Goal: Task Accomplishment & Management: Manage account settings

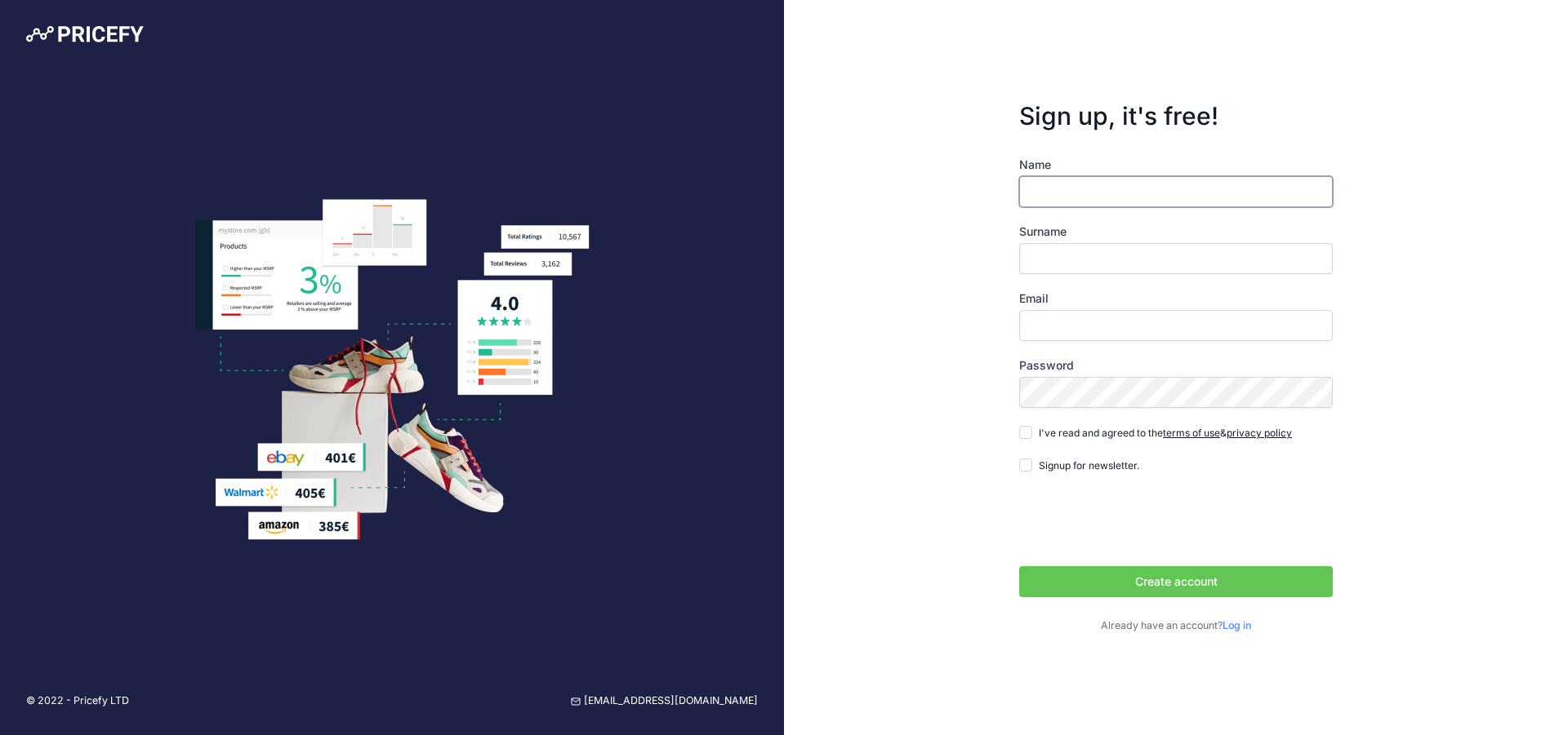
click at [1114, 190] on input "Name" at bounding box center [1176, 191] width 314 height 31
type input "Shawn B Mower"
type input "[EMAIL_ADDRESS][DOMAIN_NAME]"
click at [1095, 189] on input "Shawn B Mower" at bounding box center [1176, 191] width 314 height 31
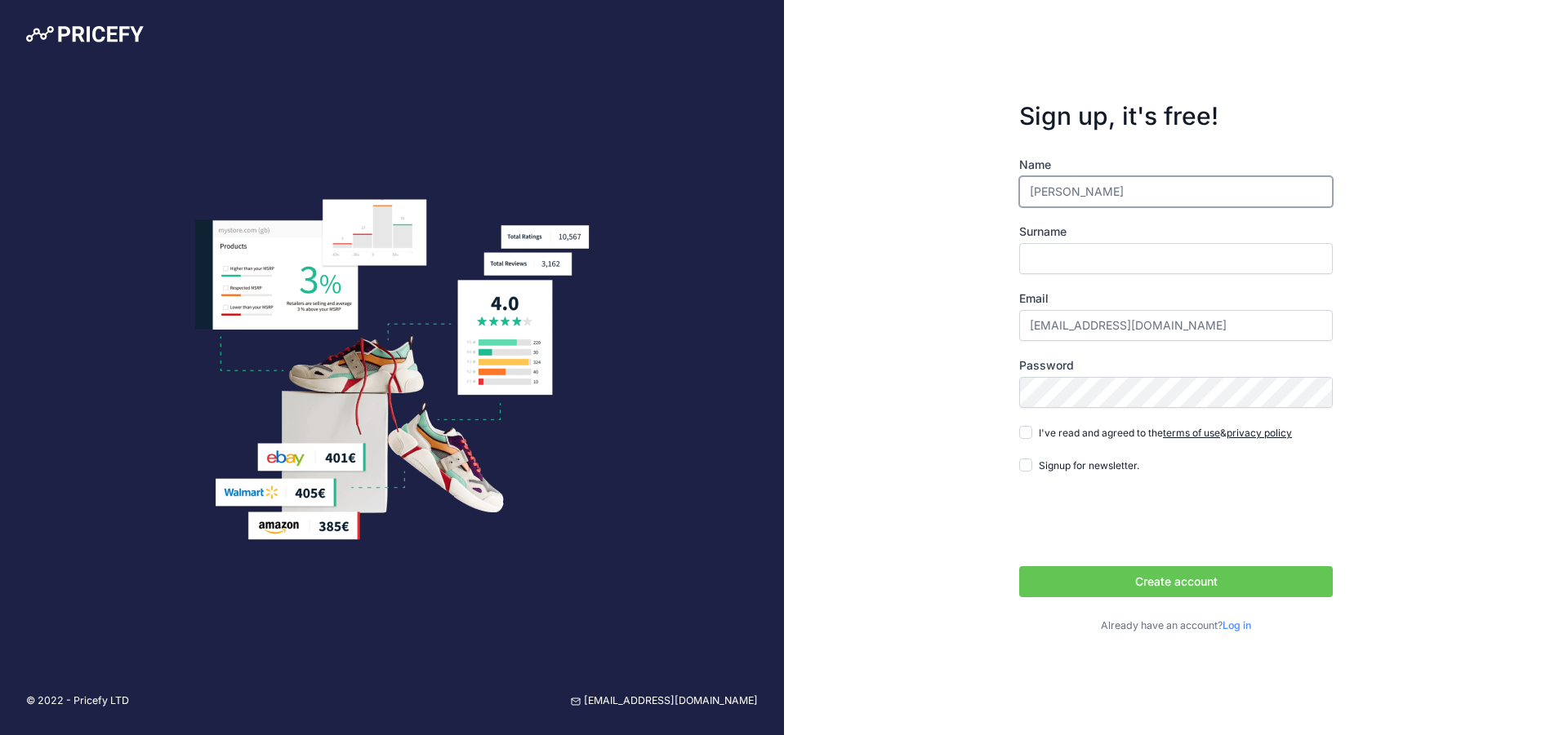
type input "Shawn"
type input "Mower"
click at [1201, 434] on link "terms of use" at bounding box center [1192, 432] width 57 height 13
click at [1261, 429] on link "privacy policy" at bounding box center [1259, 432] width 65 height 13
click at [1028, 434] on input "I've read and agreed to the terms of use & privacy policy" at bounding box center [1025, 432] width 13 height 13
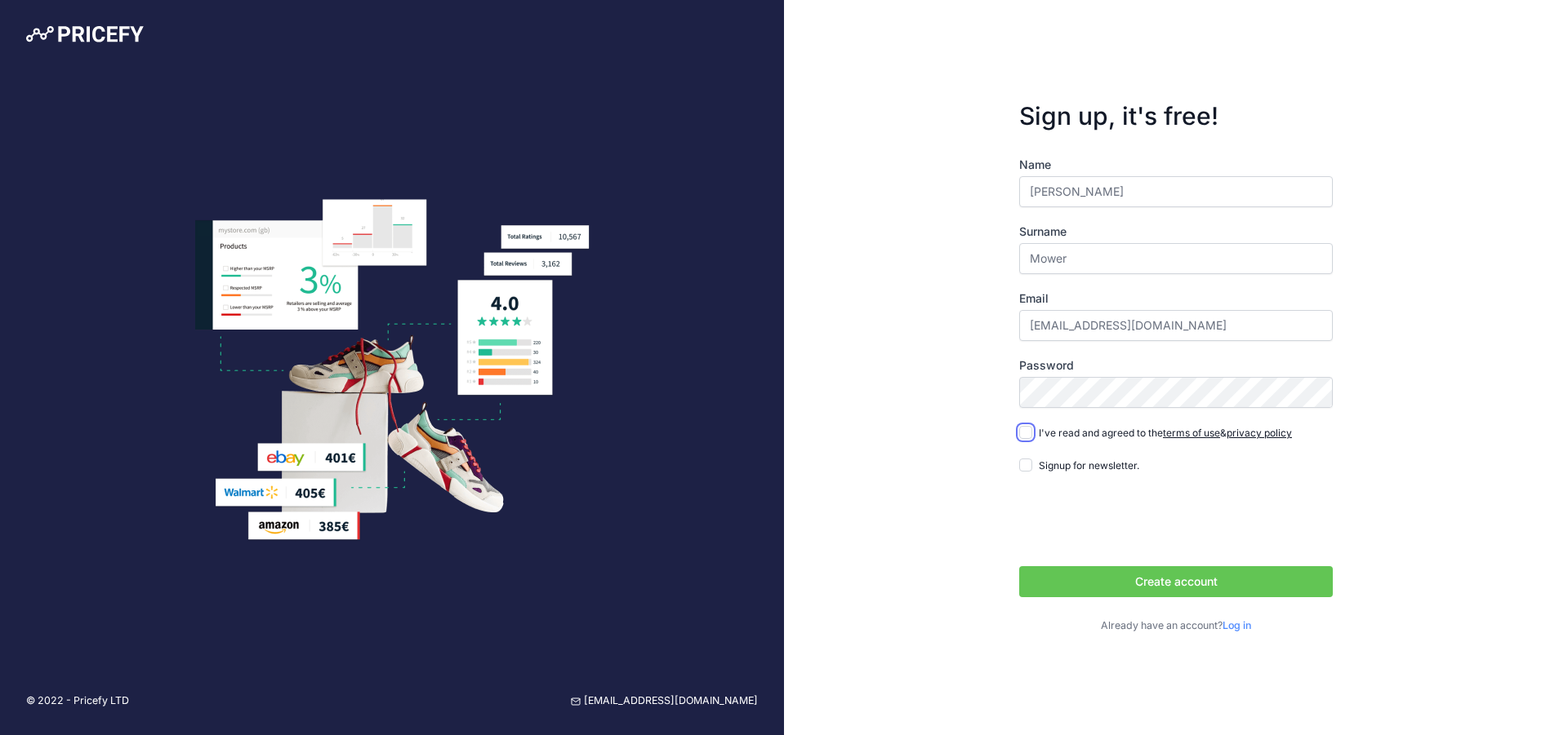
checkbox input "true"
click at [1128, 579] on button "Create account" at bounding box center [1176, 582] width 314 height 31
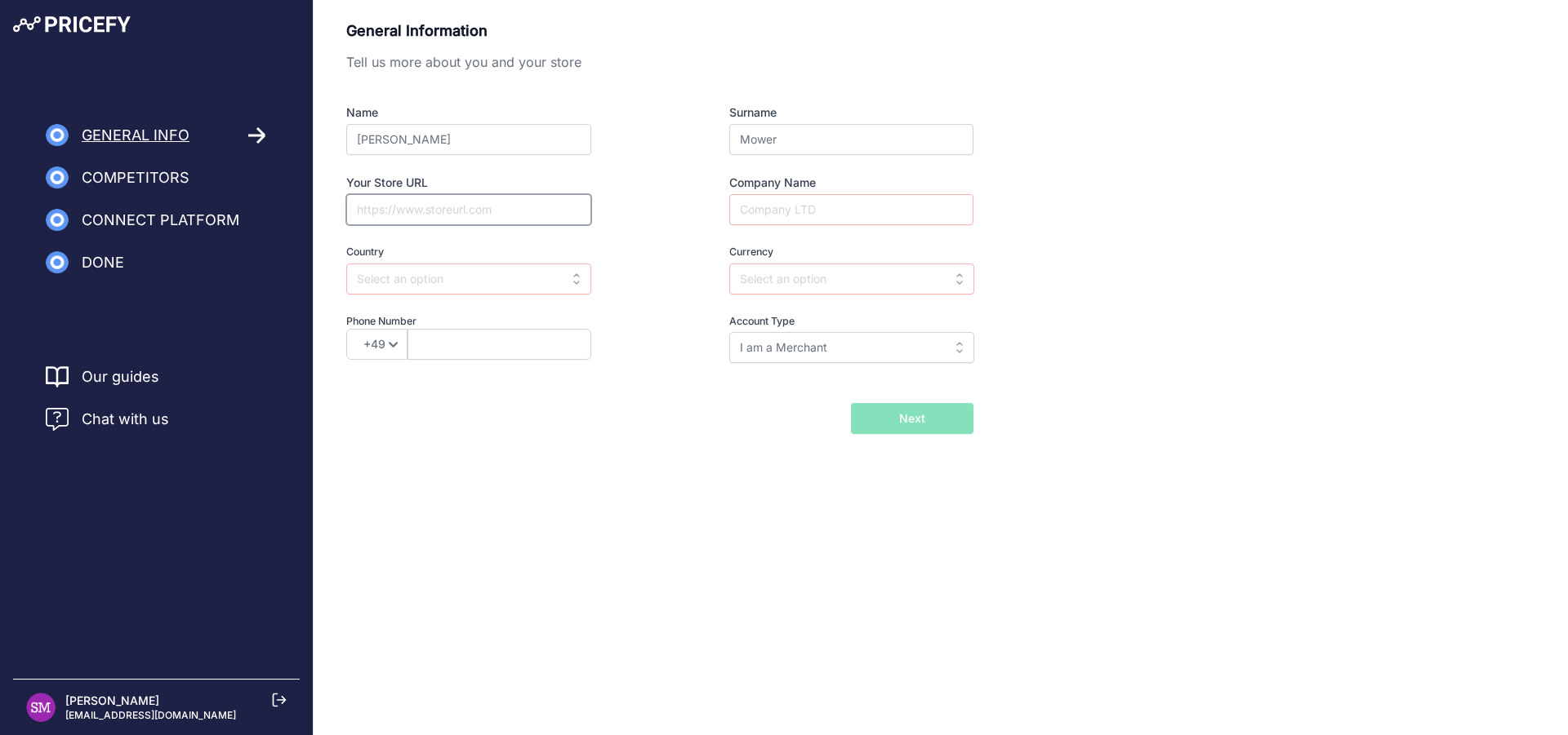
click at [420, 209] on input "Your Store URL" at bounding box center [469, 210] width 245 height 31
type input "w"
type input "https://www.competitiveedgeproducts.com"
type input "c"
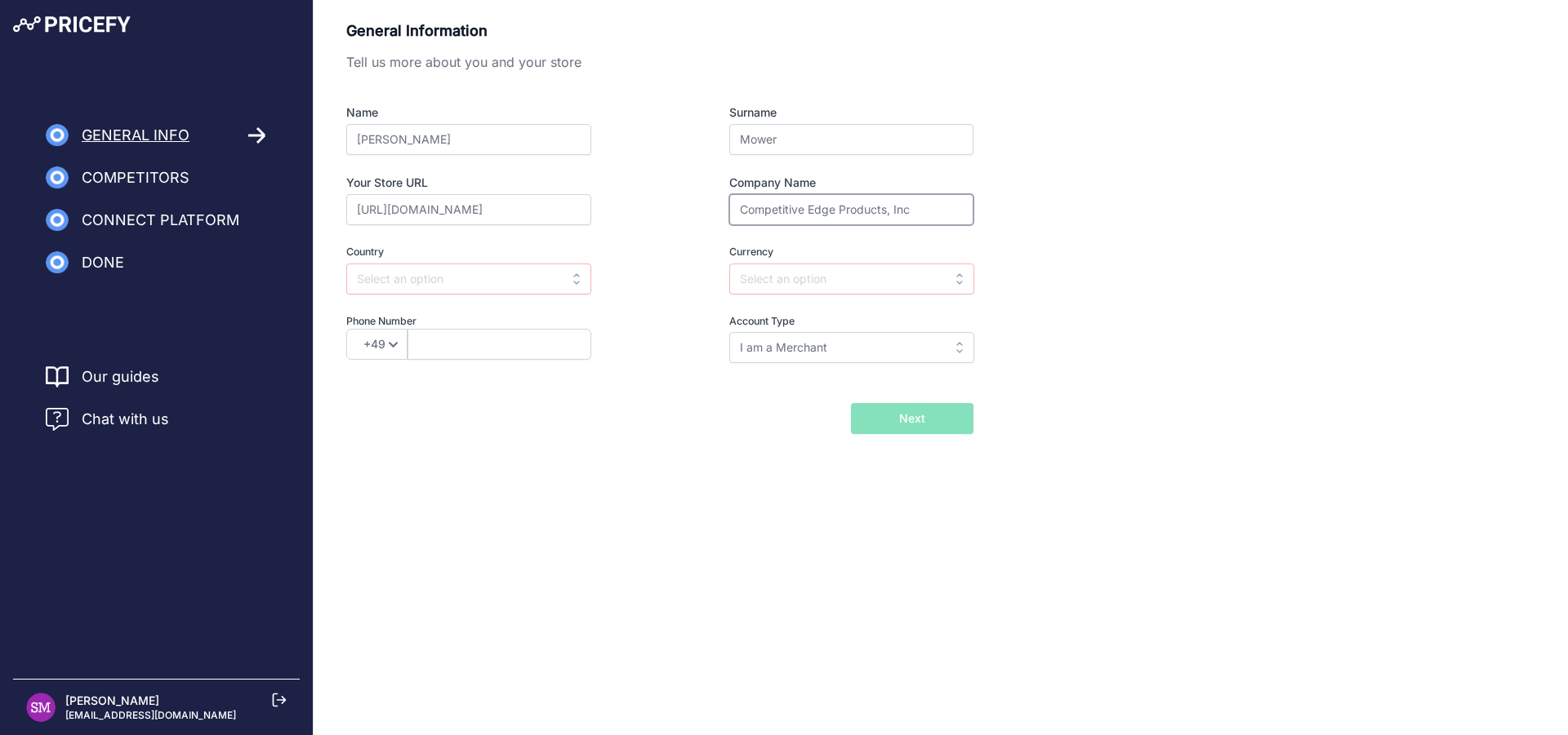
type input "Competitive Edge Products, Inc"
type input "u"
click at [574, 276] on input "text" at bounding box center [469, 279] width 245 height 31
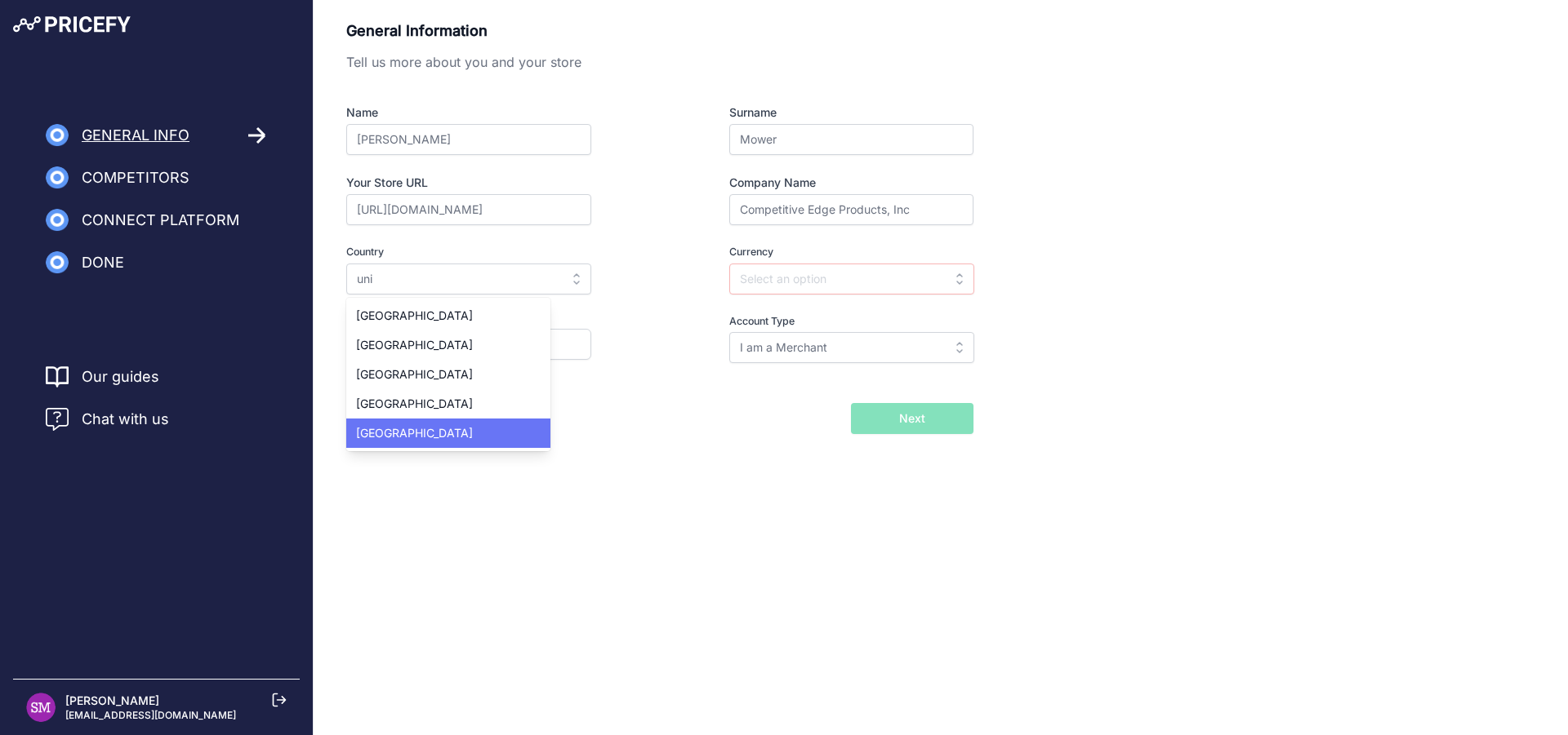
click at [446, 423] on div "United States" at bounding box center [448, 433] width 204 height 29
type input "United States"
type input "USD"
select select "1"
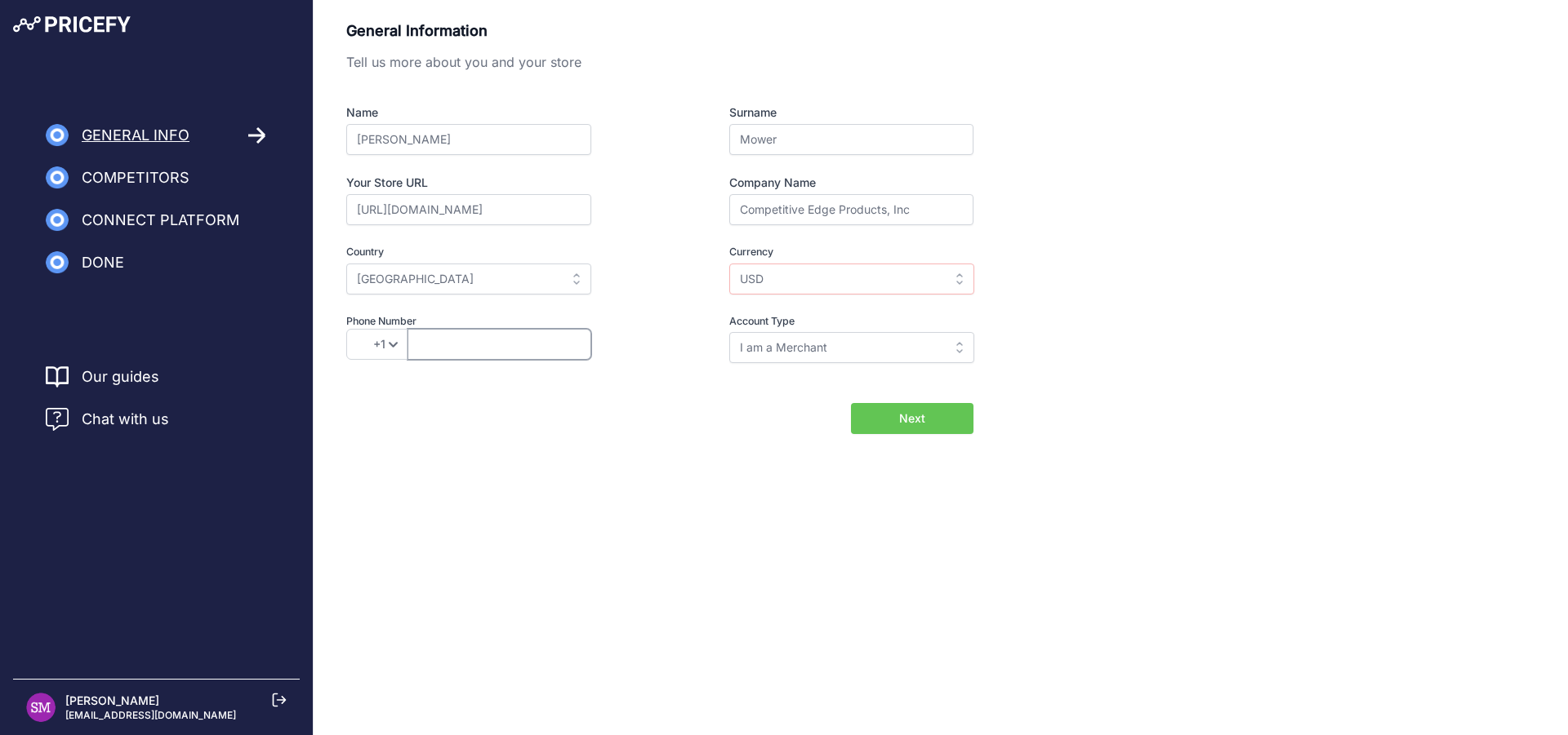
click at [470, 350] on input "text" at bounding box center [499, 344] width 184 height 31
type input "8015461645"
click at [875, 343] on input "I am a Merchant" at bounding box center [852, 347] width 245 height 31
click at [1127, 358] on div "General Information Tell us more about you and your store Name Shawn Surname Mo…" at bounding box center [941, 226] width 1189 height 415
type input "I am a Merchant"
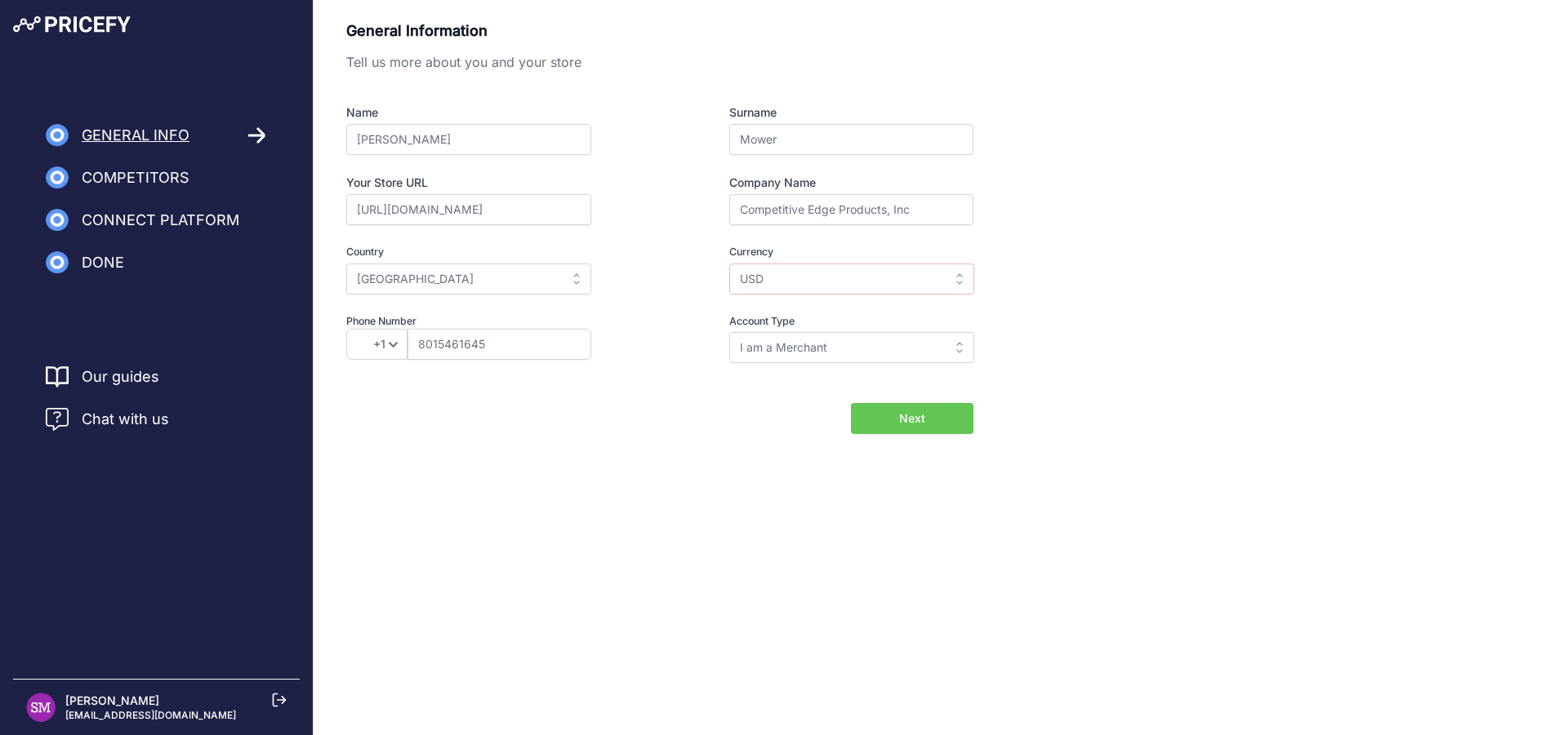
click at [918, 426] on span "Next" at bounding box center [911, 418] width 26 height 16
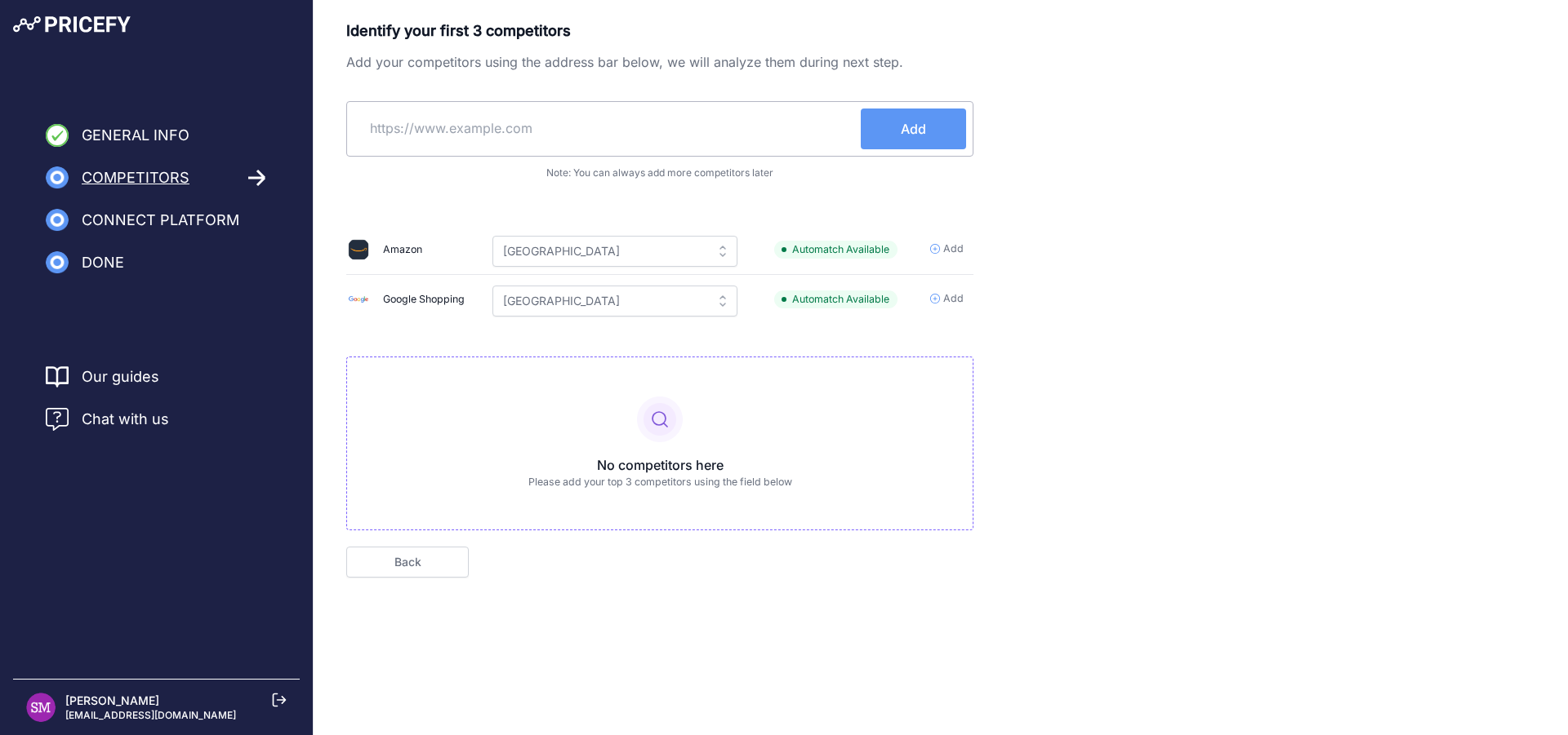
click at [534, 132] on input "text" at bounding box center [607, 128] width 507 height 39
type input "k"
click at [491, 127] on input "text" at bounding box center [607, 128] width 507 height 39
paste input "[URL][DOMAIN_NAME]"
type input "https://www.kitsuperstore.com"
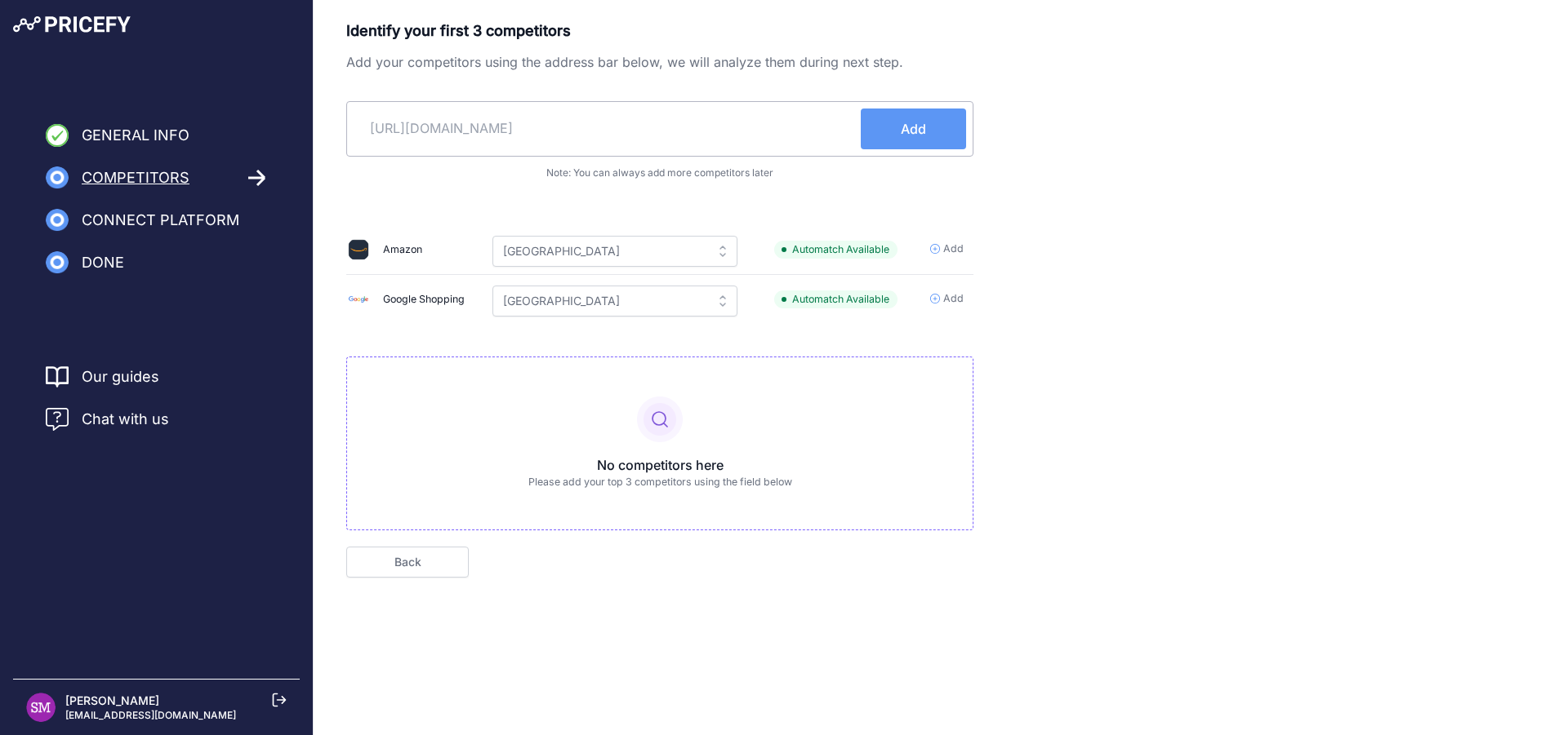
click at [893, 132] on button "Add" at bounding box center [914, 129] width 106 height 41
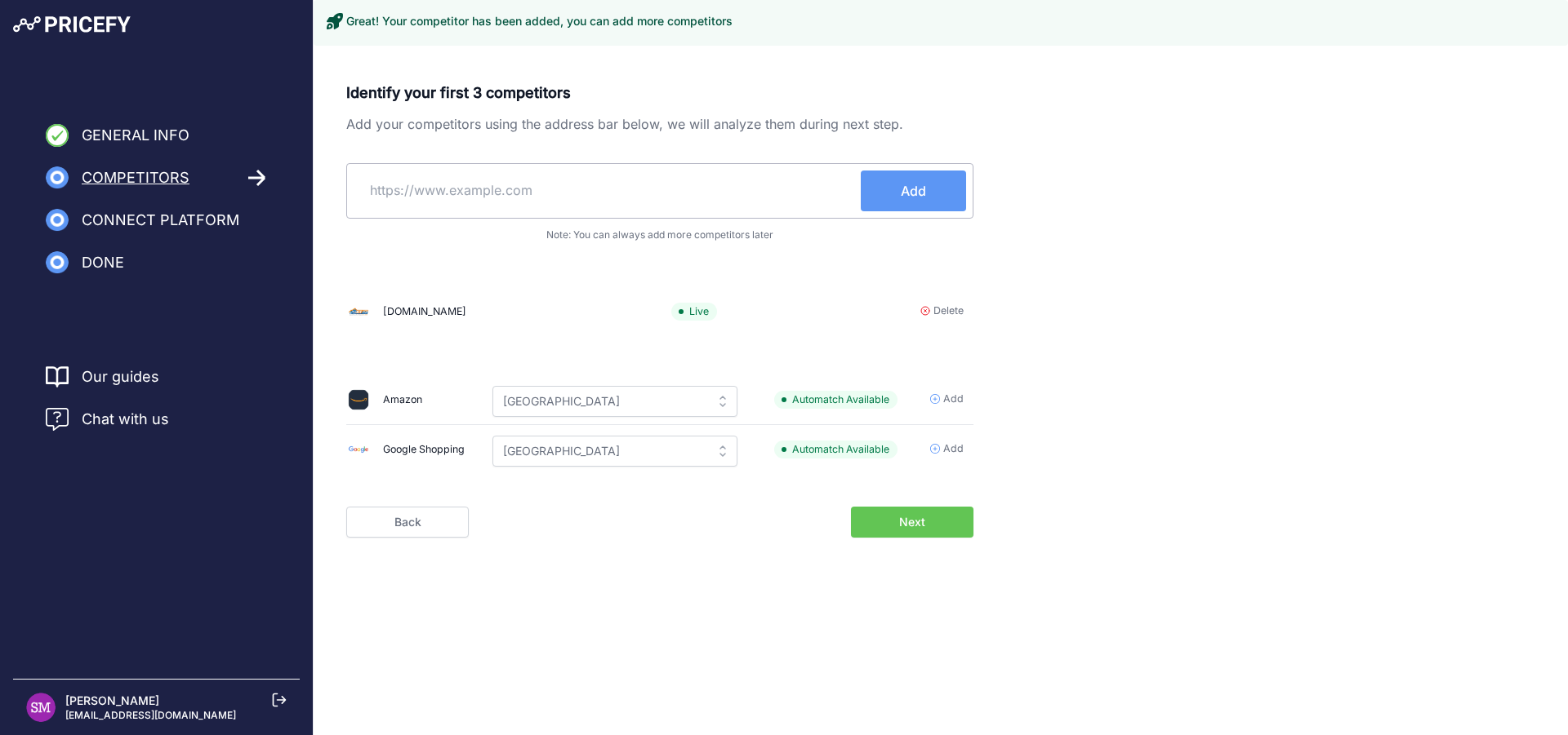
click at [431, 193] on input "text" at bounding box center [607, 190] width 507 height 39
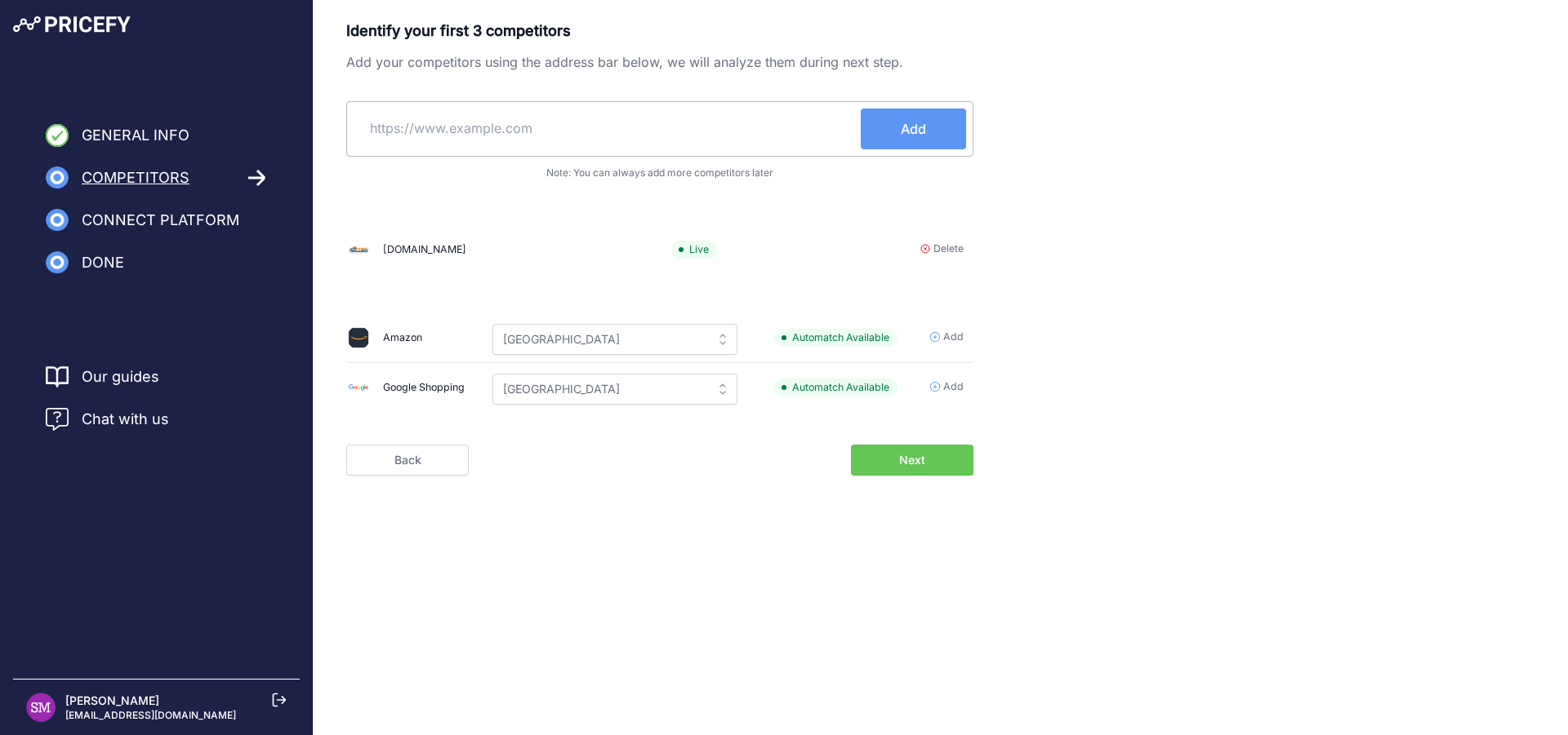
click at [499, 133] on input "text" at bounding box center [607, 128] width 507 height 39
paste input "https://www.lifetime.com/"
type input "https://www.lifetime.com"
click at [923, 127] on span "Add" at bounding box center [913, 128] width 25 height 19
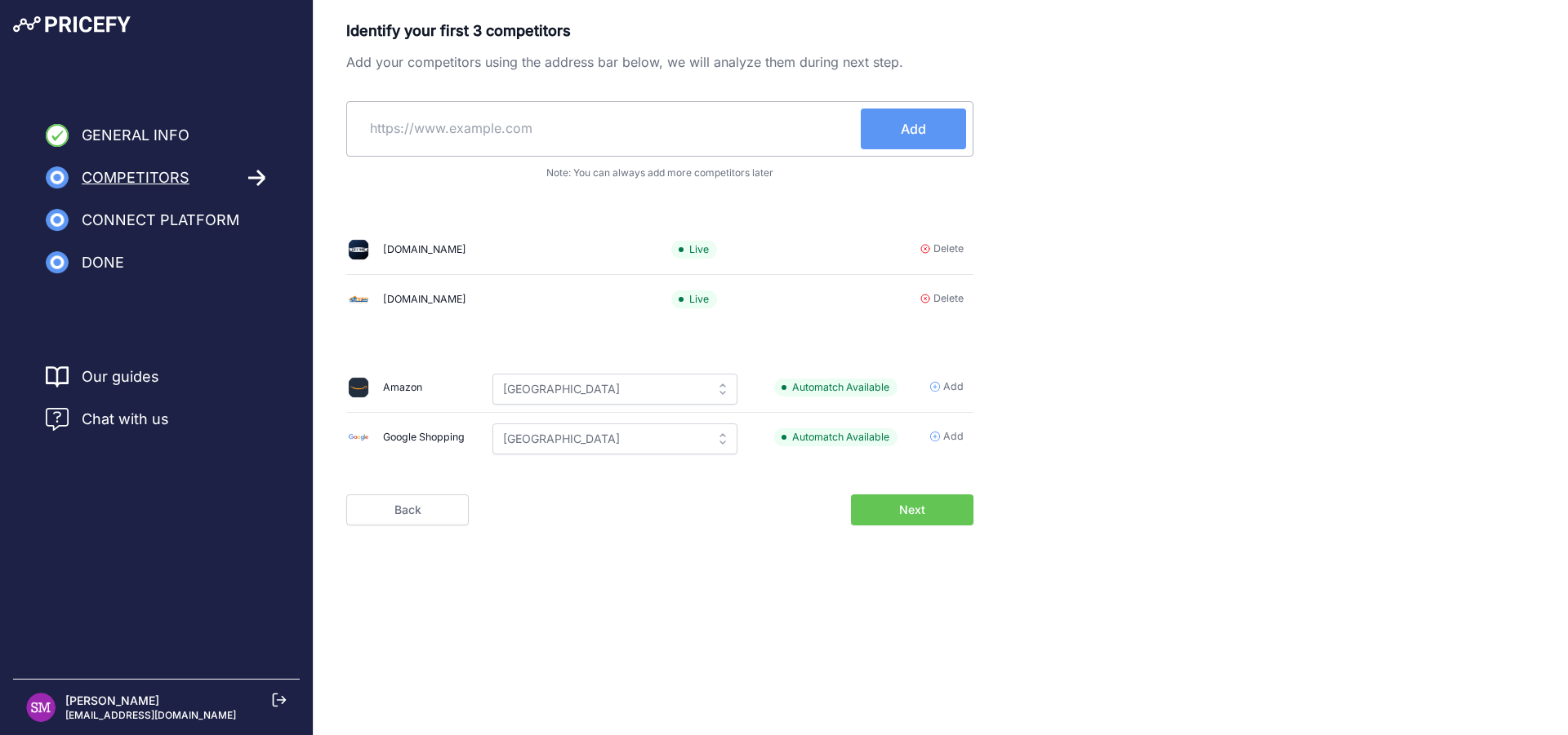
click at [938, 435] on icon at bounding box center [935, 437] width 10 height 10
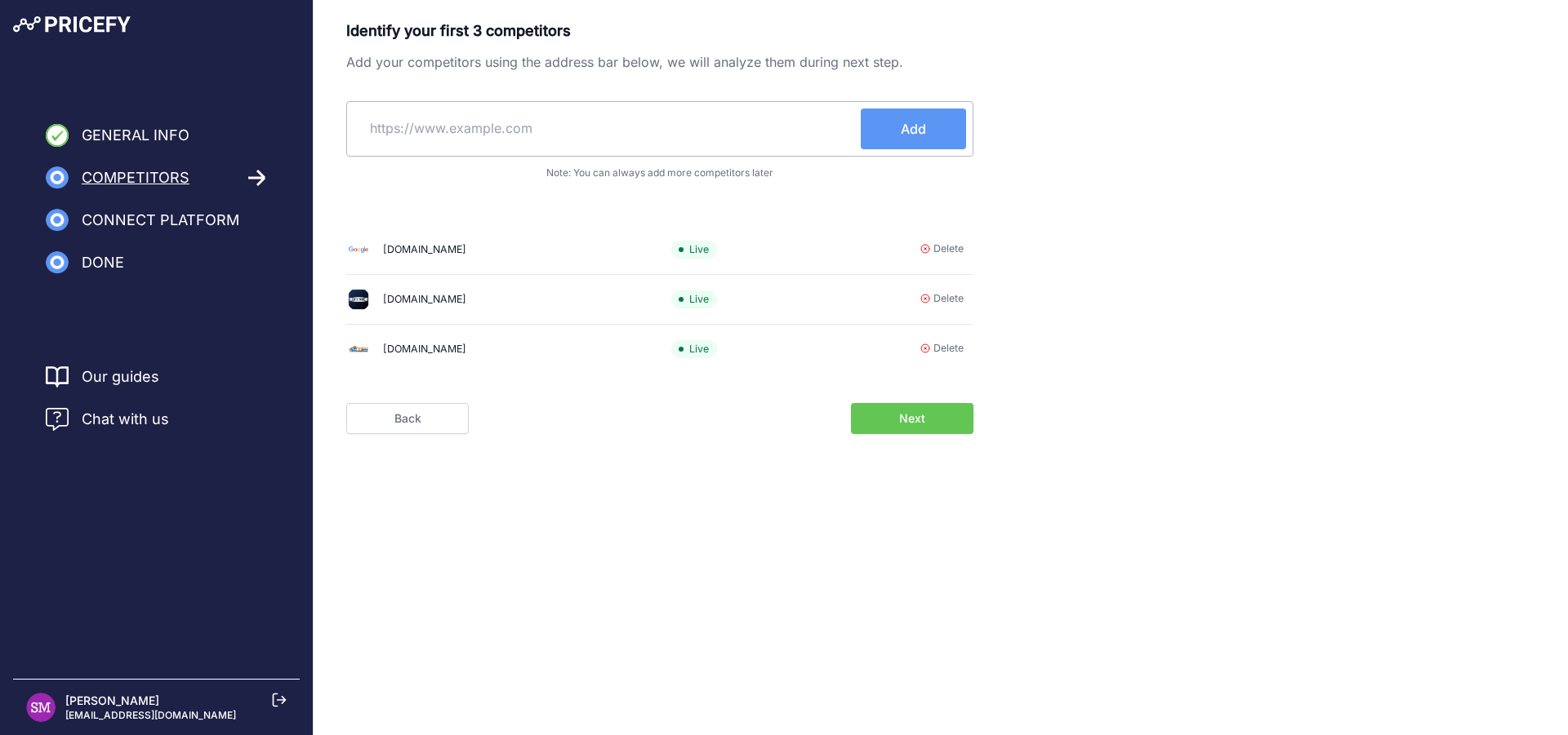
click at [885, 417] on button "Next" at bounding box center [912, 418] width 122 height 31
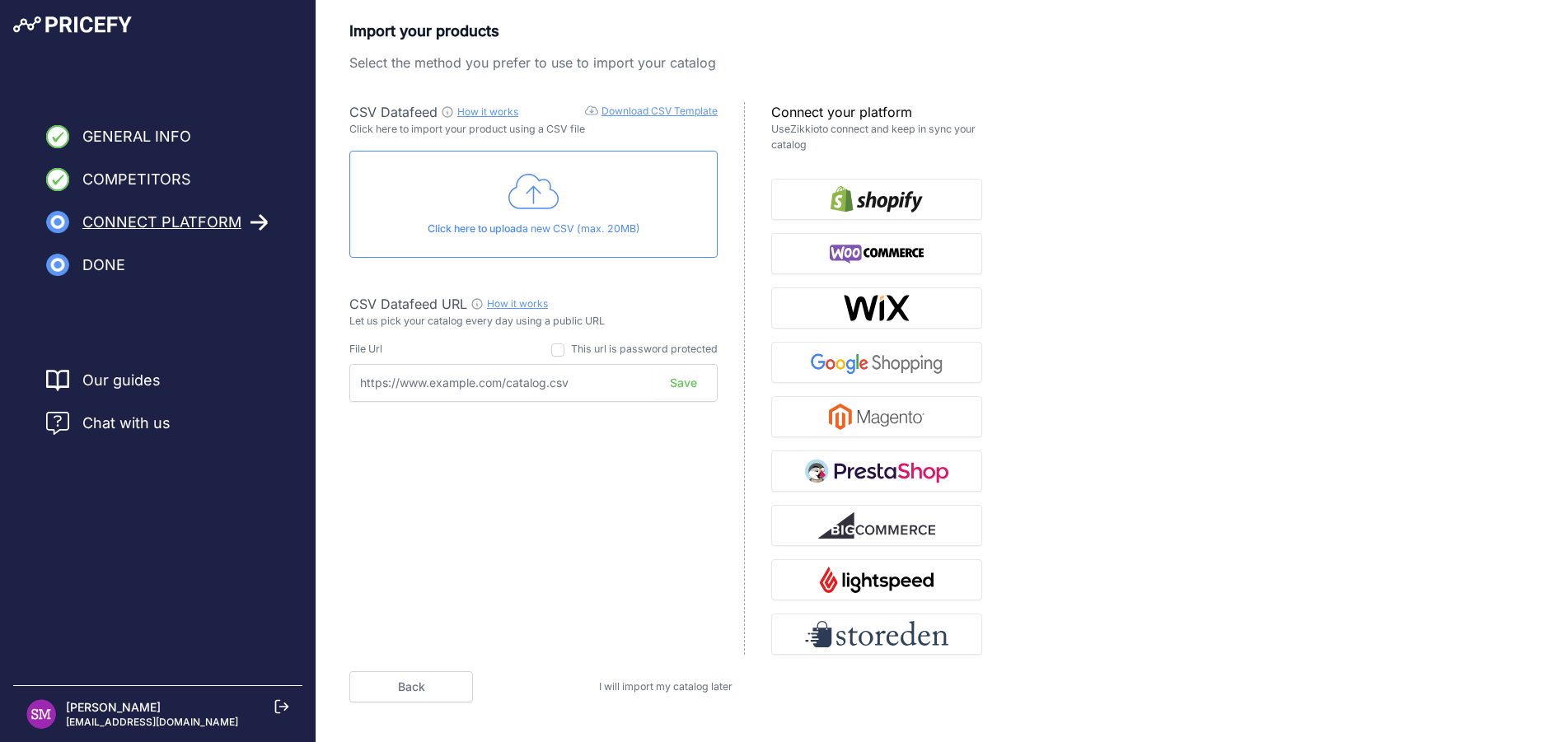
click at [661, 117] on link "Download CSV Template" at bounding box center [659, 111] width 116 height 13
click at [845, 366] on img "button" at bounding box center [877, 362] width 143 height 26
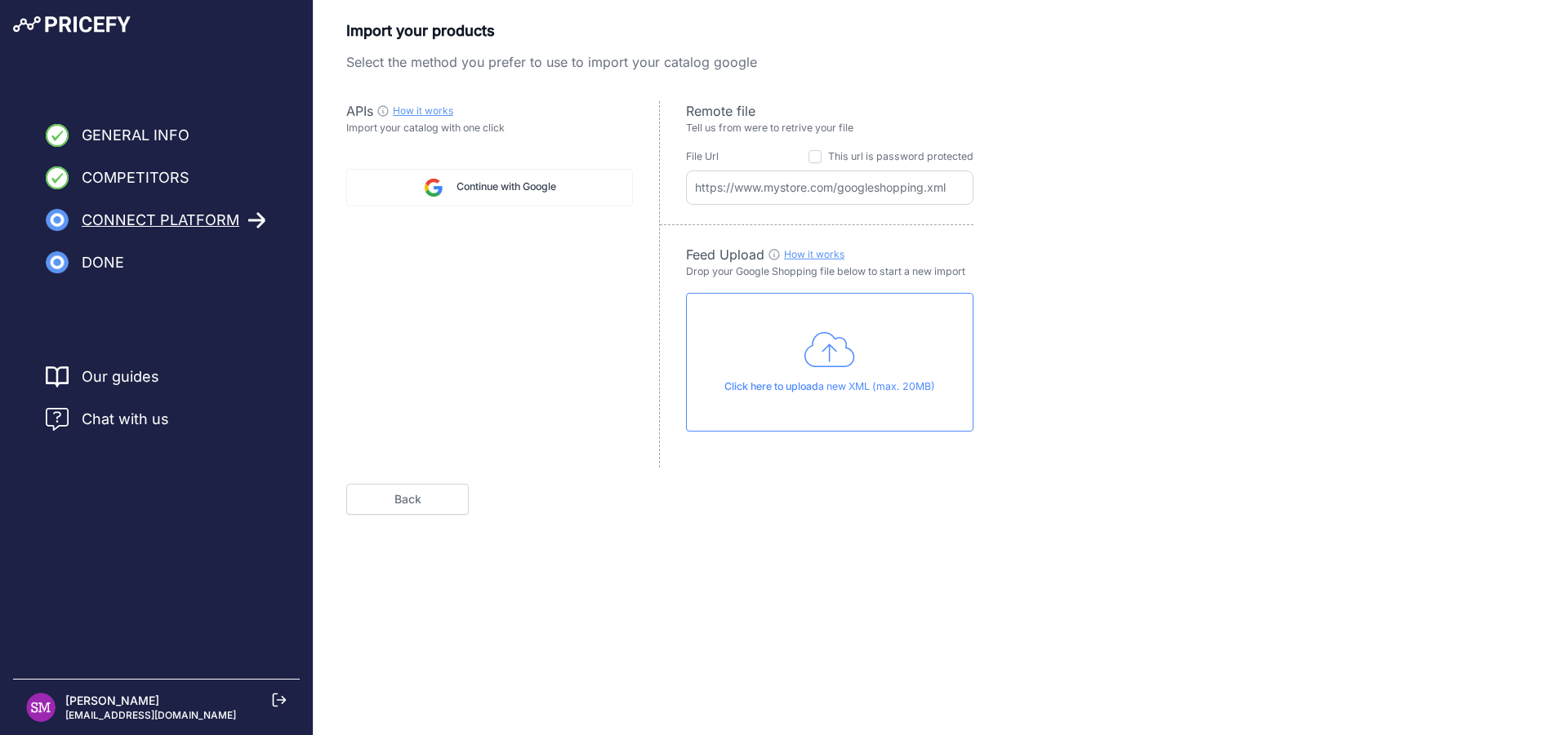
click at [391, 494] on link "Back" at bounding box center [408, 499] width 122 height 31
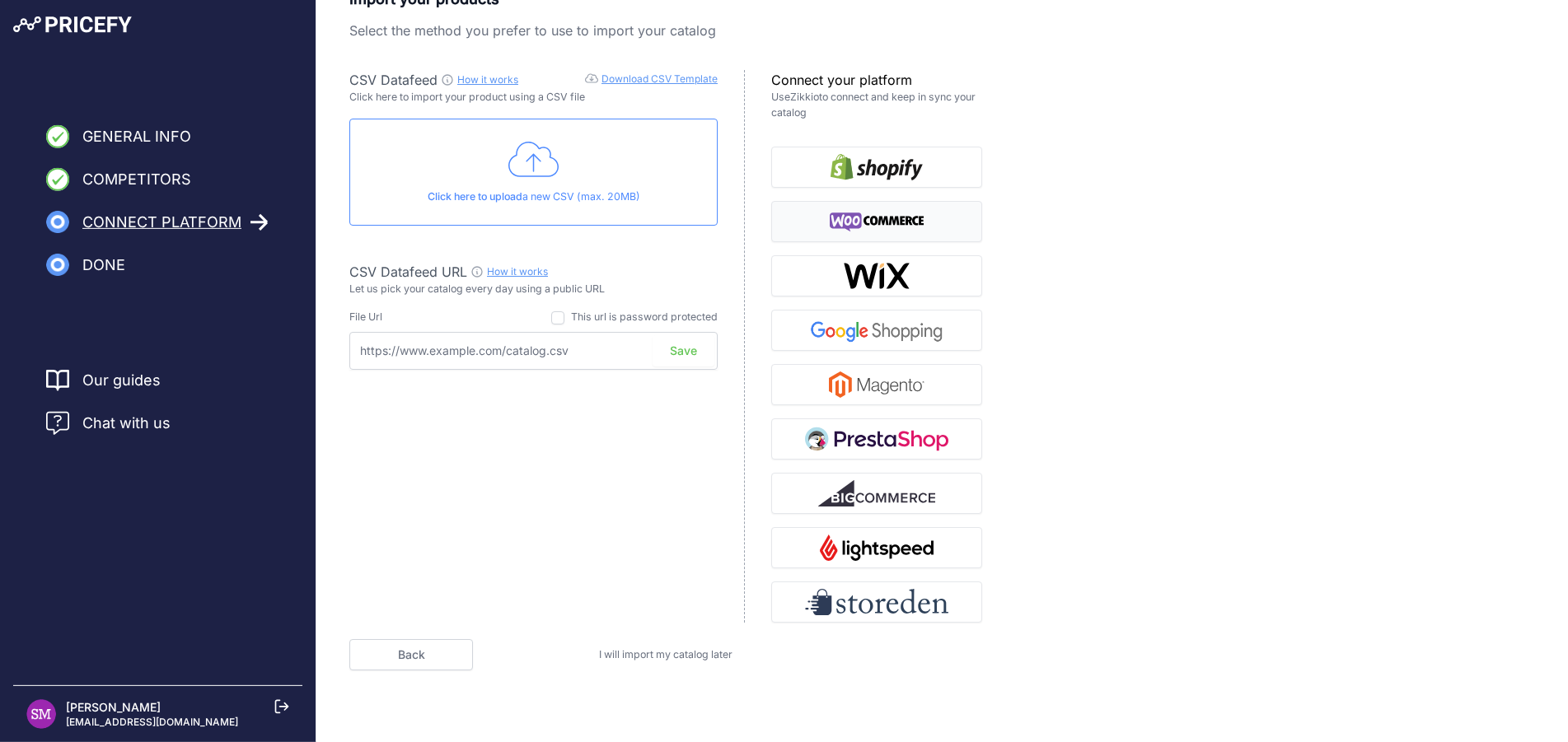
scroll to position [33, 0]
click at [861, 327] on img "button" at bounding box center [877, 329] width 143 height 26
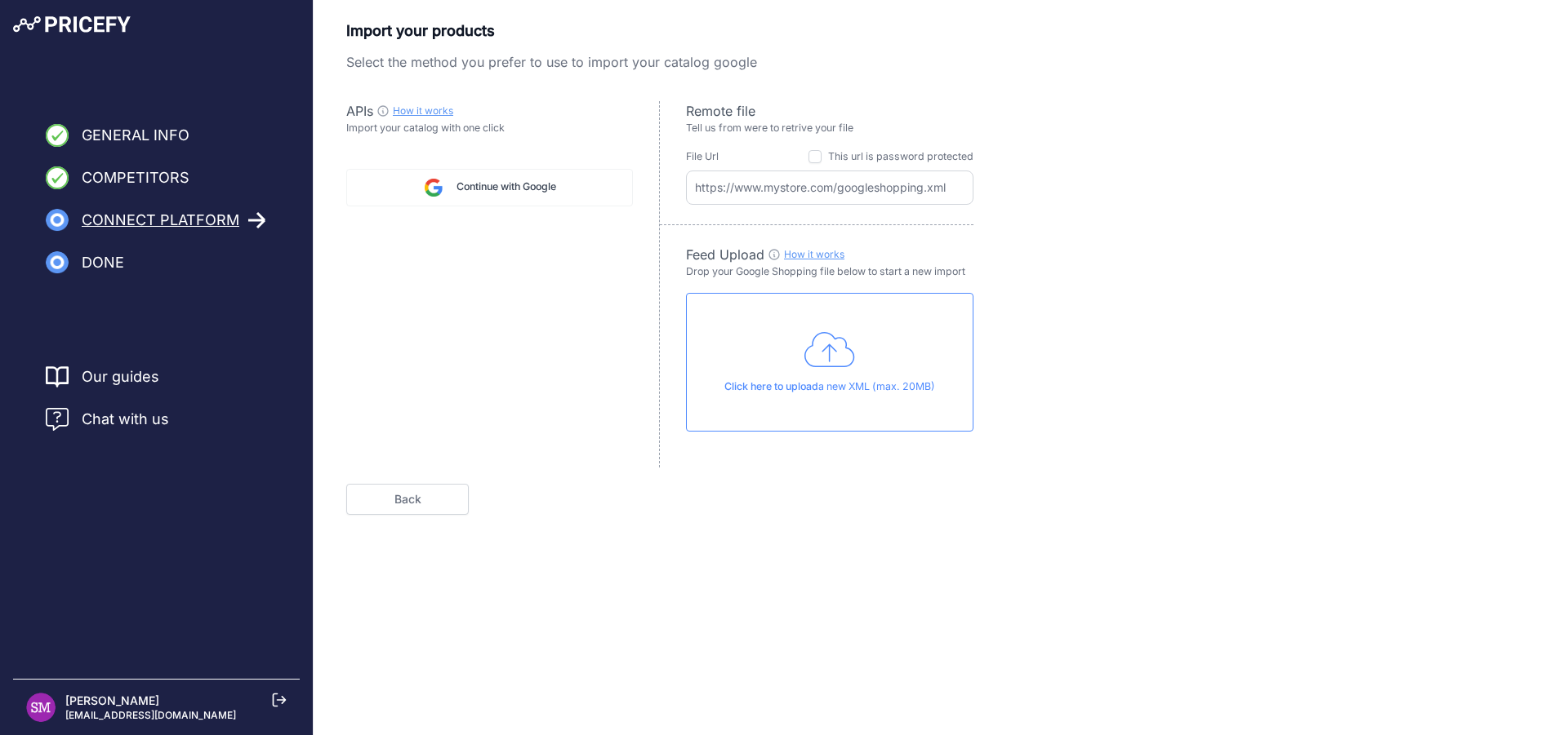
click at [494, 170] on button "Continue with Google" at bounding box center [490, 188] width 287 height 38
click at [830, 256] on link "How it works" at bounding box center [814, 254] width 60 height 13
click at [818, 158] on input "checkbox" at bounding box center [815, 157] width 13 height 13
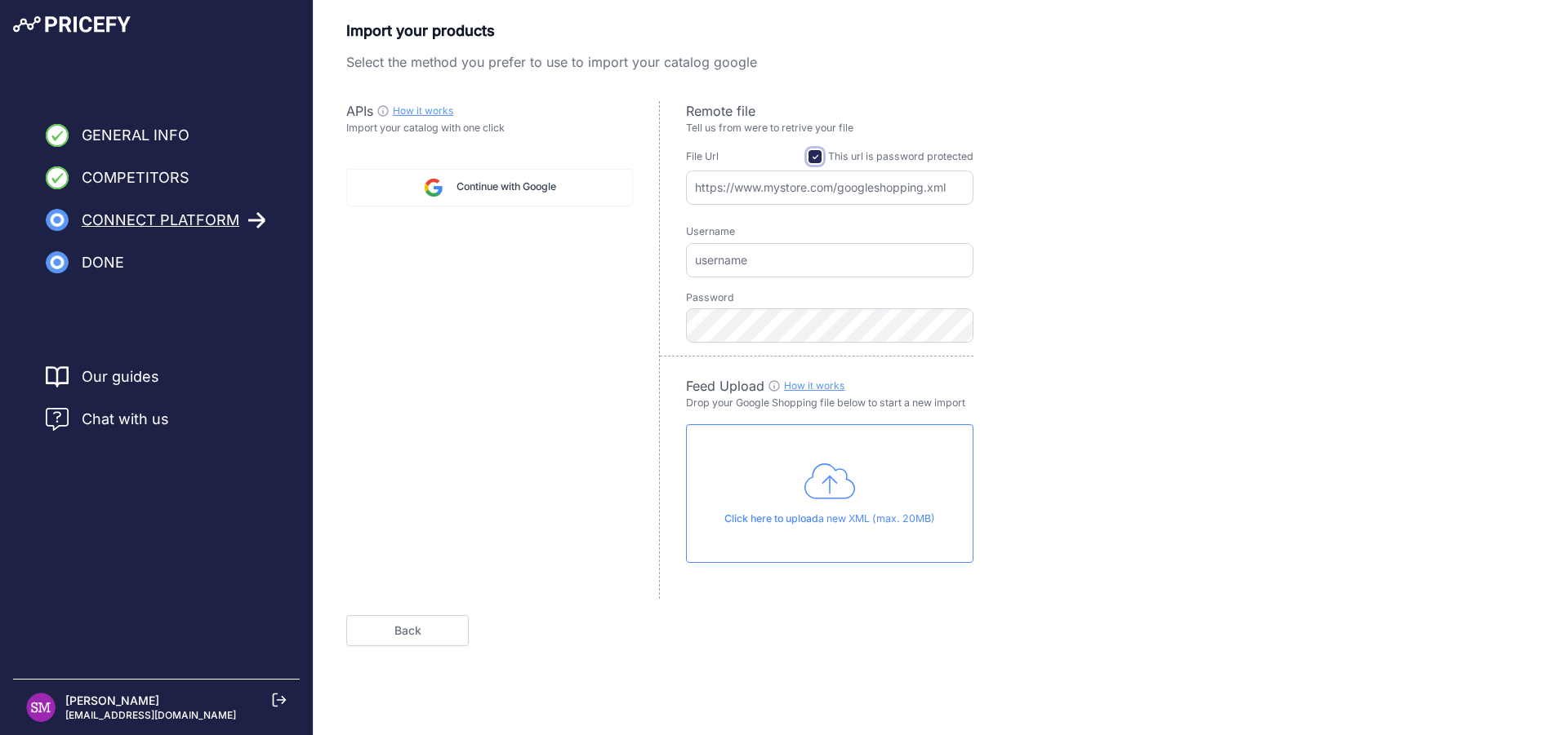
click at [819, 158] on input "checkbox" at bounding box center [815, 157] width 13 height 13
checkbox input "false"
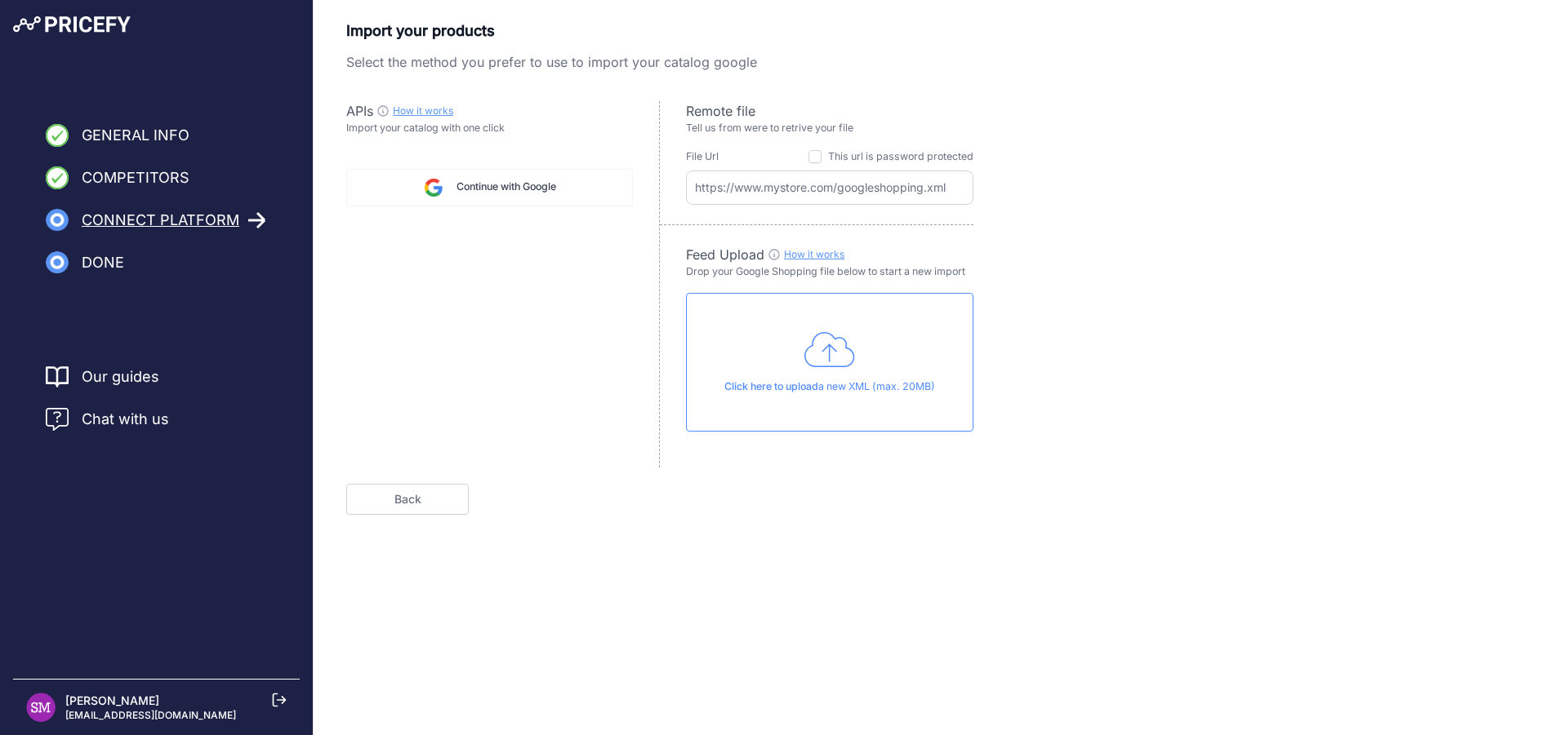
click at [394, 489] on link "Back" at bounding box center [408, 499] width 122 height 31
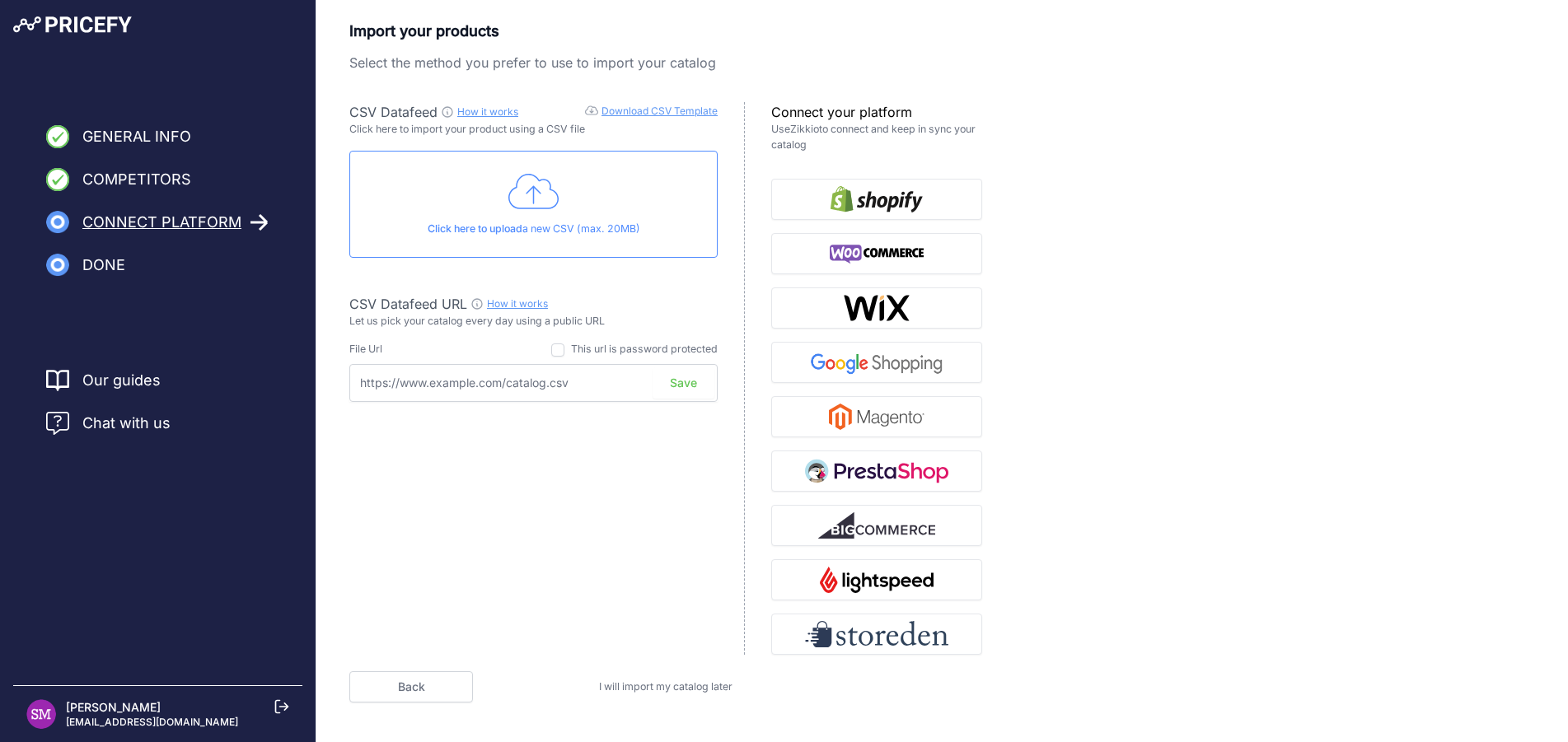
click at [686, 690] on span "I will import my catalog later" at bounding box center [666, 686] width 134 height 13
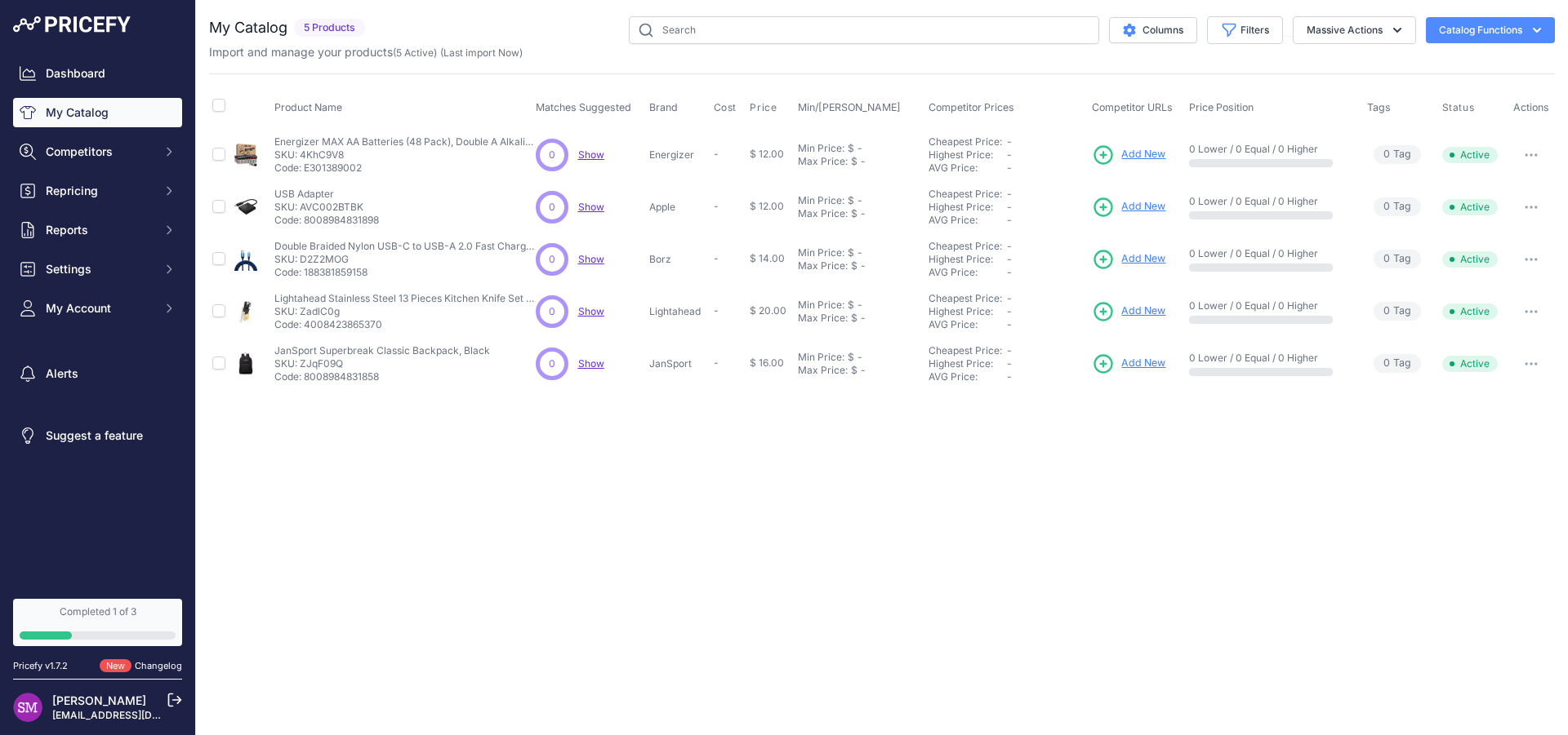
click at [594, 156] on span "Show" at bounding box center [591, 154] width 26 height 13
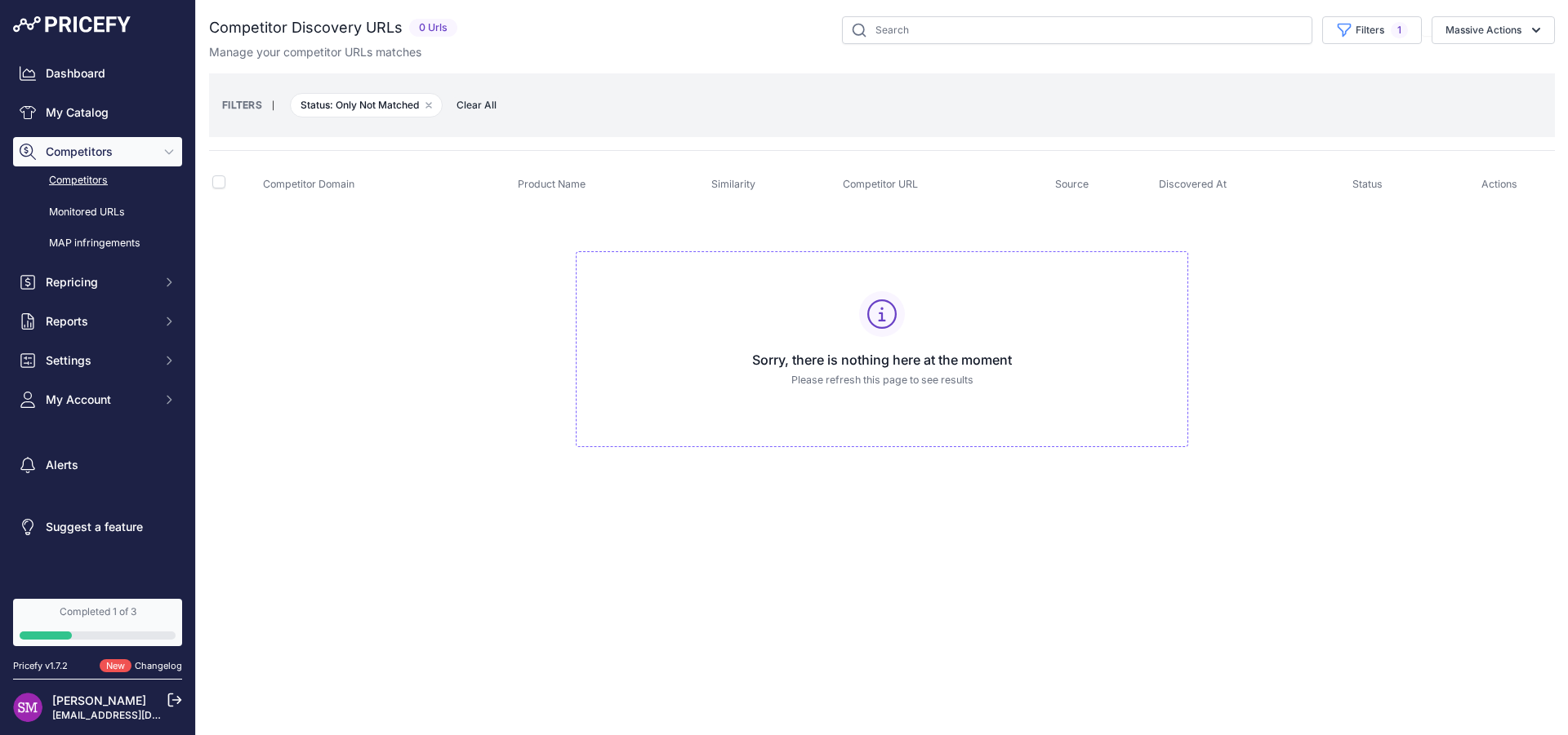
click at [82, 179] on link "Competitors" at bounding box center [98, 181] width 169 height 28
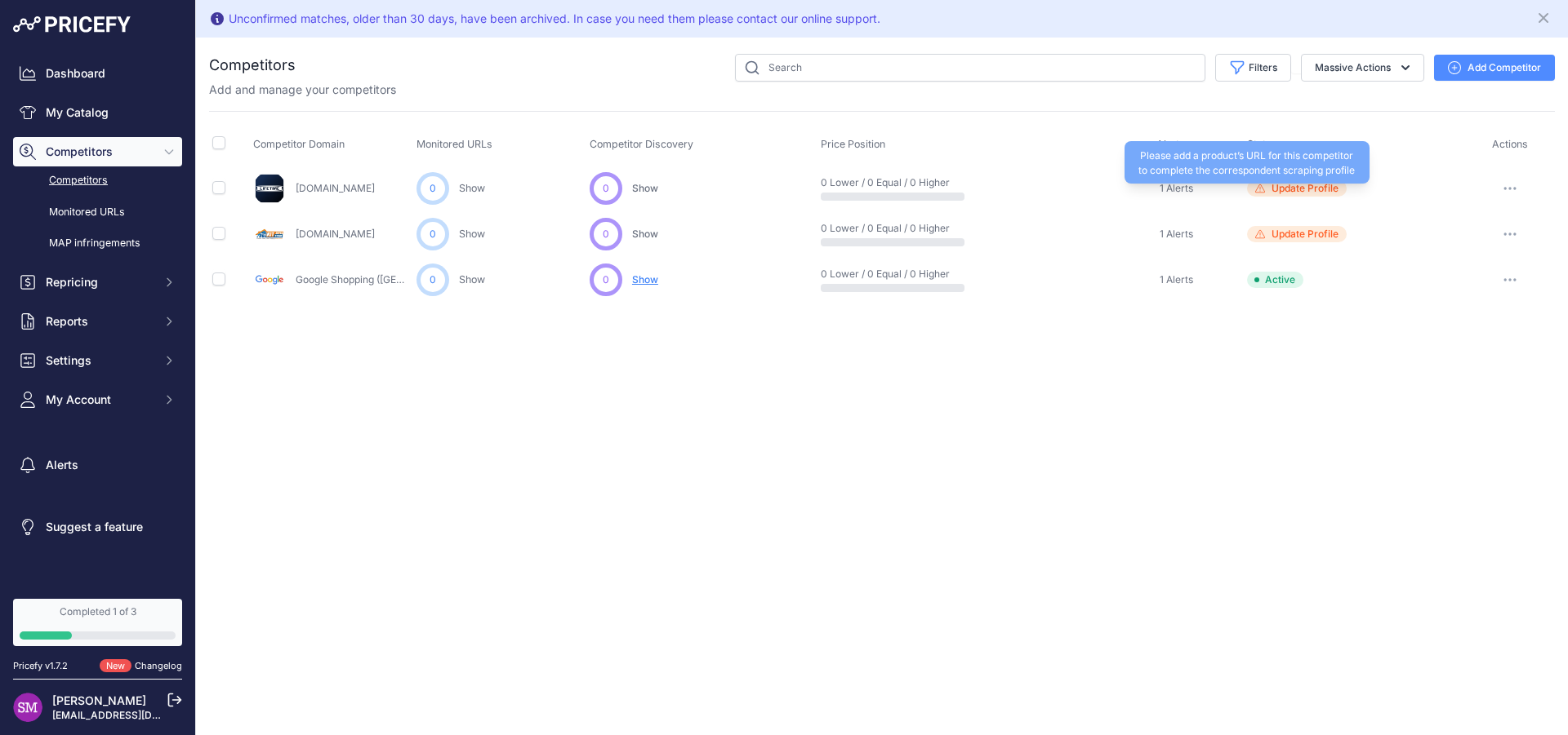
click at [1281, 187] on span "Update Profile" at bounding box center [1305, 189] width 67 height 13
click at [1290, 187] on span "Update Profile" at bounding box center [1305, 189] width 67 height 13
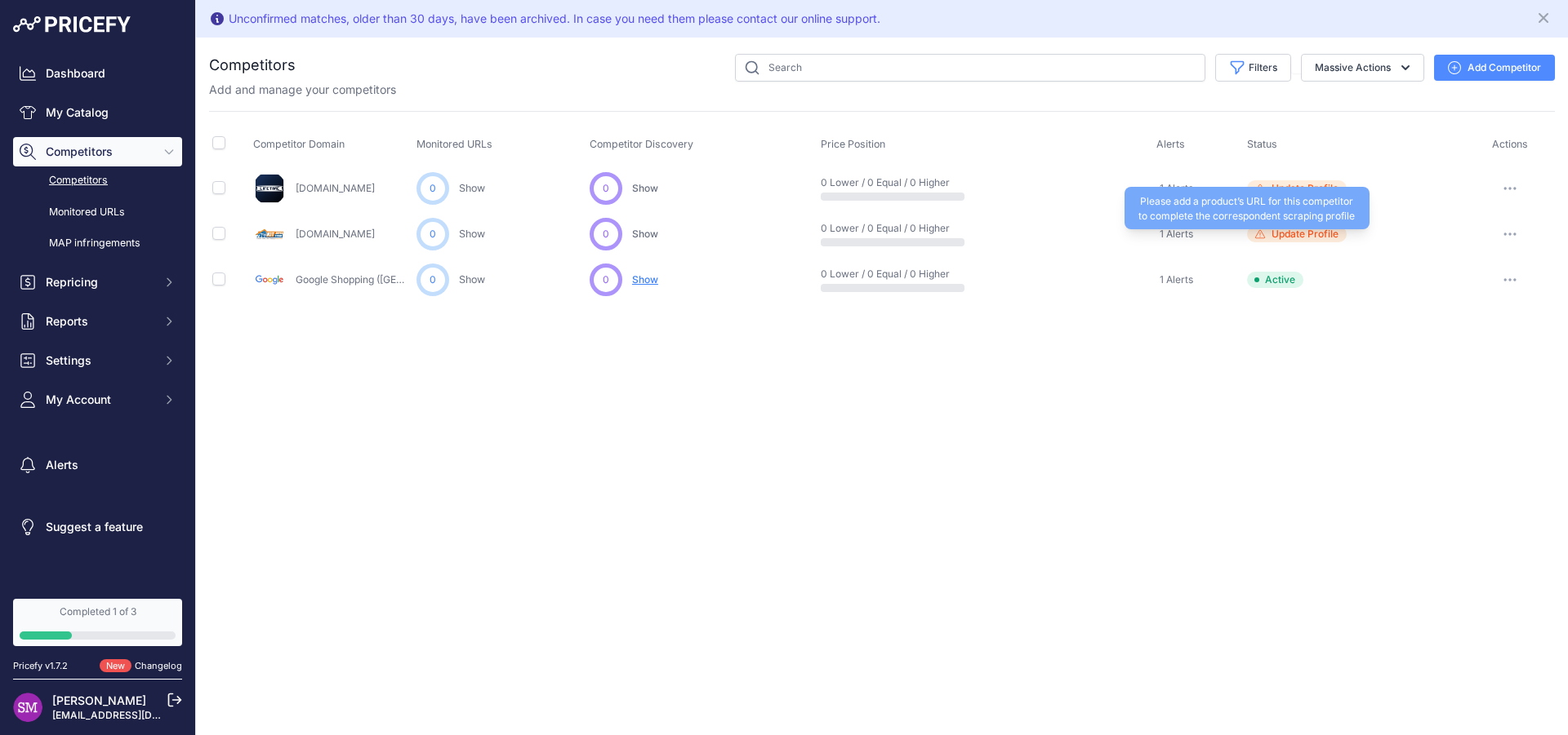
click at [1304, 235] on span "Update Profile" at bounding box center [1305, 235] width 67 height 13
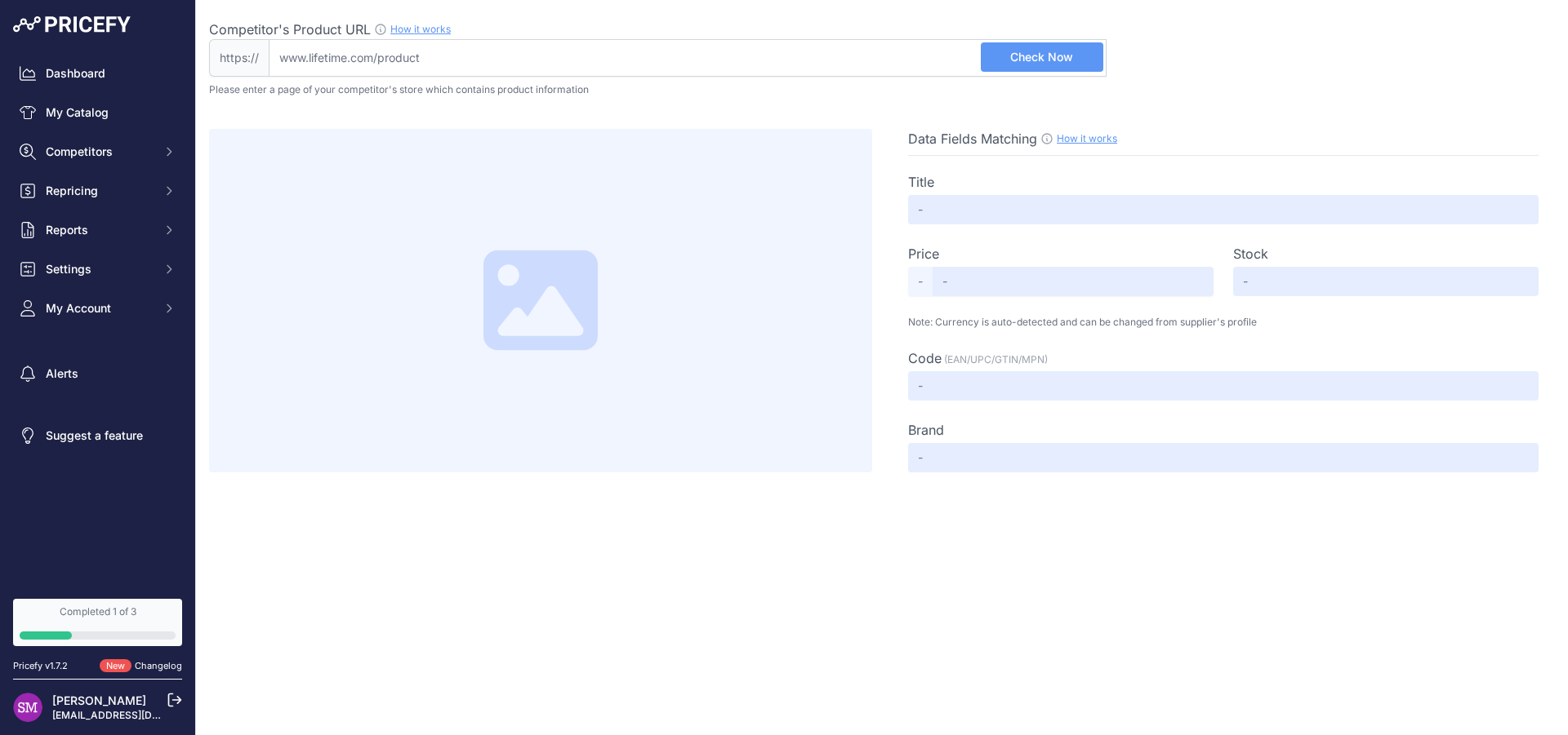
click at [453, 60] on input "Competitor's Product URL How it works In order to create your competitor's extr…" at bounding box center [687, 58] width 838 height 38
drag, startPoint x: 453, startPoint y: 58, endPoint x: 215, endPoint y: 36, distance: 239.0
click at [268, 39] on input "Competitor's Product URL How it works In order to create your competitor's extr…" at bounding box center [687, 58] width 838 height 38
paste input "[URL][DOMAIN_NAME]"
drag, startPoint x: 319, startPoint y: 57, endPoint x: 168, endPoint y: 44, distance: 151.6
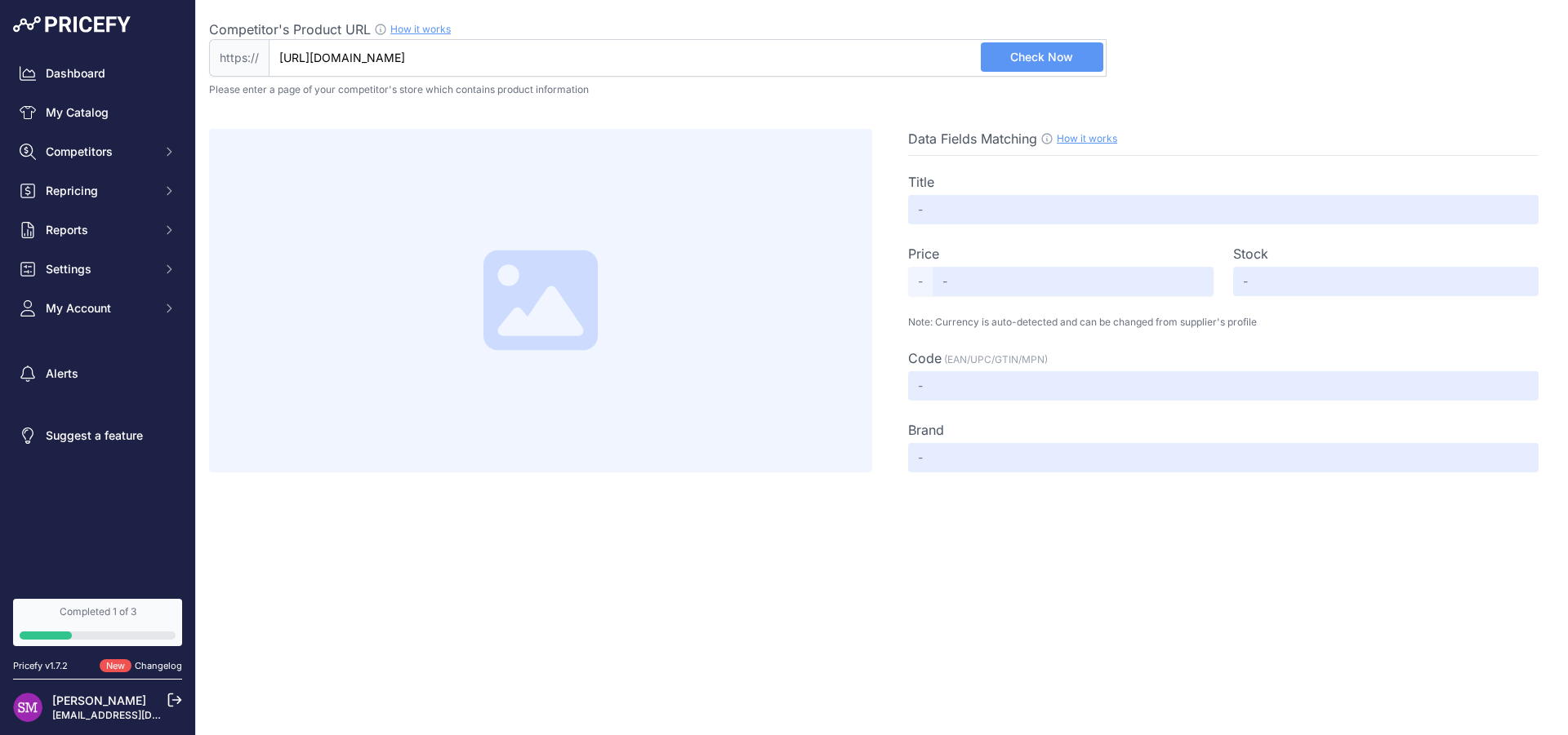
click at [268, 44] on input "[URL][DOMAIN_NAME]" at bounding box center [687, 58] width 838 height 38
type input "www.lifetime.com/lifetime-80193-heavy-duty-rolling-storage-table-cart"
click at [1020, 47] on button "Check Now" at bounding box center [1042, 57] width 122 height 29
type input "Lifetime Heavy Duty Table Cart"
type input "450.00"
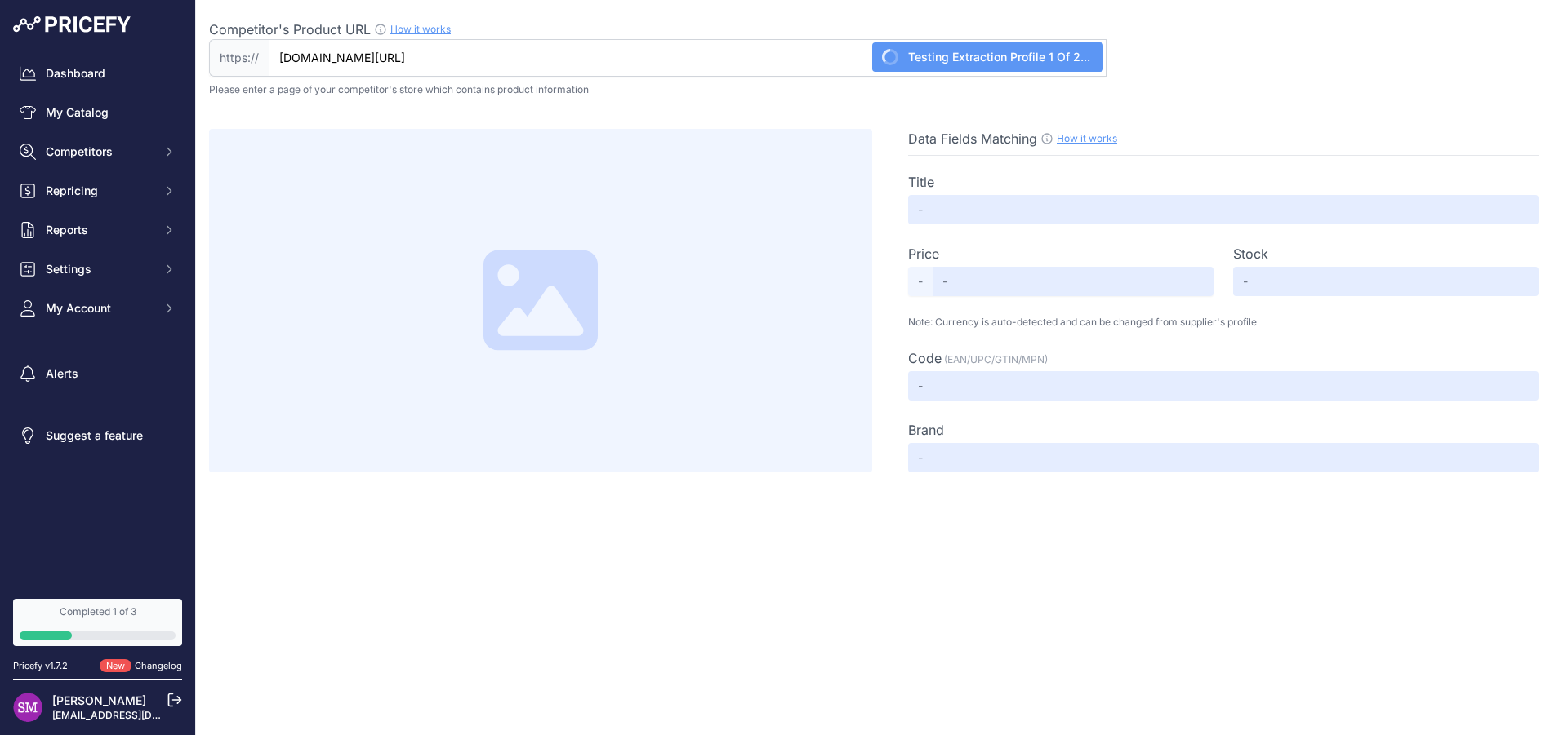
type input "Available"
type input "80193"
type input "Lifetime"
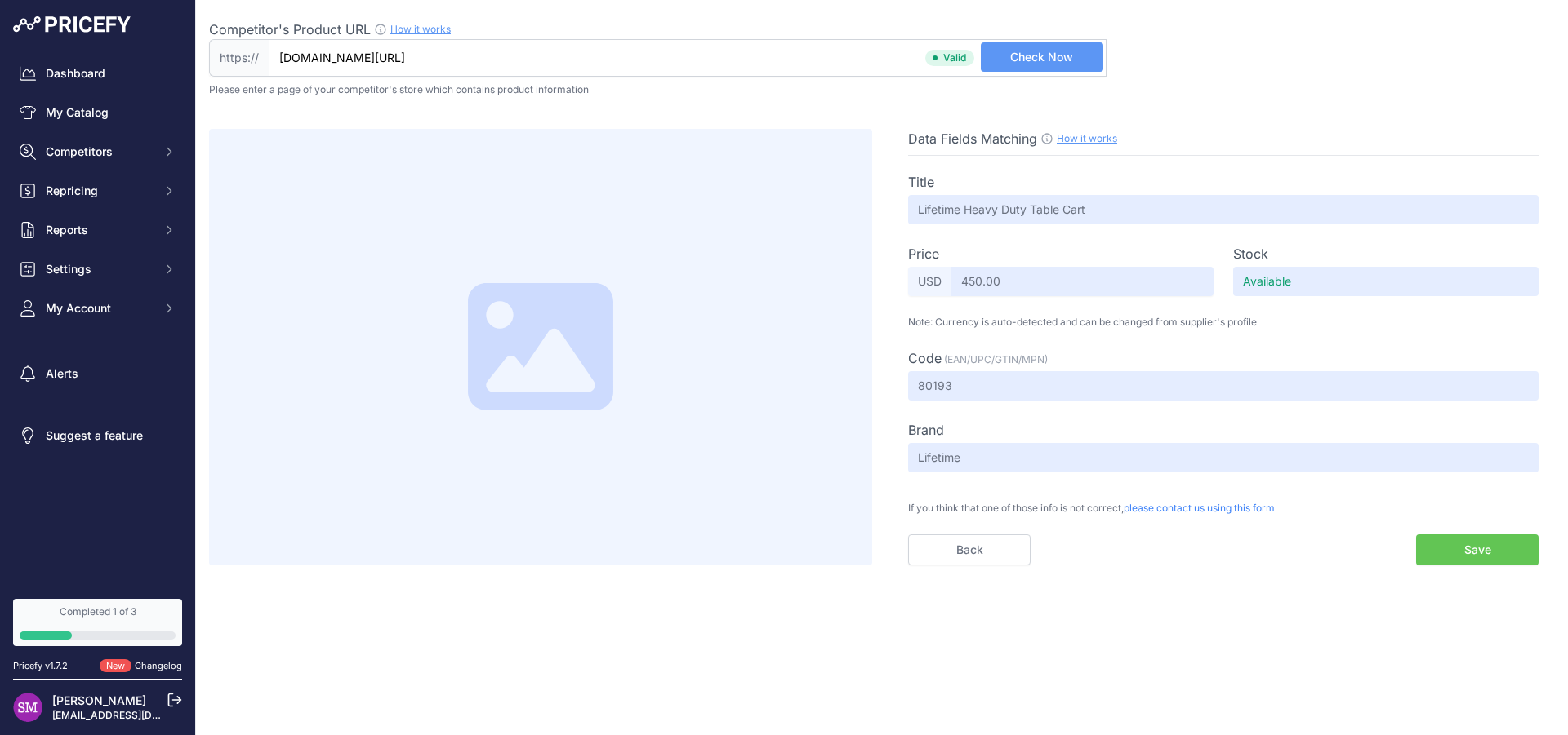
click at [1459, 547] on button "Save" at bounding box center [1477, 550] width 122 height 31
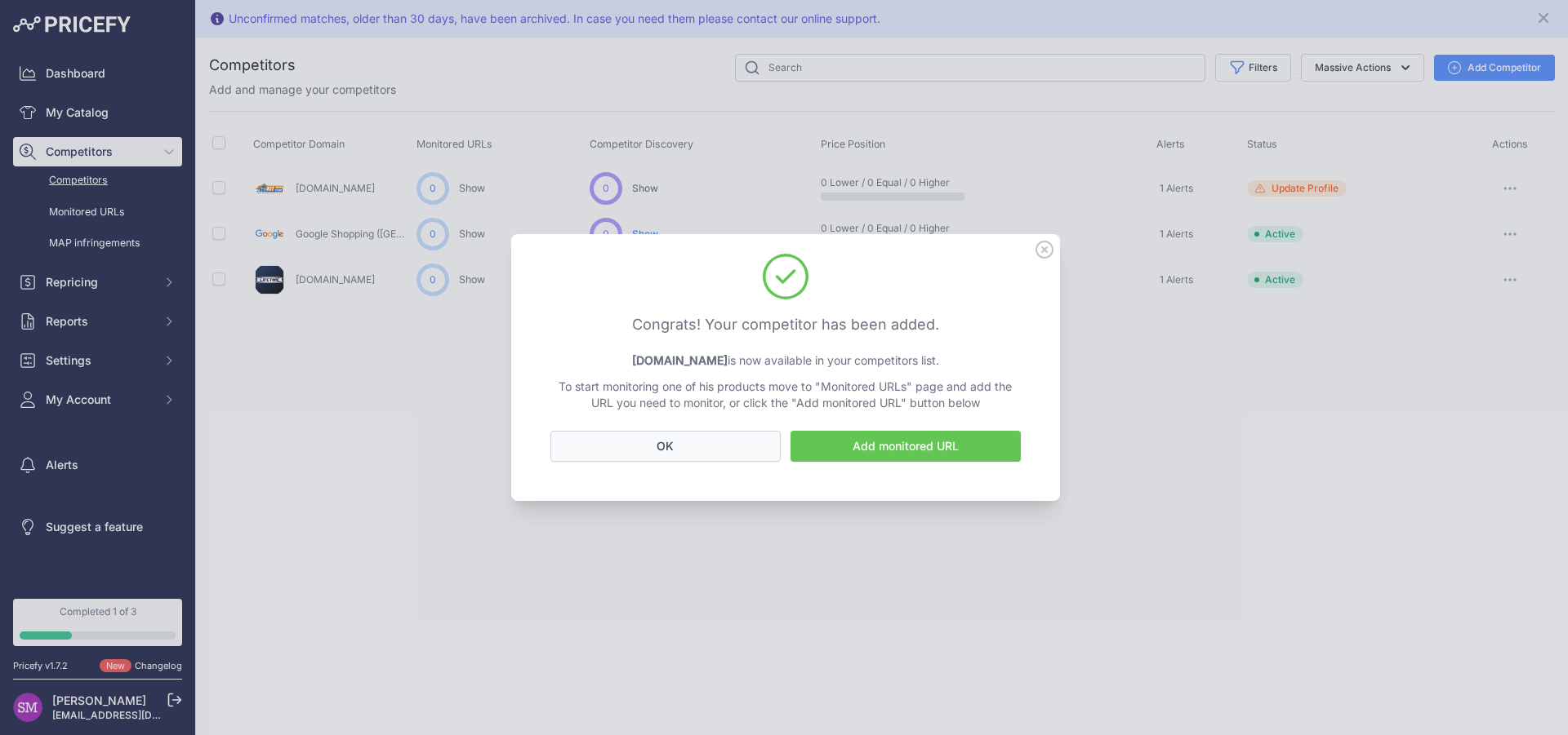
click at [733, 447] on button "OK" at bounding box center [665, 446] width 231 height 31
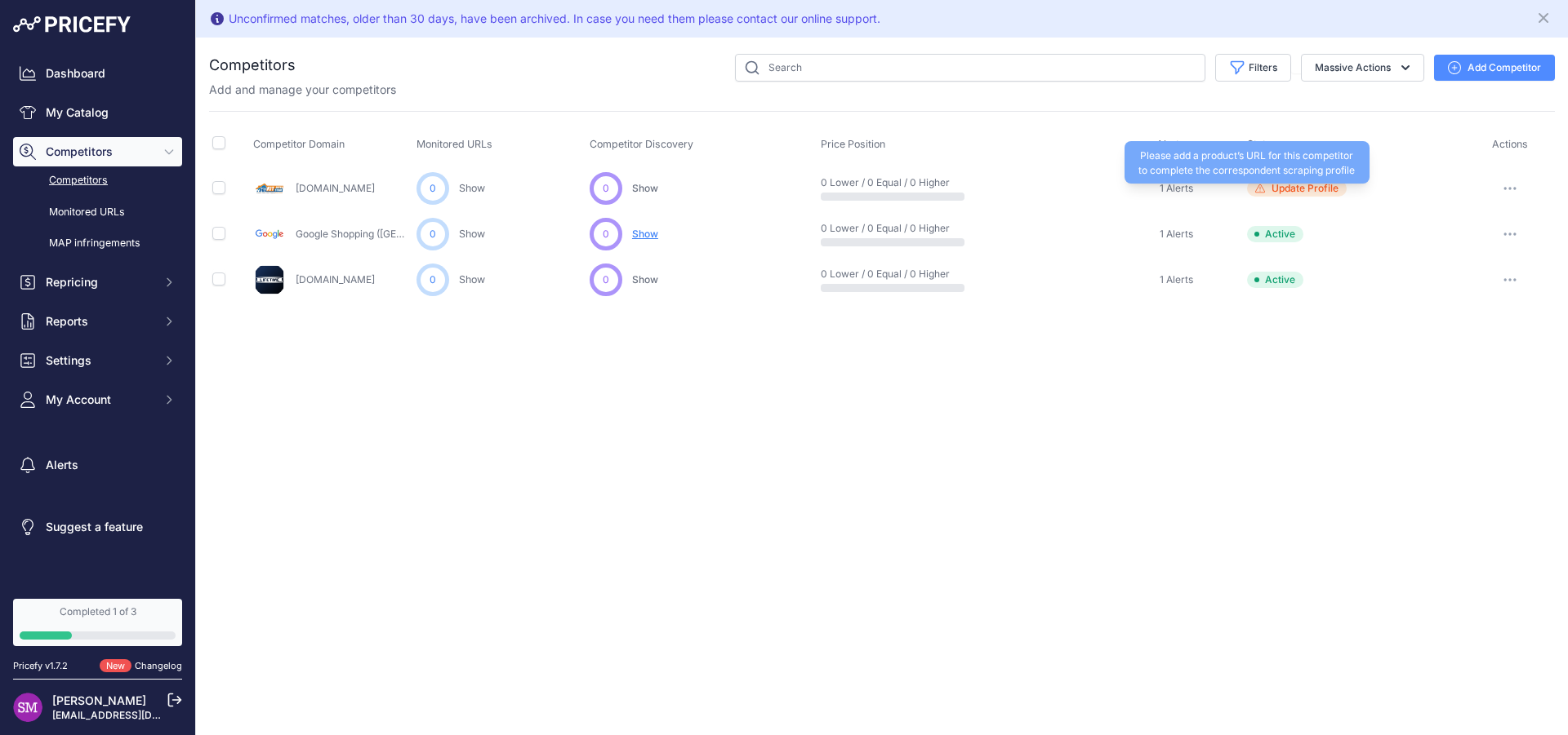
click at [1296, 187] on span "Update Profile" at bounding box center [1305, 189] width 67 height 13
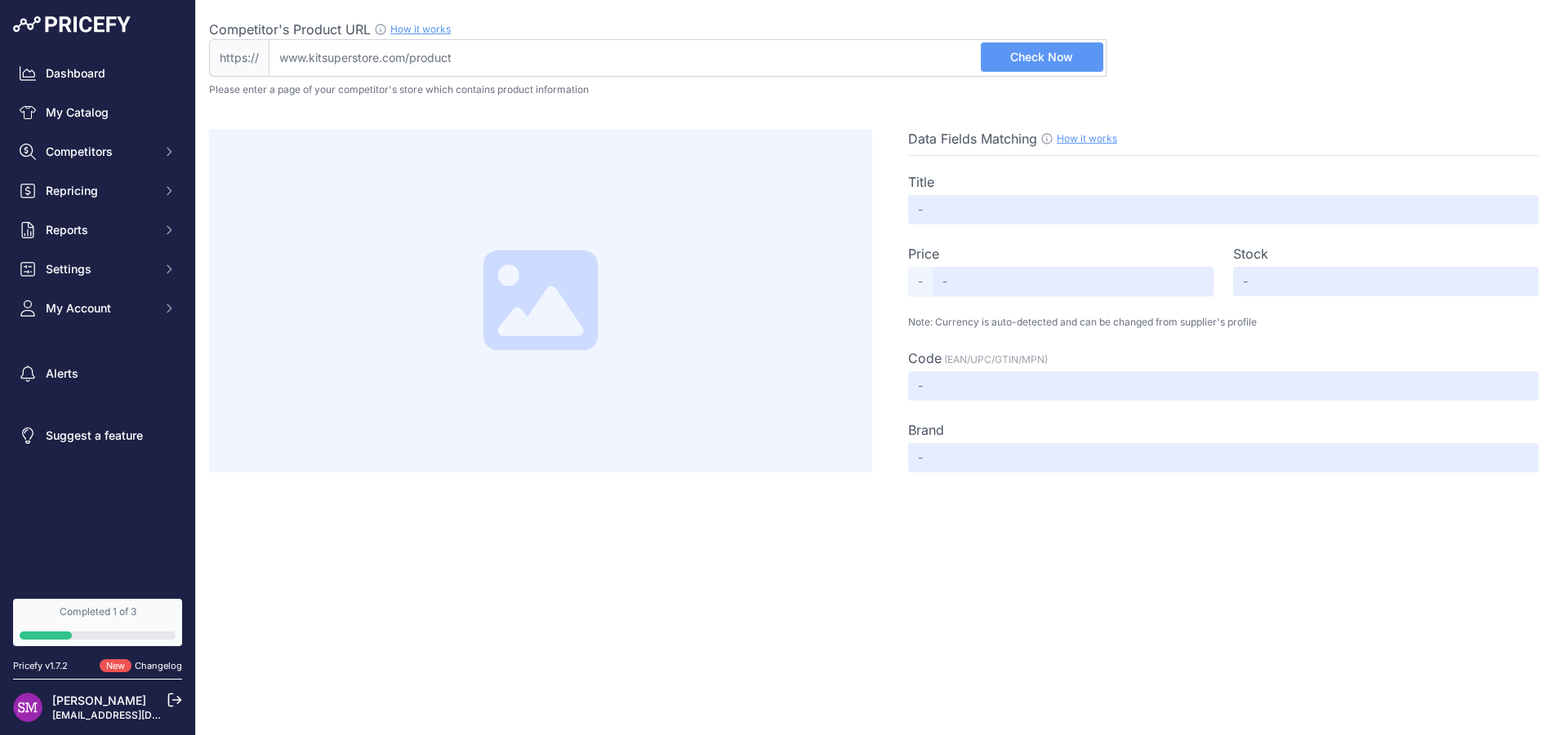
click at [459, 64] on input "Competitor's Product URL How it works In order to create your competitor's extr…" at bounding box center [687, 58] width 838 height 38
click at [462, 55] on input "Competitor's Product URL How it works In order to create your competitor's extr…" at bounding box center [687, 58] width 838 height 38
paste input "https://www.kitsuperstore.com/tables/71-lifetime-table-cart-80193.html"
drag, startPoint x: 316, startPoint y: 60, endPoint x: 195, endPoint y: 48, distance: 121.6
click at [268, 48] on input "https://www.kitsuperstore.com/tables/71-lifetime-table-cart-80193.html" at bounding box center [687, 58] width 838 height 38
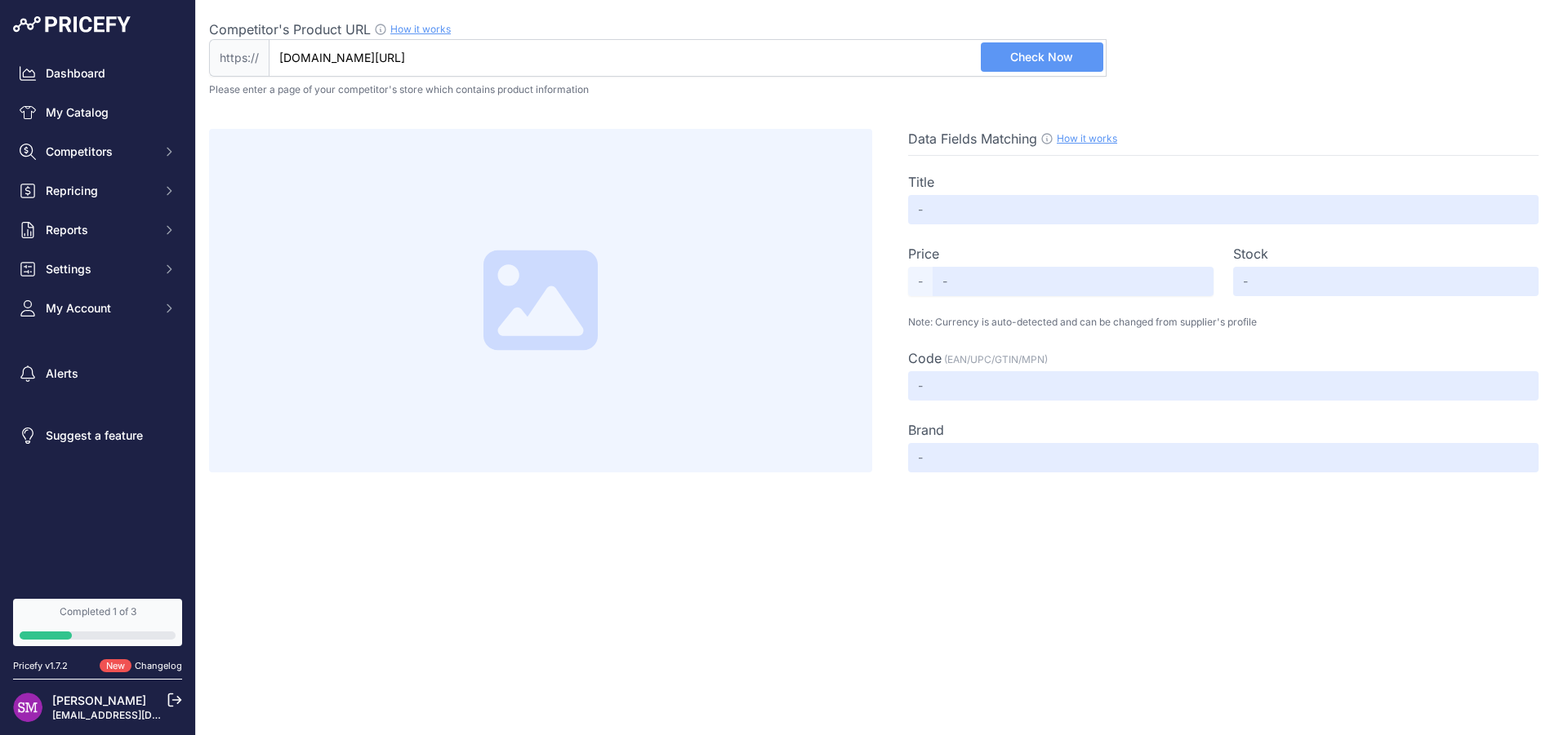
type input "www.kitsuperstore.com/tables/71-lifetime-table-cart-80193.html"
click at [1034, 55] on span "Check Now" at bounding box center [1041, 56] width 63 height 16
type input "Lifetime Heavy-Duty Table Cart - holds 8-12 tables (80193)"
type input "449.95"
type input "Available"
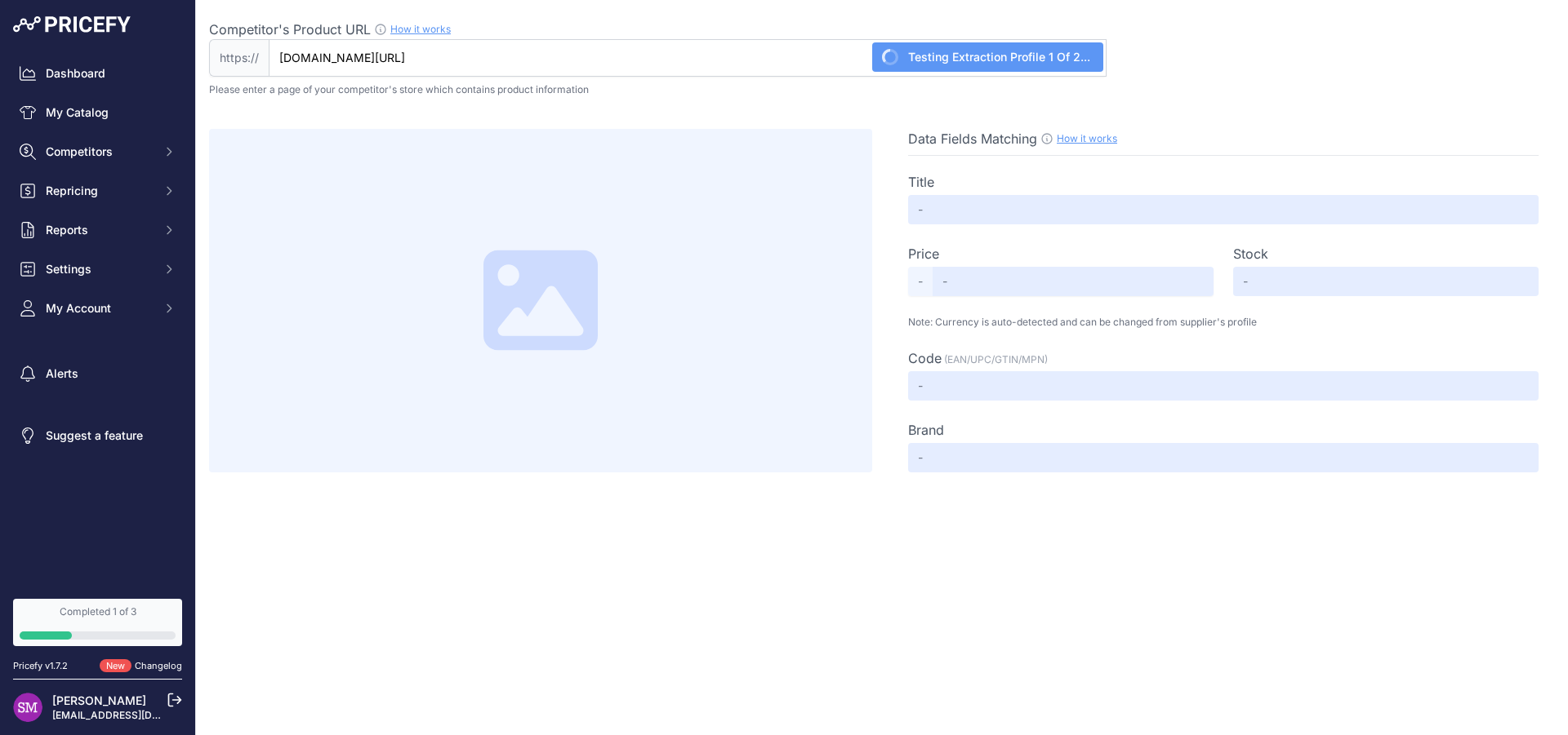
type input "0841101002490"
type input "Lifetime"
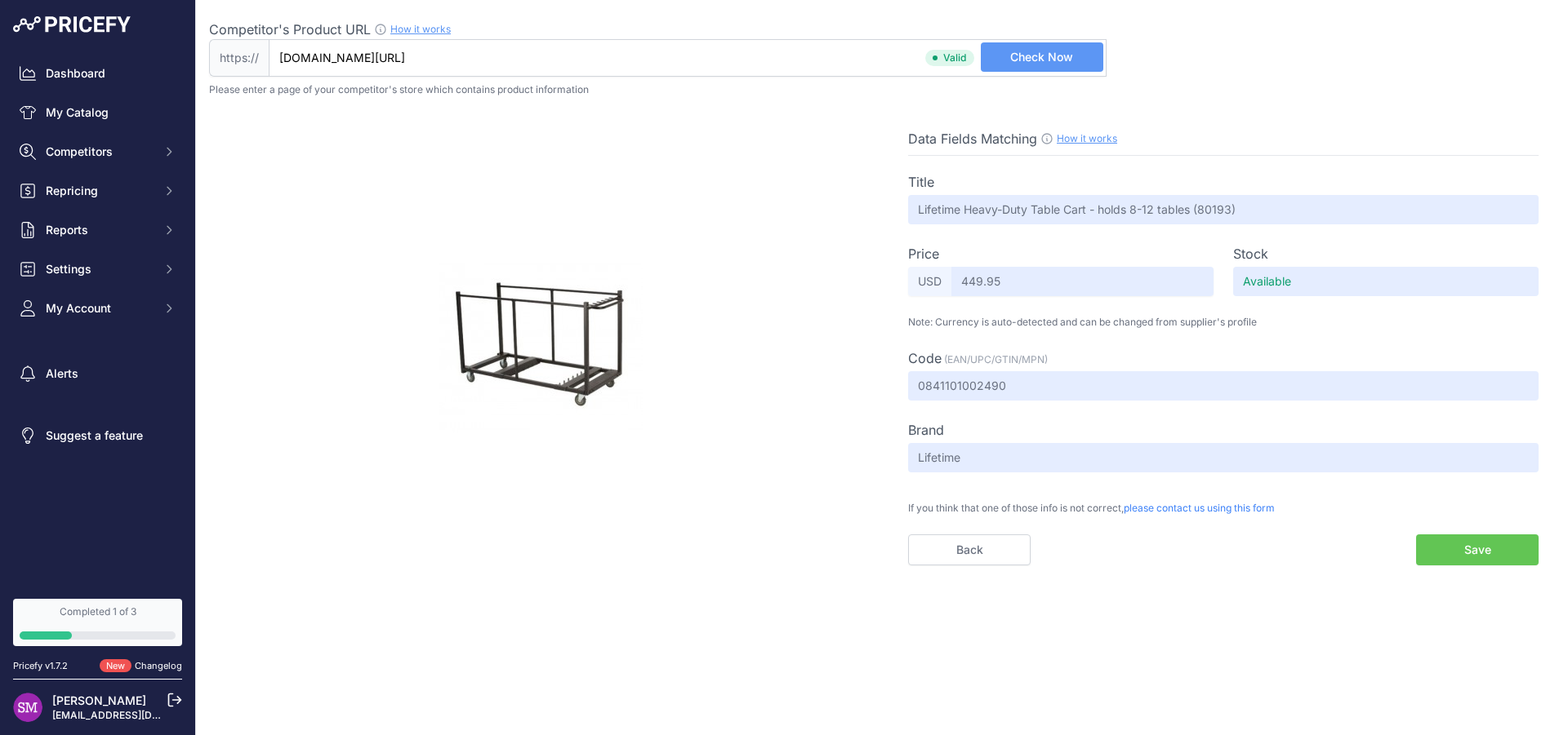
click at [1453, 553] on button "Save" at bounding box center [1477, 550] width 122 height 31
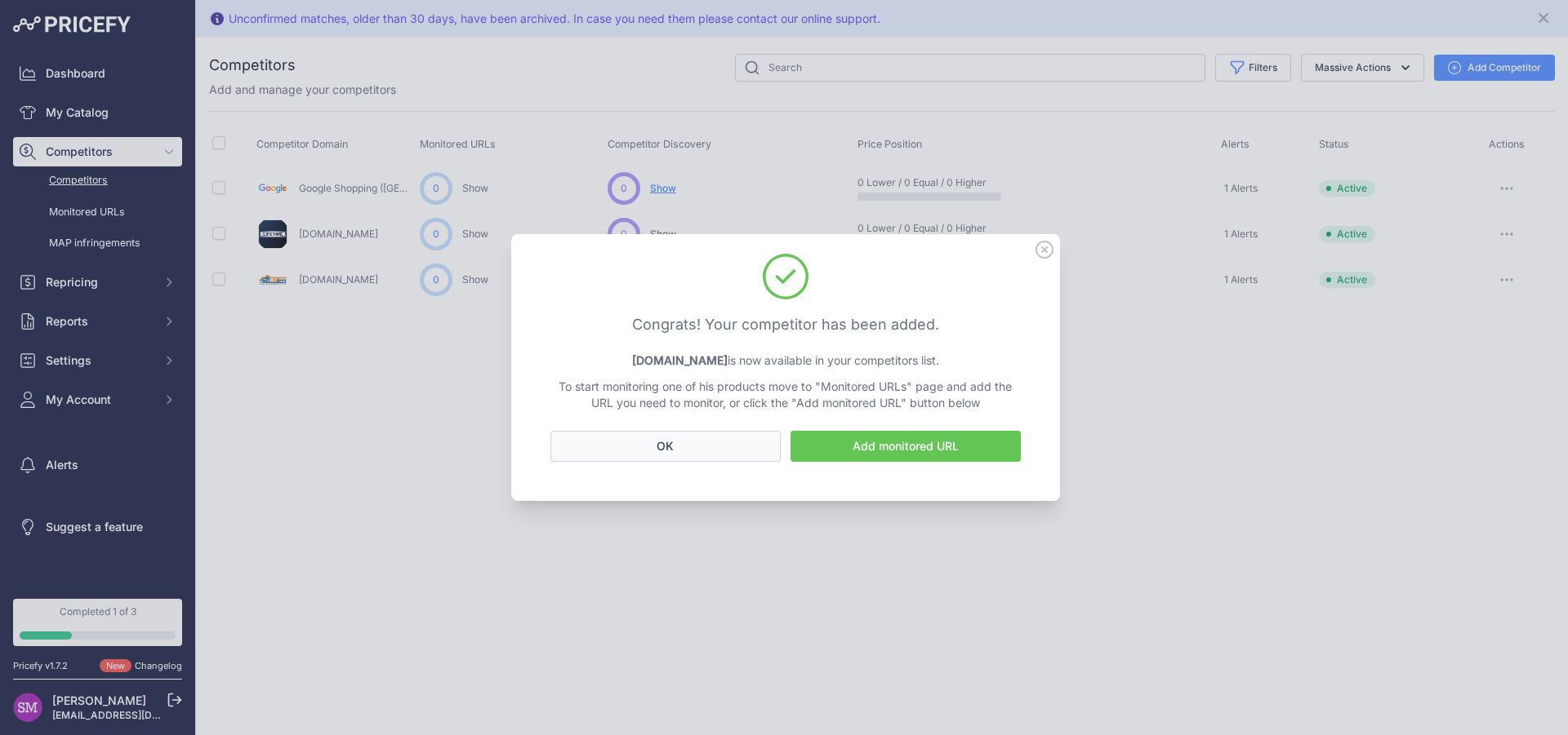
click at [696, 449] on button "OK" at bounding box center [665, 446] width 231 height 31
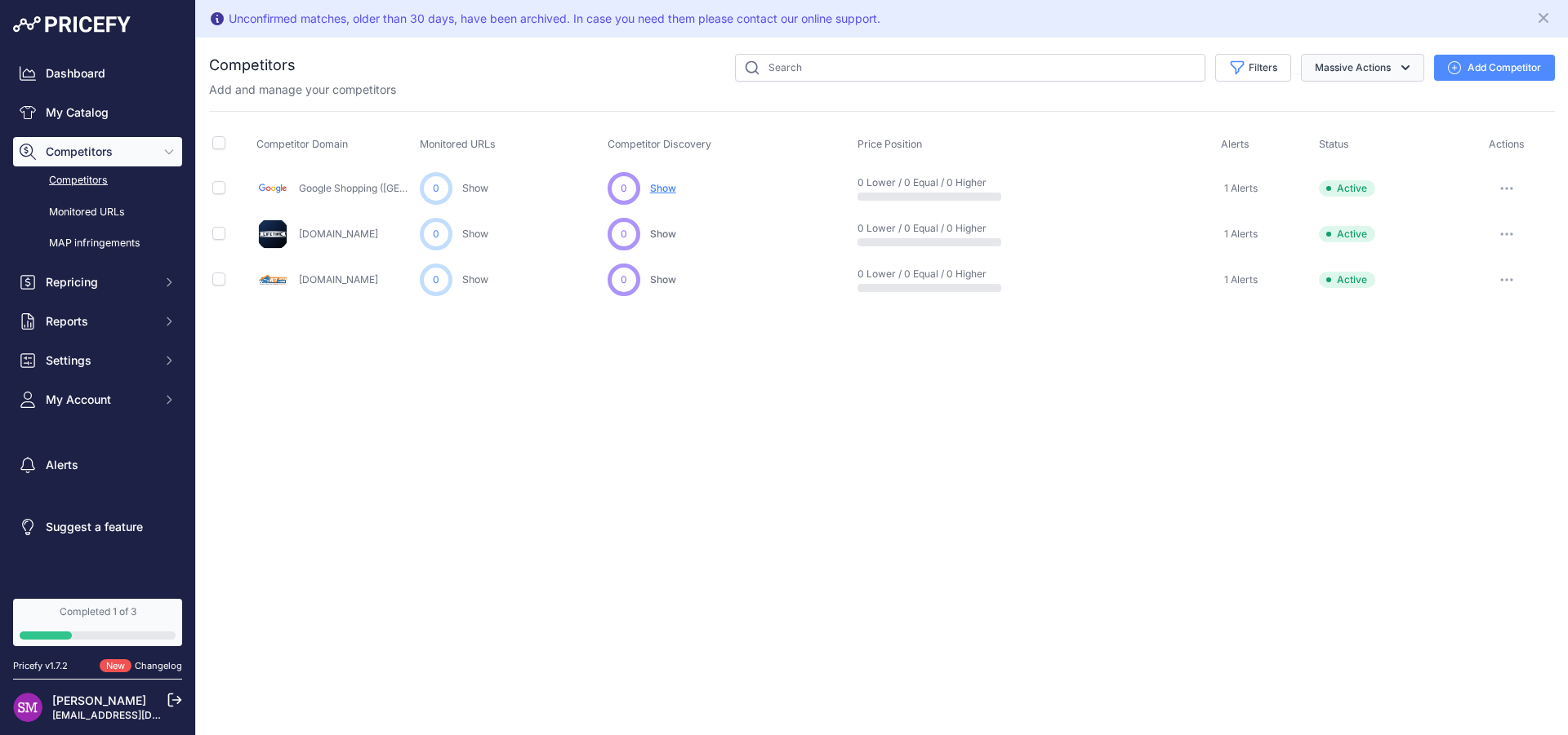
click at [1366, 73] on button "Massive Actions" at bounding box center [1362, 67] width 123 height 28
click at [80, 184] on link "Competitors" at bounding box center [98, 181] width 169 height 28
click at [81, 113] on link "My Catalog" at bounding box center [98, 112] width 169 height 29
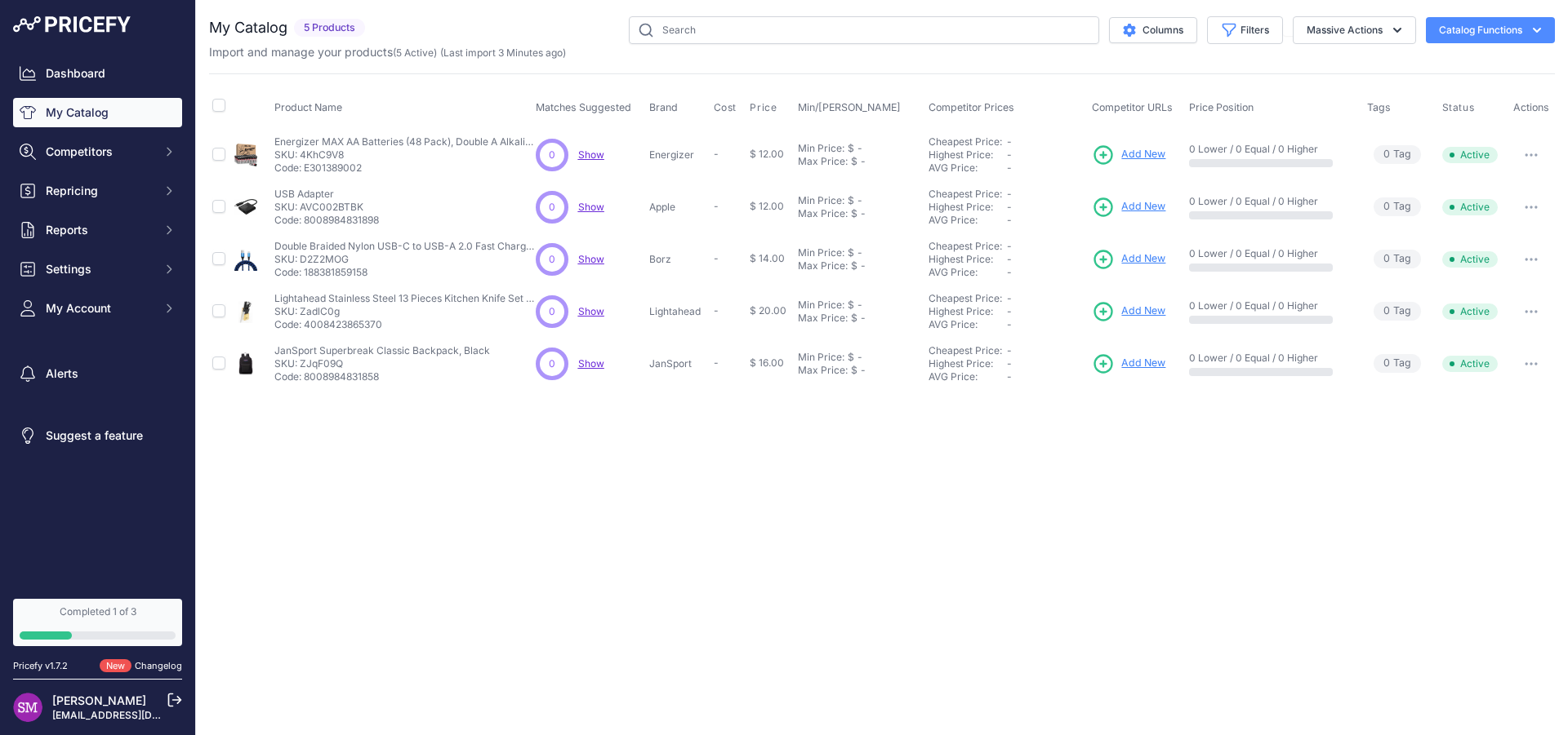
click at [594, 155] on span "Show" at bounding box center [591, 154] width 26 height 13
click at [91, 148] on span "Competitors" at bounding box center [100, 151] width 107 height 16
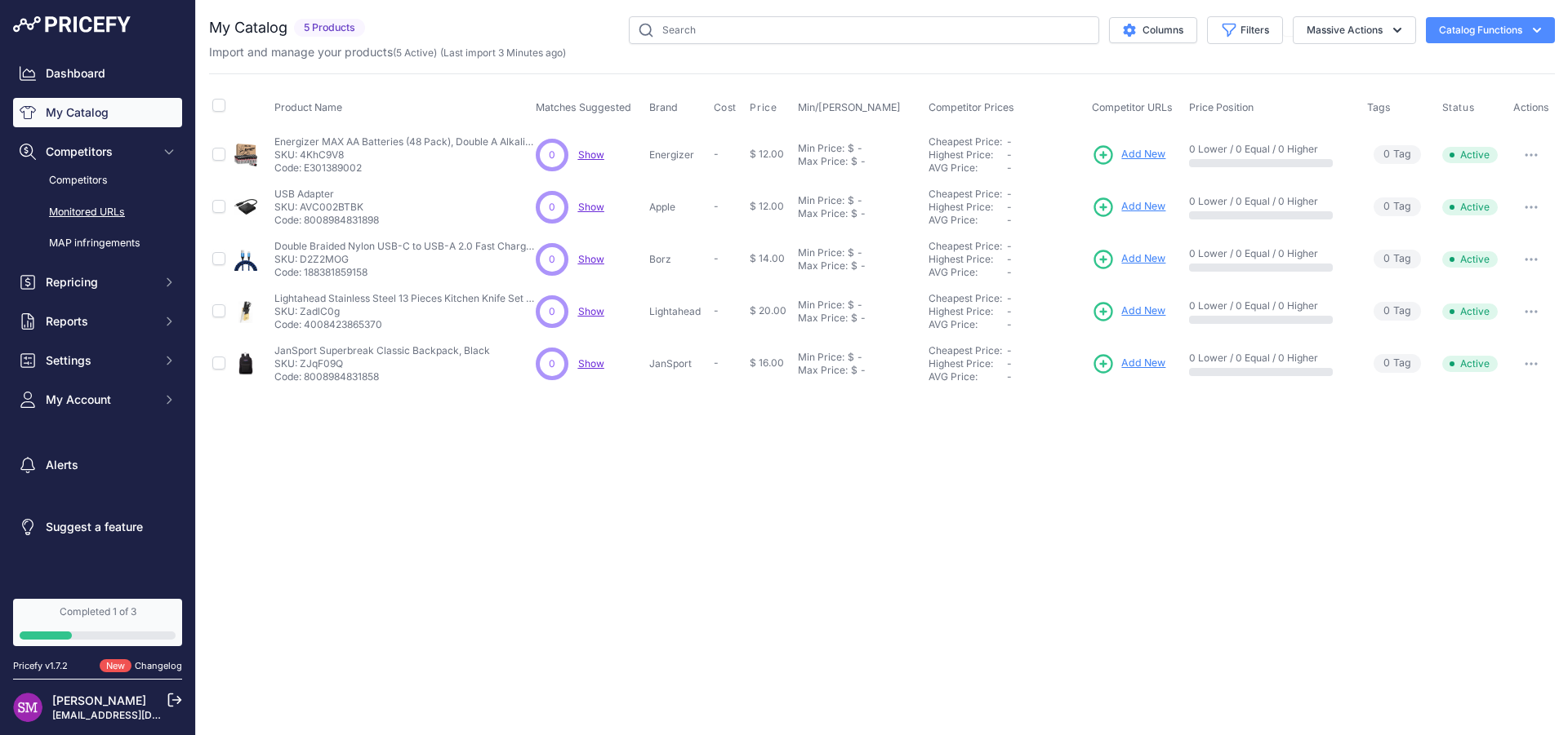
click at [87, 213] on link "Monitored URLs" at bounding box center [98, 213] width 169 height 28
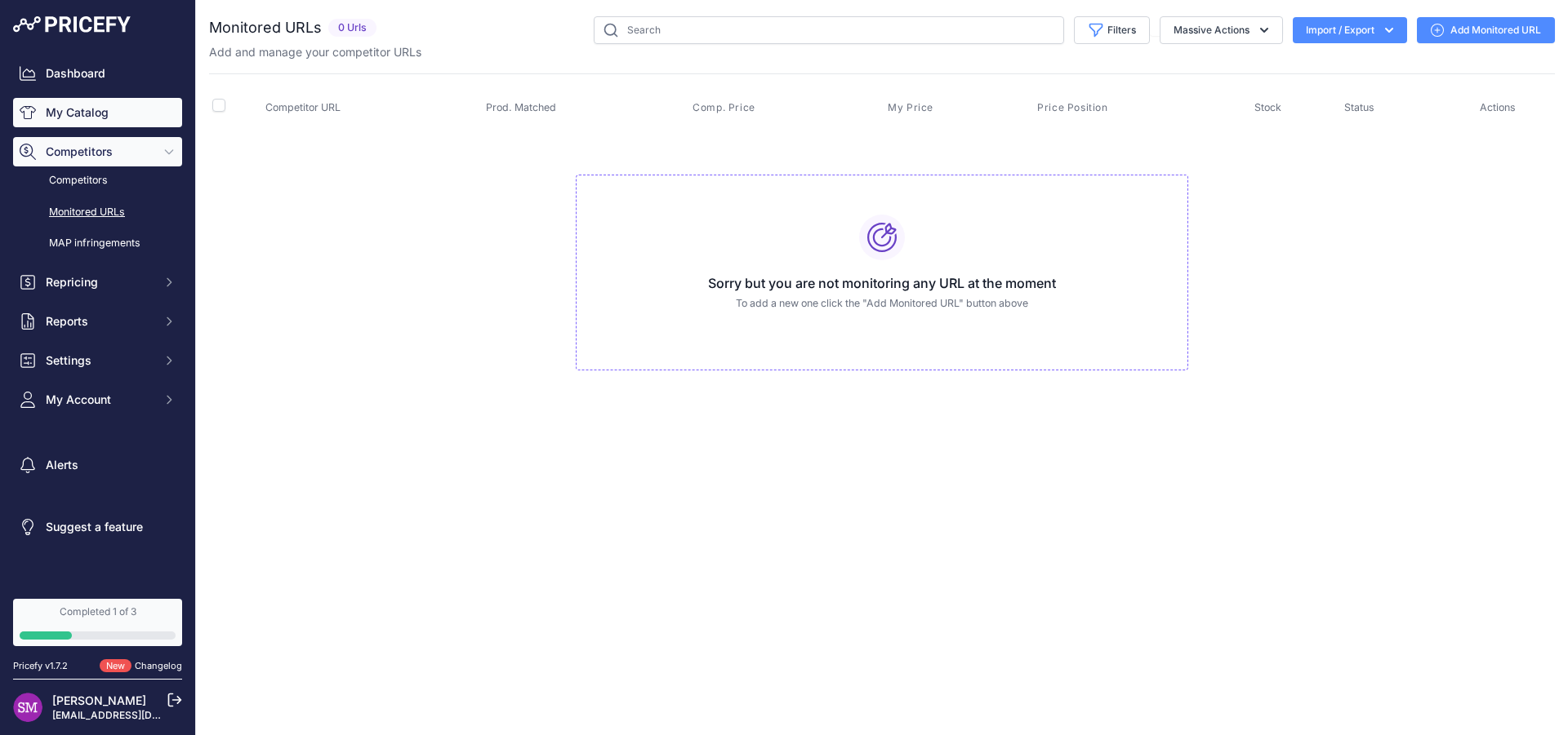
click at [80, 114] on link "My Catalog" at bounding box center [98, 112] width 169 height 29
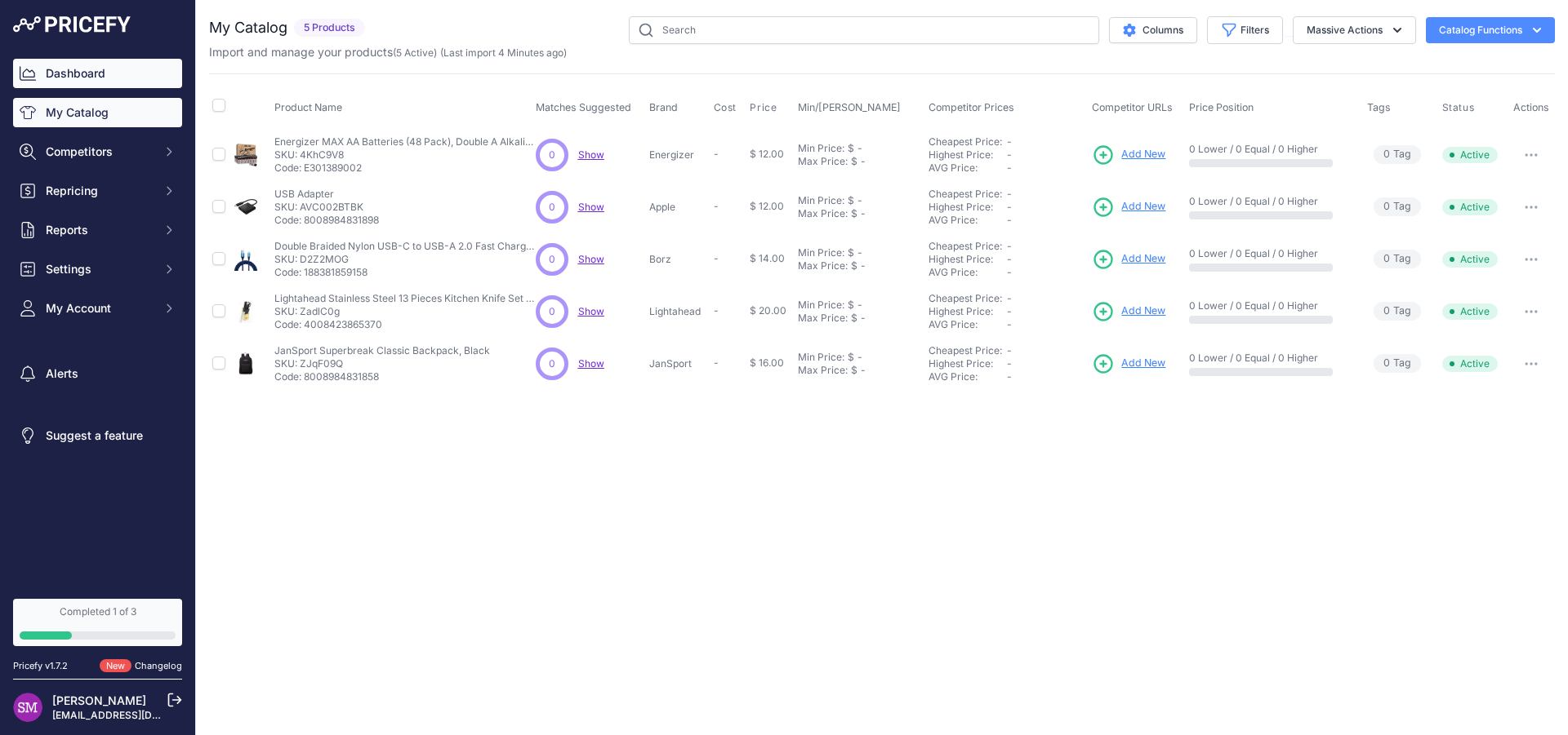
click at [83, 78] on link "Dashboard" at bounding box center [98, 73] width 169 height 29
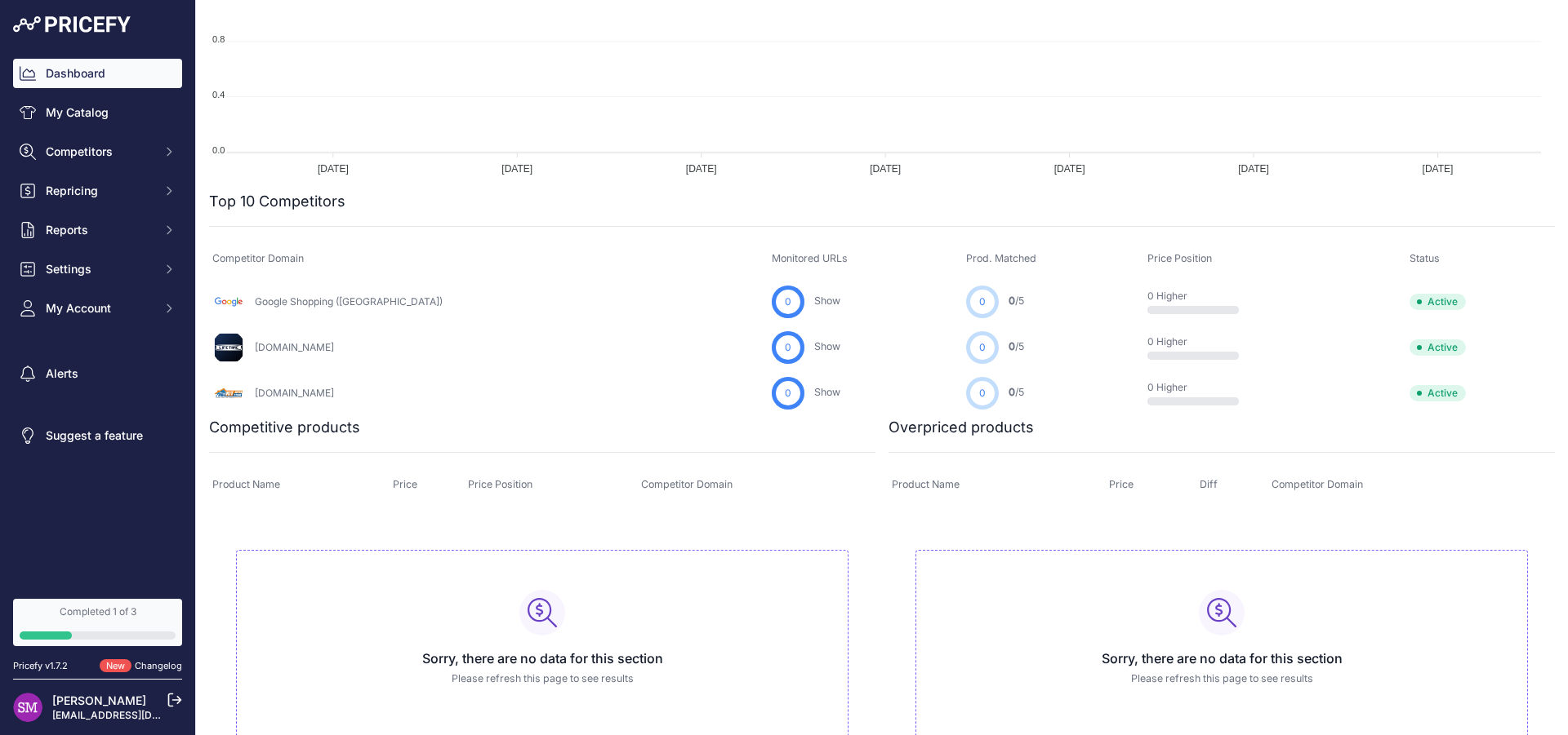
scroll to position [321, 0]
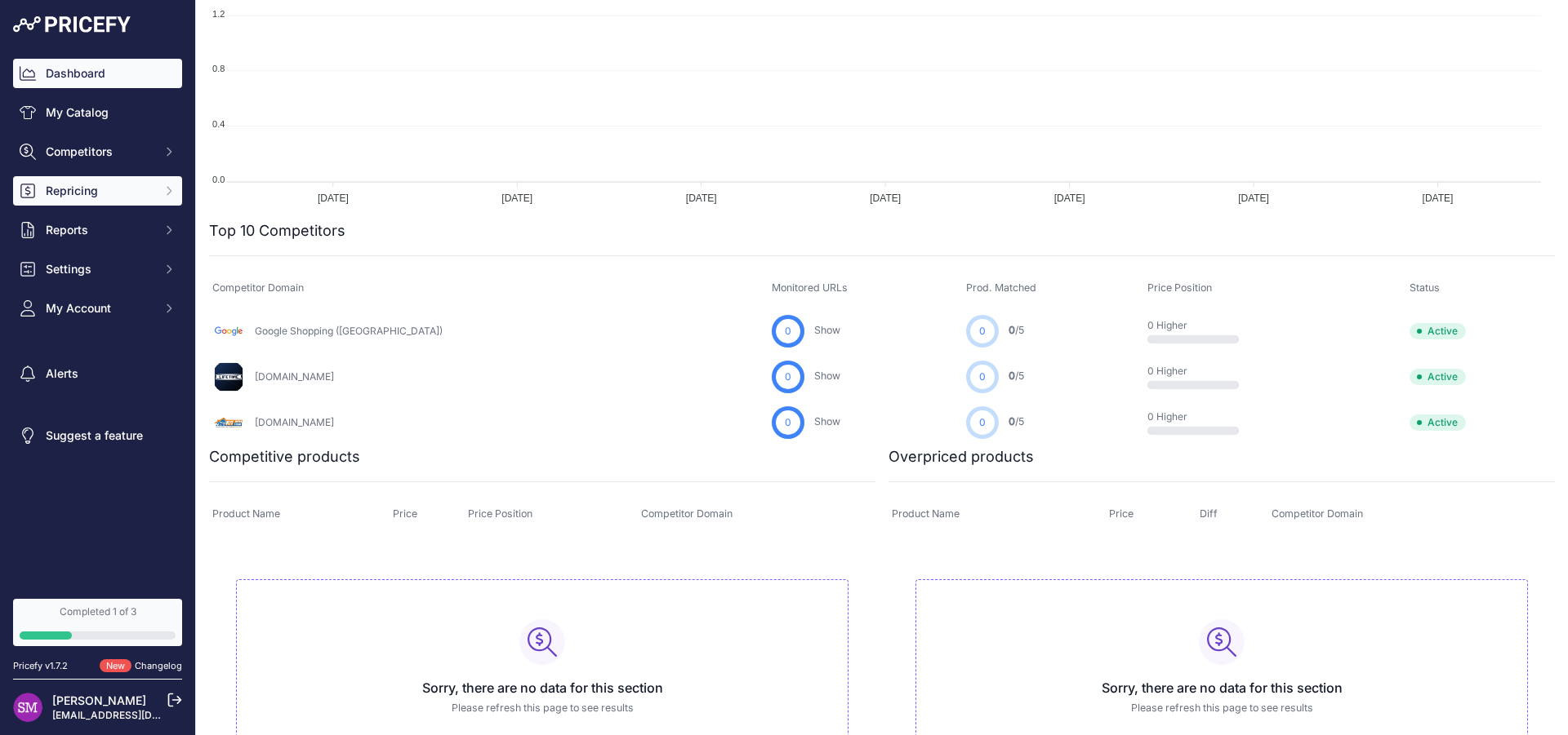
click at [83, 185] on span "Repricing" at bounding box center [100, 190] width 107 height 16
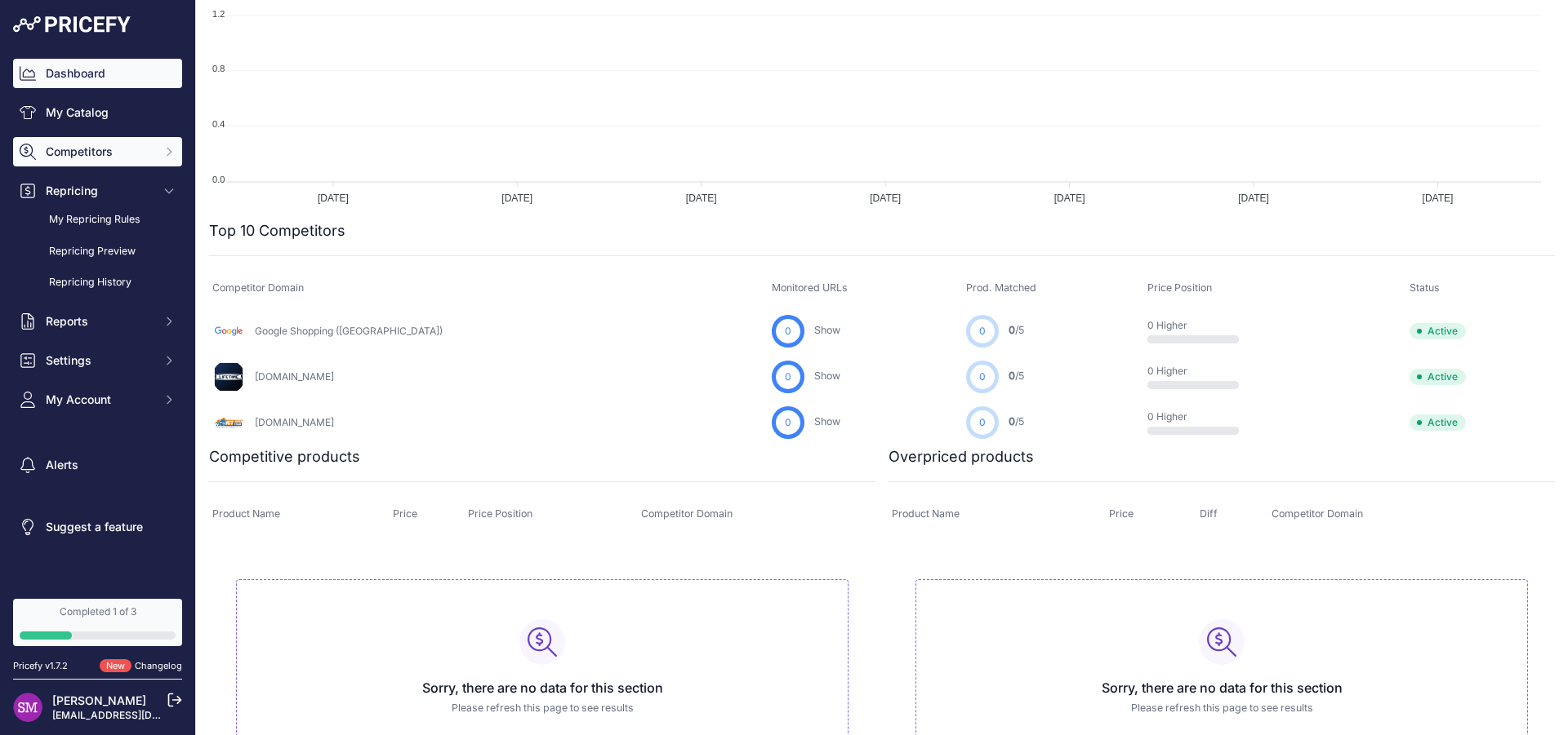
click at [105, 154] on span "Competitors" at bounding box center [100, 151] width 107 height 16
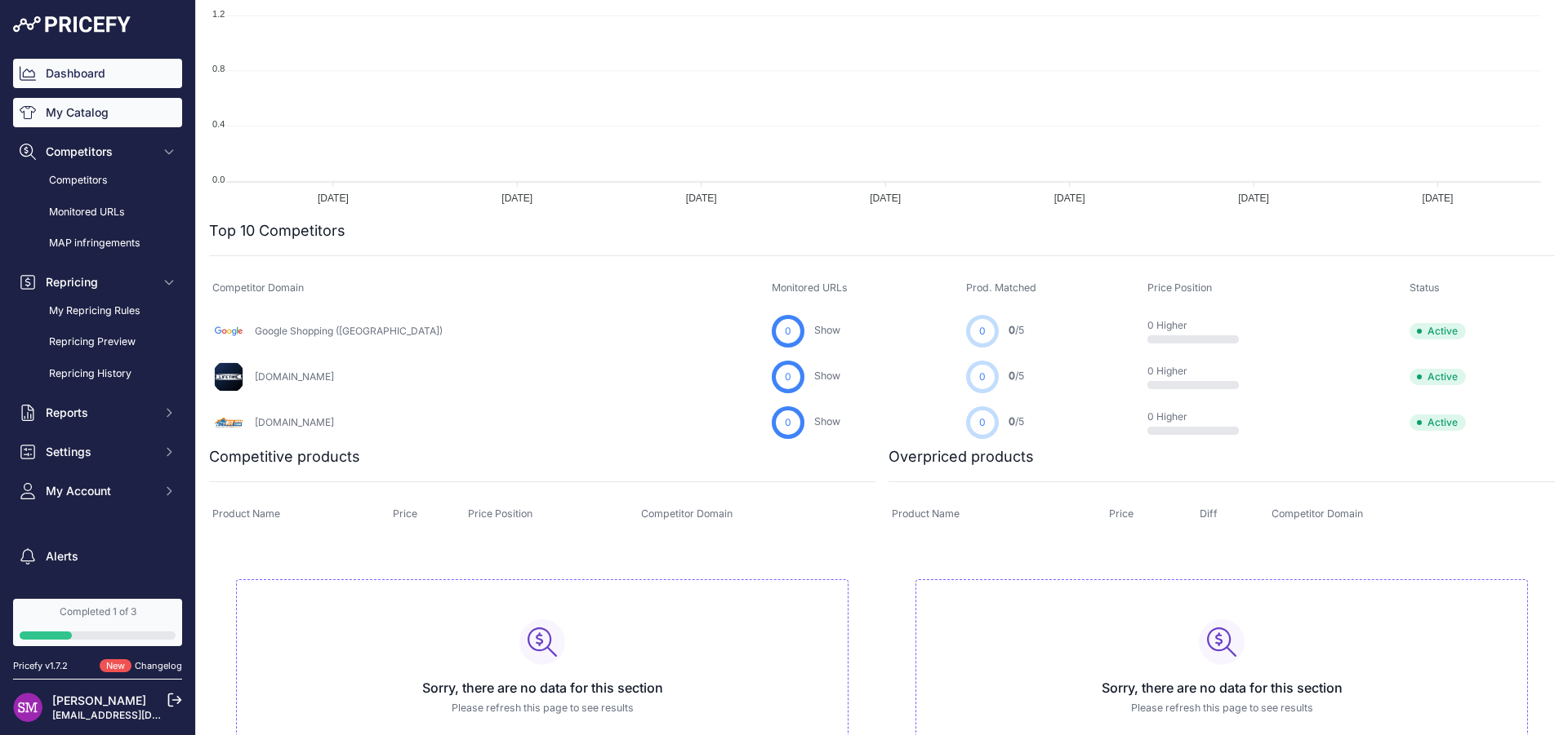
click at [90, 119] on link "My Catalog" at bounding box center [98, 112] width 169 height 29
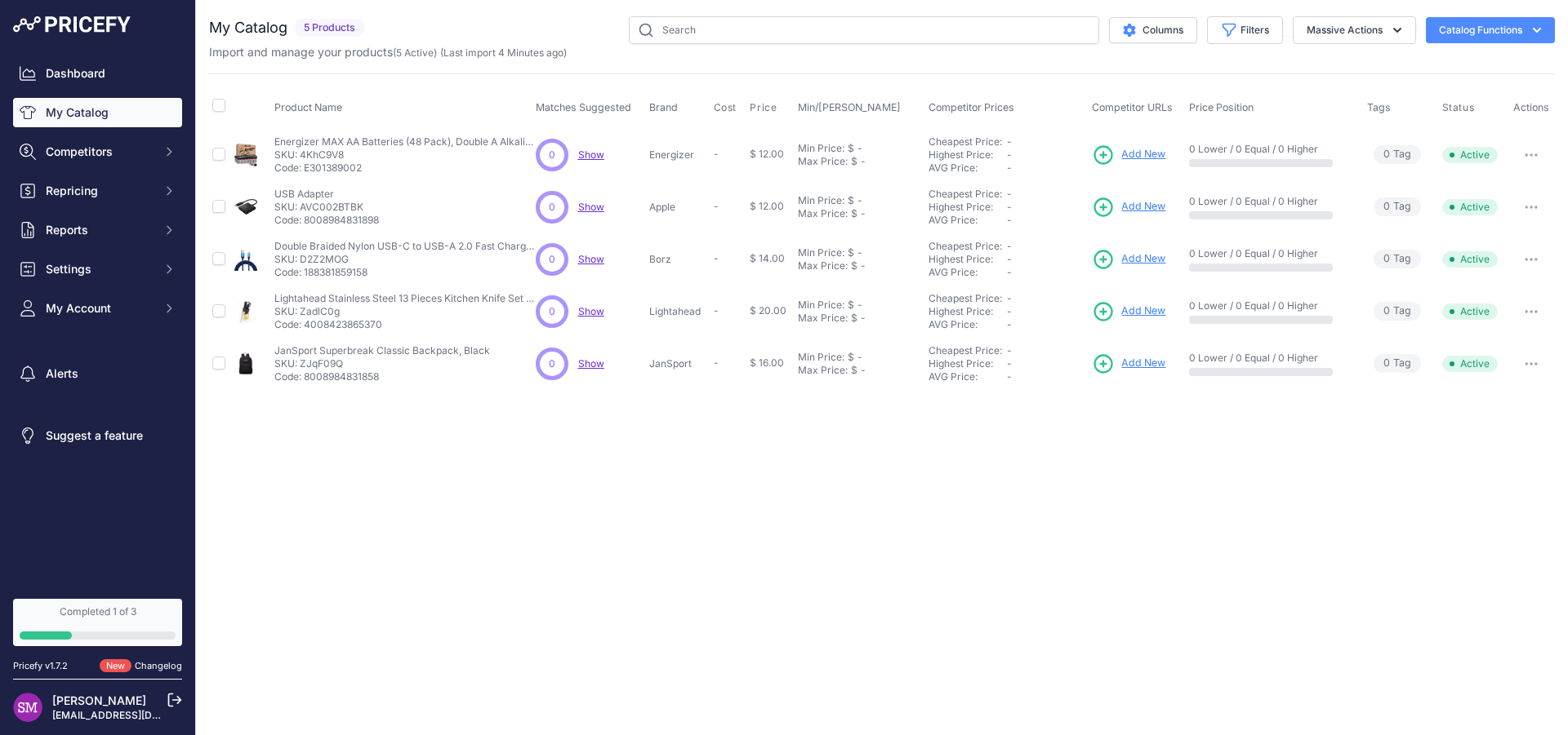
click at [1524, 28] on button "Catalog Functions" at bounding box center [1490, 29] width 129 height 26
click at [1451, 61] on span "Import Additional Info" at bounding box center [1459, 65] width 100 height 13
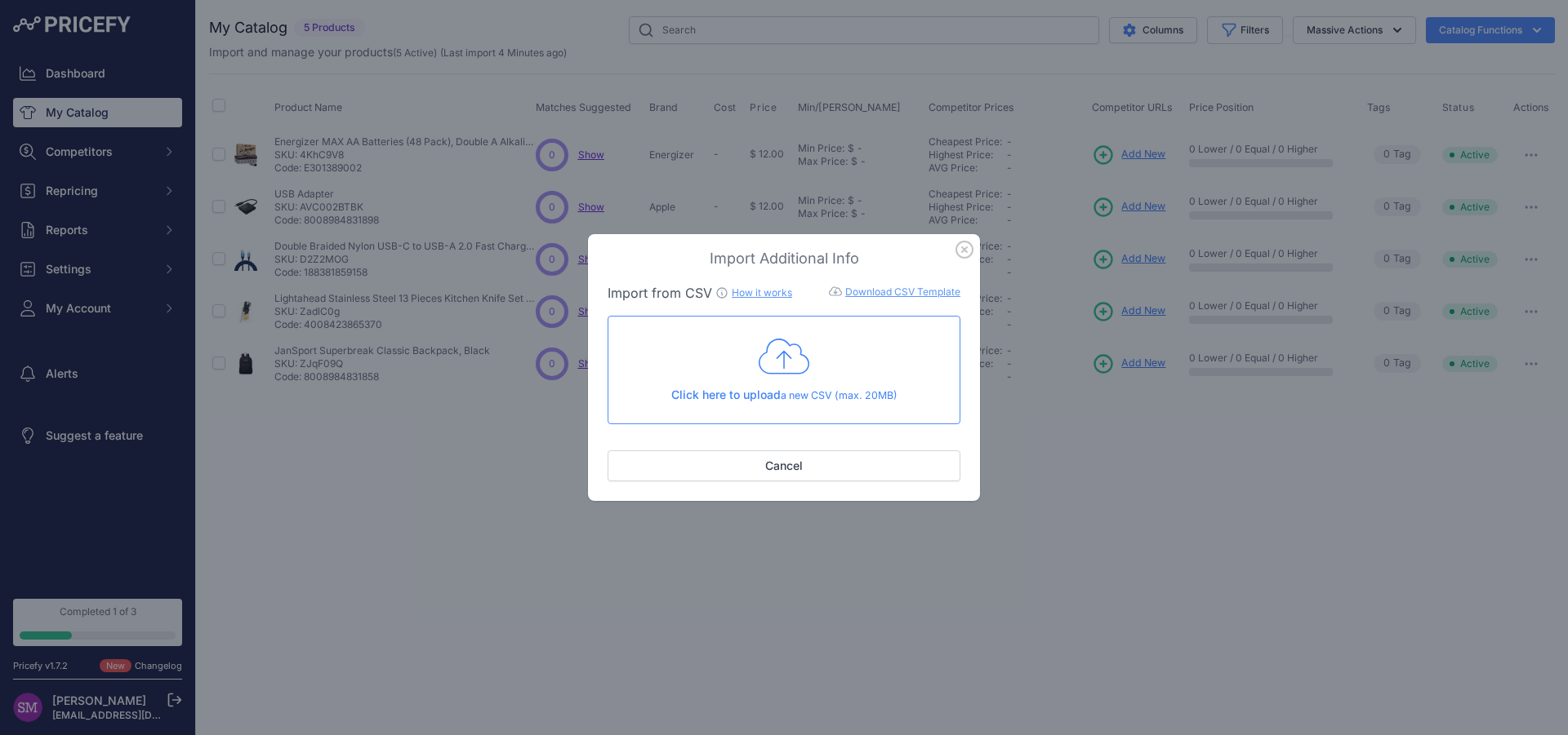
click at [958, 250] on icon "button" at bounding box center [963, 249] width 18 height 18
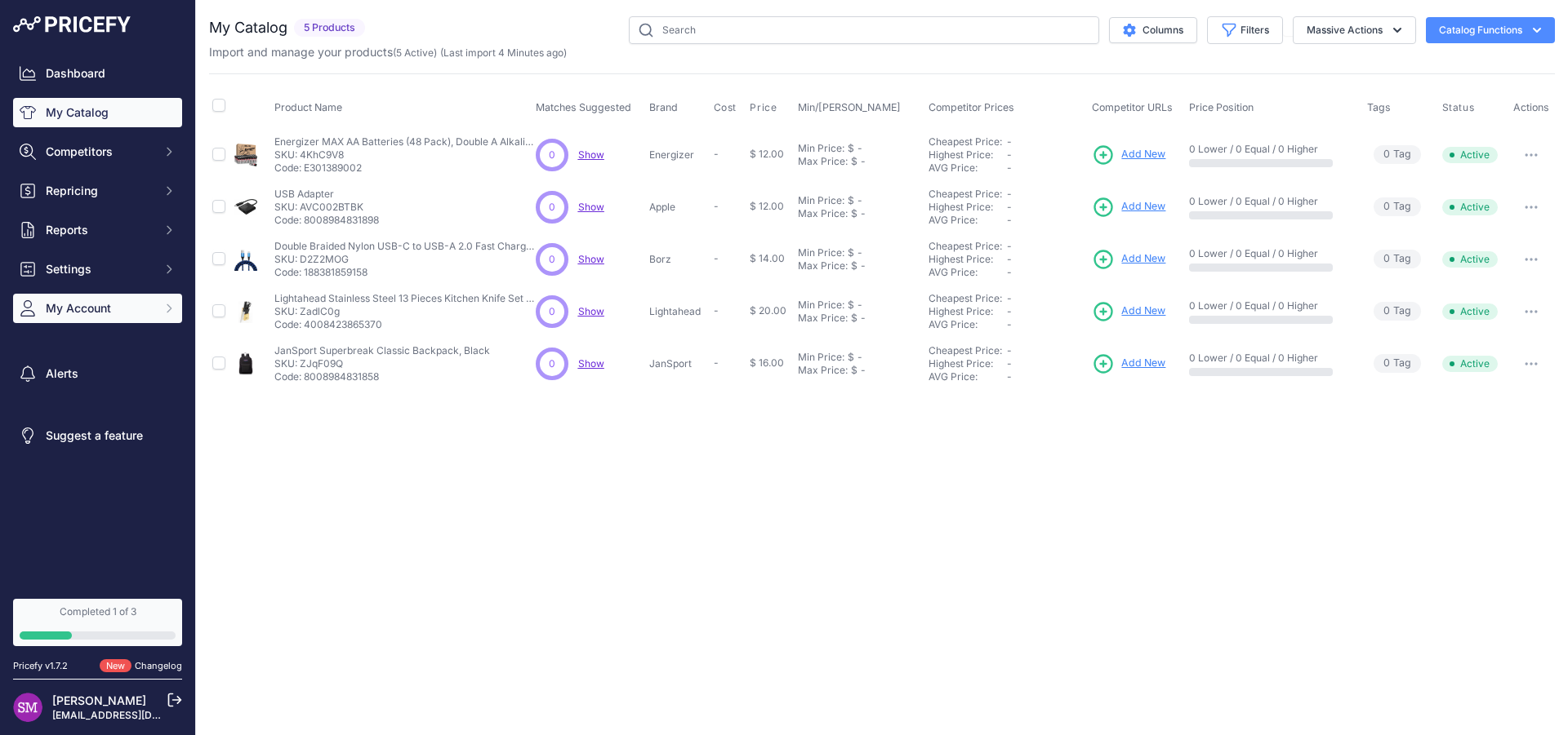
click at [97, 304] on span "My Account" at bounding box center [100, 308] width 107 height 16
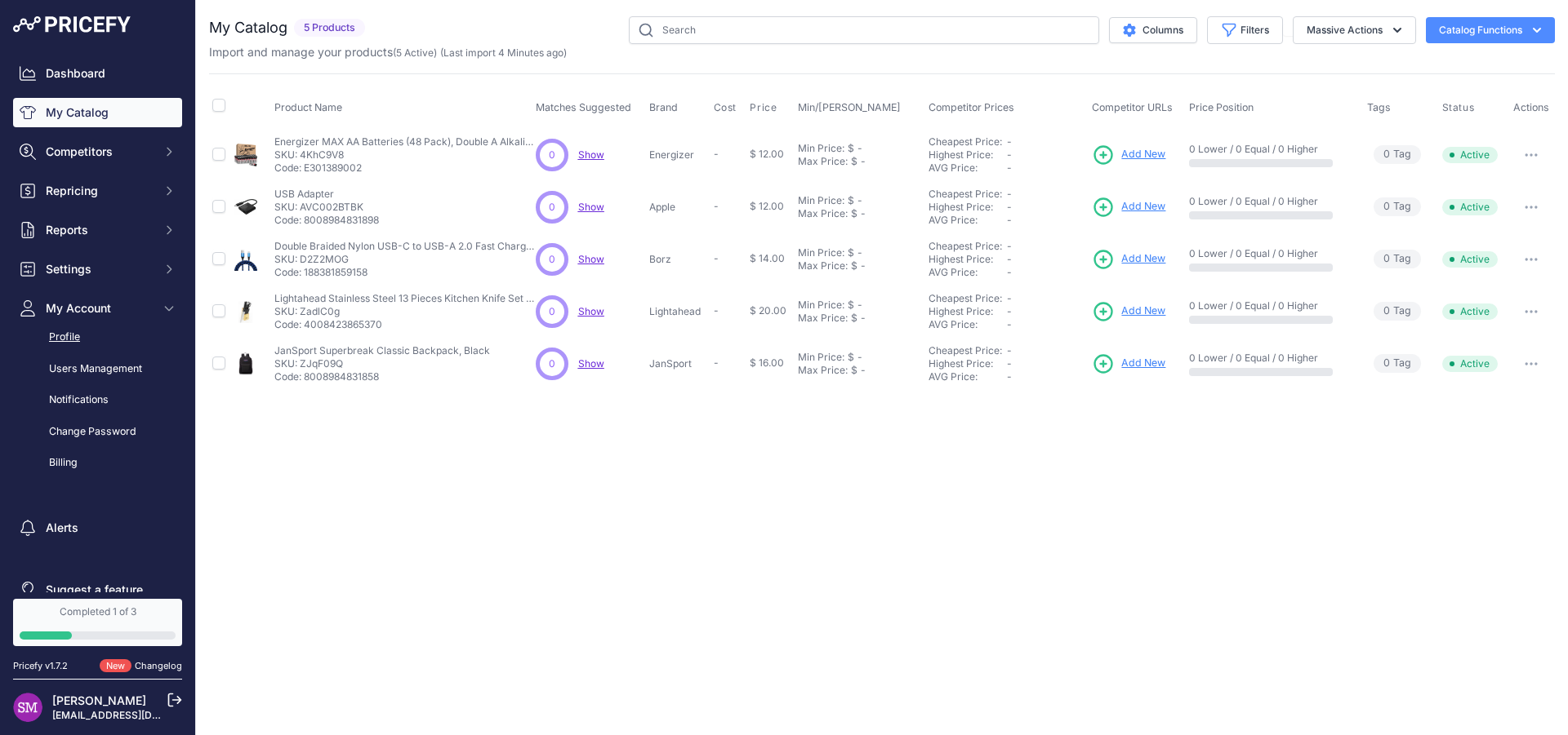
click at [85, 334] on link "Profile" at bounding box center [98, 338] width 169 height 28
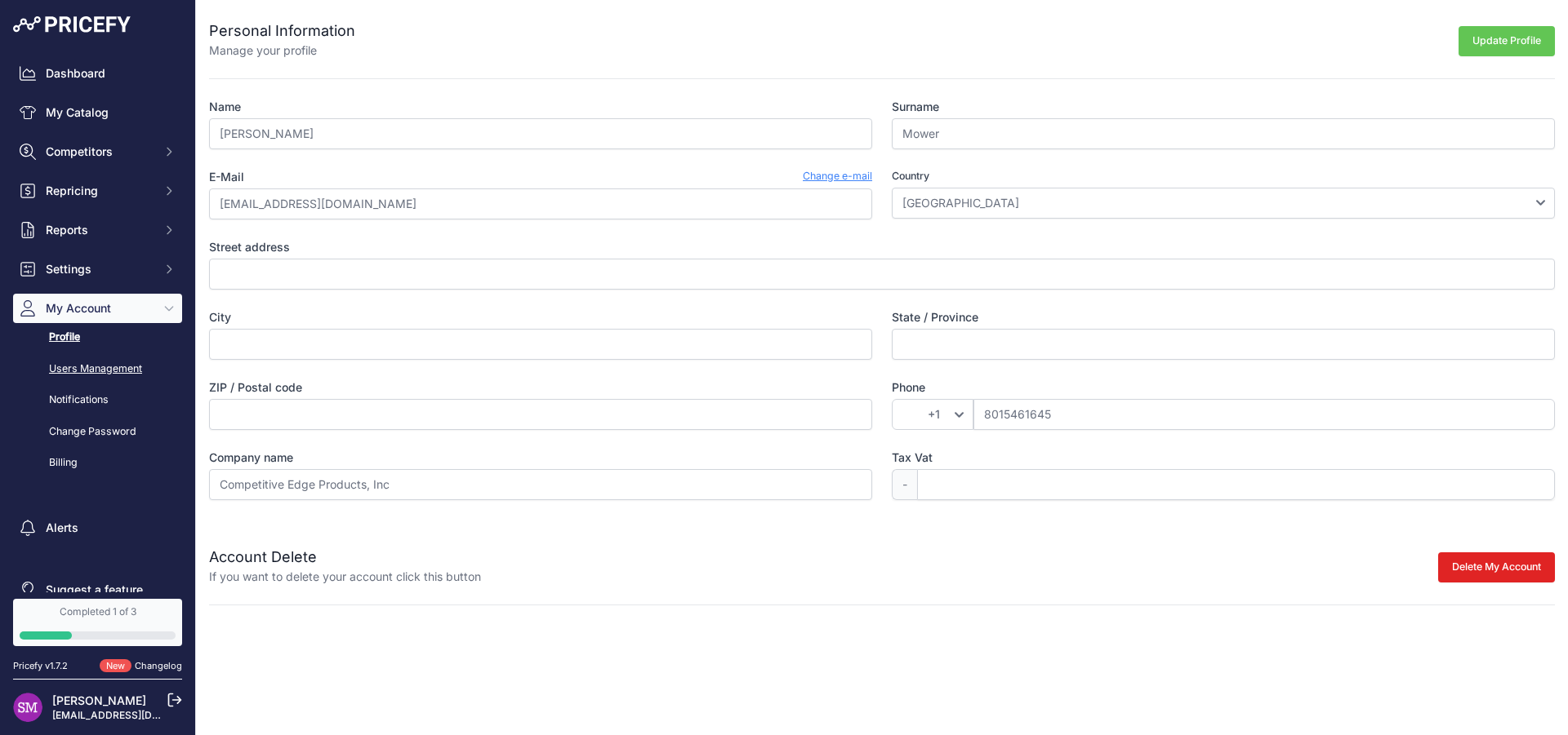
click at [75, 367] on link "Users Management" at bounding box center [98, 370] width 169 height 28
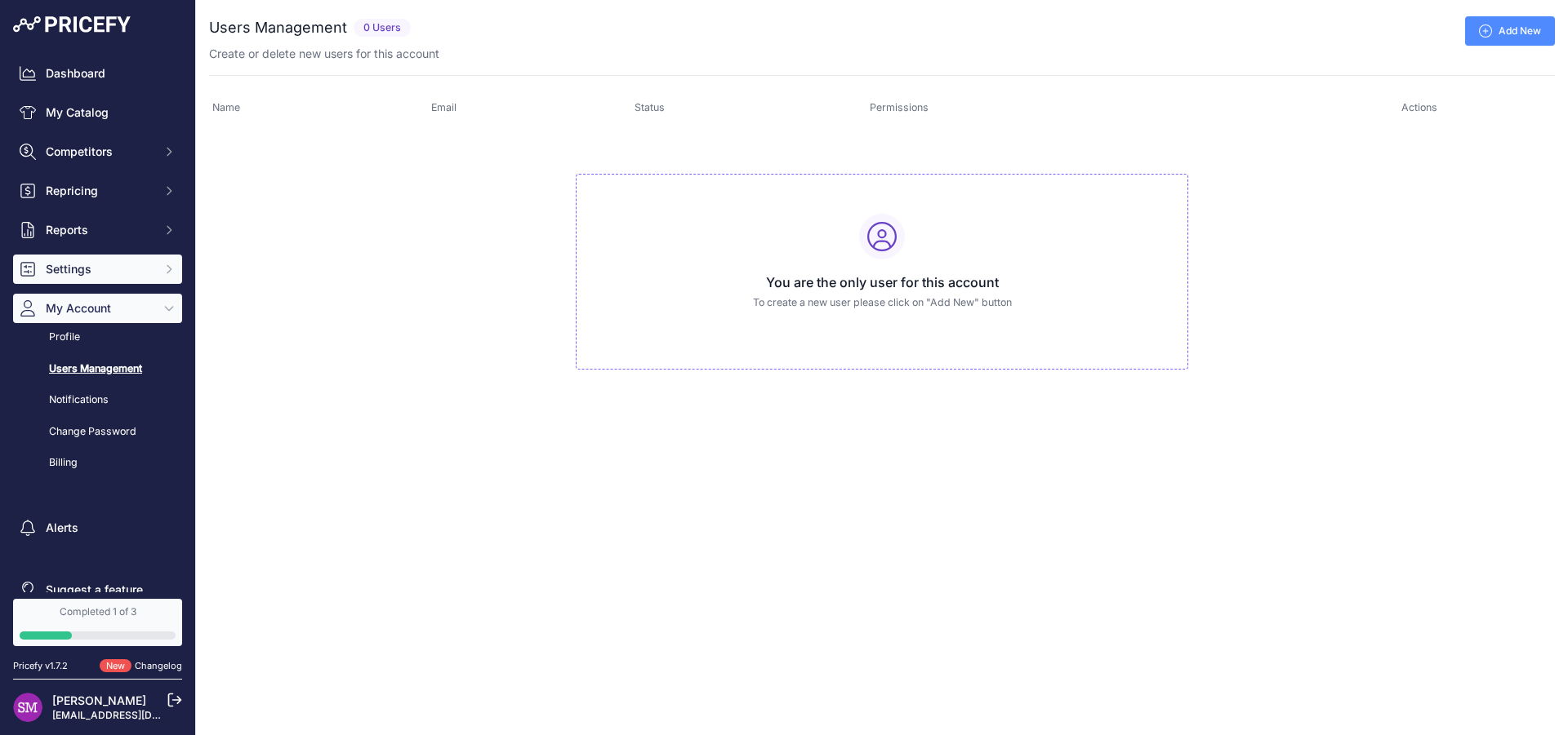
click at [63, 271] on span "Settings" at bounding box center [100, 269] width 107 height 16
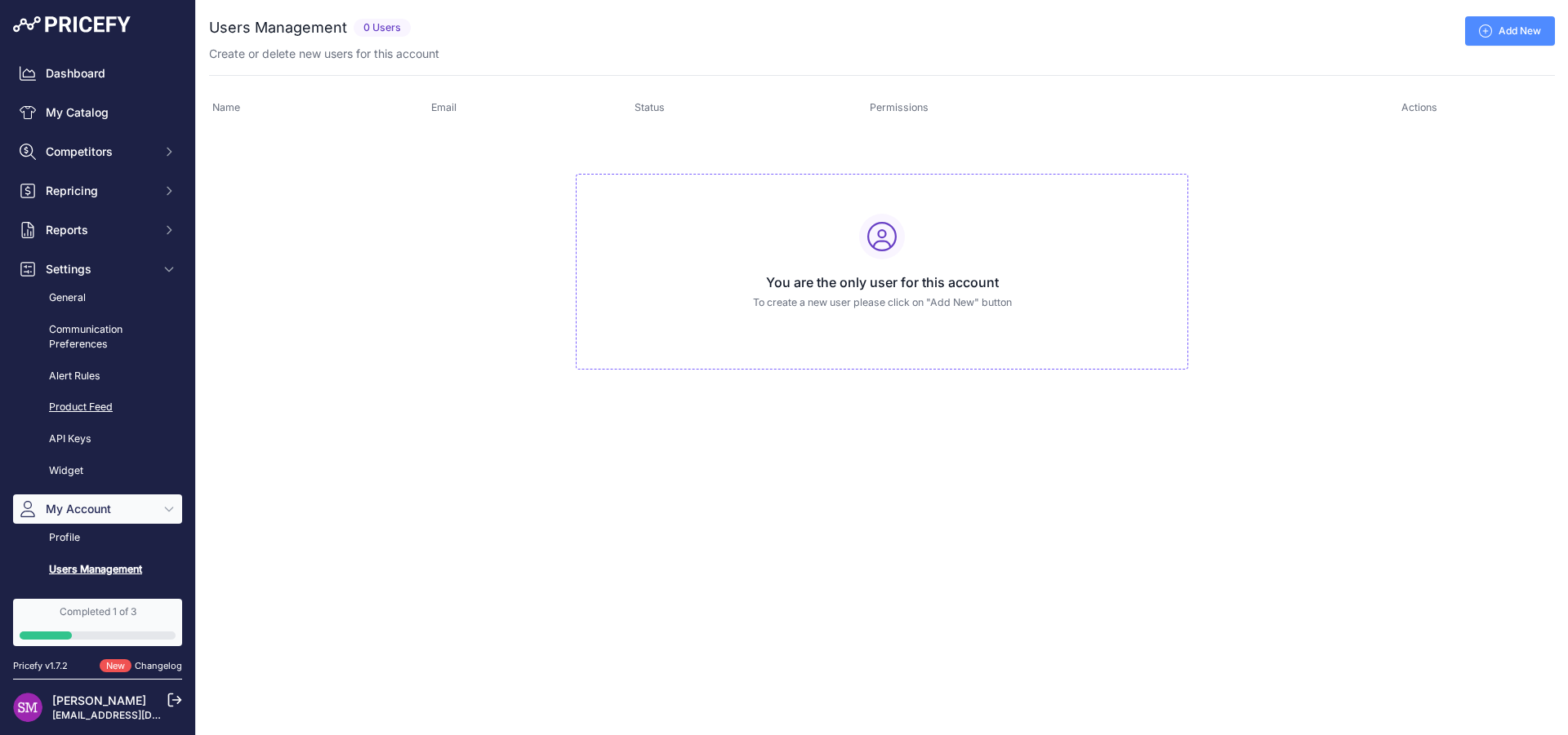
click at [65, 406] on link "Product Feed" at bounding box center [98, 407] width 169 height 28
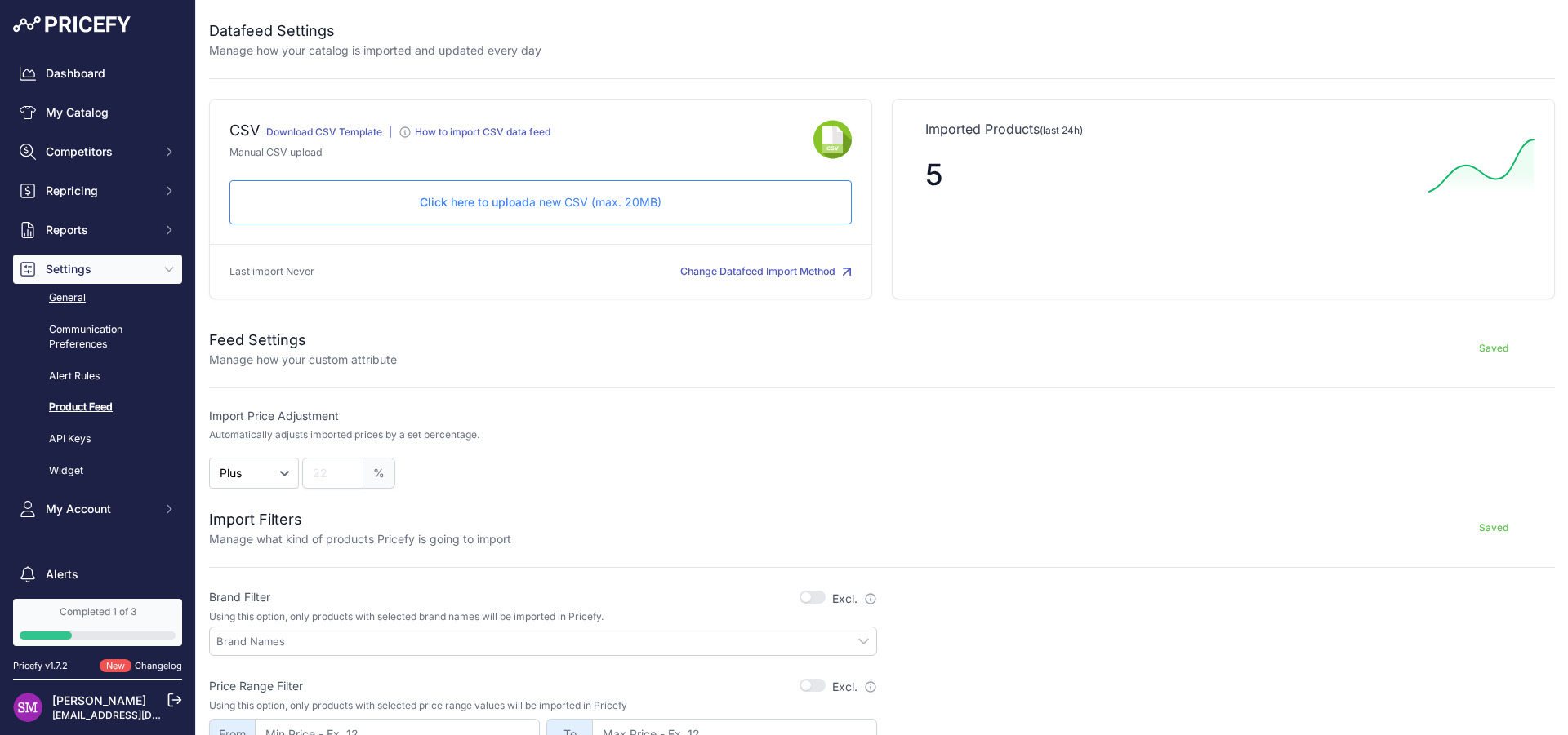
click at [75, 299] on link "General" at bounding box center [98, 298] width 169 height 28
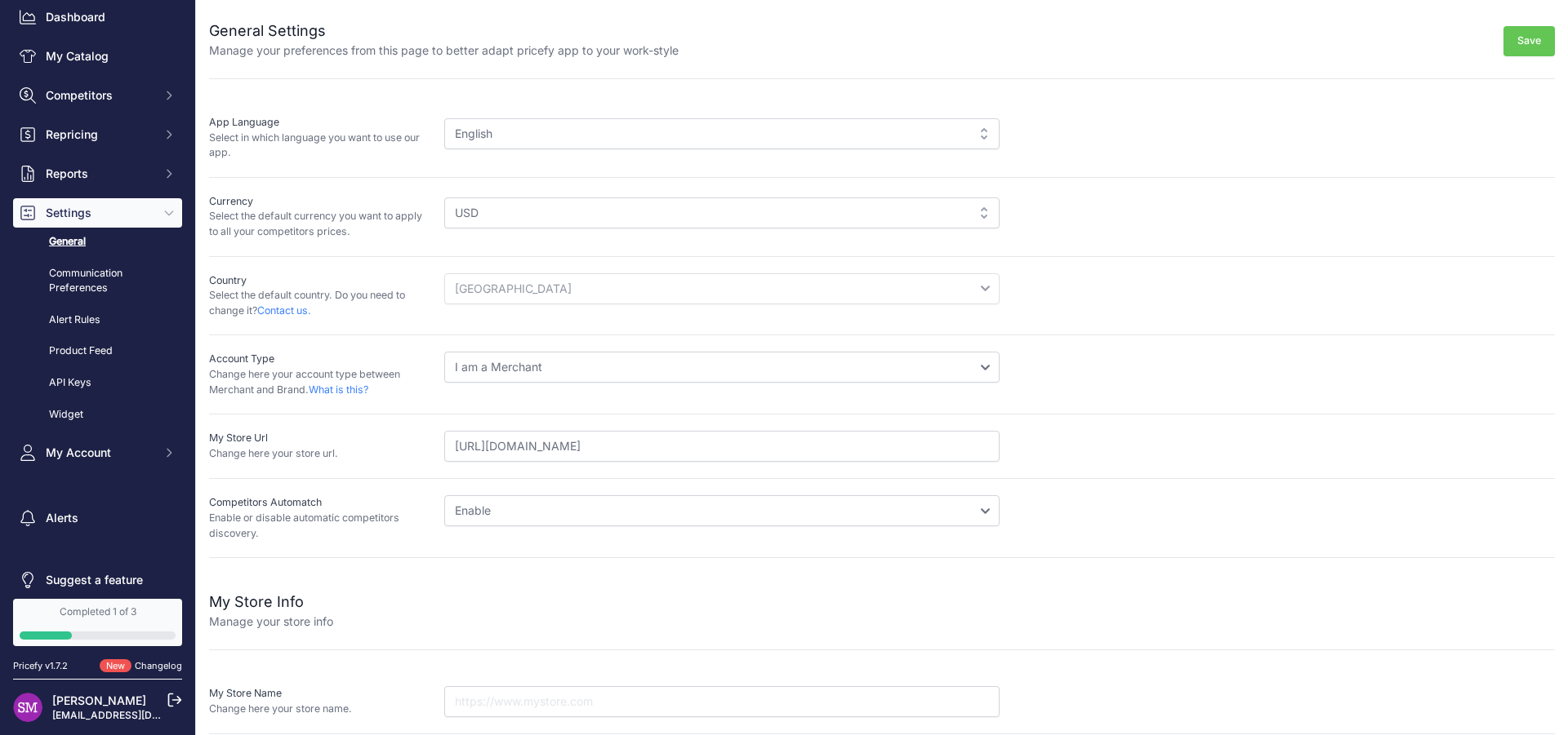
scroll to position [72, 0]
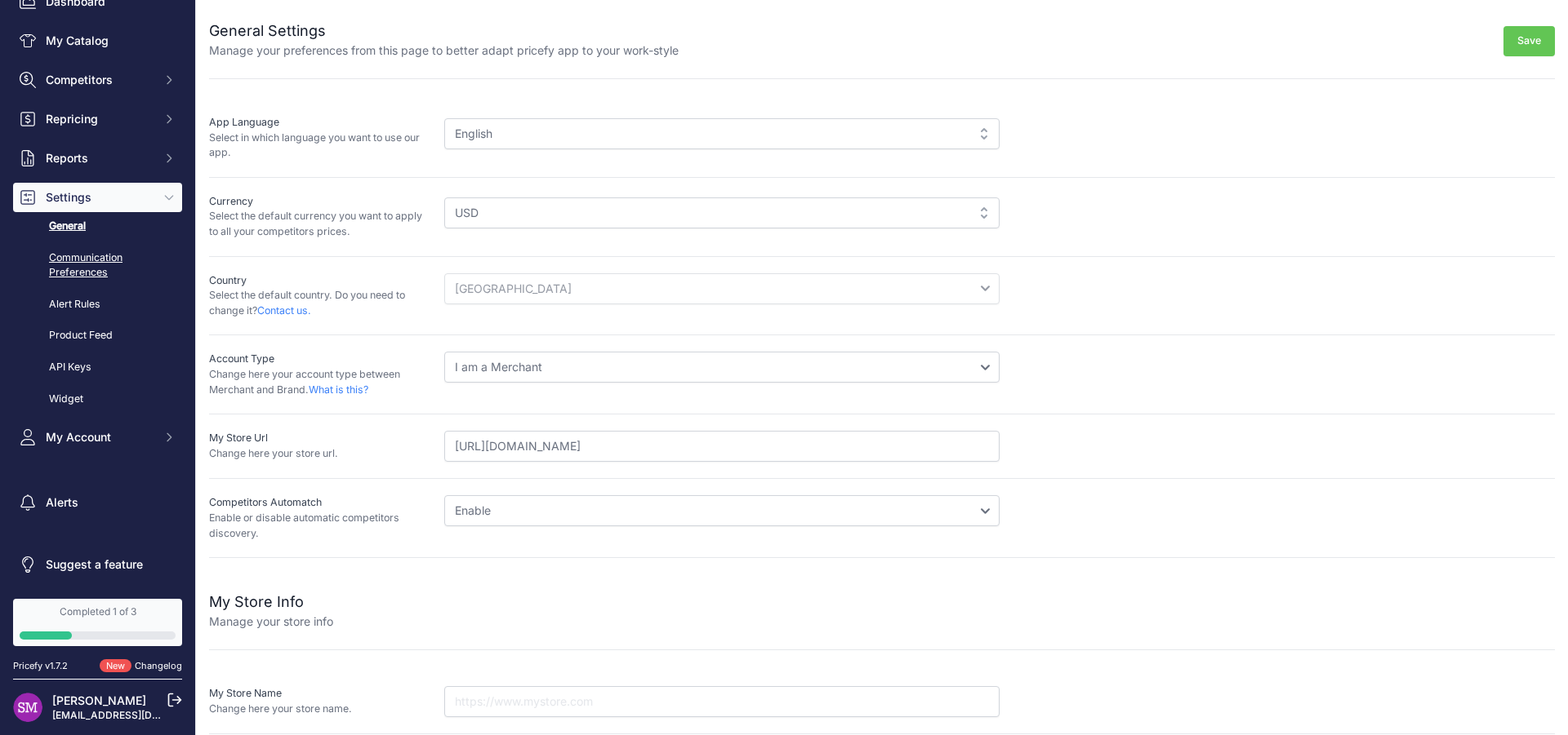
click at [82, 265] on link "Communication Preferences" at bounding box center [98, 266] width 169 height 44
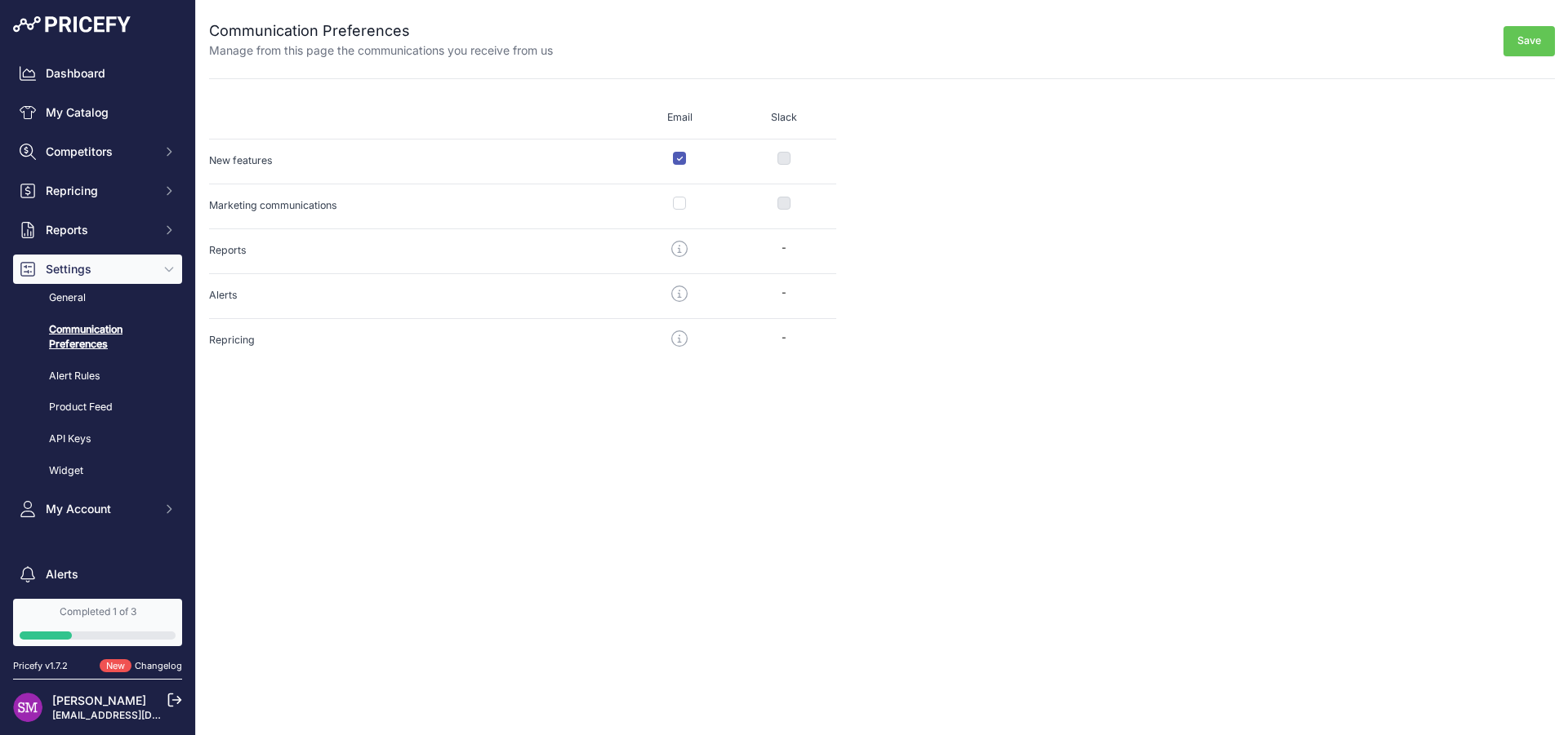
scroll to position [72, 0]
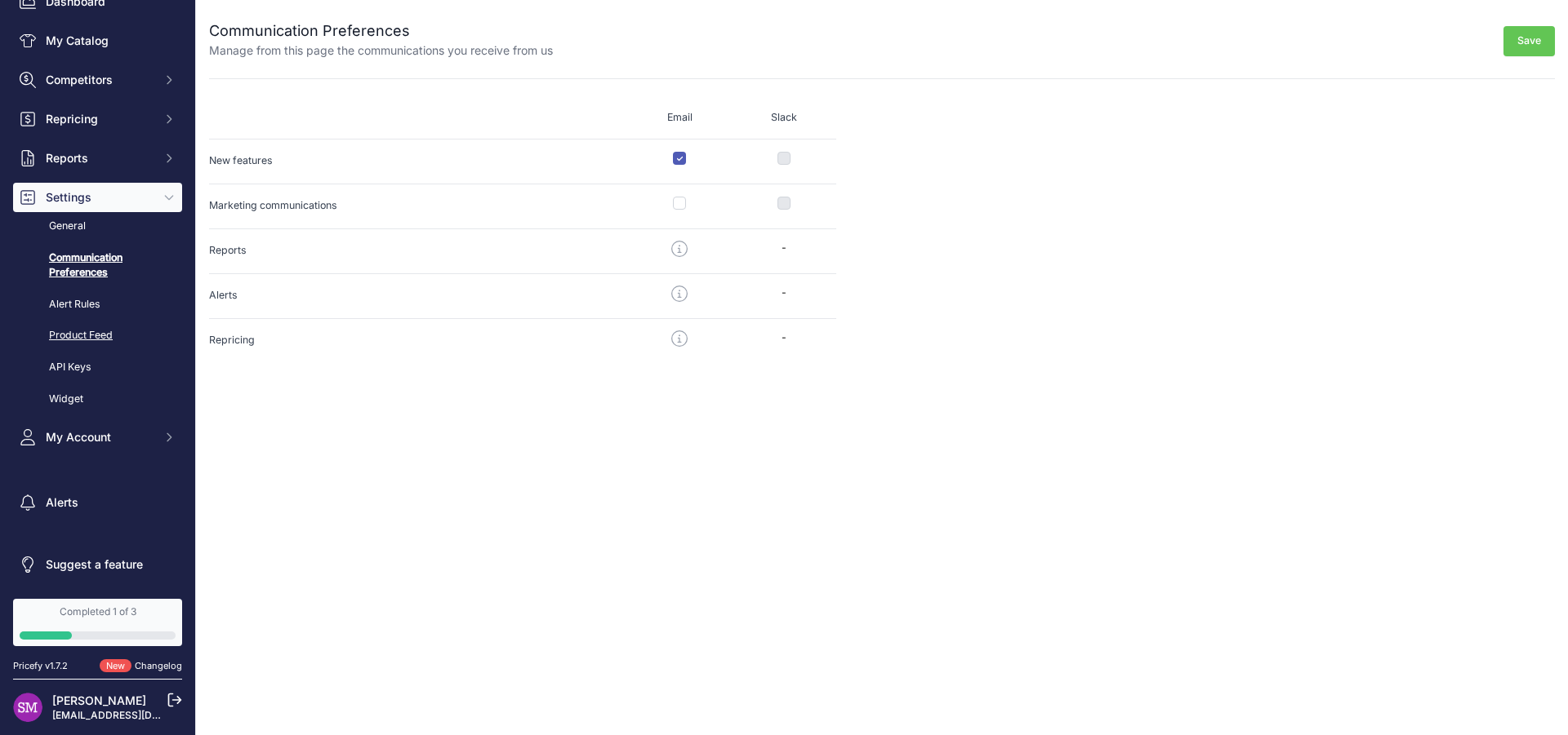
click at [84, 334] on link "Product Feed" at bounding box center [98, 336] width 169 height 28
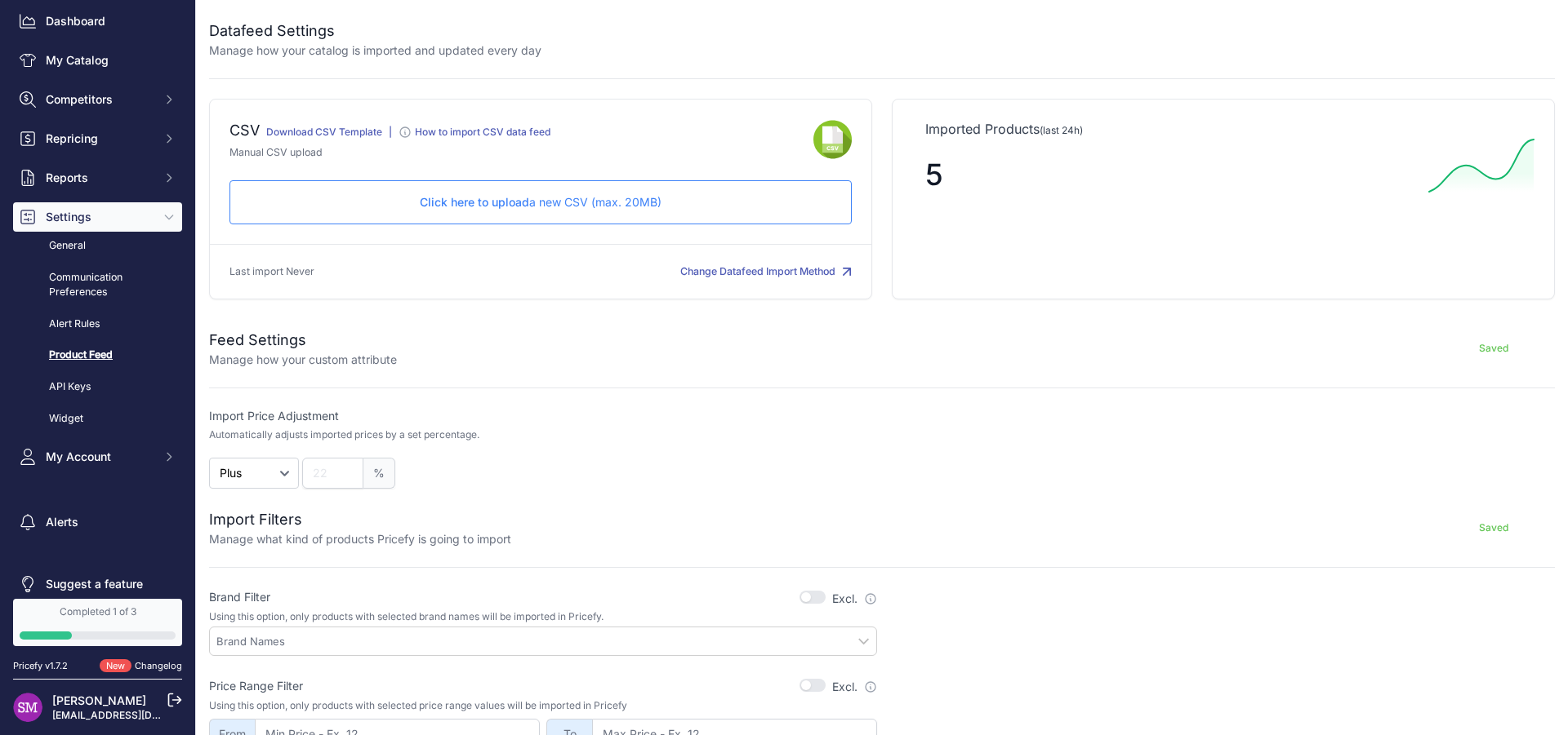
scroll to position [72, 0]
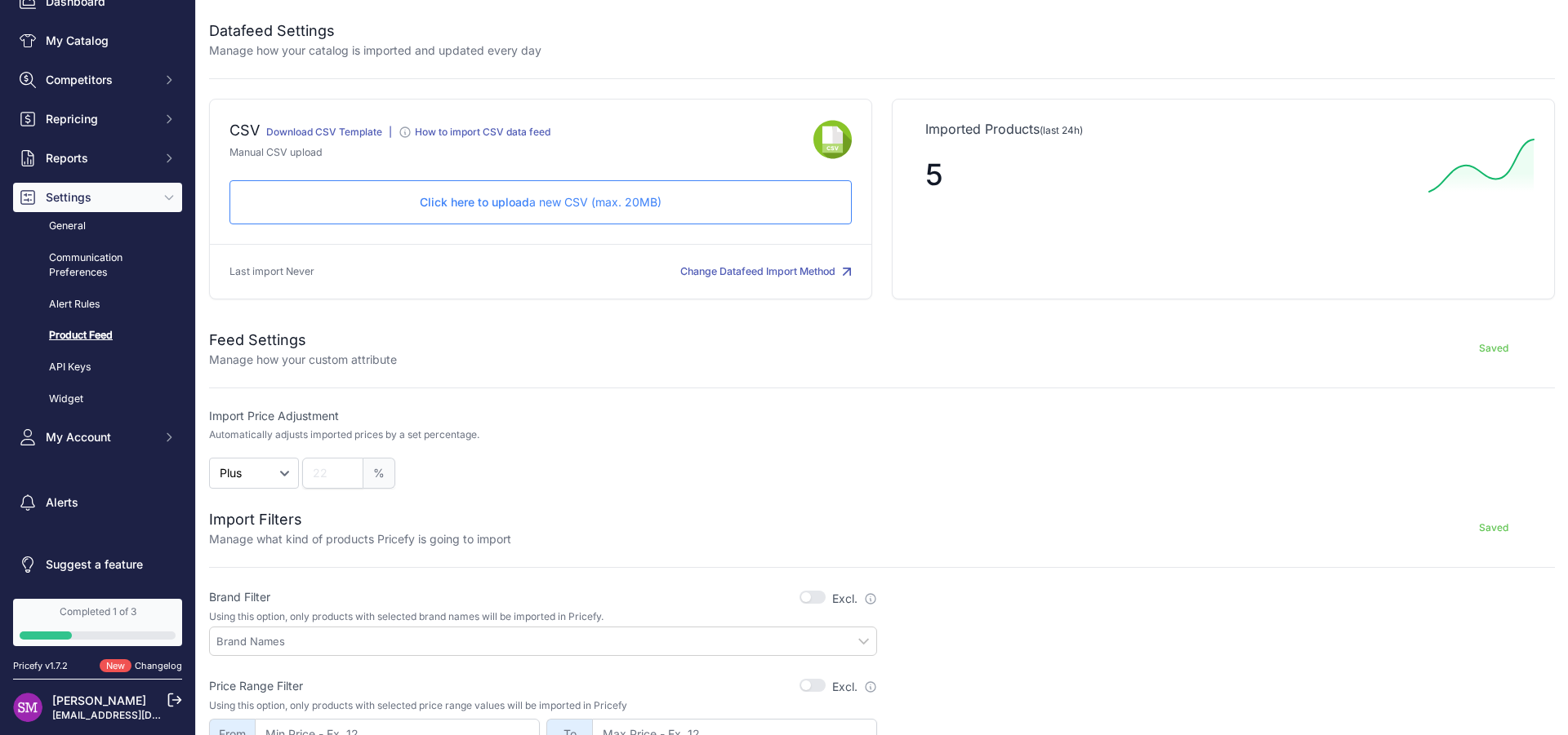
click at [538, 201] on p "Click here to upload a new CSV (max. 20MB)" at bounding box center [540, 202] width 594 height 16
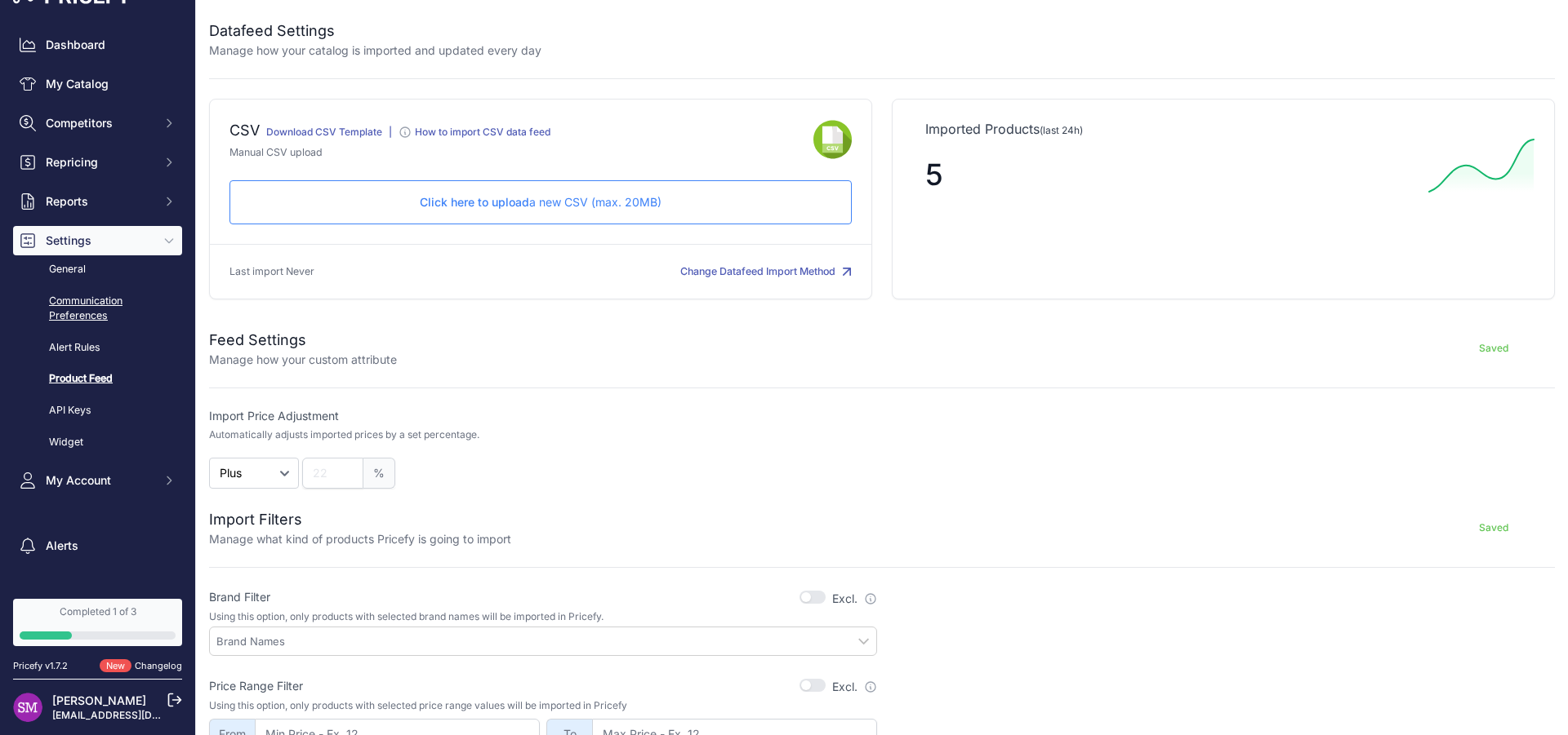
scroll to position [0, 0]
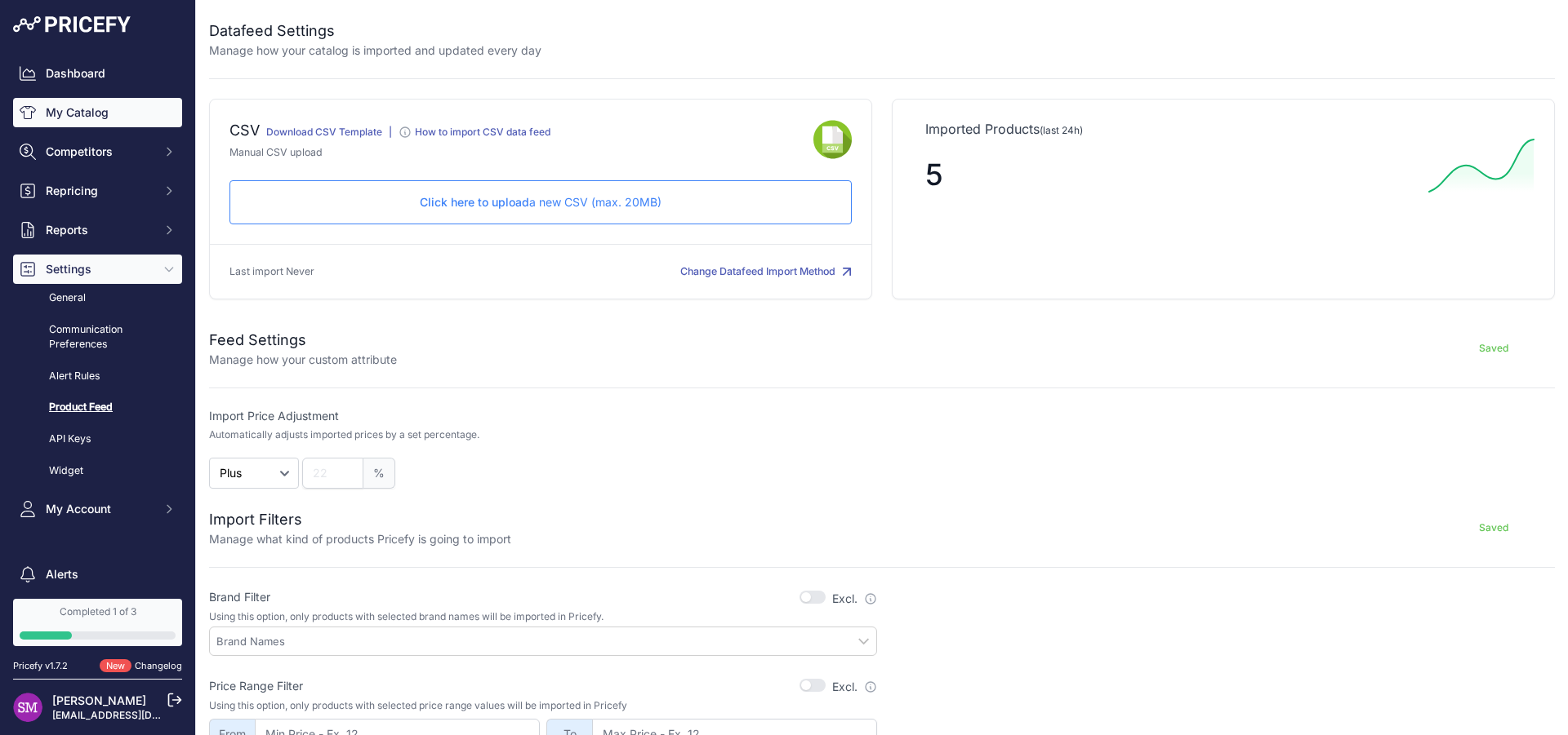
click at [95, 109] on link "My Catalog" at bounding box center [98, 112] width 169 height 29
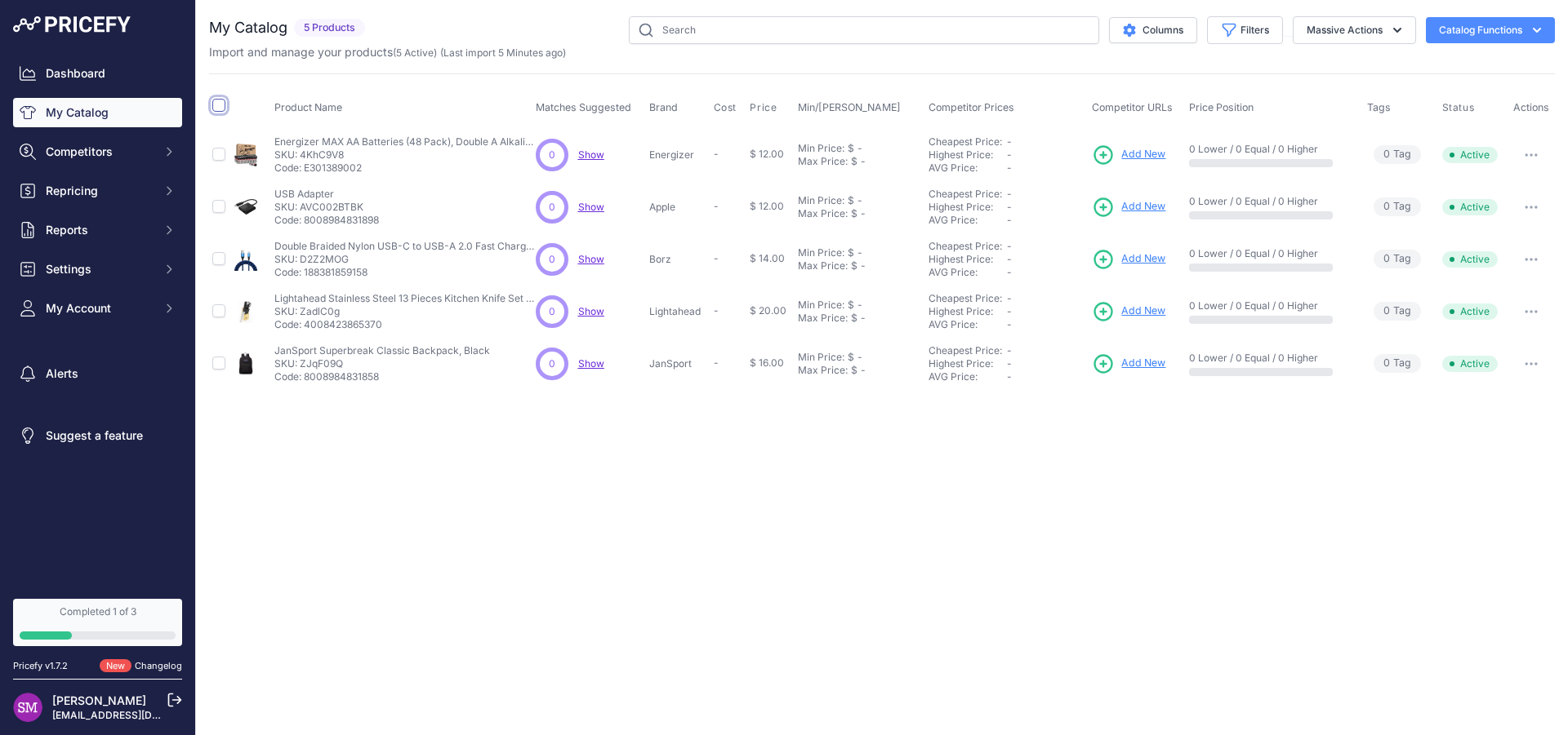
click at [217, 108] on input "checkbox" at bounding box center [219, 106] width 13 height 13
checkbox input "true"
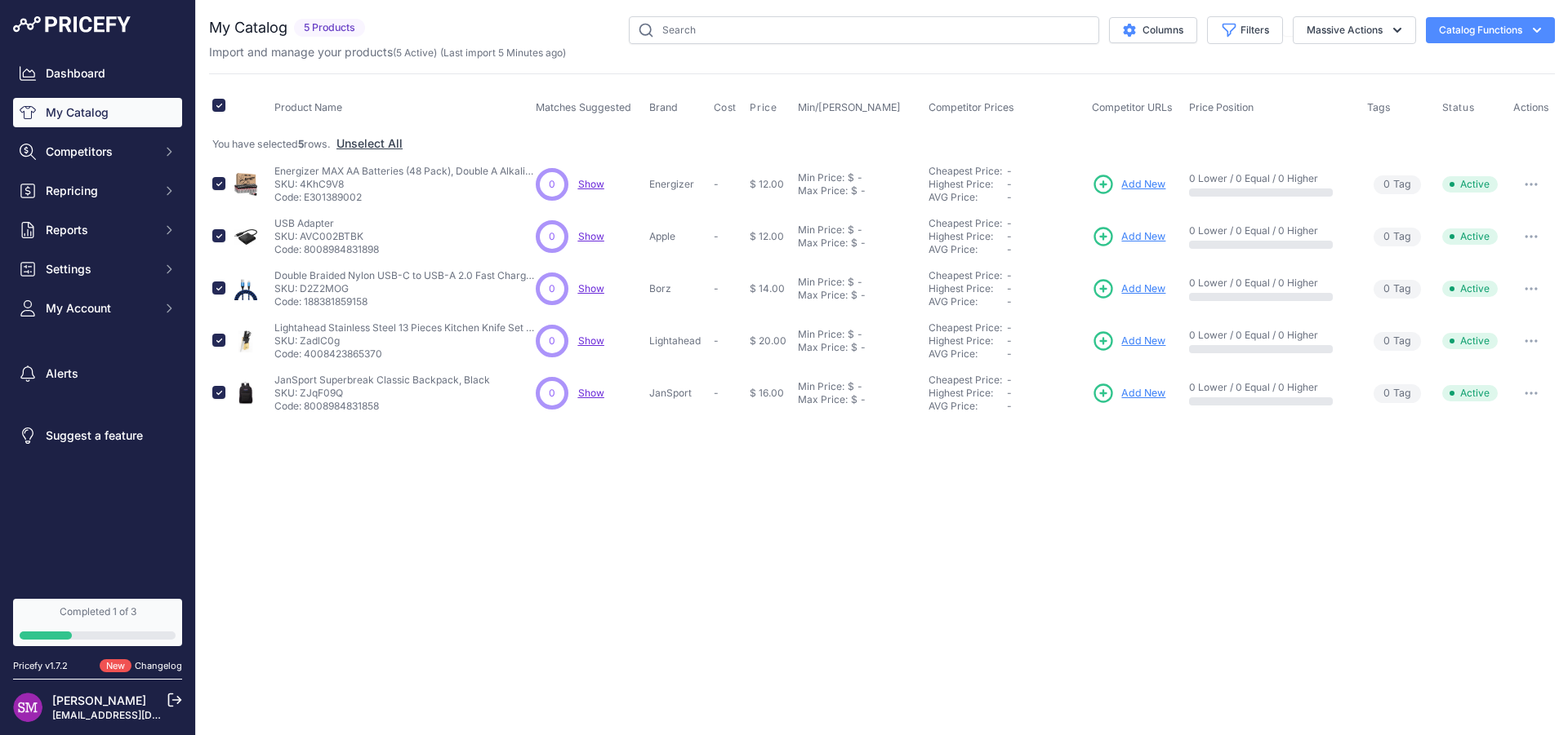
click at [594, 189] on span "Show" at bounding box center [591, 184] width 26 height 13
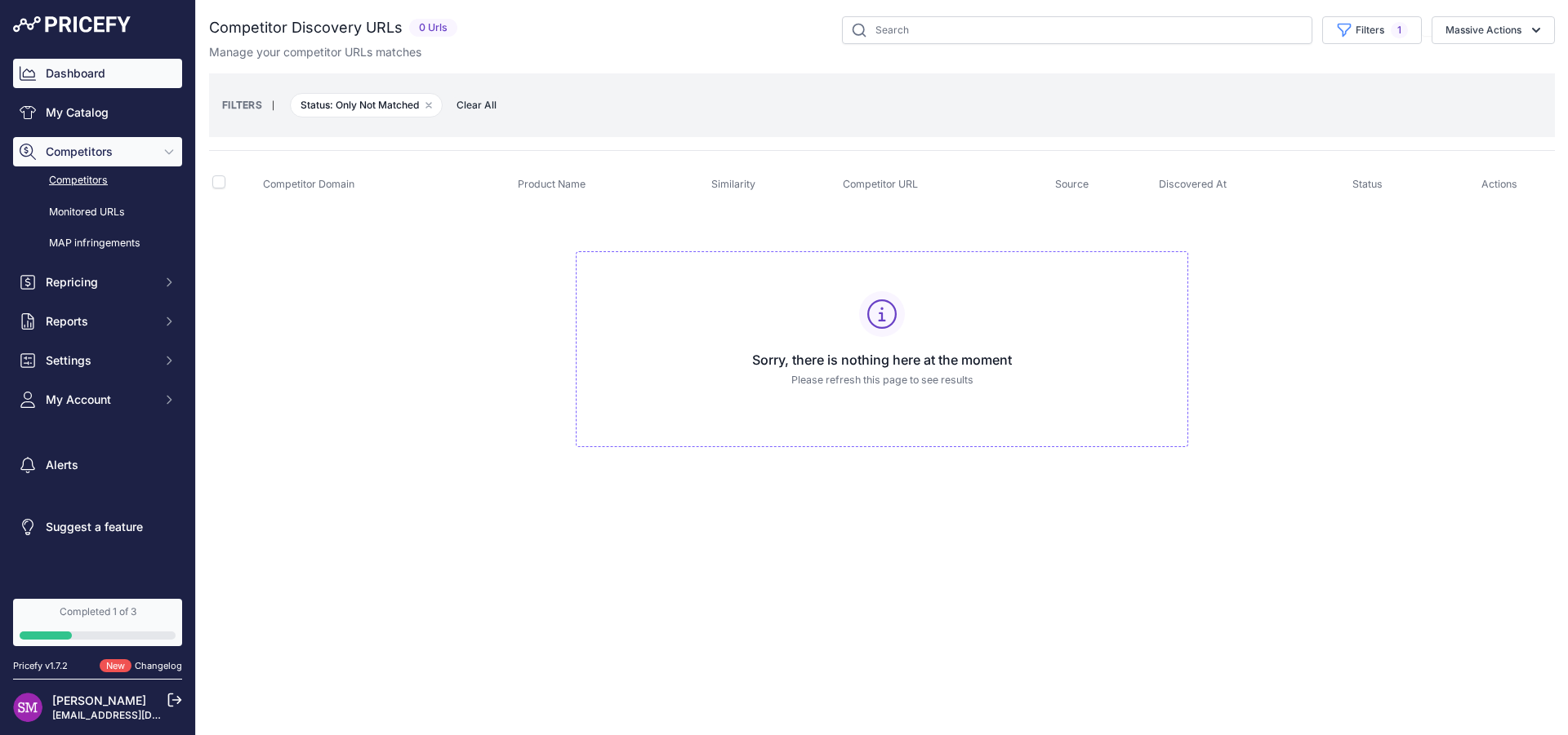
click at [75, 75] on link "Dashboard" at bounding box center [98, 73] width 169 height 29
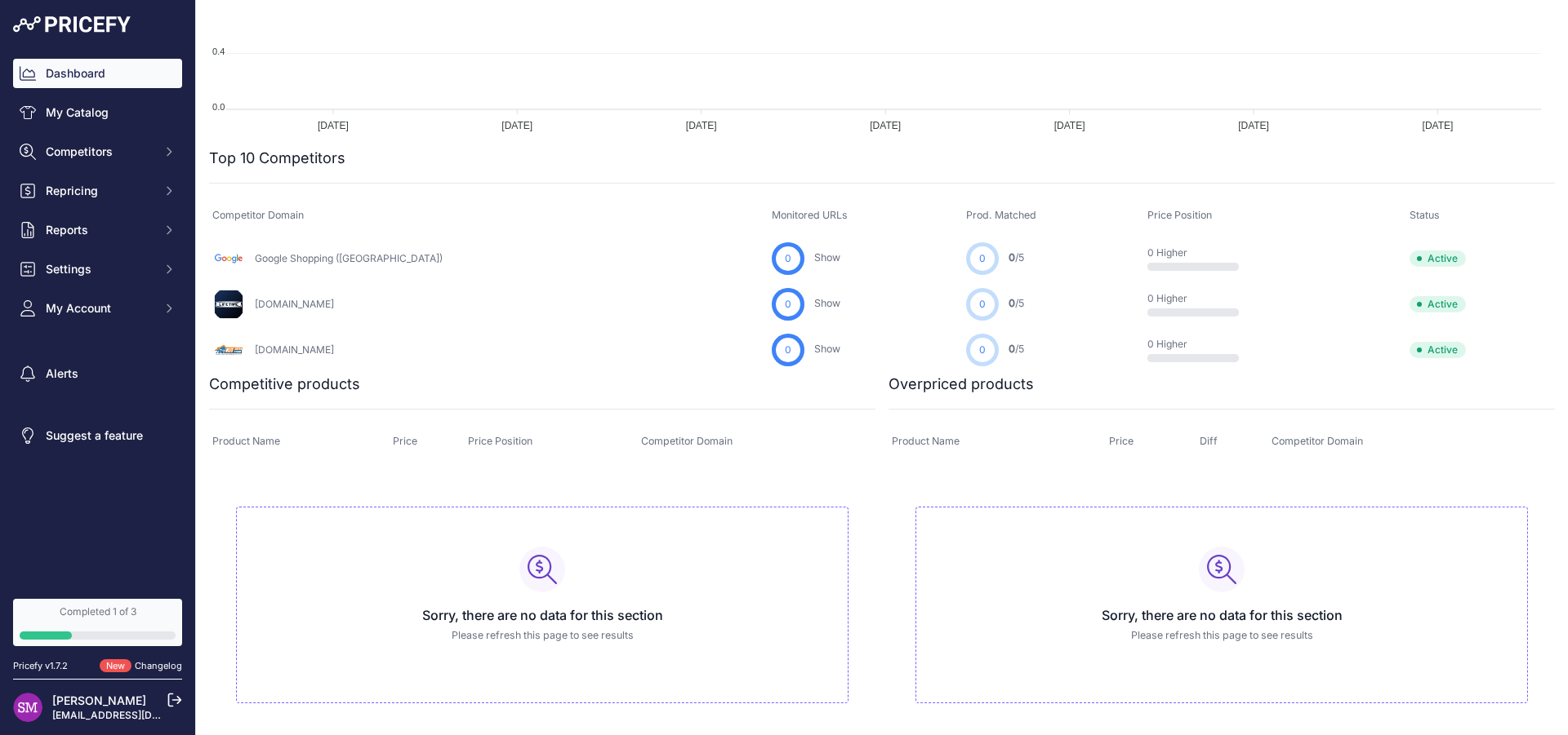
scroll to position [394, 0]
click at [565, 609] on h3 "Sorry, there are no data for this section" at bounding box center [542, 614] width 584 height 19
click at [1059, 587] on div "Sorry, there are no data for this section Please refresh this page to see resul…" at bounding box center [1222, 604] width 612 height 197
click at [73, 109] on link "My Catalog" at bounding box center [98, 112] width 169 height 29
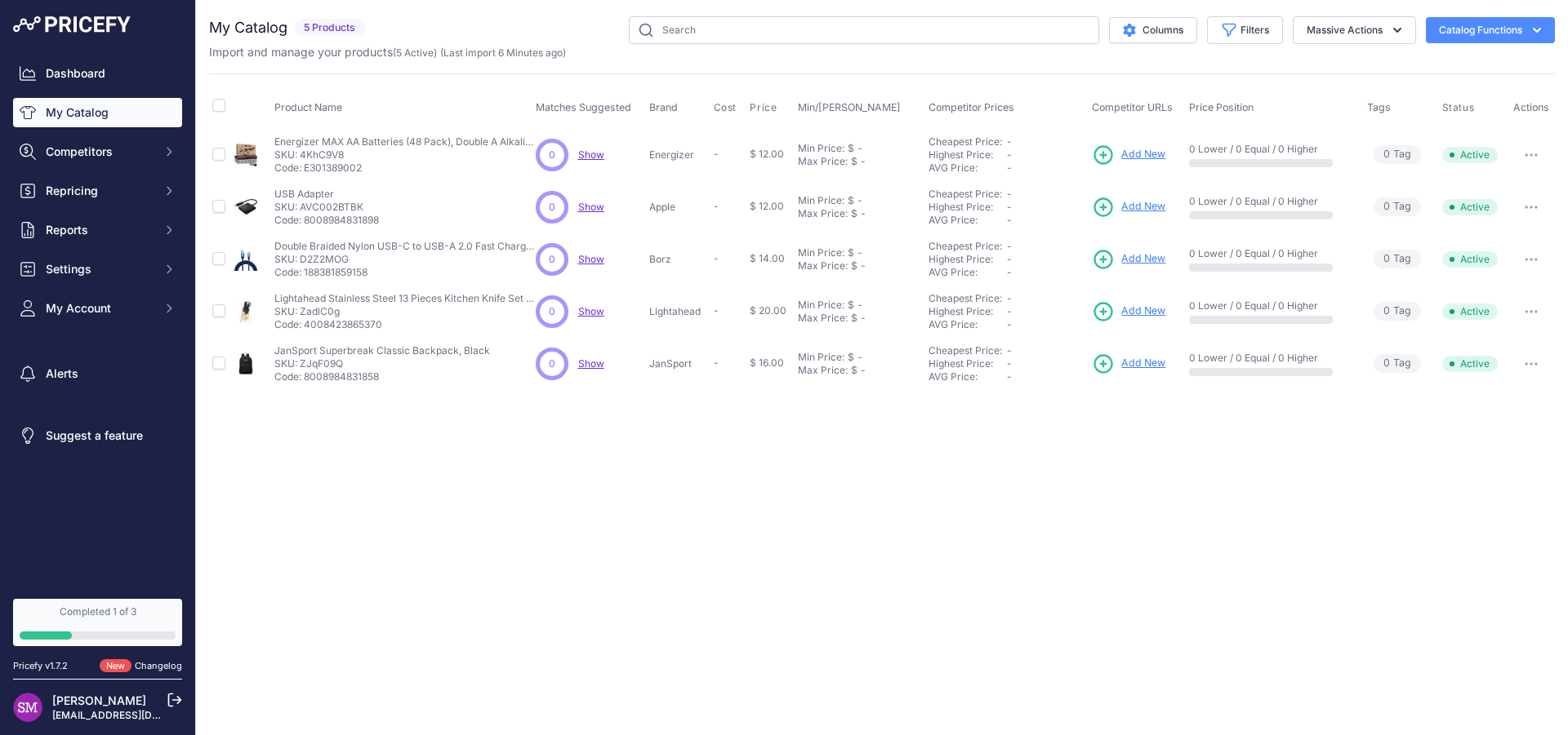
click at [330, 31] on span "5 Products" at bounding box center [330, 28] width 71 height 18
click at [1160, 39] on button "Columns" at bounding box center [1153, 29] width 88 height 26
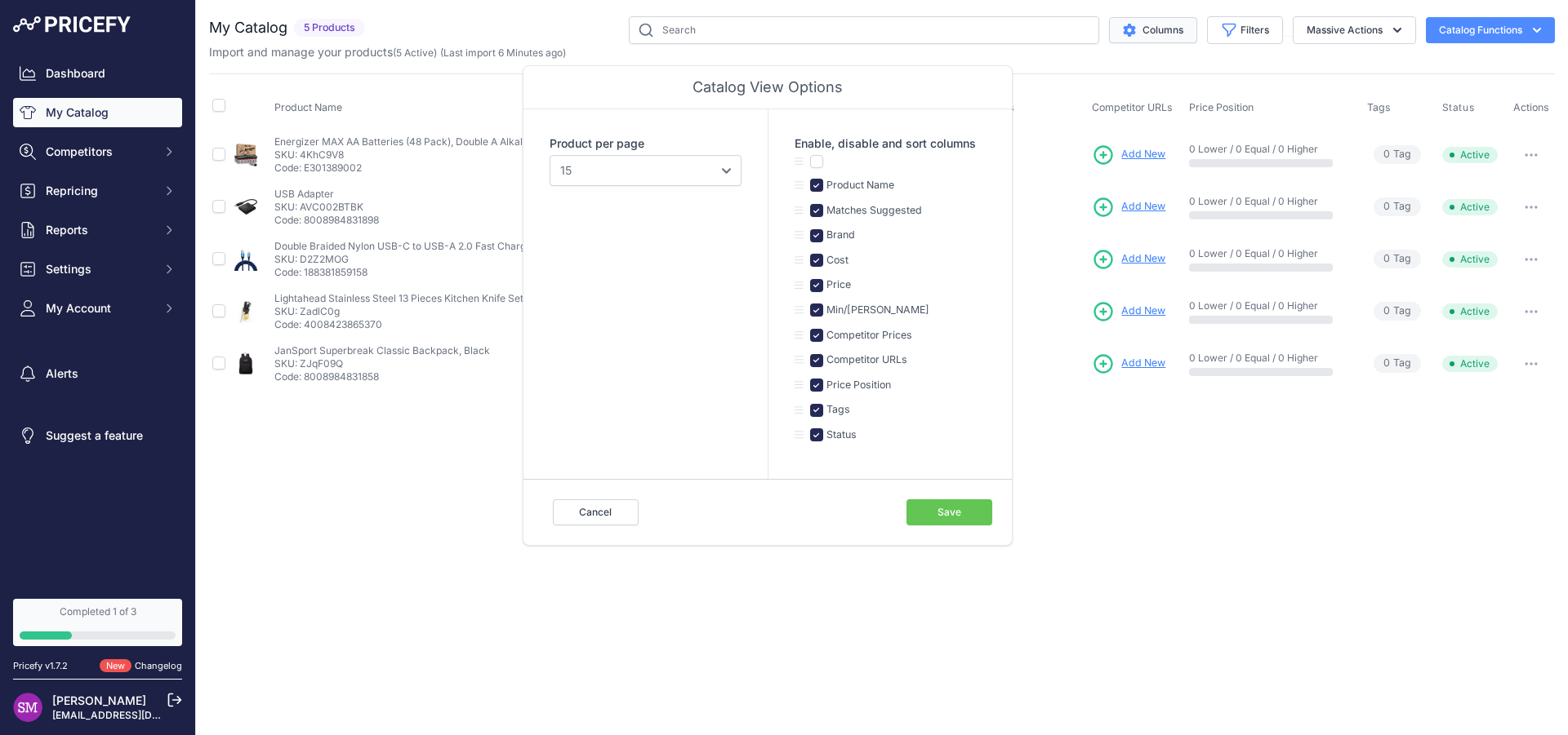
click at [1160, 39] on button "Columns" at bounding box center [1153, 29] width 88 height 26
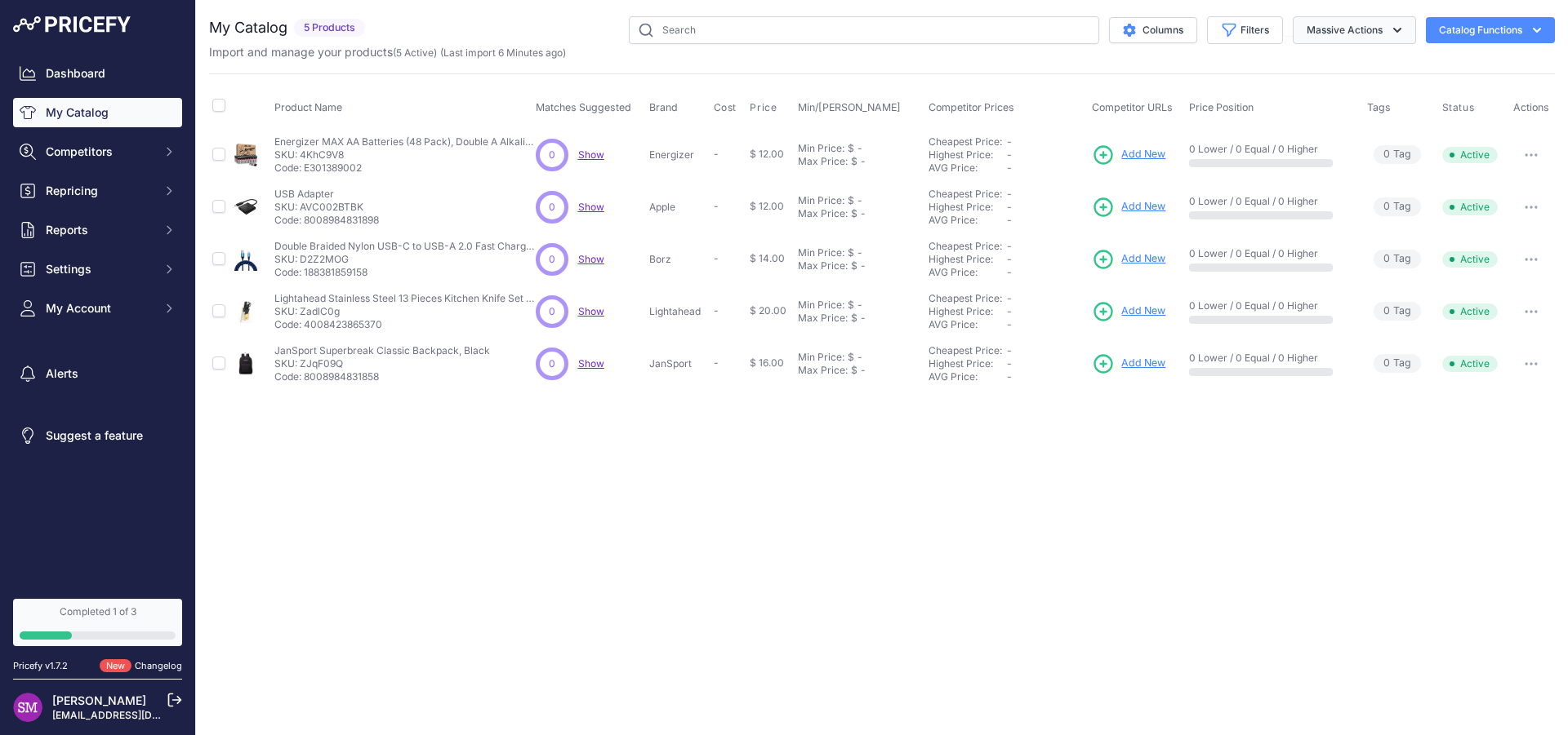
click at [1378, 27] on button "Massive Actions" at bounding box center [1354, 29] width 123 height 28
click at [1474, 31] on button "Catalog Functions" at bounding box center [1490, 29] width 129 height 26
click at [1436, 128] on link "Batch Upload" at bounding box center [1462, 123] width 183 height 29
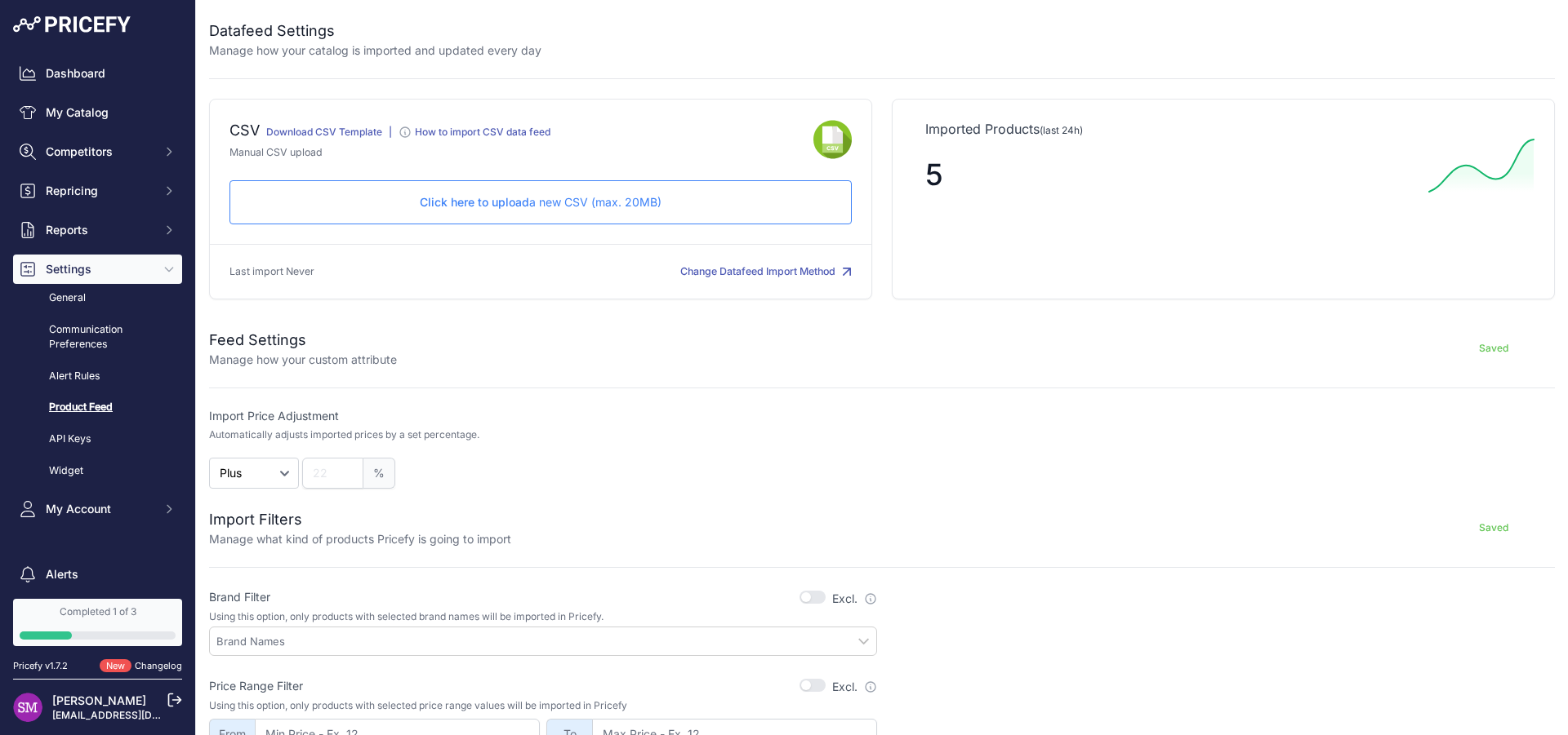
click at [746, 272] on button "Change Datafeed Import Method" at bounding box center [766, 272] width 172 height 16
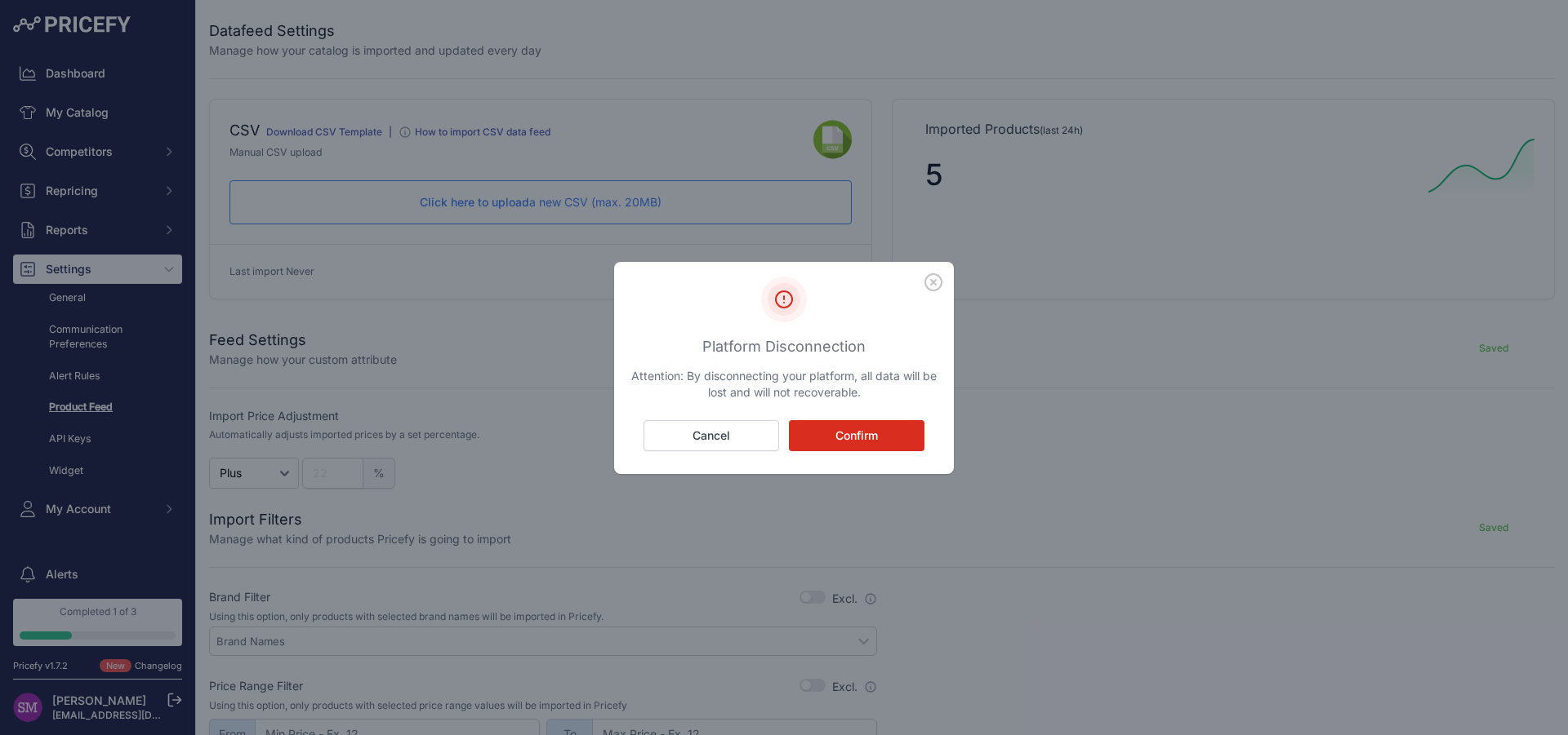
click at [826, 436] on button "Confirm" at bounding box center [857, 436] width 136 height 31
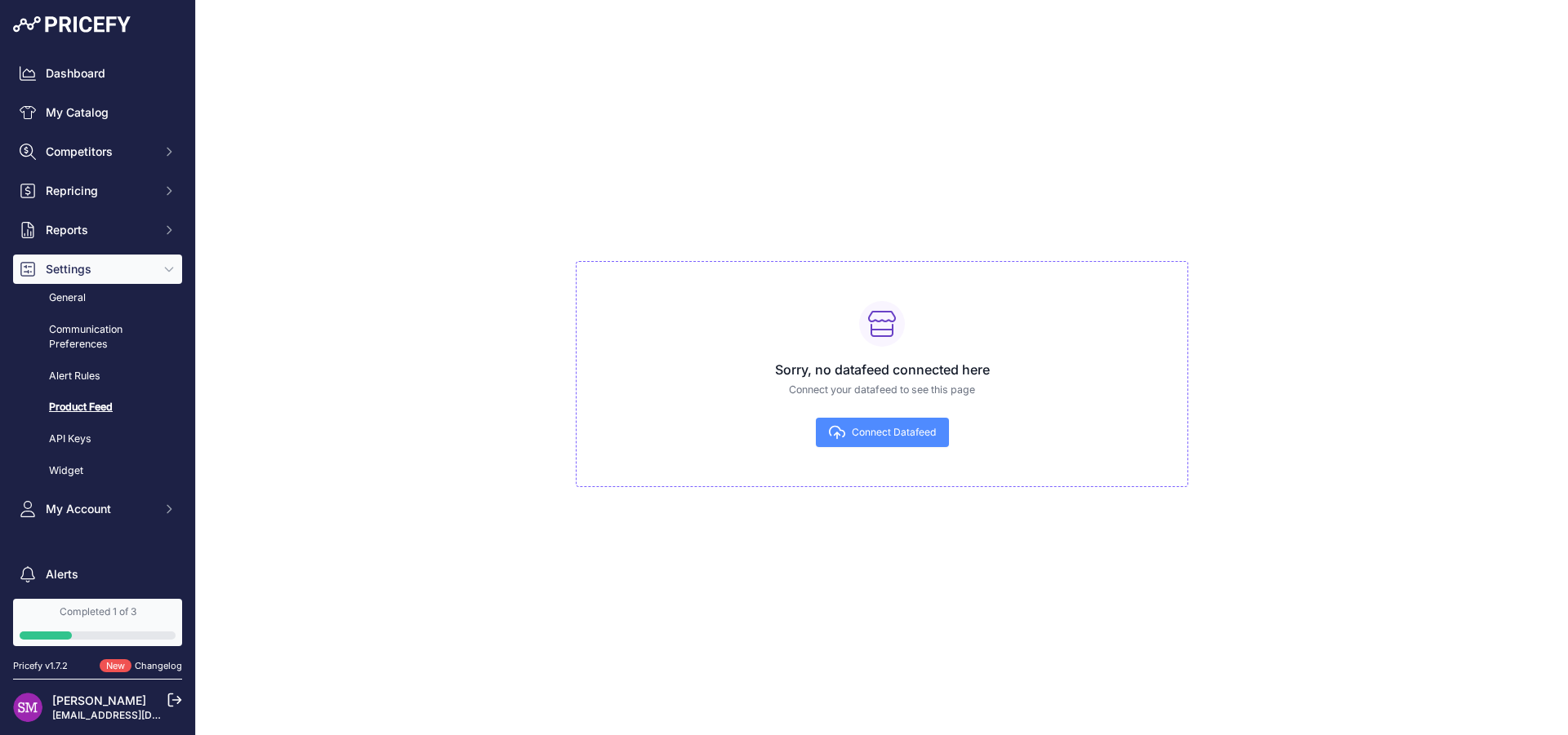
click at [826, 436] on button "Connect Datafeed" at bounding box center [882, 432] width 133 height 29
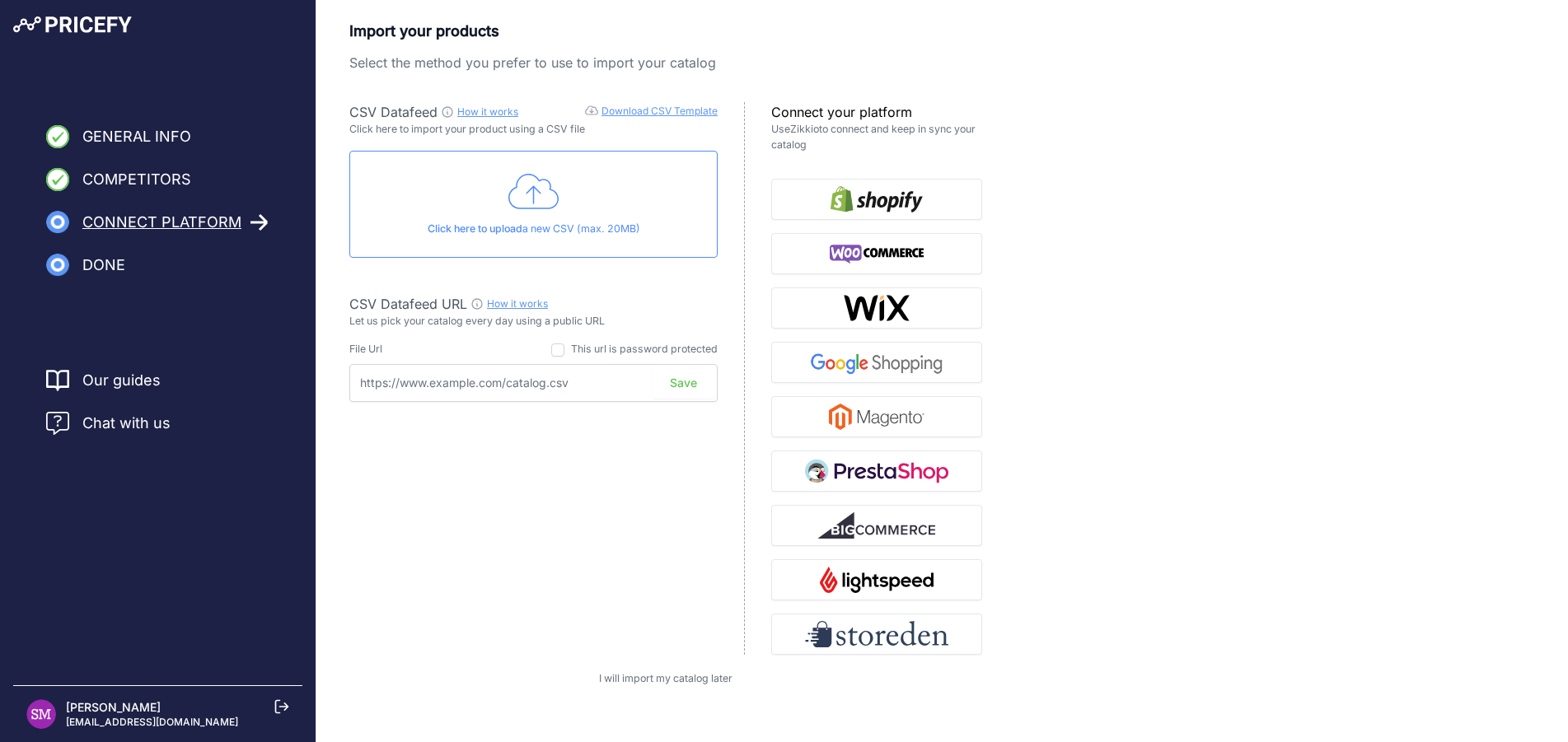
click at [1180, 431] on div "Import your products Select the method you prefer to use to import your catalog…" at bounding box center [942, 353] width 1186 height 668
click at [476, 113] on link "How it works" at bounding box center [488, 112] width 61 height 13
click at [850, 365] on img "button" at bounding box center [877, 362] width 143 height 26
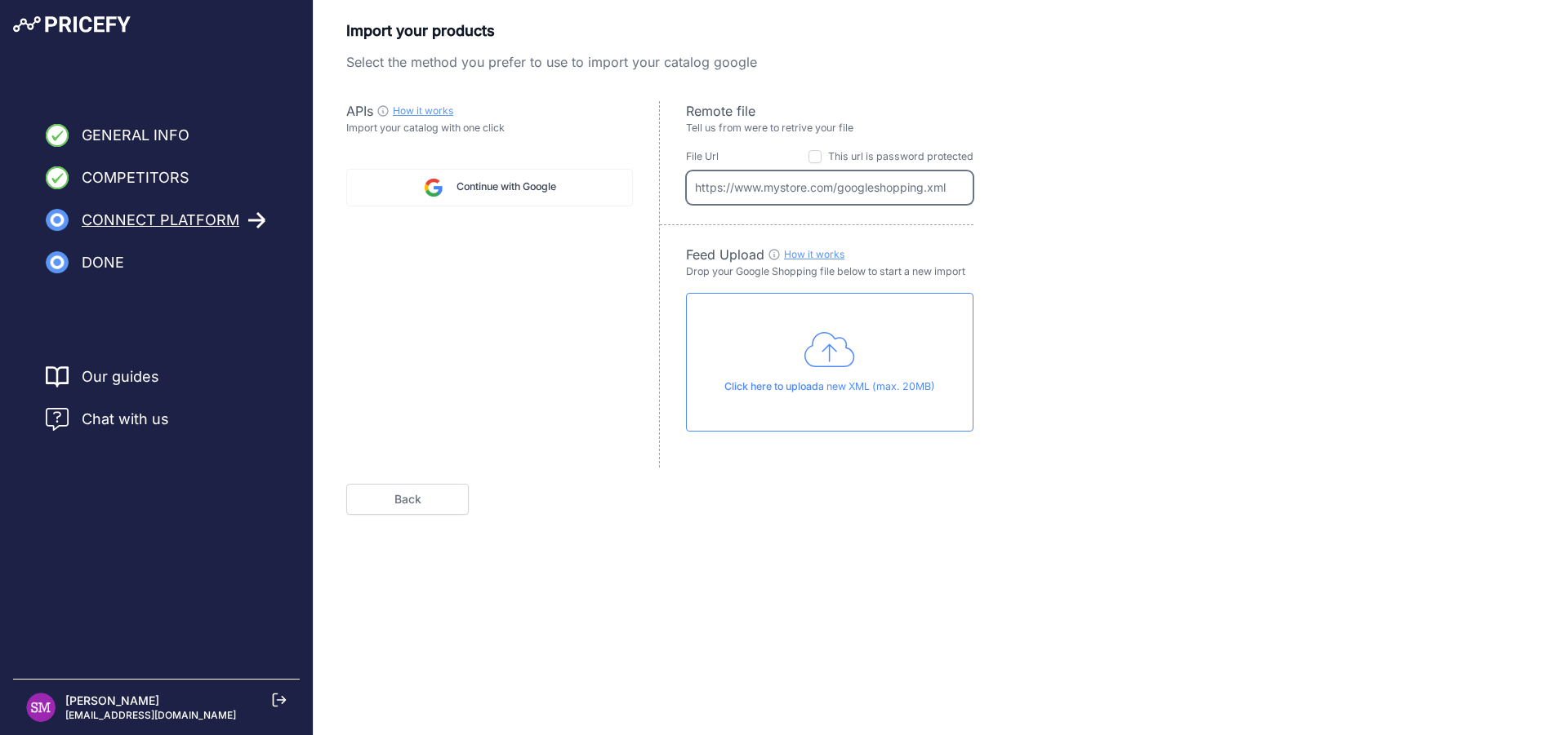
click at [804, 184] on input "text" at bounding box center [829, 188] width 288 height 34
drag, startPoint x: 956, startPoint y: 192, endPoint x: 710, endPoint y: 183, distance: 246.2
click at [713, 180] on input "text" at bounding box center [829, 188] width 288 height 34
click at [693, 186] on input "text" at bounding box center [829, 188] width 288 height 34
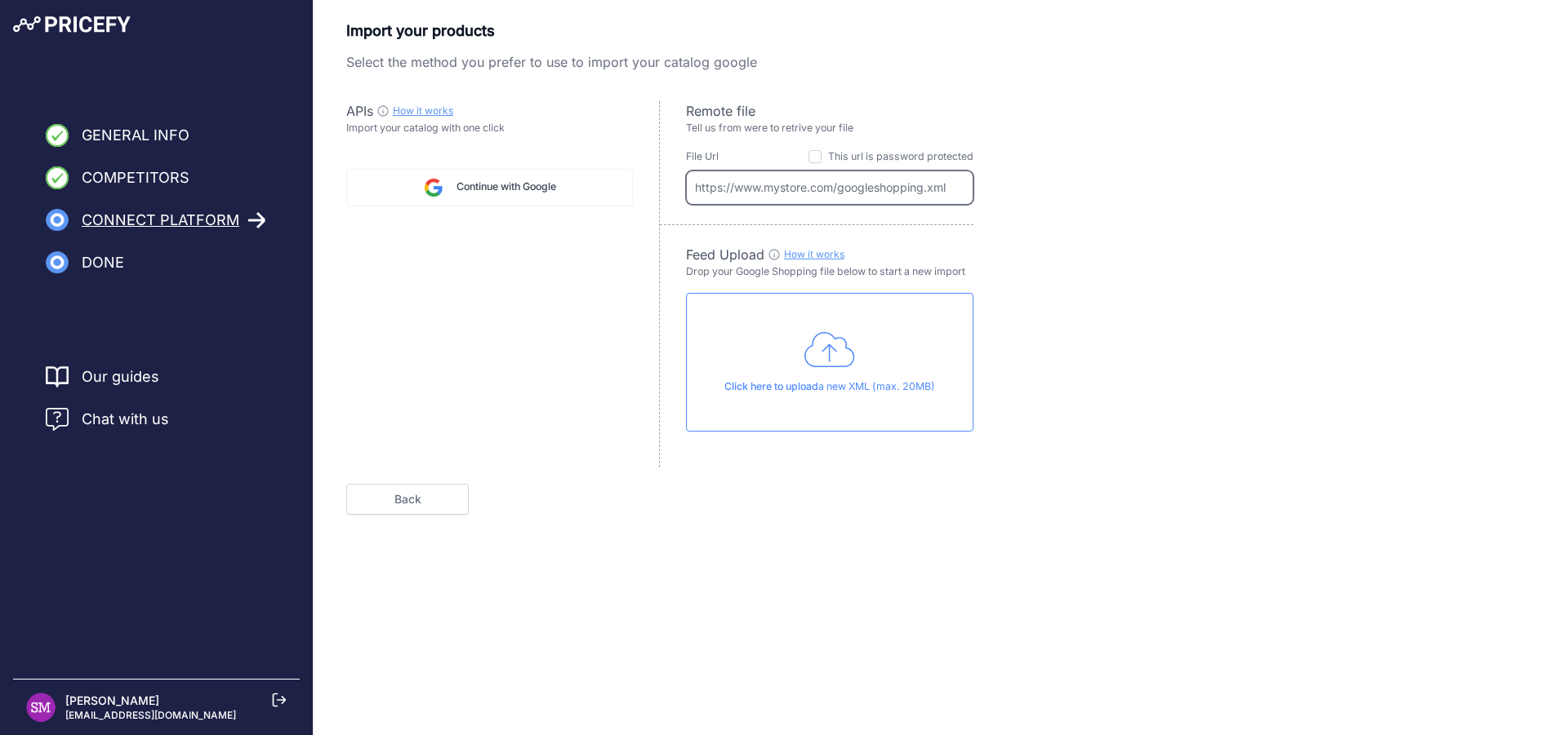
paste input "https://www.competitiveedgeproducts.com/assets/exports/google_feed.xml"
type input "https://www.competitiveedgeproducts.com/assets/exports/google_feed.xml"
click at [1108, 287] on div "Import your products Select the method you prefer to use to import your catalog…" at bounding box center [941, 267] width 1189 height 495
click at [901, 501] on span "Next" at bounding box center [911, 499] width 26 height 16
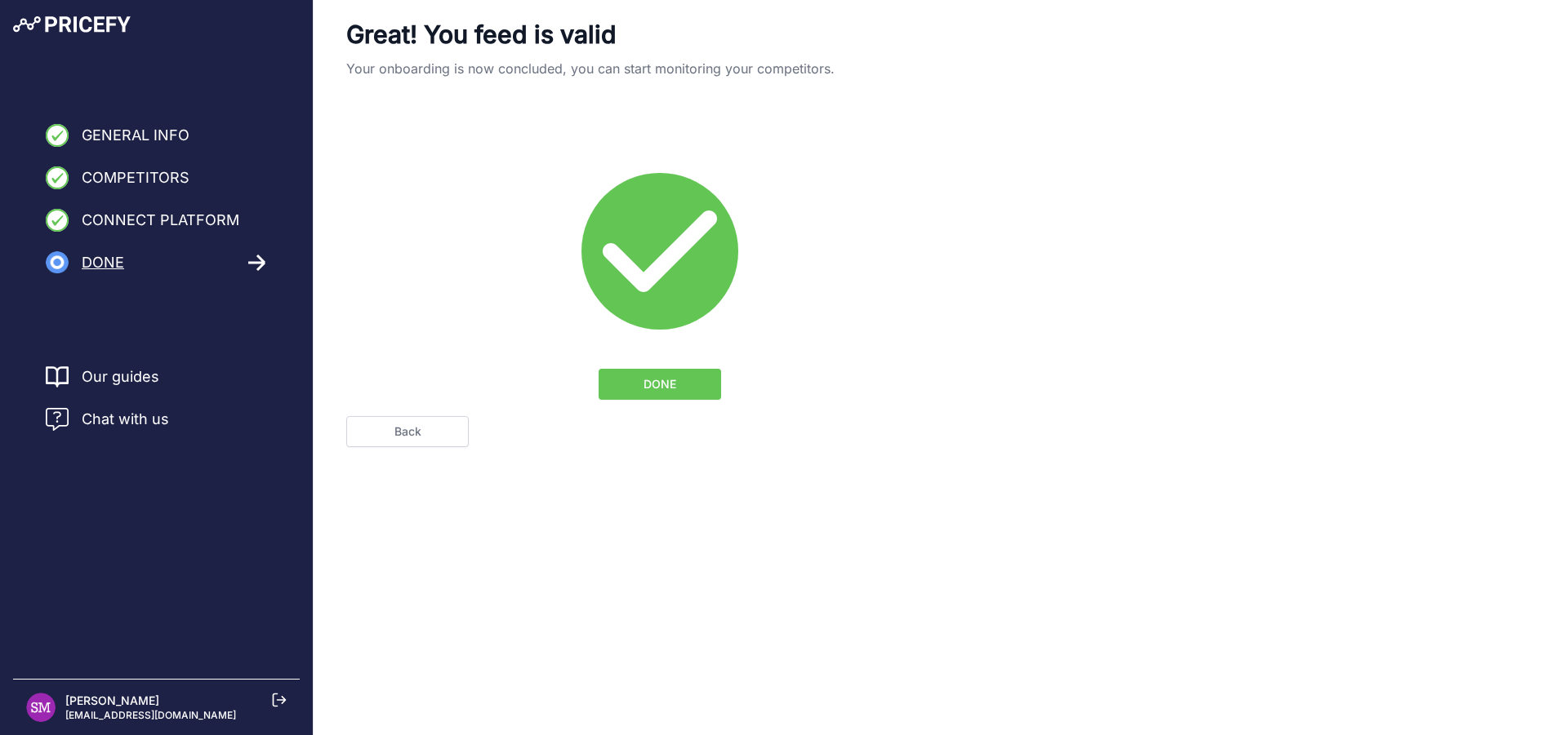
click at [657, 385] on span "DONE" at bounding box center [659, 384] width 33 height 16
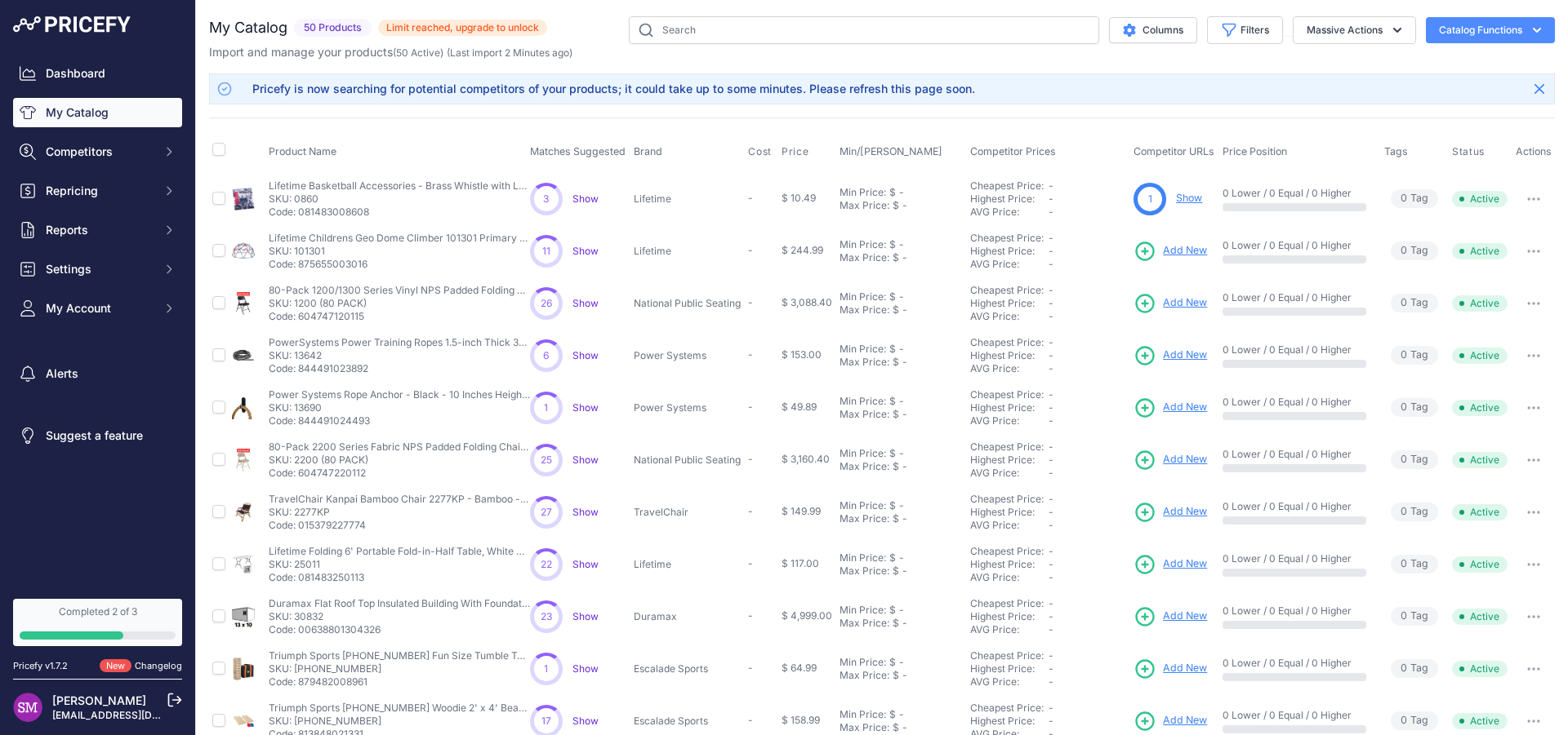
click at [1179, 199] on link "Show" at bounding box center [1188, 198] width 26 height 13
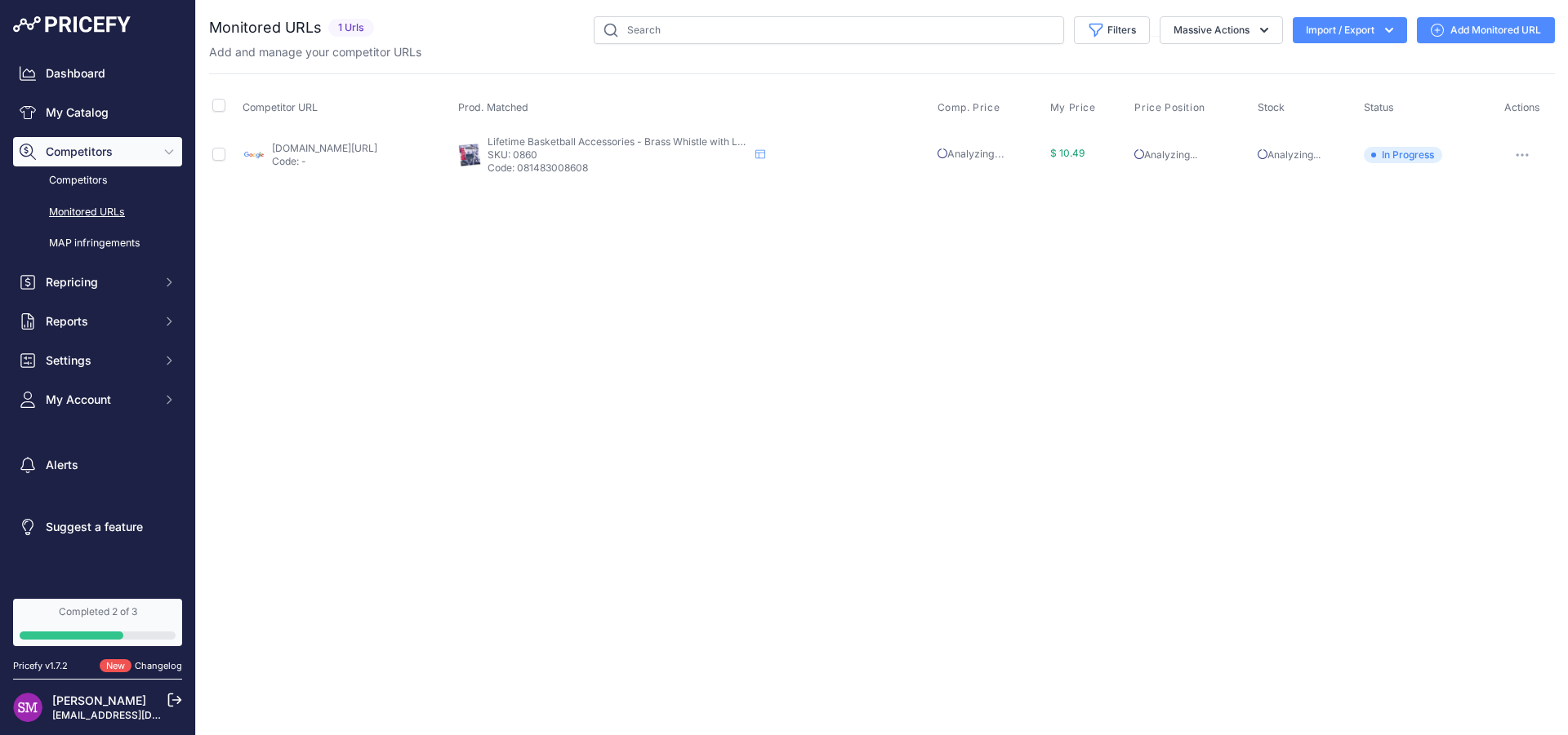
click at [354, 148] on link "[DOMAIN_NAME][URL]" at bounding box center [325, 148] width 106 height 13
click at [766, 157] on icon at bounding box center [761, 154] width 10 height 10
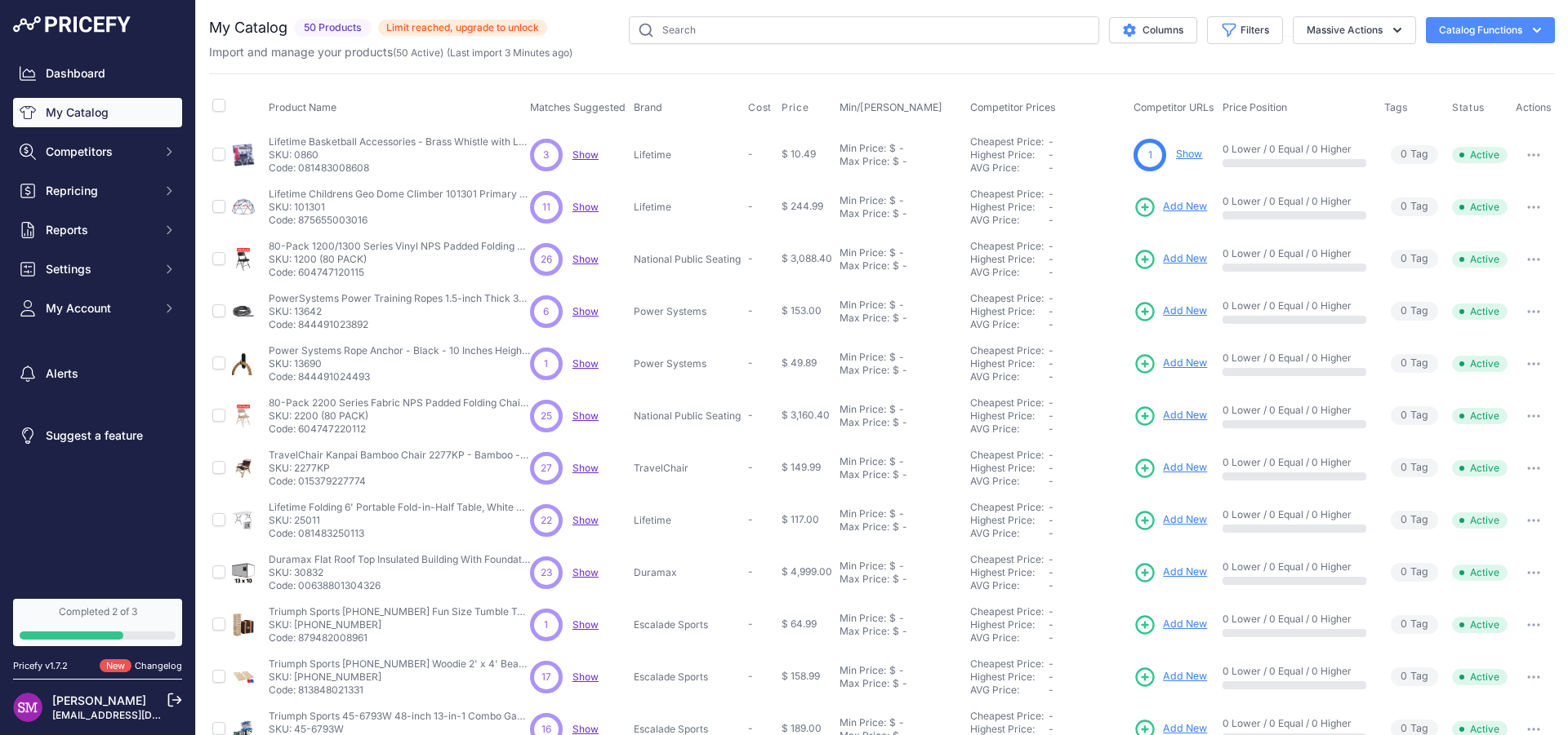
click at [587, 154] on span "Show" at bounding box center [585, 154] width 26 height 13
click at [581, 204] on span "Show" at bounding box center [585, 207] width 26 height 13
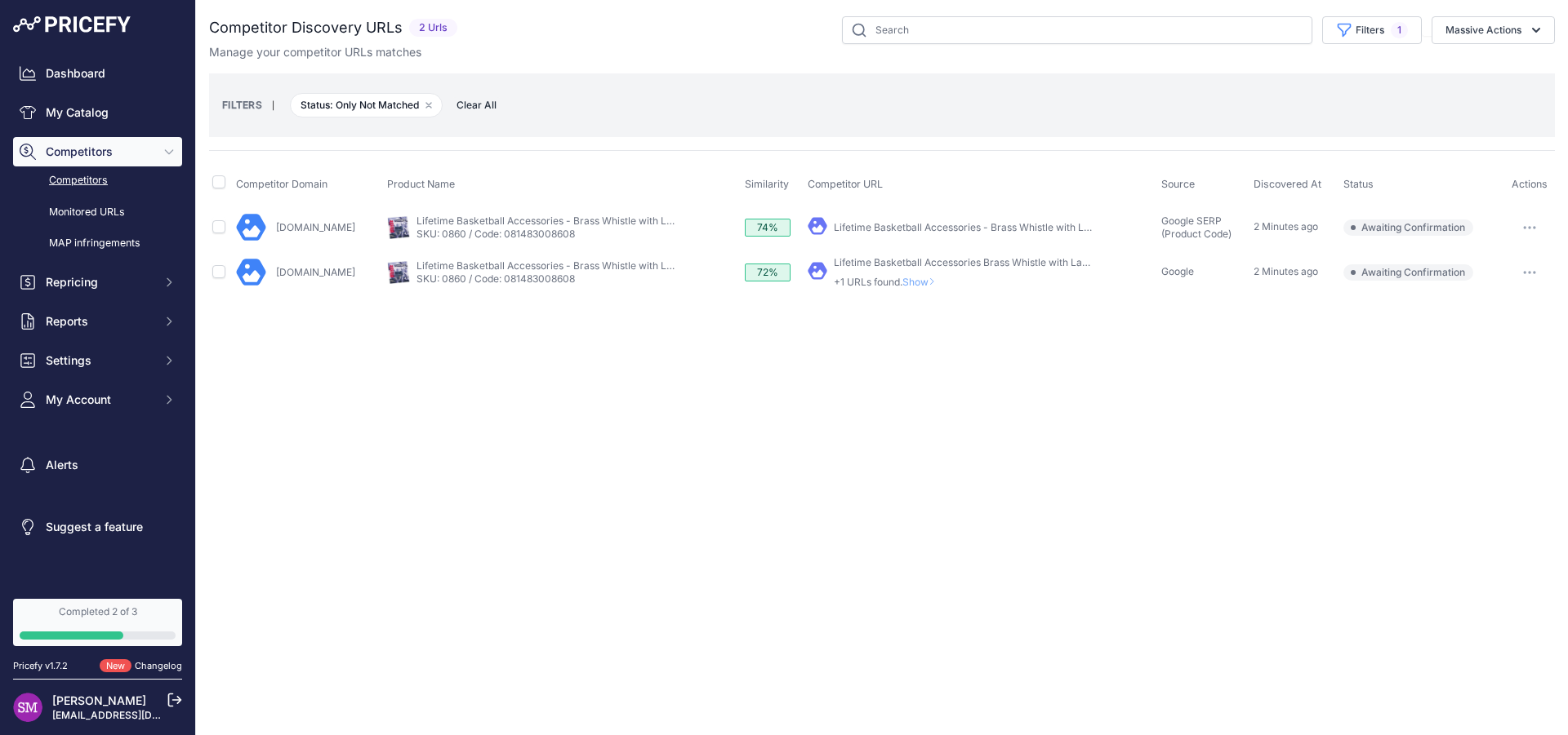
click at [110, 611] on div "Completed 2 of 3" at bounding box center [97, 613] width 156 height 13
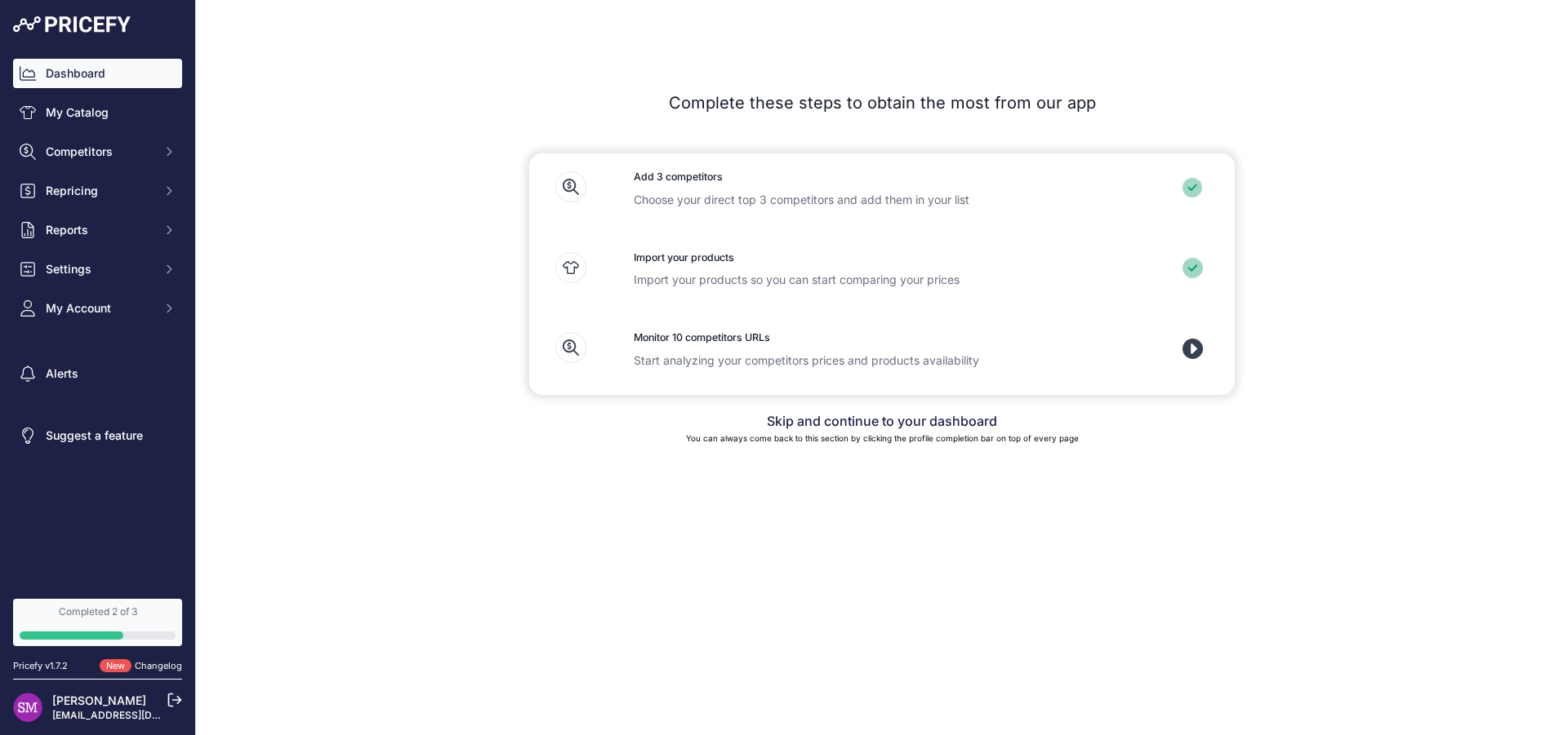
click at [87, 80] on link "Dashboard" at bounding box center [98, 73] width 169 height 29
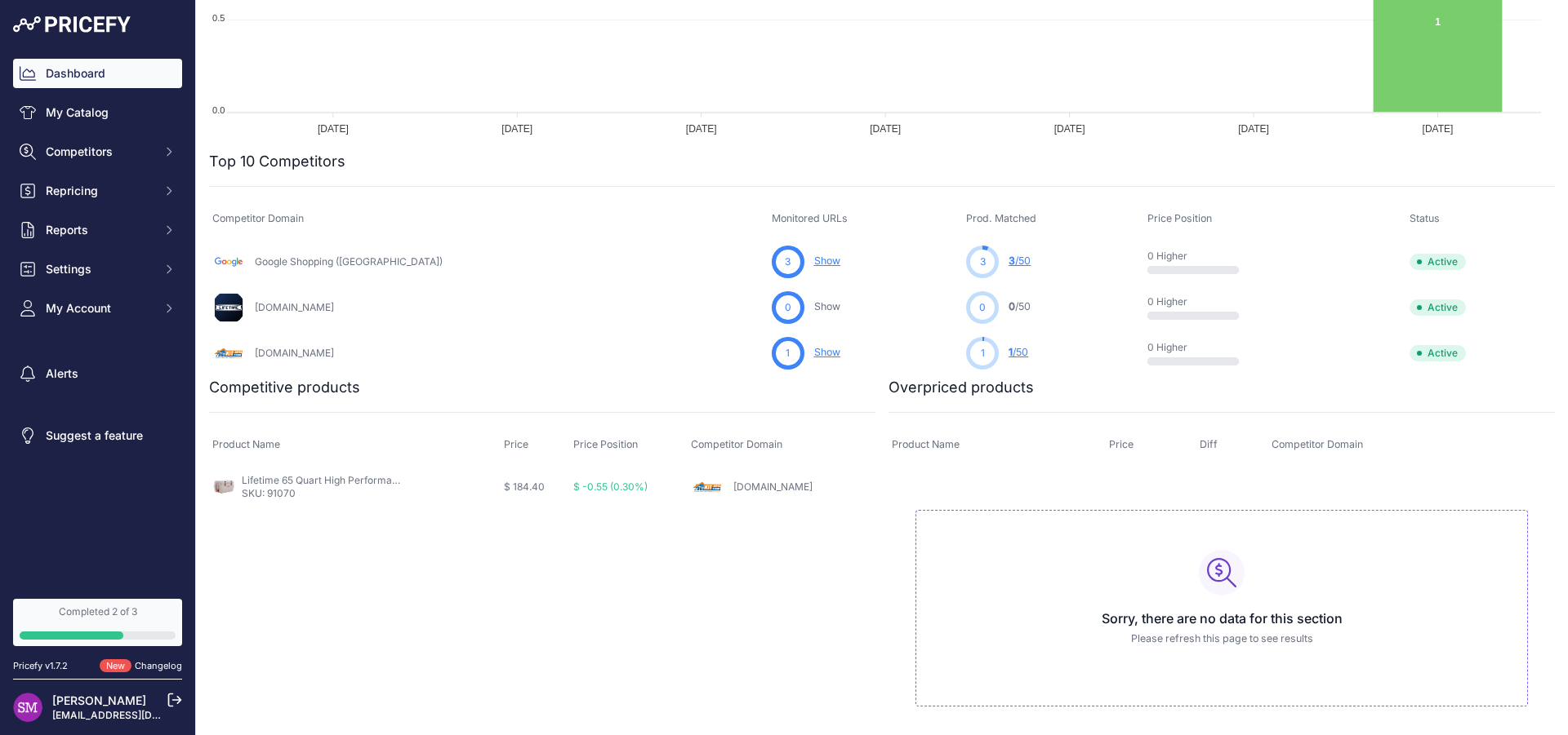
scroll to position [394, 0]
click at [325, 477] on link "Lifetime 65 Quart High Performance Indoor Outdoor Khaki Cooler - Khaki - 65 Qua…" at bounding box center [435, 476] width 387 height 13
click at [1009, 258] on link "3 /50" at bounding box center [1020, 256] width 22 height 13
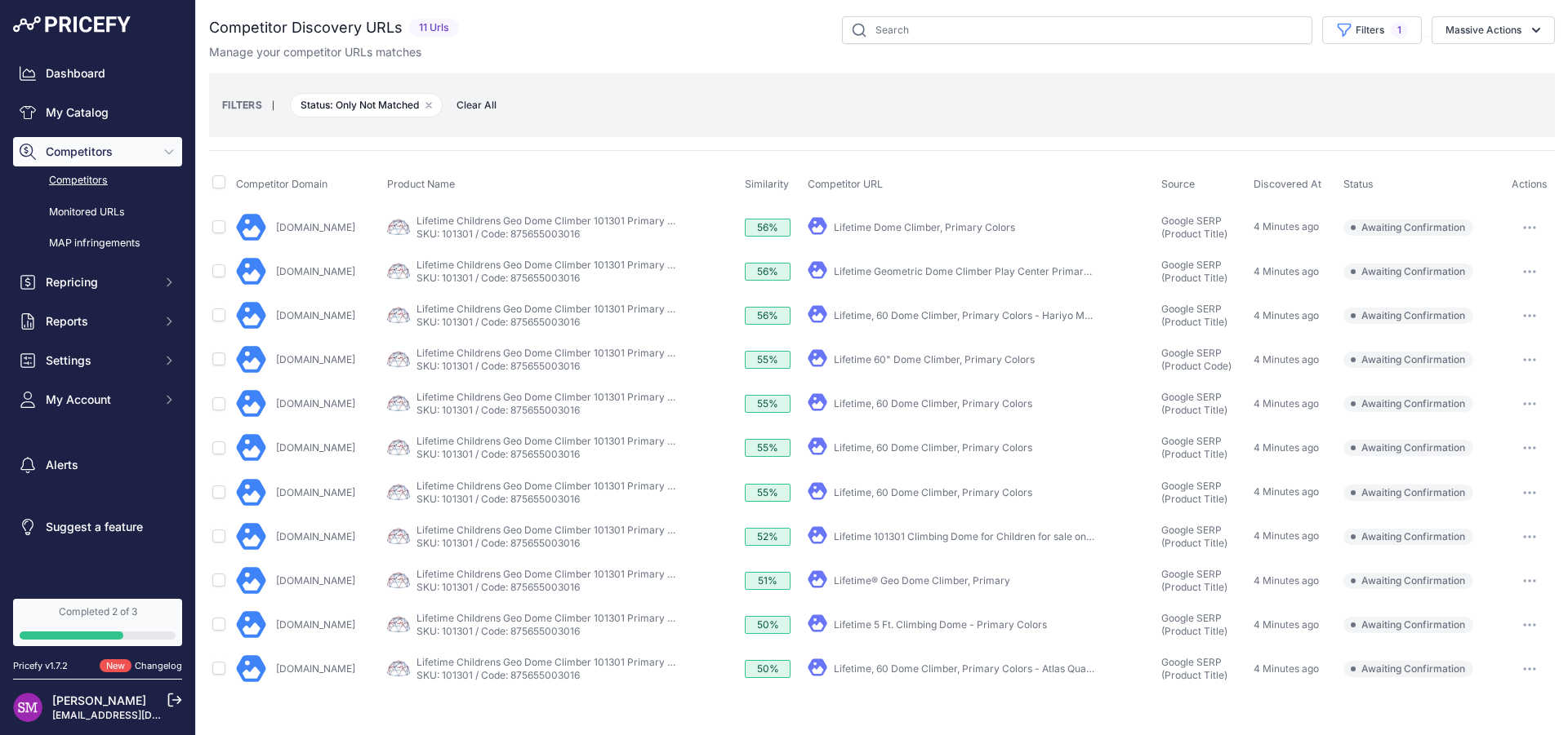
click at [1524, 223] on button "button" at bounding box center [1529, 227] width 33 height 23
click at [1037, 161] on div "Competitor Domain Product Name Similarity Competitor URL Source" at bounding box center [881, 421] width 1346 height 541
click at [461, 529] on link "Lifetime Childrens Geo Dome Climber 101301 Primary Colors - Primary Colors - 6 …" at bounding box center [622, 530] width 412 height 13
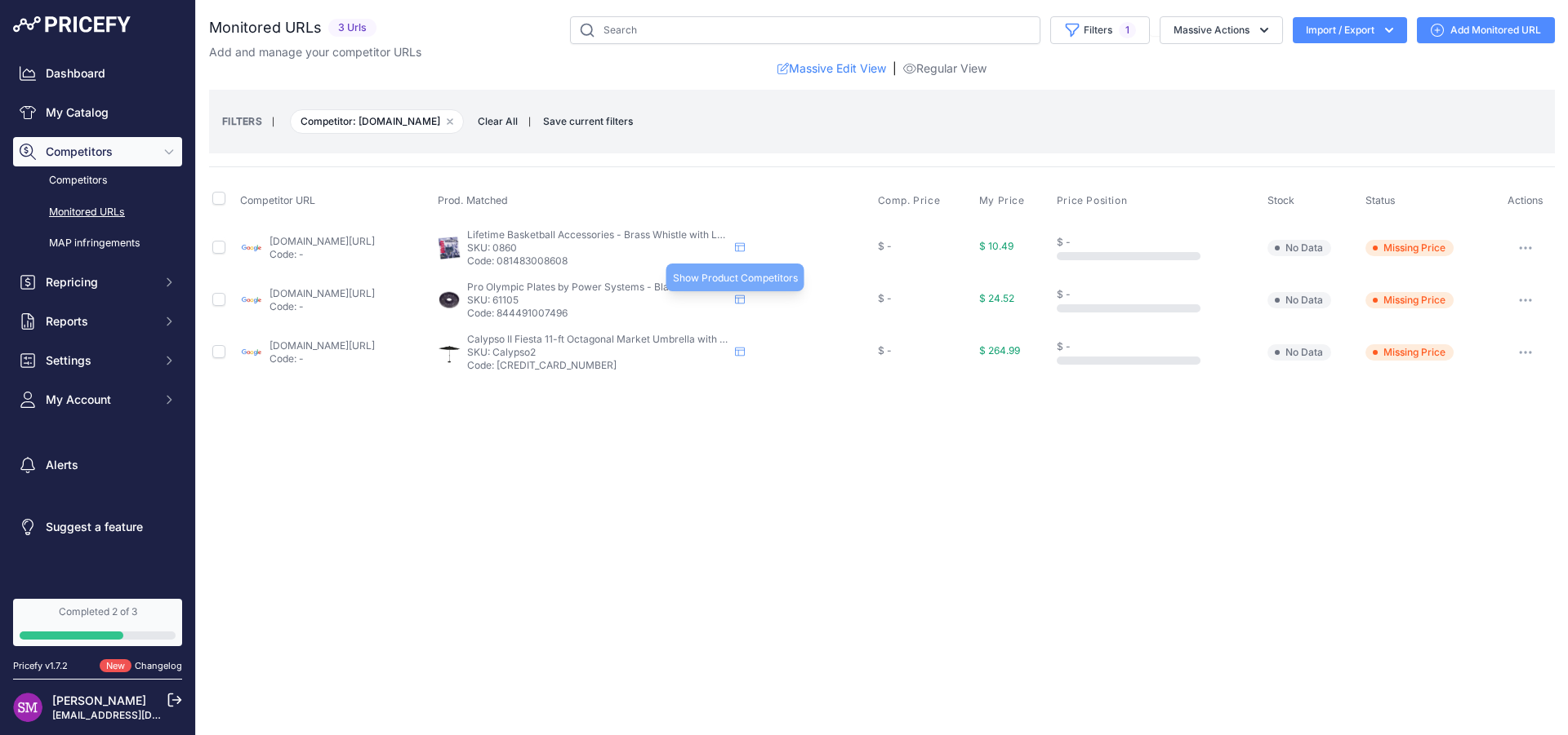
click at [745, 303] on icon at bounding box center [740, 300] width 10 height 10
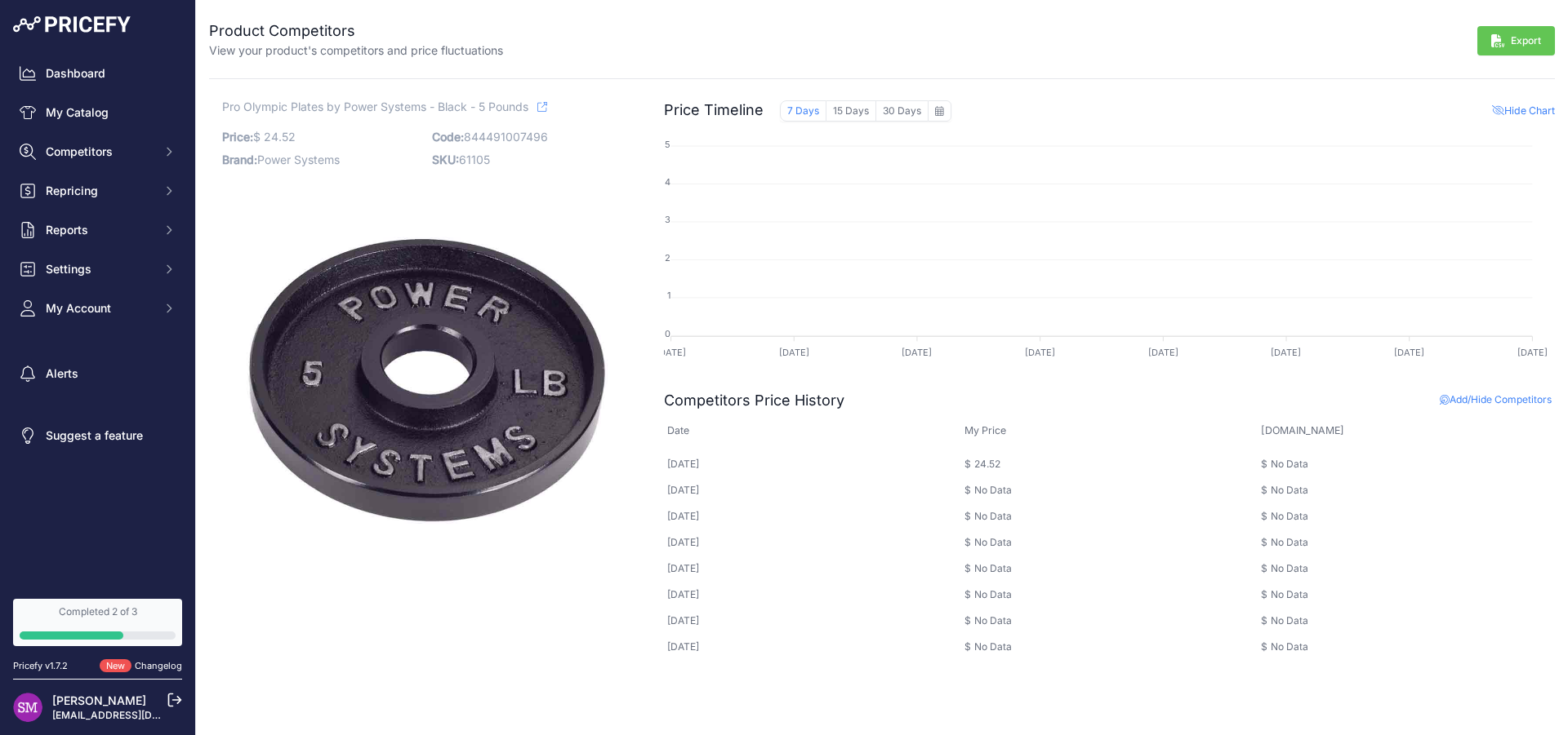
click at [545, 108] on icon at bounding box center [543, 107] width 10 height 10
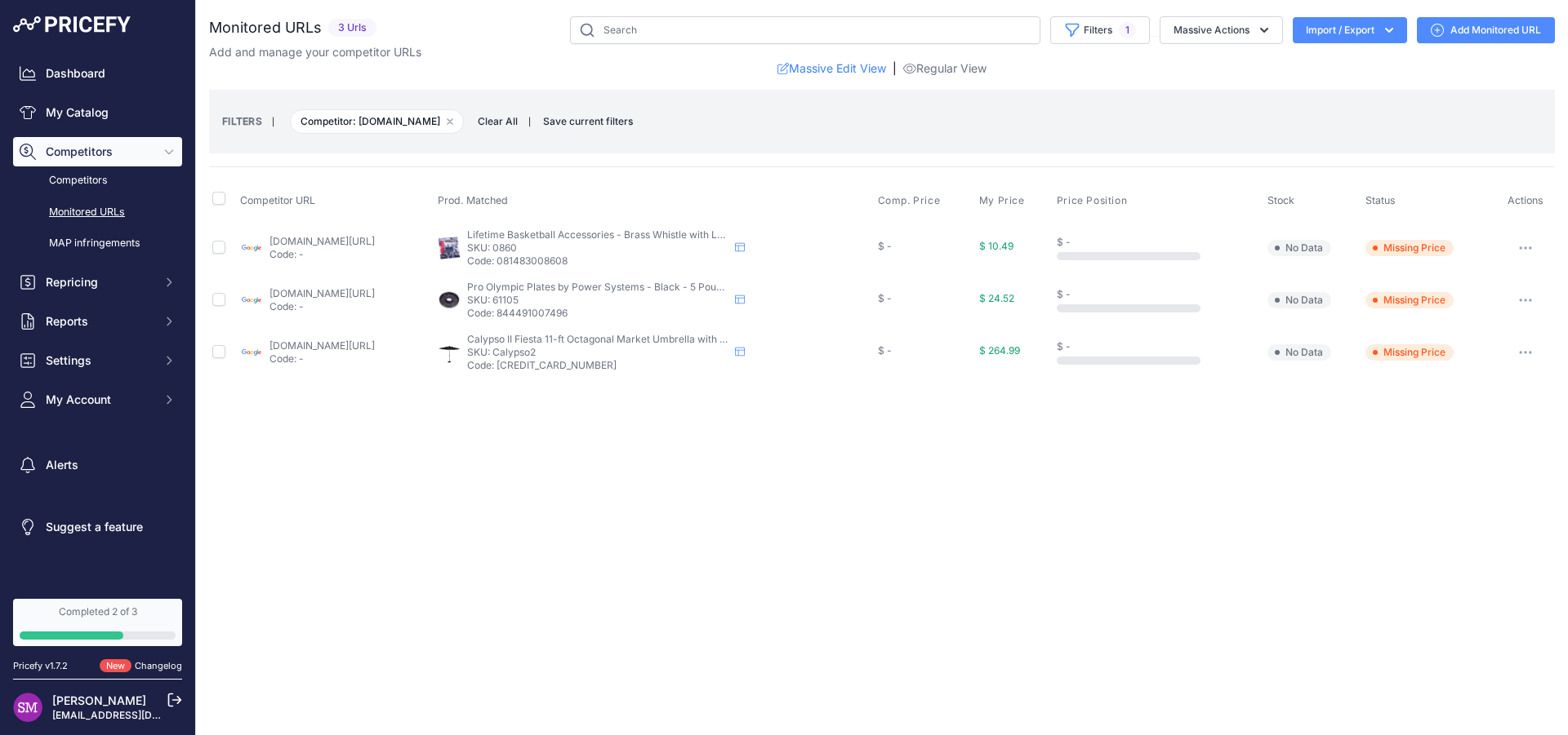
click at [79, 215] on link "Monitored URLs" at bounding box center [98, 213] width 169 height 28
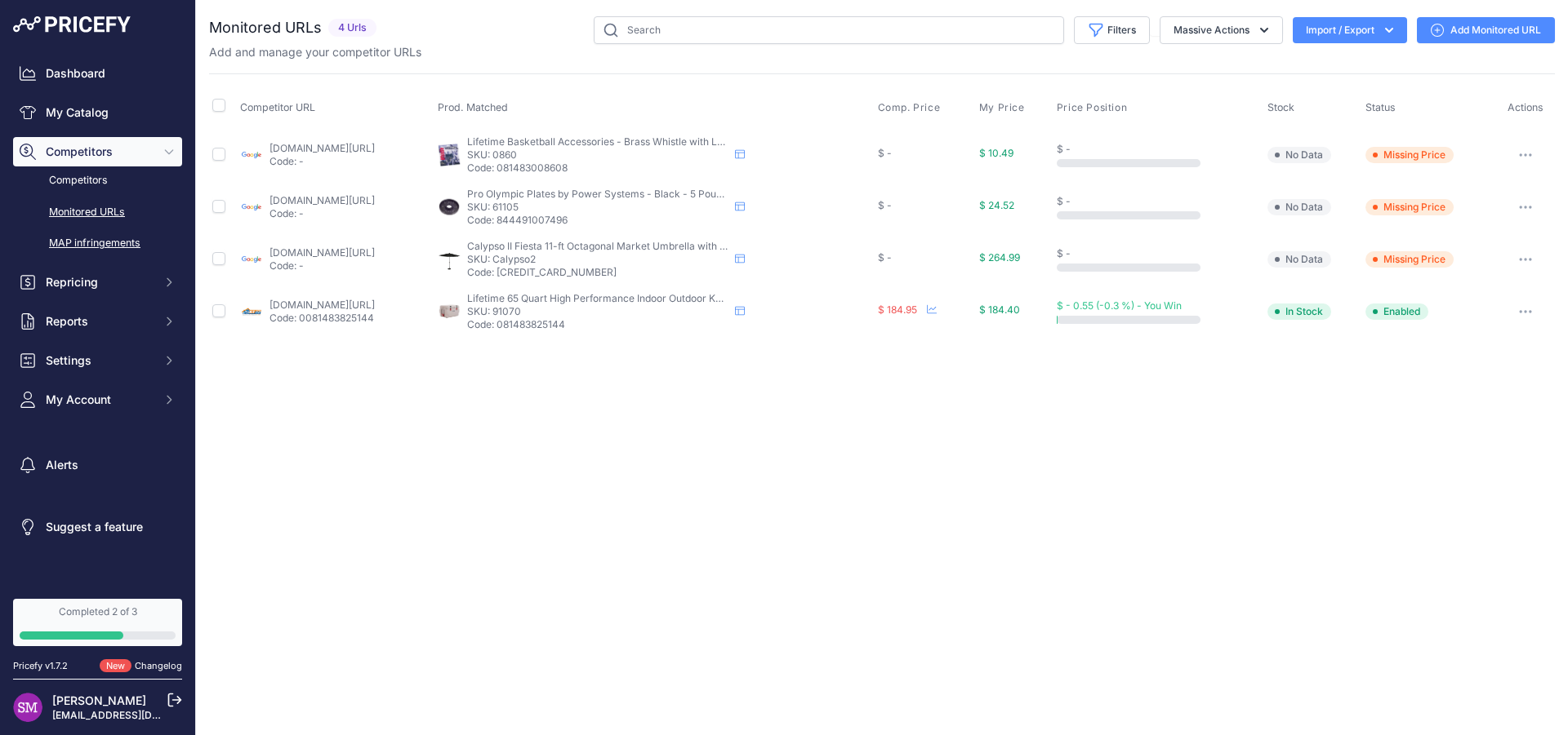
click at [120, 245] on link "MAP infringements" at bounding box center [98, 244] width 169 height 28
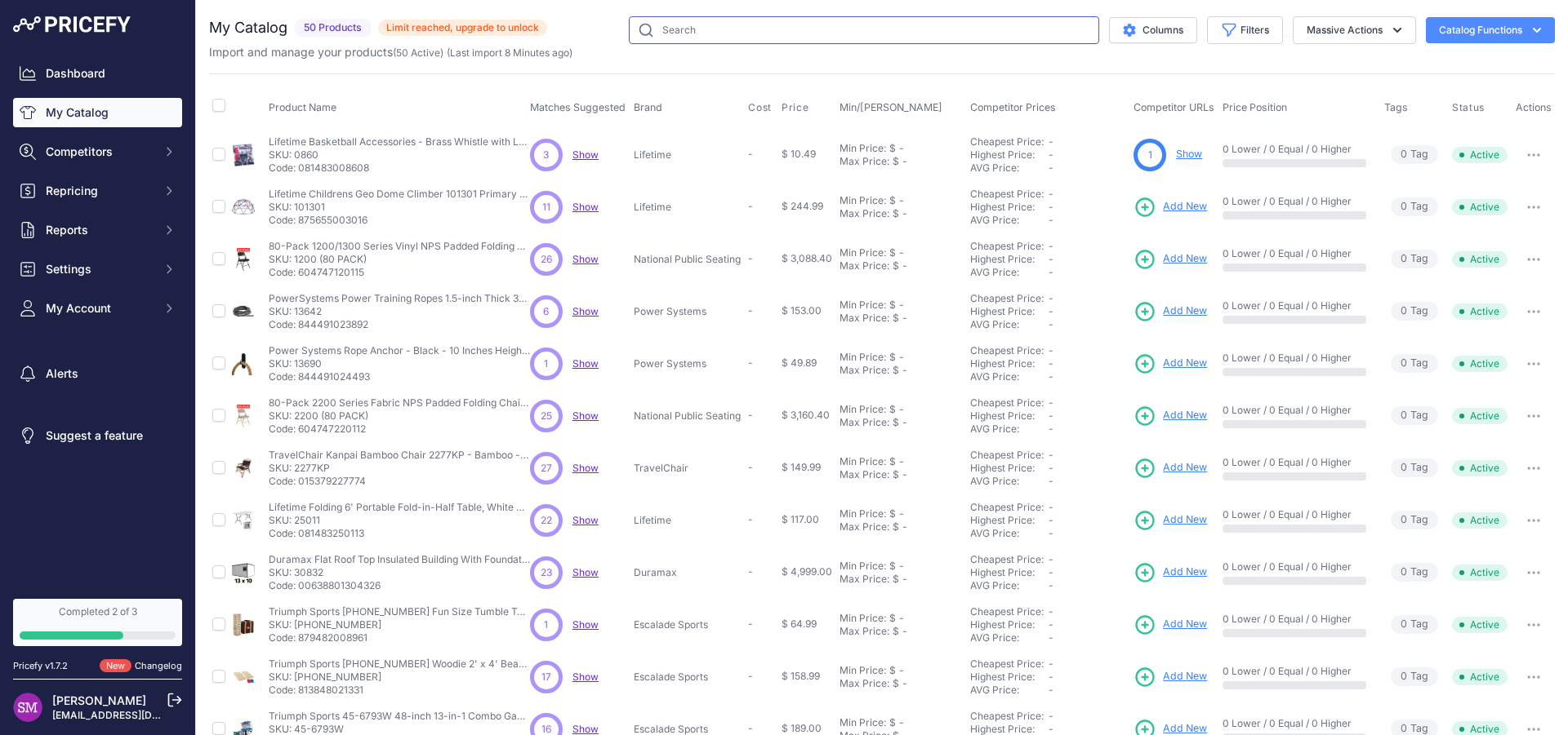
click at [701, 23] on input "text" at bounding box center [864, 29] width 470 height 28
type input "lifetime"
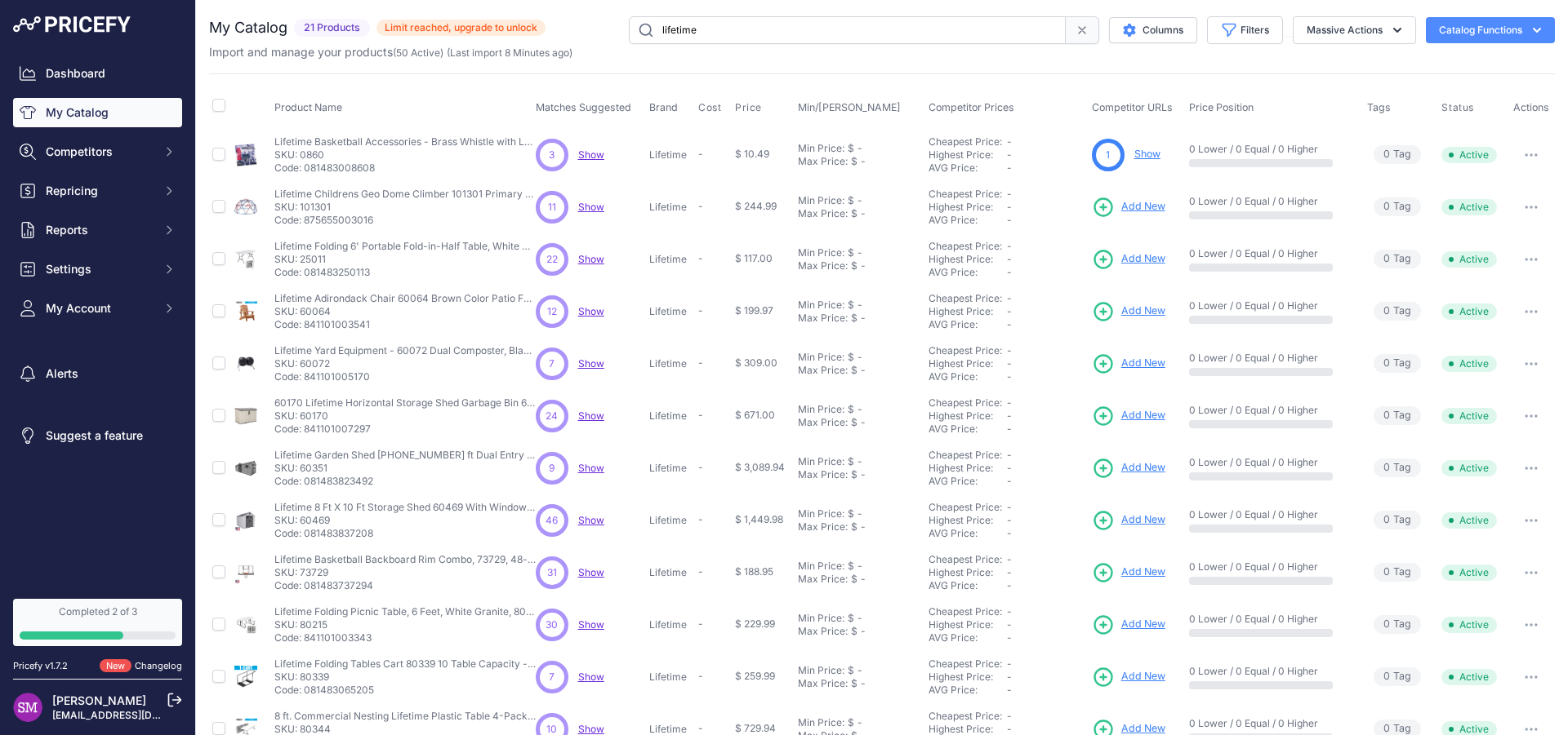
click at [585, 468] on span "Show" at bounding box center [591, 468] width 26 height 13
click at [114, 157] on span "Competitors" at bounding box center [100, 151] width 107 height 16
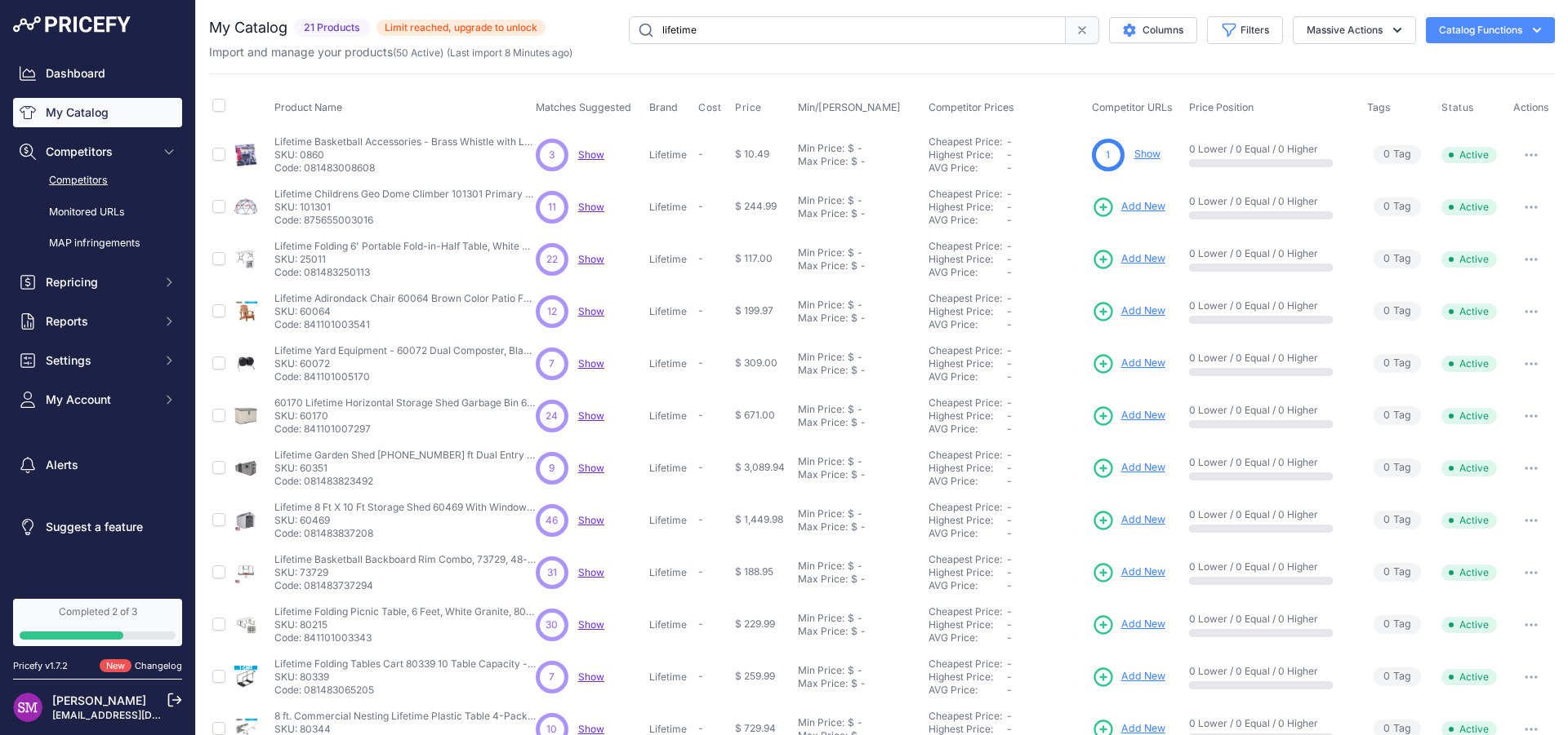
click at [81, 185] on link "Competitors" at bounding box center [98, 181] width 169 height 28
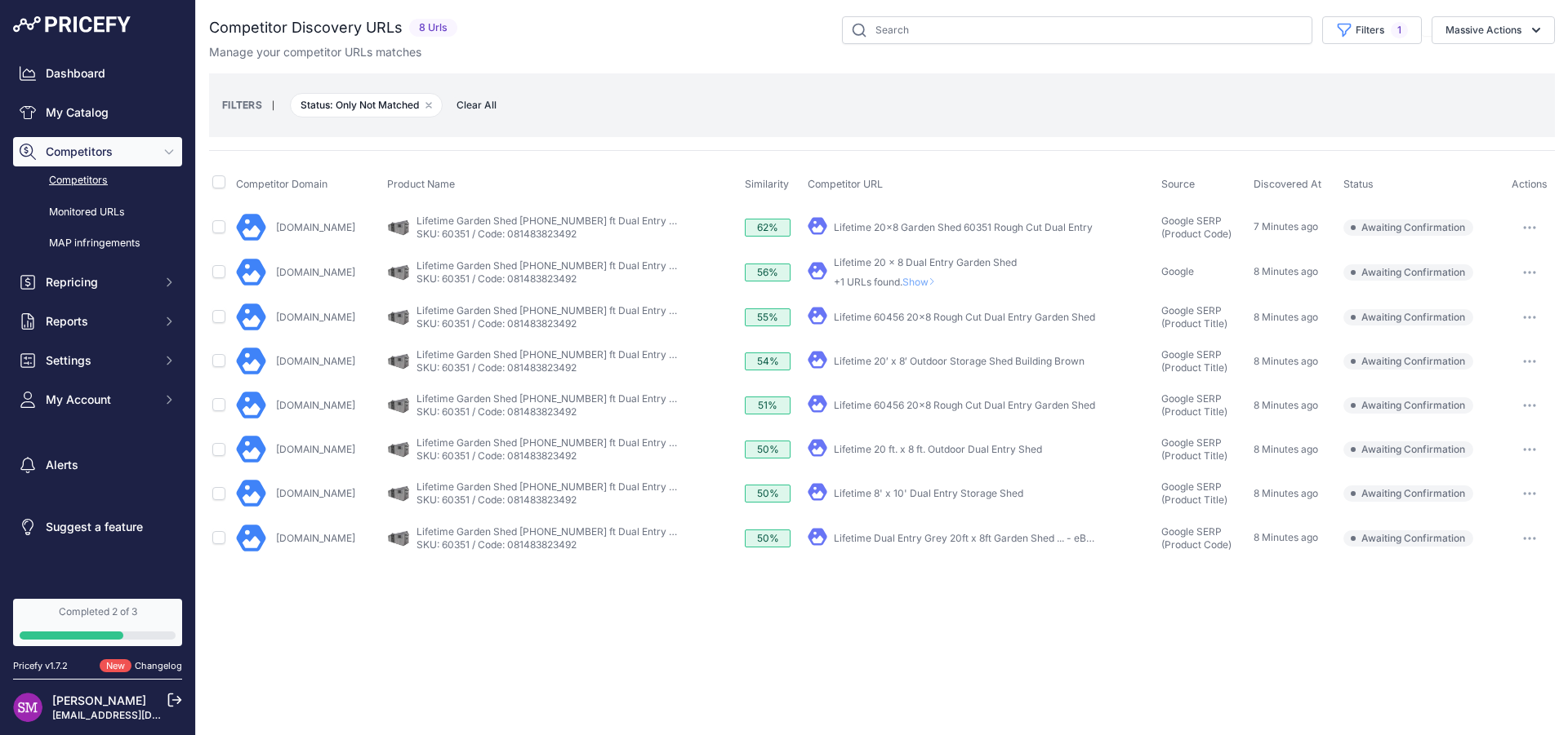
click at [1524, 227] on button "button" at bounding box center [1529, 227] width 33 height 23
click at [1467, 260] on button "Confirm match" at bounding box center [1485, 261] width 134 height 26
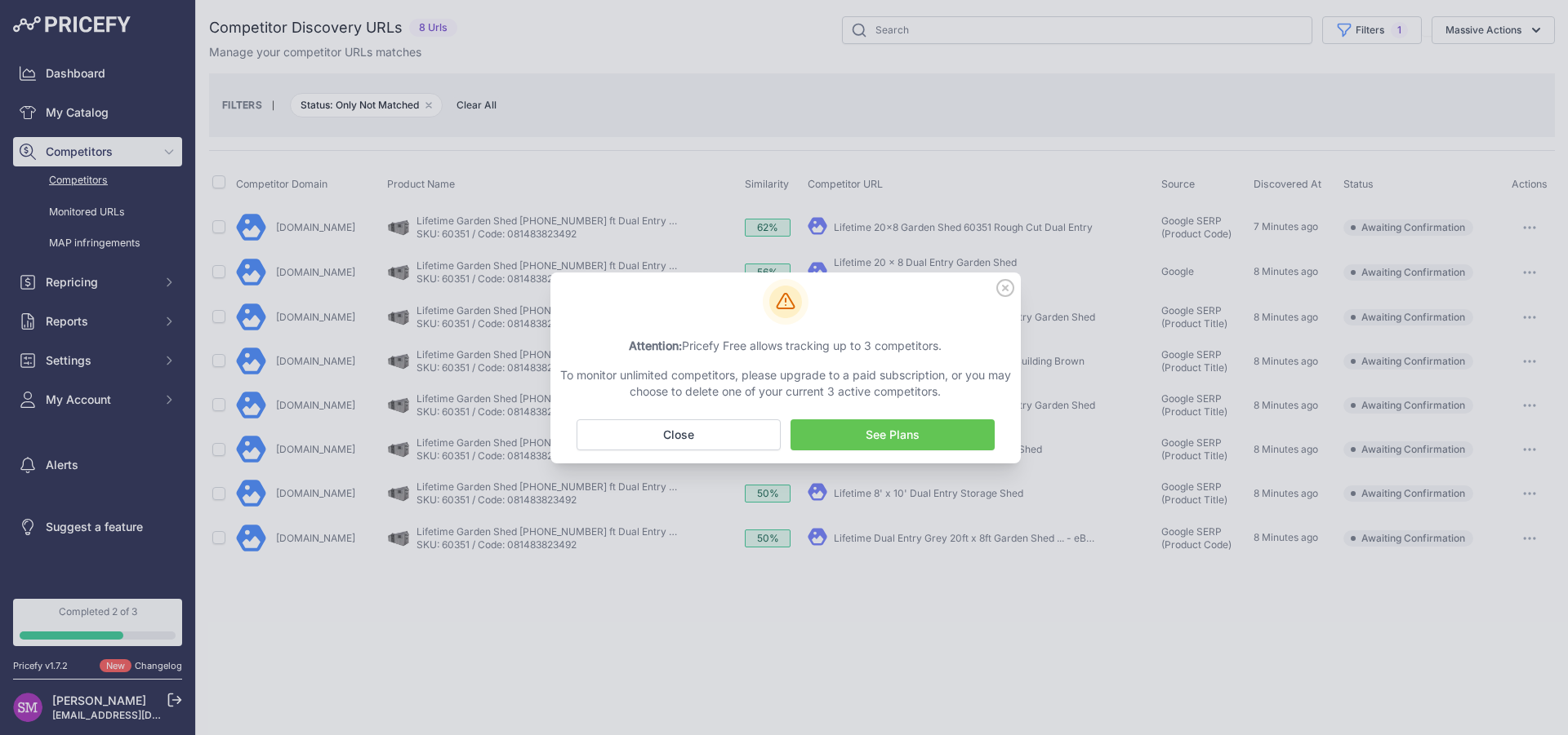
click at [892, 434] on link "See Plans" at bounding box center [892, 435] width 204 height 31
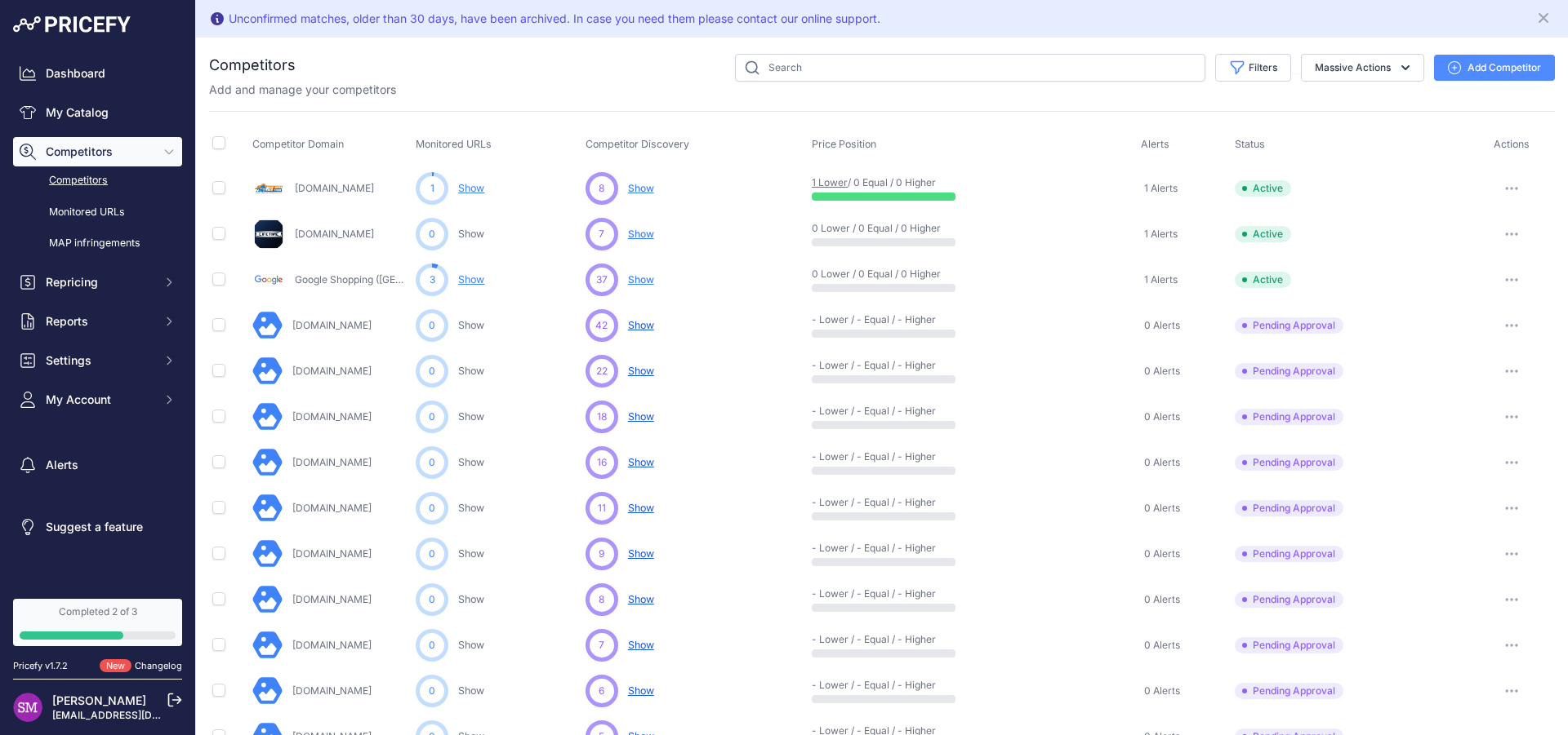
click at [638, 235] on span "Show" at bounding box center [641, 234] width 26 height 13
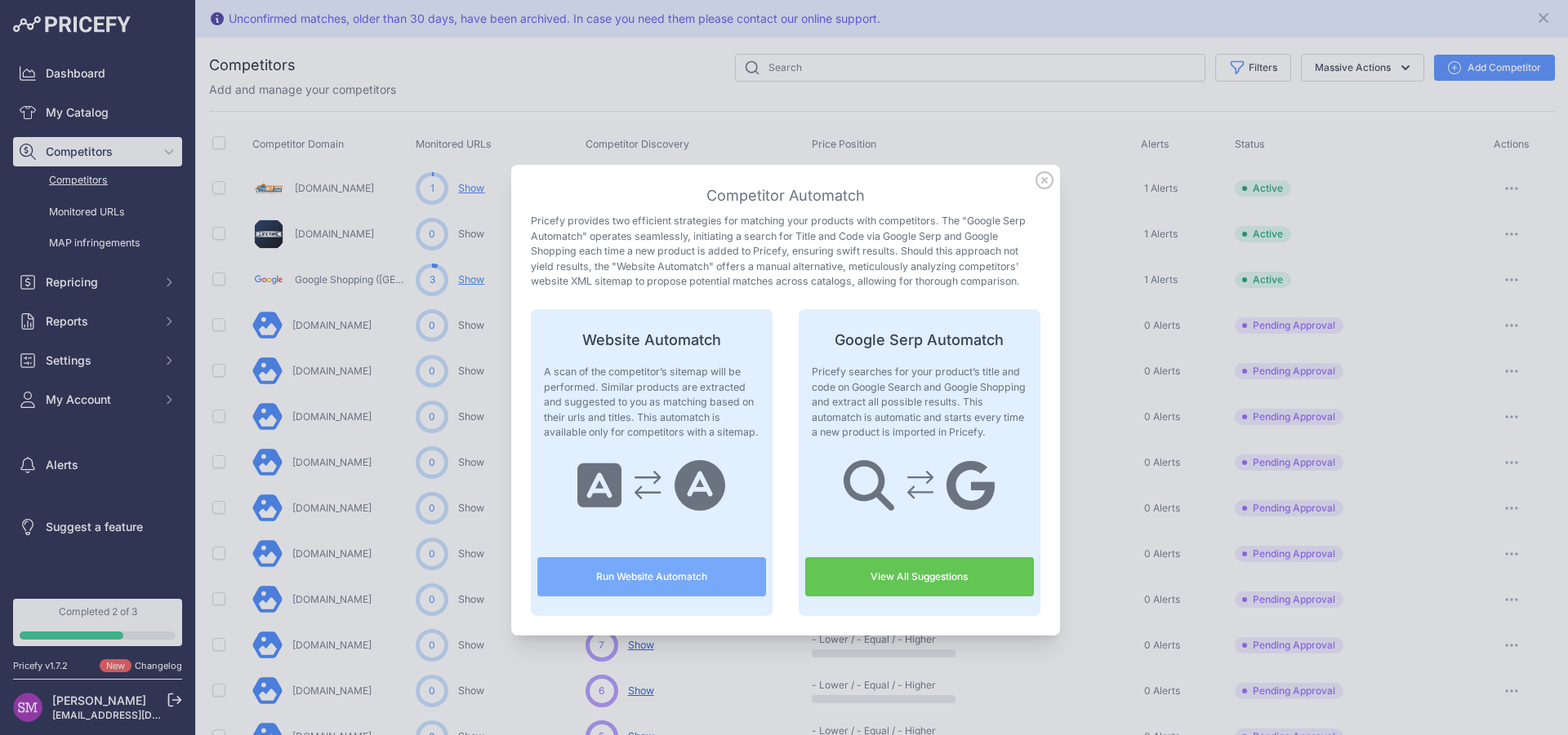
click at [1036, 179] on icon at bounding box center [1044, 179] width 16 height 16
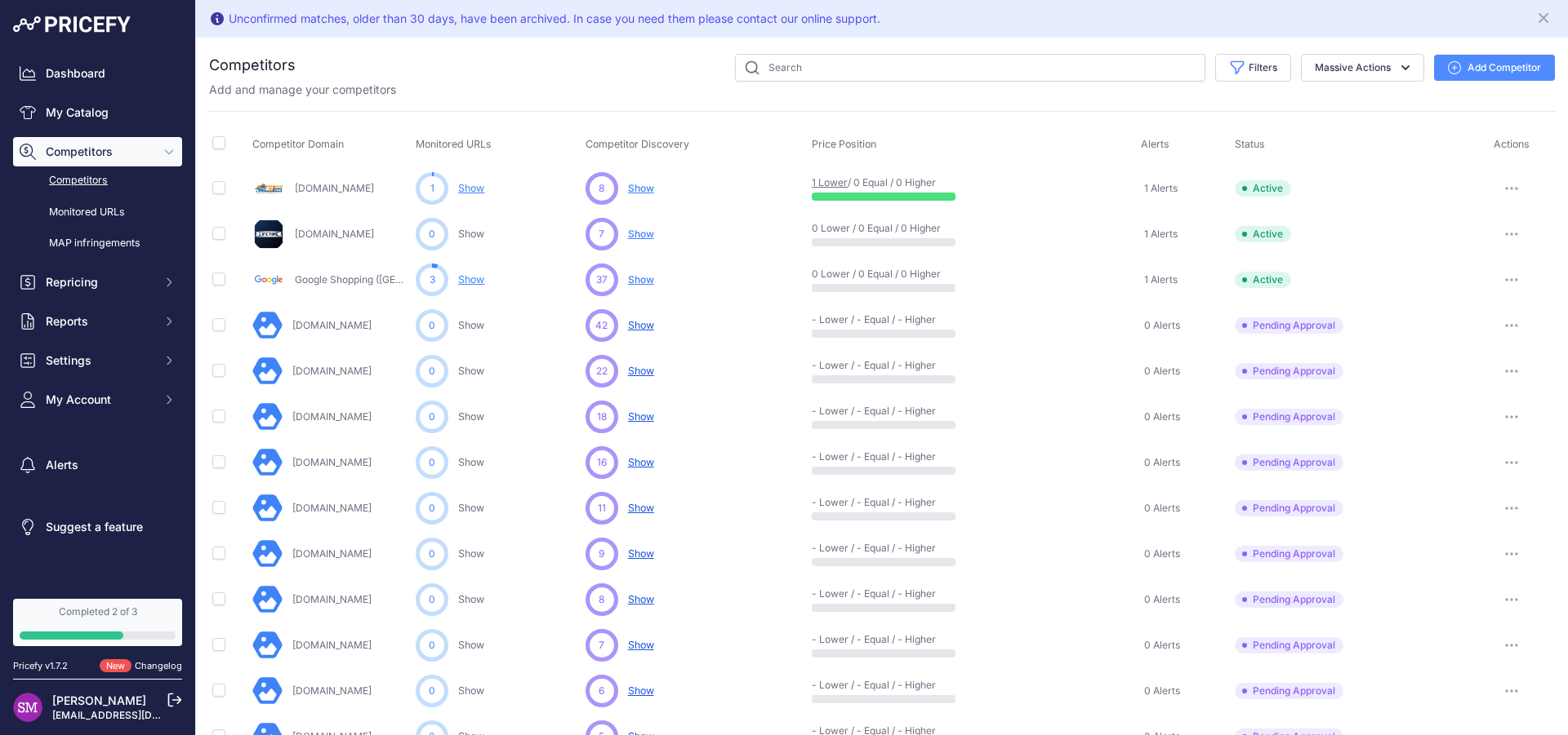
click at [643, 186] on span "Show" at bounding box center [641, 188] width 26 height 13
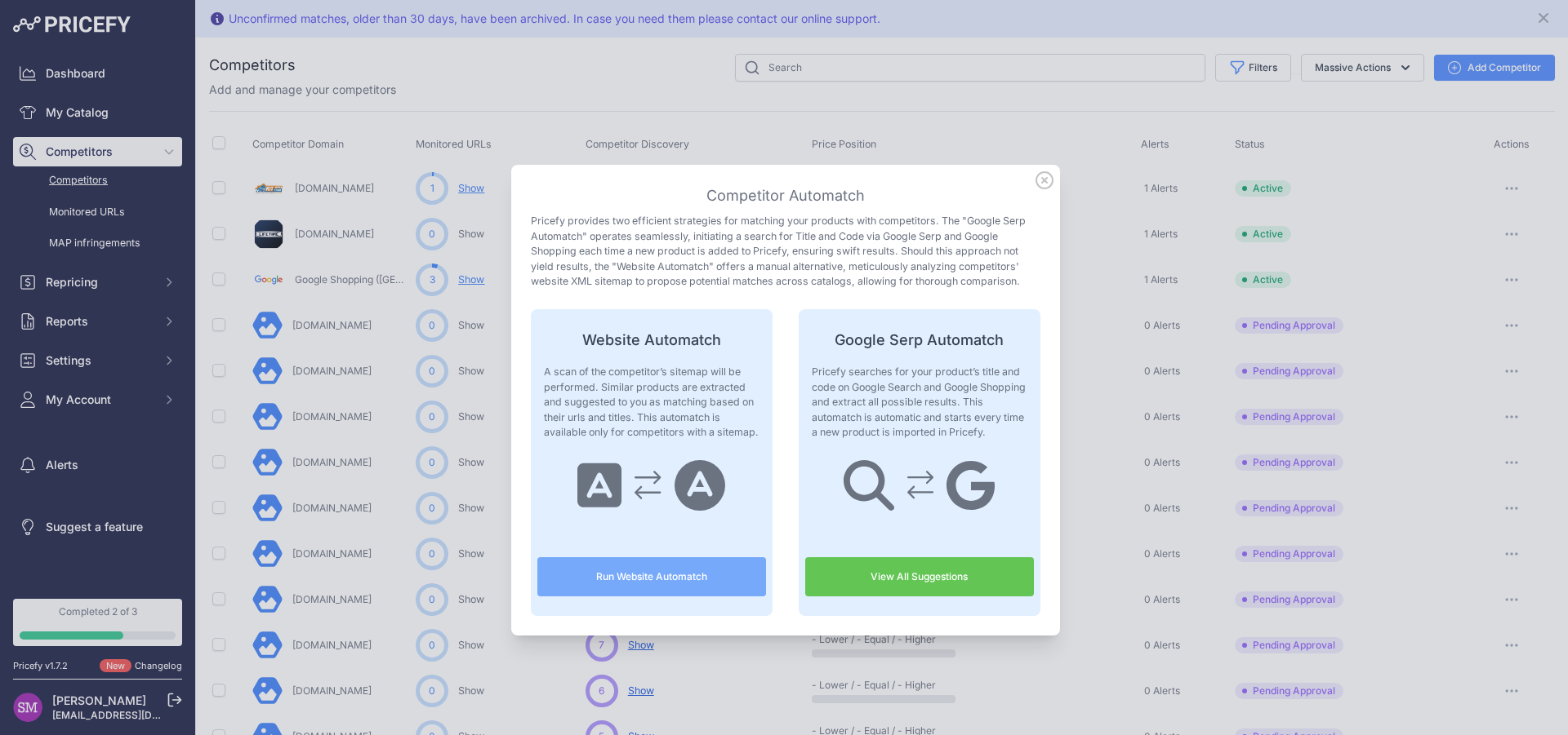
click at [589, 574] on button "Run Website Automatch" at bounding box center [652, 577] width 229 height 39
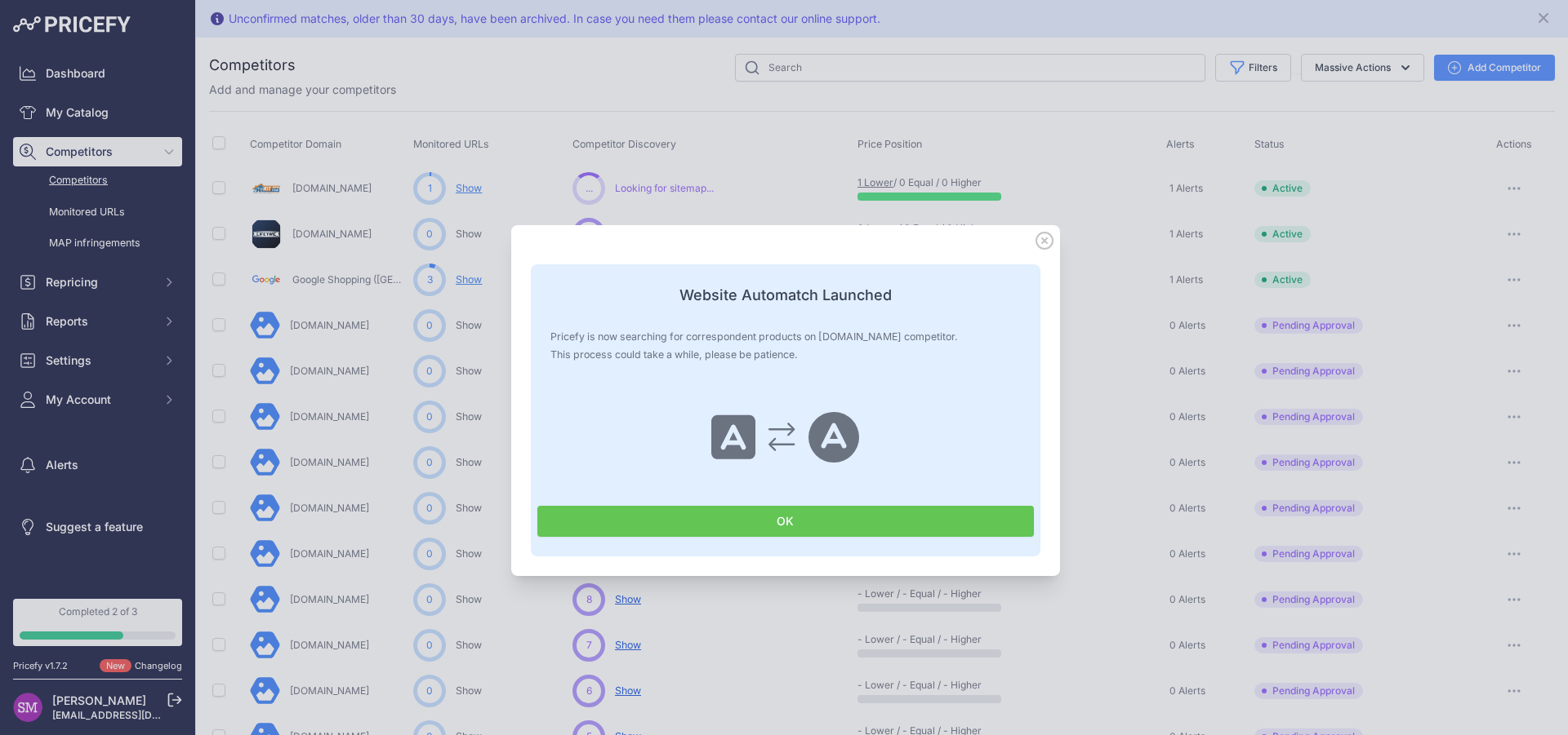
click at [791, 519] on button "OK" at bounding box center [786, 521] width 496 height 31
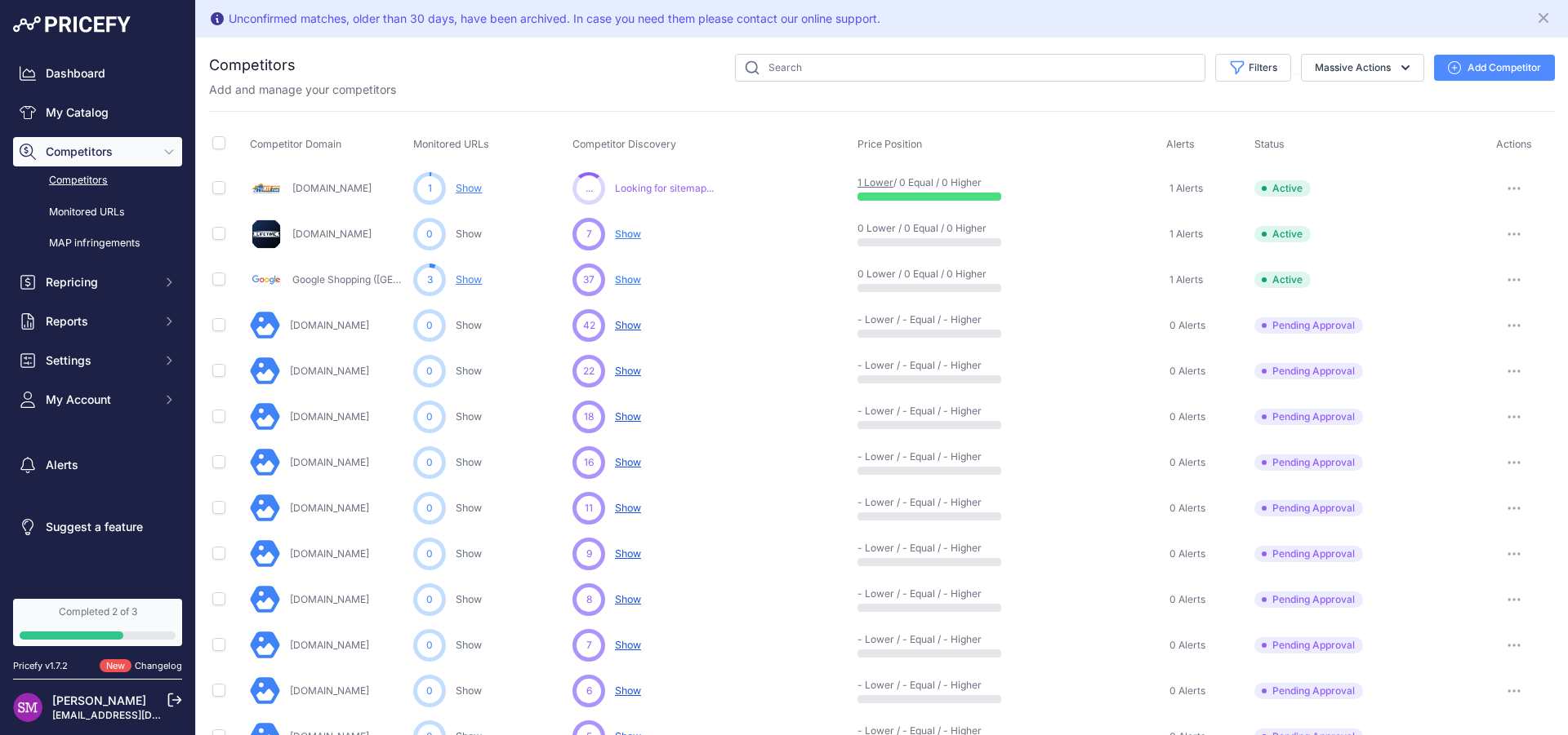
click at [869, 186] on link "1 Lower" at bounding box center [875, 182] width 36 height 13
click at [90, 110] on link "My Catalog" at bounding box center [98, 112] width 169 height 29
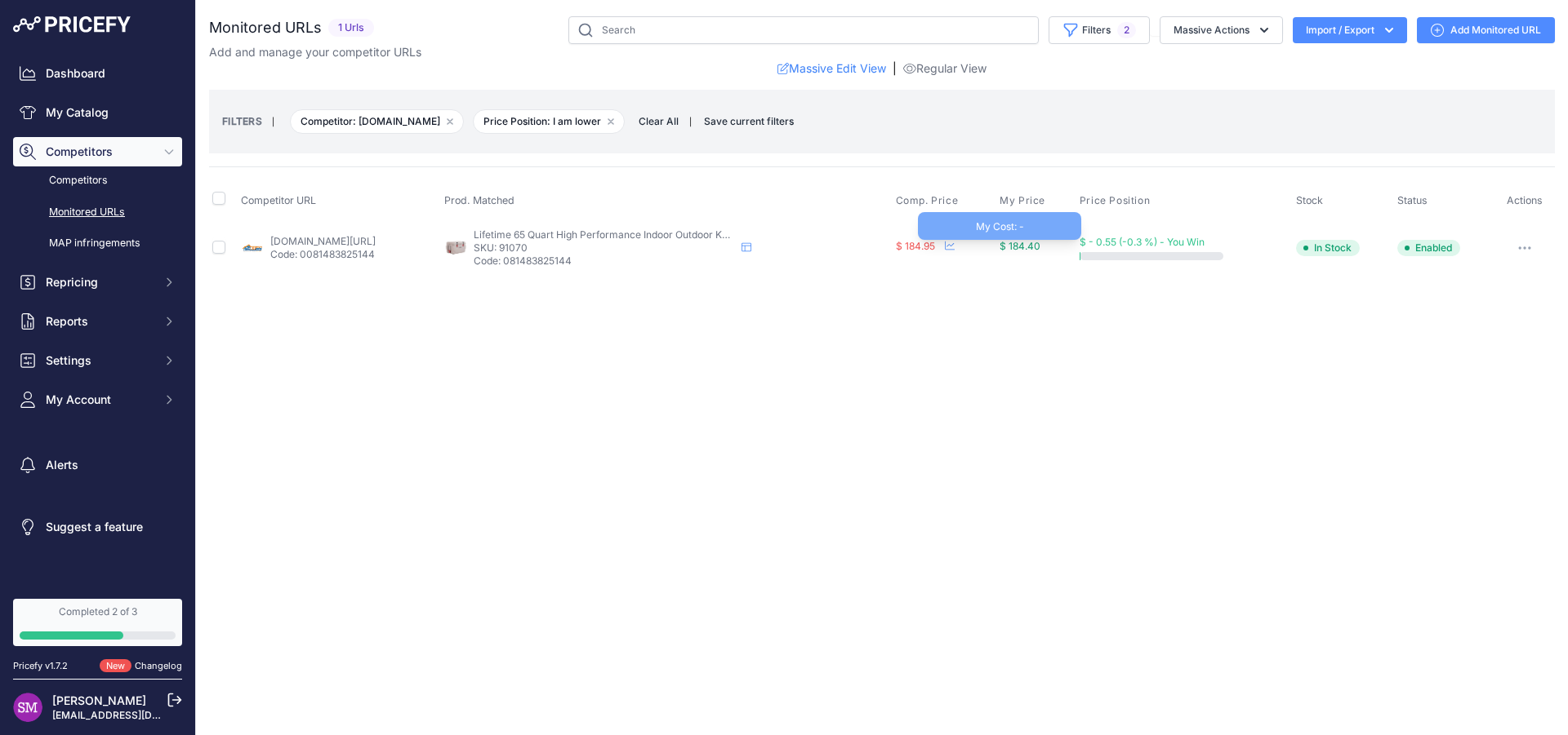
click at [1041, 246] on span "$ 184.40" at bounding box center [1020, 246] width 41 height 13
click at [1041, 244] on span "$ 184.40" at bounding box center [1020, 246] width 41 height 13
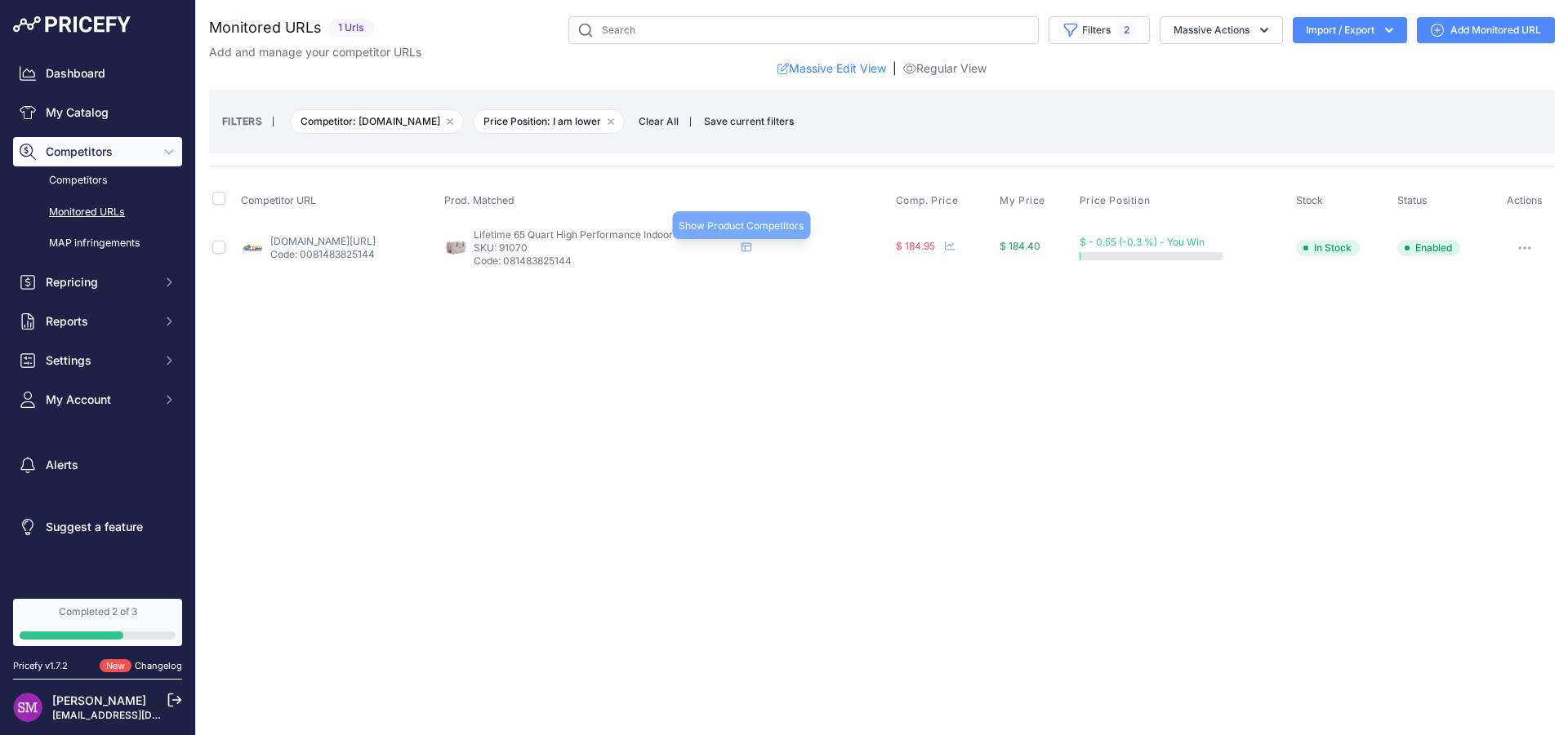
click at [751, 249] on icon at bounding box center [746, 247] width 10 height 9
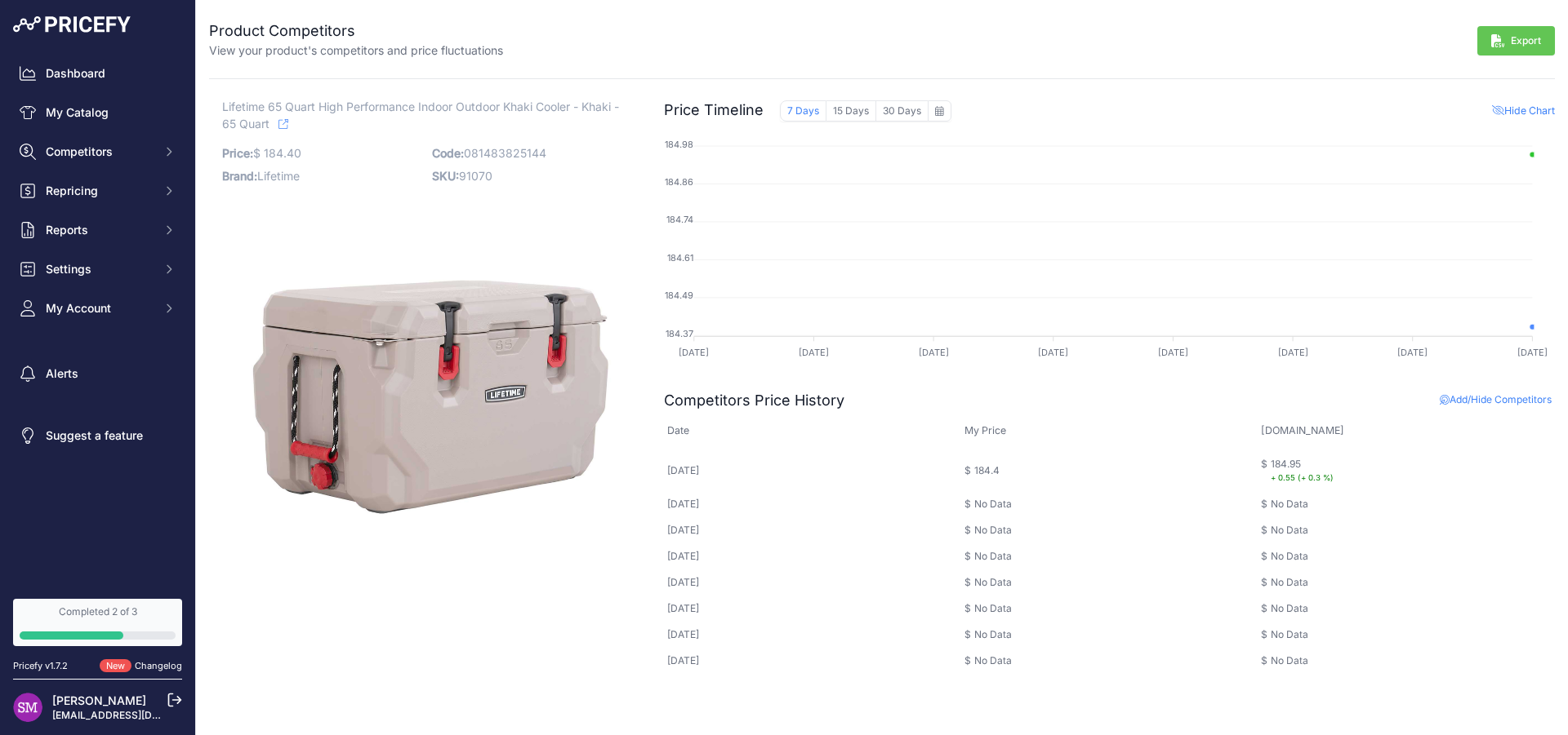
click at [283, 124] on icon at bounding box center [283, 124] width 10 height 10
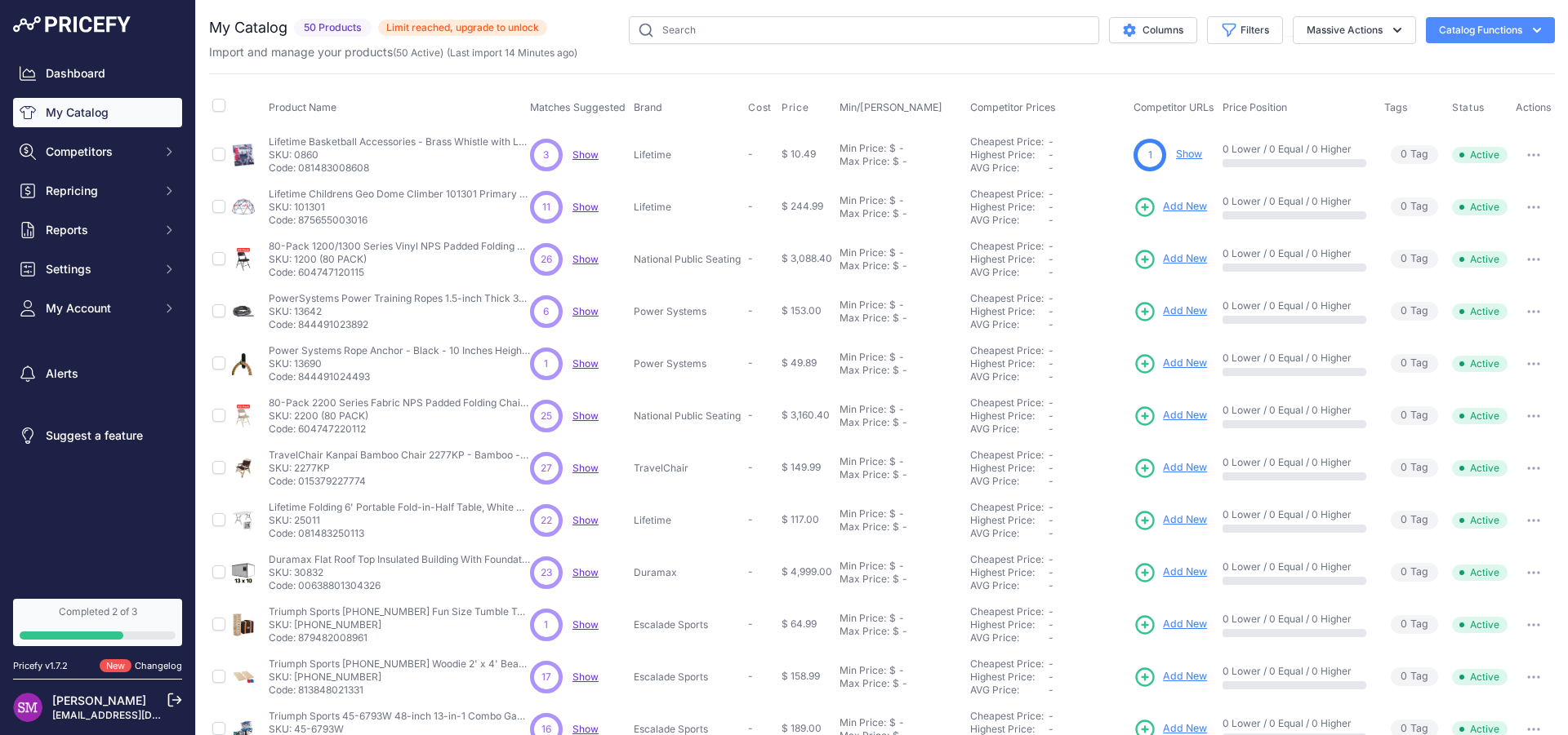
click at [584, 206] on span "Show" at bounding box center [585, 207] width 26 height 13
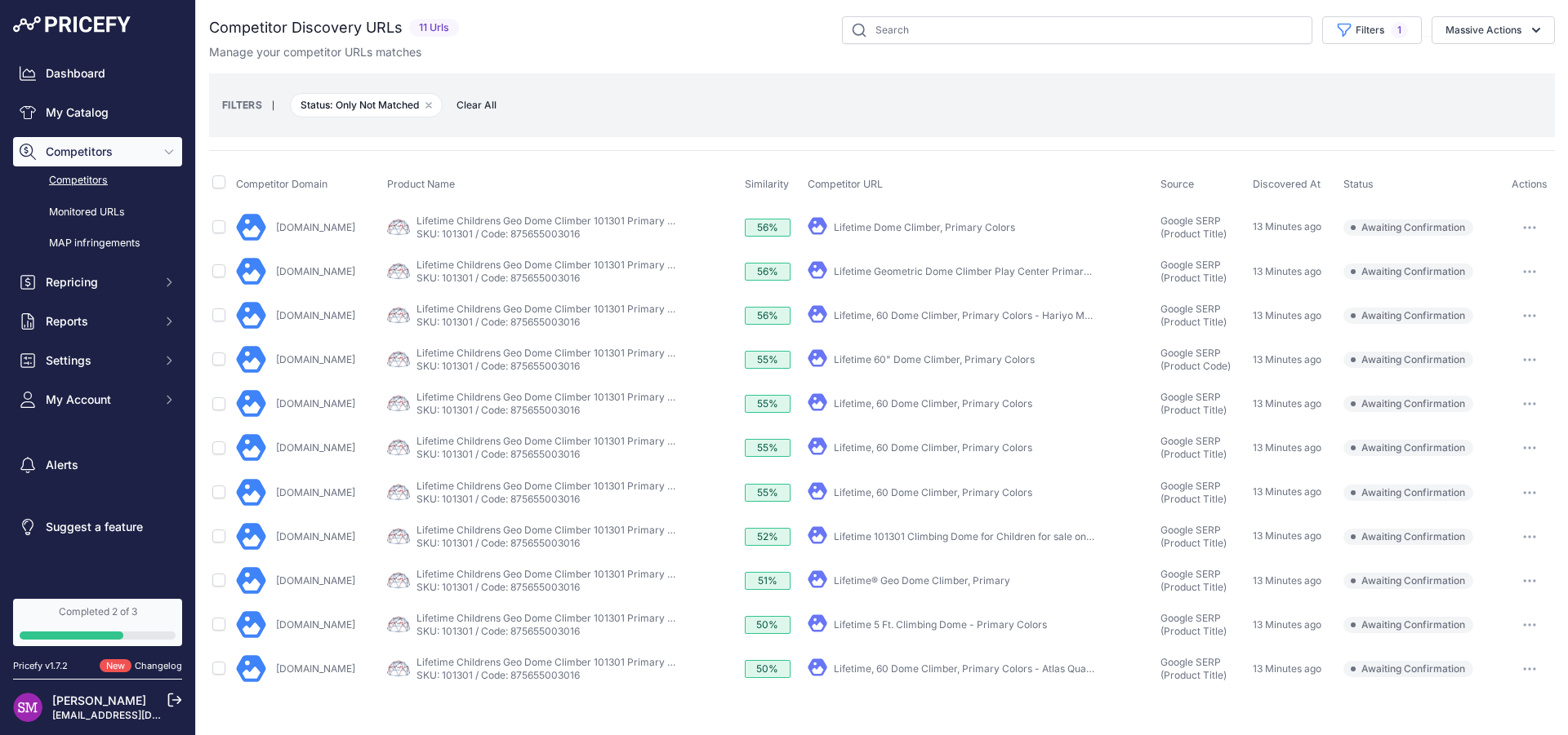
click at [882, 225] on link "Lifetime Dome Climber, Primary Colors" at bounding box center [924, 227] width 181 height 13
click at [1035, 531] on link "Lifetime 101301 Climbing Dome for Children for sale online" at bounding box center [968, 536] width 268 height 13
click at [84, 189] on link "Competitors" at bounding box center [98, 181] width 169 height 28
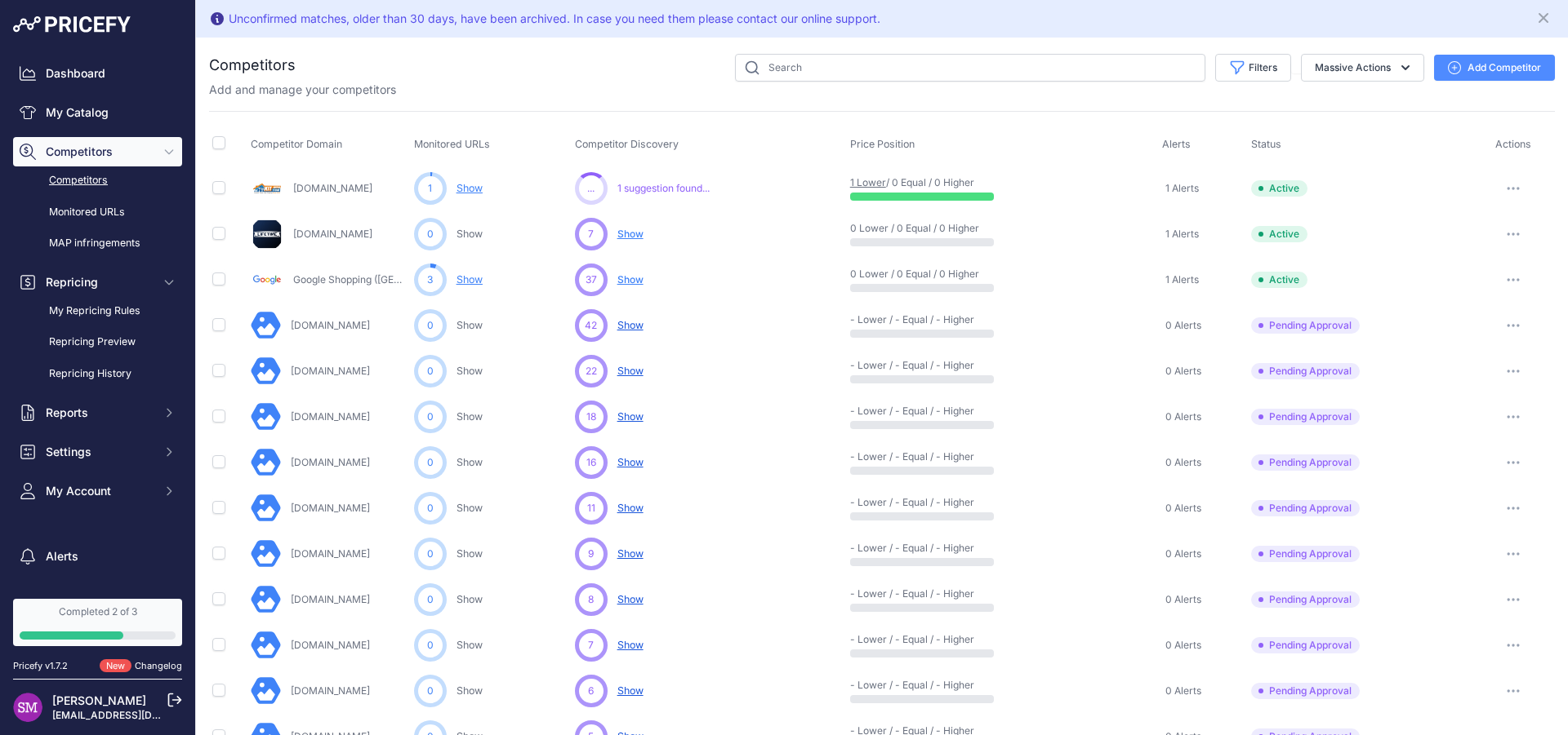
click at [73, 179] on link "Competitors" at bounding box center [98, 181] width 169 height 28
click at [83, 213] on link "Monitored URLs" at bounding box center [98, 213] width 169 height 28
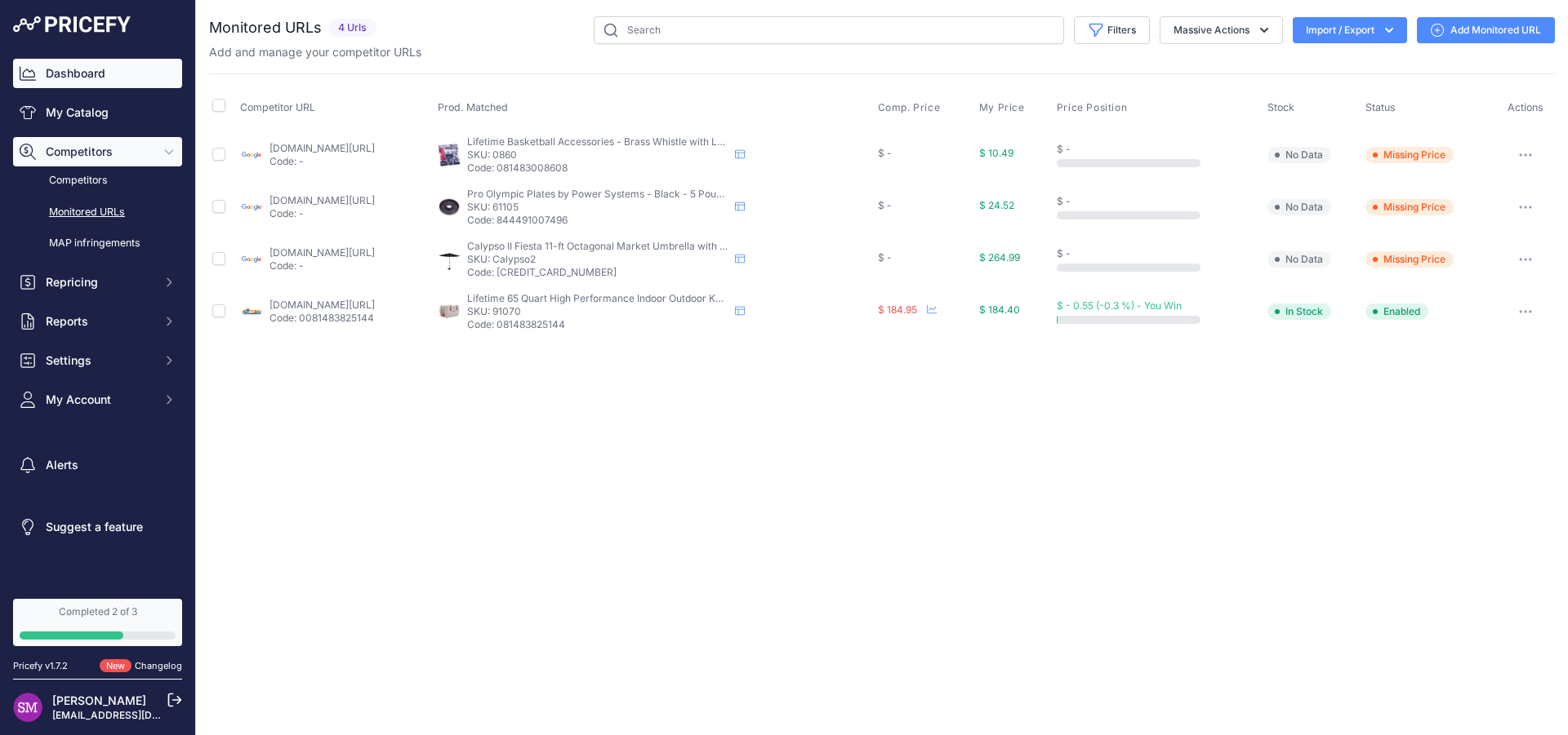
click at [59, 80] on link "Dashboard" at bounding box center [98, 73] width 169 height 29
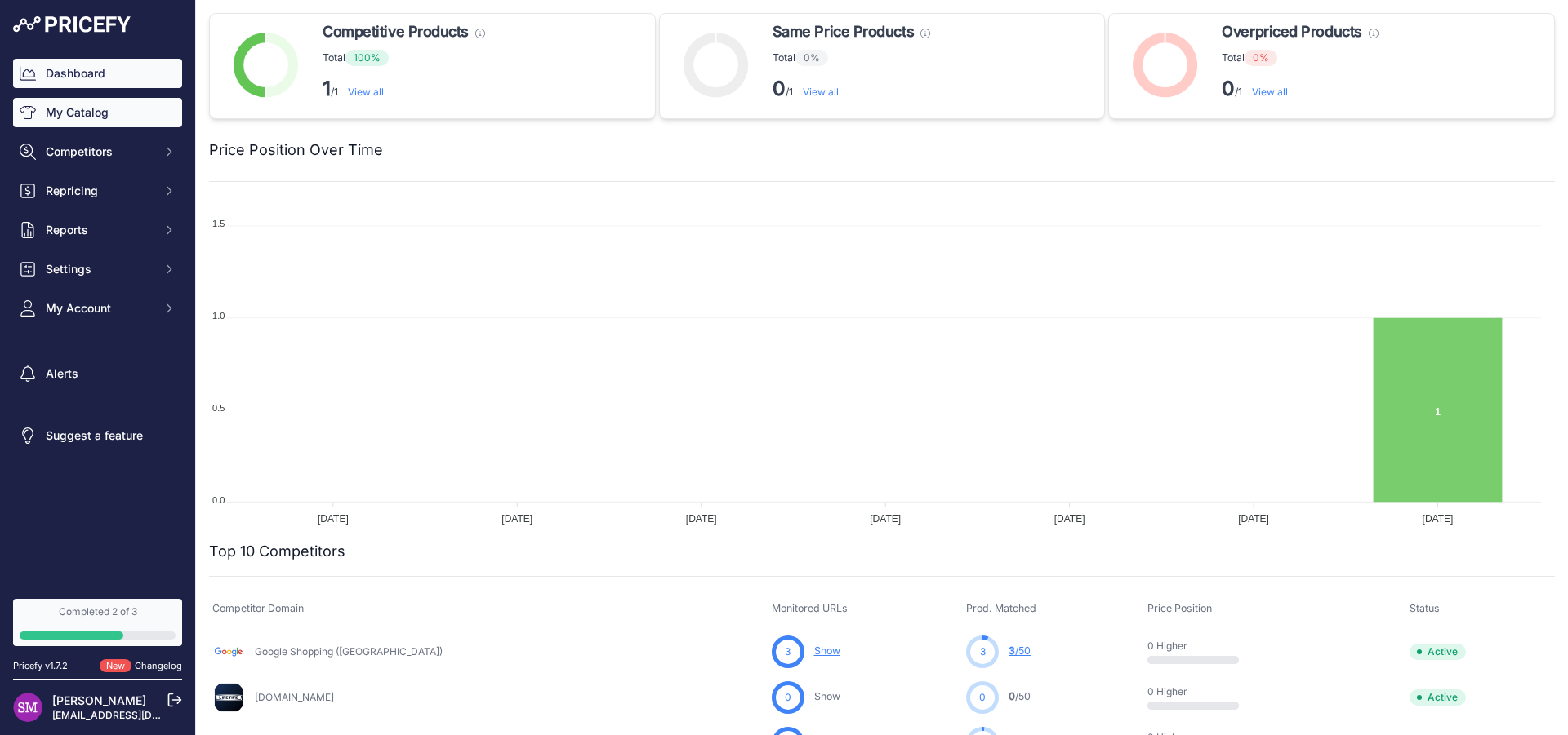
click at [82, 108] on link "My Catalog" at bounding box center [98, 112] width 169 height 29
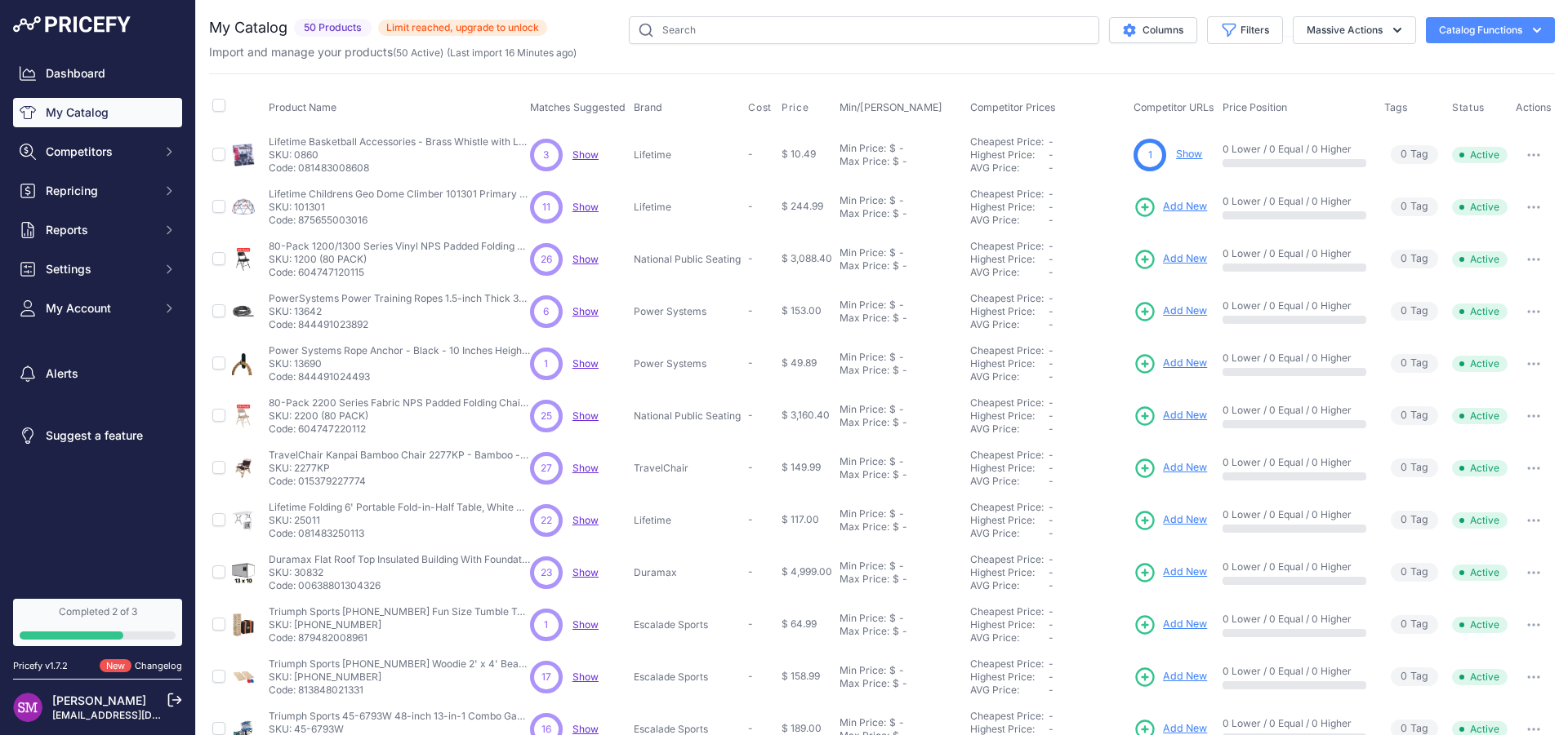
click at [1533, 154] on icon "button" at bounding box center [1534, 155] width 2 height 2
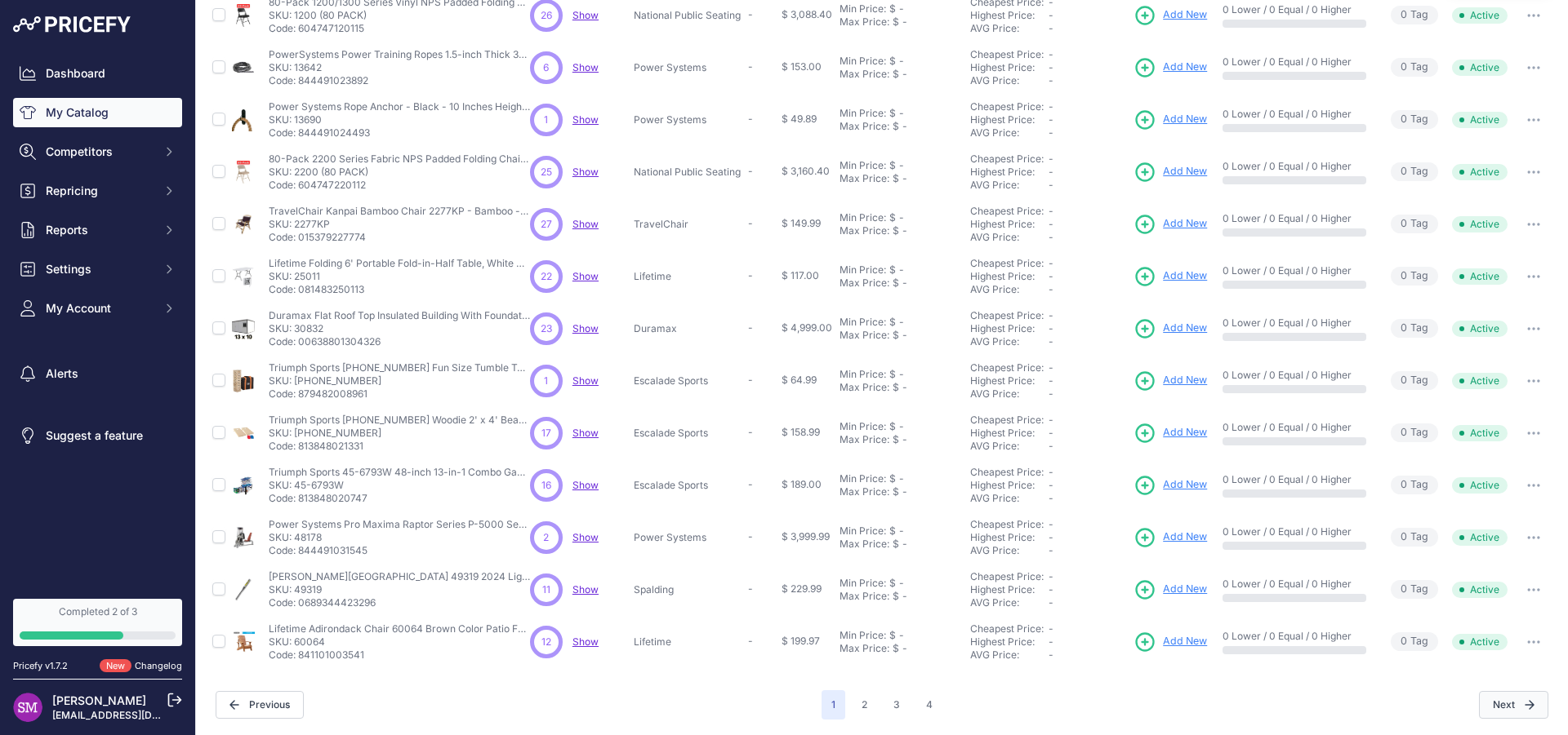
click at [1481, 698] on button "Next" at bounding box center [1513, 705] width 70 height 28
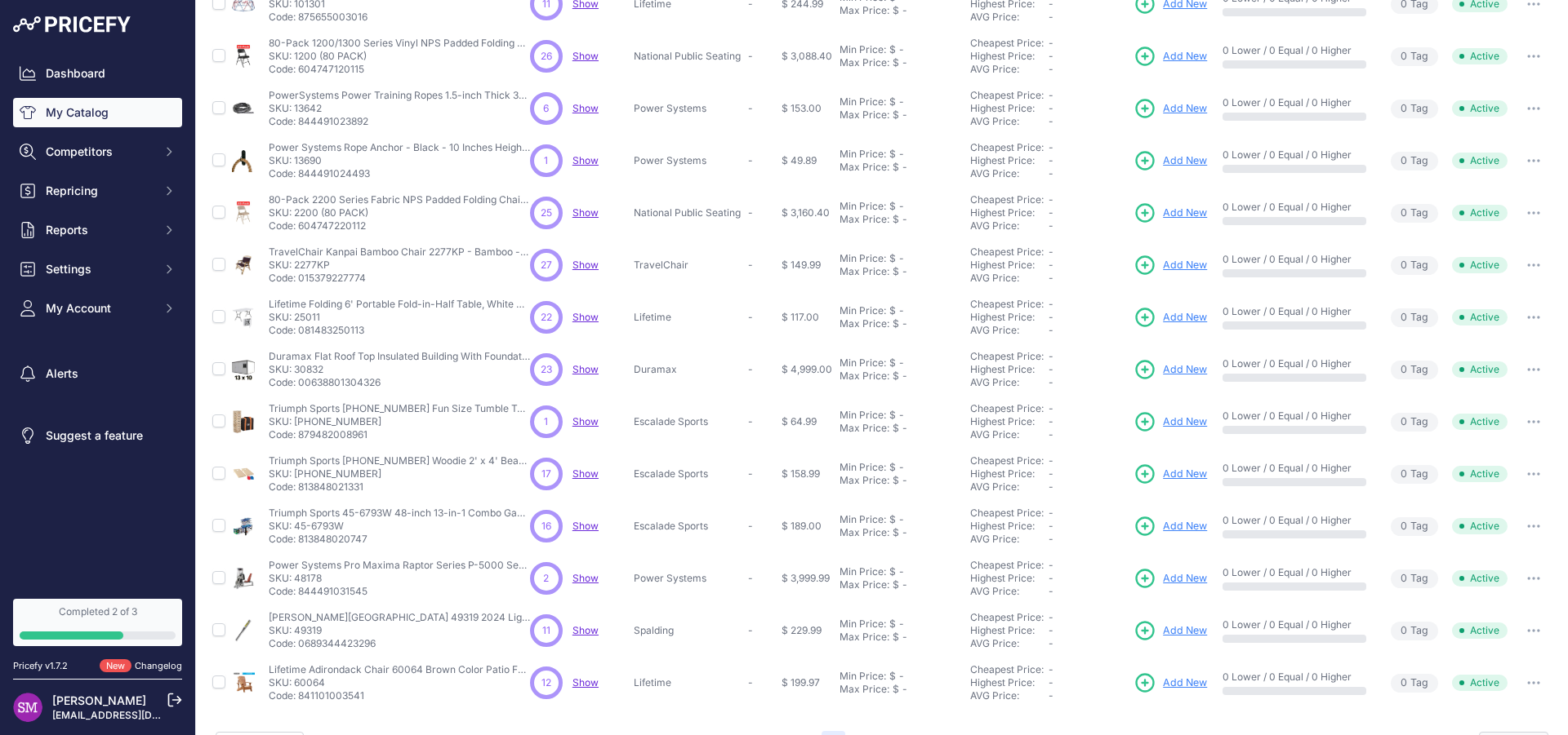
scroll to position [285, 0]
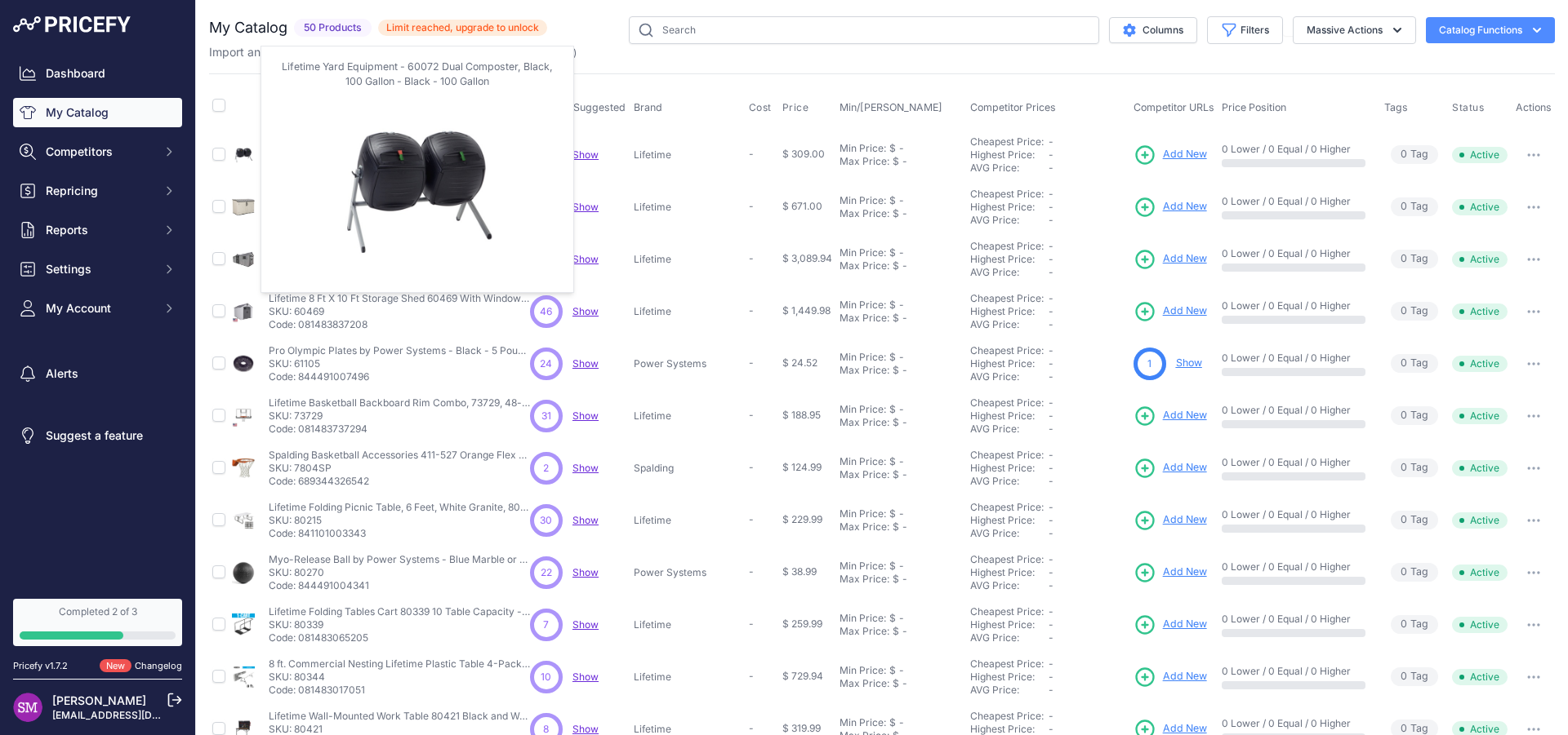
click at [247, 155] on img at bounding box center [243, 154] width 23 height 23
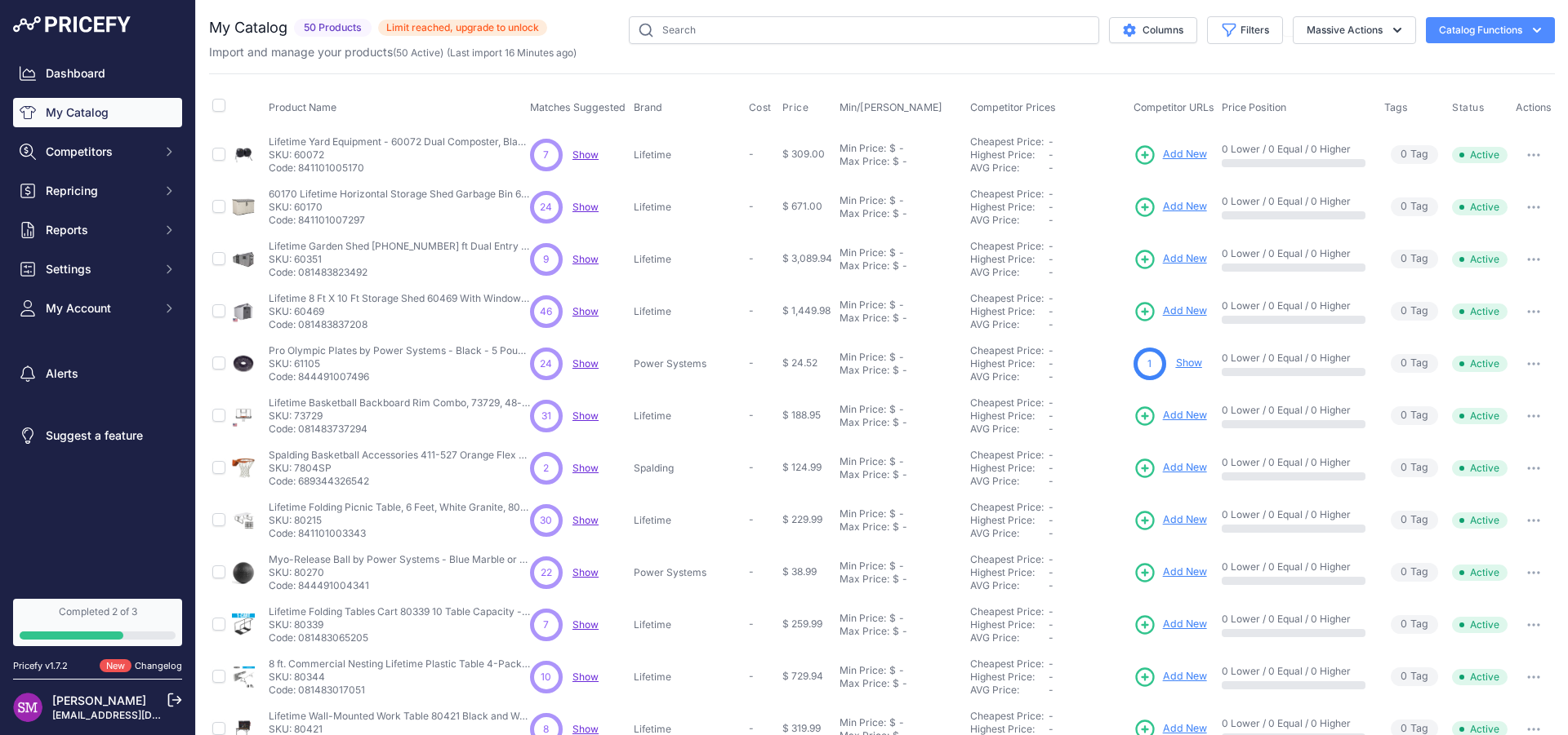
click at [322, 166] on p "Code: 841101005170" at bounding box center [399, 168] width 262 height 13
click at [653, 153] on p "Lifetime" at bounding box center [688, 155] width 109 height 13
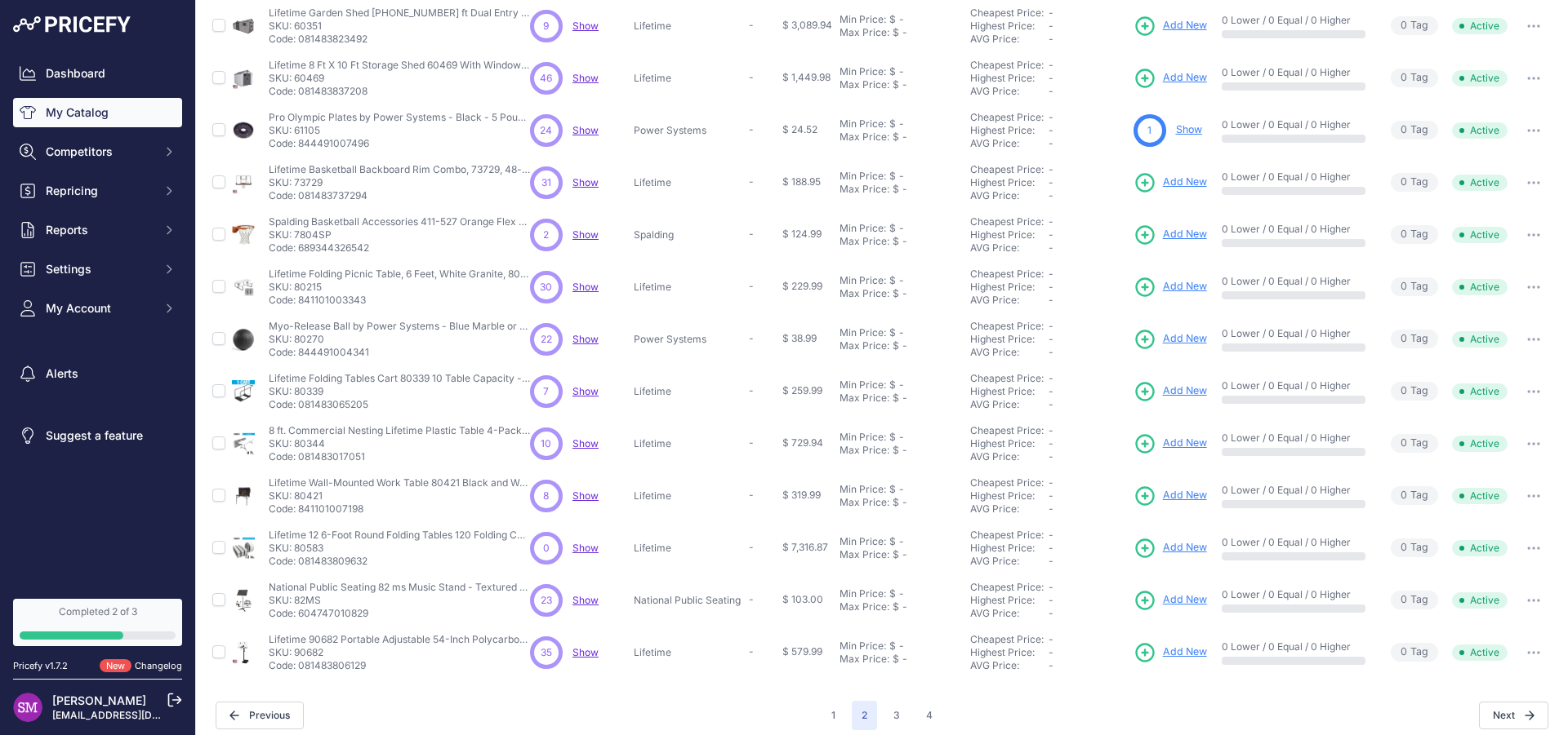
scroll to position [244, 0]
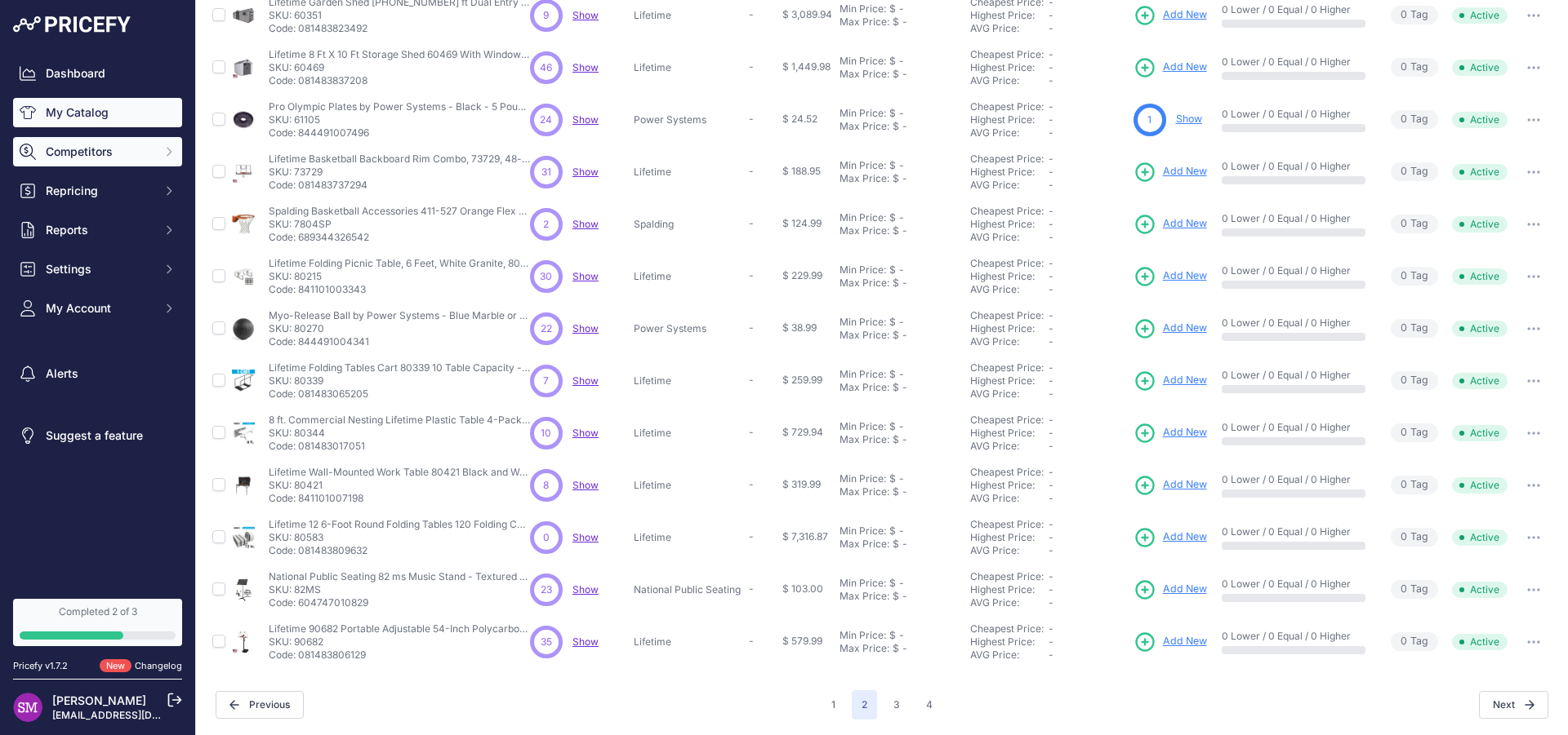
click at [98, 144] on span "Competitors" at bounding box center [100, 151] width 107 height 16
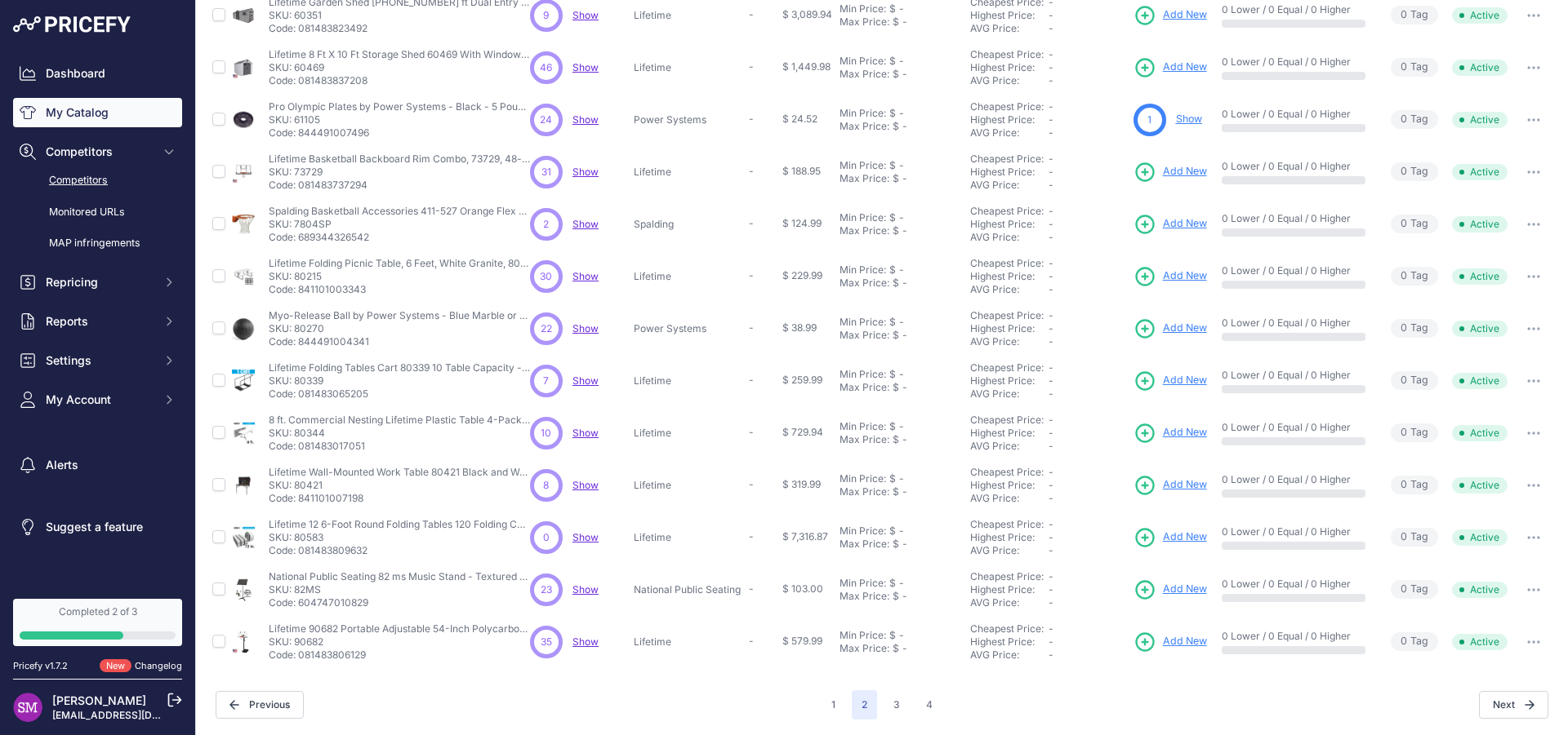
click at [81, 179] on link "Competitors" at bounding box center [98, 181] width 169 height 28
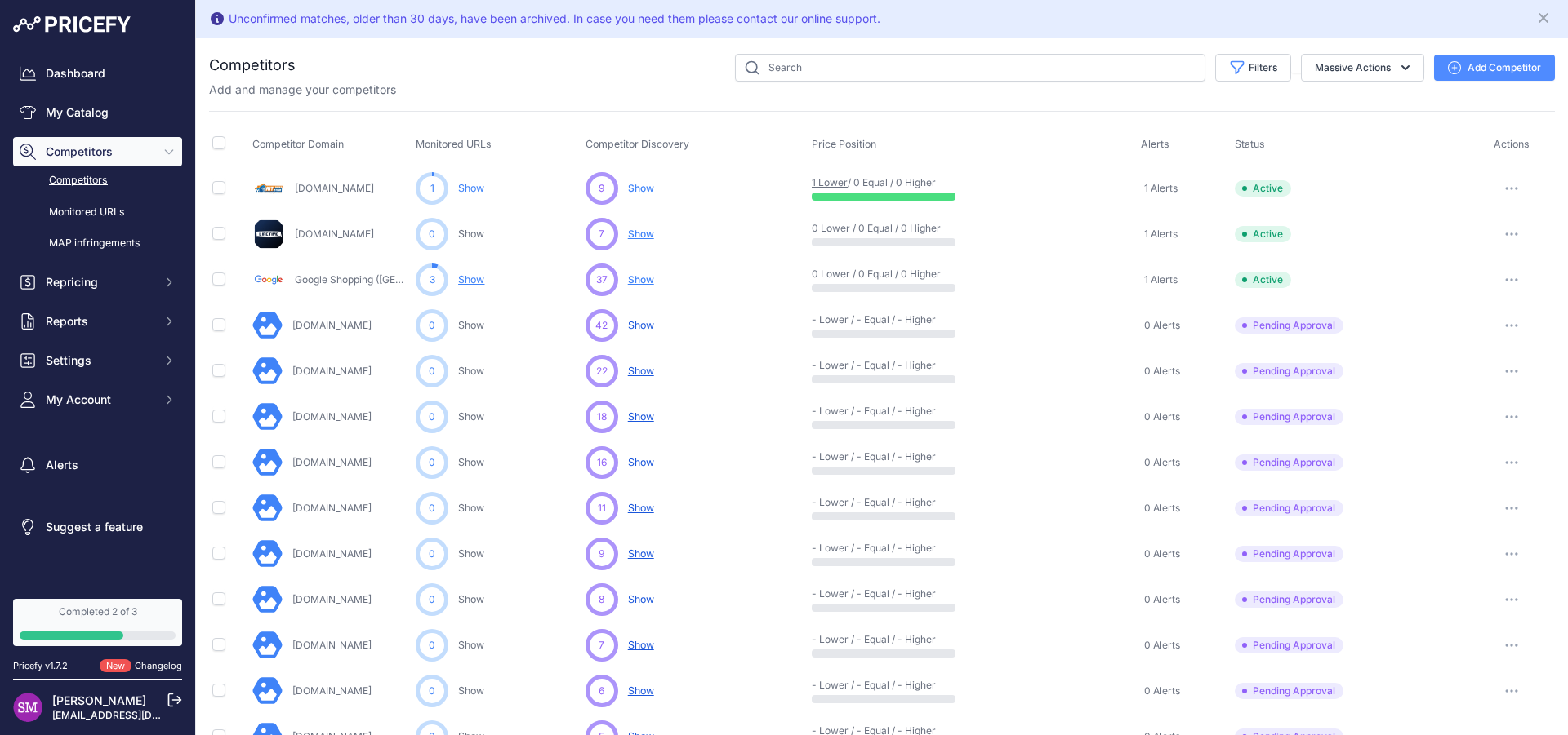
click at [638, 187] on span "Show" at bounding box center [641, 188] width 26 height 13
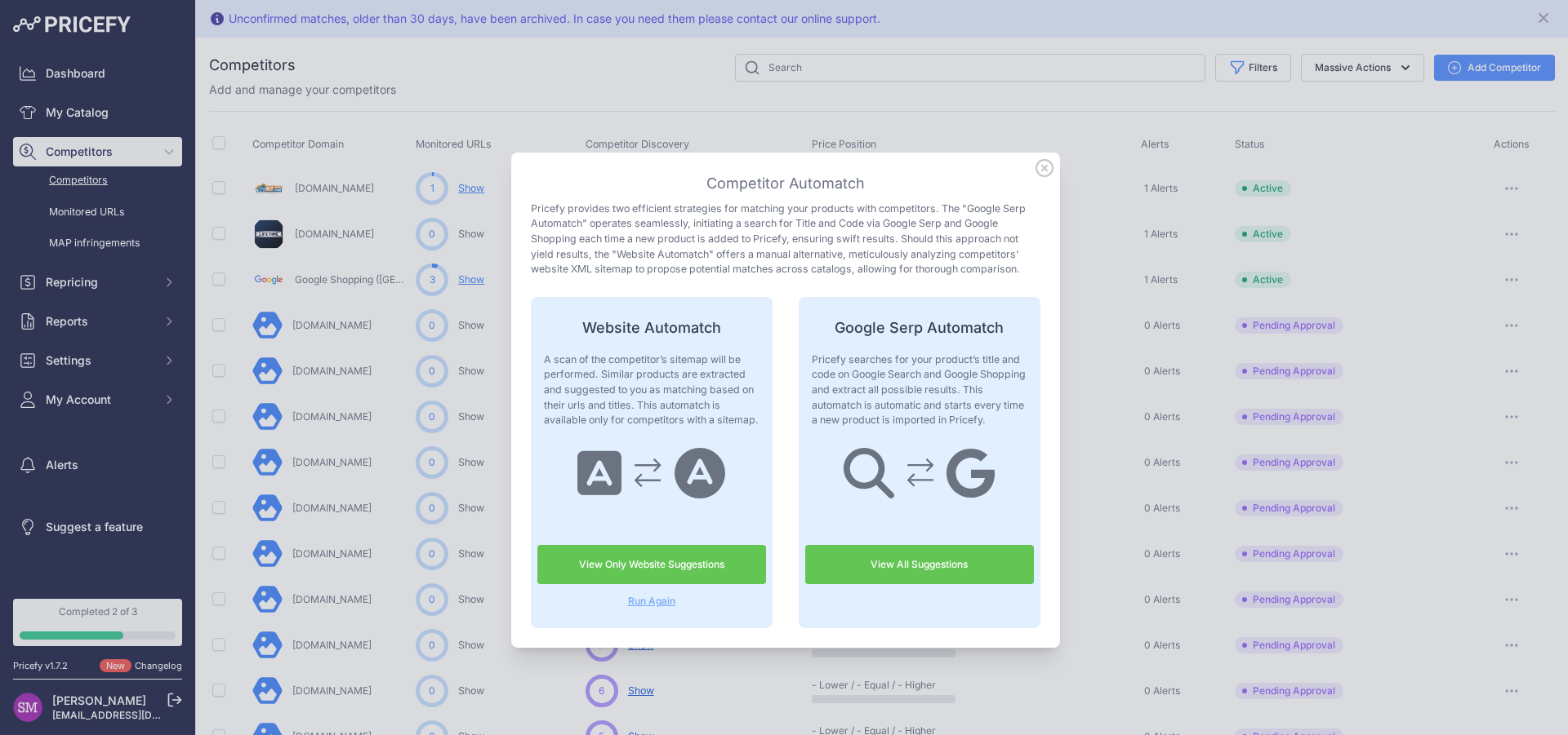
click at [1041, 165] on icon at bounding box center [1044, 168] width 18 height 18
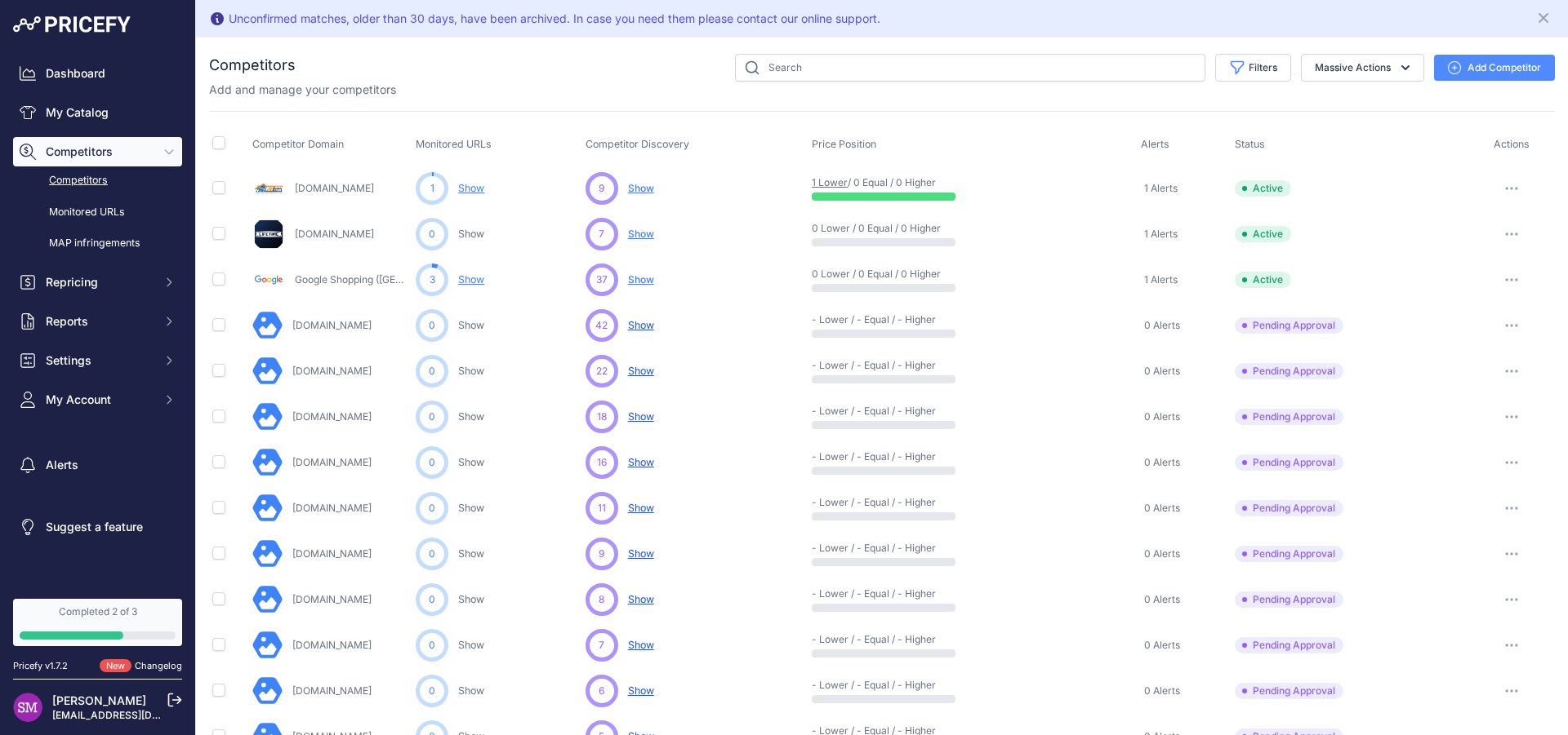
click at [338, 187] on link "Kitsuperstore.com" at bounding box center [335, 188] width 79 height 13
click at [1505, 233] on icon "button" at bounding box center [1512, 235] width 13 height 3
click at [1502, 190] on button "button" at bounding box center [1511, 188] width 33 height 23
click at [1488, 219] on link "View Competitor Profile" at bounding box center [1483, 222] width 137 height 26
click at [315, 233] on link "Lifetime.com" at bounding box center [335, 234] width 79 height 13
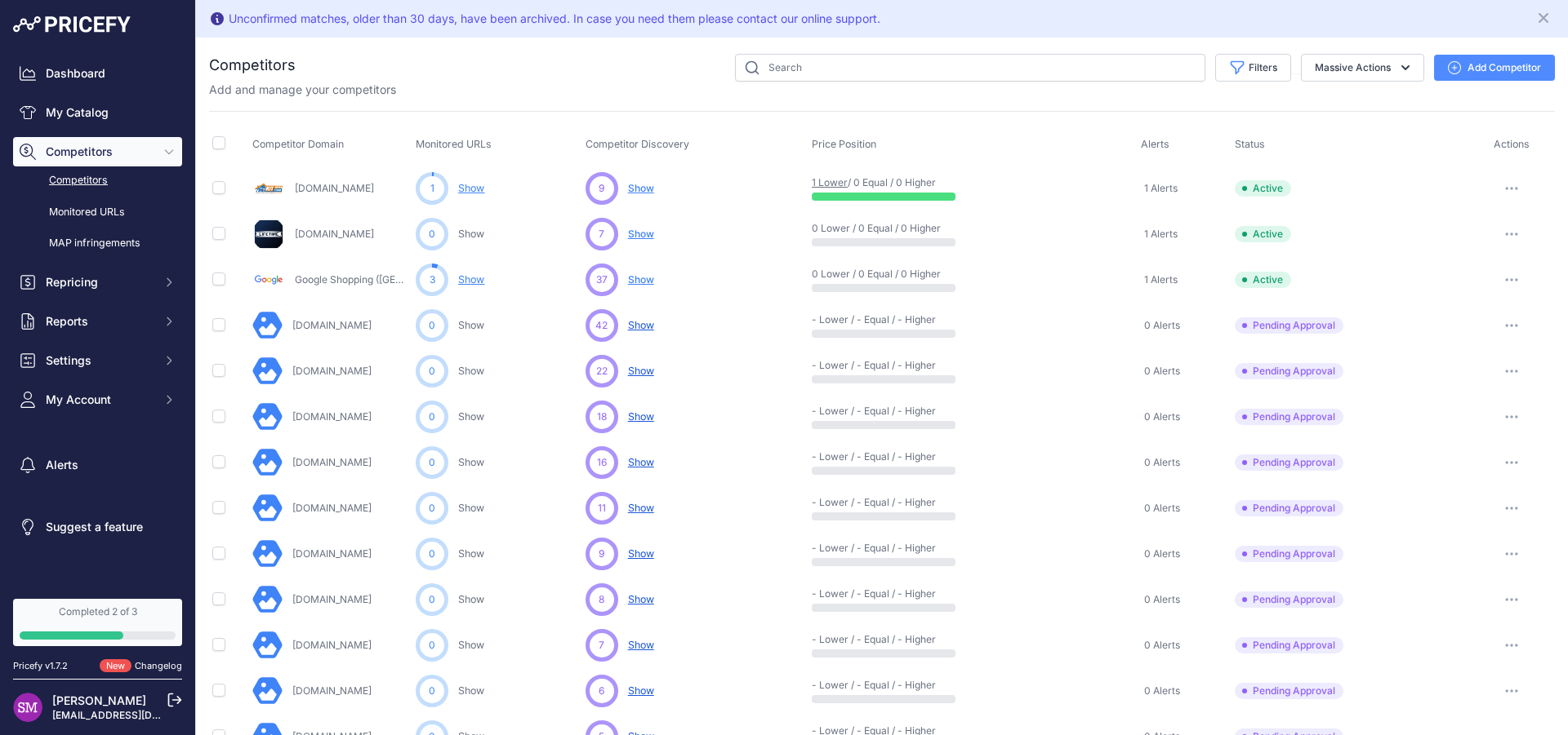
click at [1495, 237] on button "button" at bounding box center [1511, 234] width 33 height 23
click at [1475, 267] on link "View Competitor Profile" at bounding box center [1483, 268] width 137 height 26
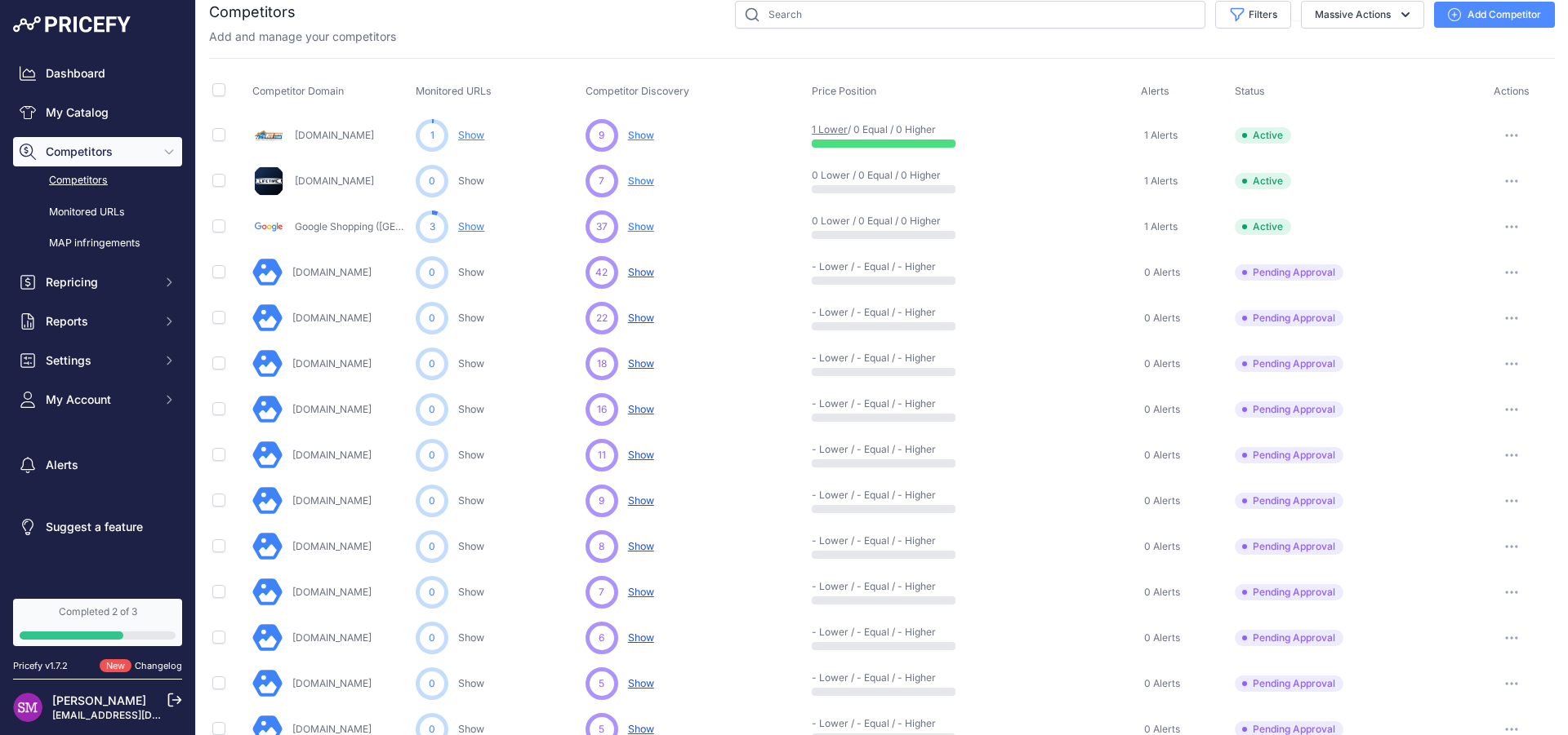
scroll to position [73, 0]
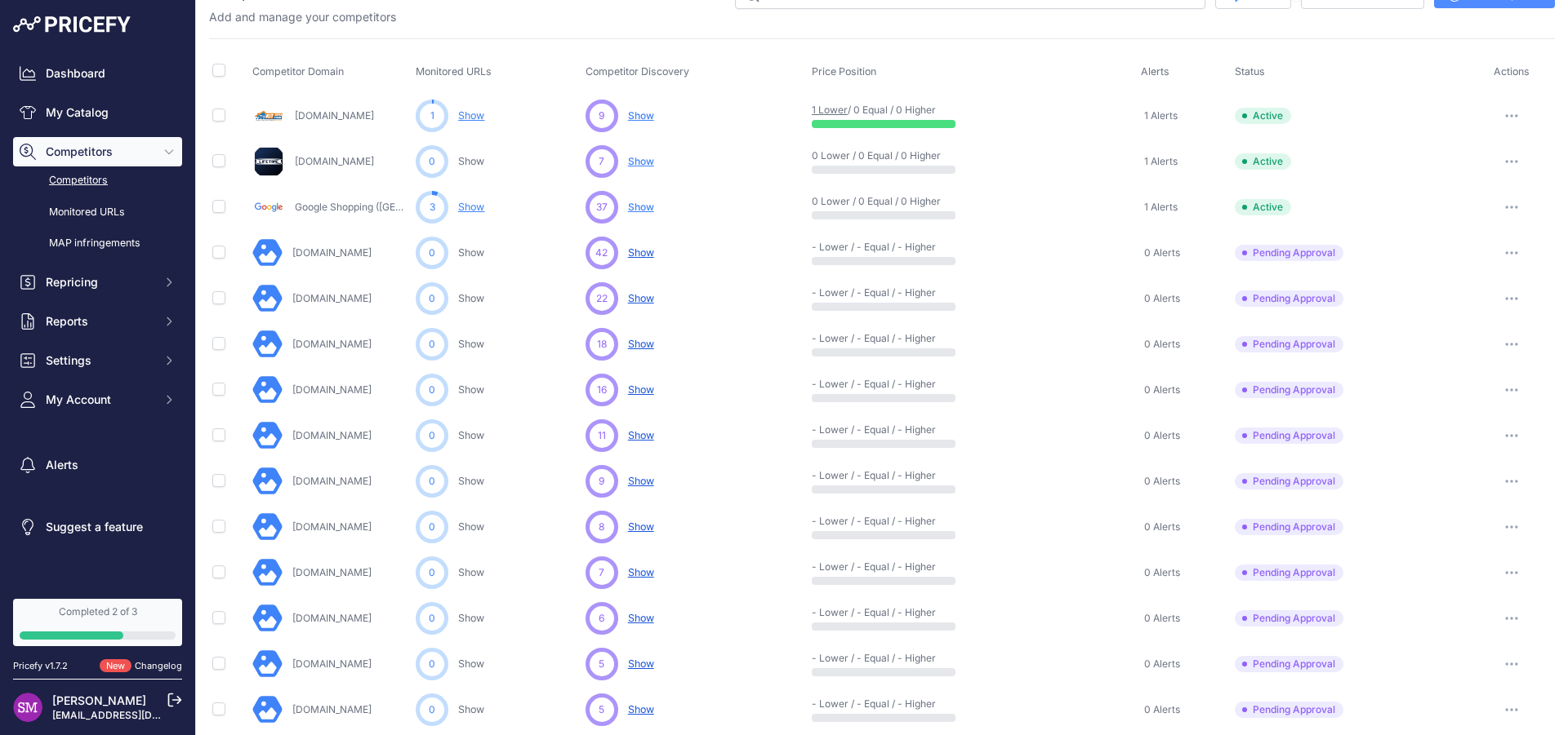
click at [305, 147] on div "Lifetime.com" at bounding box center [330, 161] width 157 height 33
click at [310, 81] on th "Competitor Domain" at bounding box center [330, 72] width 164 height 41
click at [309, 70] on span "Competitor Domain" at bounding box center [298, 71] width 91 height 13
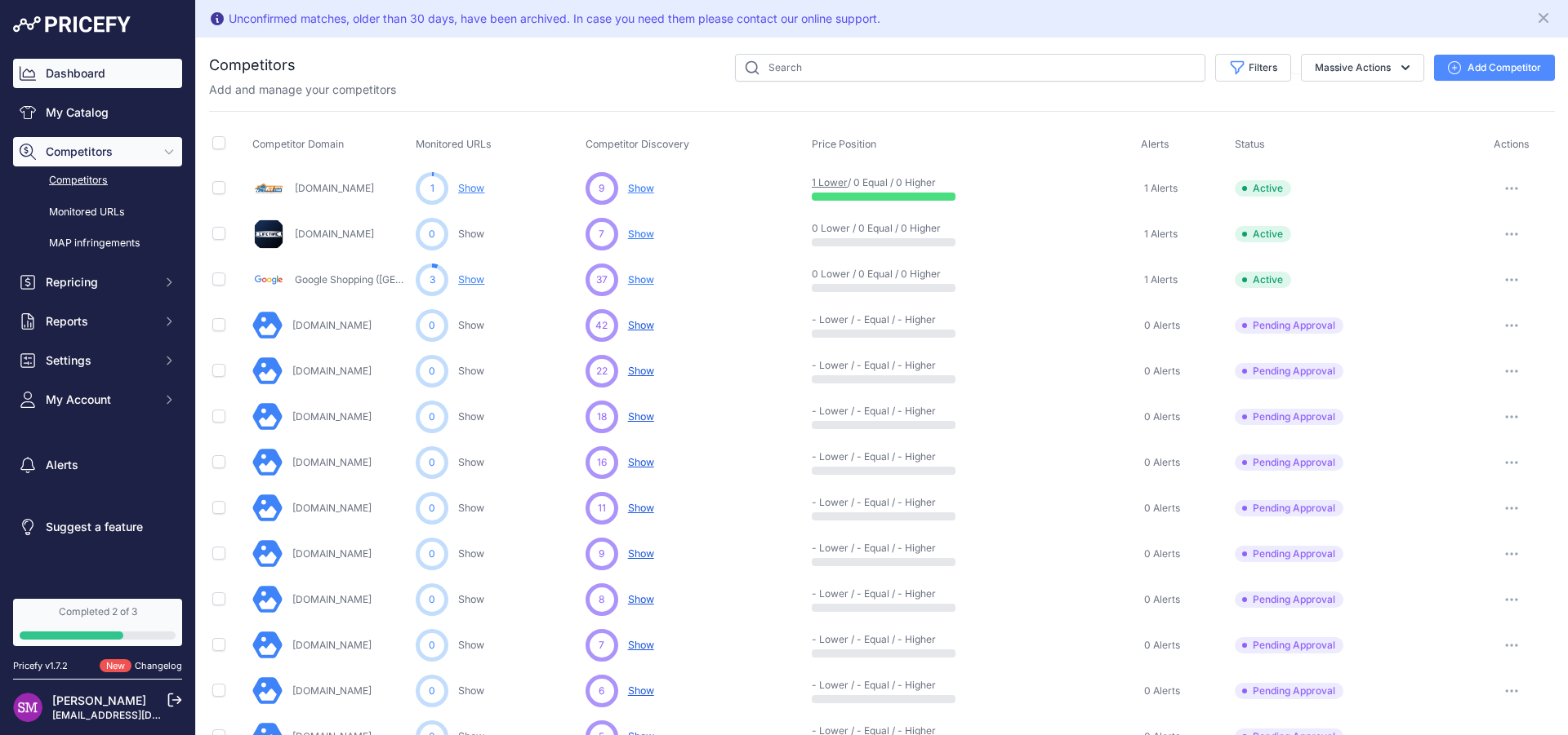
click at [60, 73] on link "Dashboard" at bounding box center [98, 73] width 169 height 29
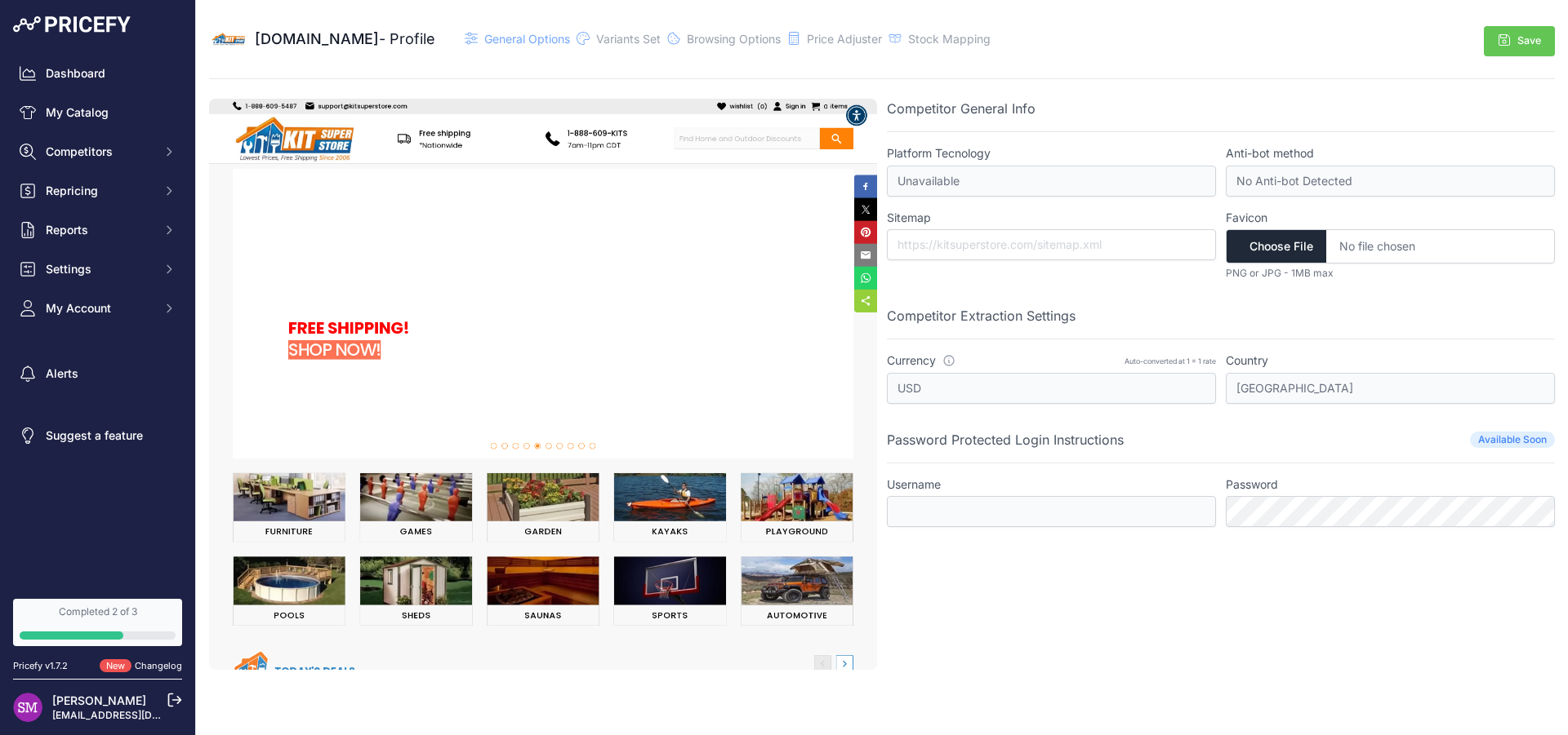
click at [1005, 367] on div "Currency Currency info Auto-converted at 1 = 1 rate USD This is a system global…" at bounding box center [1051, 378] width 329 height 51
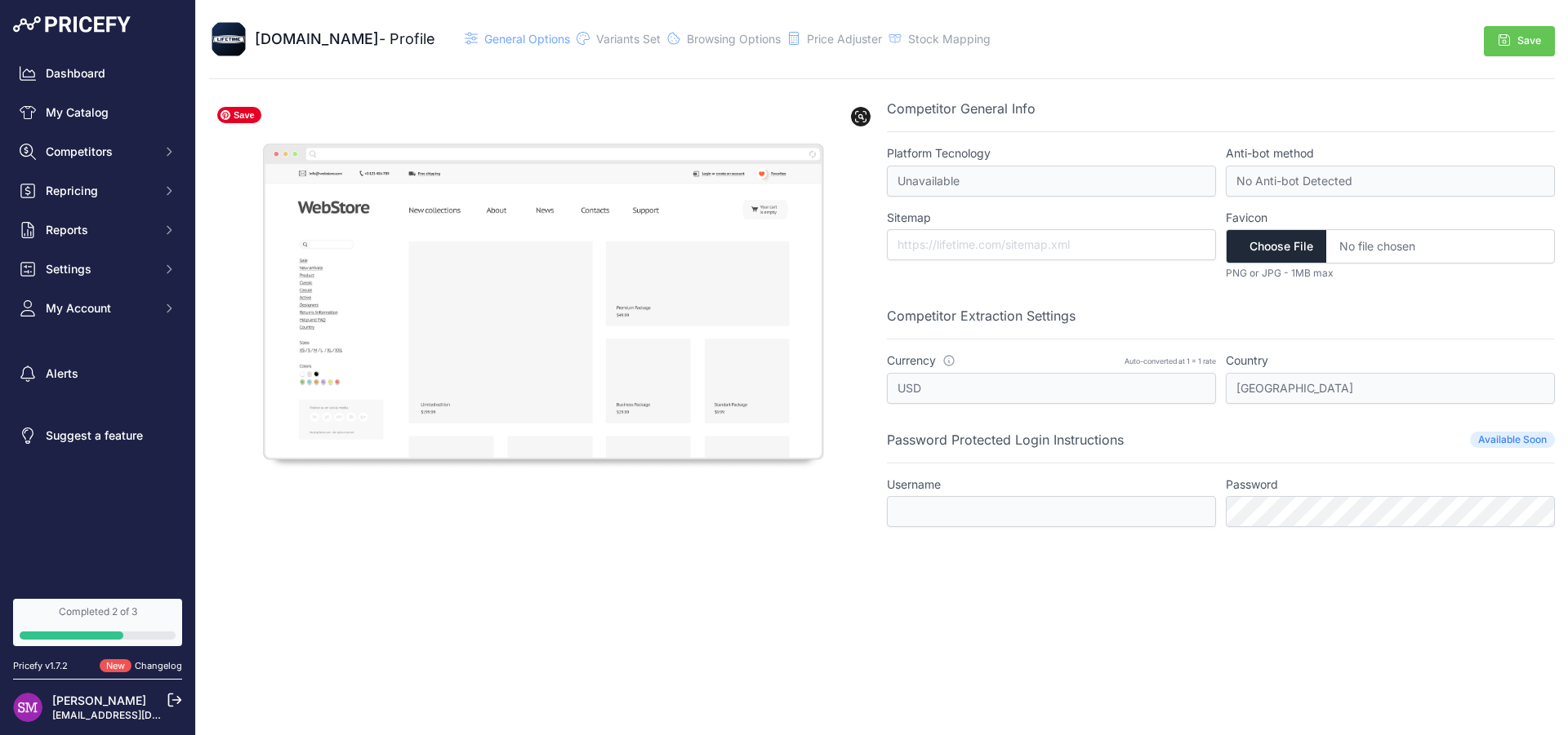
click at [678, 287] on img at bounding box center [543, 303] width 668 height 408
click at [503, 40] on span "General Options" at bounding box center [527, 39] width 86 height 14
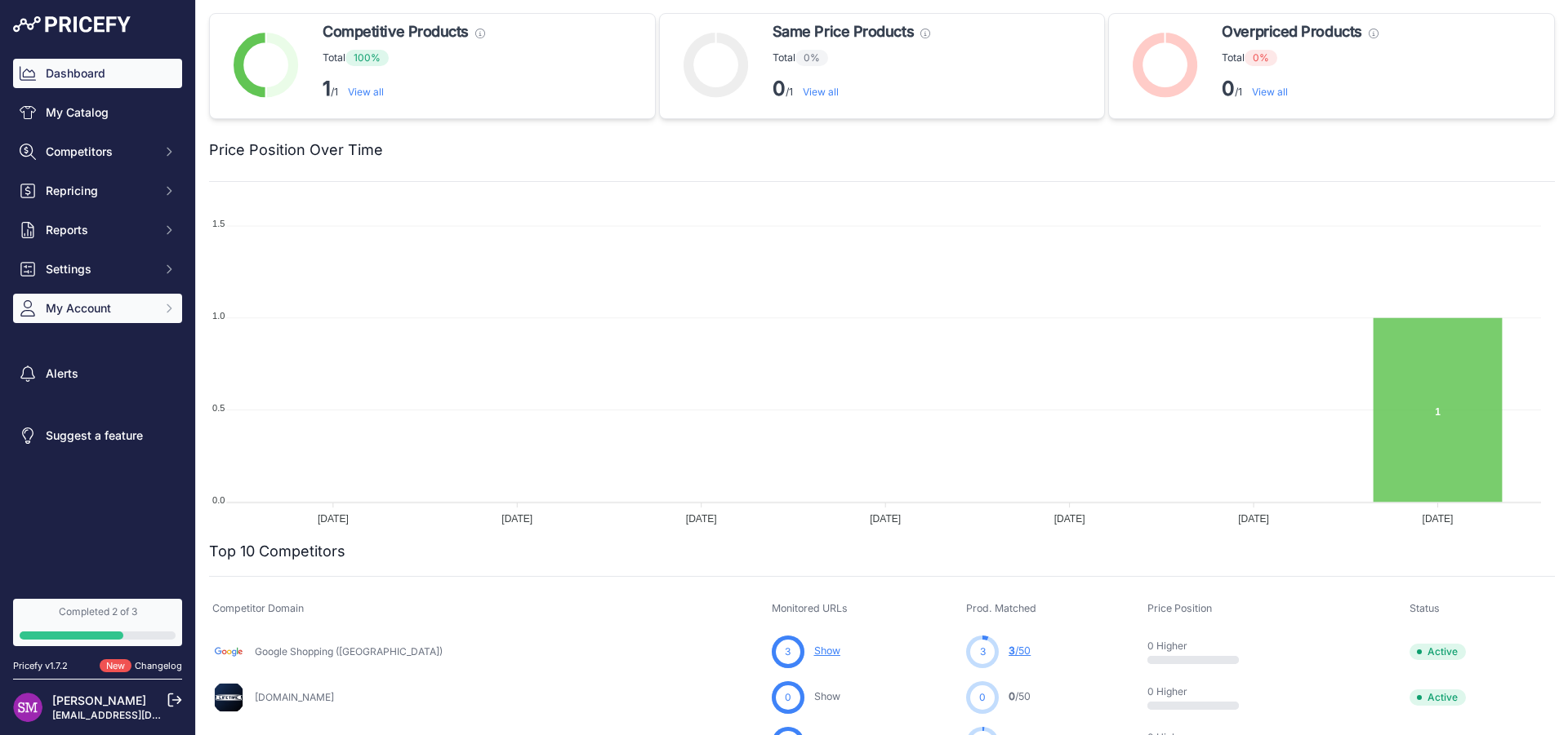
click at [71, 304] on span "My Account" at bounding box center [100, 308] width 107 height 16
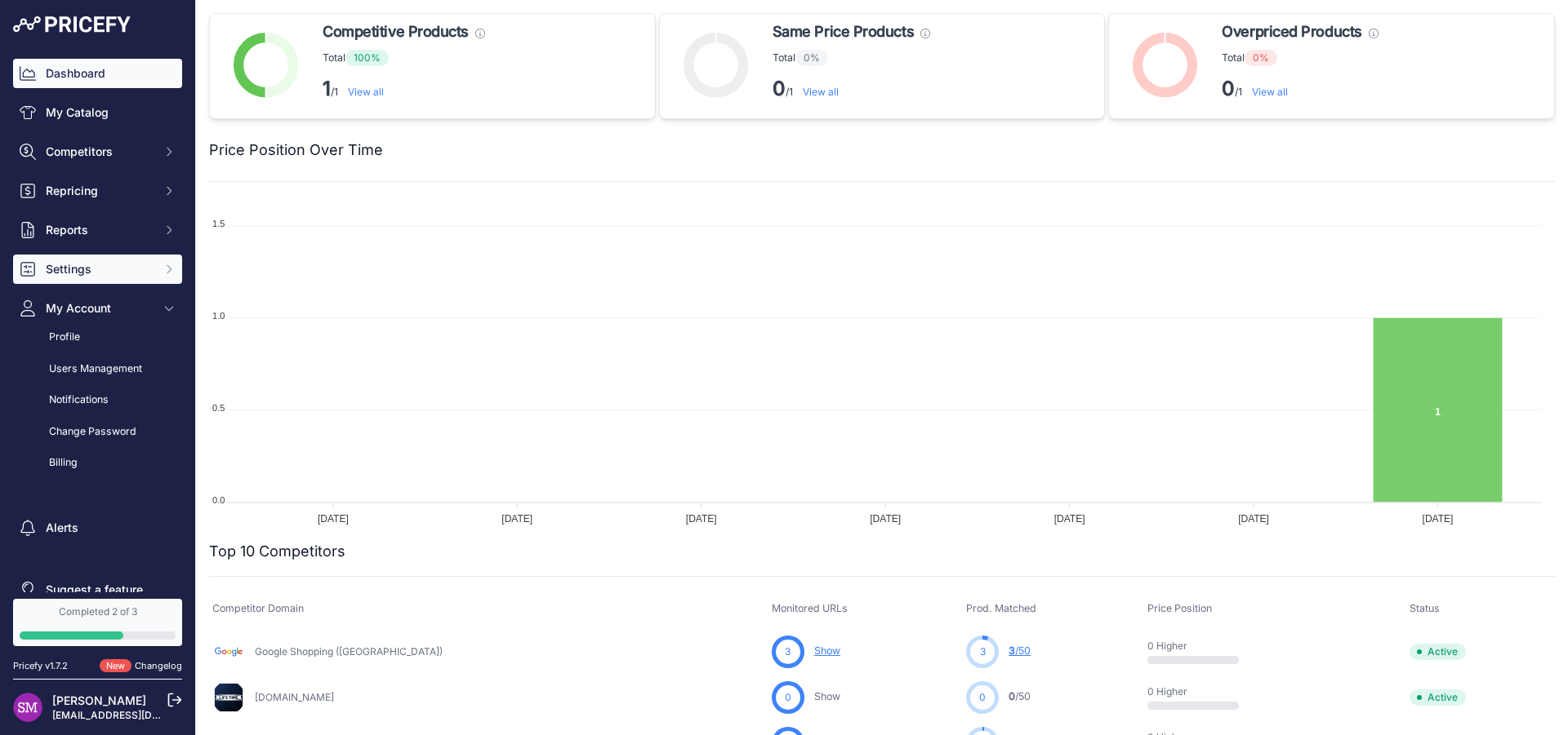
click at [83, 269] on span "Settings" at bounding box center [100, 269] width 107 height 16
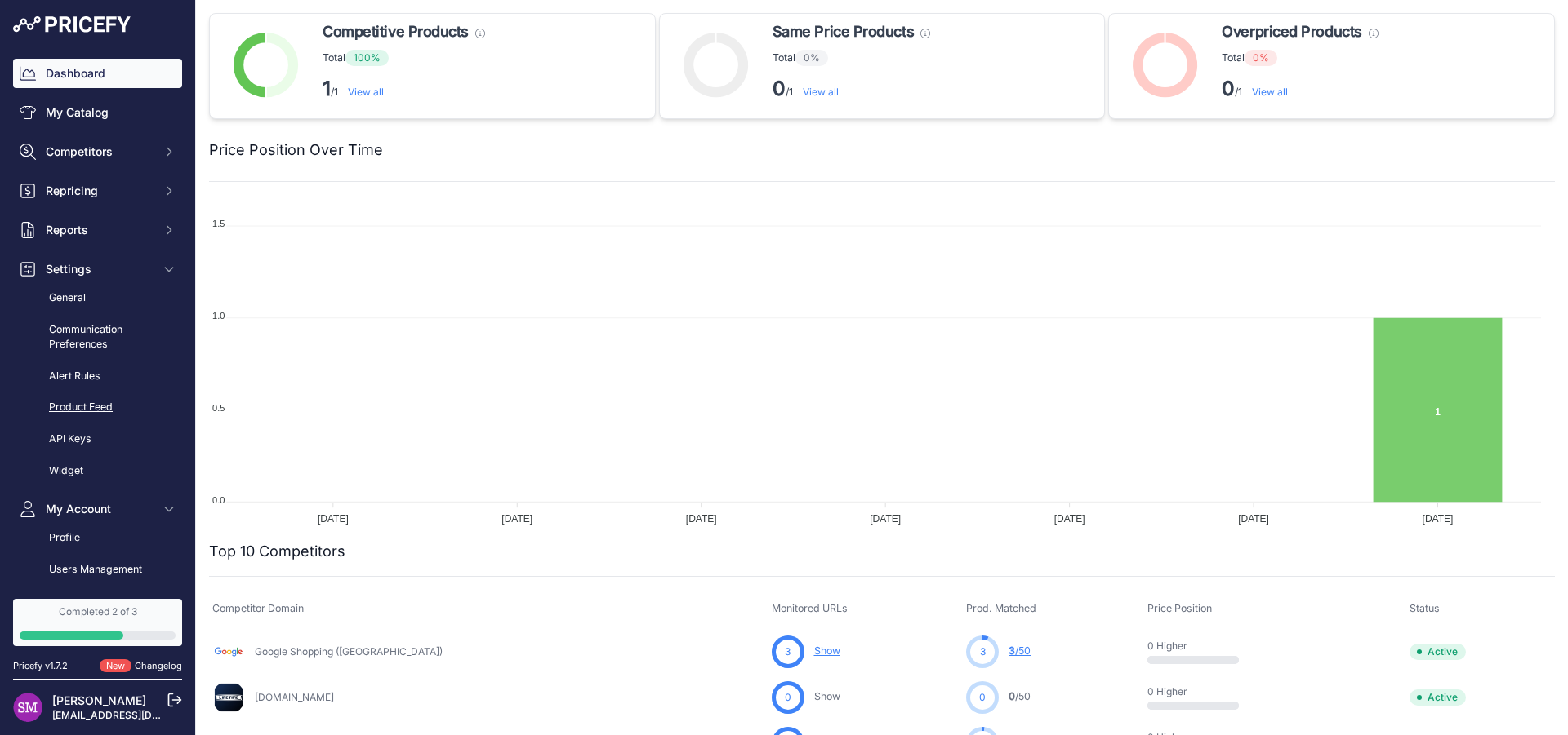
click at [91, 409] on link "Product Feed" at bounding box center [98, 407] width 169 height 28
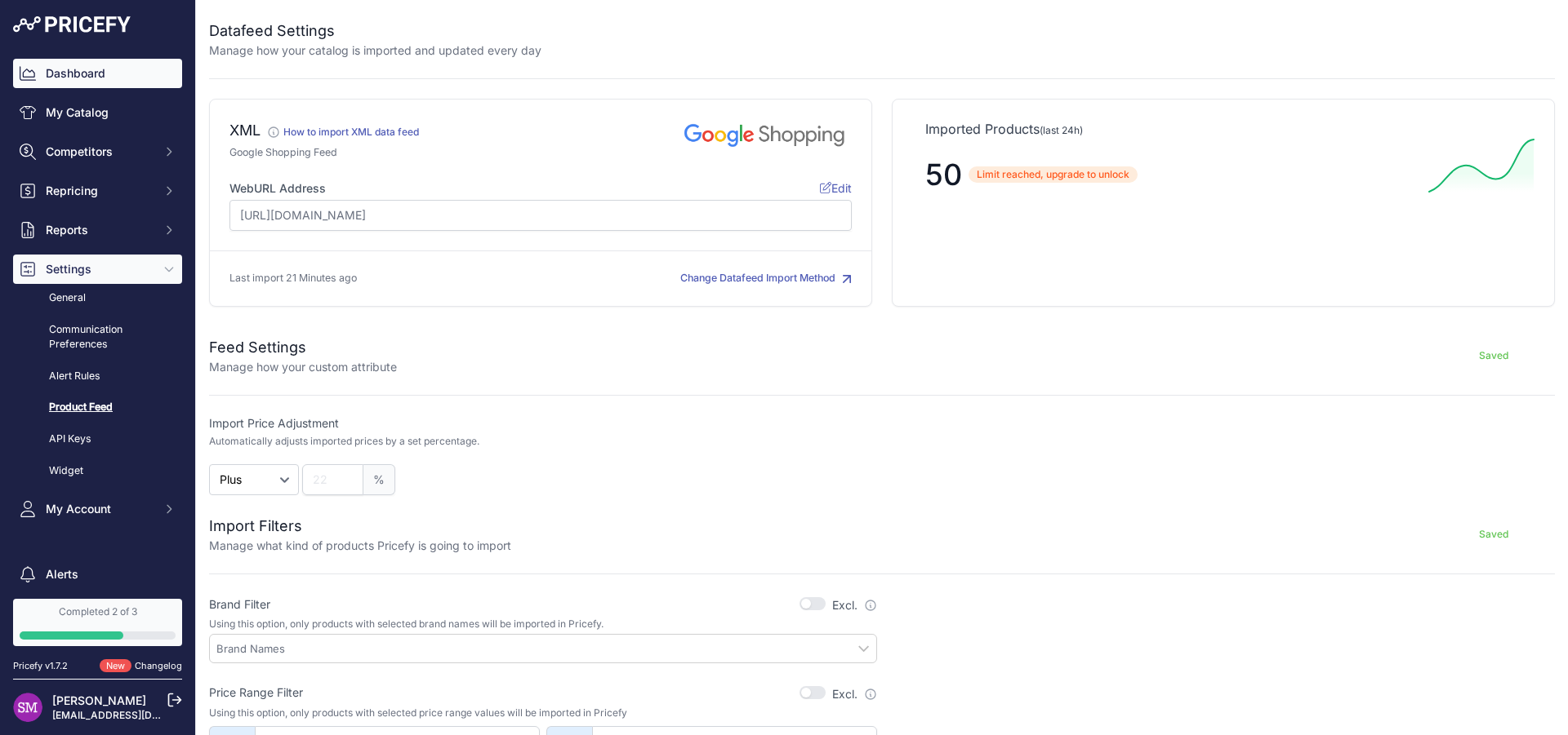
click at [73, 70] on link "Dashboard" at bounding box center [98, 73] width 169 height 29
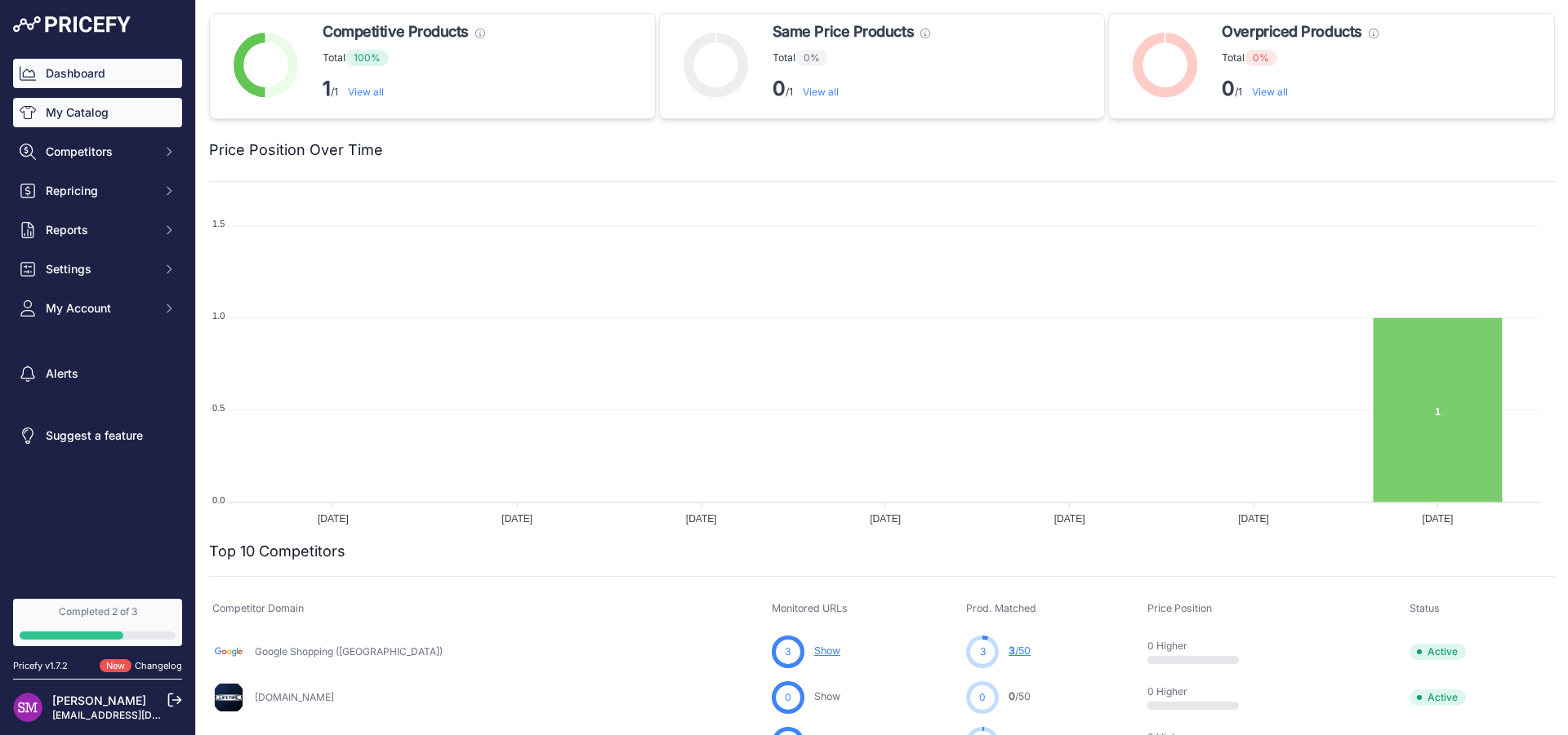
click at [84, 120] on link "My Catalog" at bounding box center [98, 112] width 169 height 29
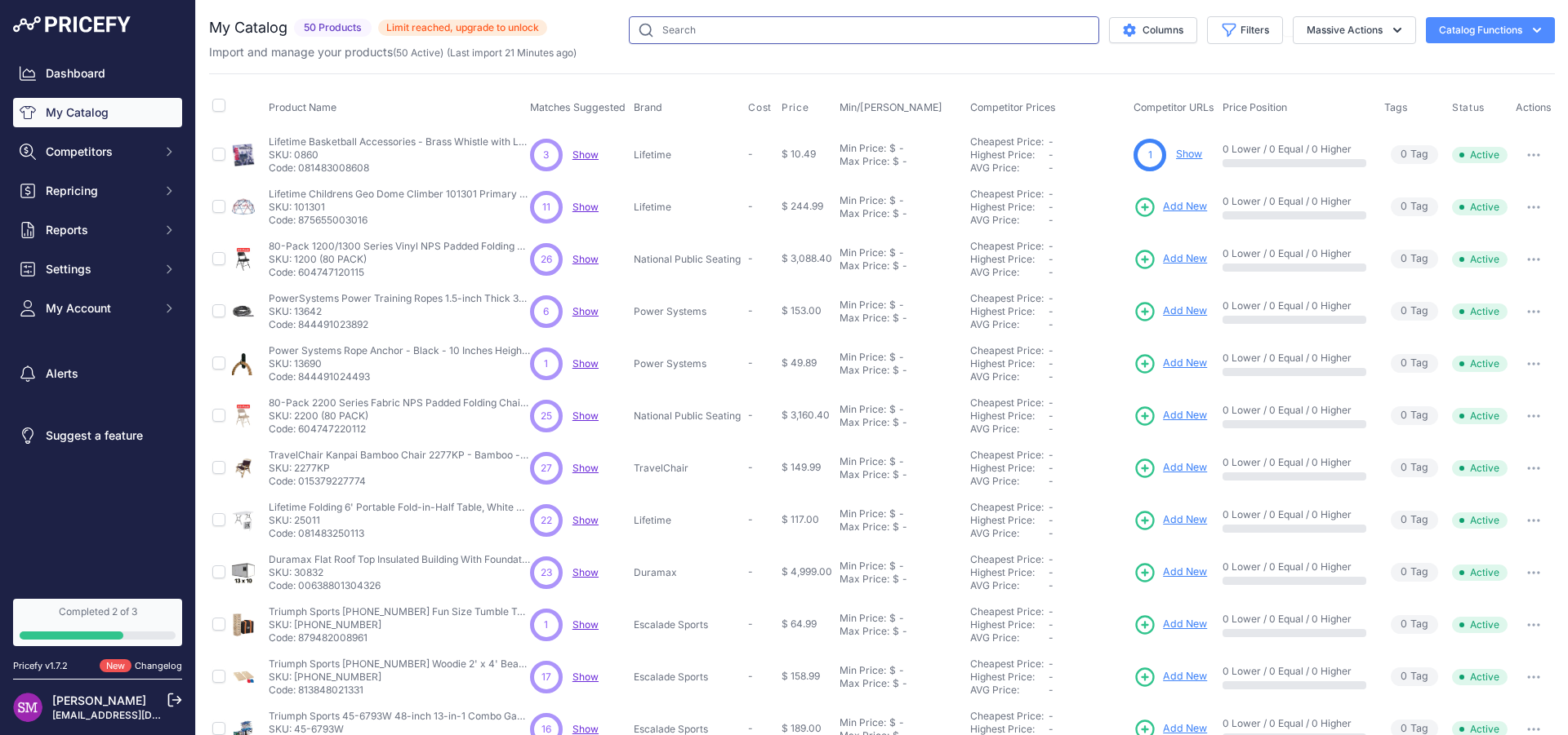
click at [709, 27] on input "text" at bounding box center [864, 29] width 470 height 28
type input "lifetime"
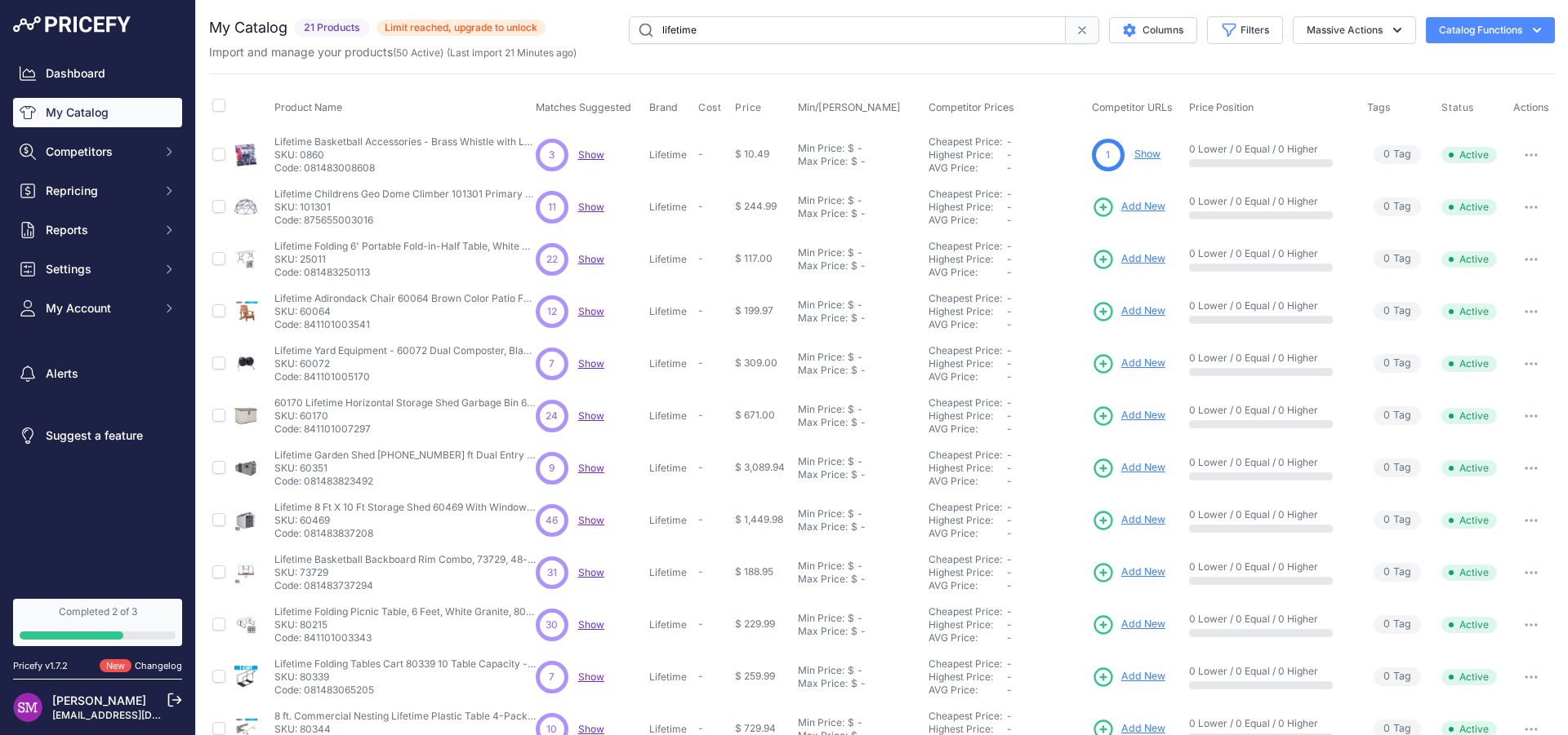
click at [588, 675] on span "Show" at bounding box center [591, 677] width 26 height 13
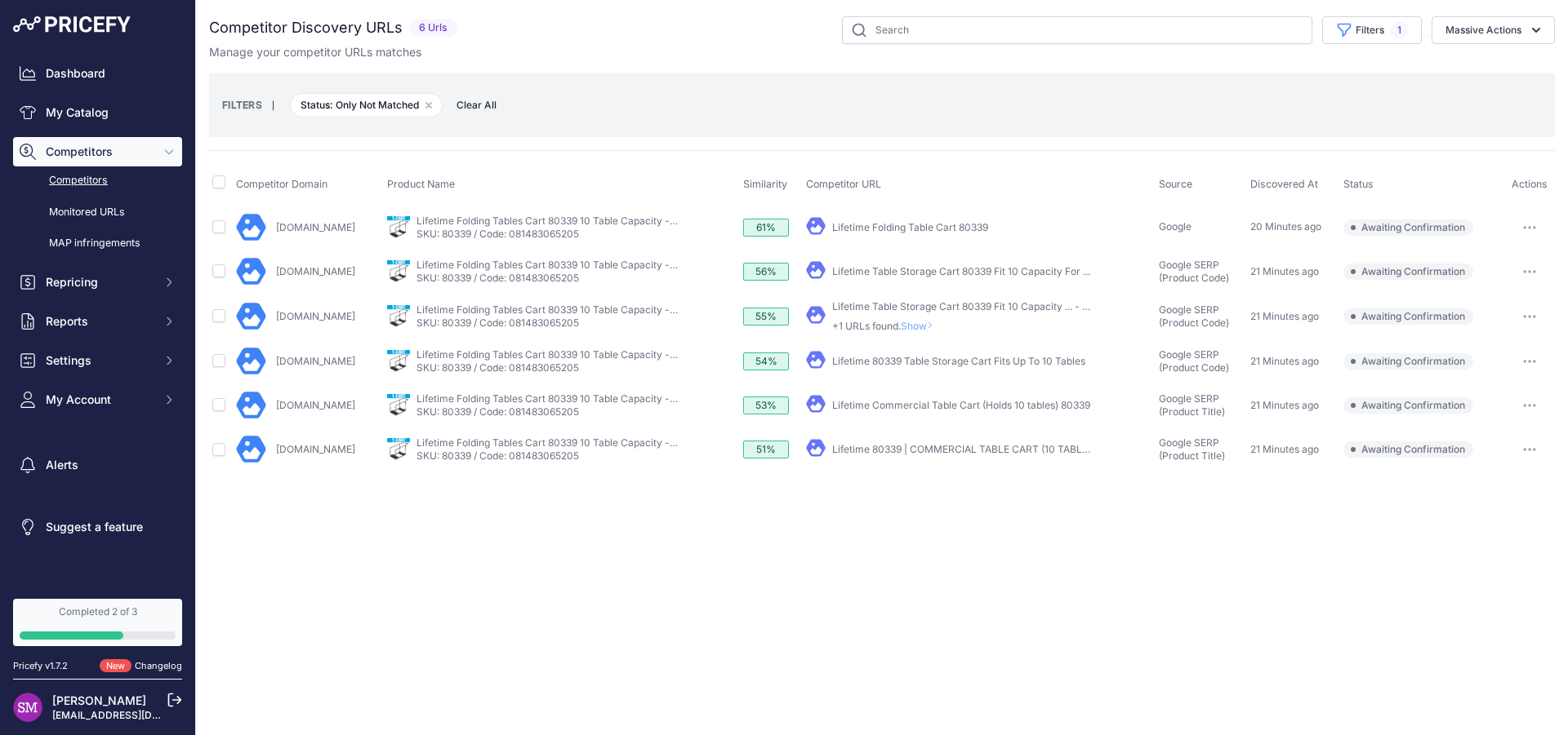
click at [1530, 400] on button "button" at bounding box center [1529, 405] width 33 height 23
click at [0, 0] on button "Confirm match" at bounding box center [0, 0] width 0 height 0
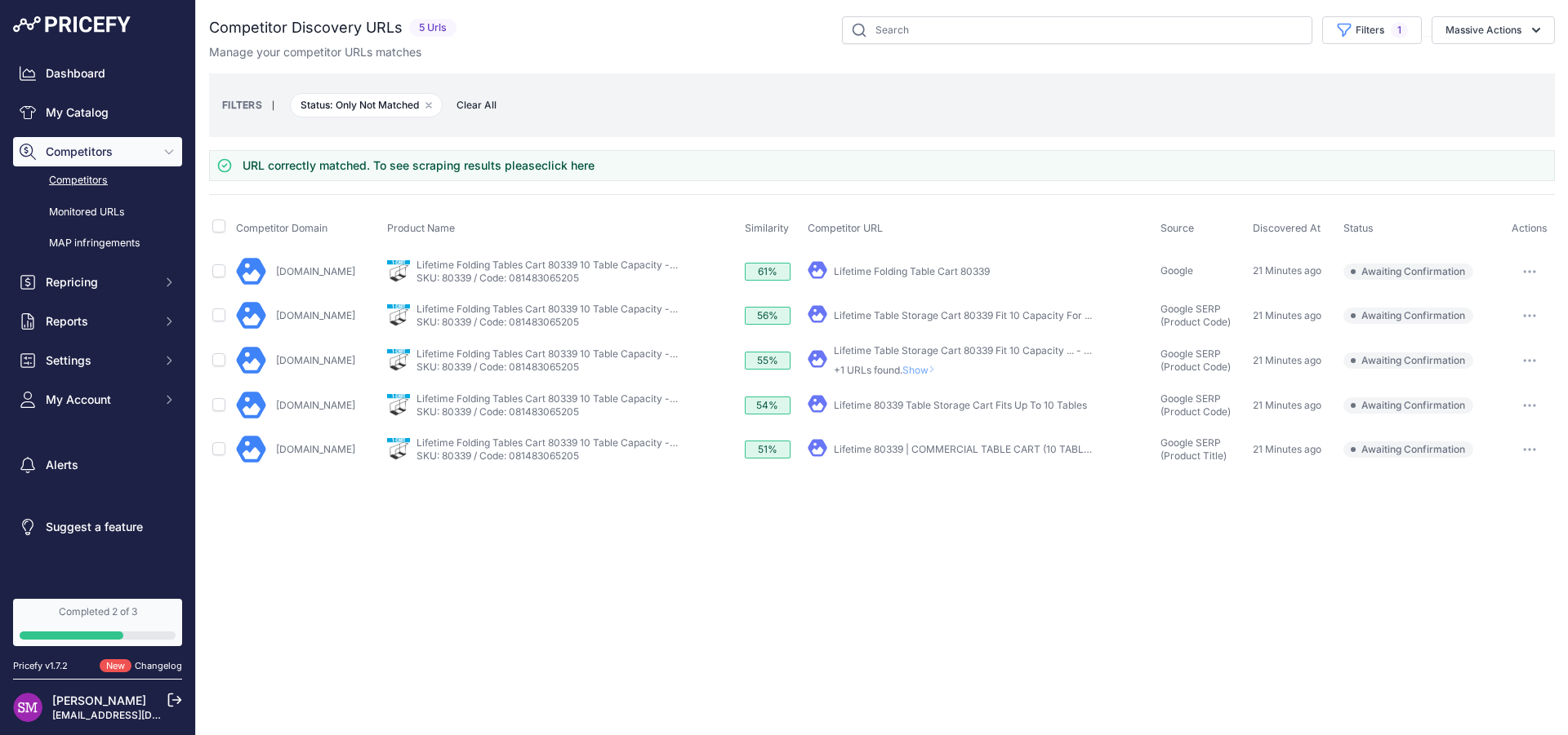
click at [1533, 398] on button "button" at bounding box center [1529, 405] width 33 height 23
click at [0, 0] on button "Confirm match" at bounding box center [0, 0] width 0 height 0
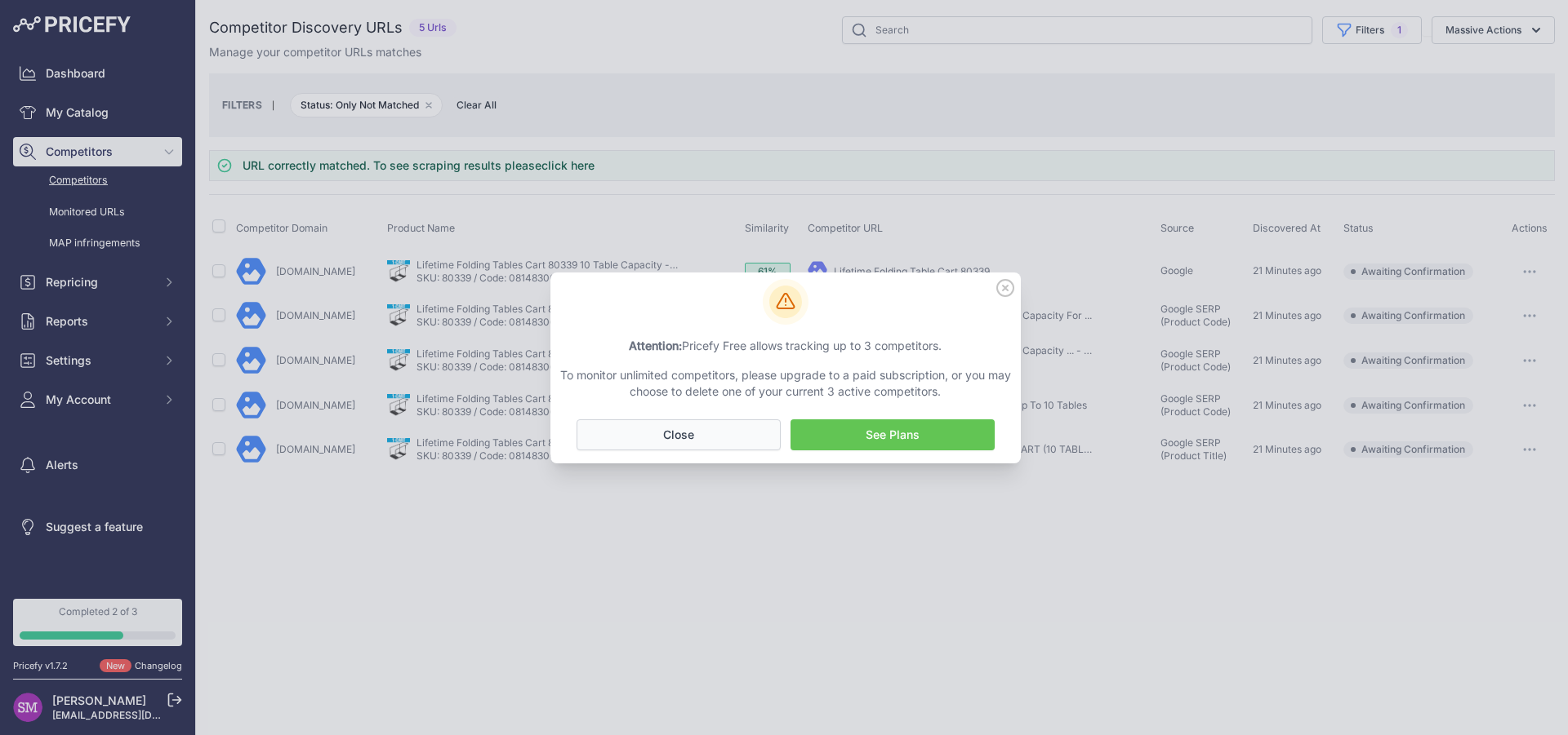
click at [715, 438] on button "No Close" at bounding box center [678, 435] width 204 height 31
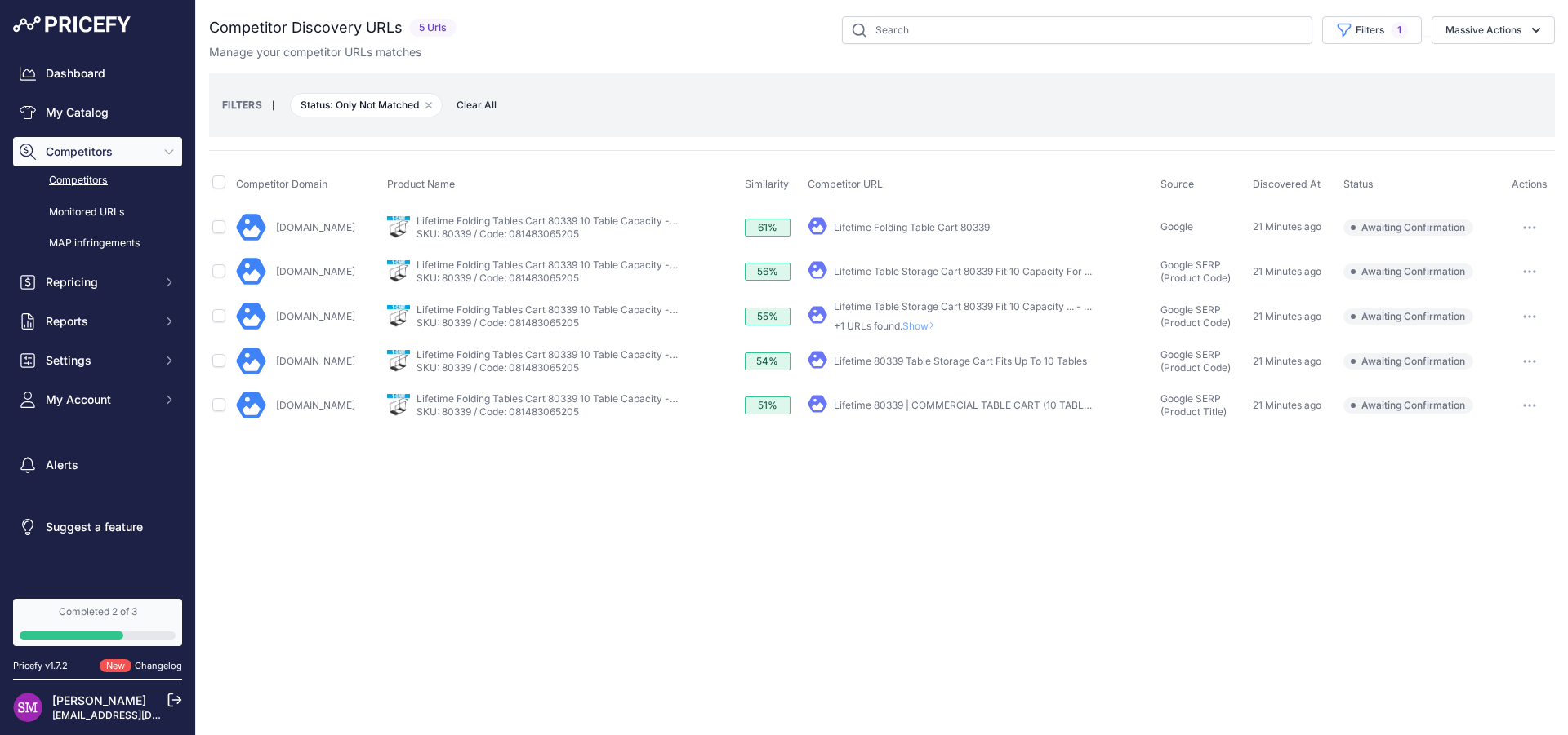
click at [898, 223] on link "Lifetime Folding Table Cart 80339" at bounding box center [911, 227] width 156 height 13
click at [1533, 227] on icon "button" at bounding box center [1529, 228] width 13 height 3
click at [1482, 256] on button "Confirm match" at bounding box center [1485, 261] width 134 height 26
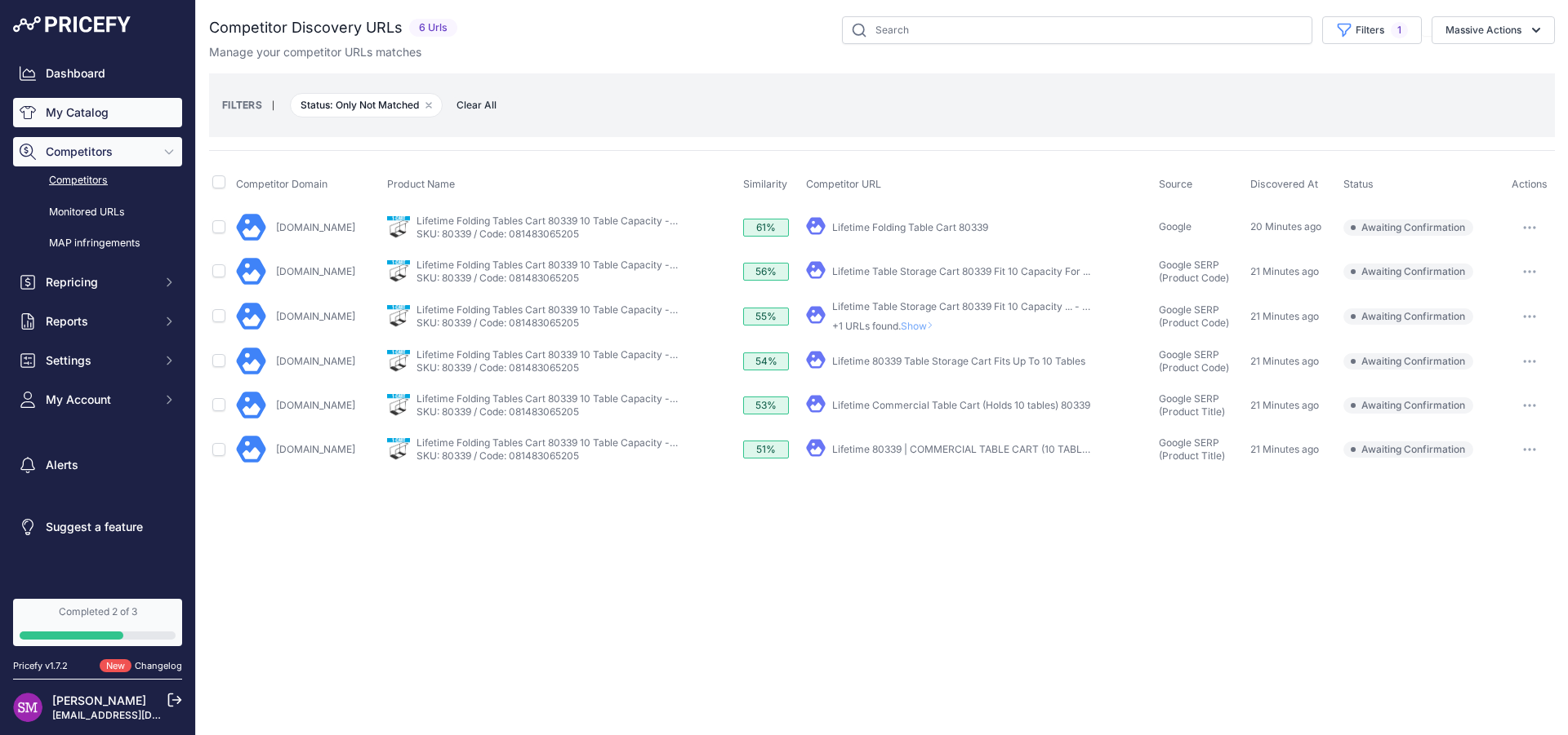
click at [89, 115] on link "My Catalog" at bounding box center [98, 112] width 169 height 29
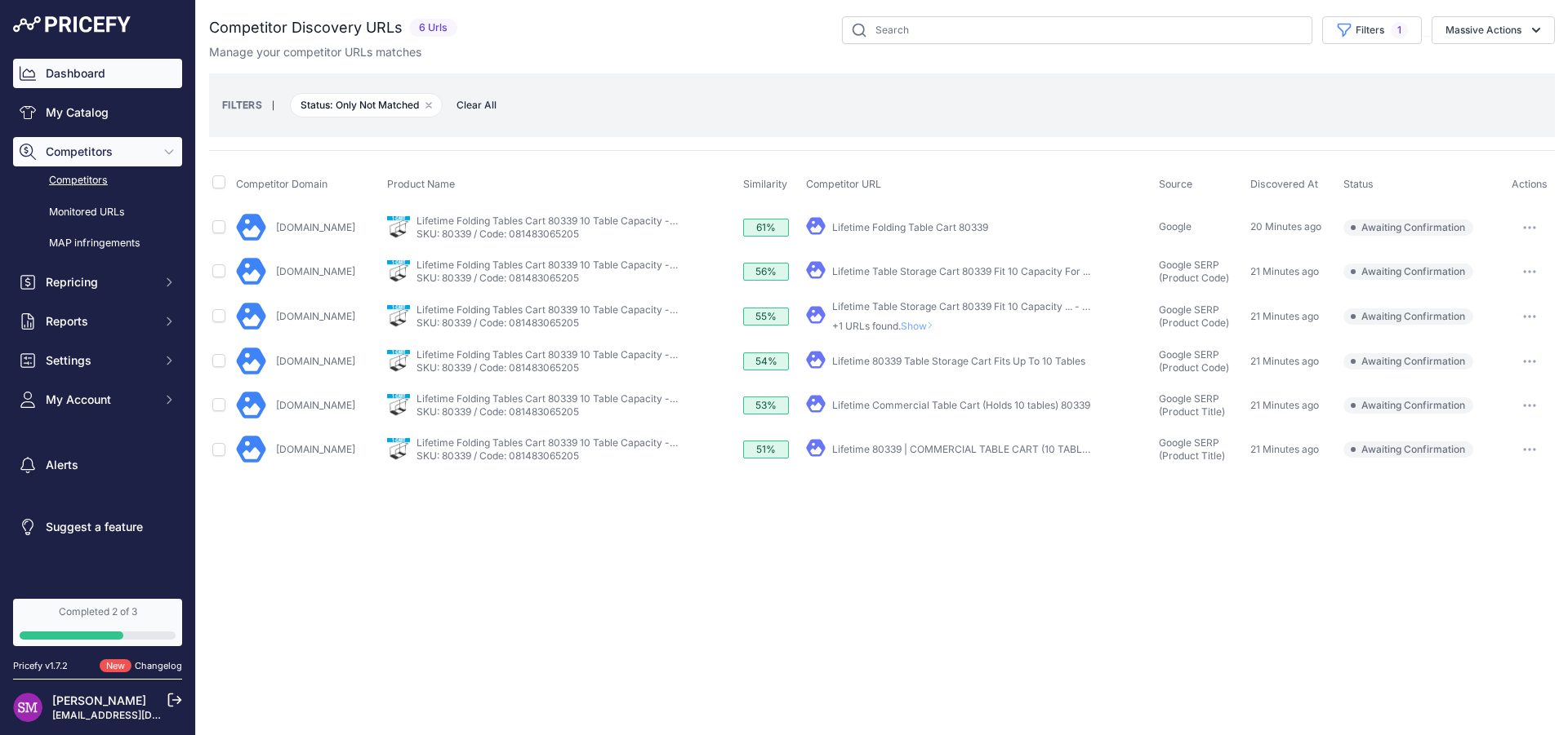
click at [92, 80] on link "Dashboard" at bounding box center [98, 73] width 169 height 29
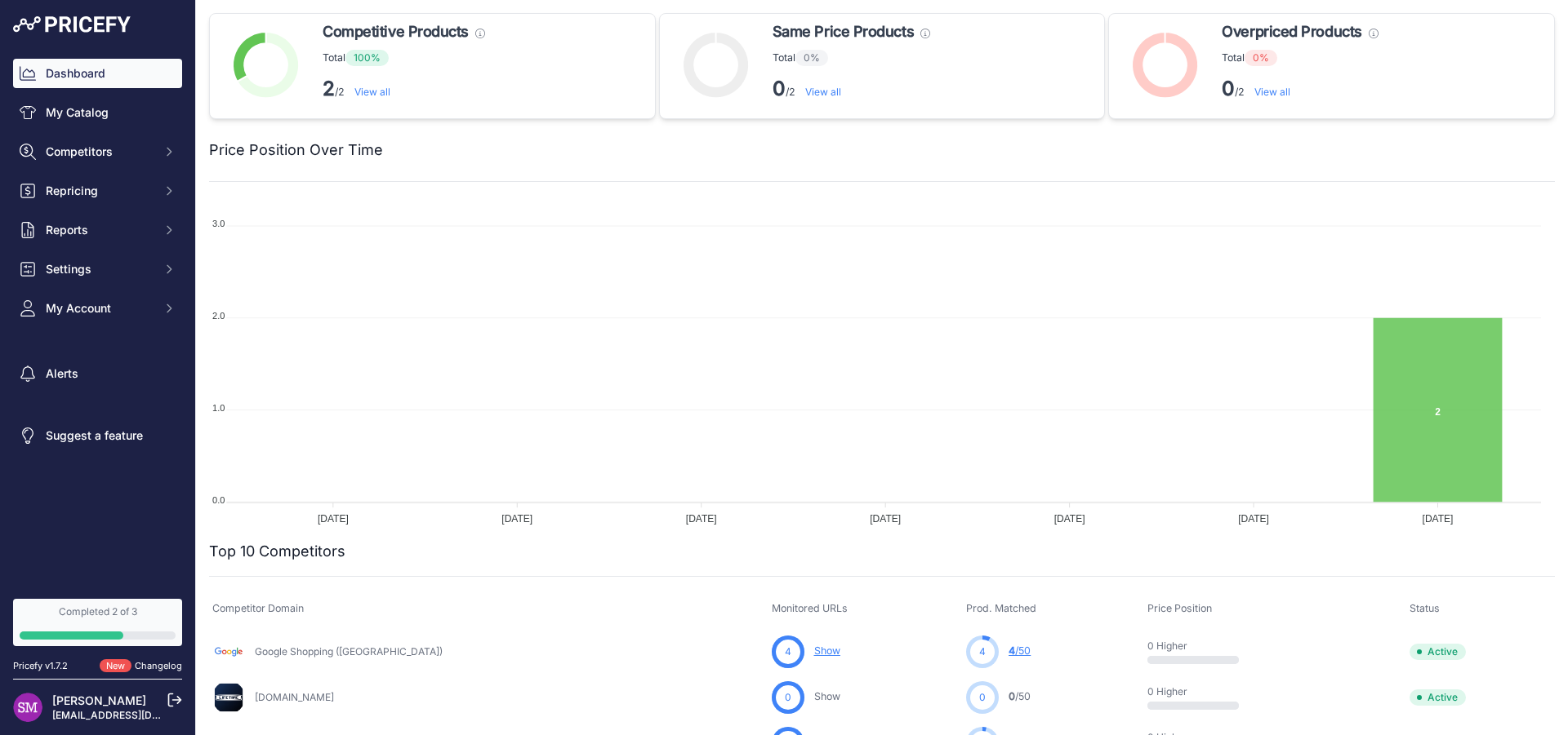
click at [374, 94] on link "View all" at bounding box center [372, 91] width 36 height 13
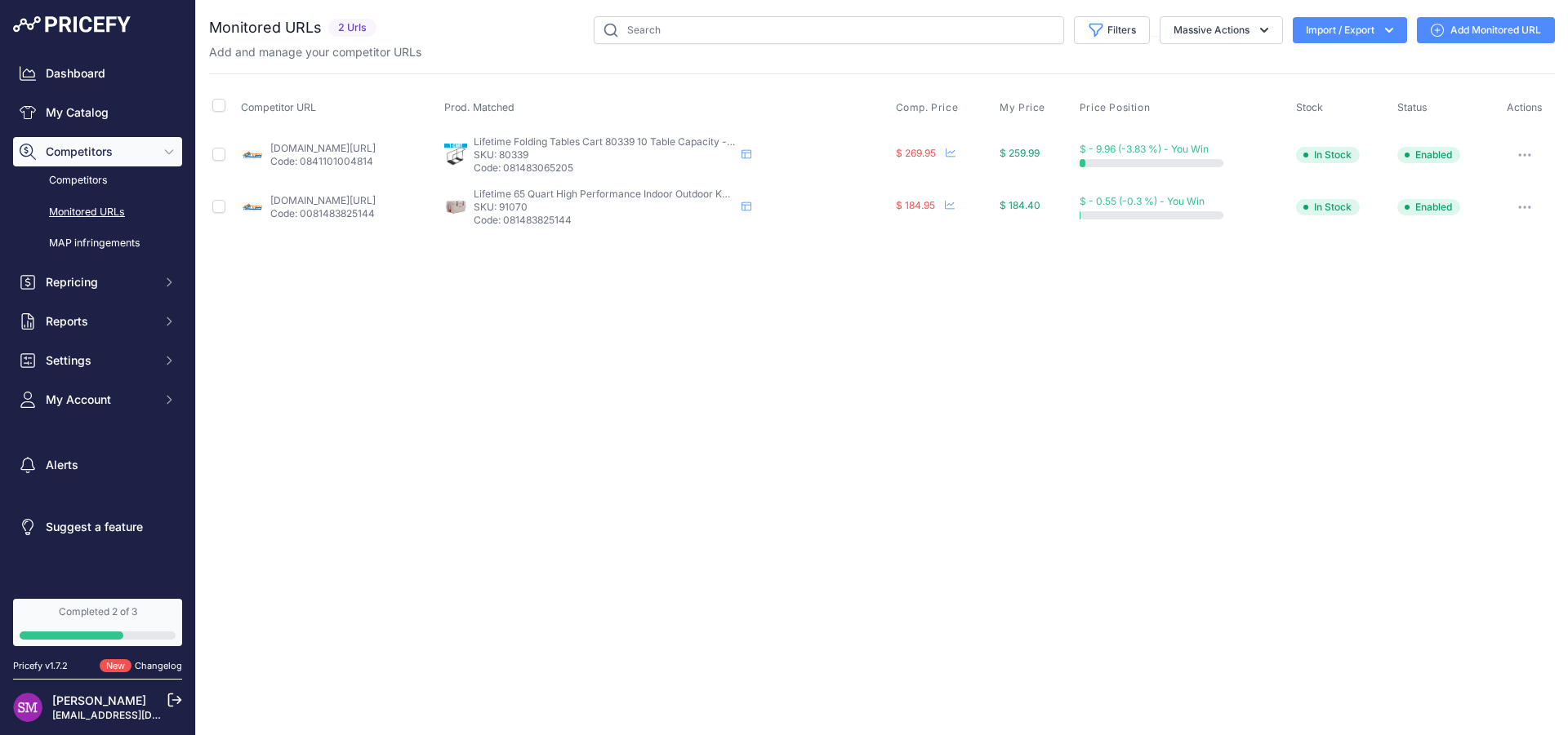
click at [1529, 155] on icon "button" at bounding box center [1525, 155] width 13 height 3
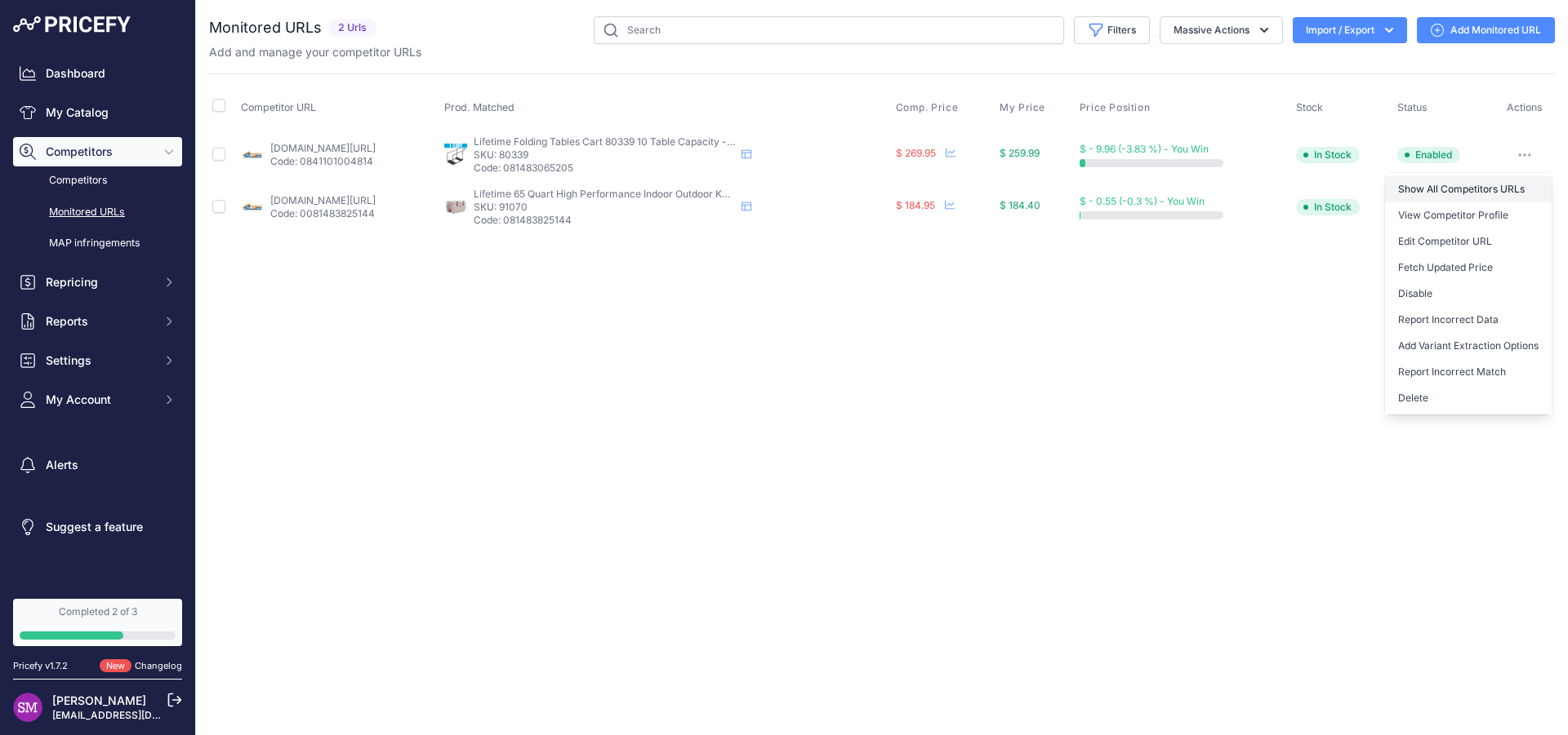
click at [1463, 185] on link "Show All Competitors URLs" at bounding box center [1468, 189] width 167 height 26
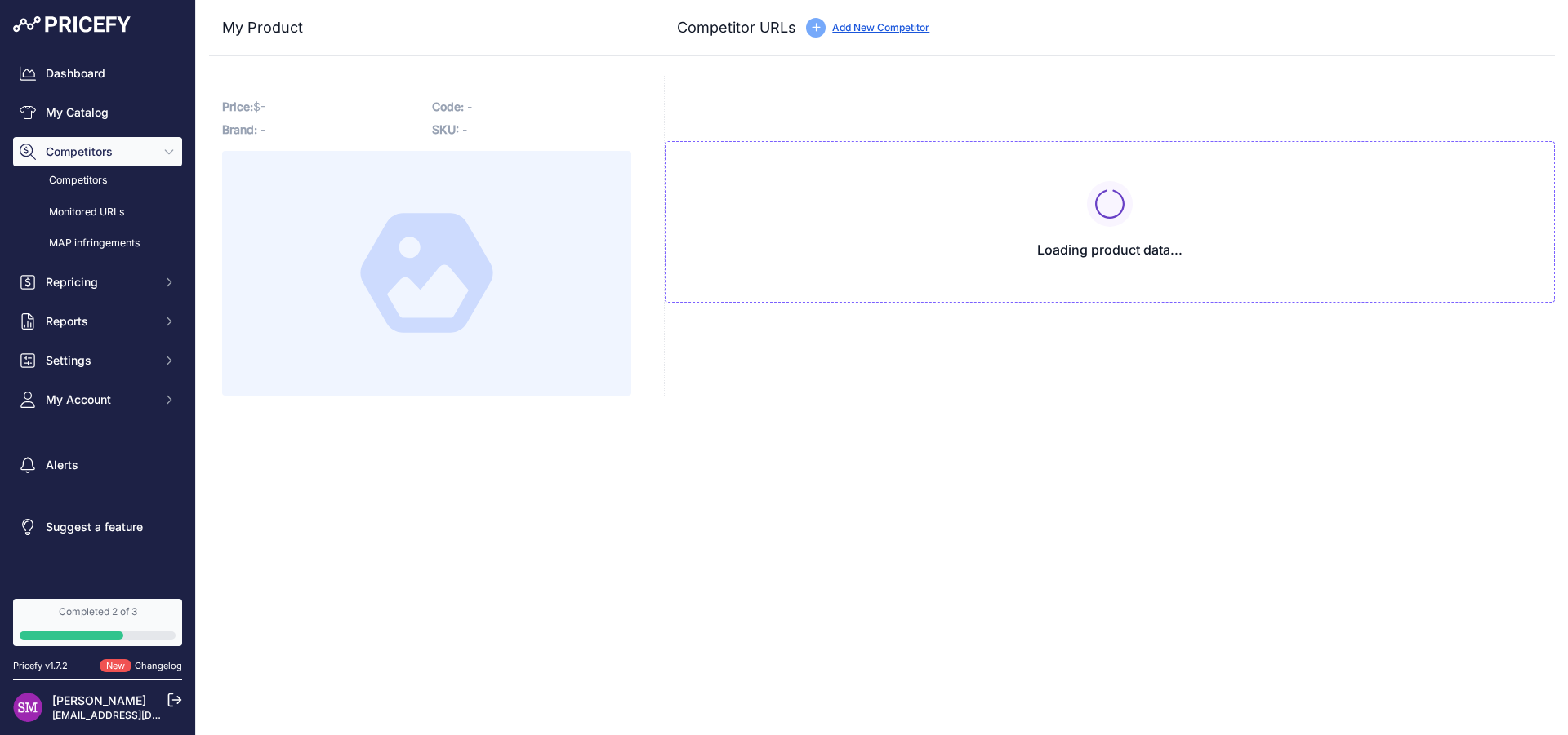
type input "[DOMAIN_NAME][URL]"
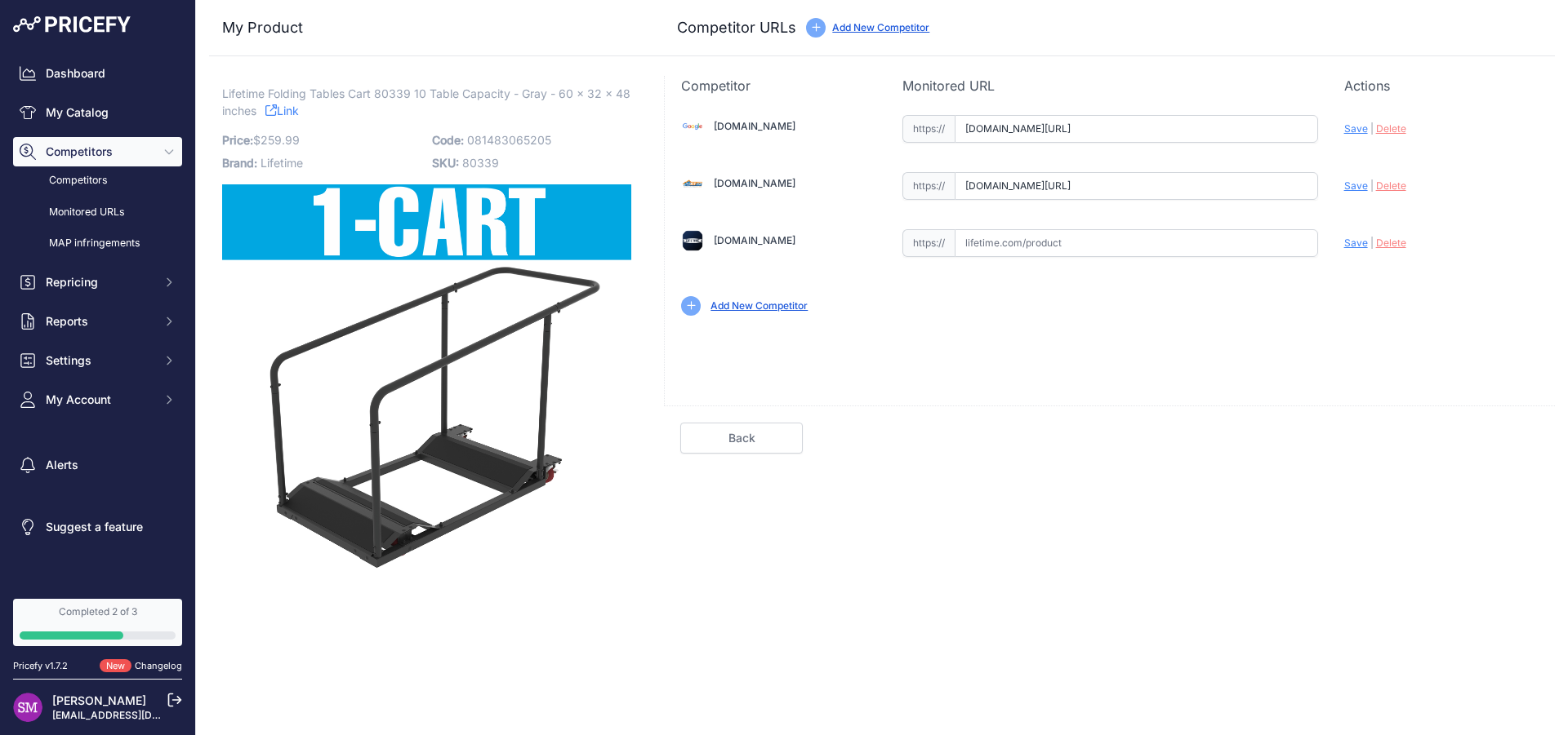
click at [1264, 186] on input "[DOMAIN_NAME][URL]" at bounding box center [1136, 185] width 363 height 28
click at [475, 158] on span "80339" at bounding box center [480, 163] width 37 height 14
copy p "80339"
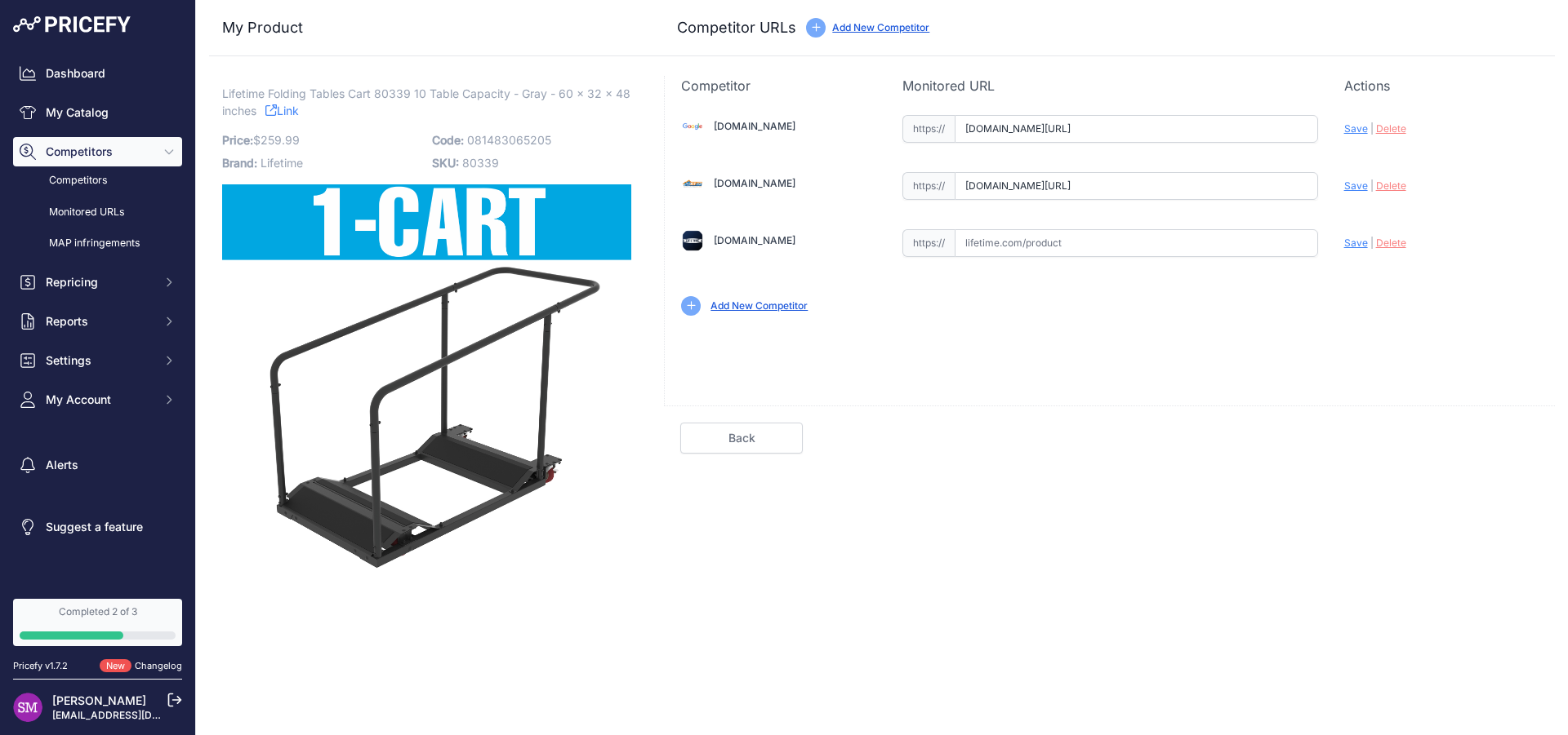
click at [1032, 241] on input "text" at bounding box center [1136, 243] width 363 height 28
paste input "https://www.lifetime.com/lifetime-80193-heavy-duty-rolling-storage-table-cart"
drag, startPoint x: 974, startPoint y: 242, endPoint x: 900, endPoint y: 224, distance: 76.2
click at [955, 230] on input "https://www.lifetime.com/lifetime-80193-heavy-duty-rolling-storage-table-cart" at bounding box center [1136, 243] width 363 height 28
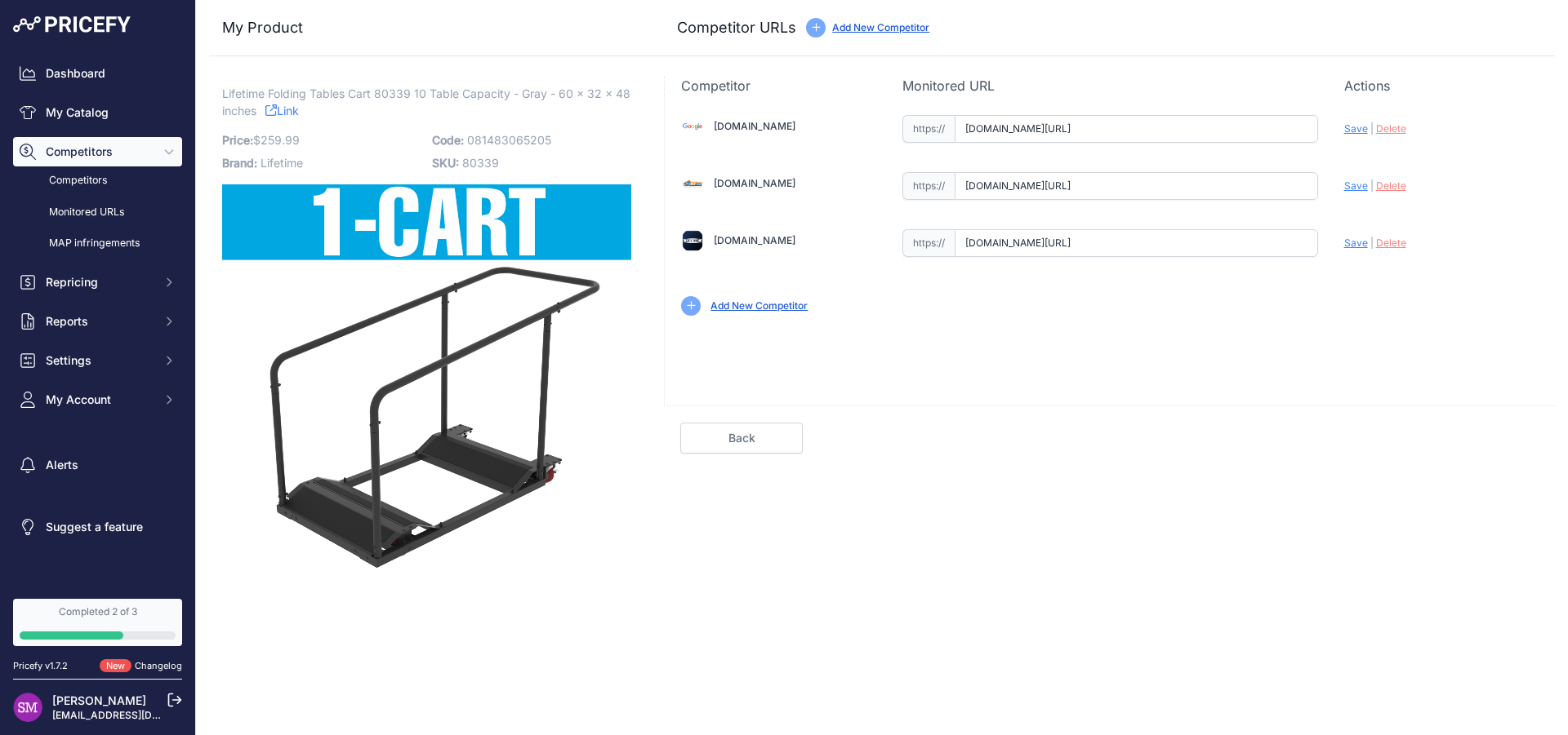
click at [1358, 240] on span "Save" at bounding box center [1356, 242] width 23 height 13
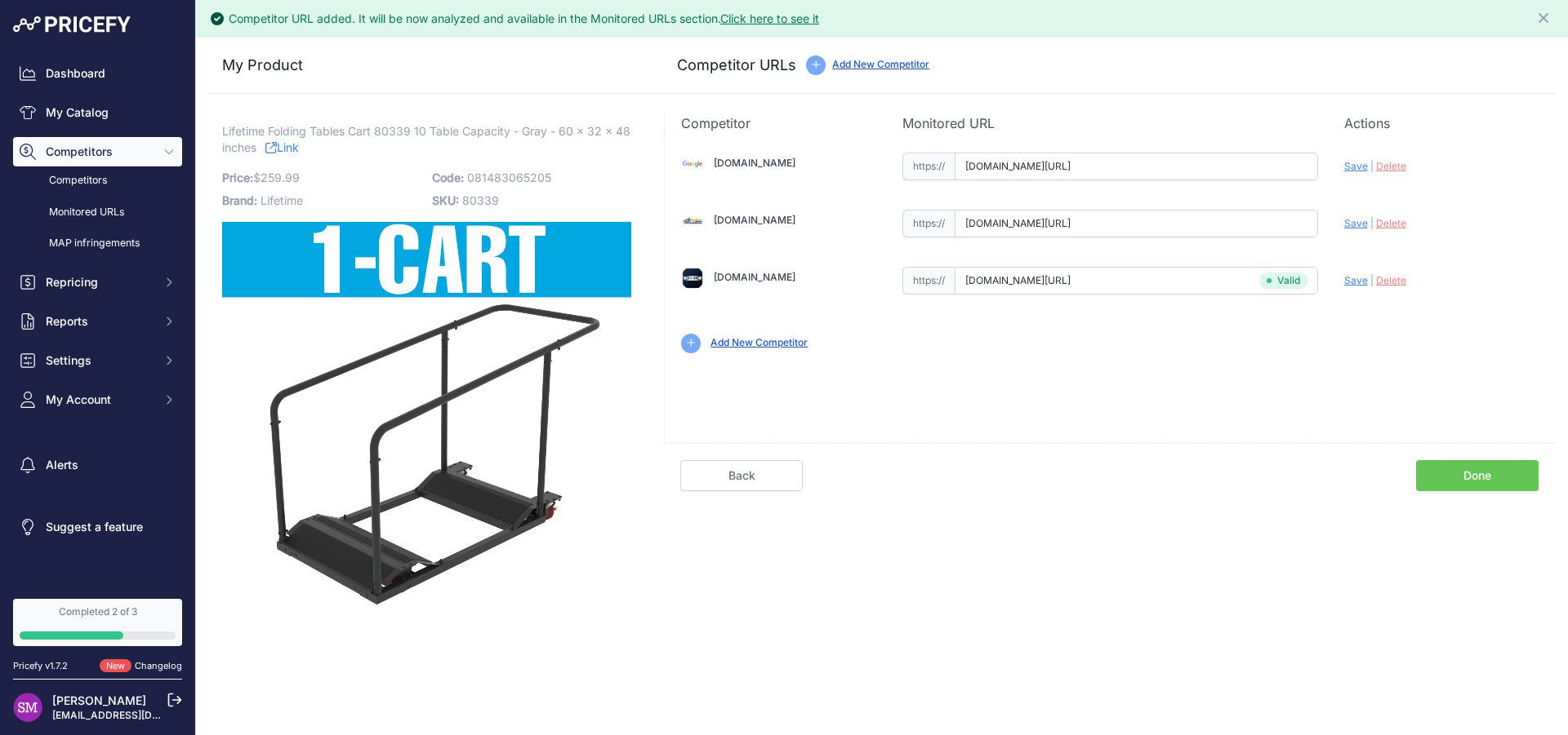
type input "[URL][DOMAIN_NAME]"
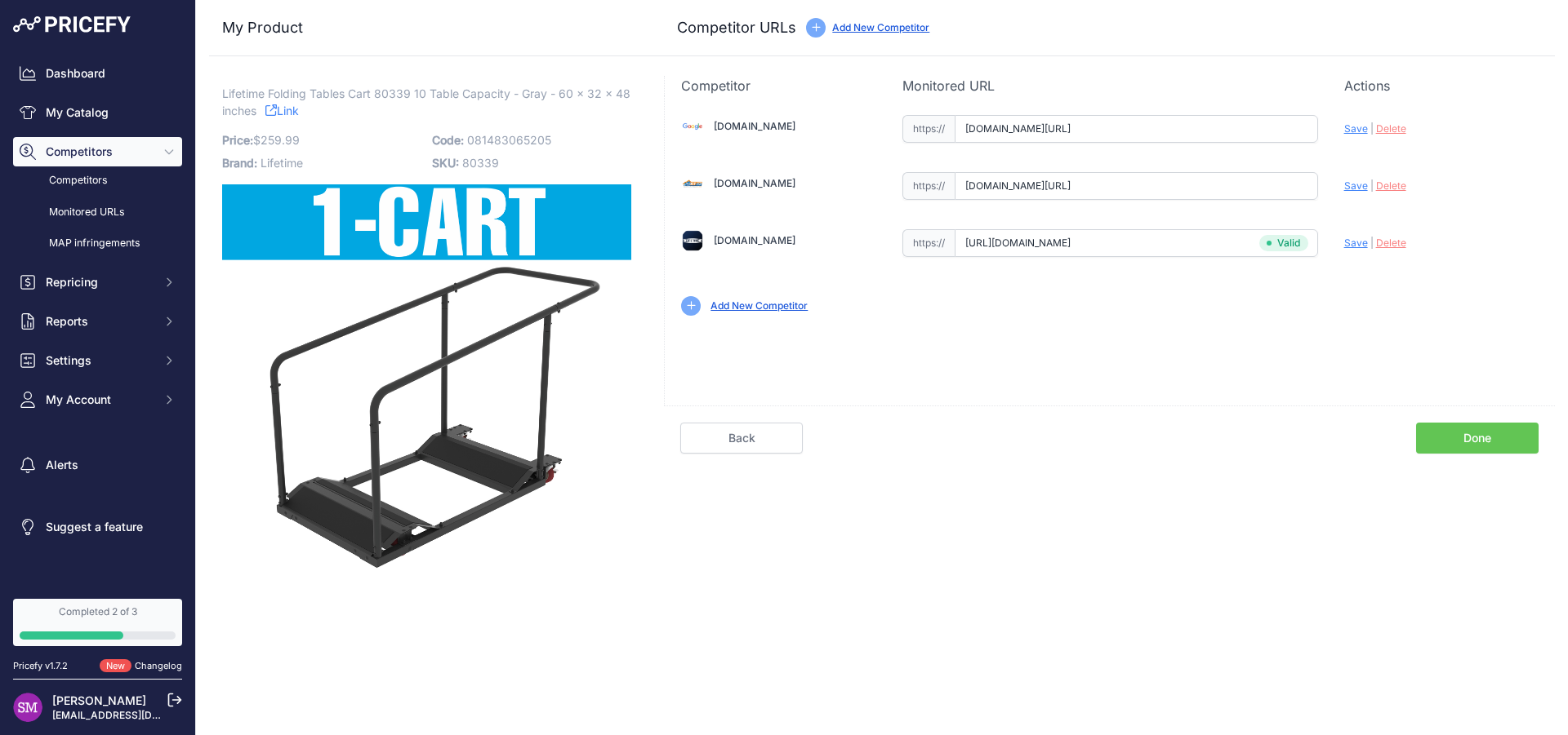
drag, startPoint x: 1463, startPoint y: 469, endPoint x: 1190, endPoint y: 447, distance: 273.9
click at [1190, 447] on div "Competitor Monitored URL Actions Valid Invalid Save | Delete Analyzing Valid" at bounding box center [1109, 335] width 891 height 518
click at [1448, 439] on link "Done" at bounding box center [1477, 437] width 122 height 31
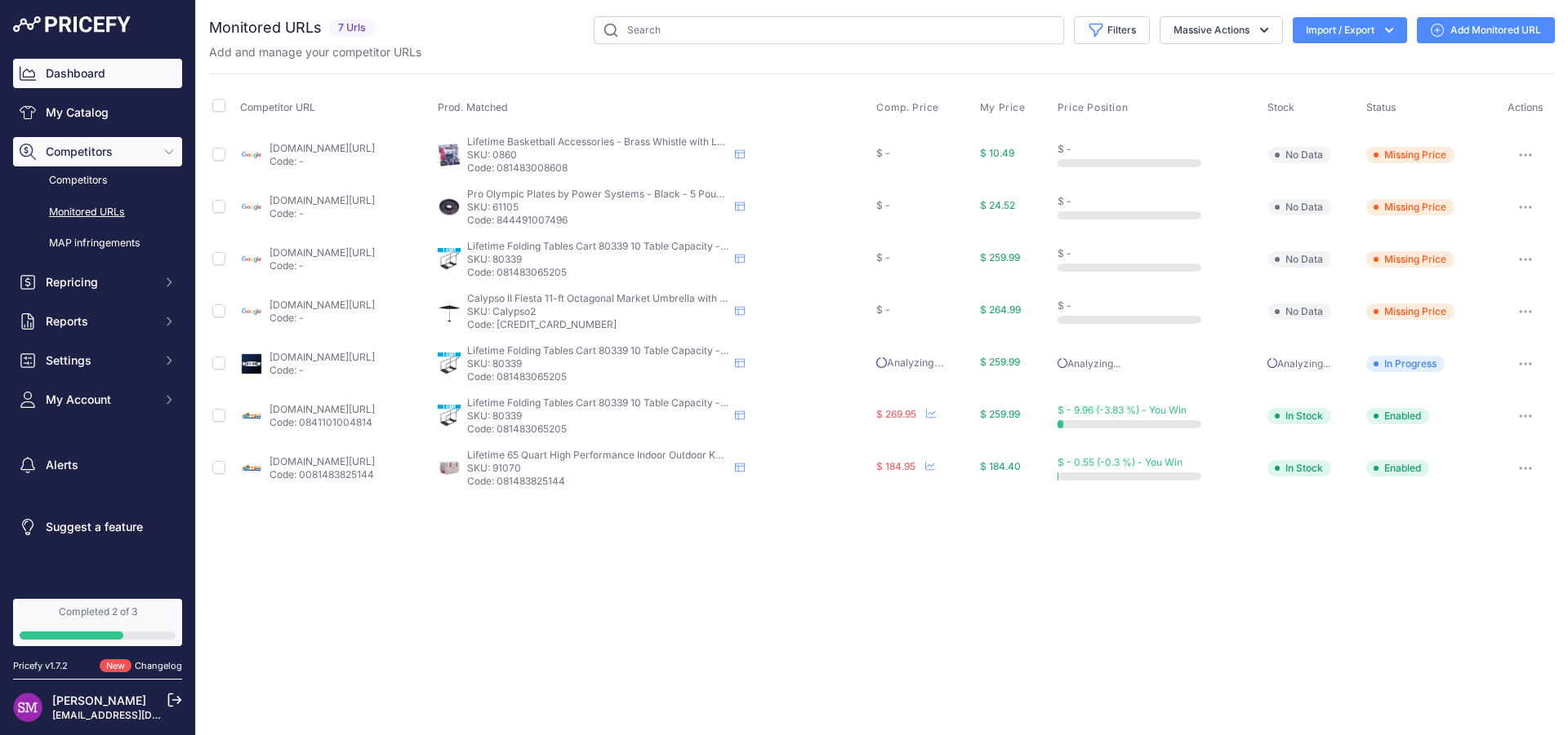
click at [96, 70] on link "Dashboard" at bounding box center [98, 73] width 169 height 29
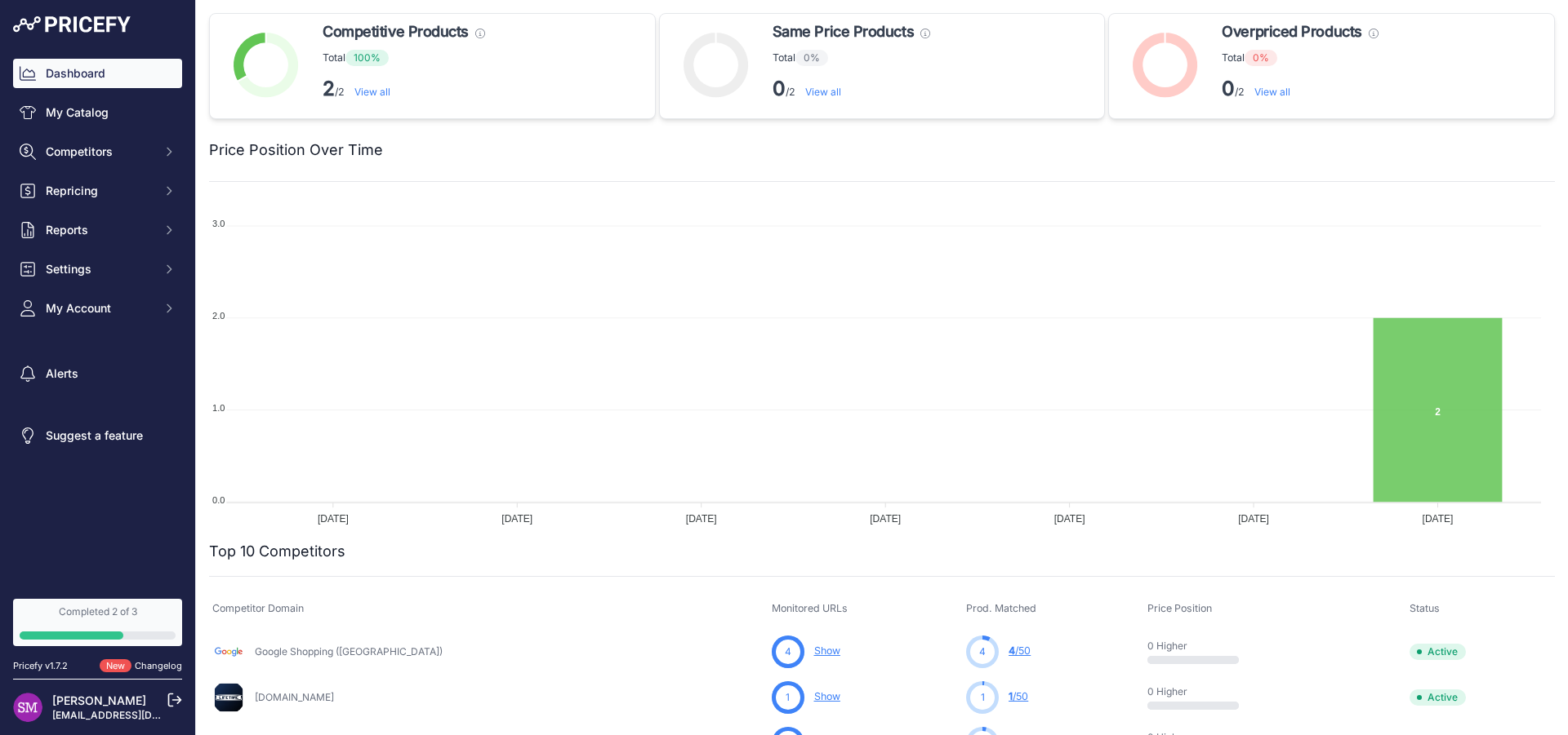
click at [373, 89] on link "View all" at bounding box center [372, 91] width 36 height 13
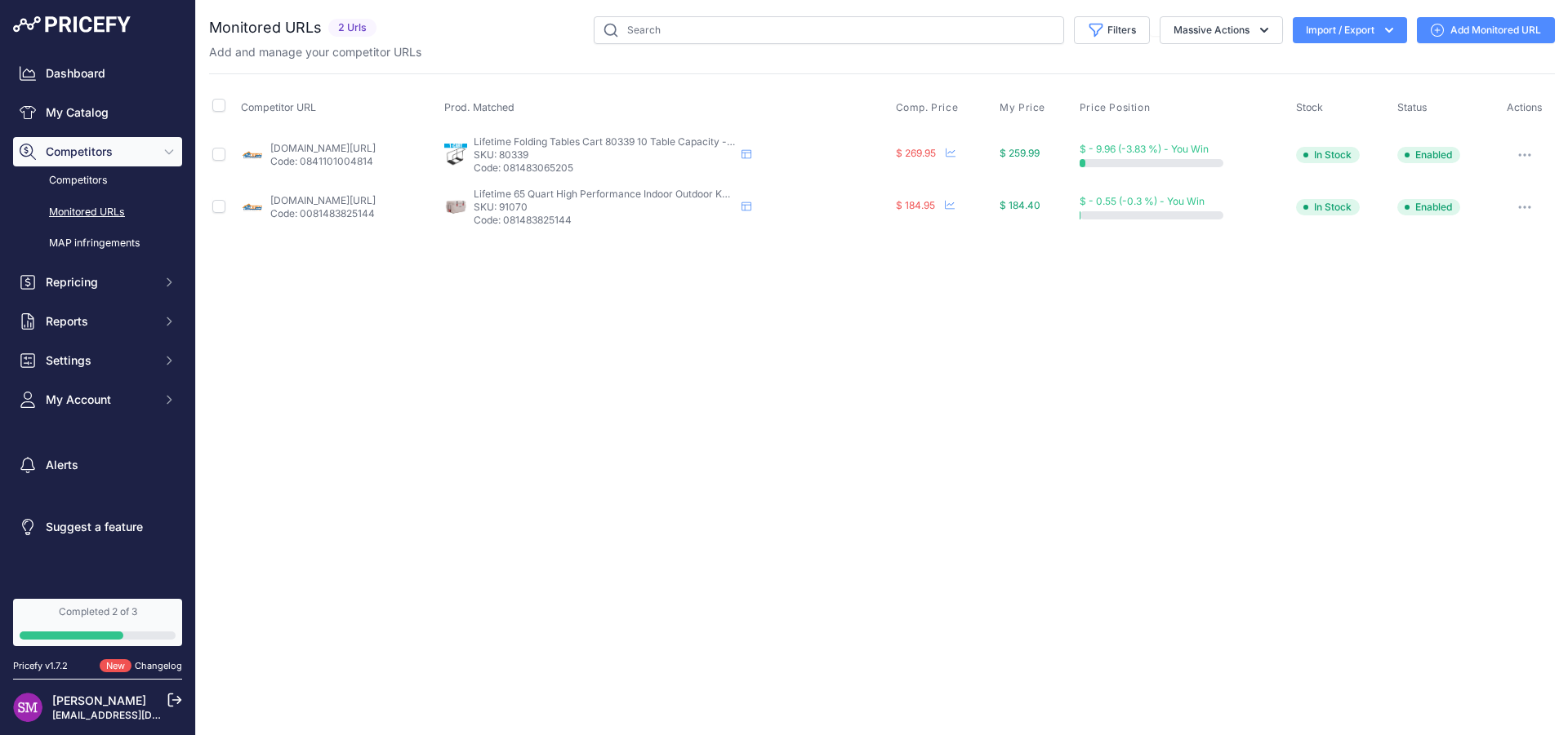
click at [371, 149] on link "kitsuperstore.com/tables/557-lifetime-table-cart-80339.html?prirule_jdsnikfkfjs…" at bounding box center [323, 148] width 106 height 13
click at [1519, 155] on icon "button" at bounding box center [1525, 155] width 13 height 3
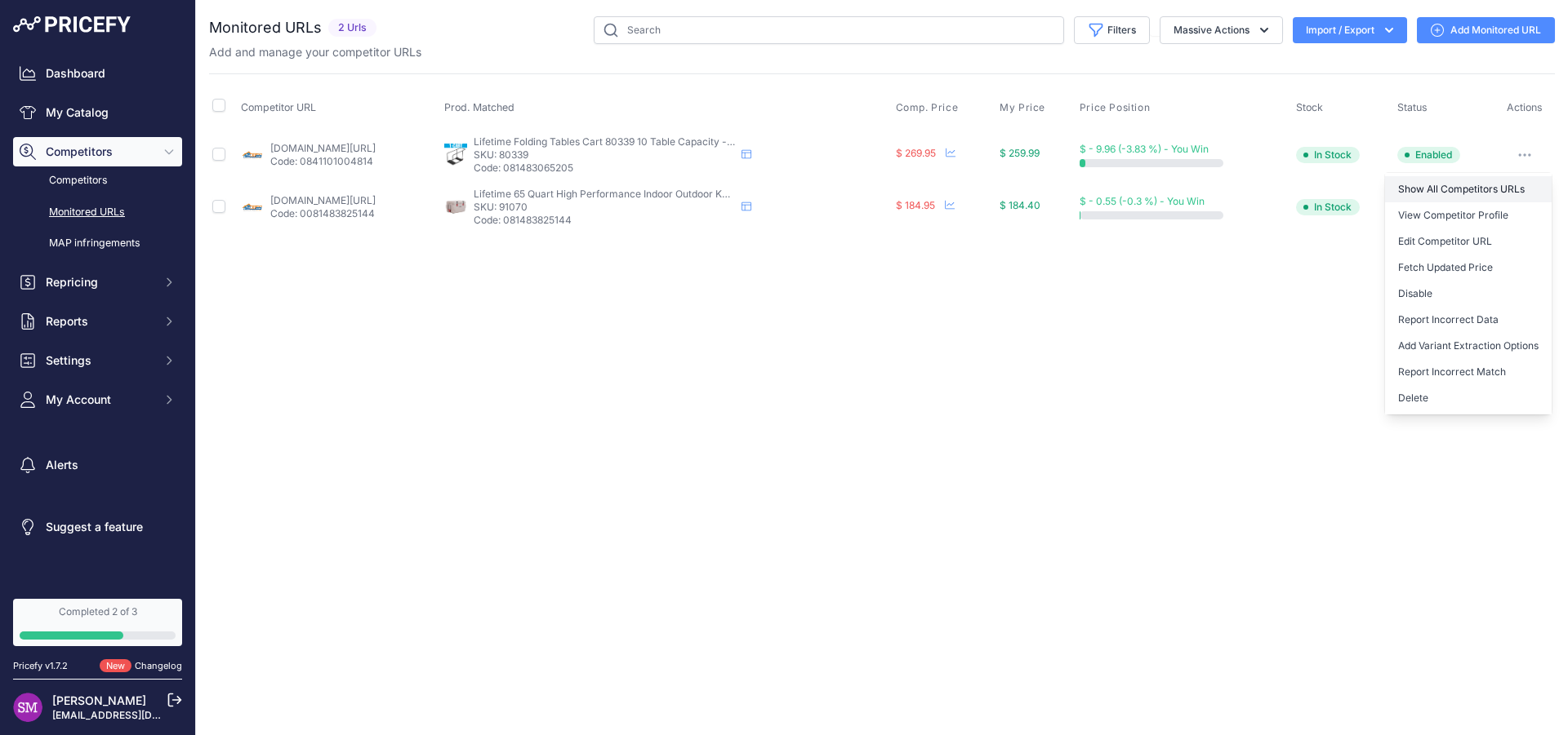
click at [1503, 184] on link "Show All Competitors URLs" at bounding box center [1468, 189] width 167 height 26
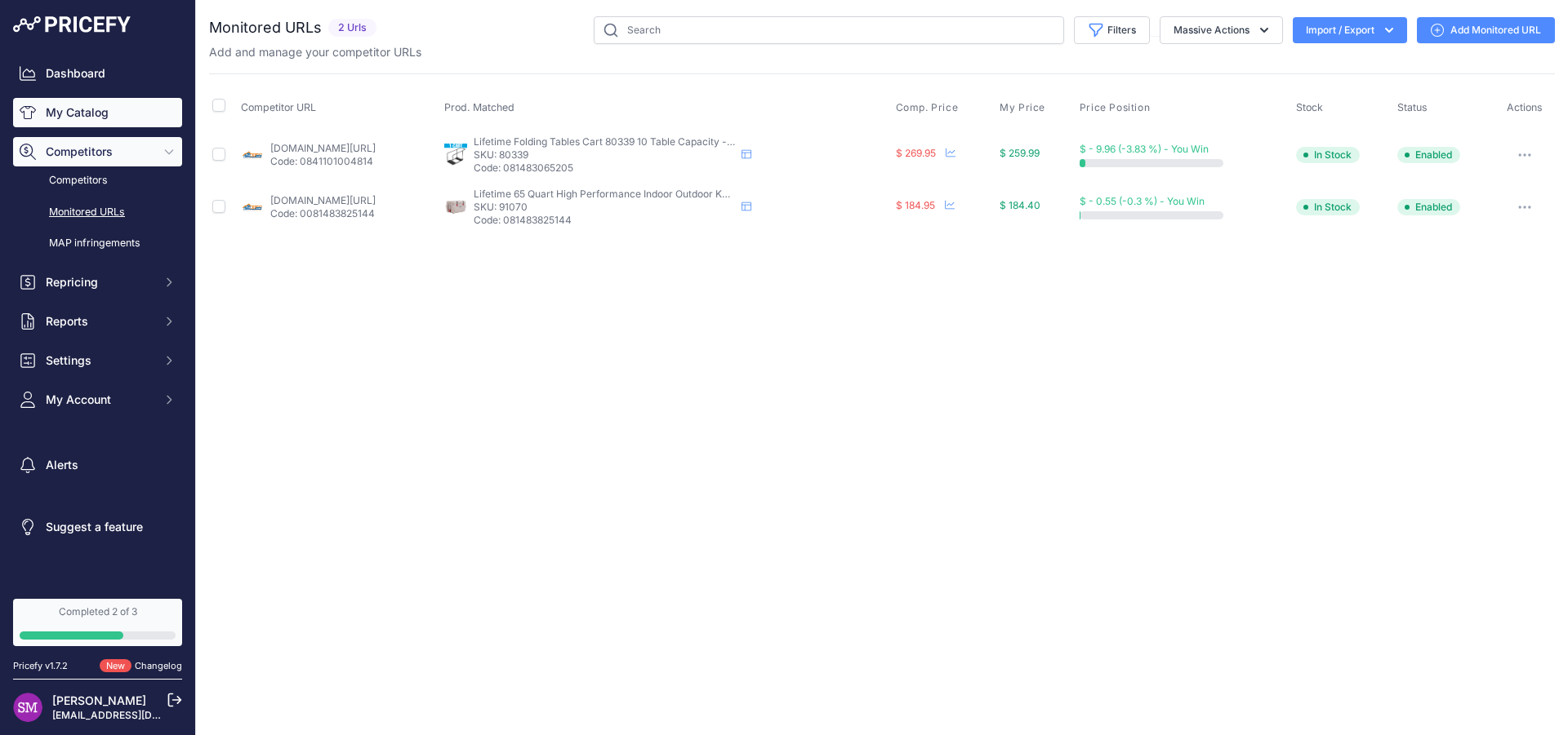
click at [84, 107] on link "My Catalog" at bounding box center [98, 112] width 169 height 29
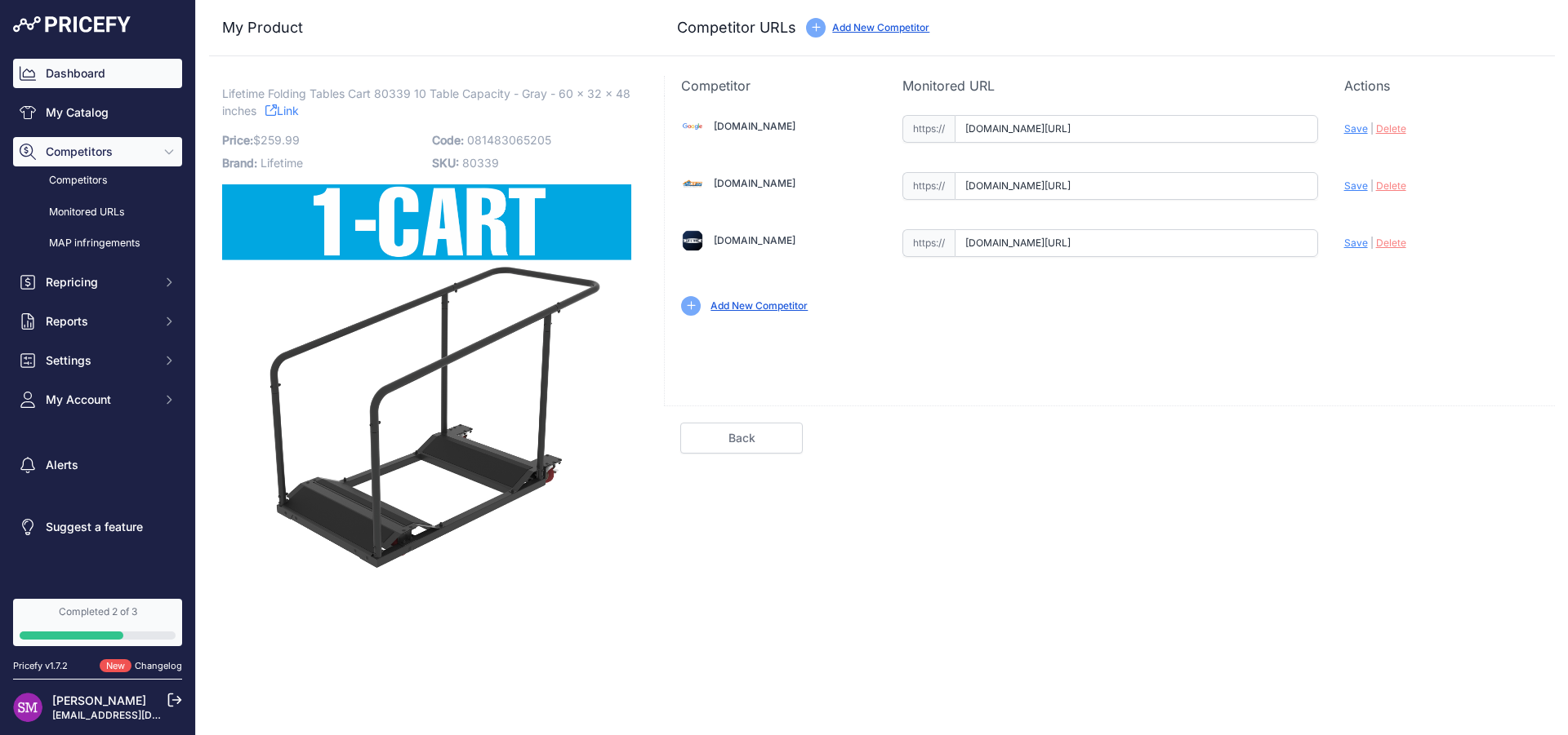
click at [88, 78] on link "Dashboard" at bounding box center [98, 73] width 169 height 29
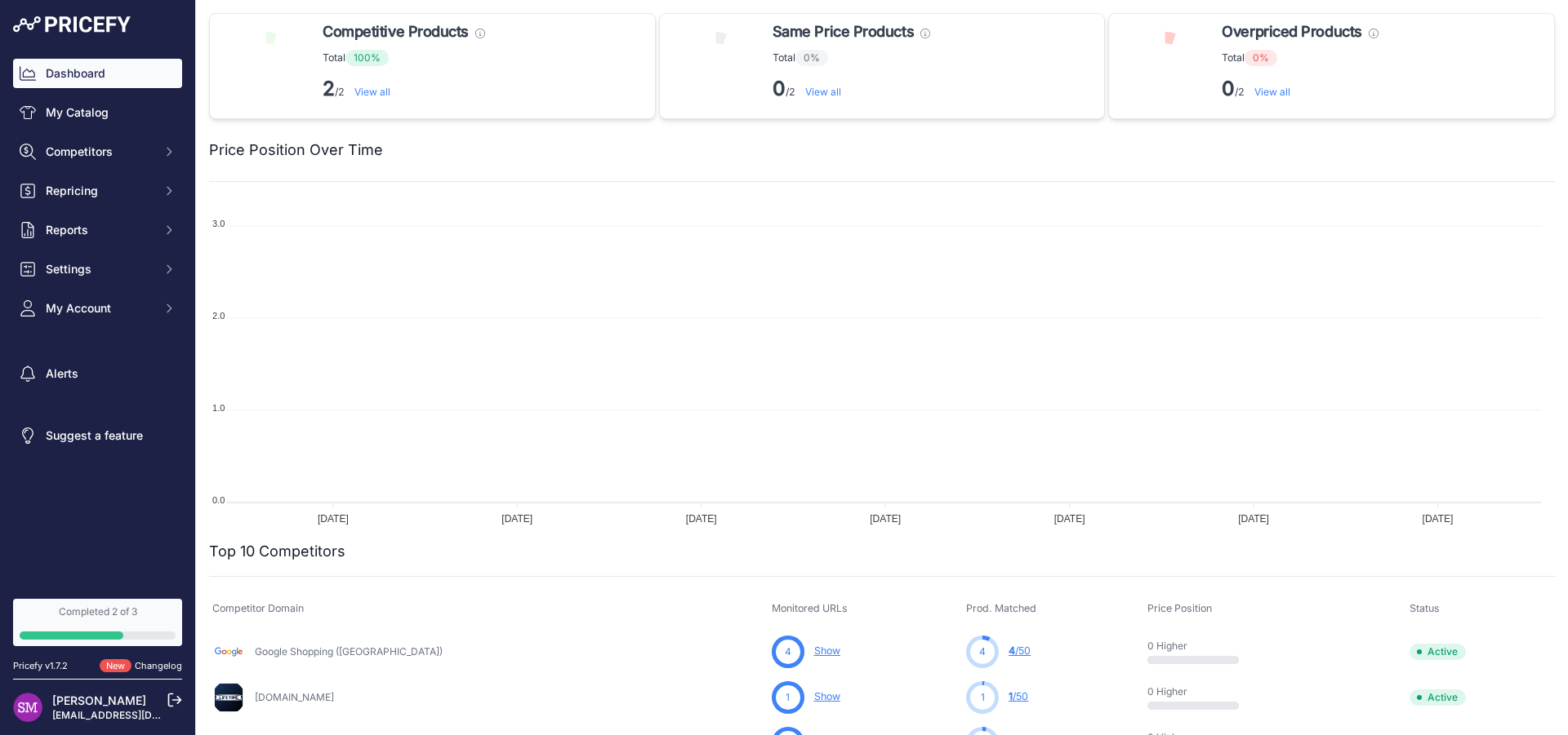
click at [71, 153] on span "Competitors" at bounding box center [100, 151] width 107 height 16
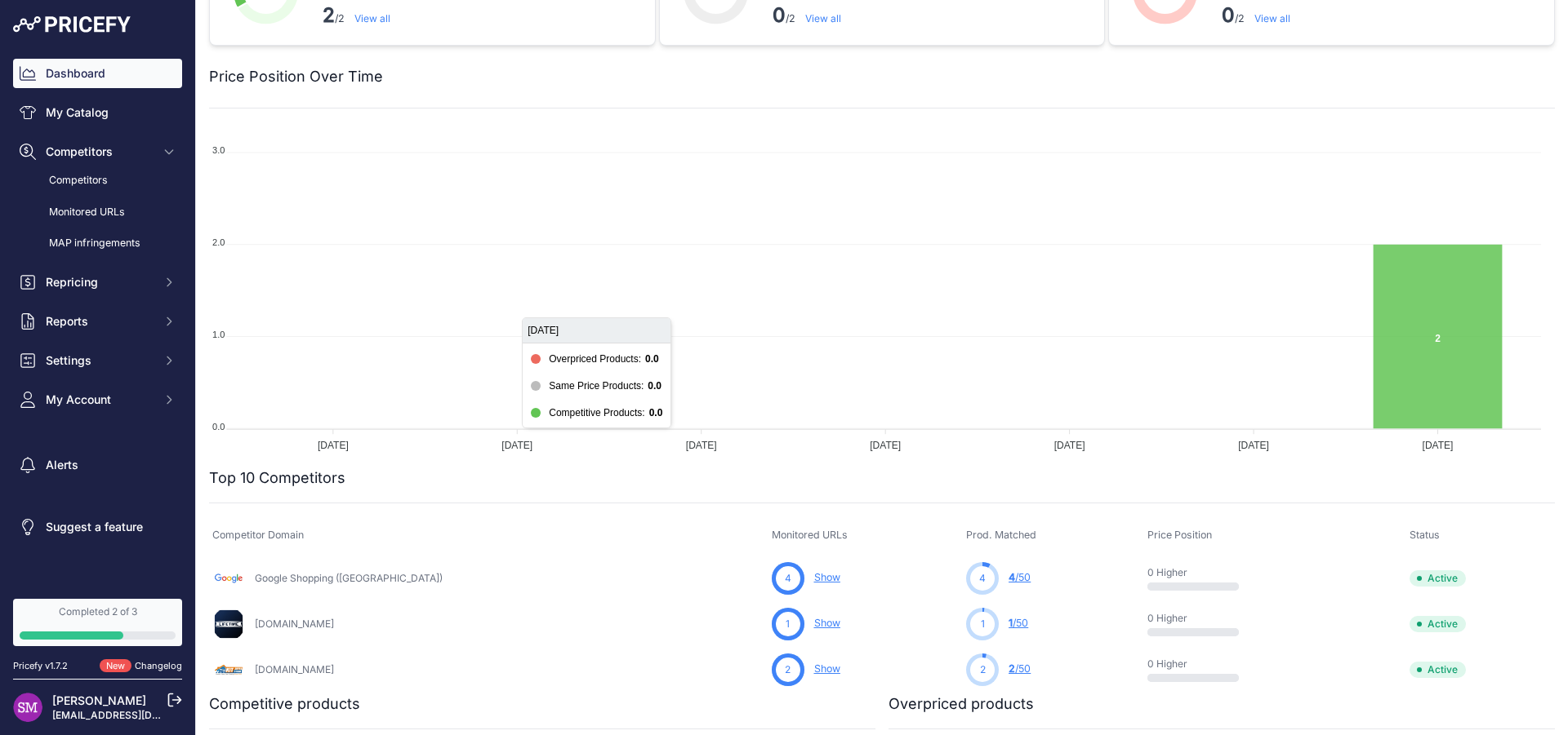
scroll to position [220, 0]
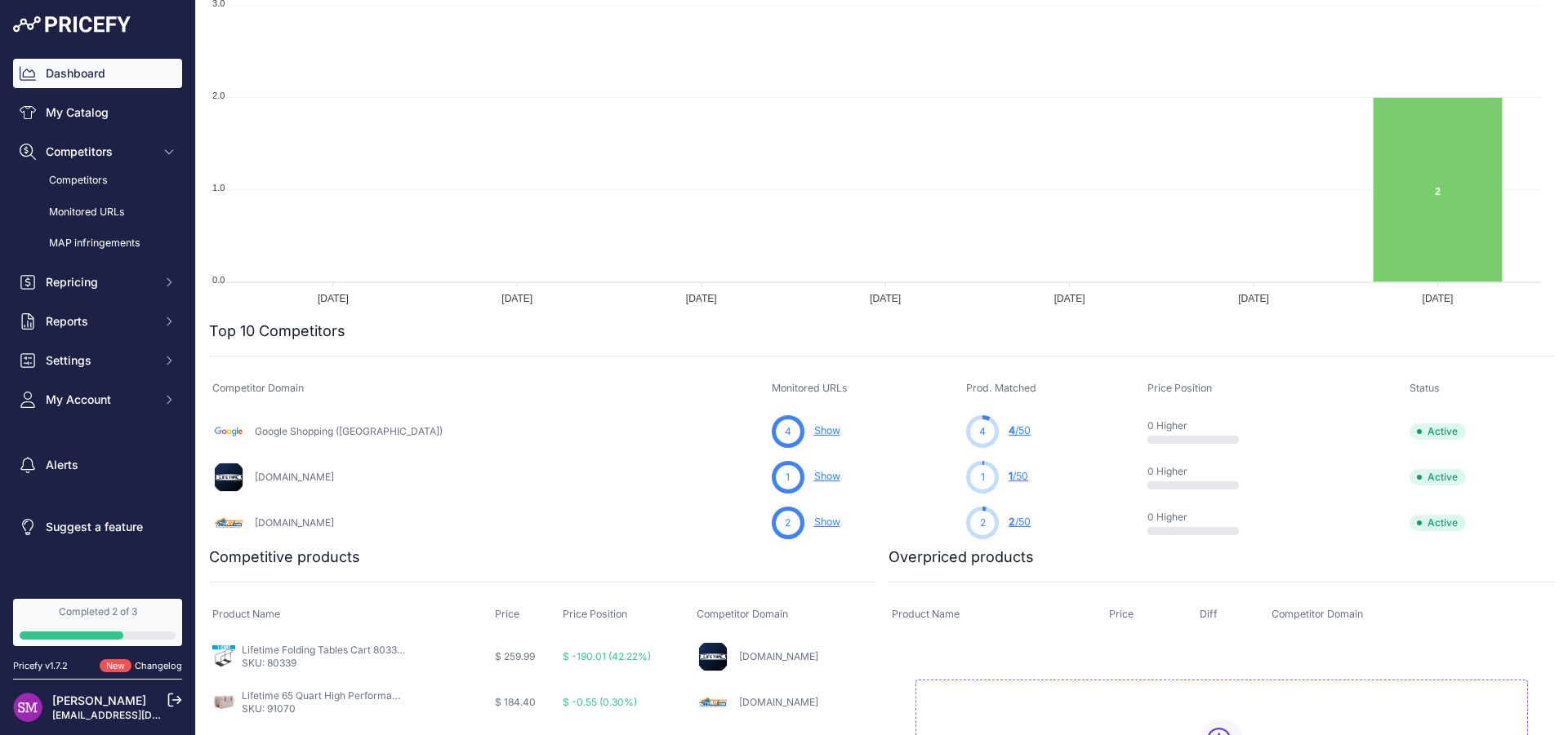
click at [814, 476] on link "Show" at bounding box center [827, 476] width 26 height 13
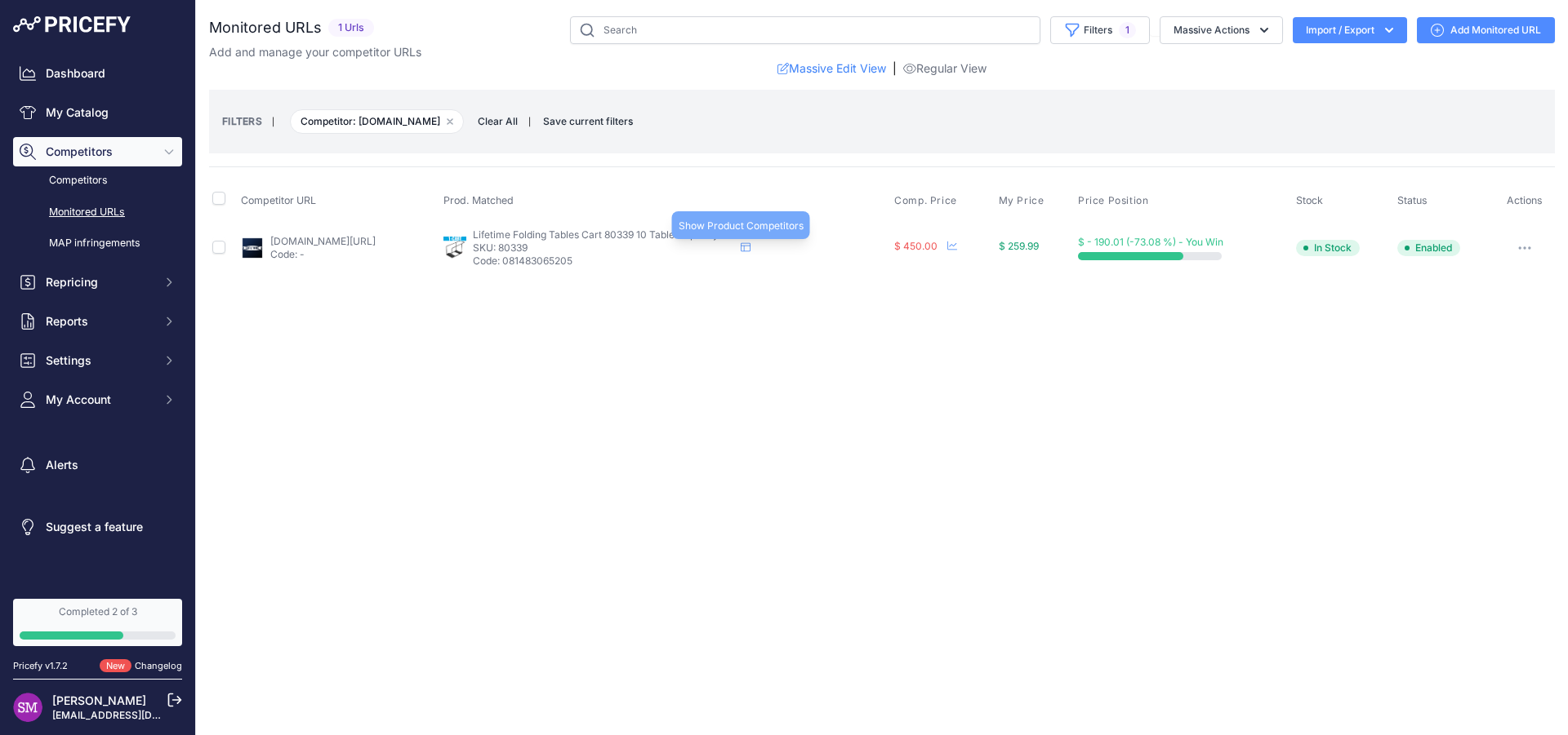
click at [750, 251] on icon at bounding box center [745, 247] width 10 height 10
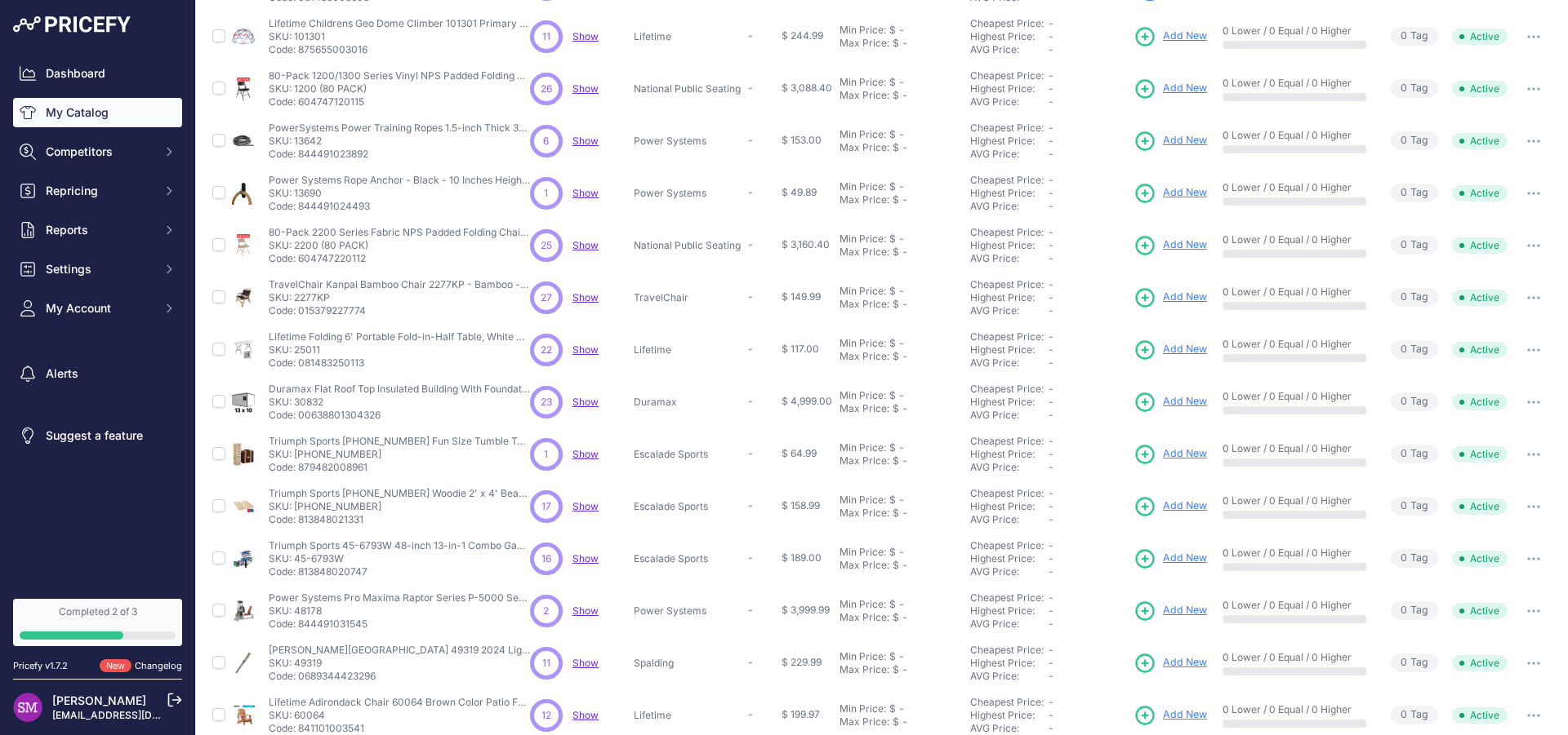
scroll to position [244, 0]
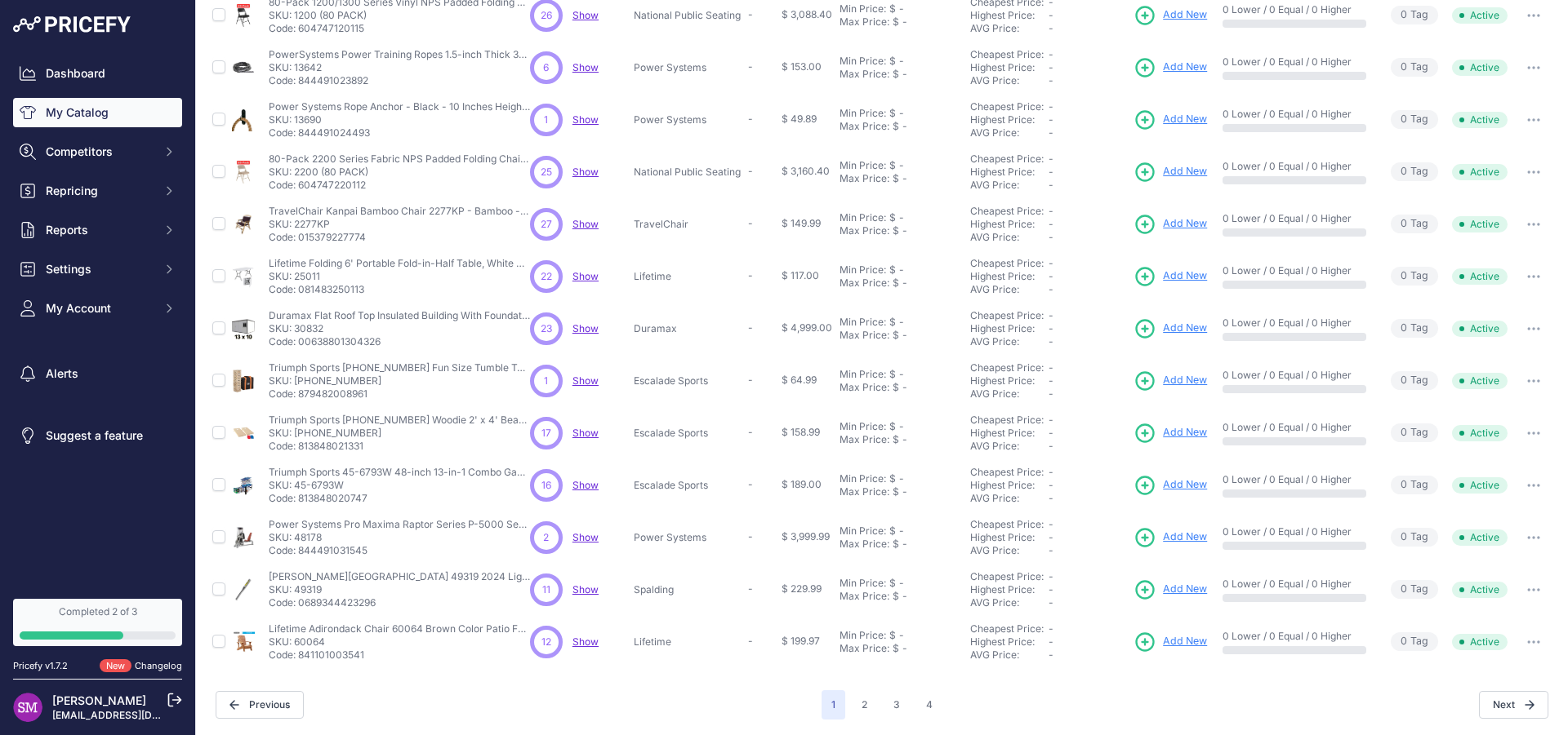
click at [584, 641] on span "Show" at bounding box center [585, 642] width 26 height 13
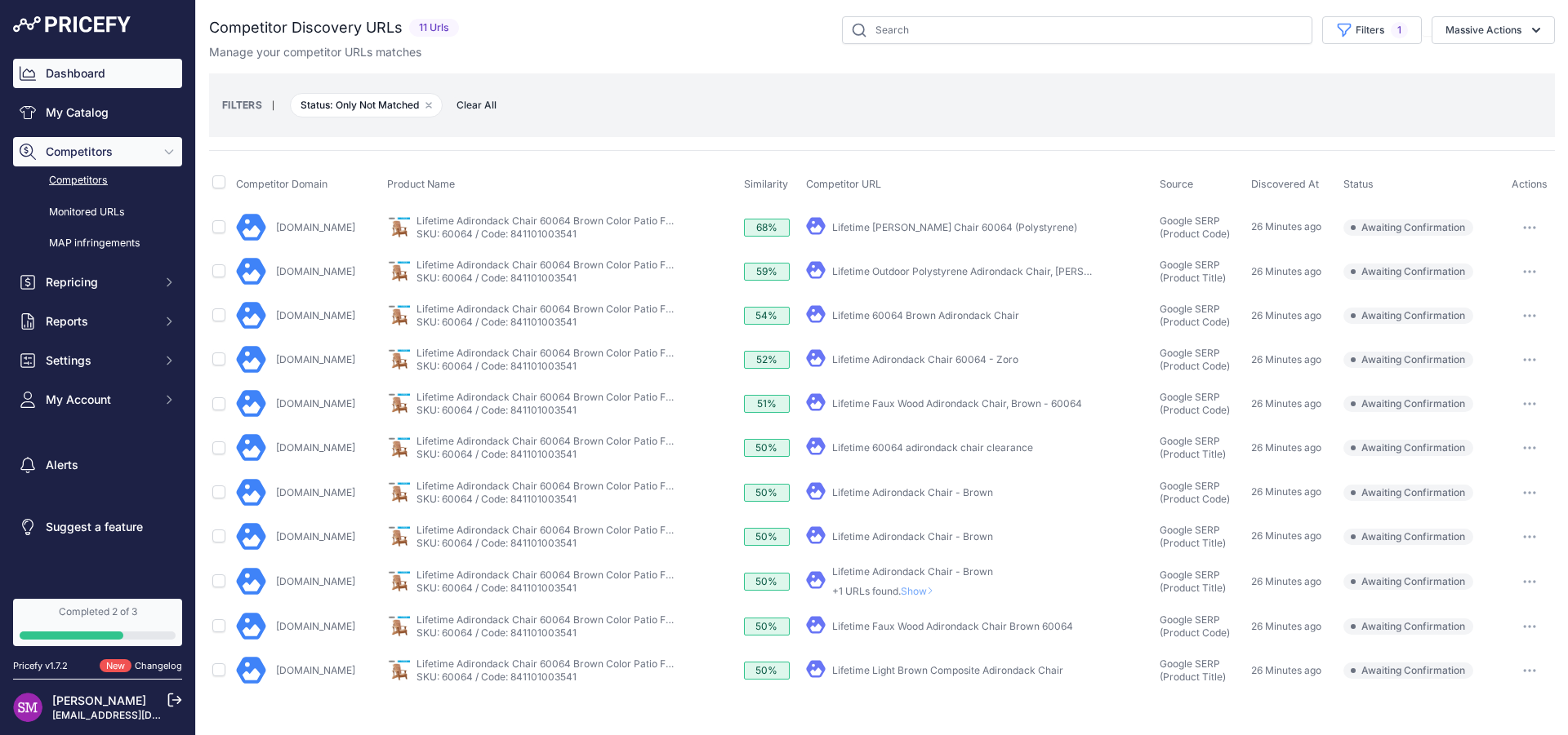
click at [74, 68] on link "Dashboard" at bounding box center [98, 73] width 169 height 29
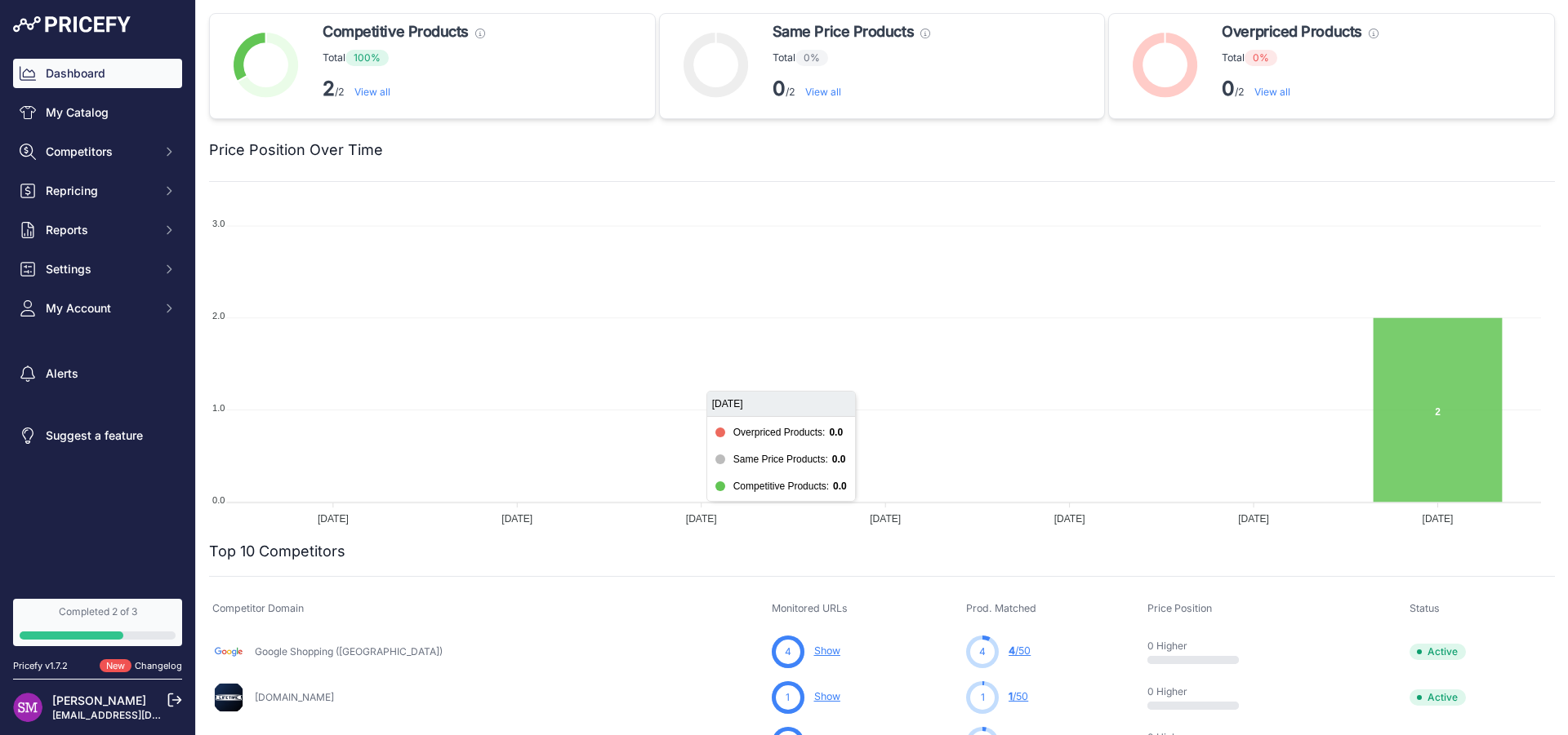
scroll to position [394, 0]
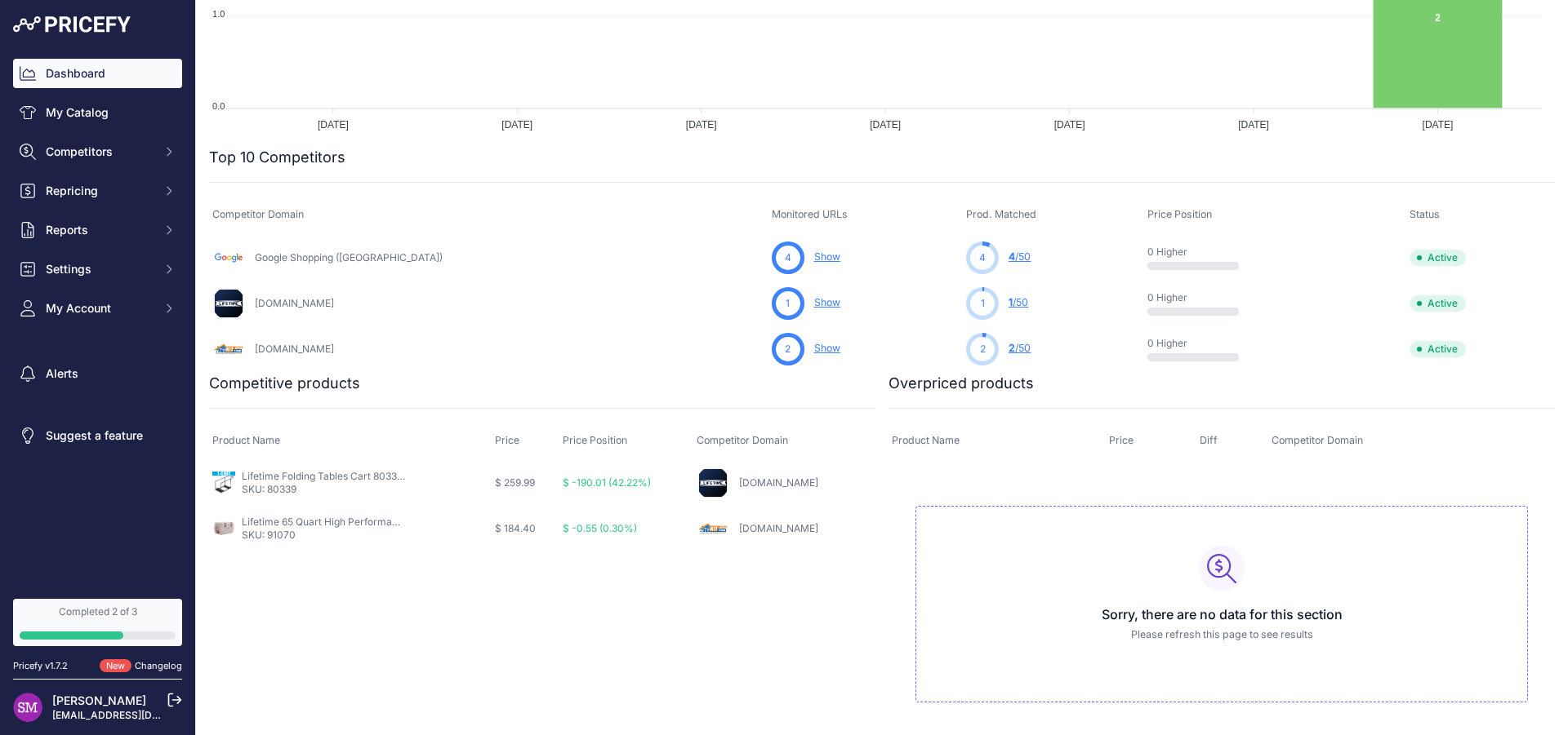
click at [303, 349] on link "[DOMAIN_NAME]" at bounding box center [294, 349] width 79 height 13
click at [814, 349] on link "Show" at bounding box center [827, 348] width 26 height 13
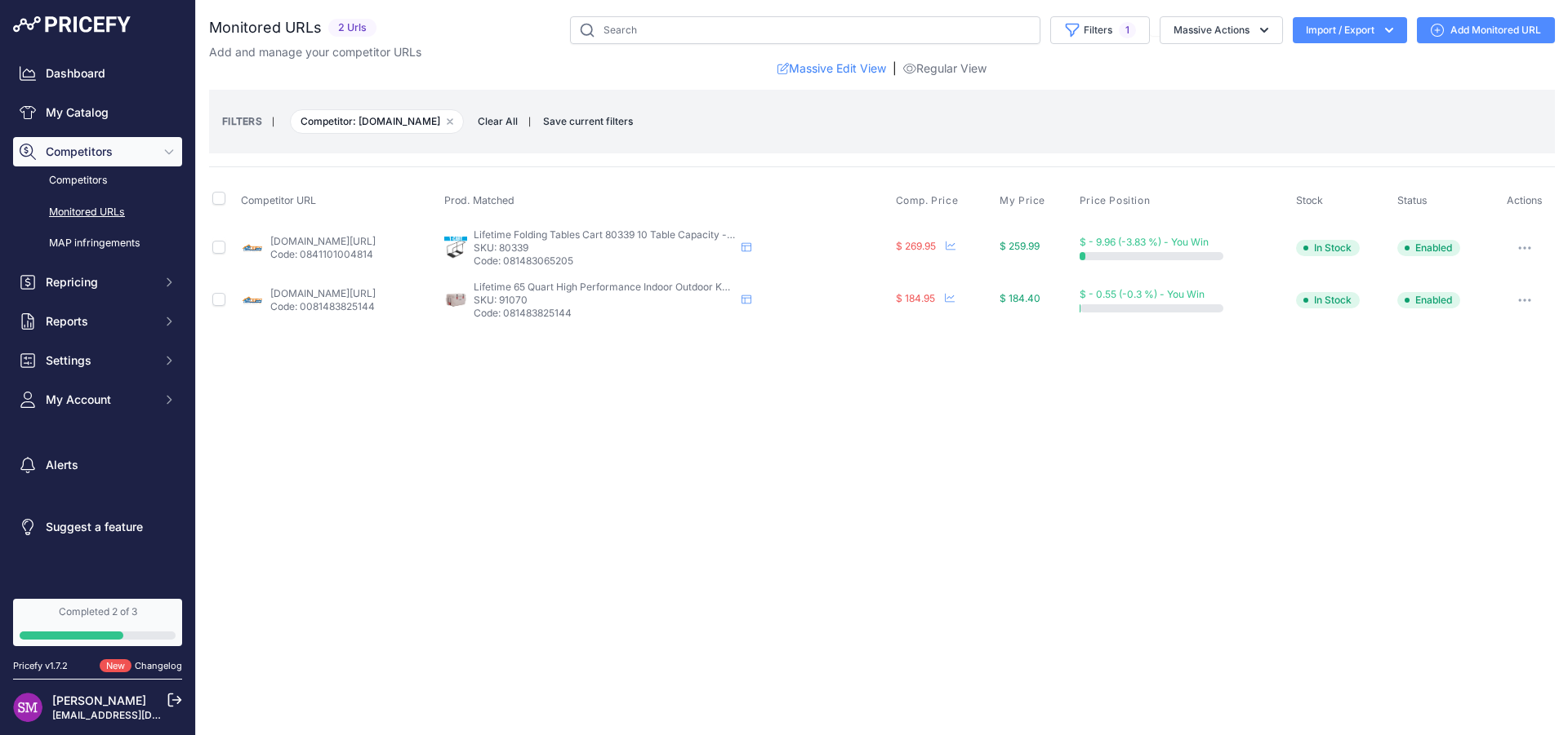
click at [584, 298] on p "SKU: 91070" at bounding box center [605, 301] width 262 height 13
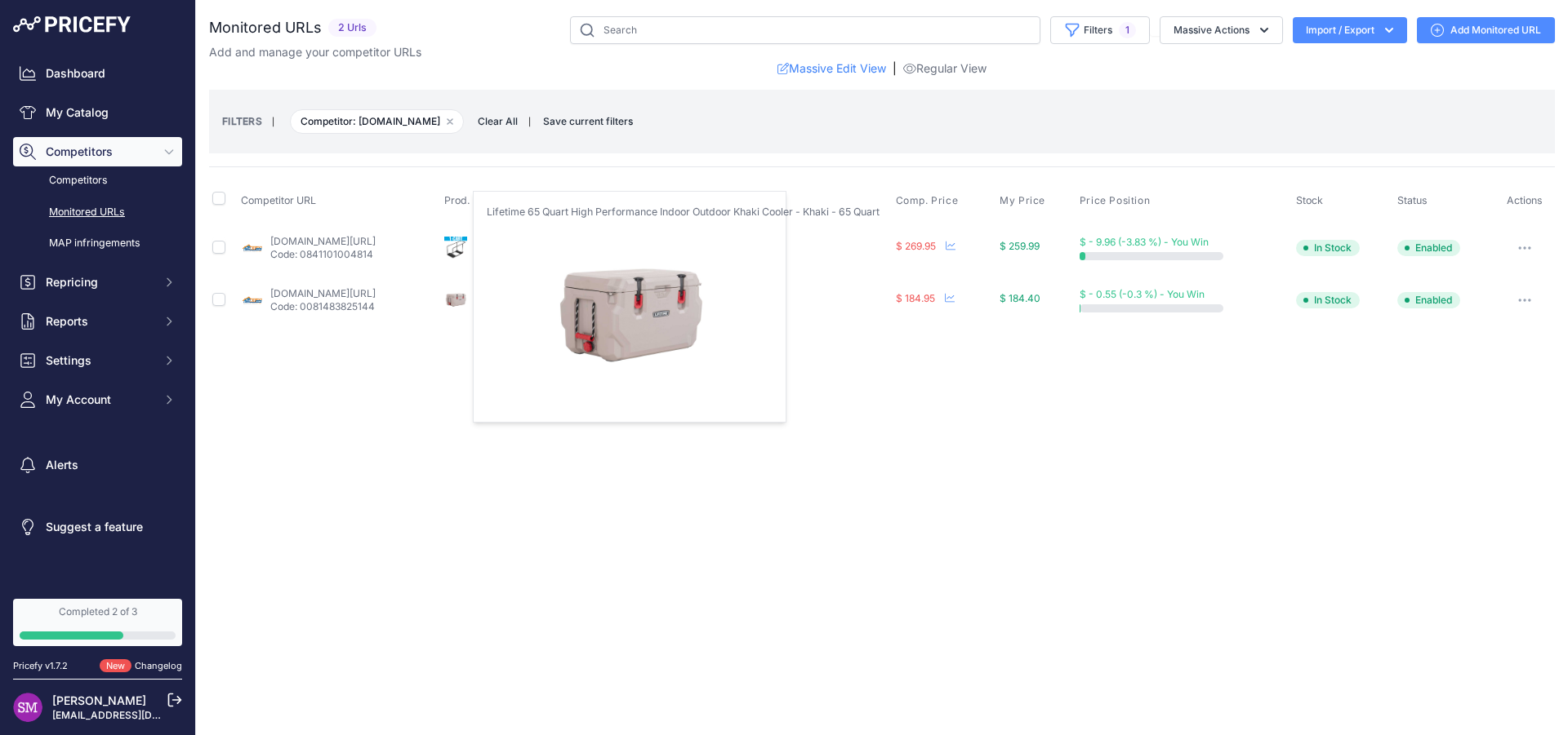
copy p "91070"
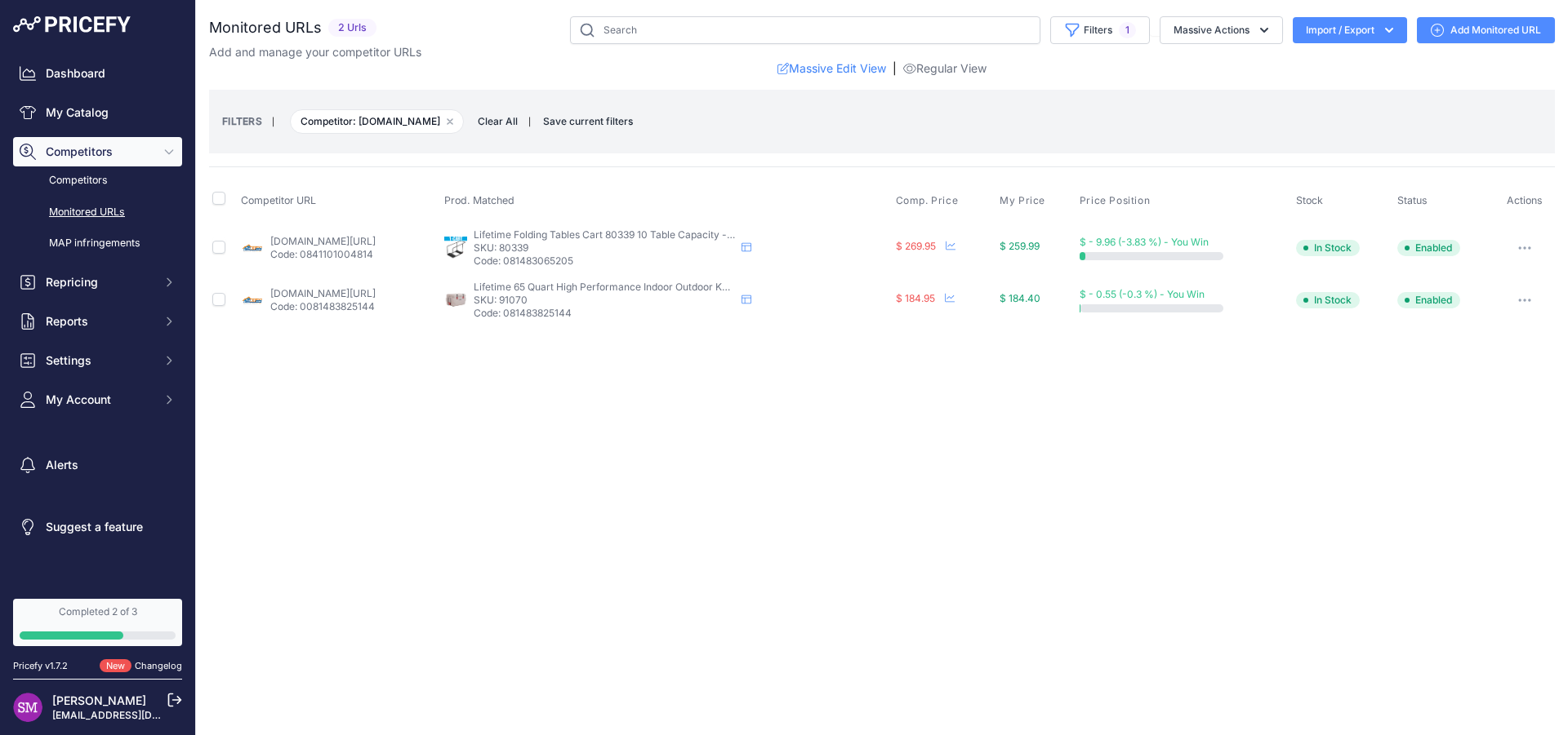
click at [1532, 304] on button "button" at bounding box center [1524, 300] width 33 height 23
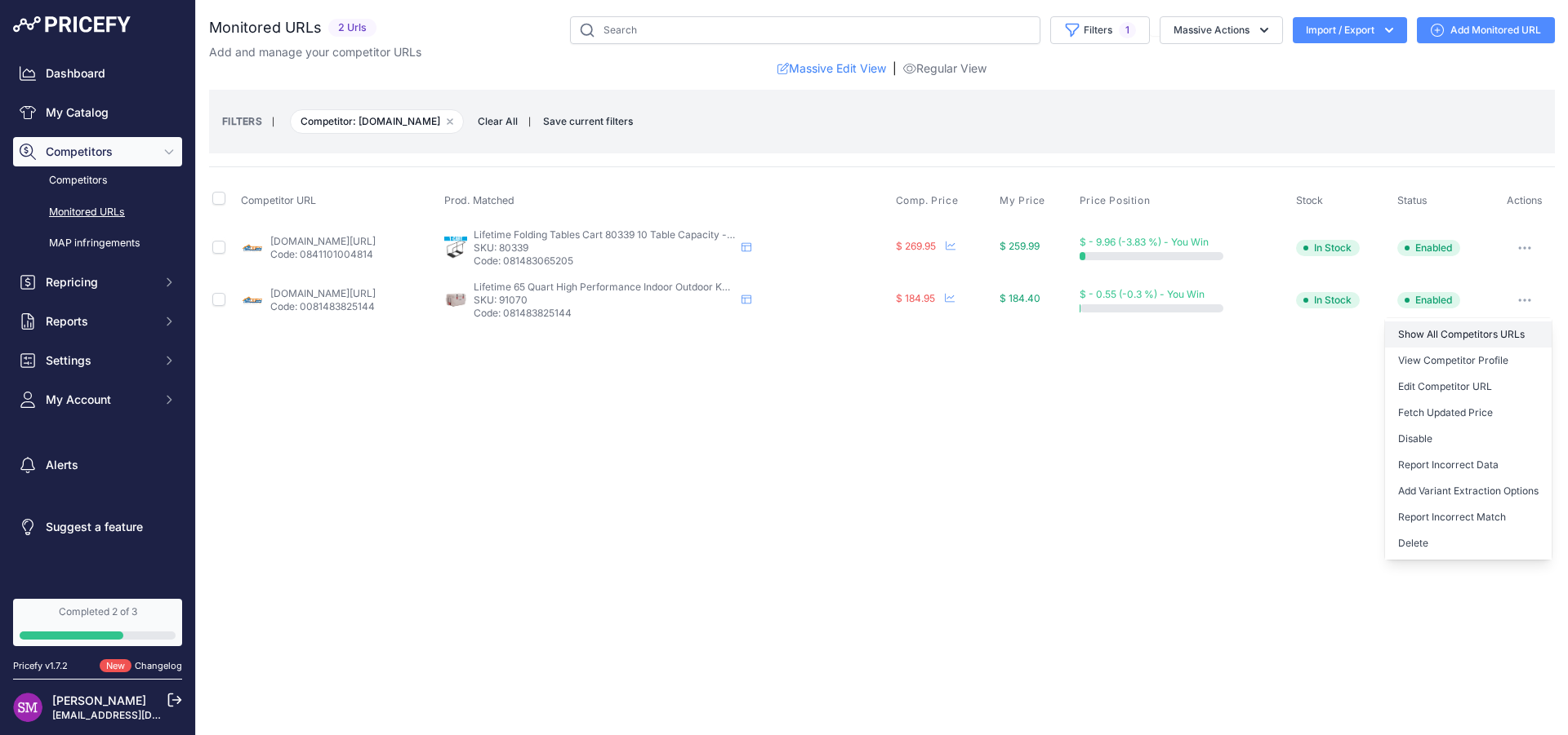
click at [1496, 331] on link "Show All Competitors URLs" at bounding box center [1468, 334] width 167 height 26
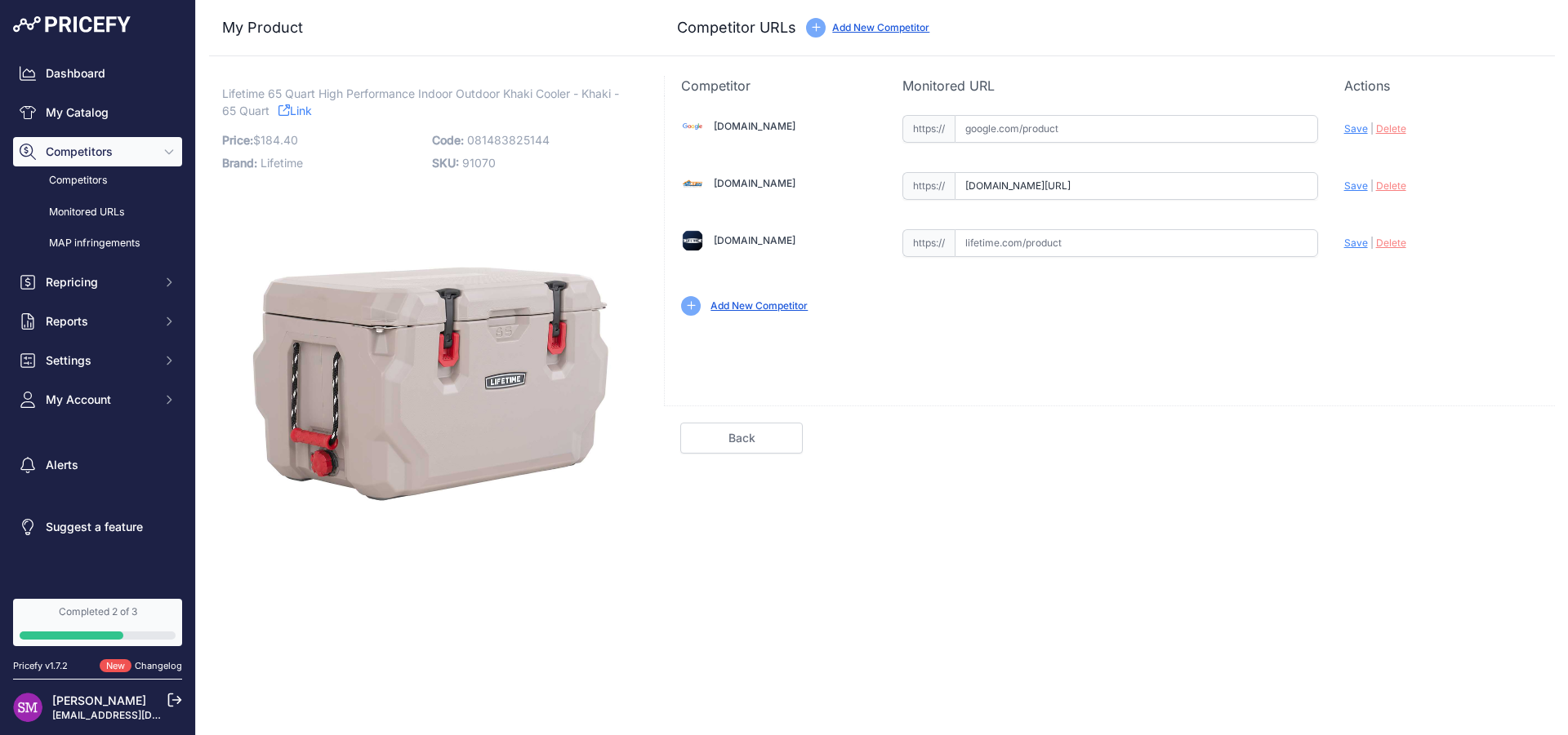
drag, startPoint x: 1100, startPoint y: 241, endPoint x: 906, endPoint y: 230, distance: 194.3
click at [955, 230] on input "text" at bounding box center [1136, 243] width 363 height 28
paste input "https://www.lifetime.com/lifetime-91070-65-quart-high-performance-cooler"
click at [1354, 240] on span "Save" at bounding box center [1356, 242] width 23 height 13
type input "[URL][DOMAIN_NAME]"
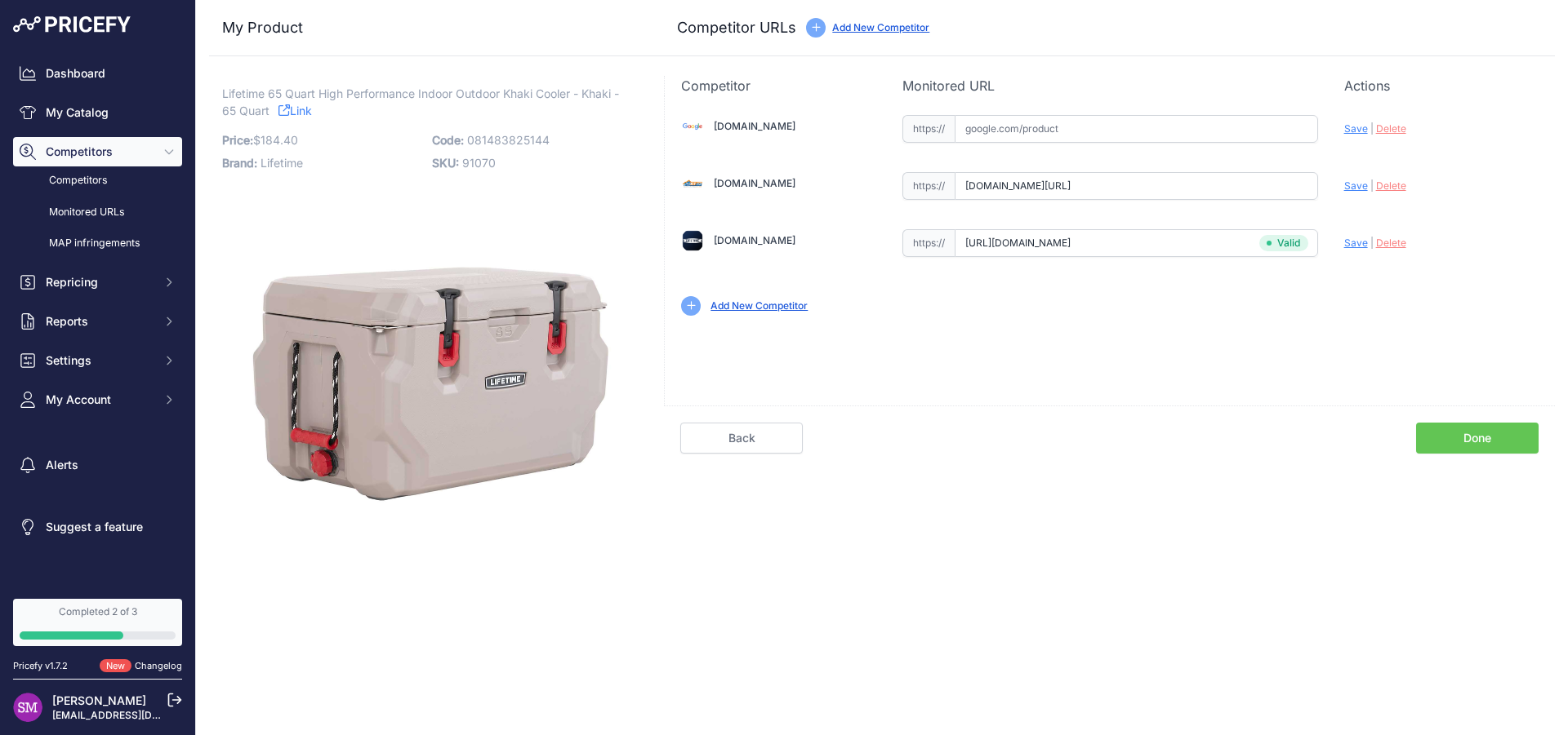
click at [1466, 444] on link "Done" at bounding box center [1477, 437] width 122 height 31
click at [1460, 442] on link "Done" at bounding box center [1477, 437] width 122 height 31
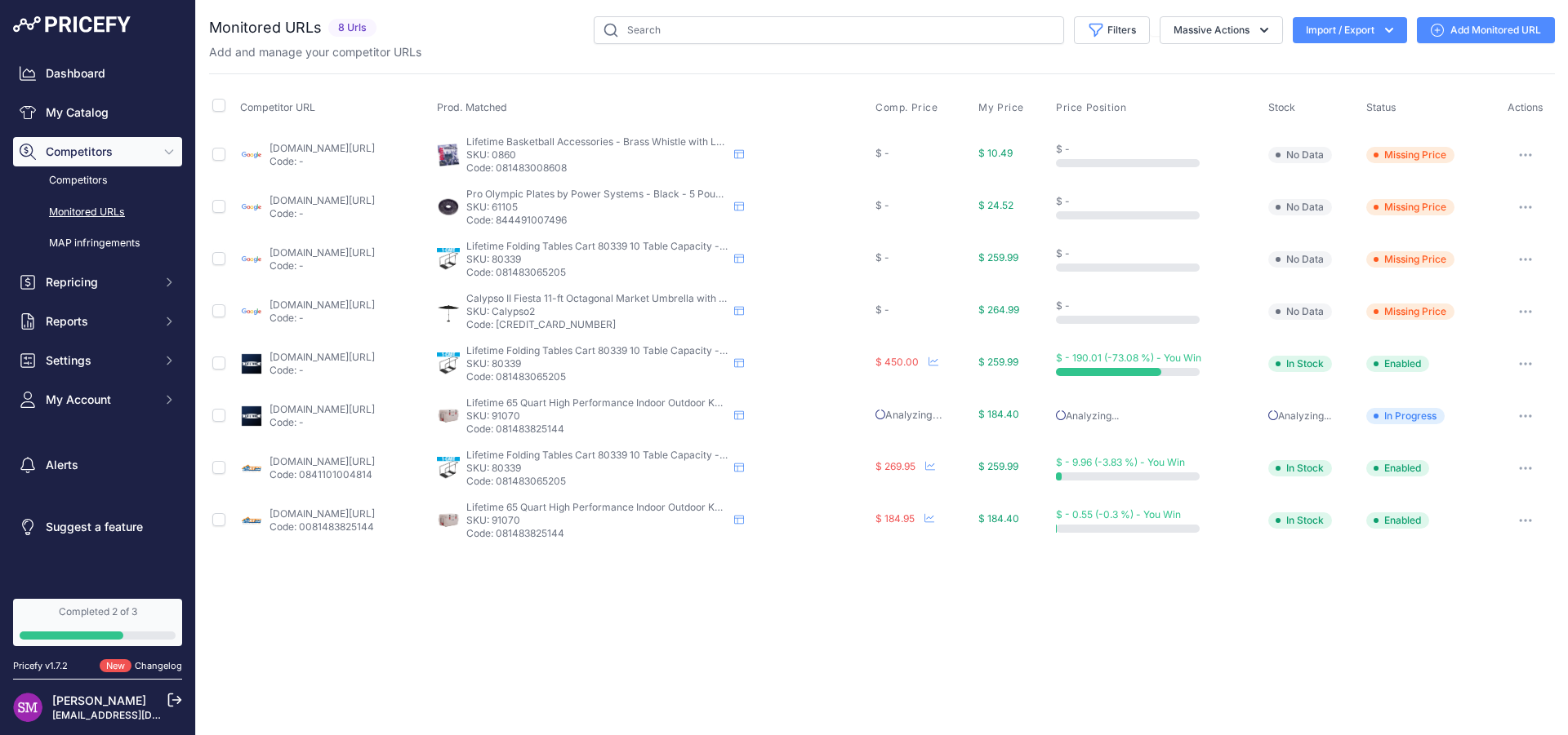
click at [361, 253] on link "google.com/shopping/product/4705551241085652440?prirule_jdsnikfkfjsd=9996" at bounding box center [322, 252] width 106 height 13
click at [1517, 413] on button "button" at bounding box center [1525, 416] width 33 height 23
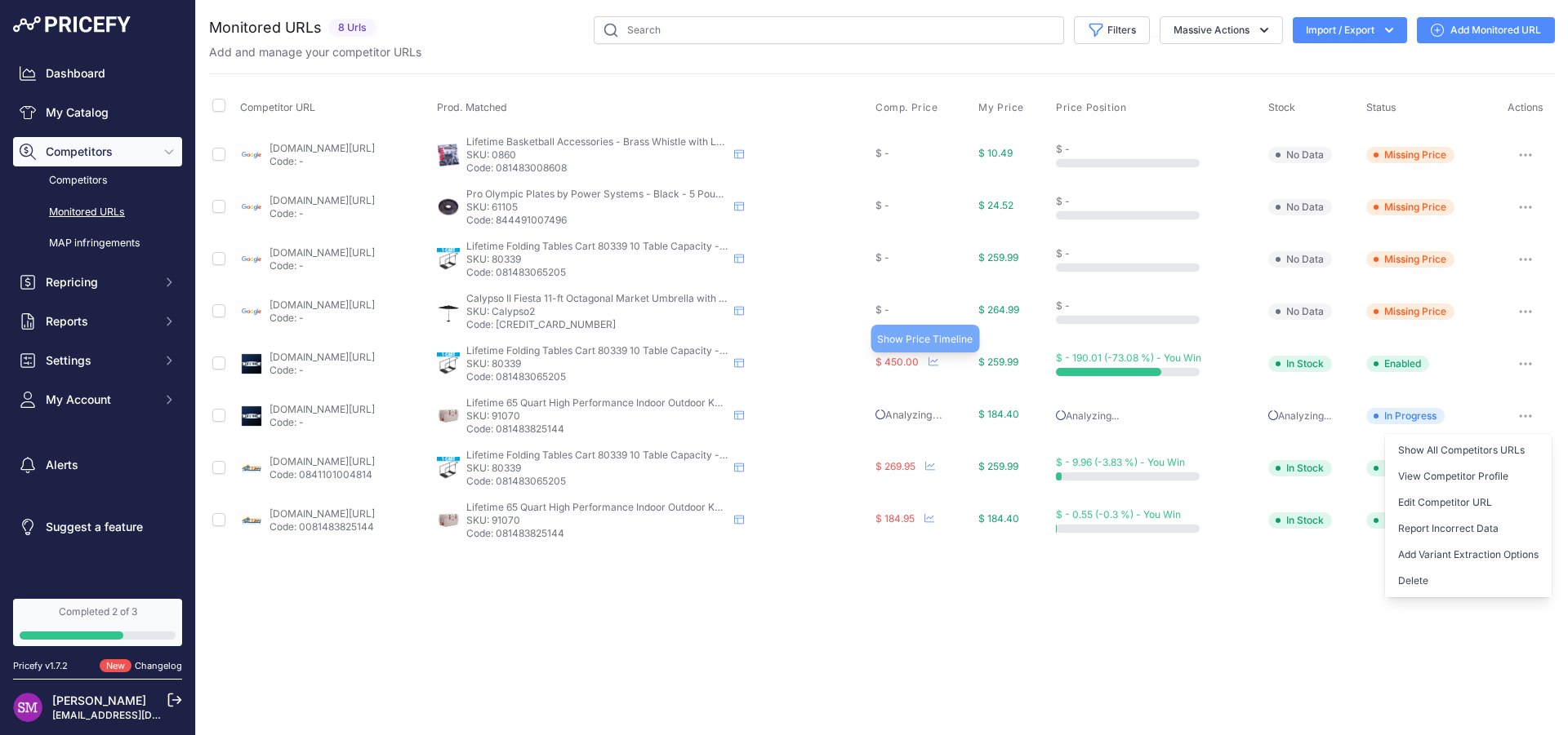
click at [938, 364] on icon at bounding box center [933, 362] width 10 height 10
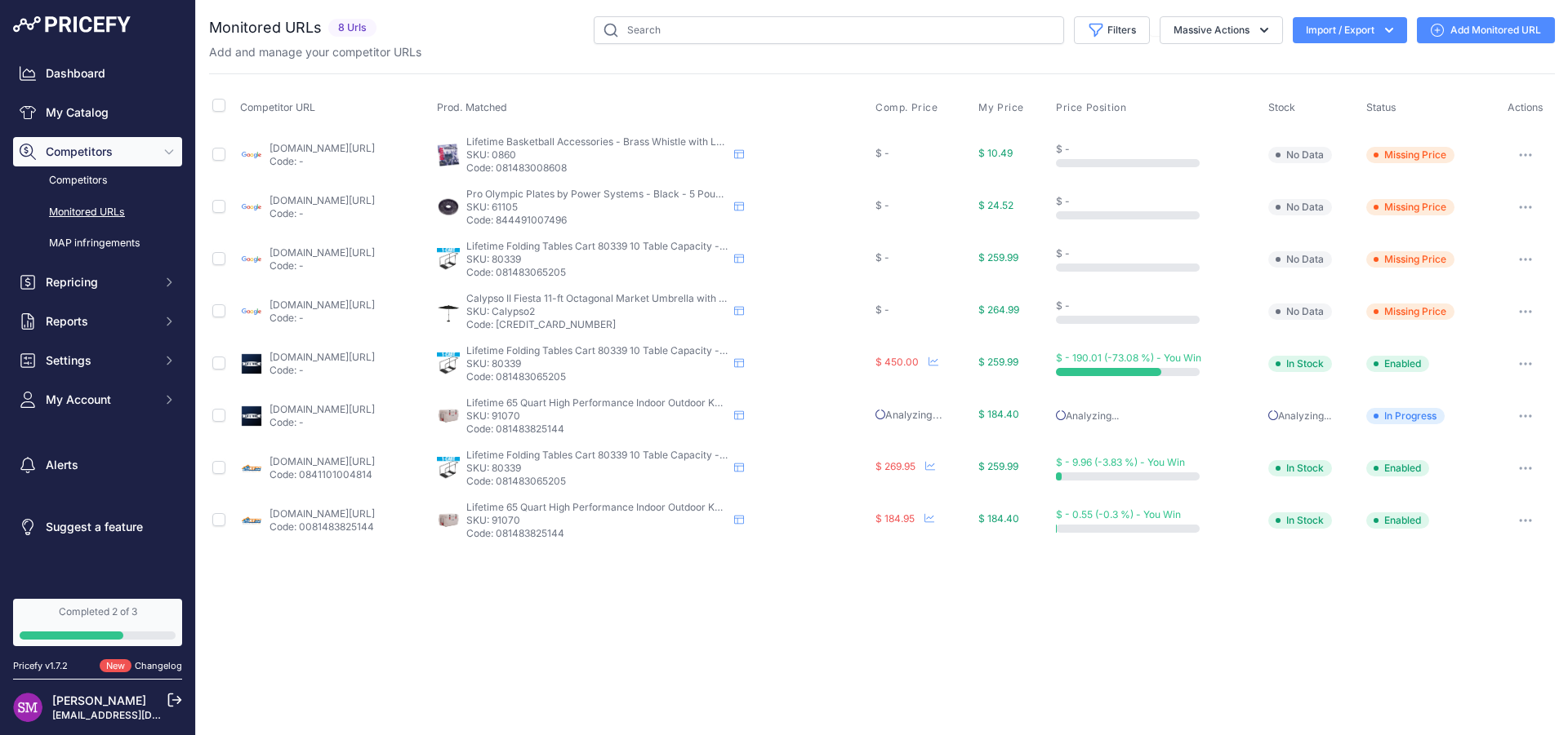
click at [100, 612] on div "Completed 2 of 3" at bounding box center [97, 613] width 156 height 13
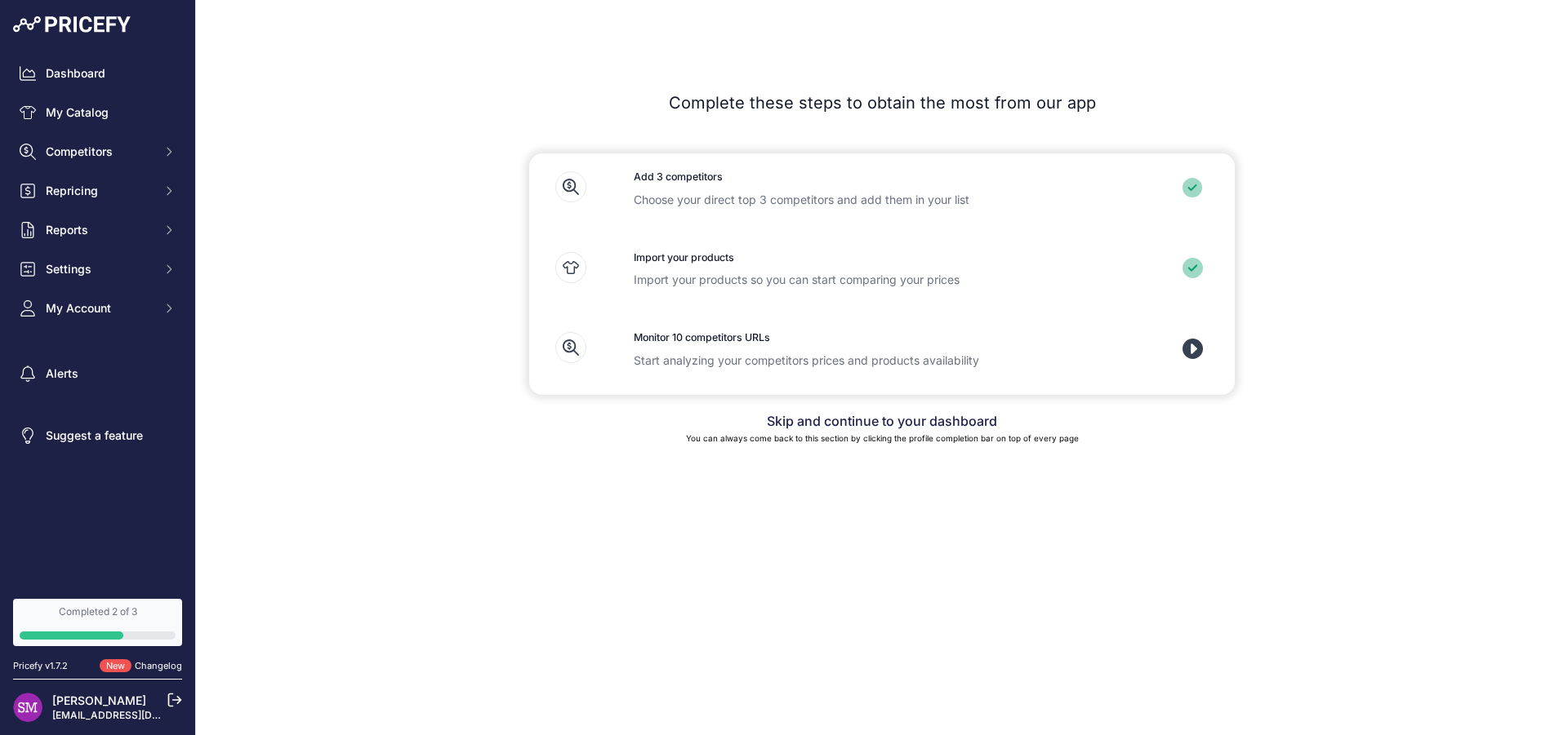
click at [1197, 349] on icon at bounding box center [1192, 349] width 20 height 20
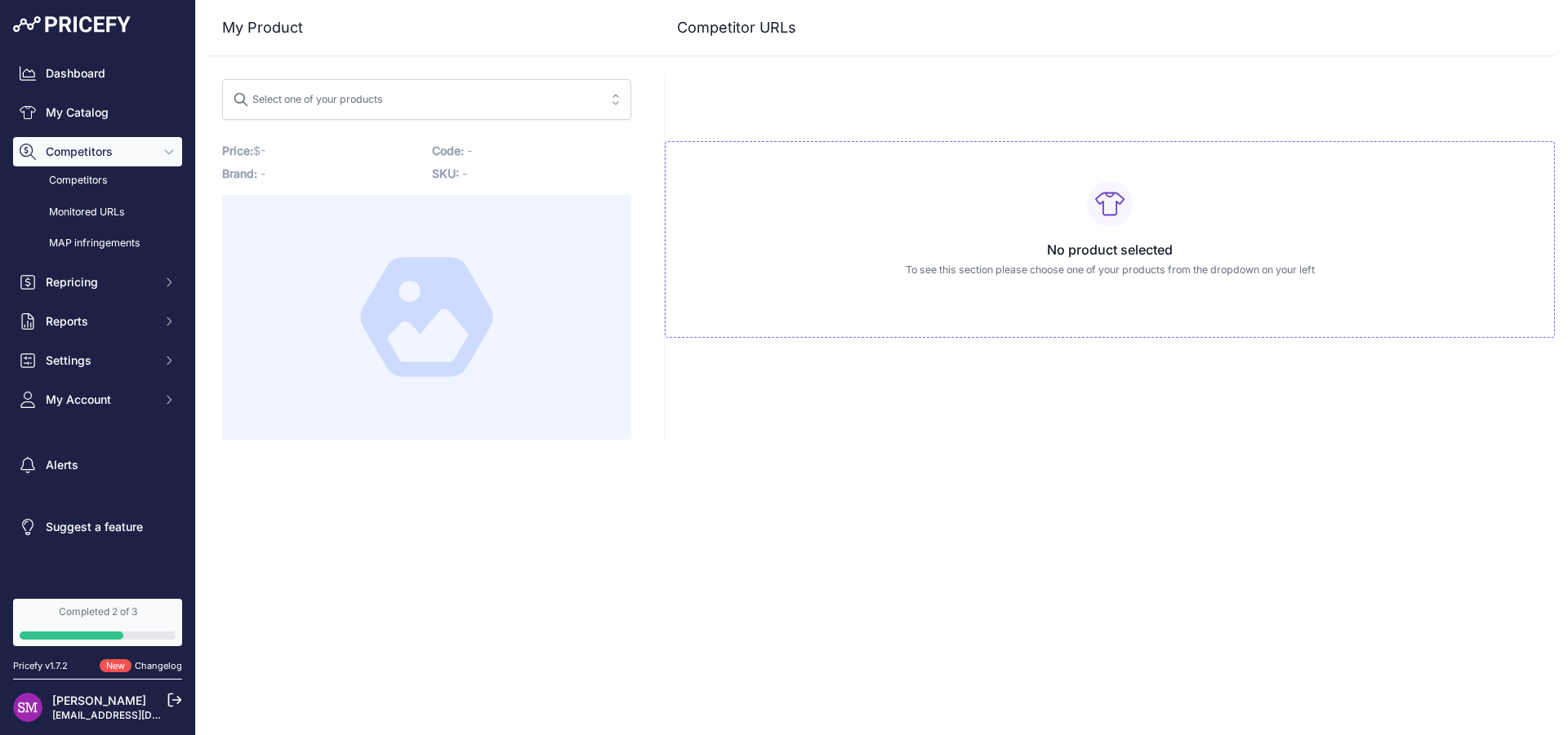
click at [615, 101] on button "Select one of your products" at bounding box center [427, 99] width 409 height 41
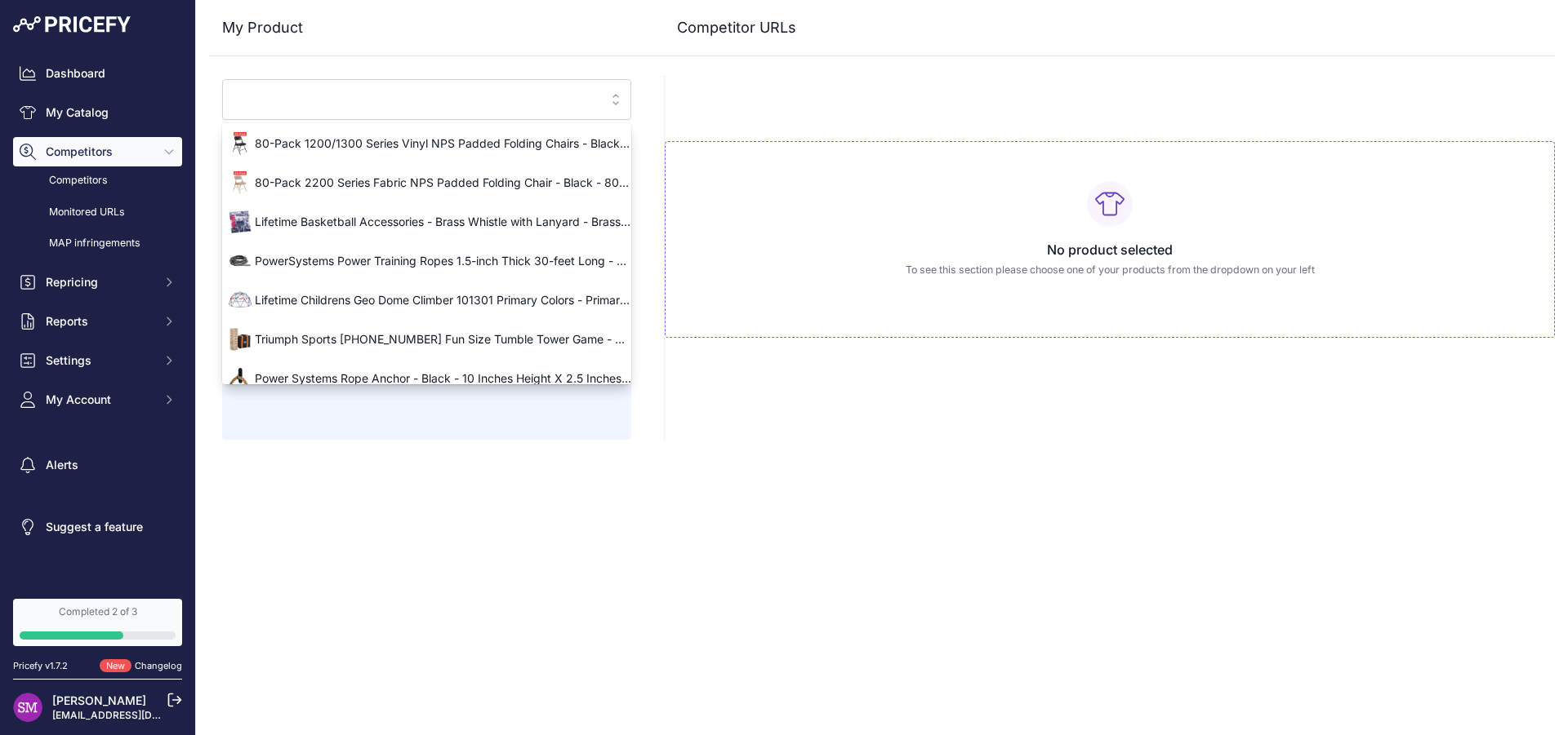
scroll to position [137, 0]
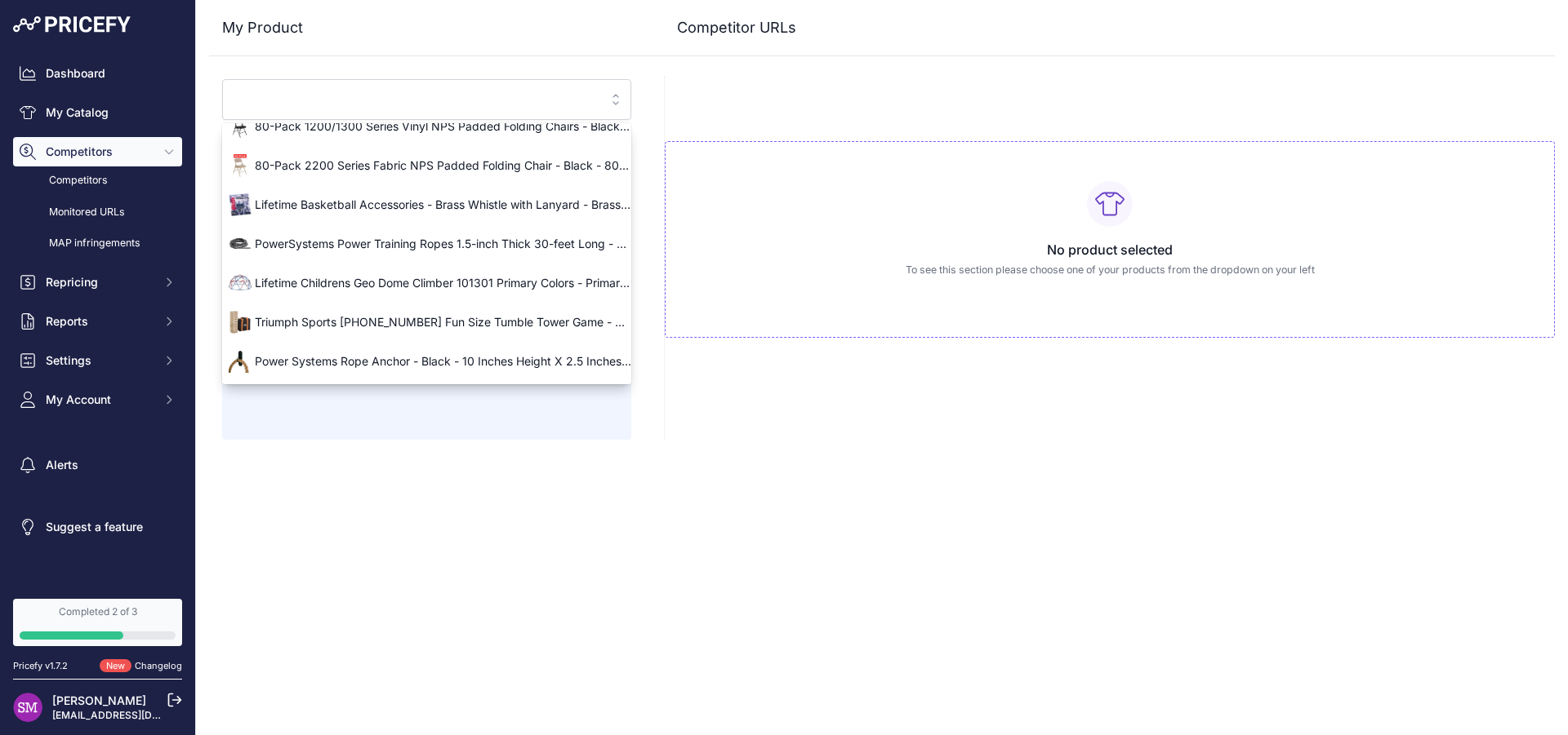
click at [353, 96] on input "search" at bounding box center [415, 99] width 365 height 26
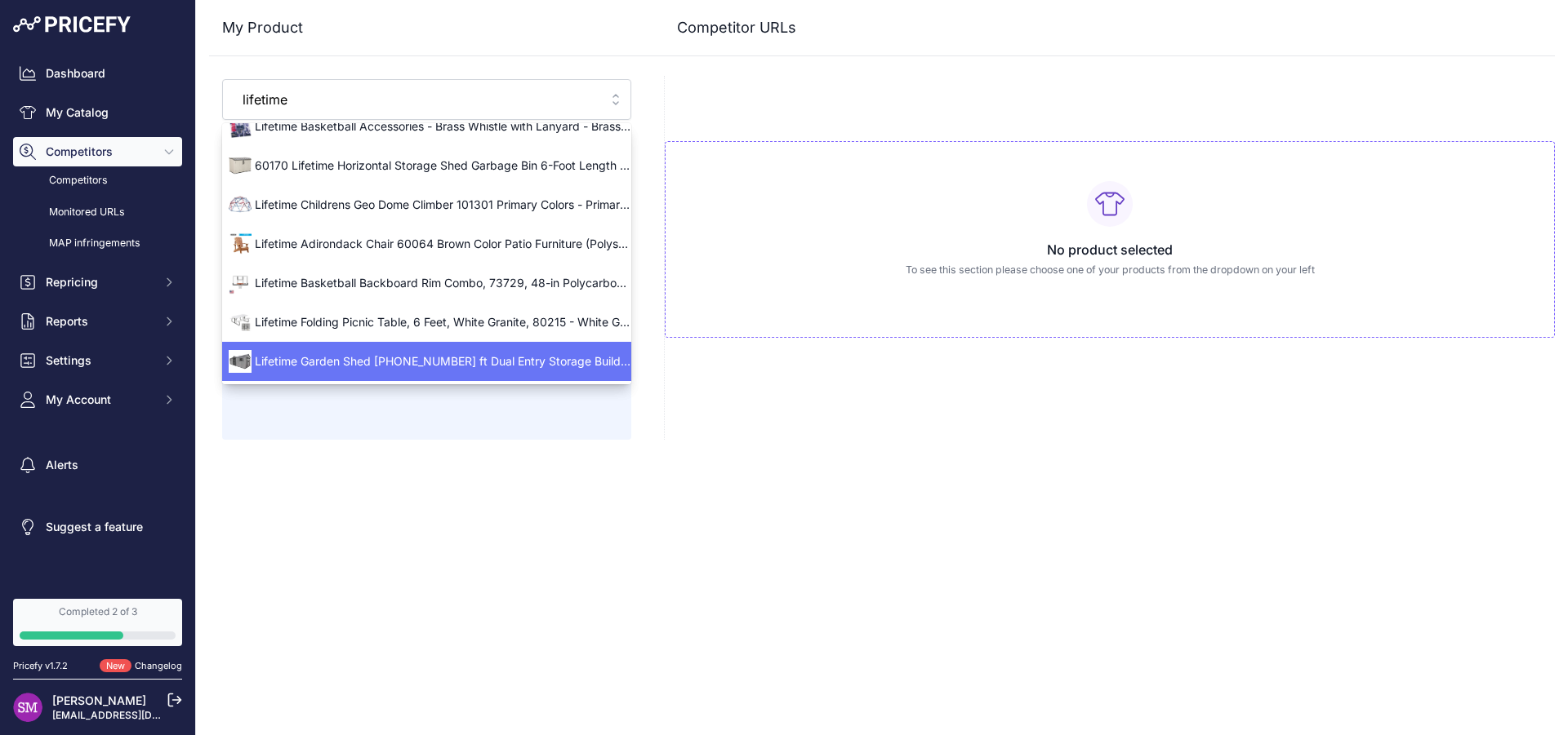
type input "lifetime"
click at [658, 71] on div "My Product Competitor URLs" at bounding box center [881, 220] width 1346 height 440
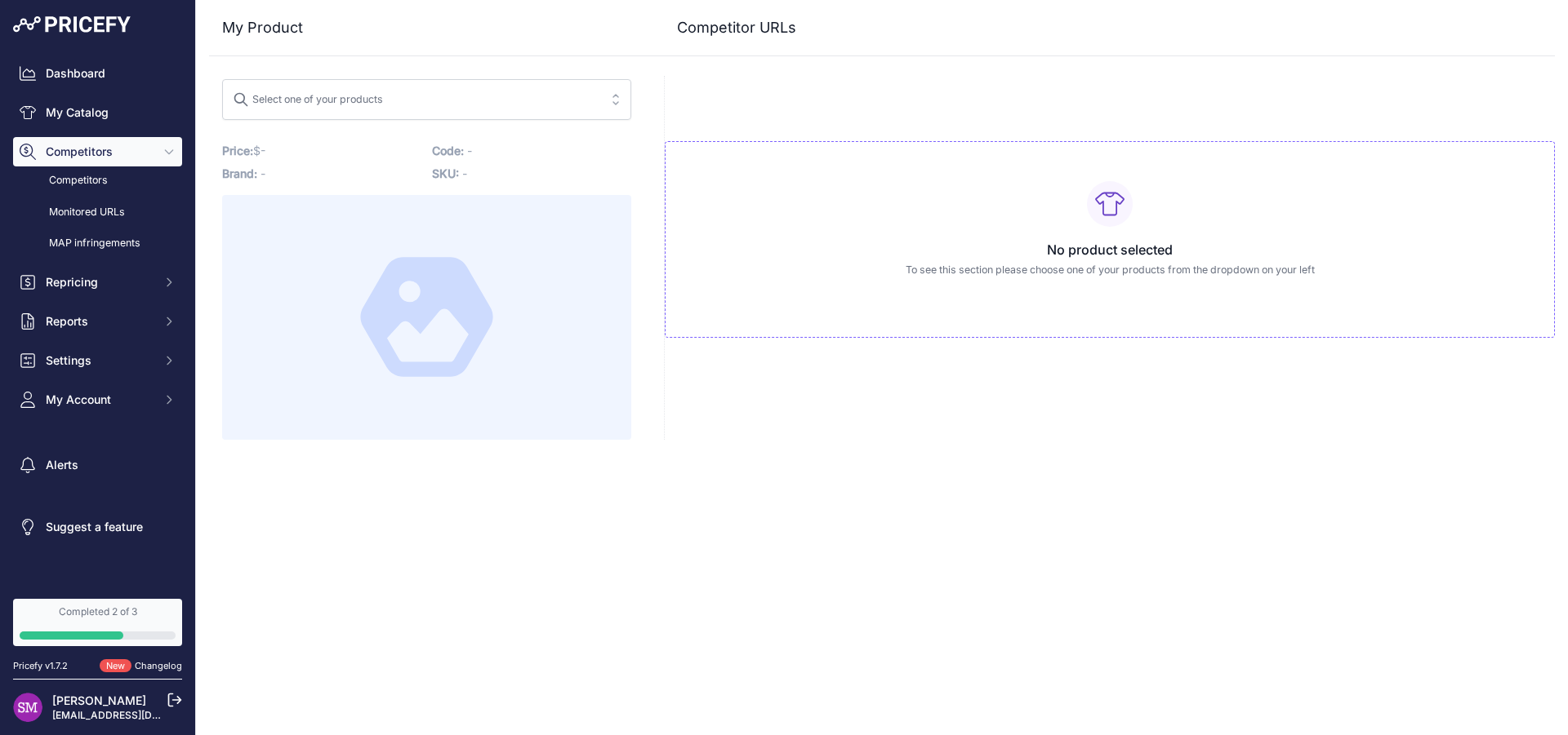
scroll to position [0, 0]
click at [64, 72] on link "Dashboard" at bounding box center [98, 73] width 169 height 29
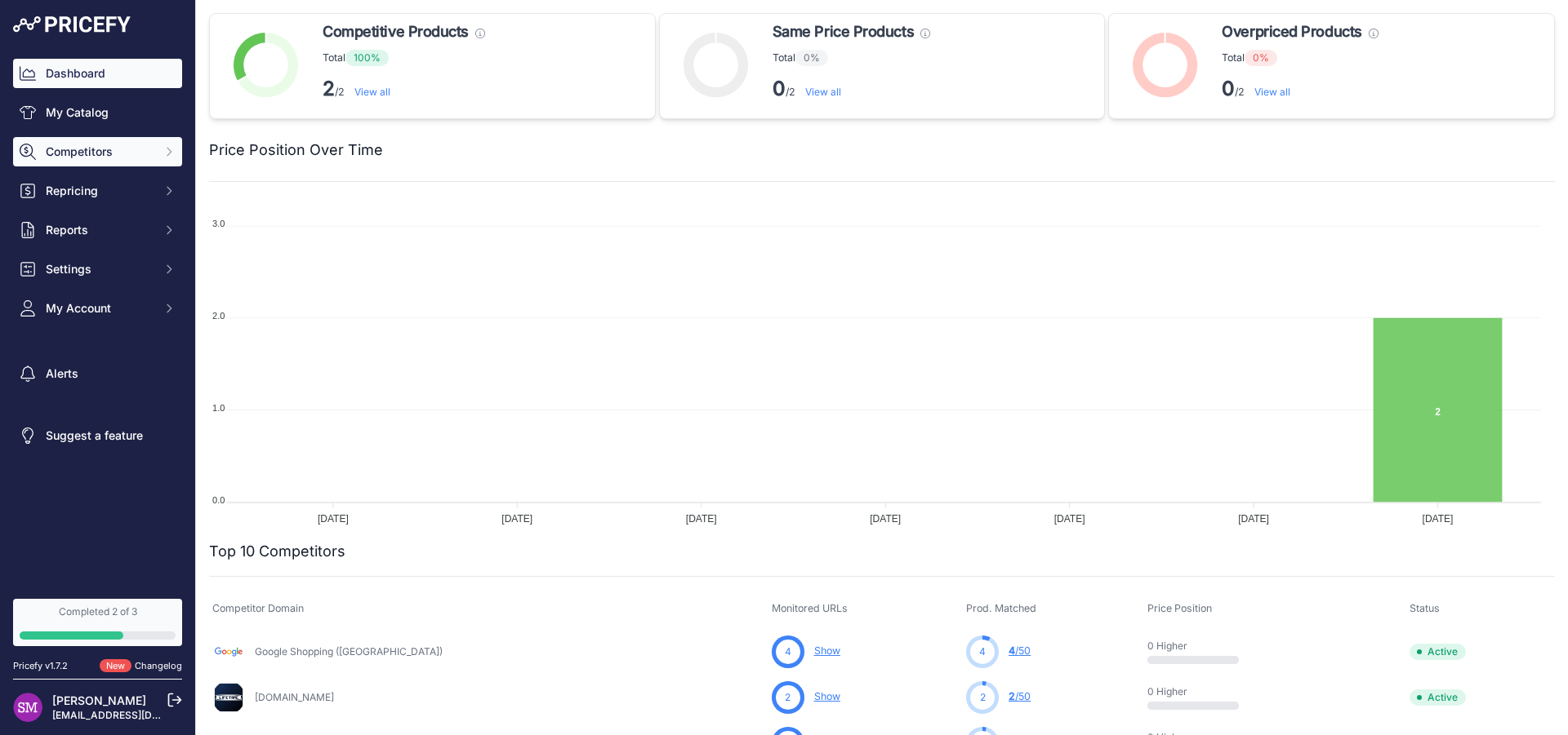
click at [102, 148] on span "Competitors" at bounding box center [100, 151] width 107 height 16
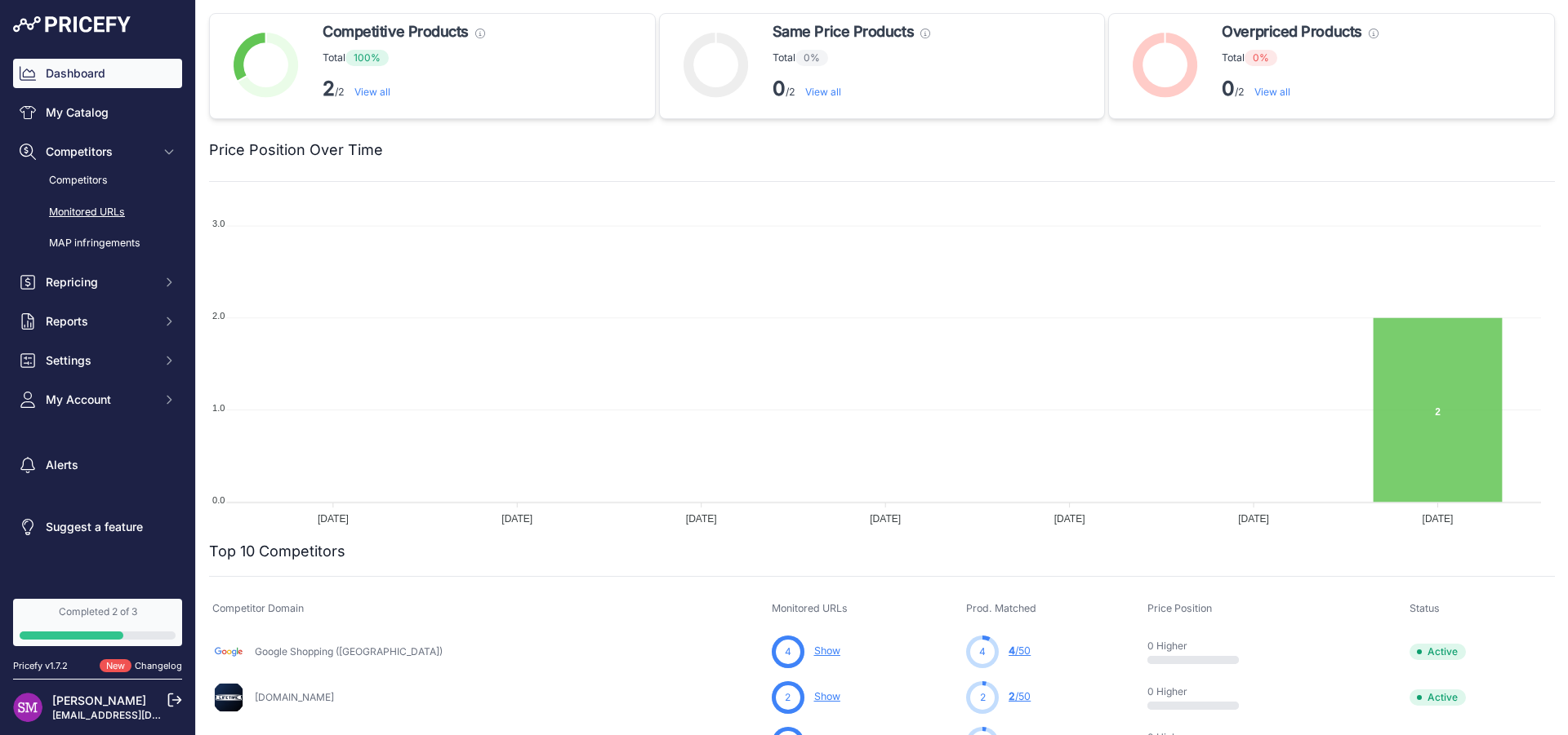
click at [118, 209] on link "Monitored URLs" at bounding box center [98, 213] width 169 height 28
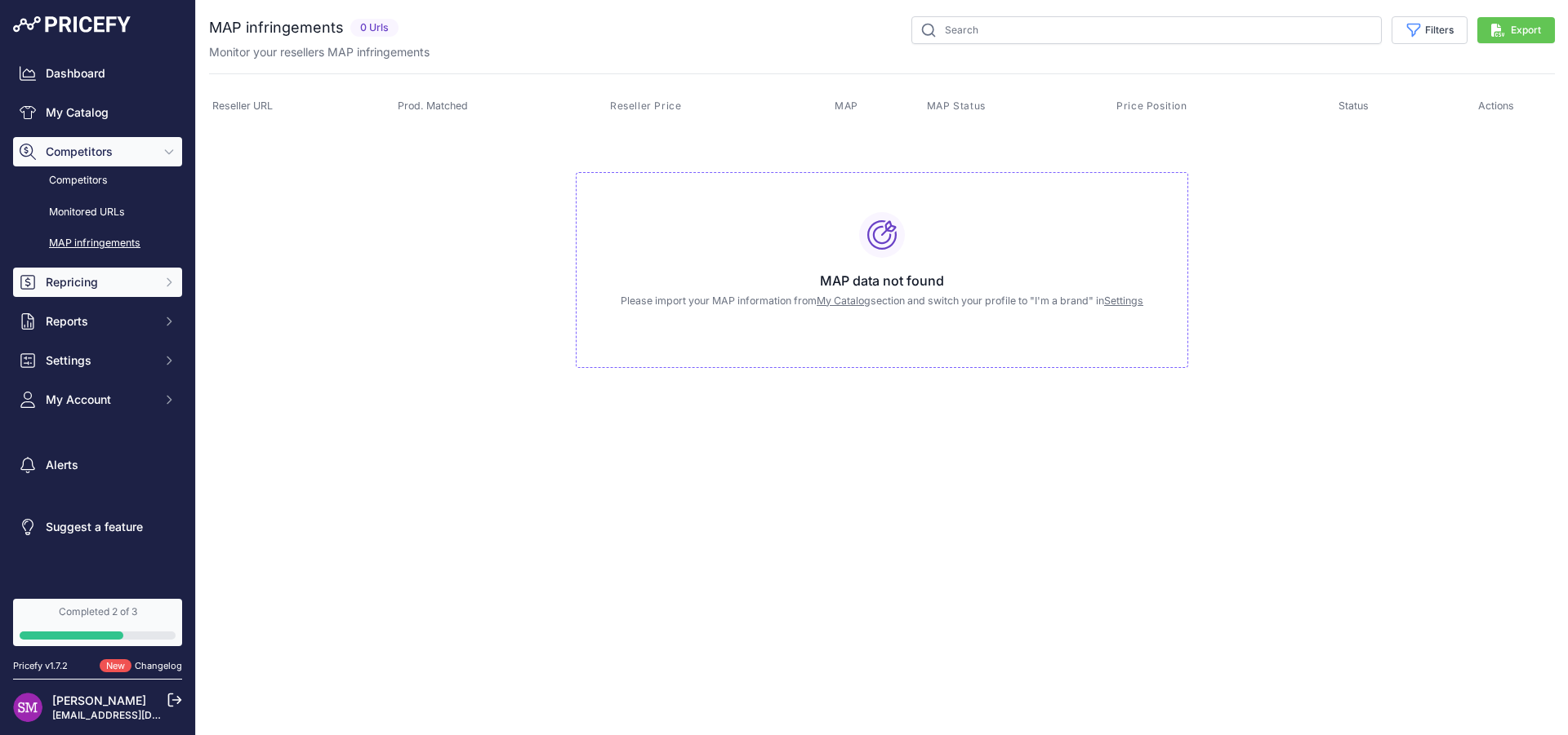
click at [86, 283] on span "Repricing" at bounding box center [100, 282] width 107 height 16
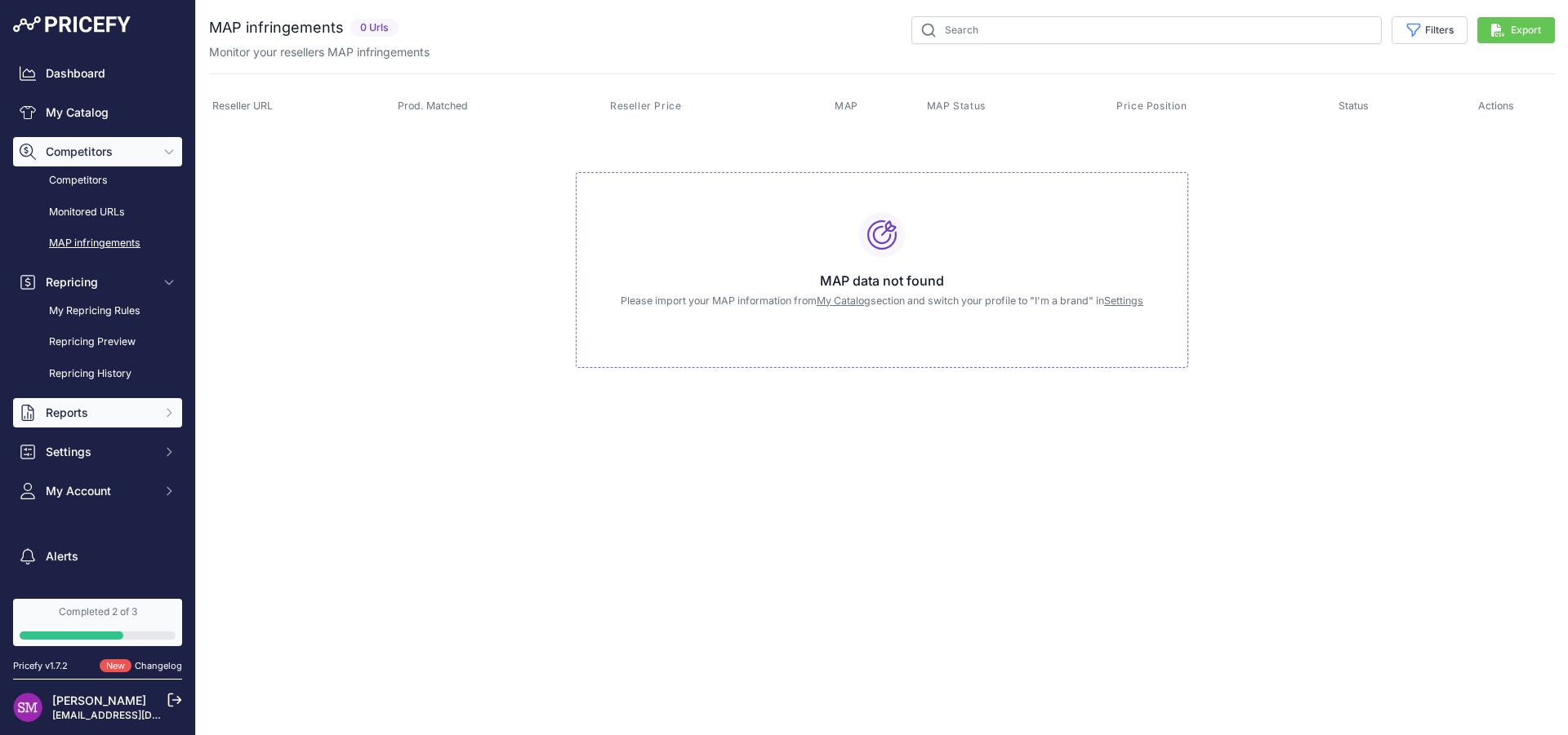
click at [67, 414] on span "Reports" at bounding box center [100, 412] width 107 height 16
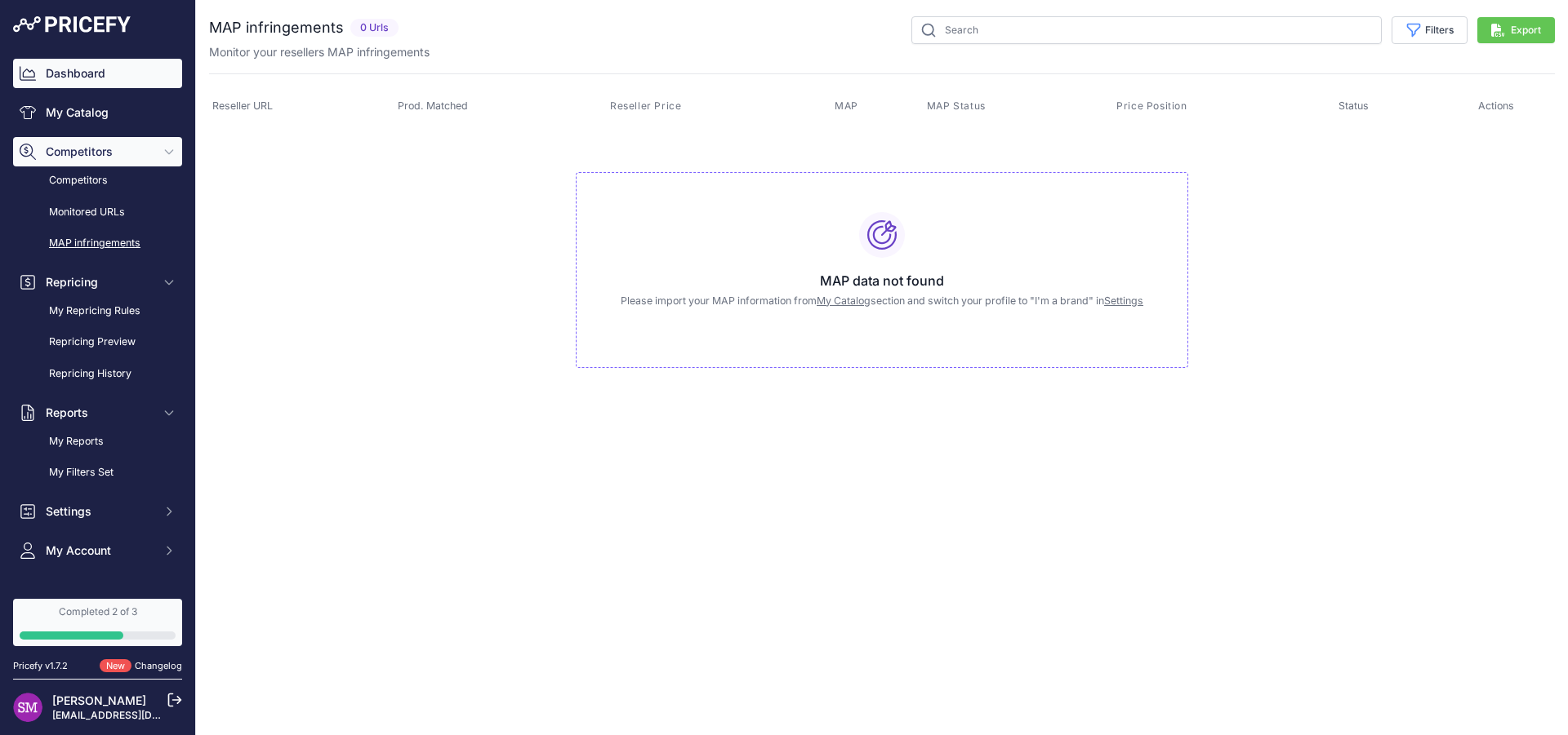
click at [94, 78] on link "Dashboard" at bounding box center [98, 73] width 169 height 29
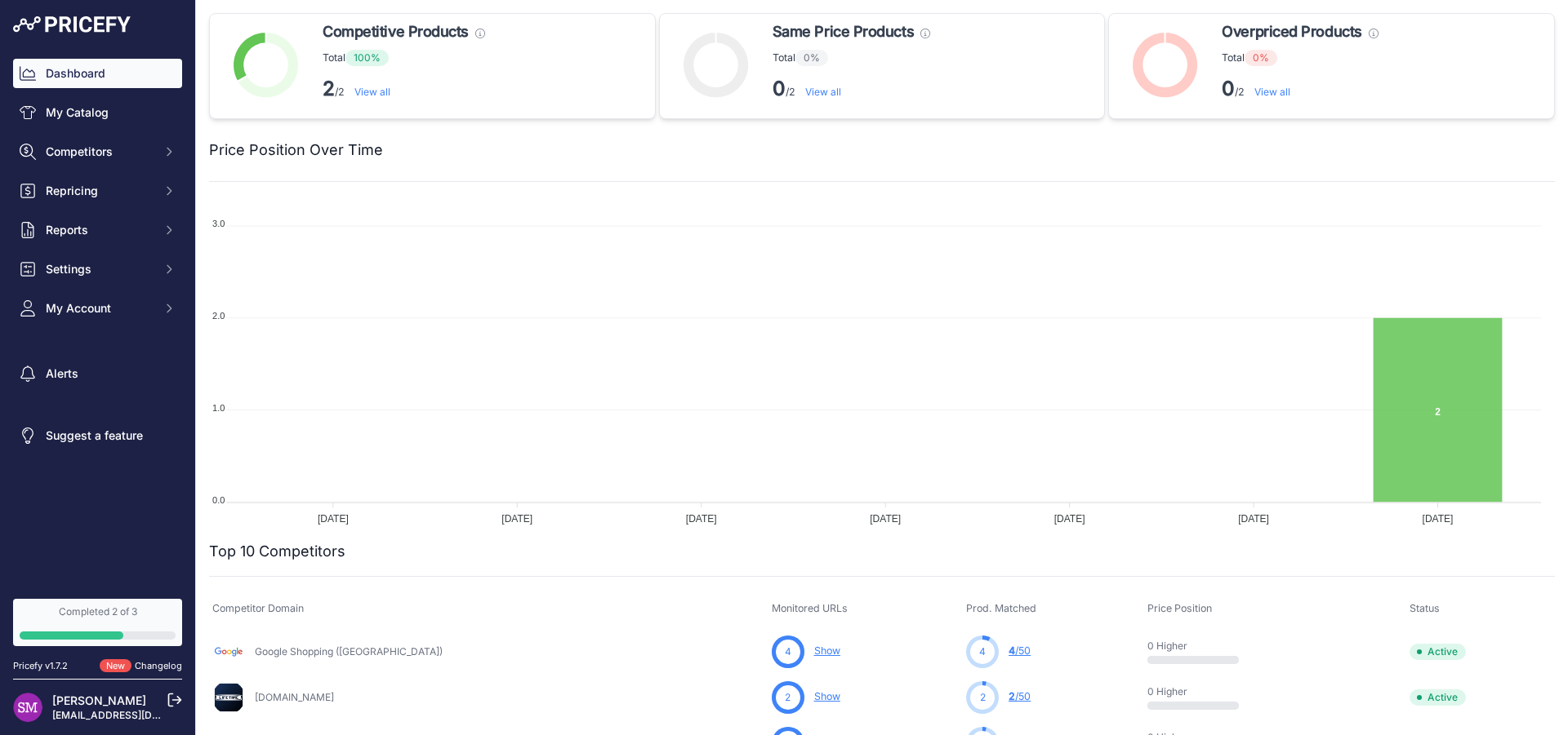
click at [49, 92] on div "Dashboard My Catalog Competitors Competitors Monitored URLs MAP infringements R…" at bounding box center [98, 191] width 169 height 265
click at [53, 101] on link "My Catalog" at bounding box center [98, 112] width 169 height 29
click at [80, 149] on span "Competitors" at bounding box center [100, 151] width 107 height 16
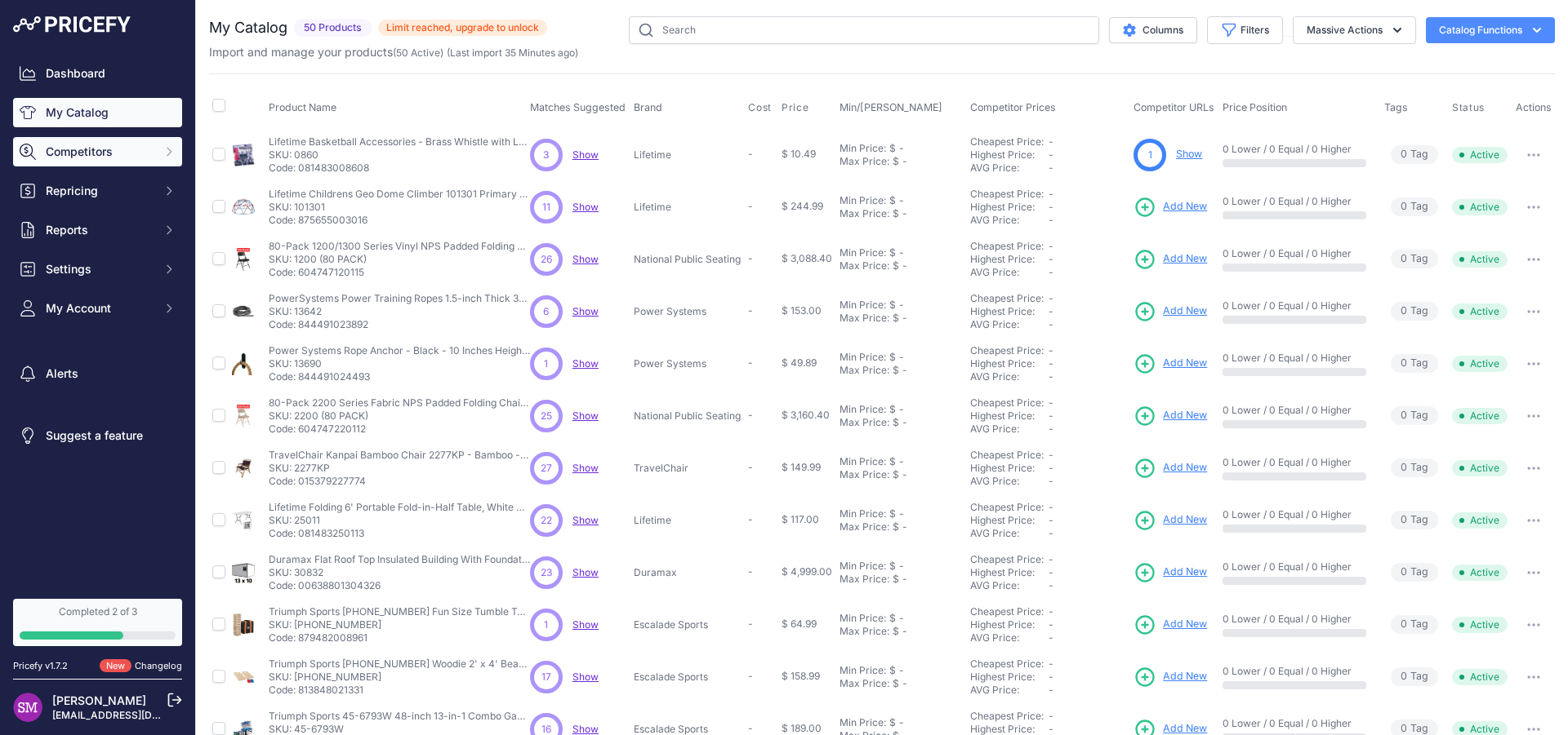
click at [94, 154] on span "Competitors" at bounding box center [100, 151] width 107 height 16
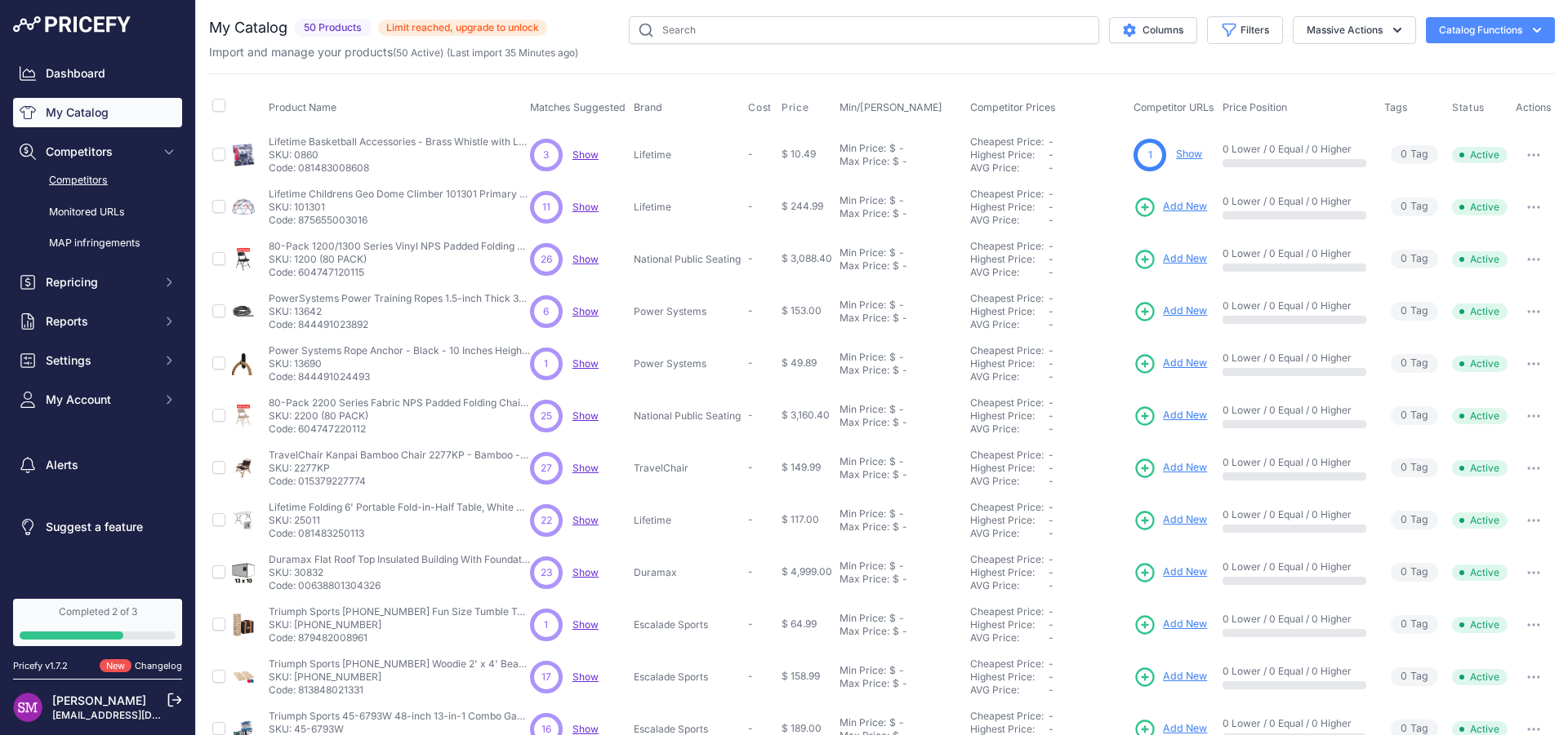
click at [94, 178] on link "Competitors" at bounding box center [98, 181] width 169 height 28
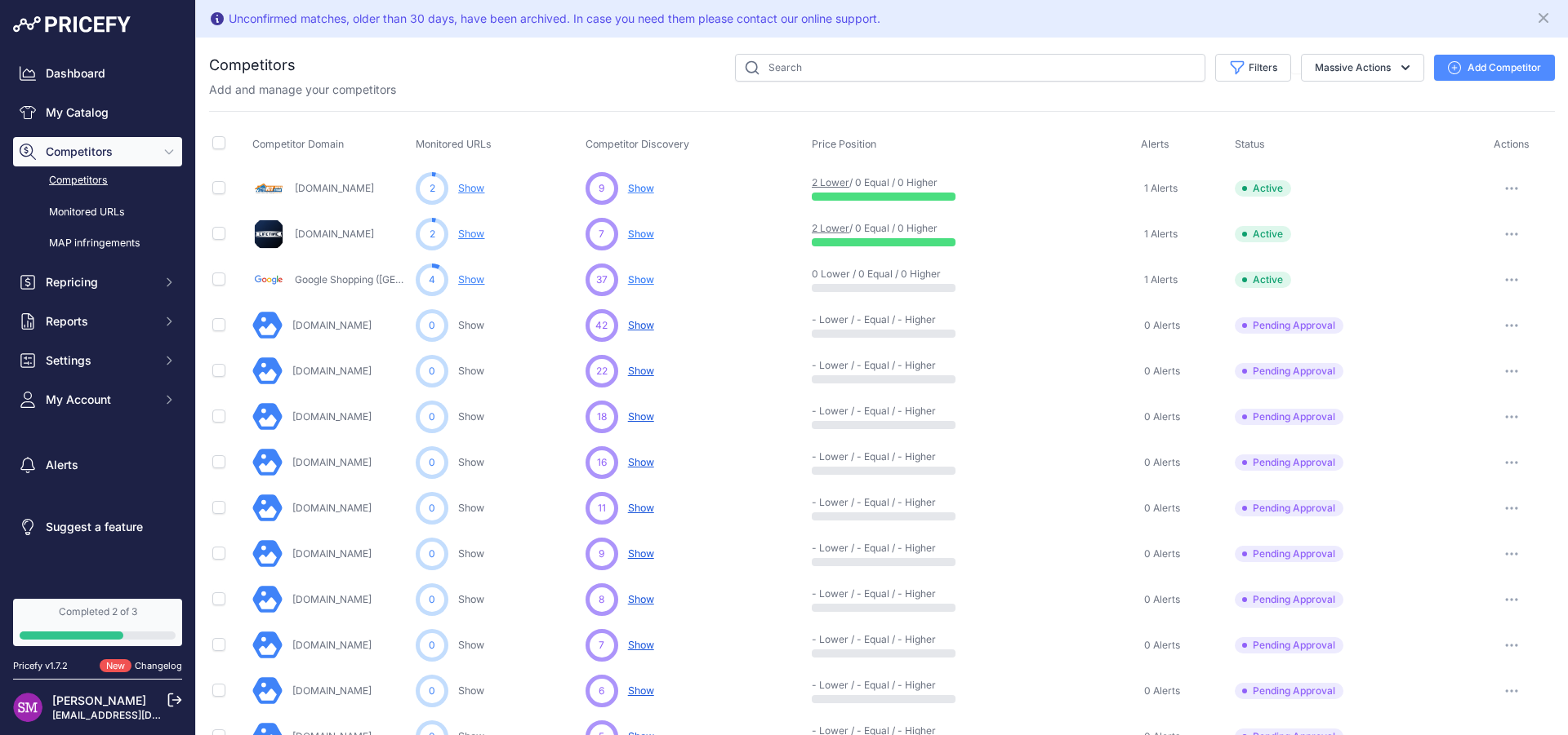
click at [643, 189] on span "Show" at bounding box center [641, 188] width 26 height 13
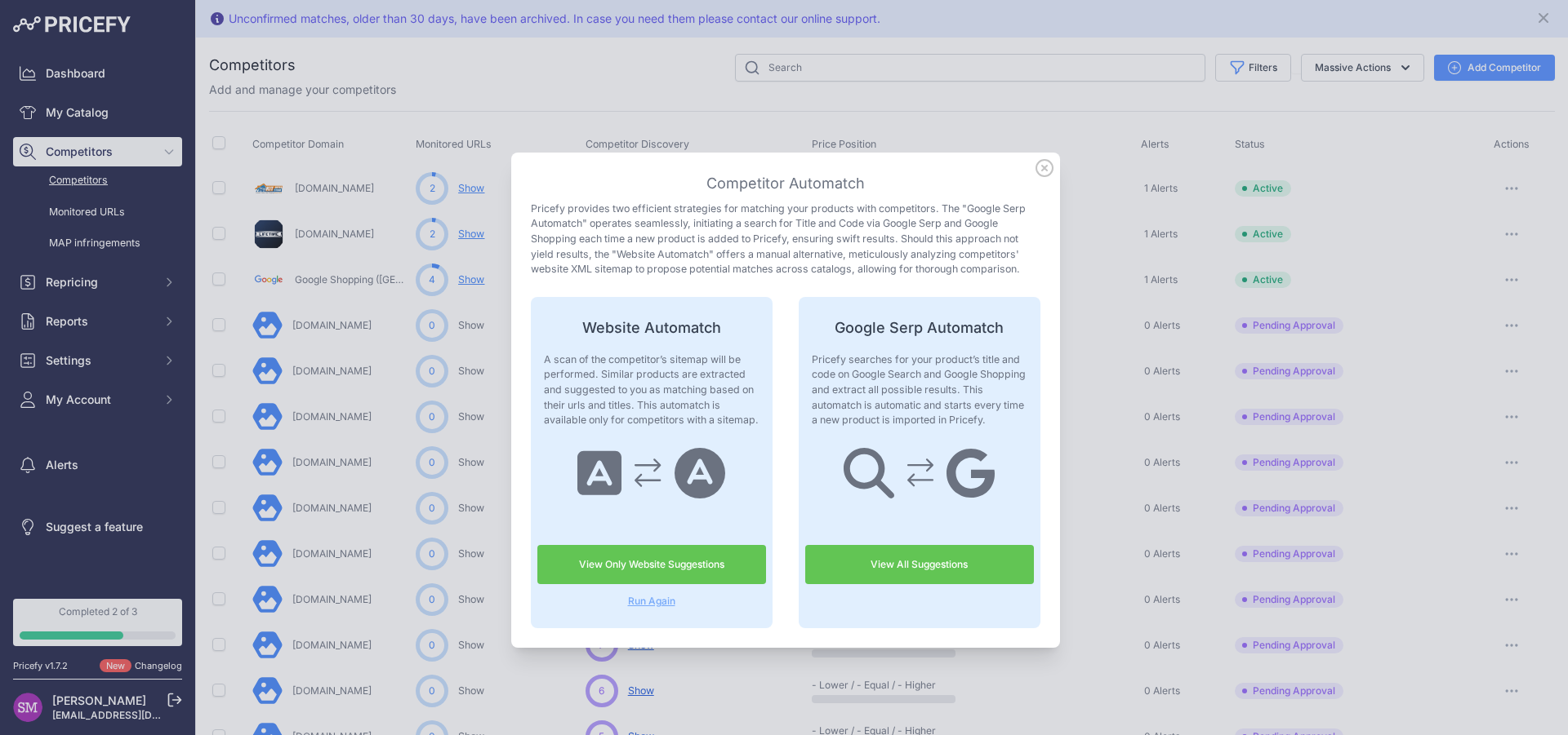
click at [1036, 169] on icon at bounding box center [1044, 168] width 18 height 18
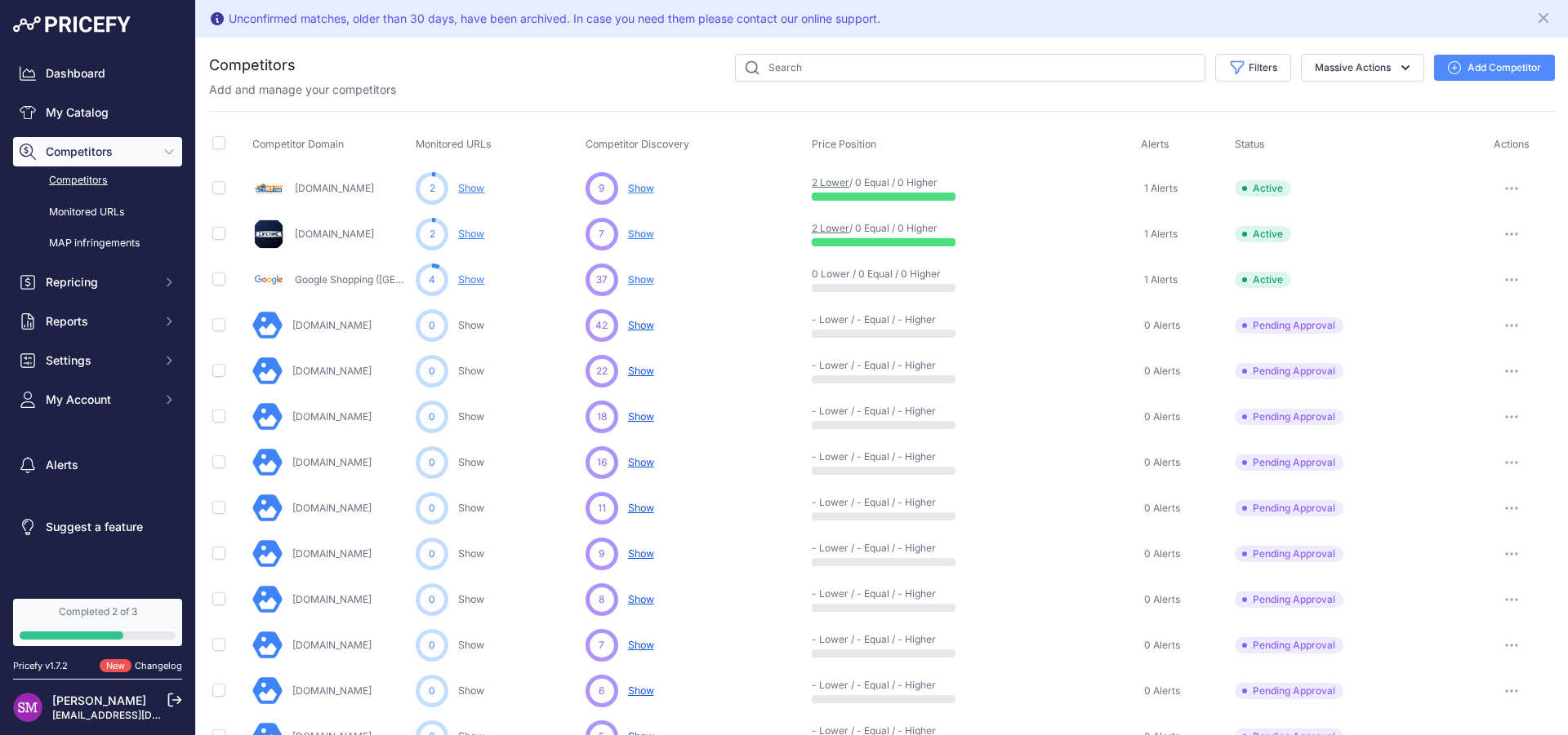
click at [596, 234] on div "7" at bounding box center [601, 234] width 33 height 33
click at [668, 252] on td "7 ... Show No suggestions available yet for this competitor Discovering... ​ At…" at bounding box center [695, 234] width 226 height 46
click at [639, 279] on span "Show" at bounding box center [641, 280] width 26 height 13
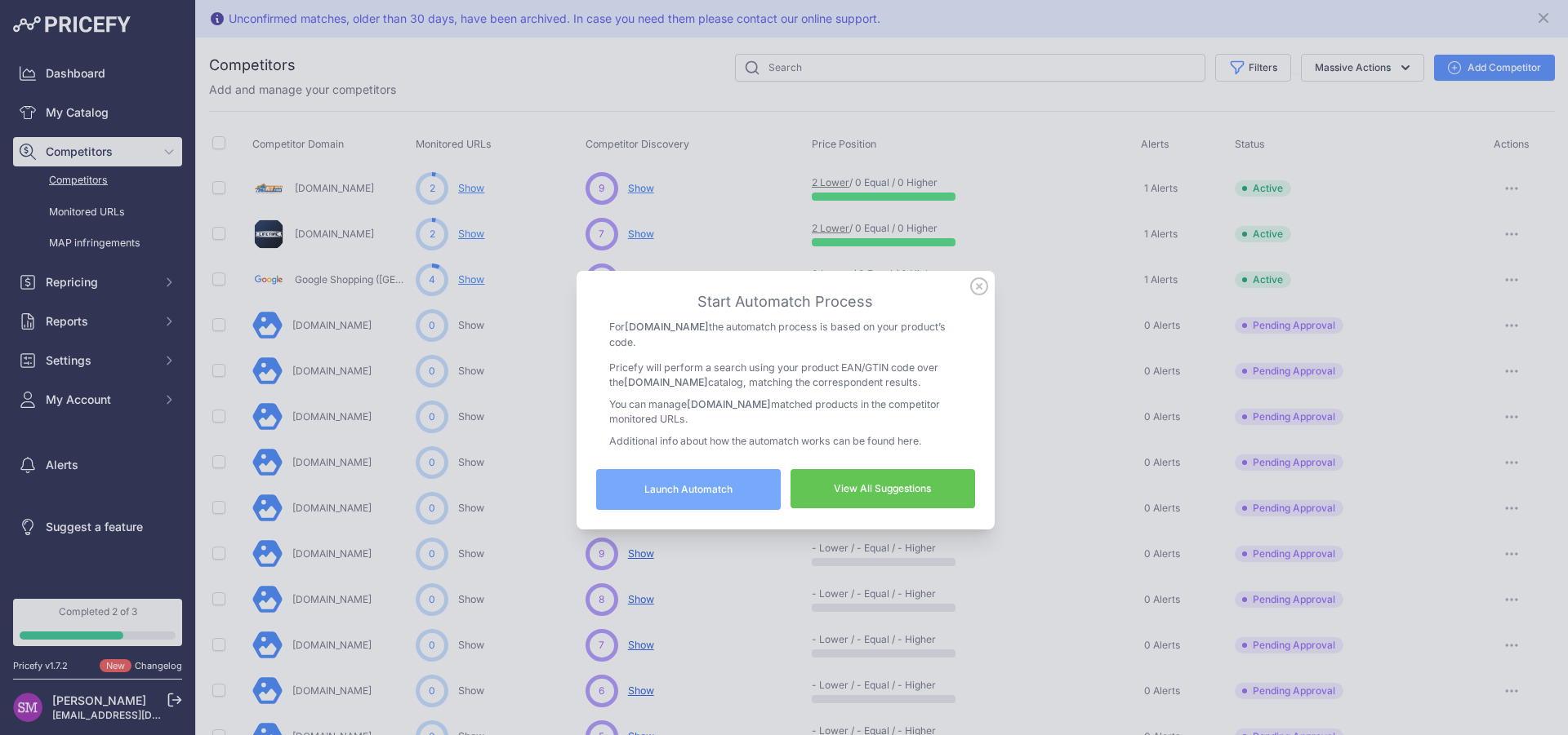
click at [971, 292] on icon at bounding box center [979, 286] width 16 height 16
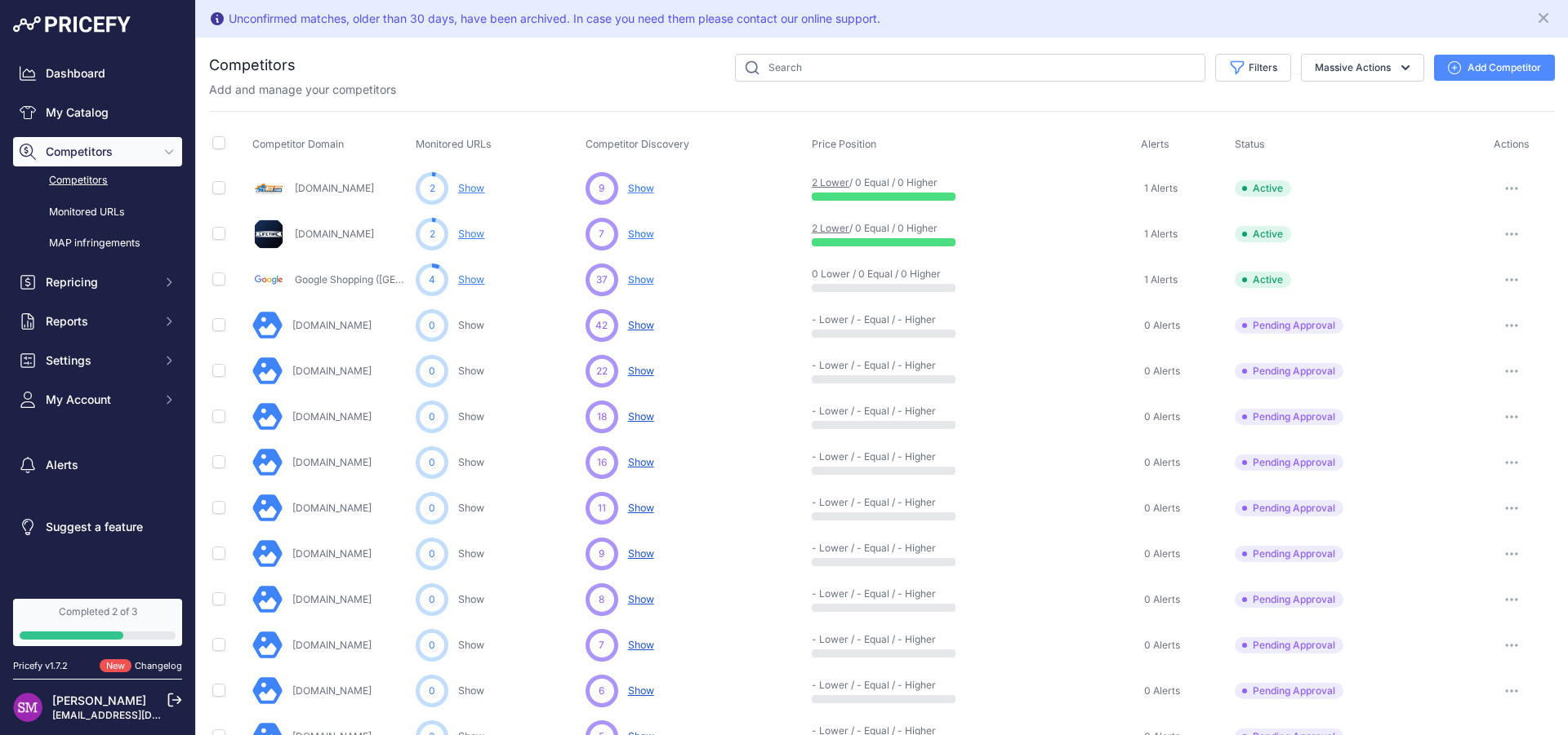
click at [636, 192] on span "Show" at bounding box center [641, 188] width 26 height 13
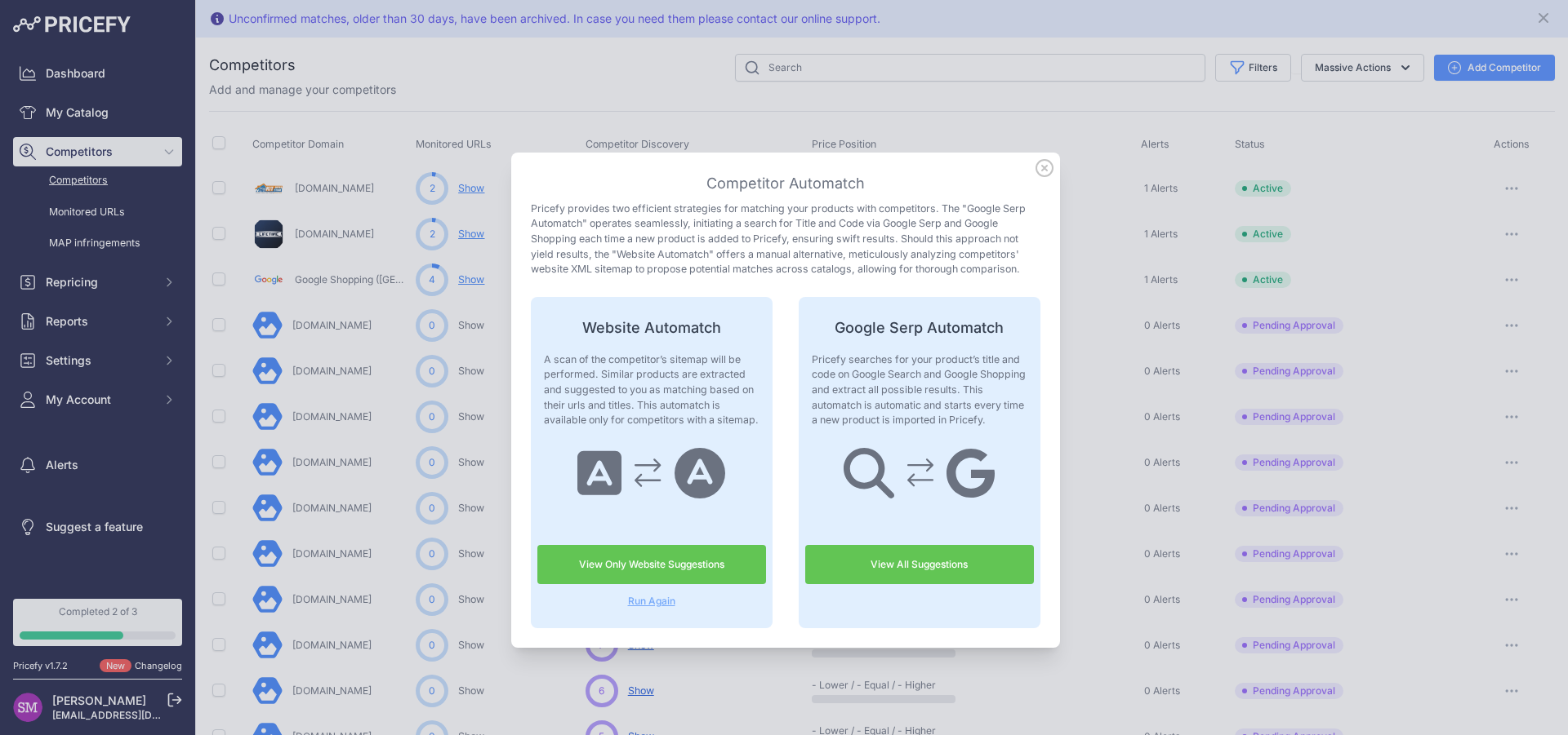
click at [871, 563] on link "View All Suggestions" at bounding box center [919, 565] width 229 height 39
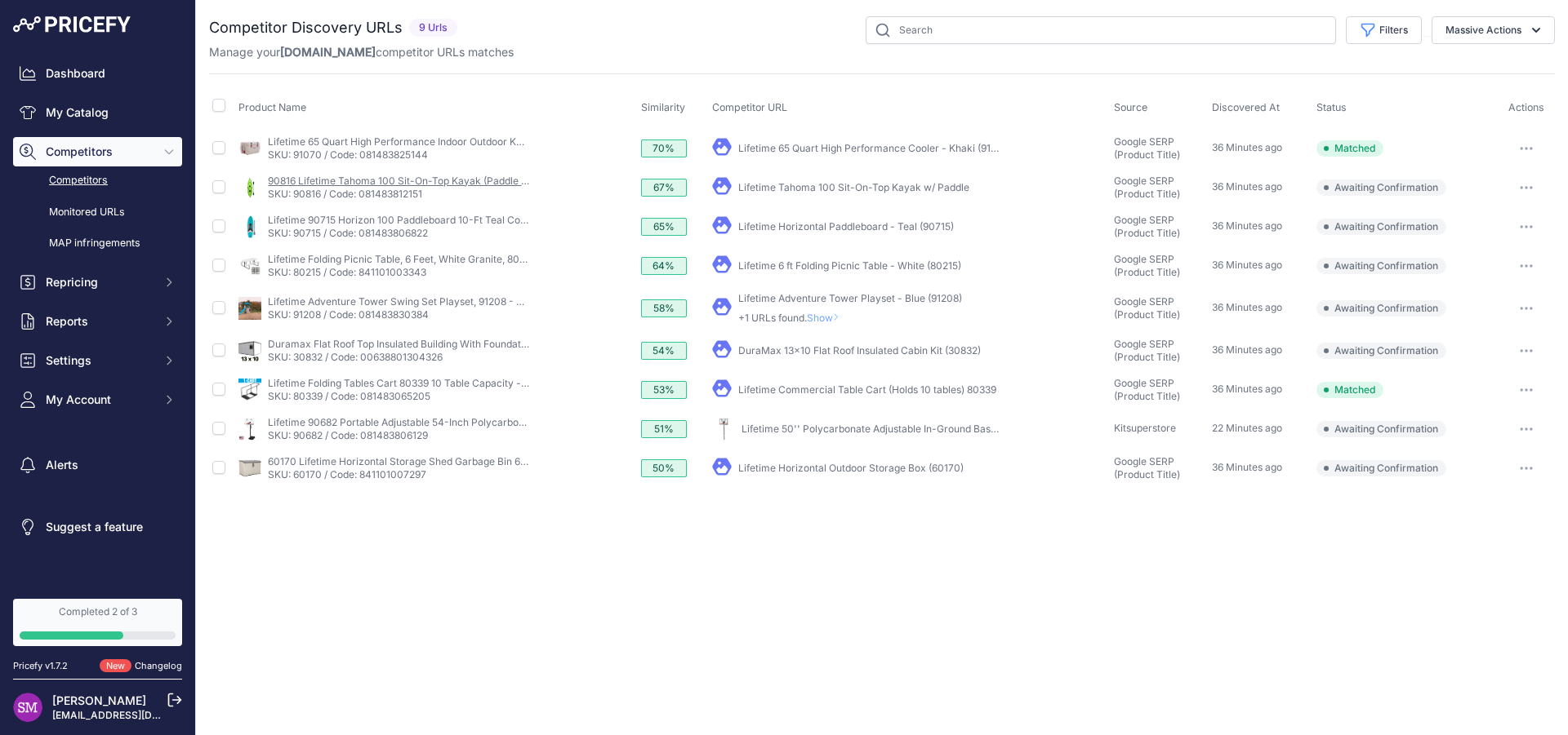
click at [414, 185] on link "90816 Lifetime Tahoma 100 Sit-On-Top Kayak (Paddle Included) - Lime Green - 10 …" at bounding box center [467, 180] width 400 height 13
click at [1522, 187] on icon "button" at bounding box center [1521, 188] width 2 height 2
click at [1492, 220] on button "Confirm match" at bounding box center [1485, 221] width 134 height 26
click at [220, 226] on input "checkbox" at bounding box center [219, 226] width 13 height 13
checkbox input "true"
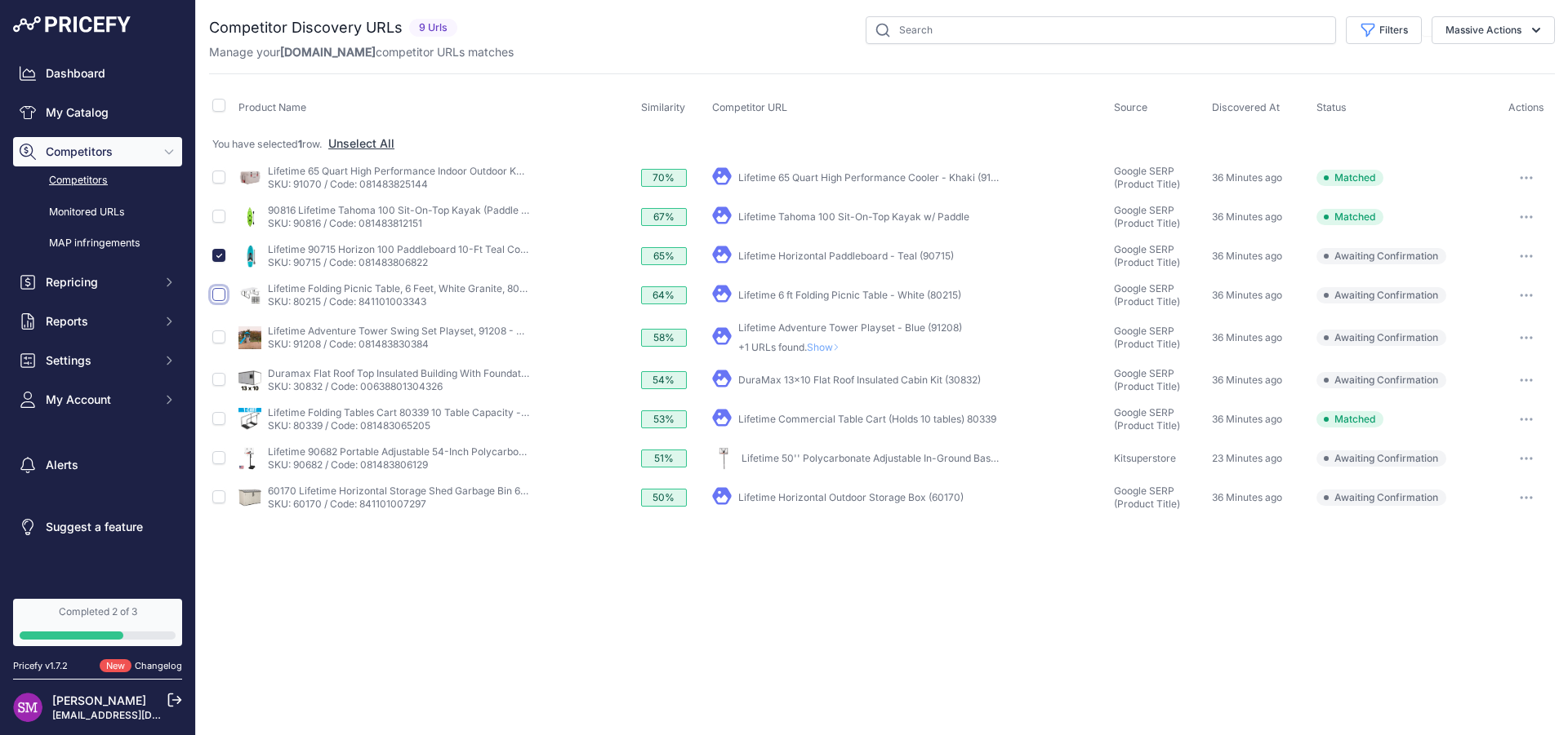
click at [221, 298] on input "checkbox" at bounding box center [219, 295] width 13 height 13
checkbox input "true"
click at [219, 339] on input "checkbox" at bounding box center [219, 337] width 13 height 13
checkbox input "true"
click at [221, 463] on input "checkbox" at bounding box center [219, 458] width 13 height 13
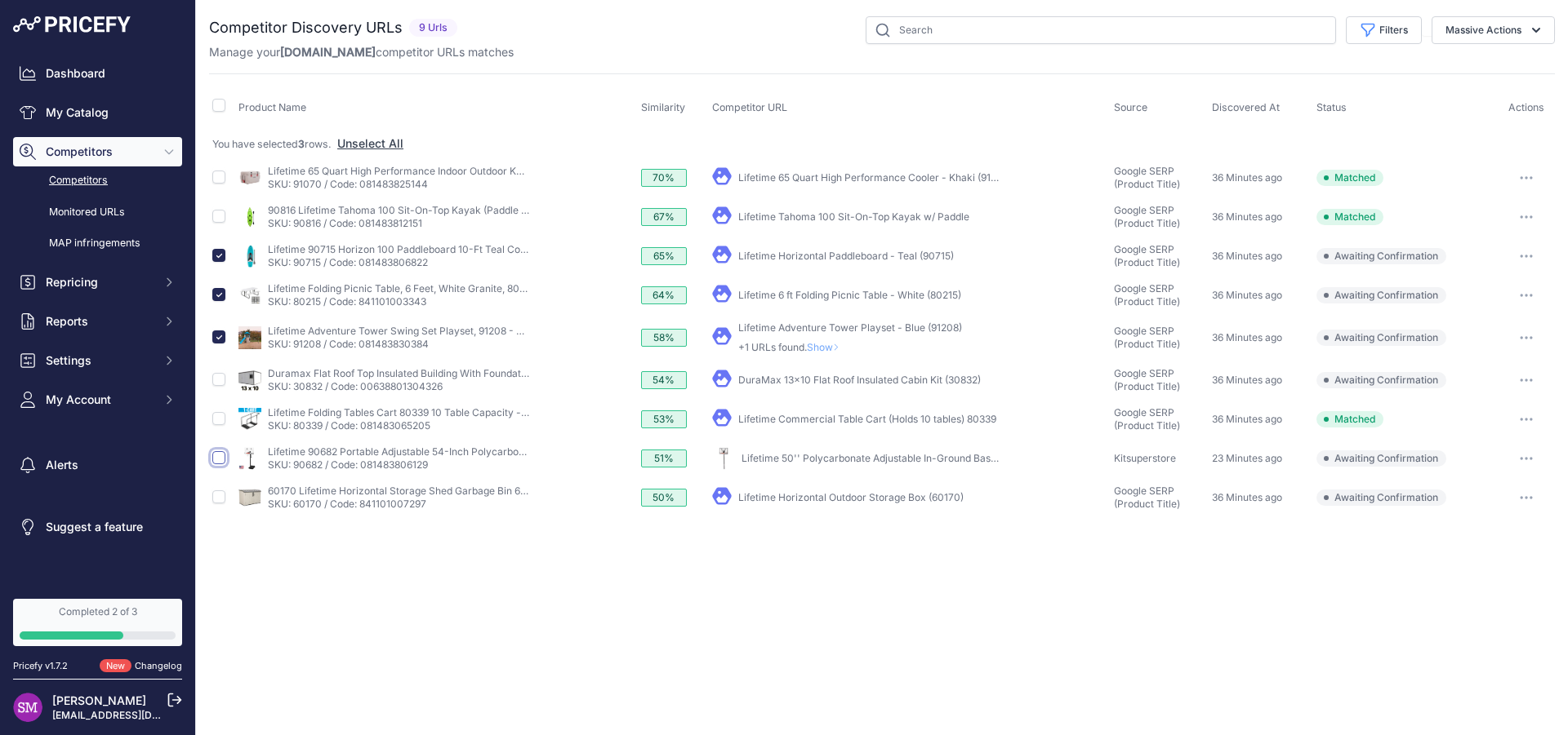
checkbox input "true"
click at [222, 498] on input "checkbox" at bounding box center [219, 497] width 13 height 13
checkbox input "true"
click at [1493, 32] on button "Massive Actions" at bounding box center [1493, 29] width 123 height 28
click at [1480, 66] on span "Confirm Match" at bounding box center [1477, 68] width 79 height 14
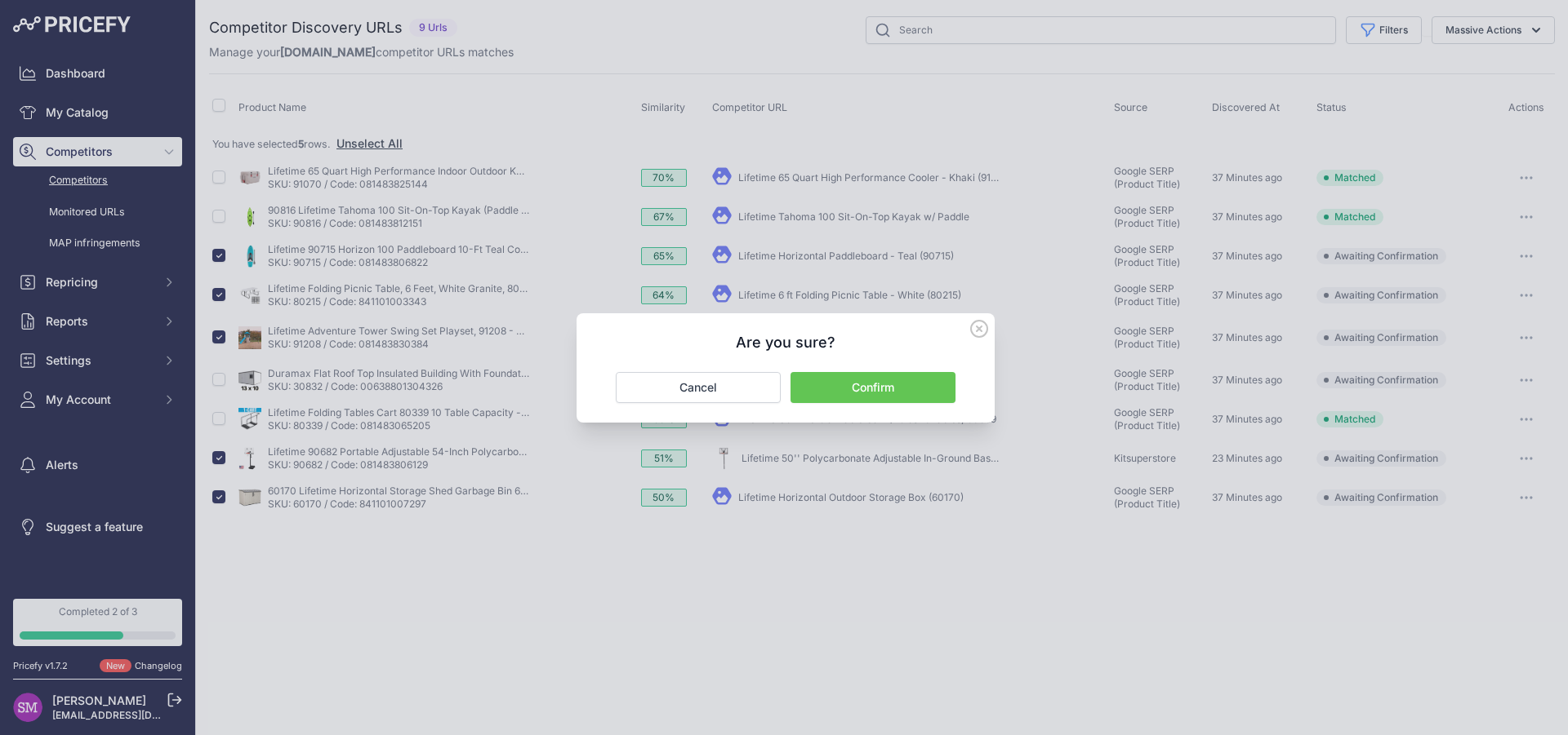
click at [889, 392] on button "Confirm" at bounding box center [873, 387] width 165 height 31
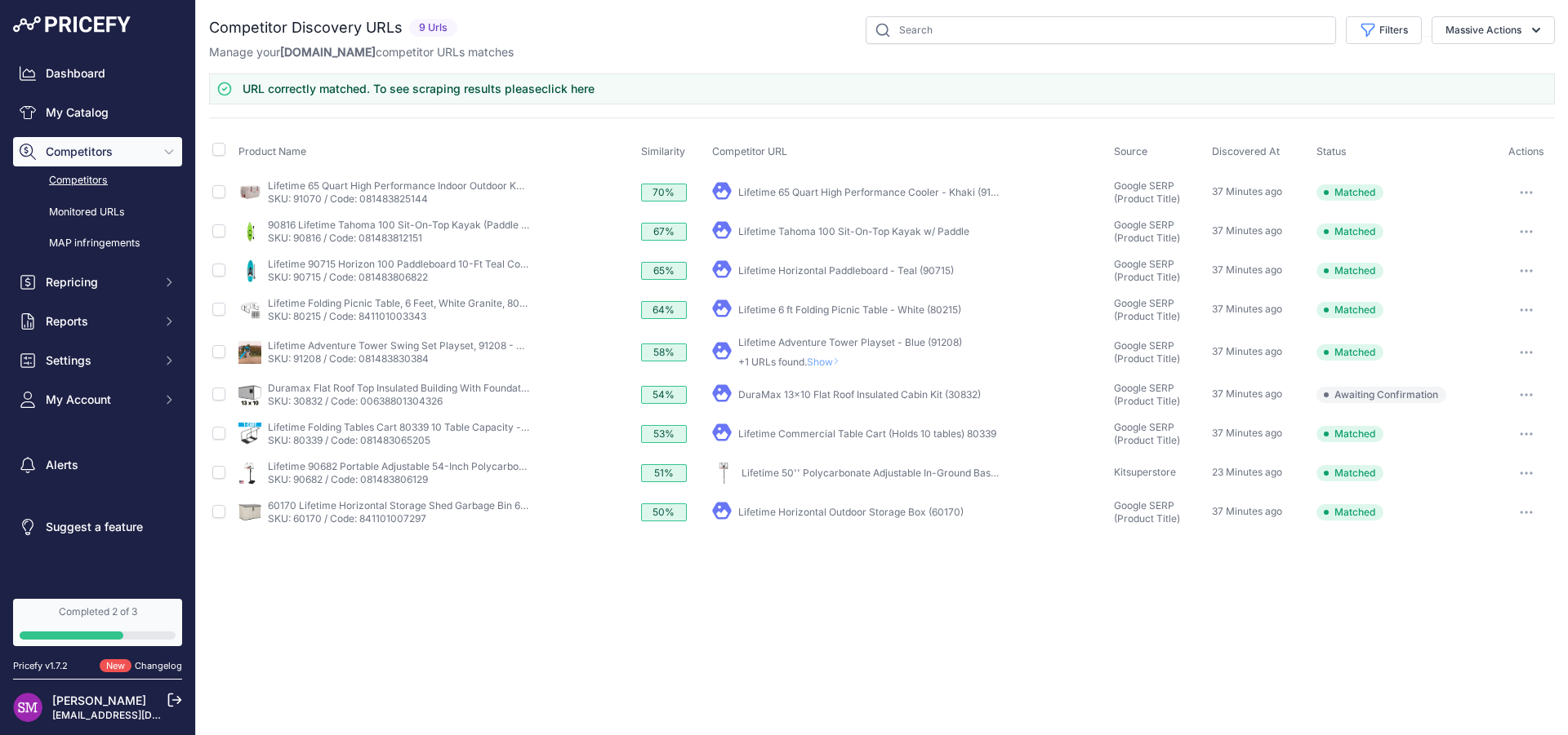
click at [569, 87] on link "click here" at bounding box center [568, 88] width 53 height 14
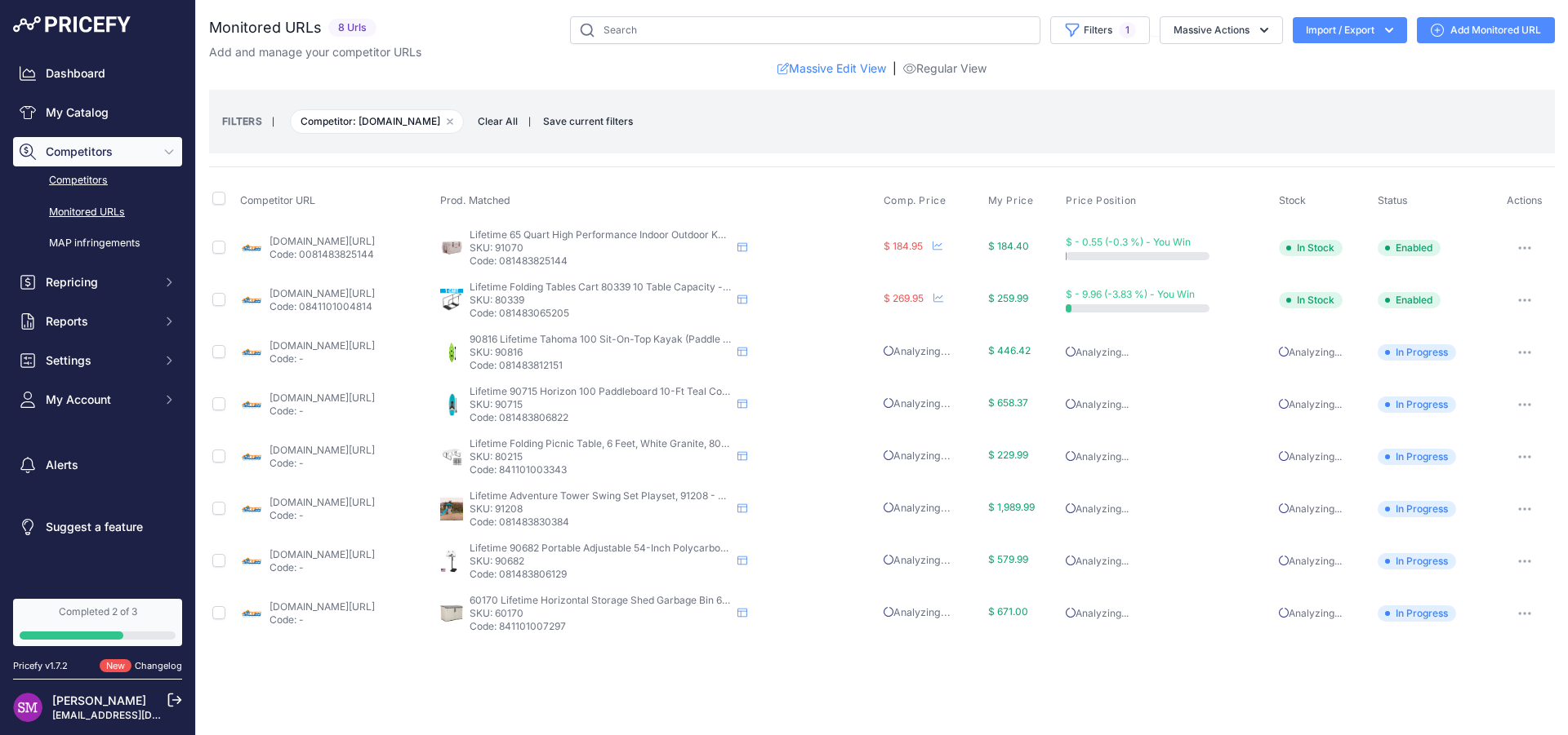
click at [73, 183] on link "Competitors" at bounding box center [98, 181] width 169 height 28
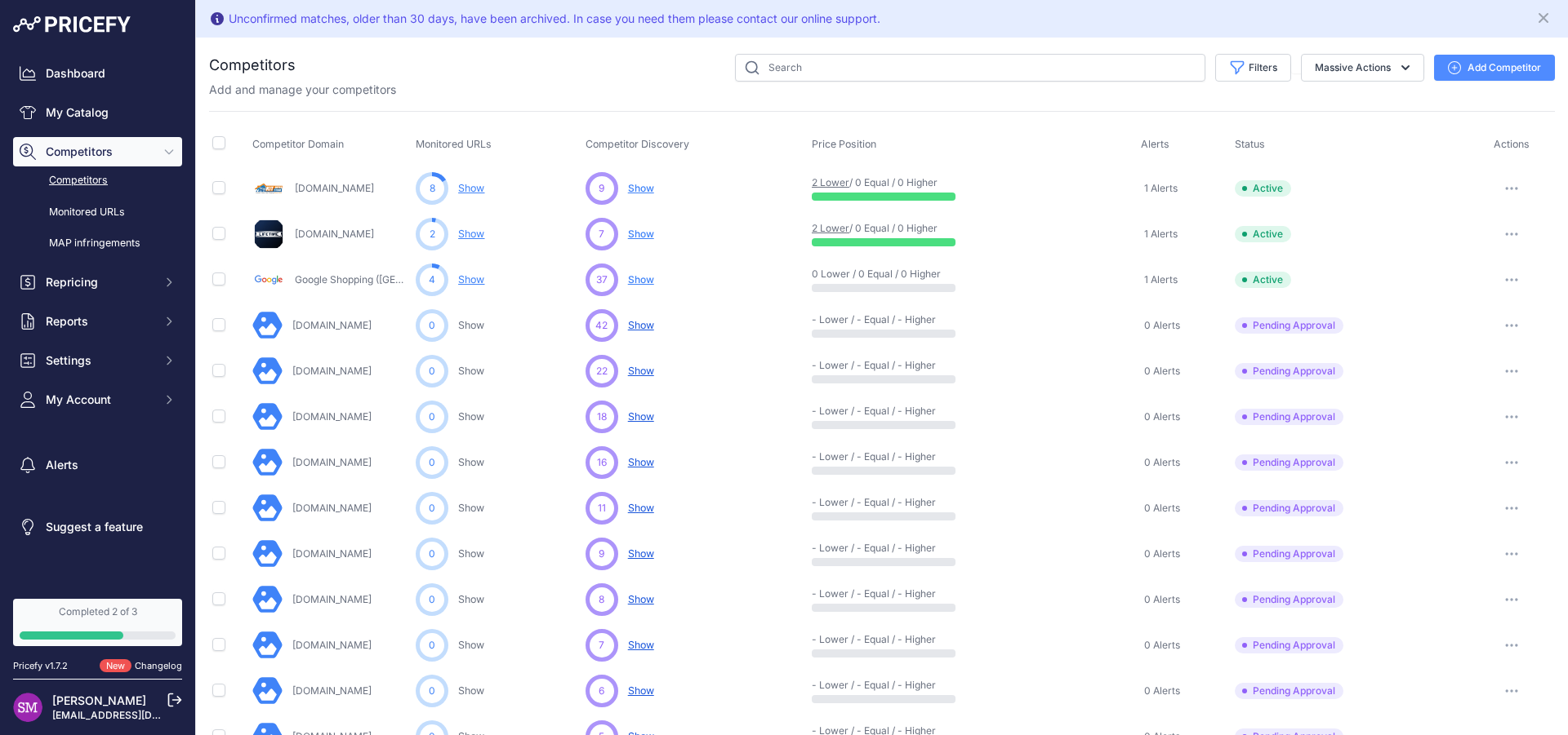
click at [636, 235] on span "Show" at bounding box center [641, 234] width 26 height 13
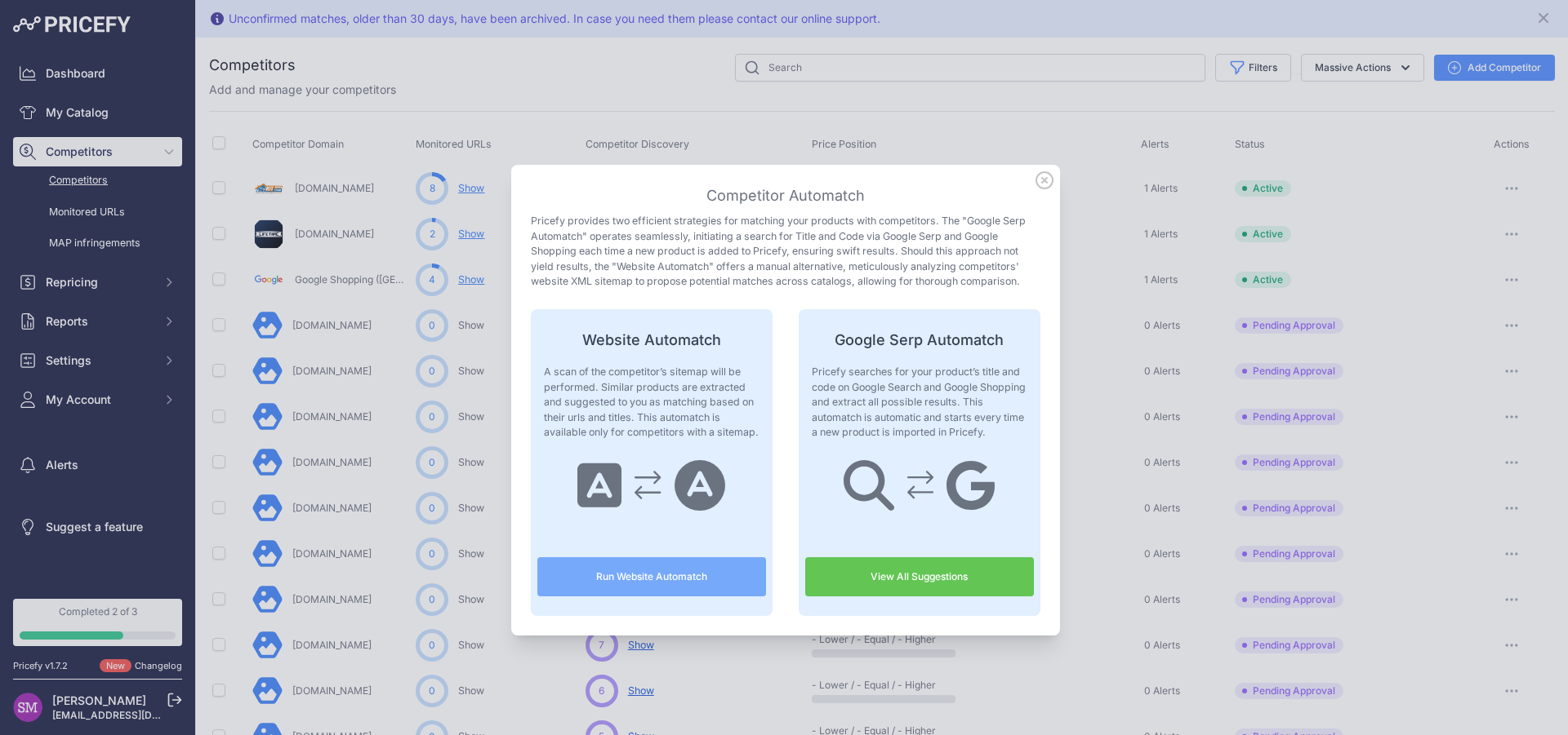
click at [901, 576] on link "View All Suggestions" at bounding box center [919, 577] width 229 height 39
click at [1036, 185] on icon at bounding box center [1044, 180] width 18 height 18
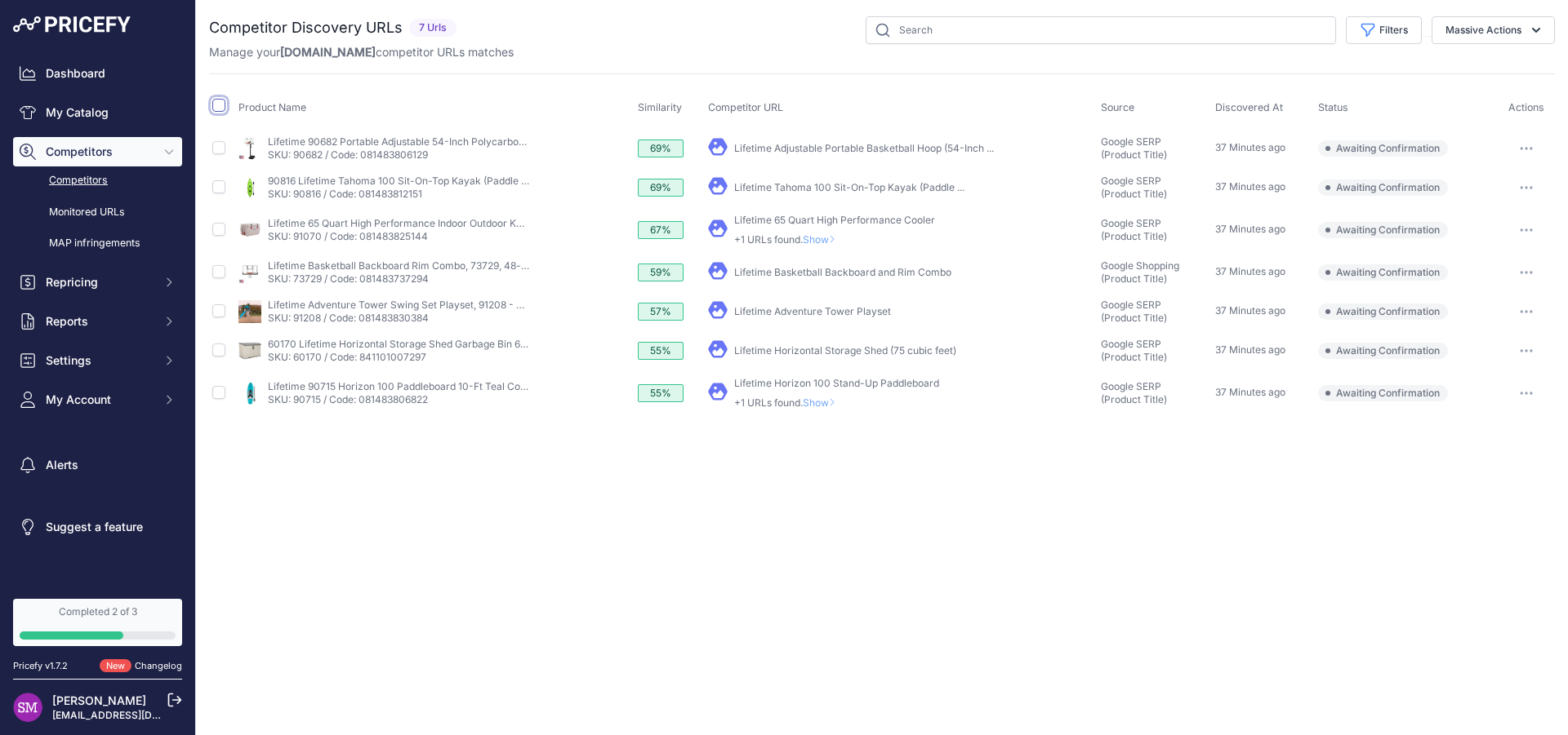
click at [222, 108] on input "checkbox" at bounding box center [219, 106] width 13 height 13
checkbox input "true"
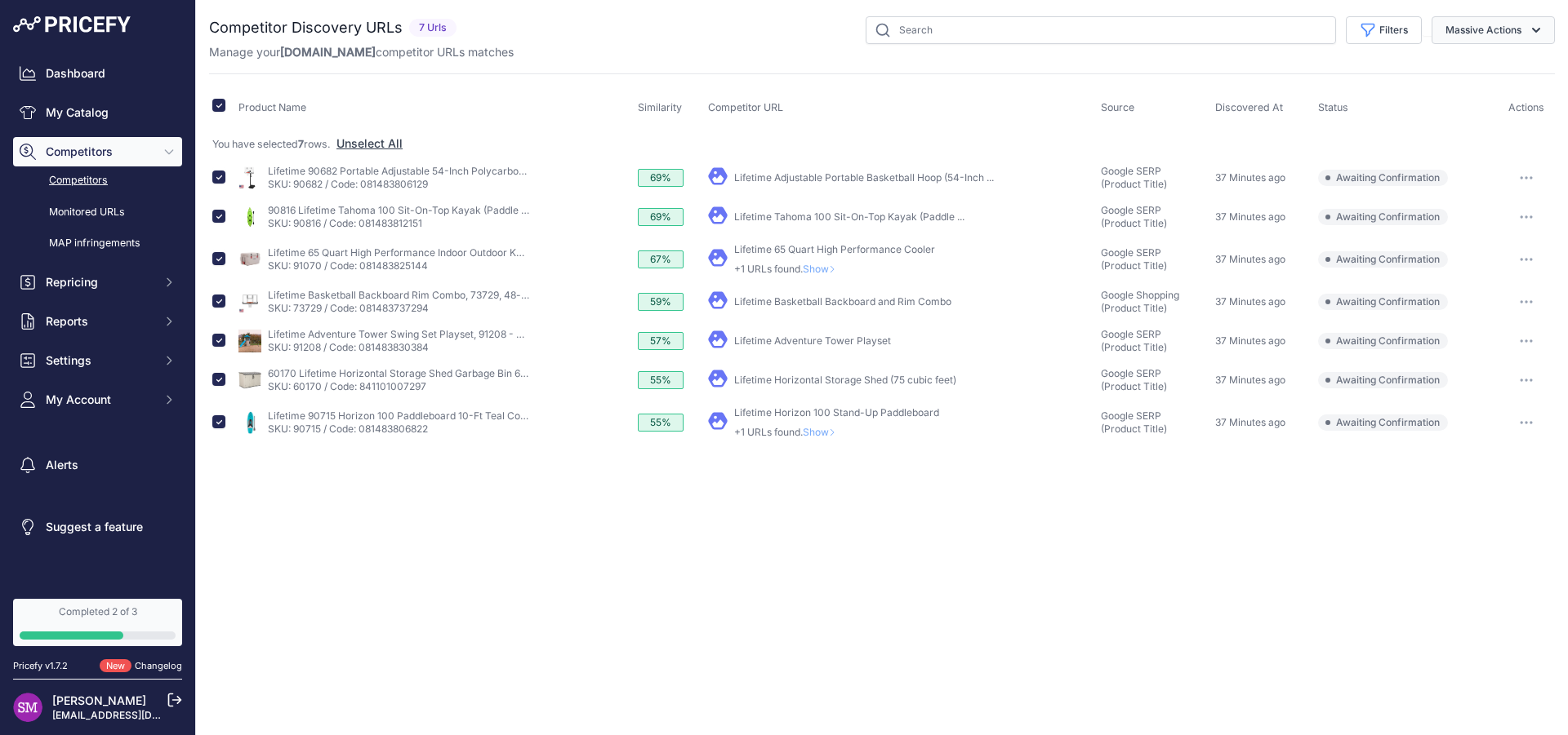
click at [1508, 30] on button "Massive Actions" at bounding box center [1493, 29] width 123 height 28
click at [1483, 66] on span "Confirm Match" at bounding box center [1477, 68] width 79 height 14
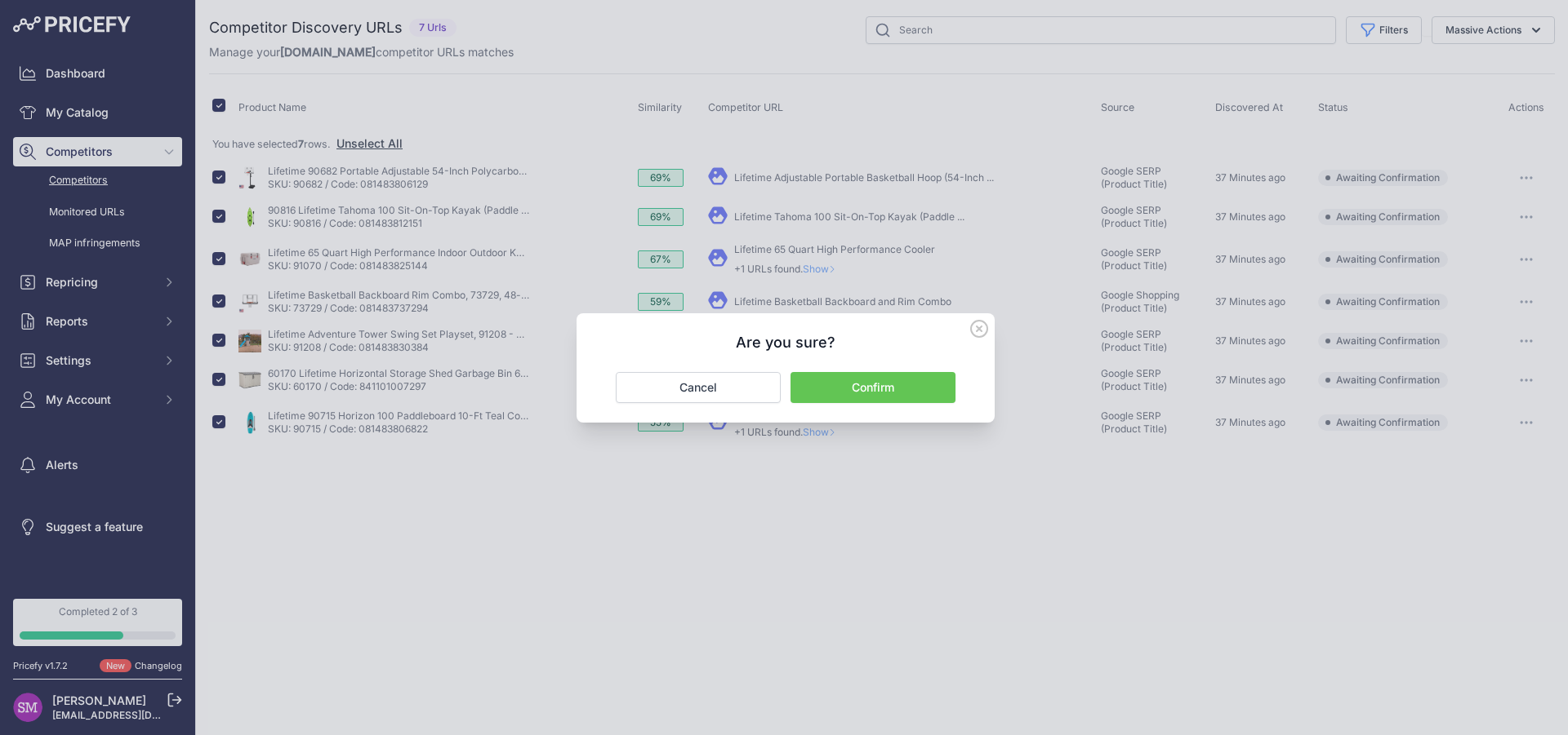
click at [846, 386] on button "Confirm" at bounding box center [873, 387] width 165 height 31
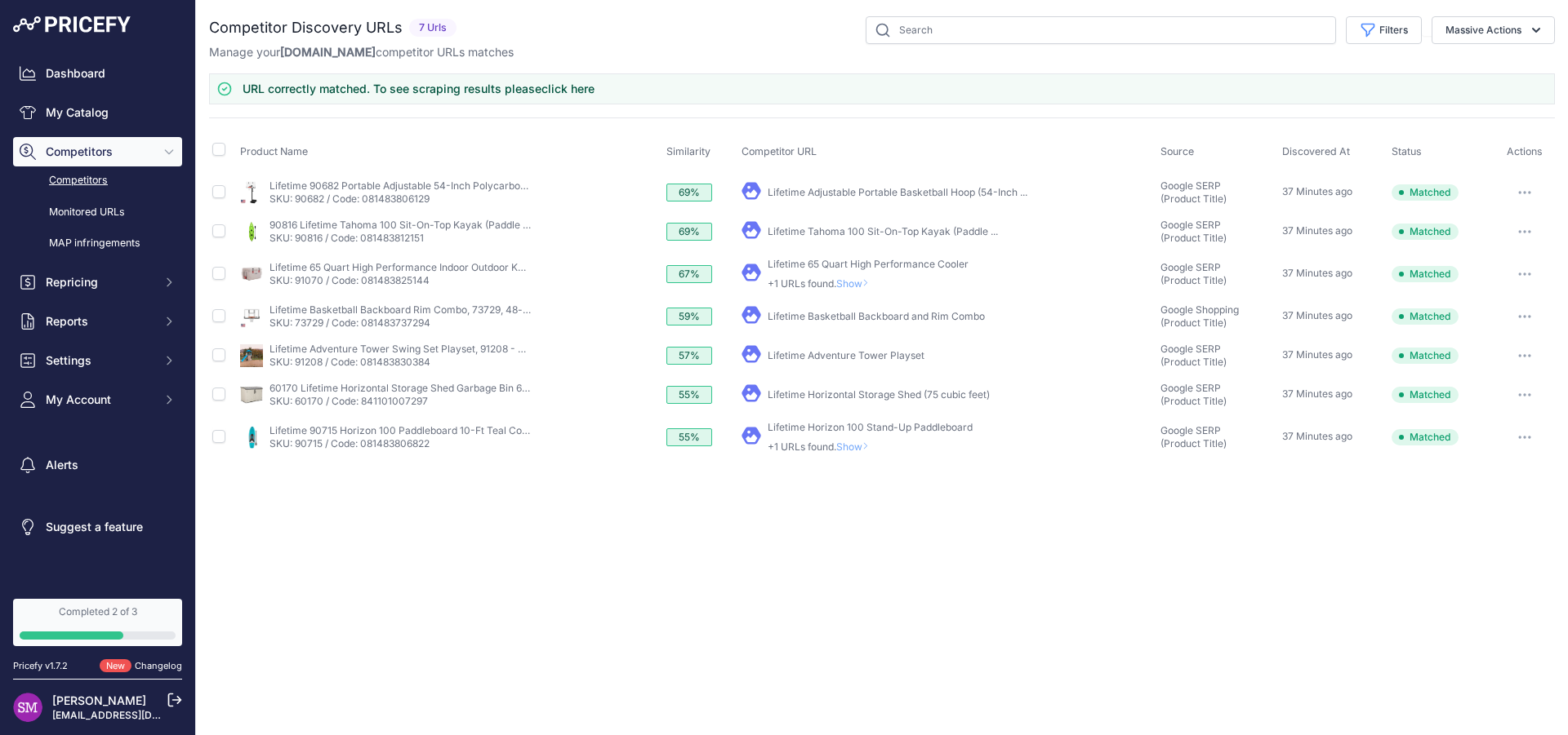
click at [578, 89] on link "click here" at bounding box center [568, 88] width 53 height 14
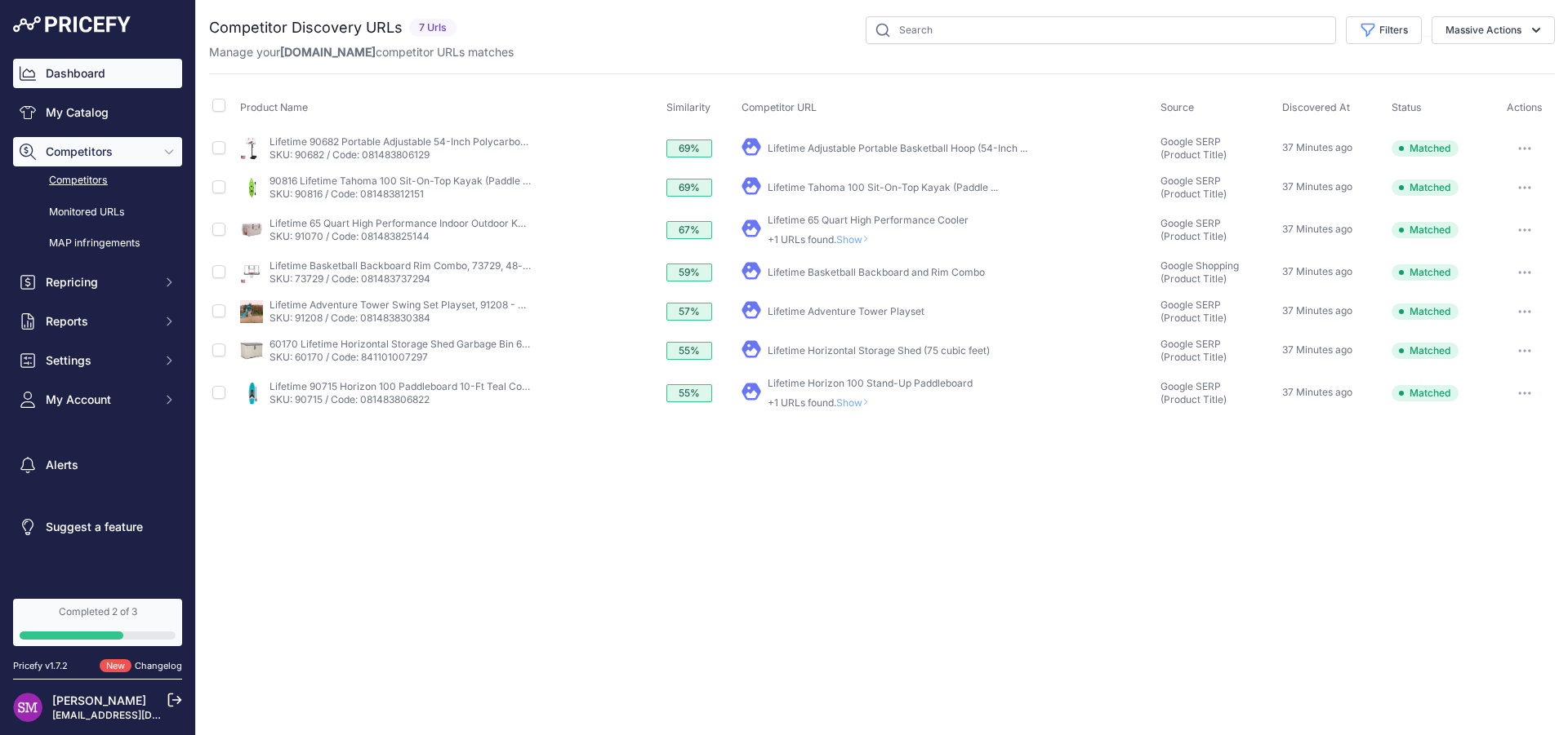
click at [80, 71] on link "Dashboard" at bounding box center [98, 73] width 169 height 29
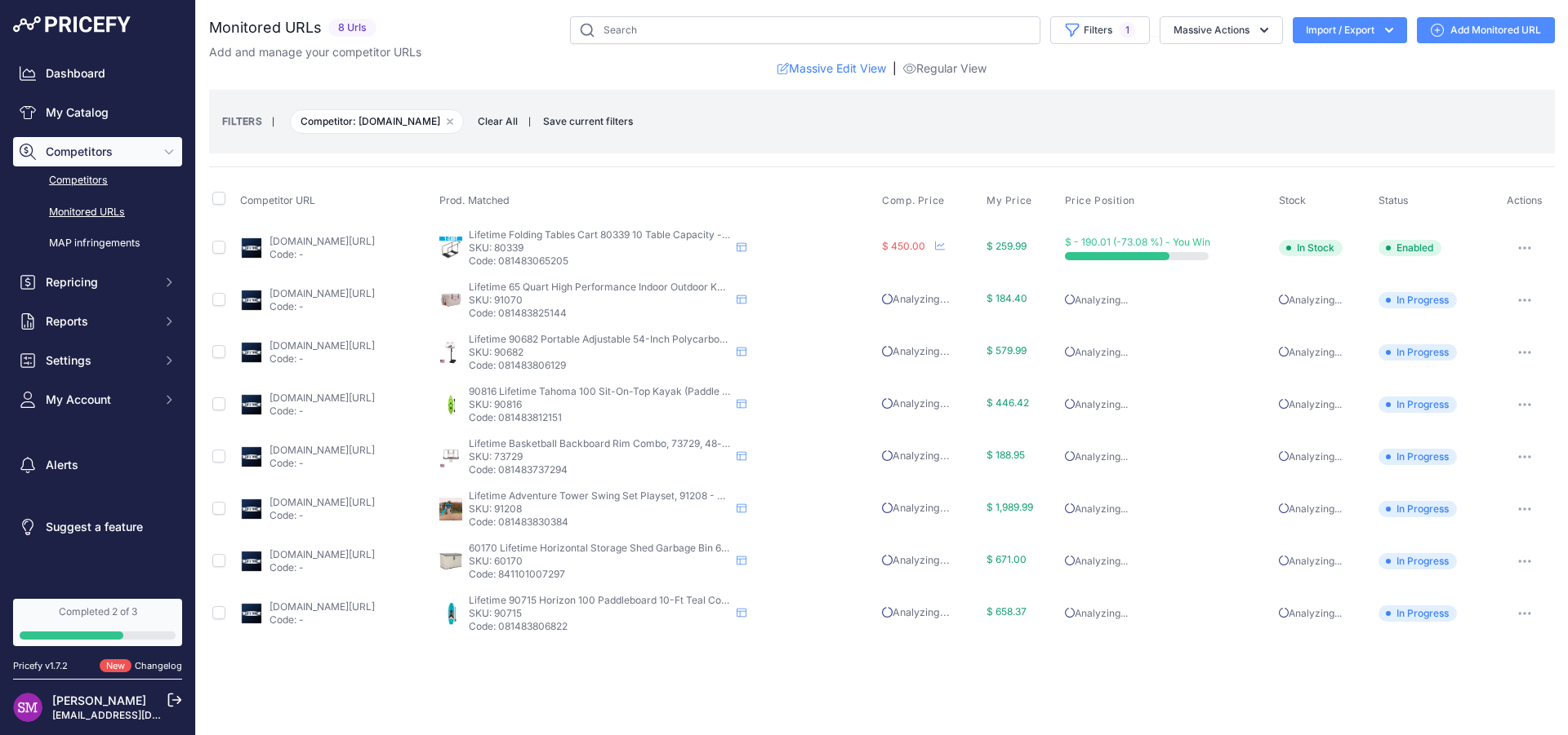
click at [90, 182] on link "Competitors" at bounding box center [98, 181] width 169 height 28
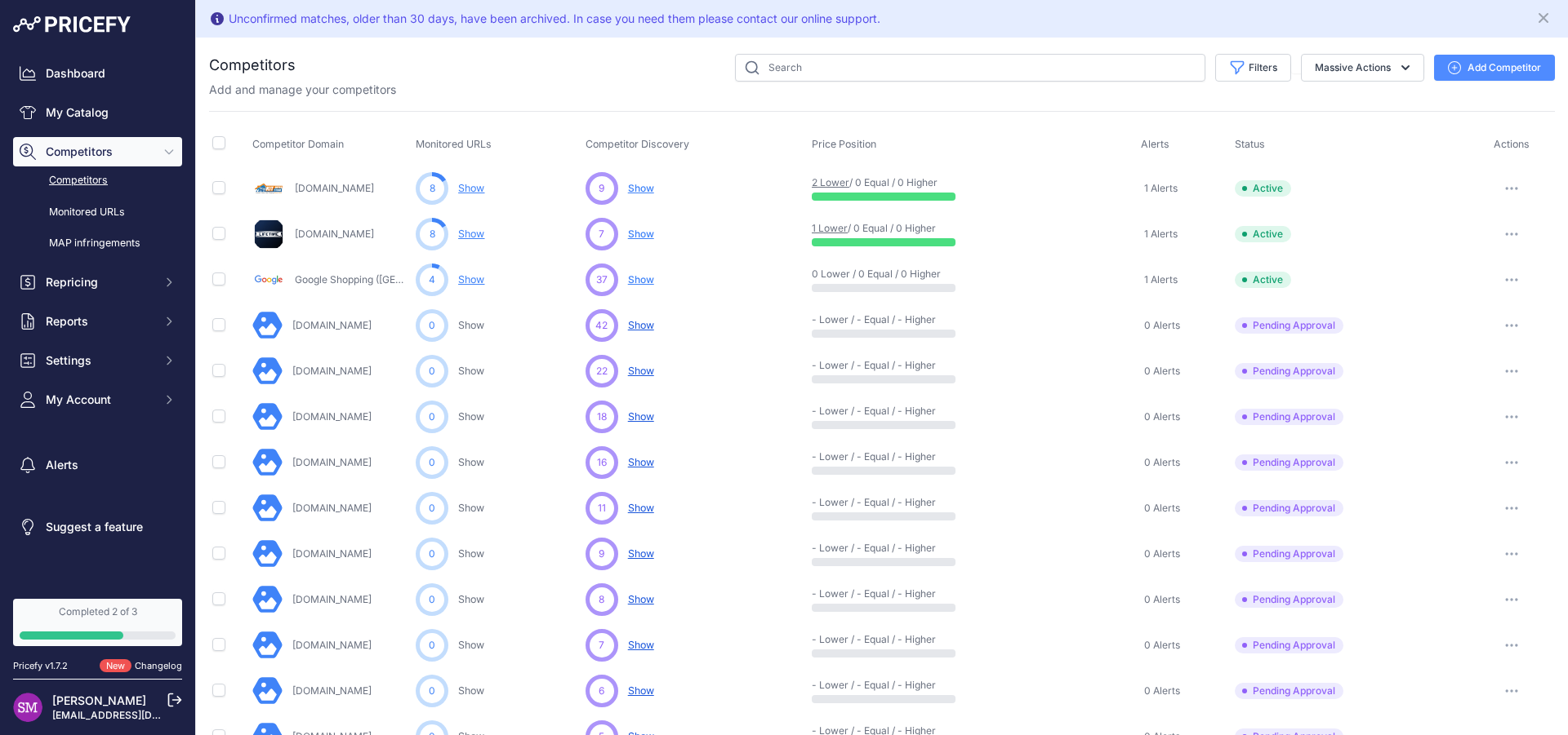
click at [469, 190] on link "Show" at bounding box center [470, 188] width 26 height 13
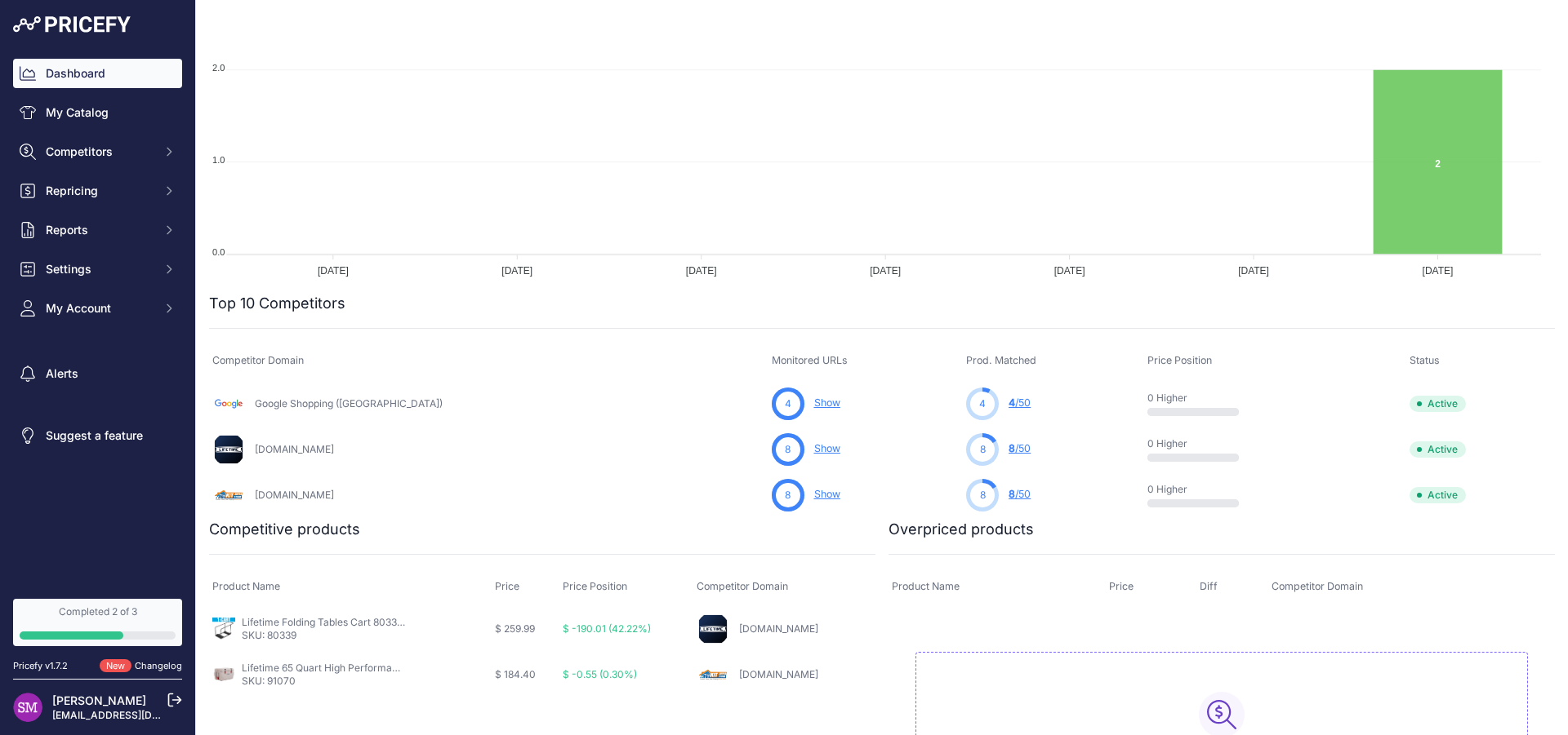
scroll to position [247, 0]
click at [1009, 452] on link "8 /50" at bounding box center [1020, 449] width 22 height 13
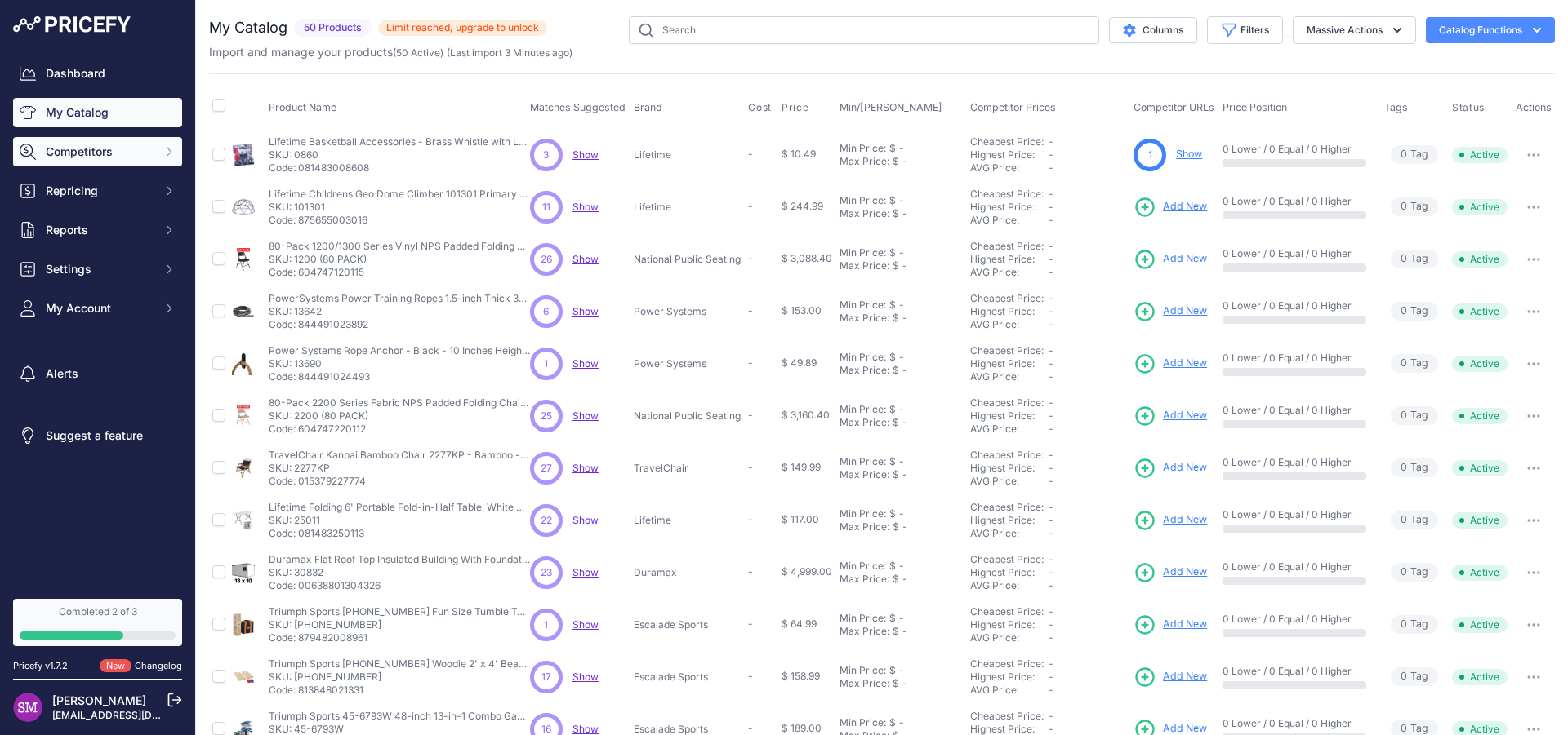
click at [92, 148] on span "Competitors" at bounding box center [100, 151] width 107 height 16
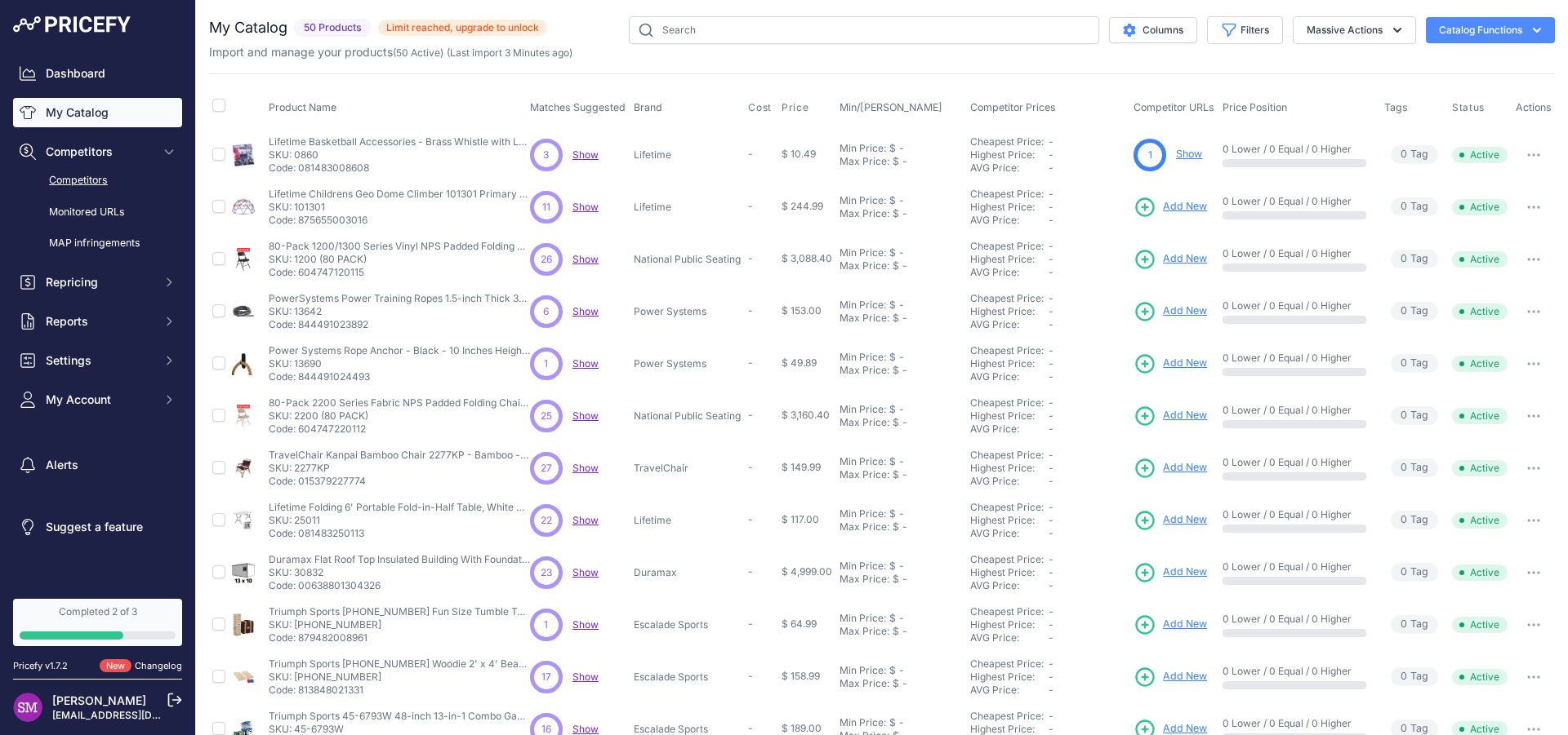
click at [91, 179] on link "Competitors" at bounding box center [98, 181] width 169 height 28
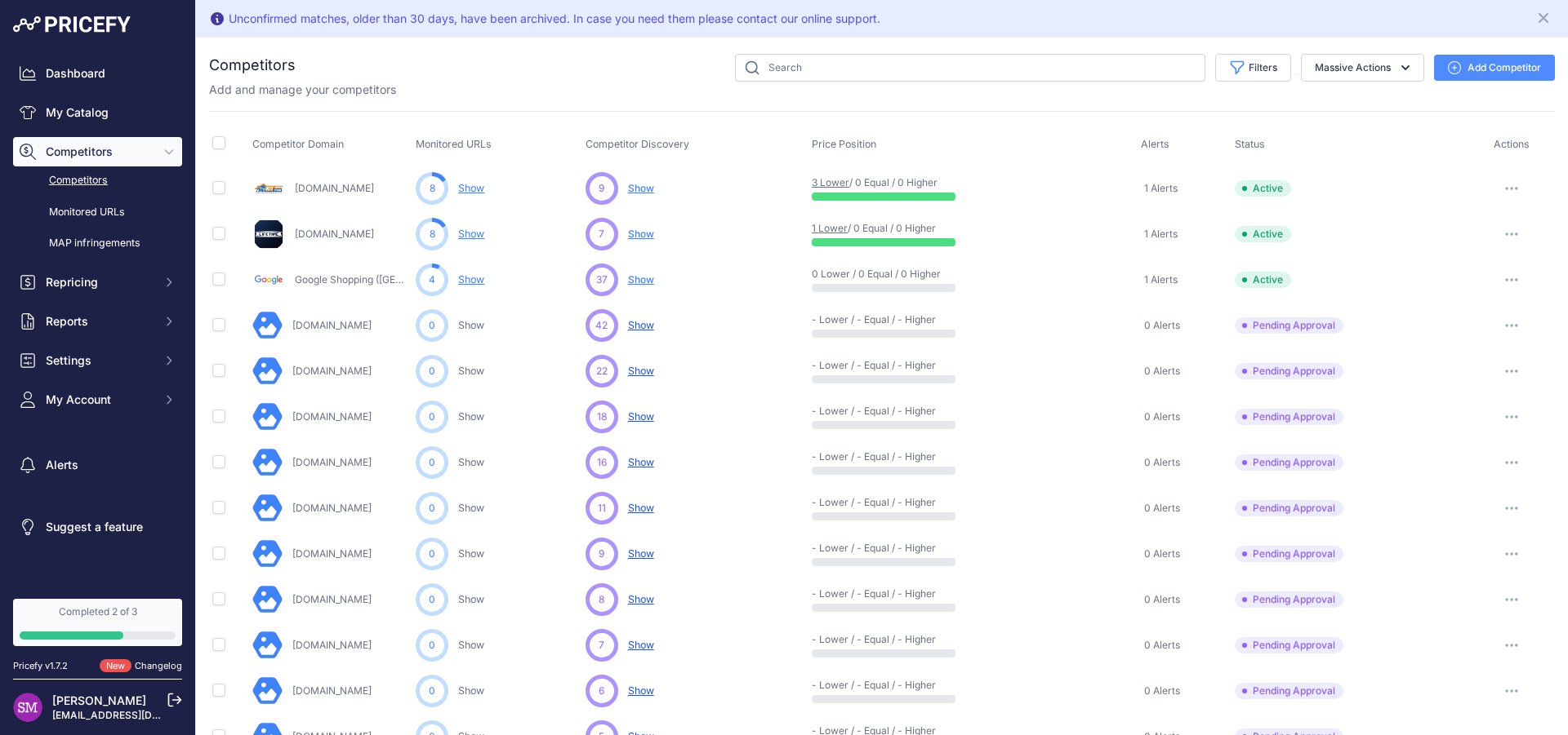
click at [827, 181] on link "3 Lower" at bounding box center [830, 182] width 38 height 13
click at [70, 75] on link "Dashboard" at bounding box center [98, 73] width 169 height 29
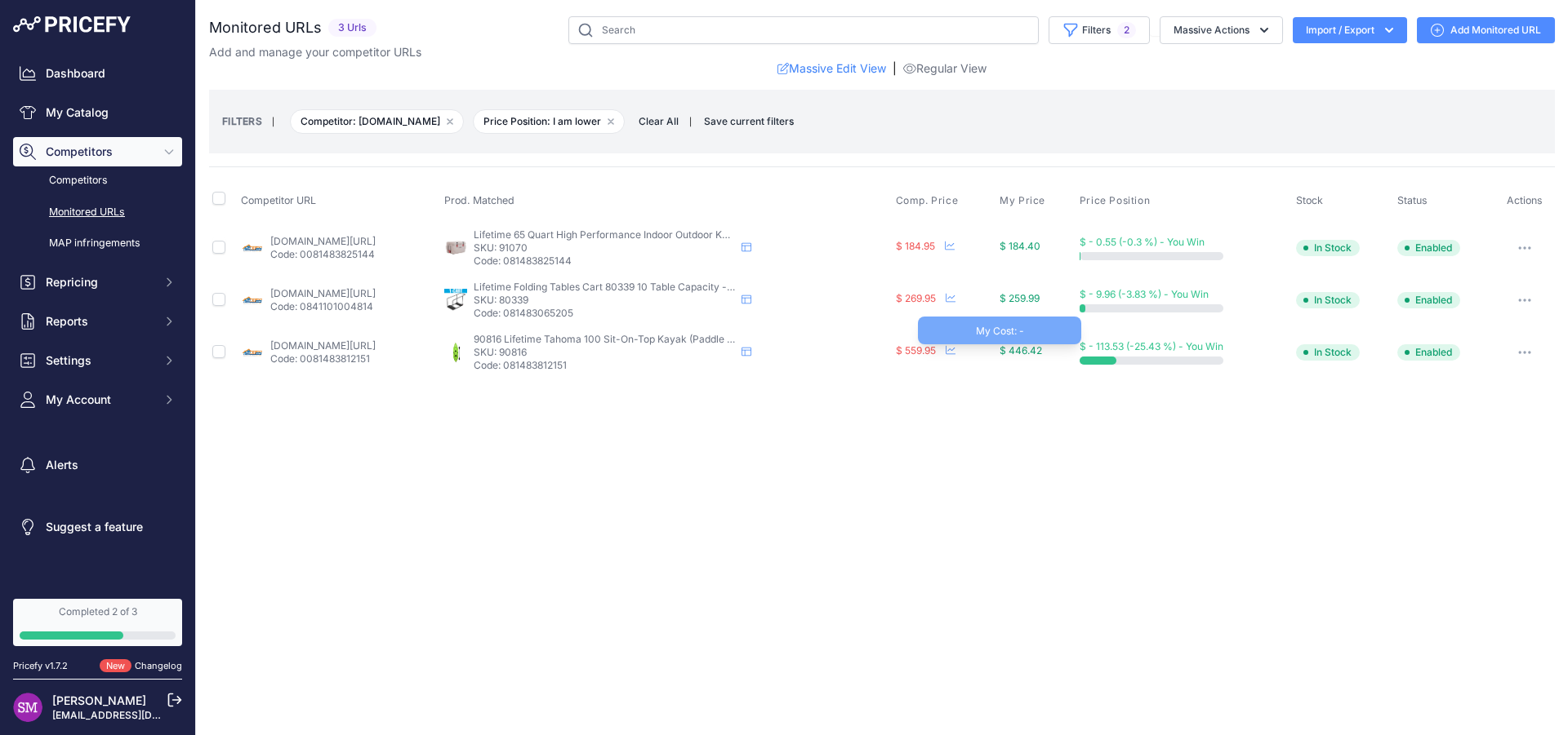
click at [1042, 348] on span "$ 446.42" at bounding box center [1020, 350] width 43 height 13
click at [1537, 349] on button "button" at bounding box center [1524, 352] width 33 height 23
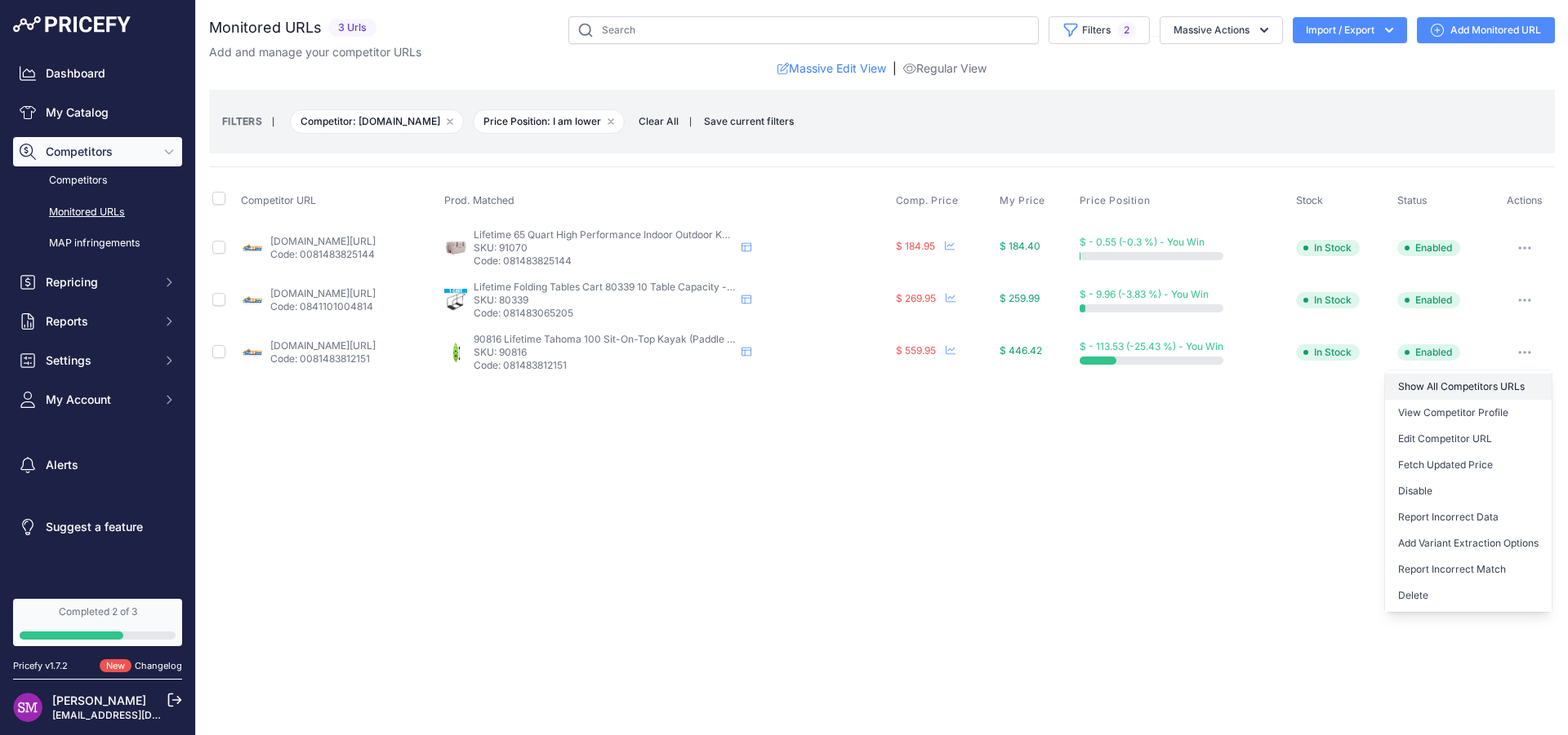
click at [1473, 380] on link "Show All Competitors URLs" at bounding box center [1468, 386] width 167 height 26
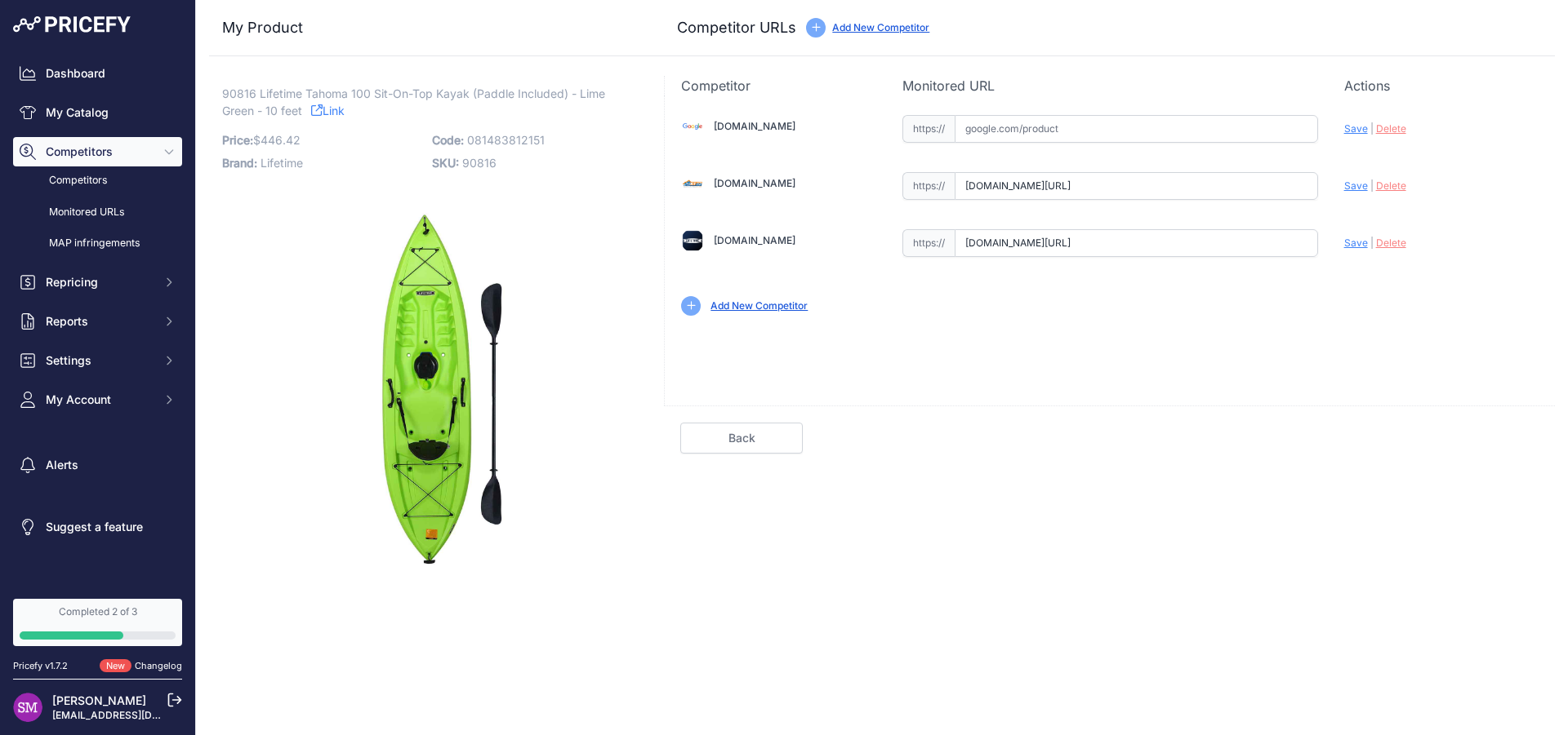
click at [663, 581] on div "My Product Competitor URLs Price: 446.42" at bounding box center [881, 297] width 1346 height 594
click at [332, 110] on link "Link" at bounding box center [328, 111] width 34 height 20
click at [698, 127] on img at bounding box center [692, 126] width 23 height 23
click at [100, 179] on link "Competitors" at bounding box center [98, 181] width 169 height 28
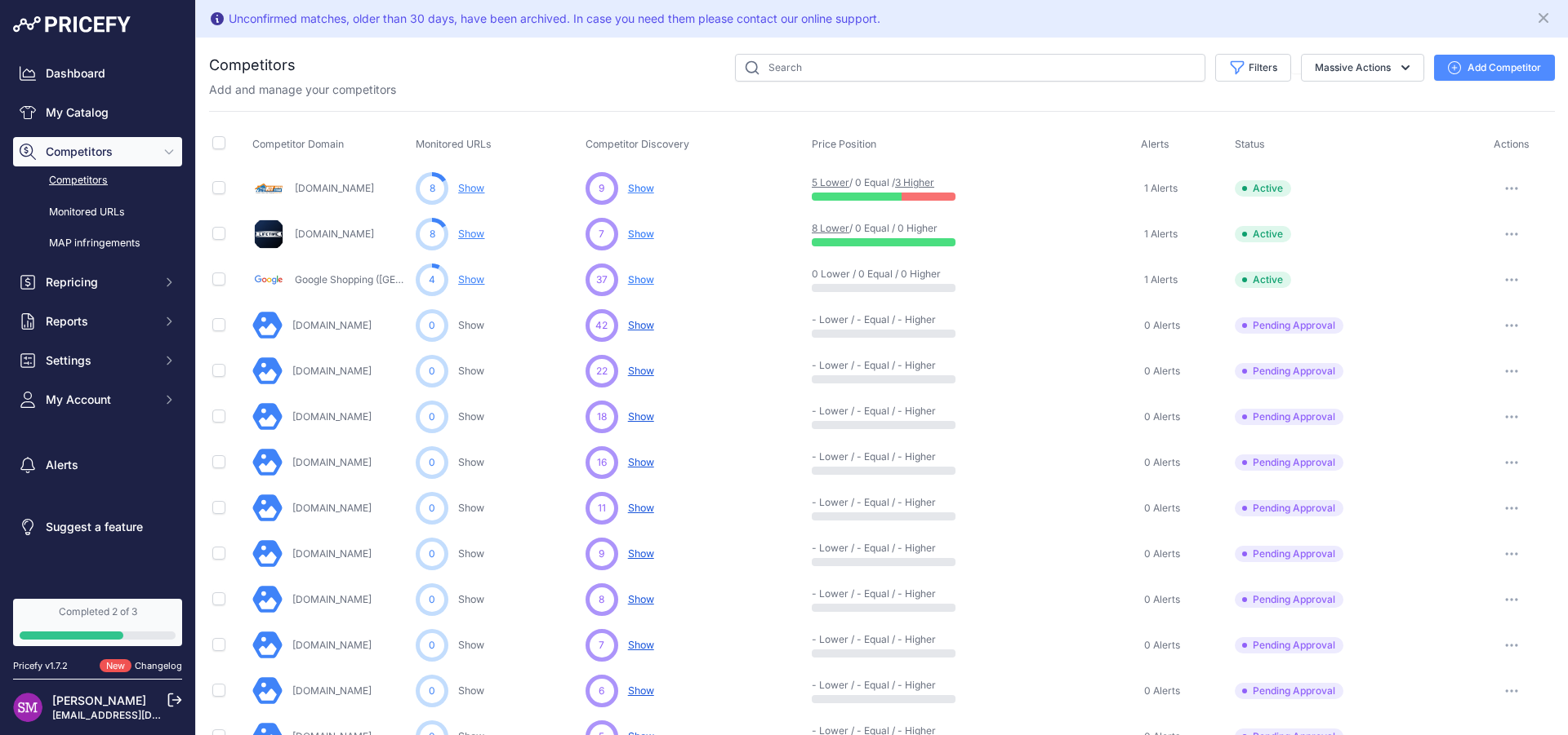
click at [640, 284] on span "Show" at bounding box center [641, 280] width 26 height 13
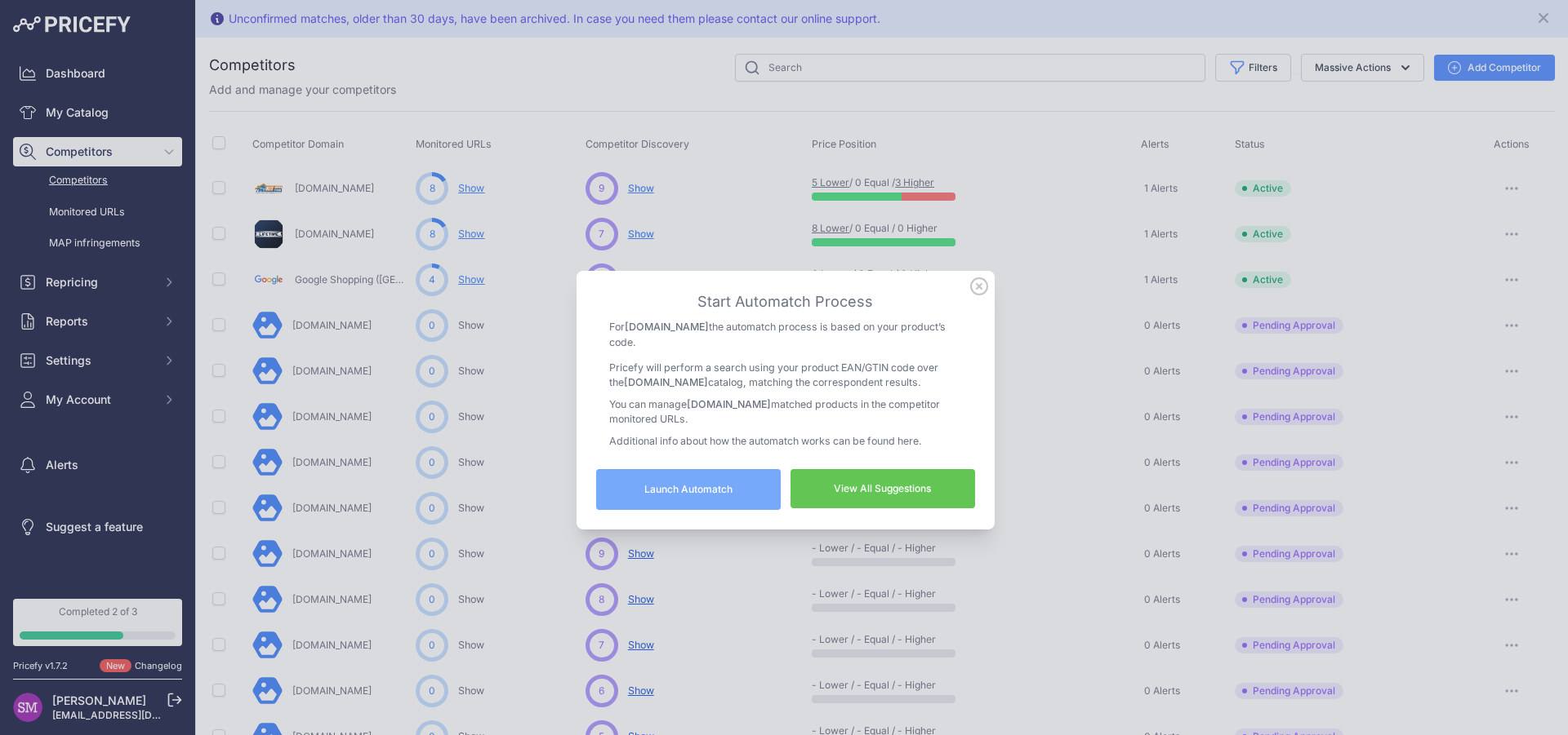
click at [855, 485] on link "View All Suggestions" at bounding box center [883, 489] width 184 height 39
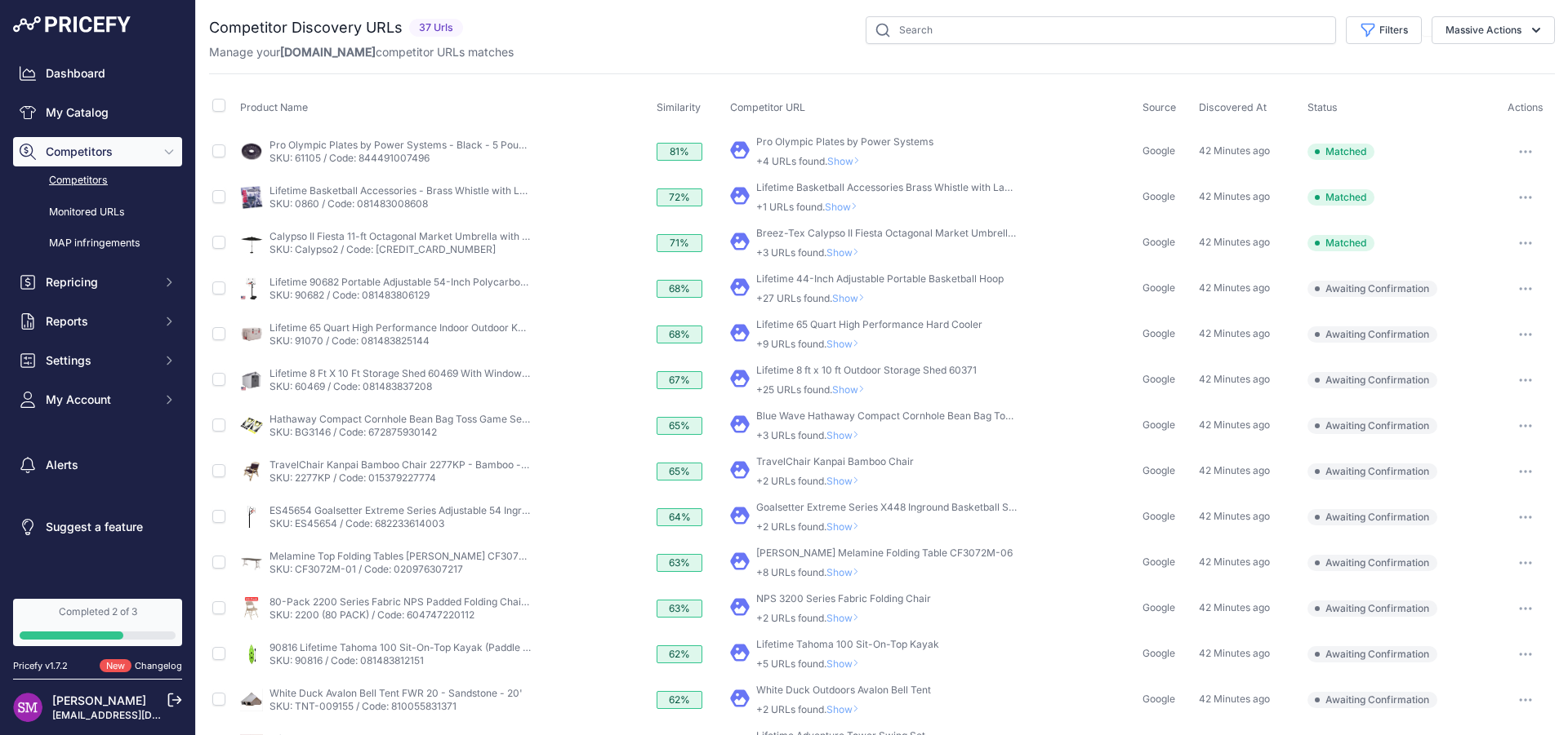
click at [852, 301] on span "Show" at bounding box center [851, 298] width 39 height 13
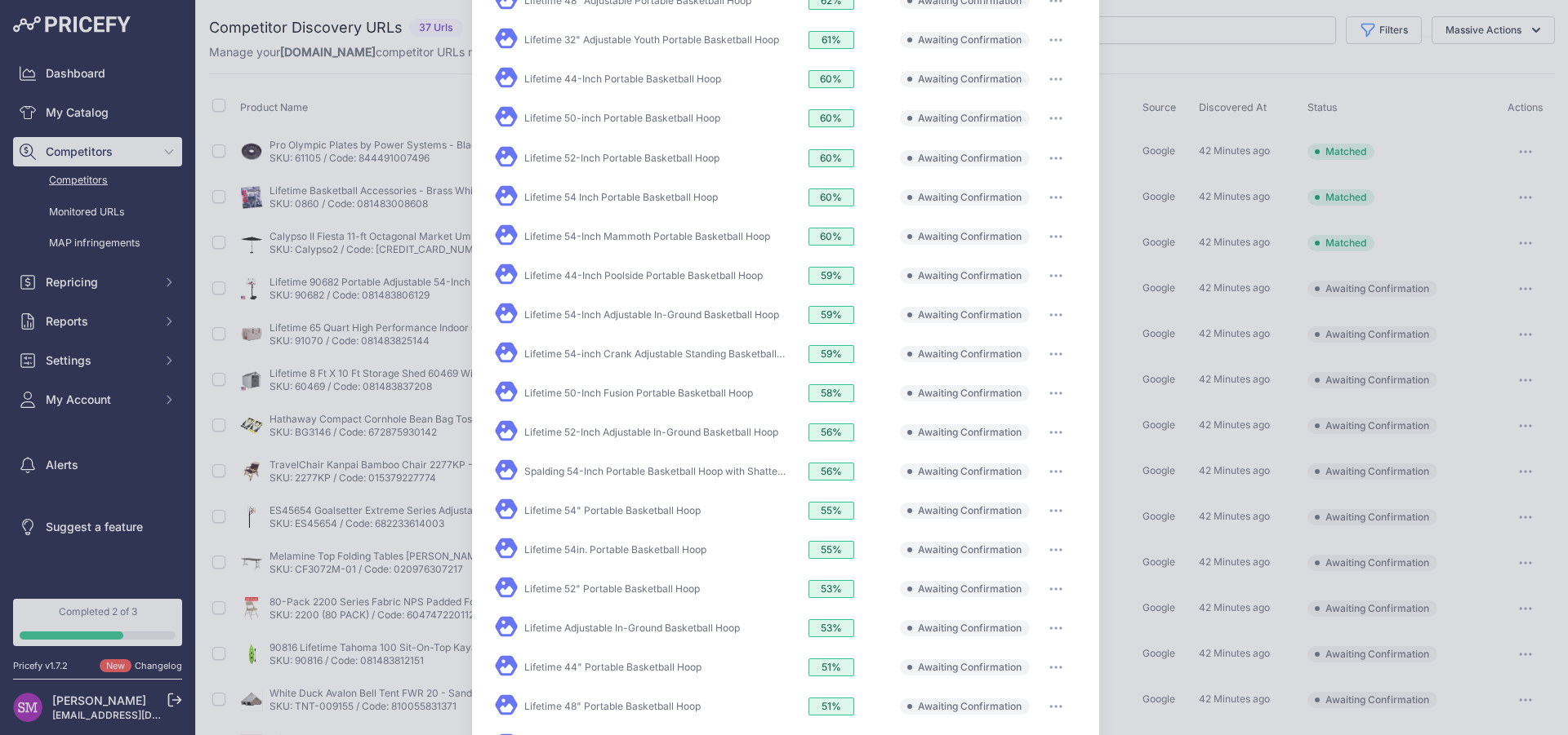
scroll to position [595, 0]
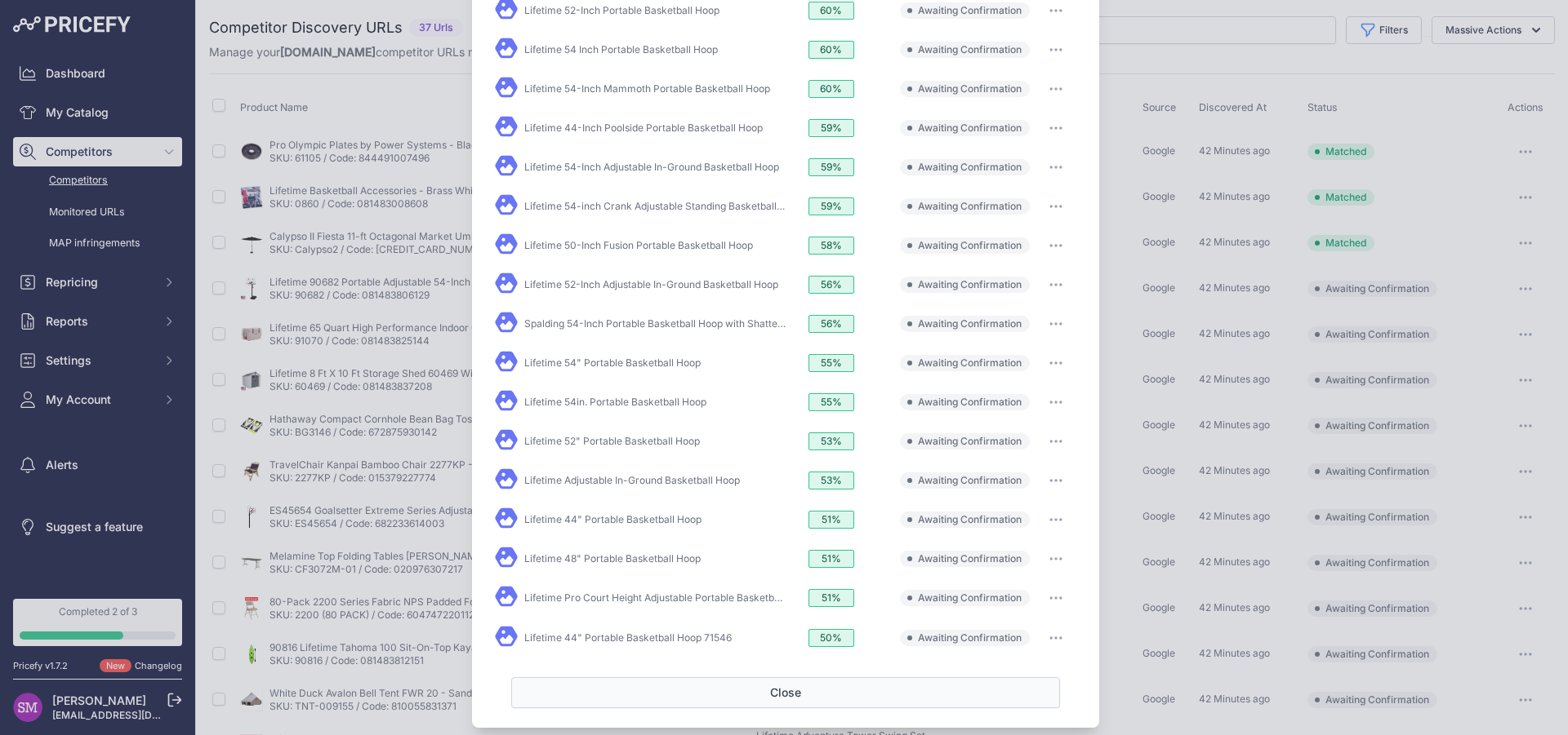
click at [753, 677] on button "Close" at bounding box center [786, 692] width 548 height 31
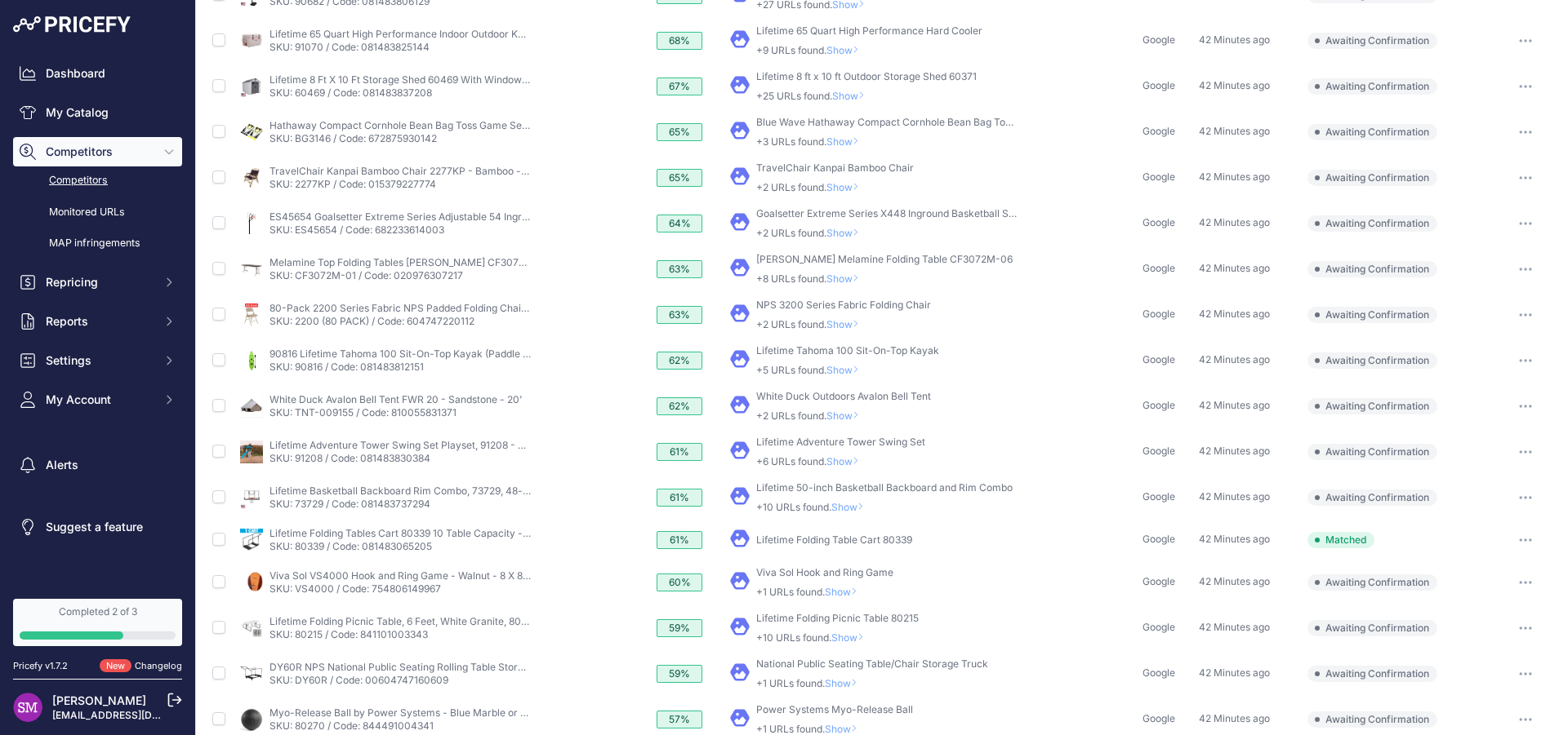
scroll to position [368, 0]
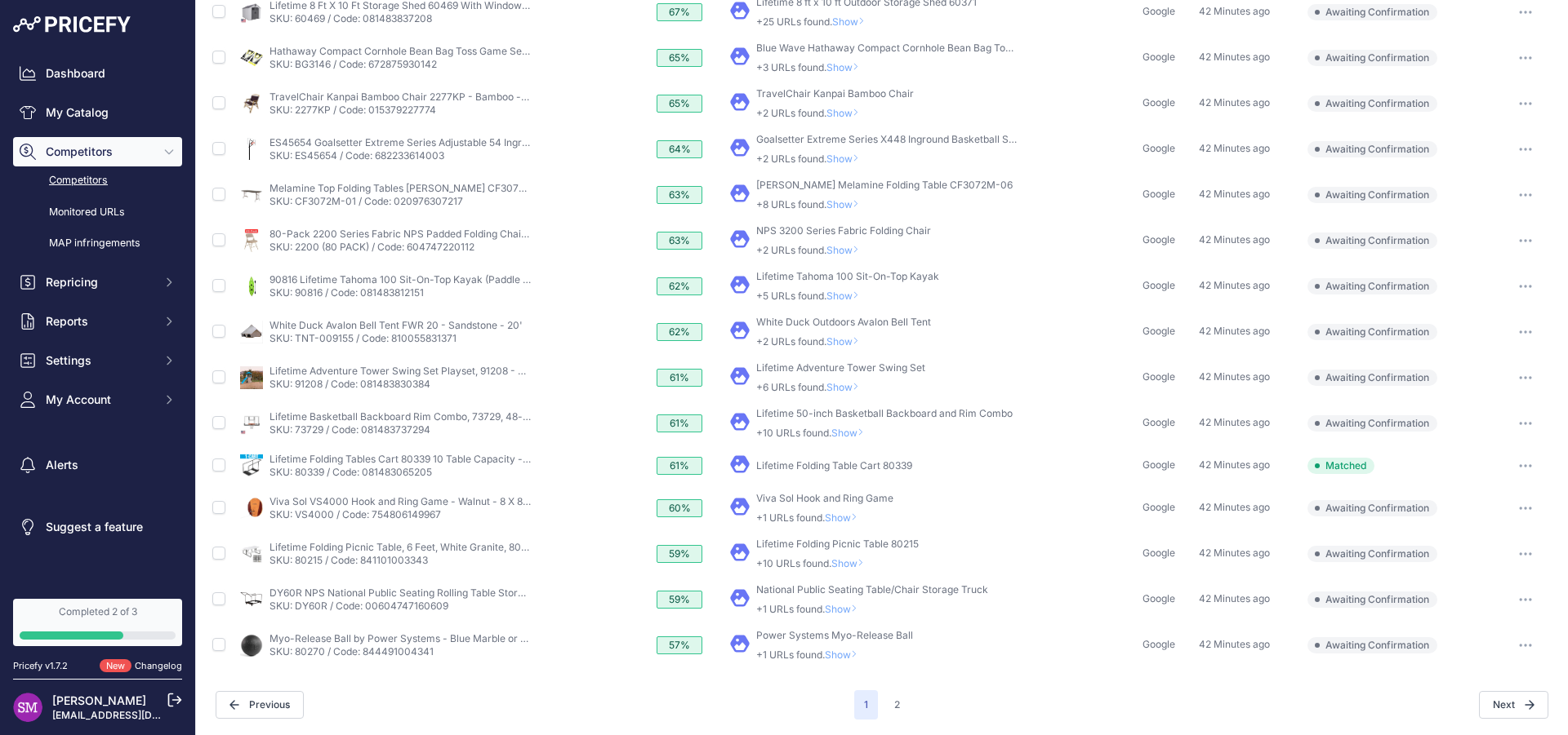
click at [843, 520] on span "Show" at bounding box center [844, 518] width 39 height 13
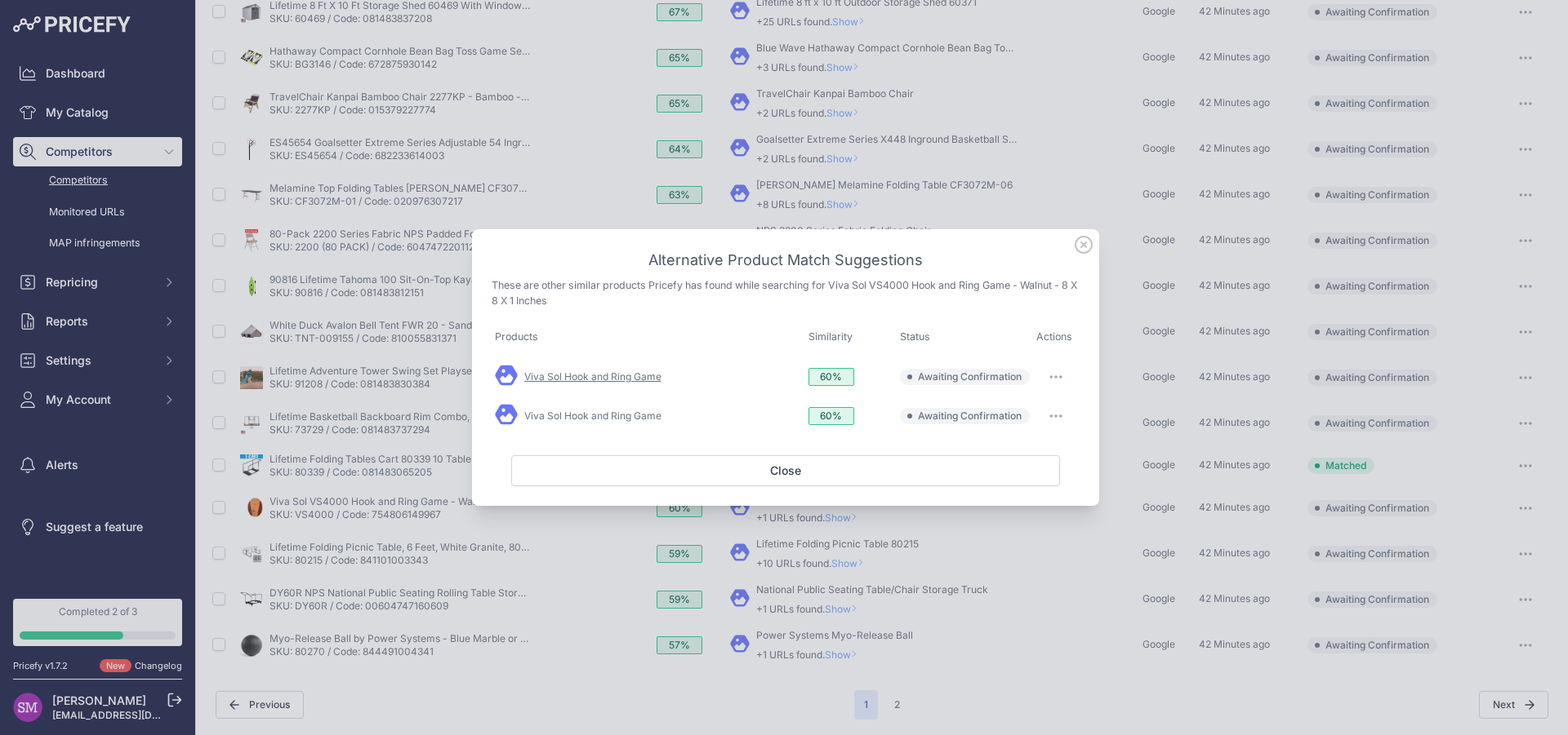
click at [572, 377] on link "Viva Sol Hook and Ring Game" at bounding box center [593, 376] width 138 height 13
click at [1080, 248] on icon at bounding box center [1083, 244] width 18 height 18
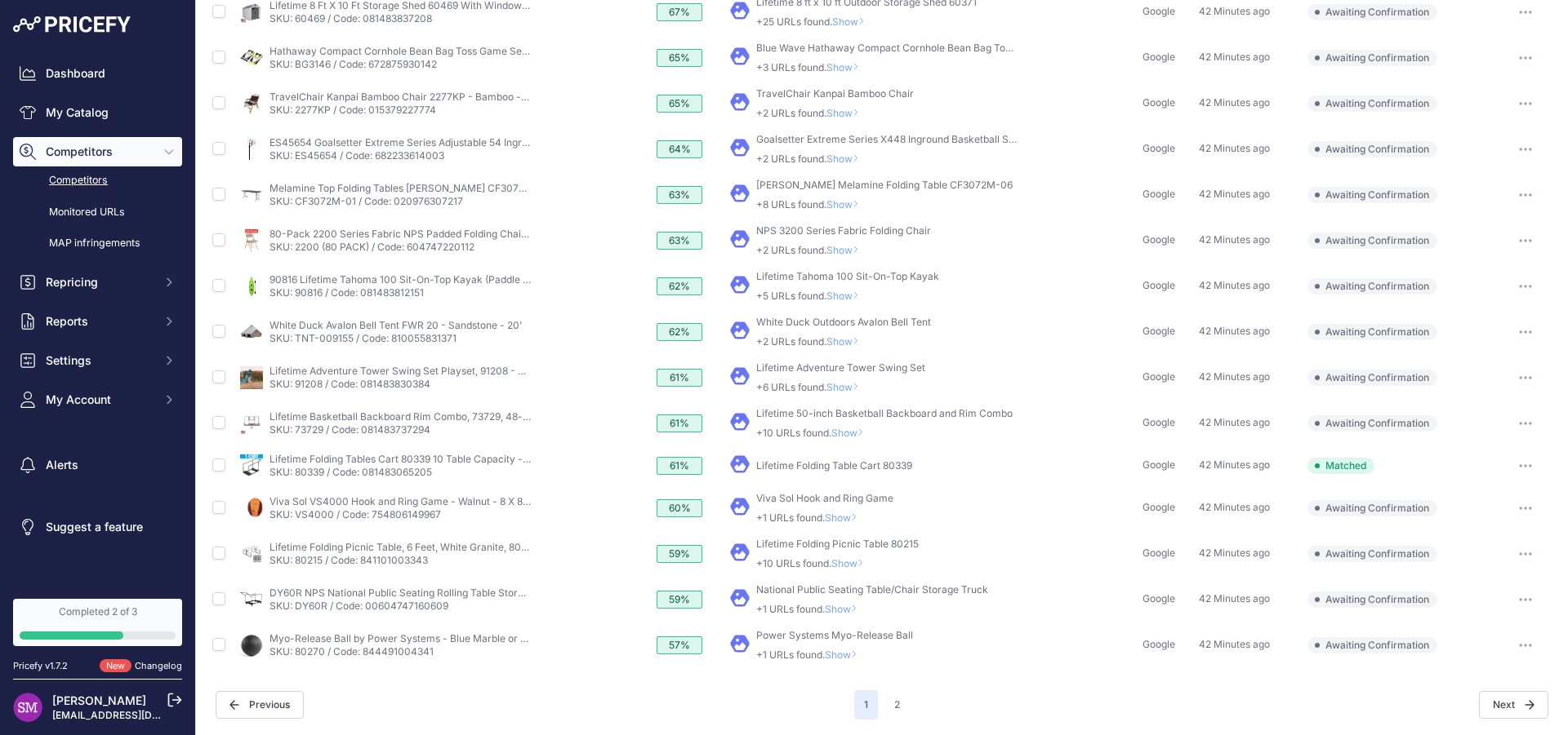
click at [843, 292] on span "Show" at bounding box center [846, 296] width 39 height 13
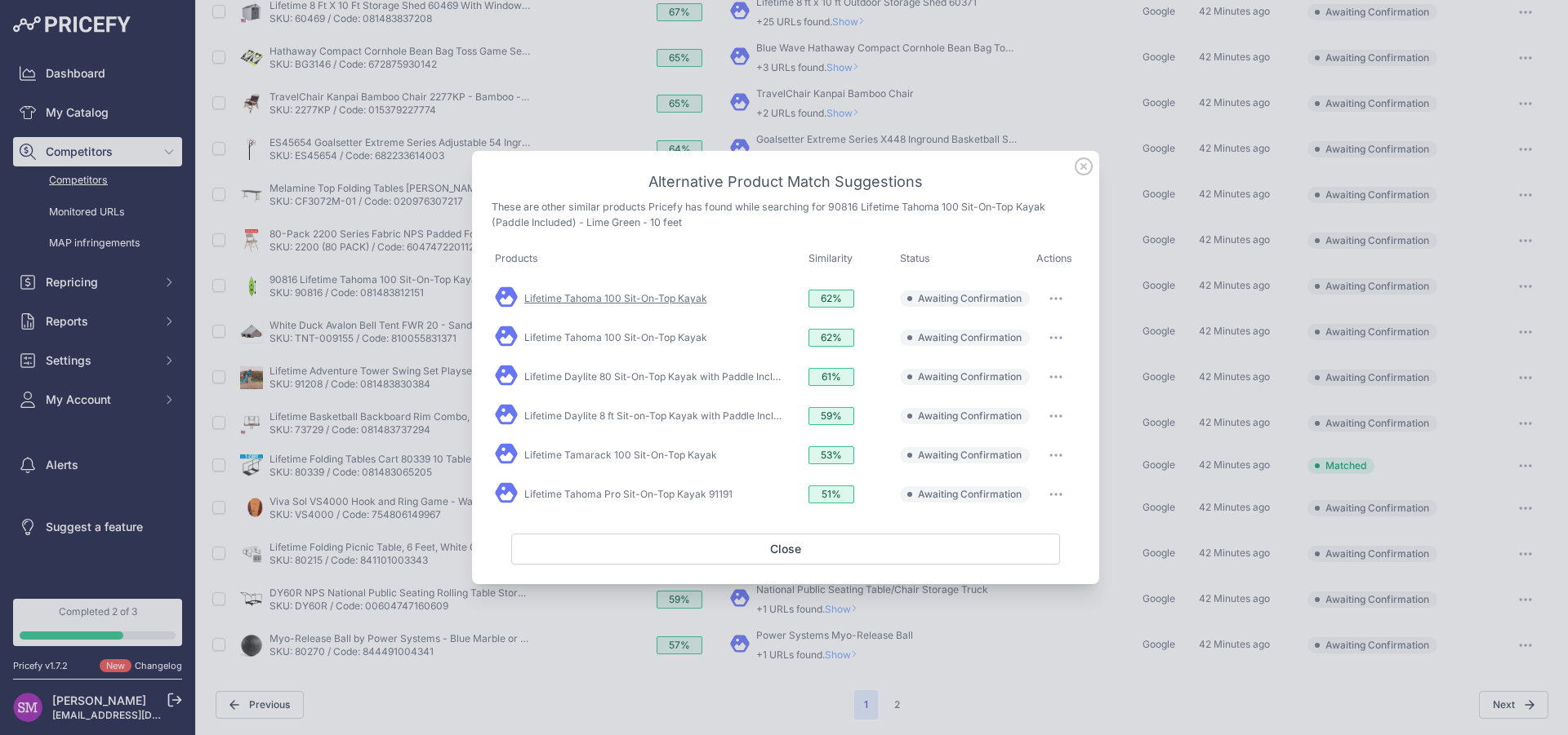
click at [692, 301] on link "Lifetime Tahoma 100 Sit-On-Top Kayak" at bounding box center [615, 298] width 183 height 13
click at [591, 334] on link "Lifetime Tahoma 100 Sit-On-Top Kayak" at bounding box center [615, 337] width 183 height 13
click at [691, 303] on link "Lifetime Tahoma 100 Sit-On-Top Kayak" at bounding box center [615, 298] width 183 height 13
click at [1062, 300] on icon "button" at bounding box center [1056, 299] width 13 height 3
click at [1022, 330] on span "Match This" at bounding box center [1010, 333] width 51 height 13
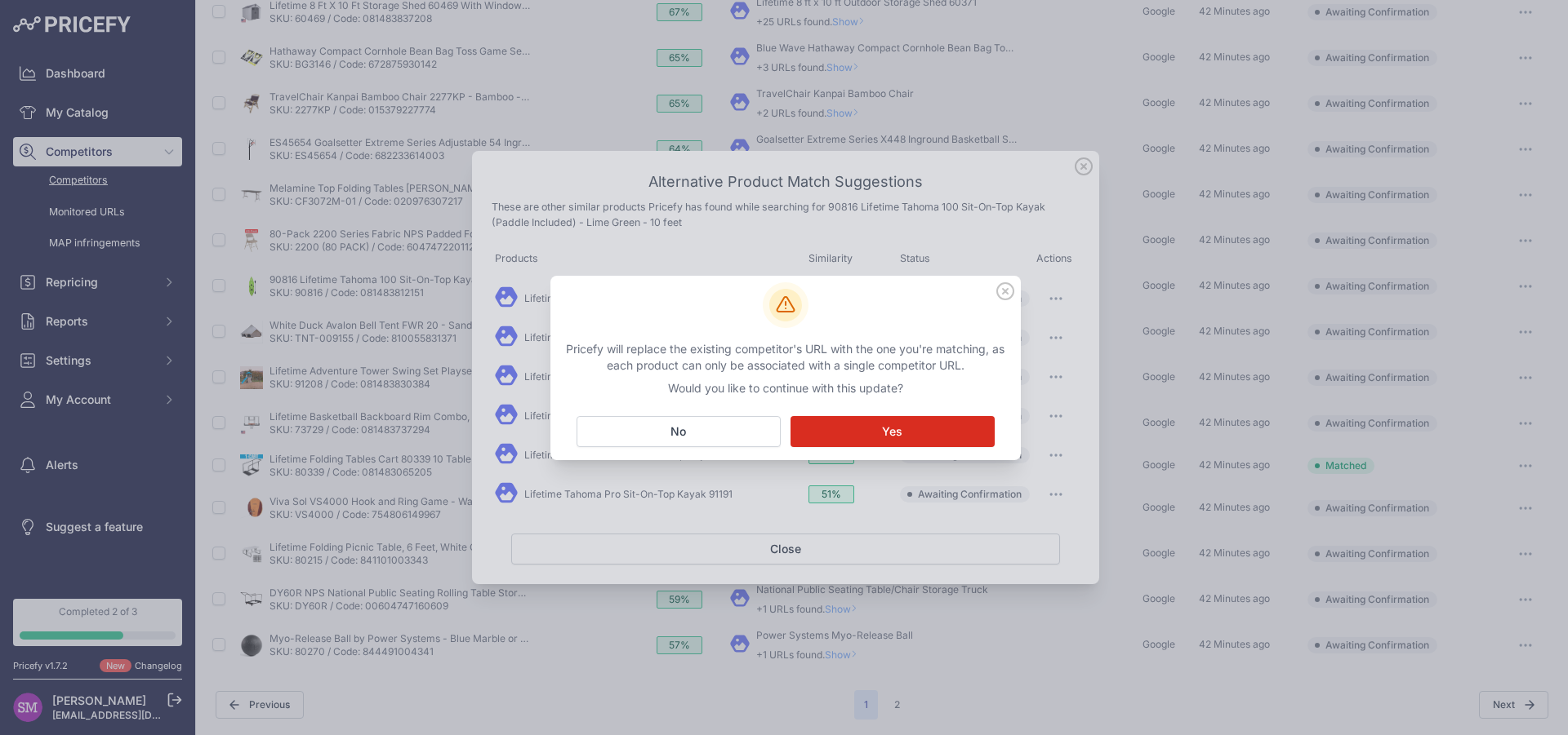
click at [1010, 290] on icon at bounding box center [1005, 291] width 18 height 18
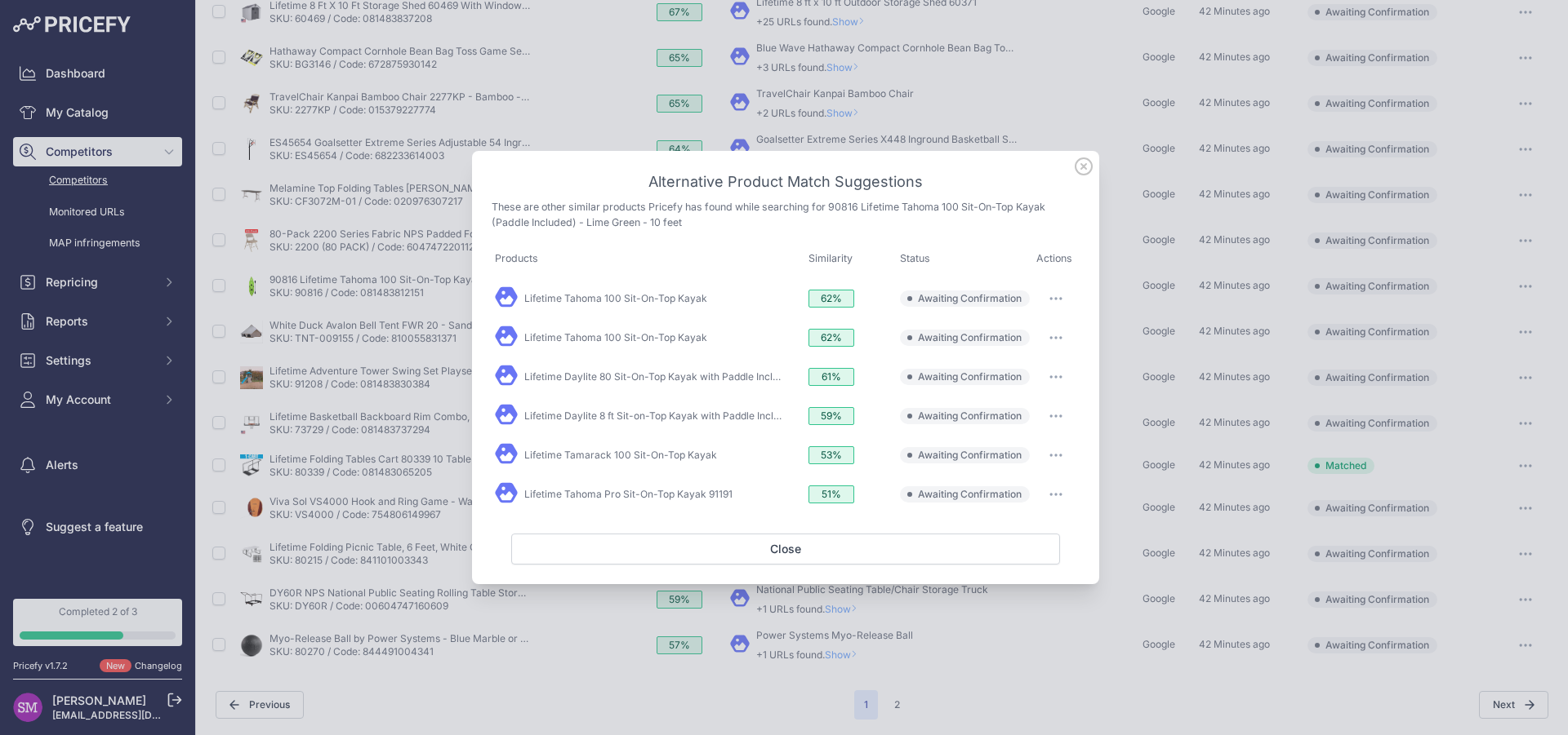
click at [1080, 167] on icon at bounding box center [1083, 166] width 18 height 18
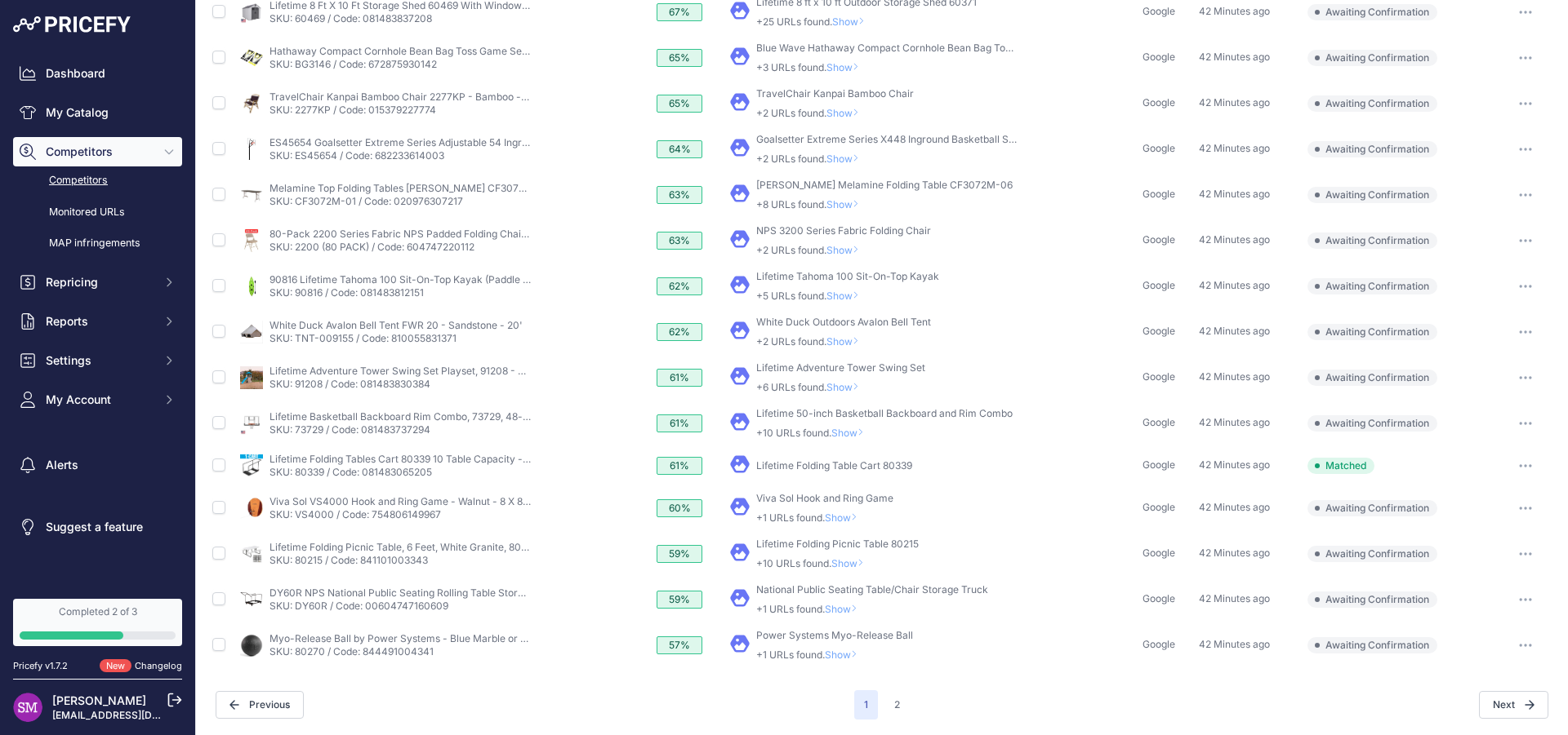
scroll to position [0, 0]
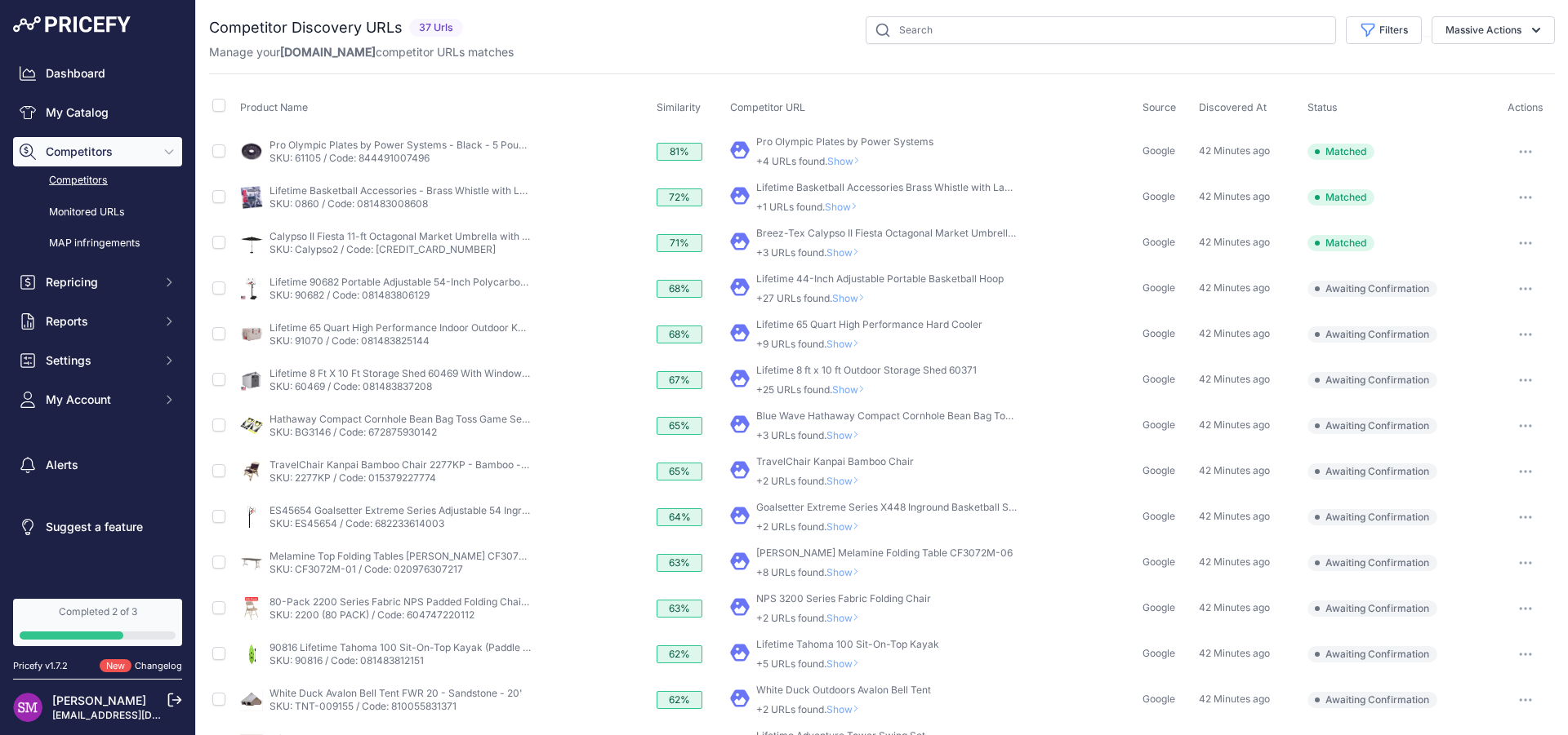
click at [849, 296] on span "Show" at bounding box center [851, 298] width 39 height 13
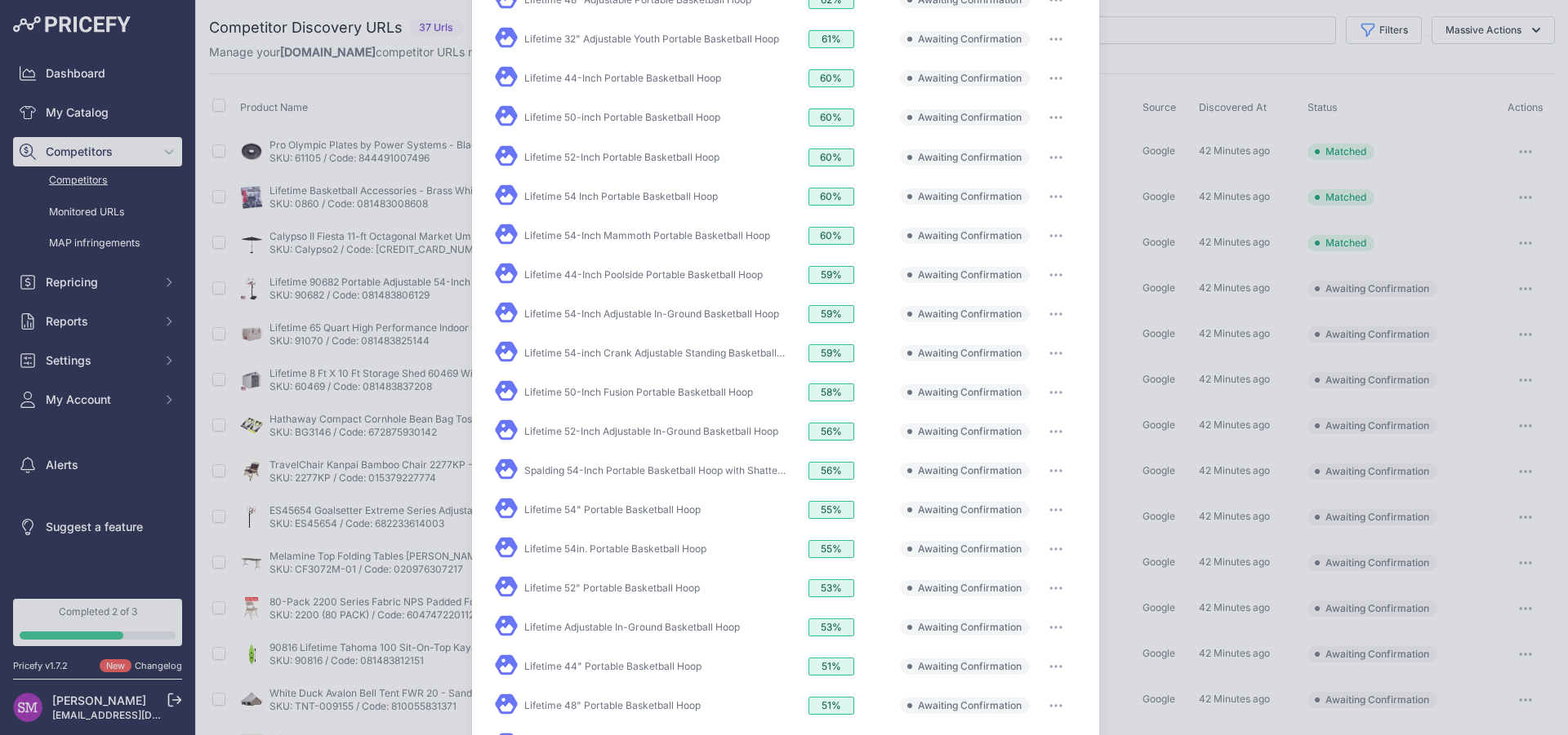
scroll to position [595, 0]
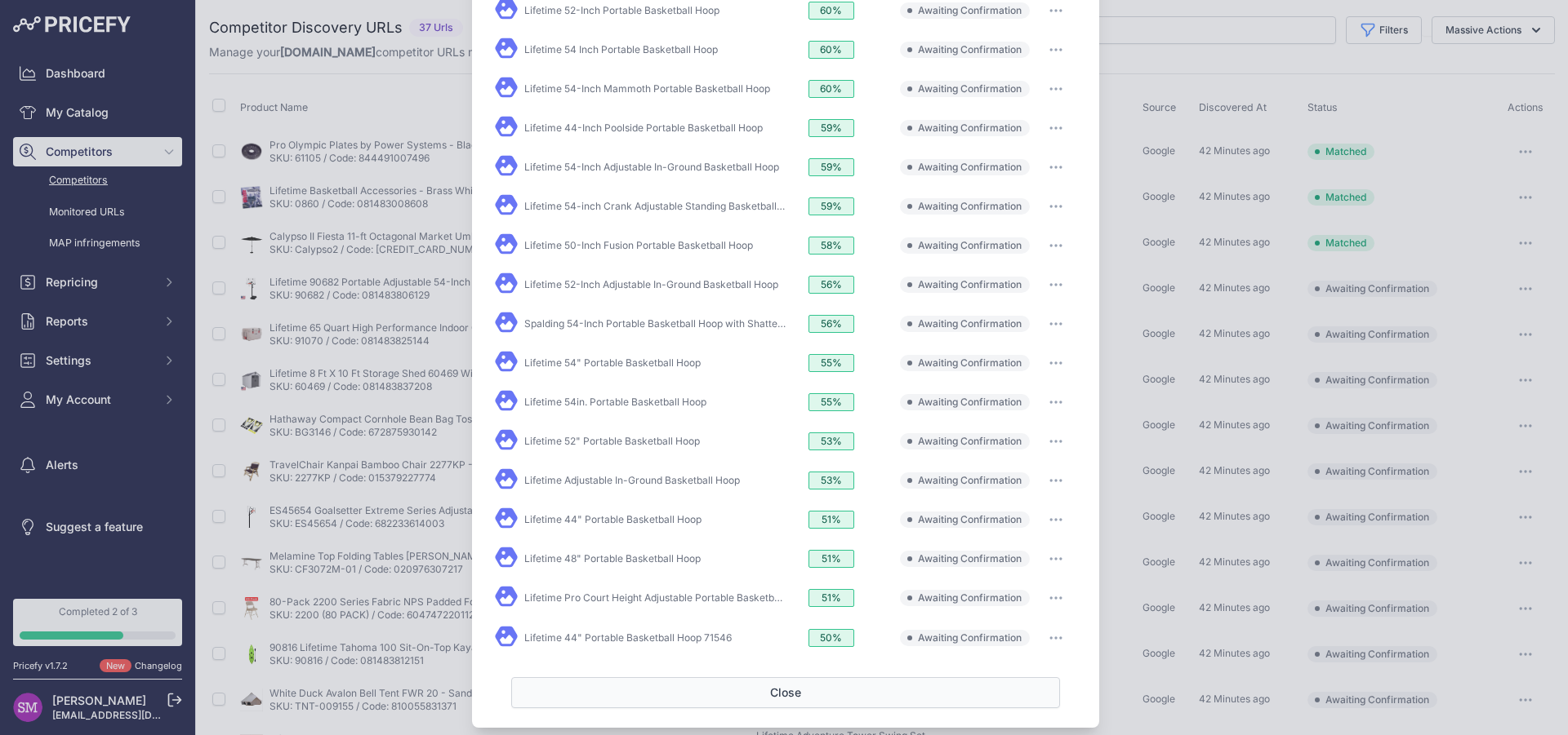
click at [776, 677] on button "Close" at bounding box center [786, 692] width 548 height 31
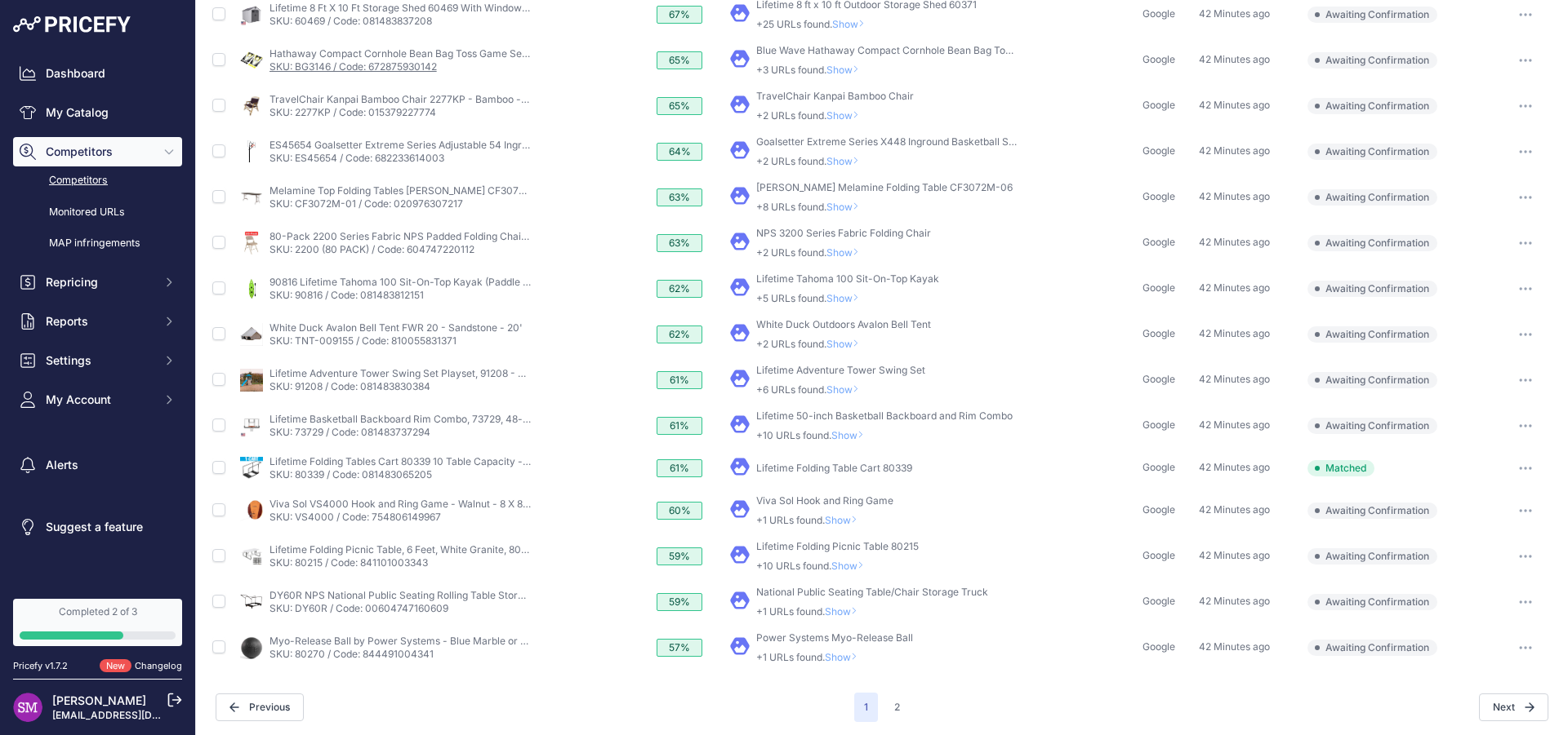
scroll to position [368, 0]
click at [399, 281] on link "90816 Lifetime Tahoma 100 Sit-On-Top Kayak (Paddle Included) - Lime Green - 10 …" at bounding box center [469, 279] width 400 height 13
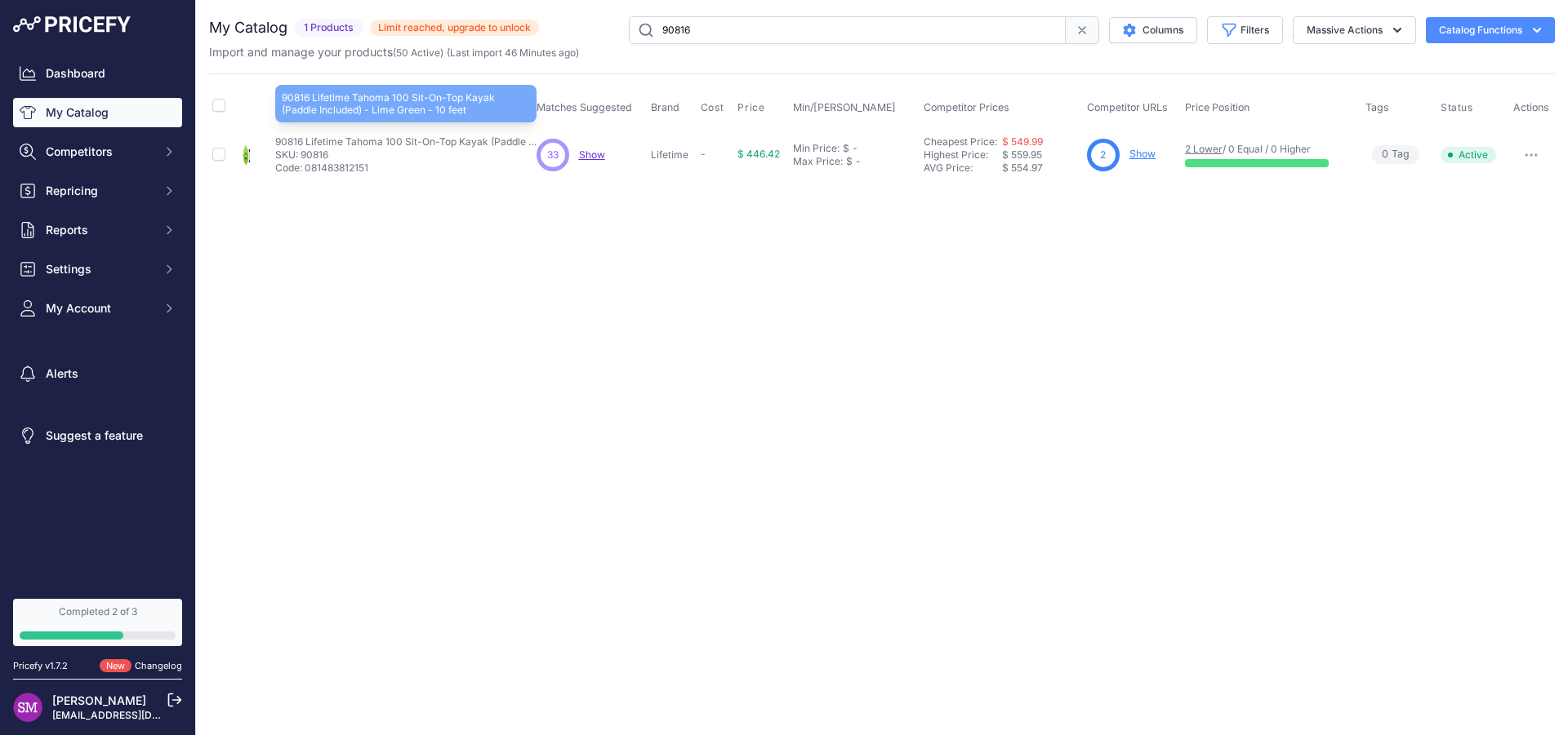
click at [291, 141] on p "90816 Lifetime Tahoma 100 Sit-On-Top Kayak (Paddle Included) - Lime Green - 10 …" at bounding box center [406, 142] width 262 height 13
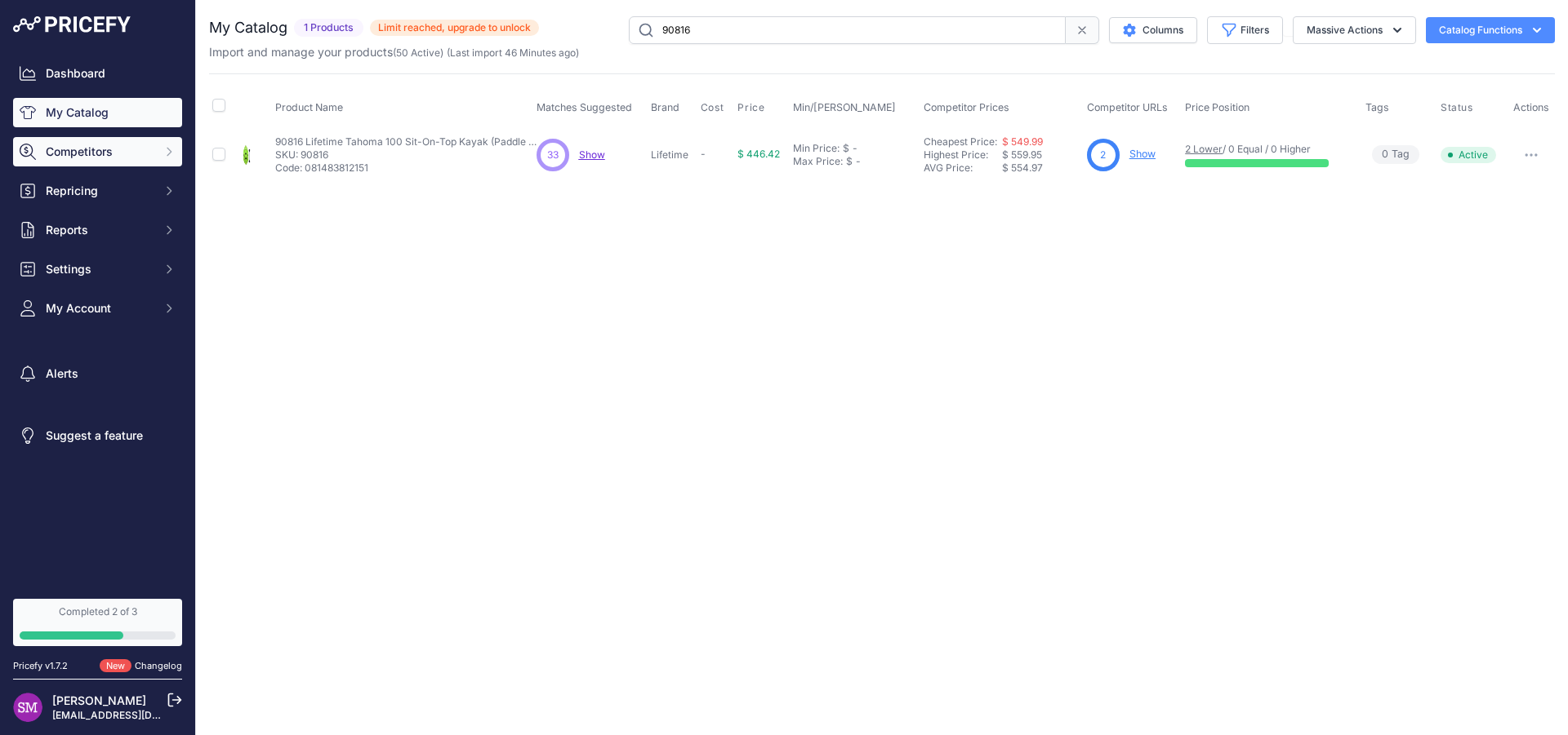
click at [85, 154] on span "Competitors" at bounding box center [100, 151] width 107 height 16
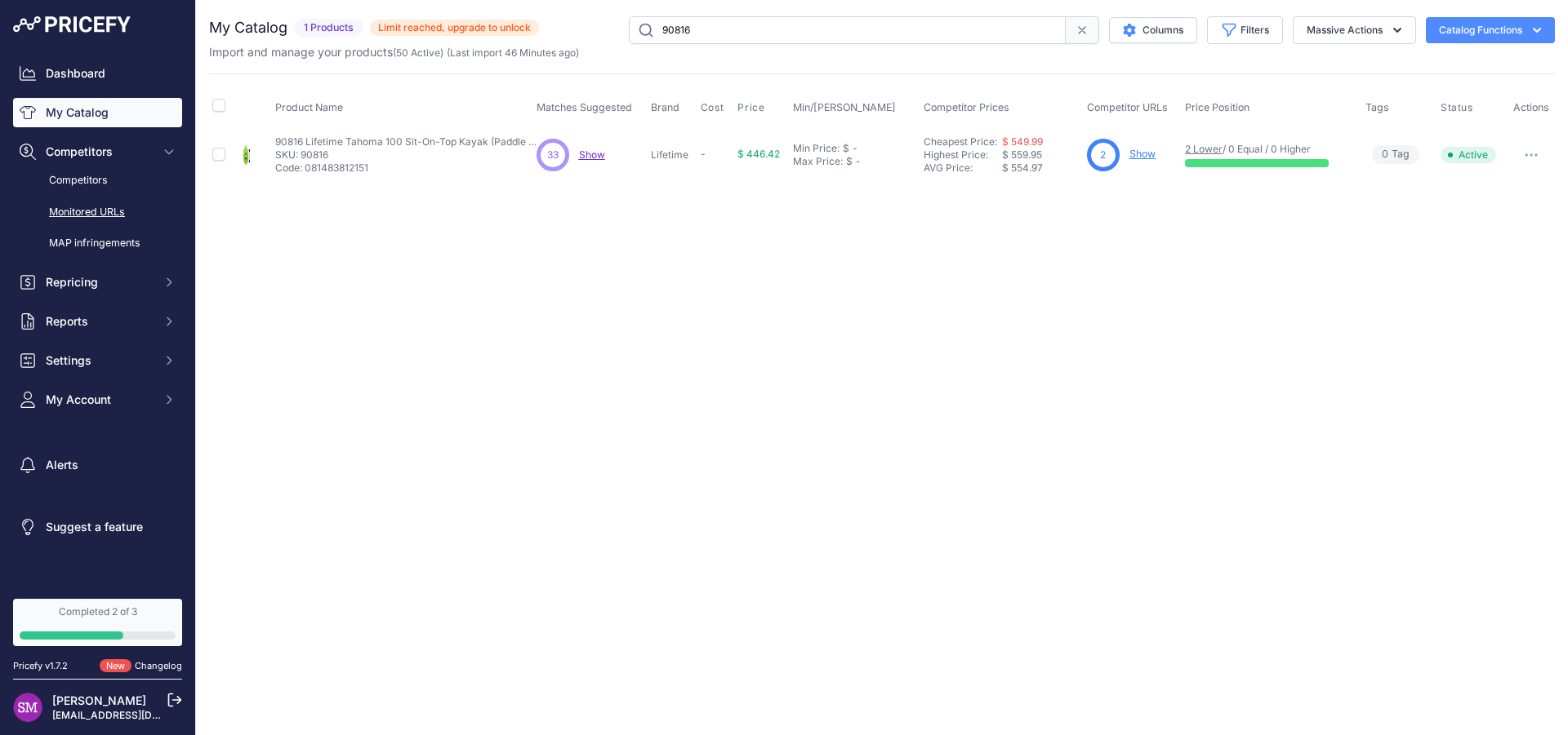
click at [88, 204] on link "Monitored URLs" at bounding box center [98, 213] width 169 height 28
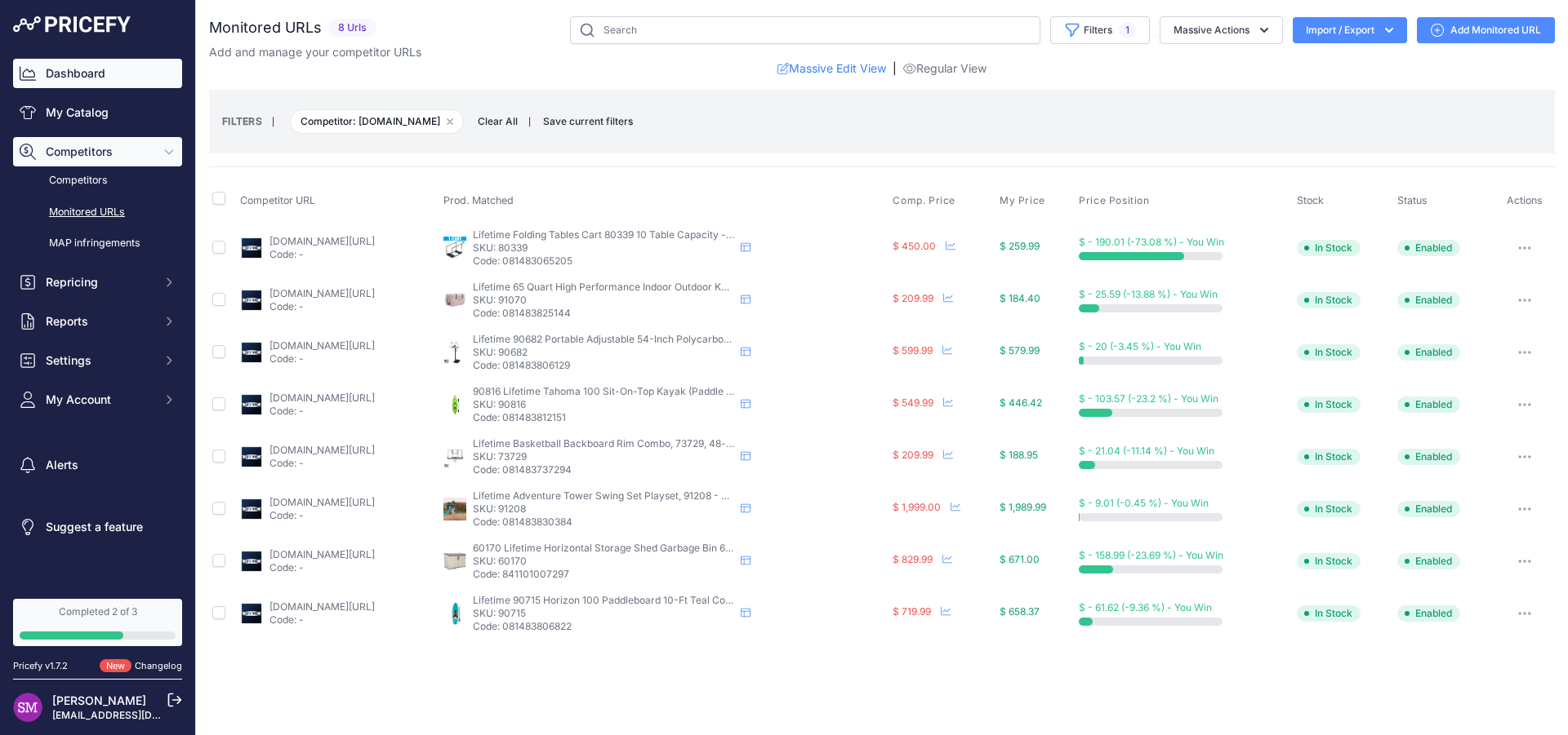
click at [78, 71] on link "Dashboard" at bounding box center [98, 73] width 169 height 29
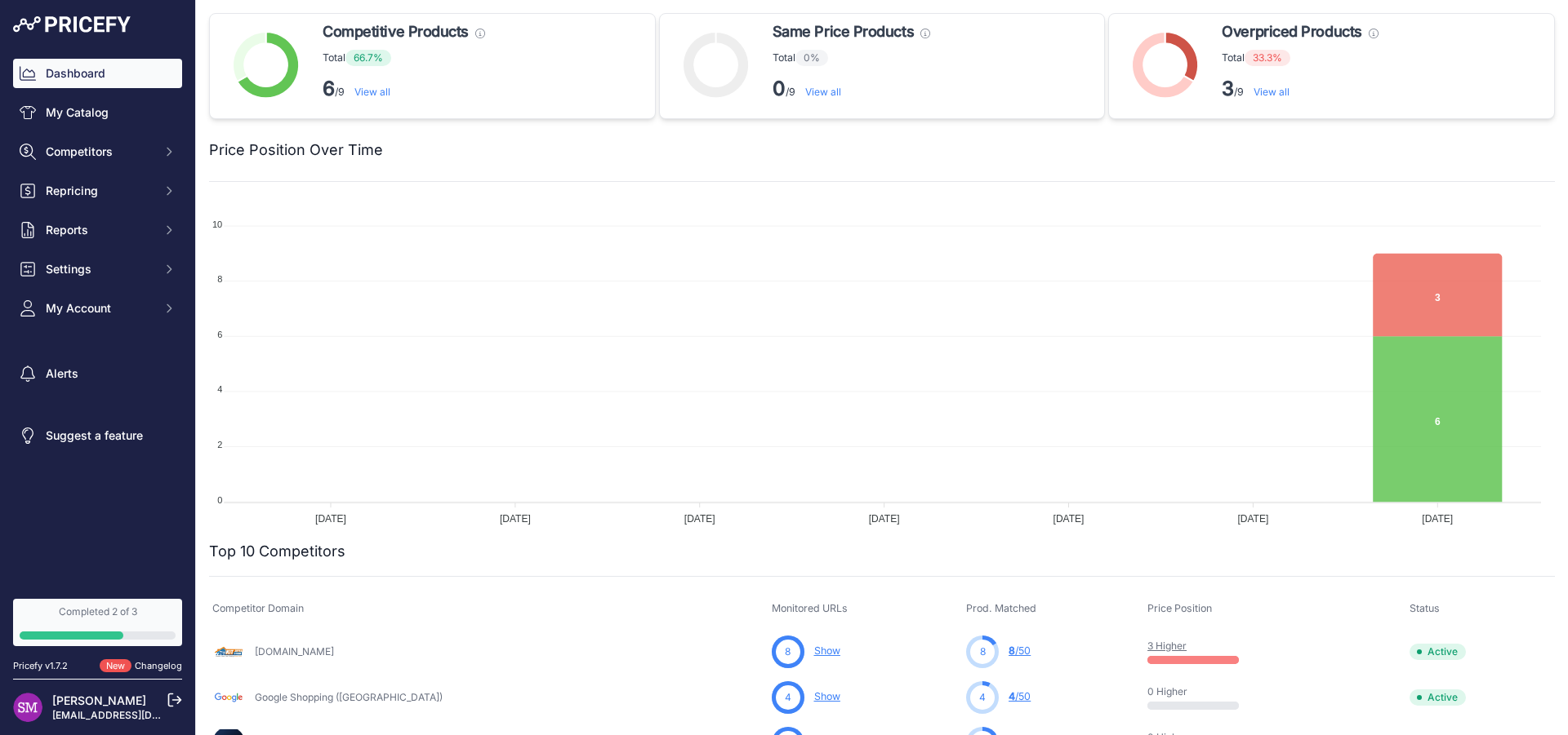
click at [1266, 95] on link "View all" at bounding box center [1271, 91] width 36 height 13
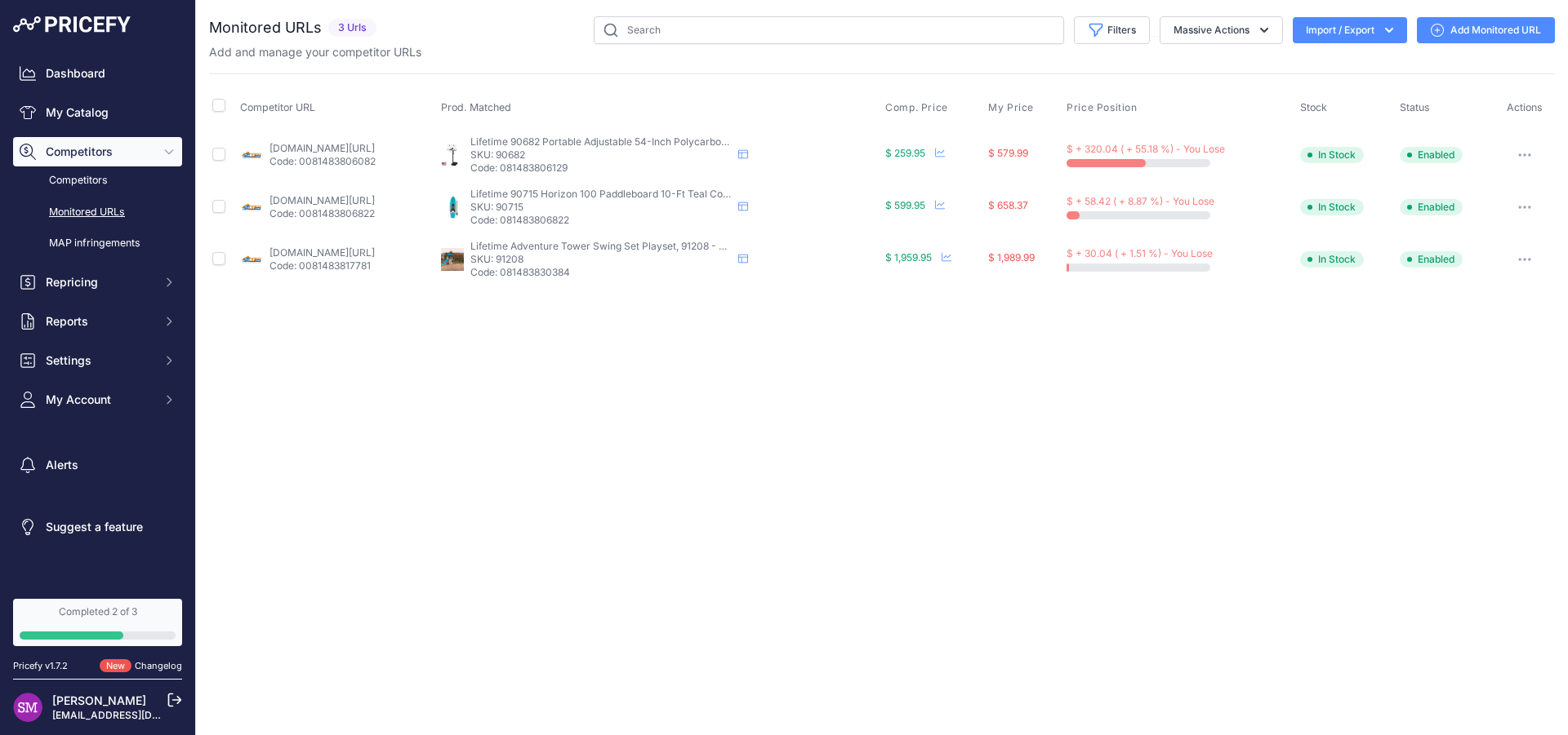
click at [324, 148] on link "kitsuperstore.com/in-ground-basketball-hoops/6746-lifetime-50-polycarbonate-adj…" at bounding box center [322, 148] width 106 height 13
click at [1530, 154] on icon "button" at bounding box center [1529, 155] width 2 height 2
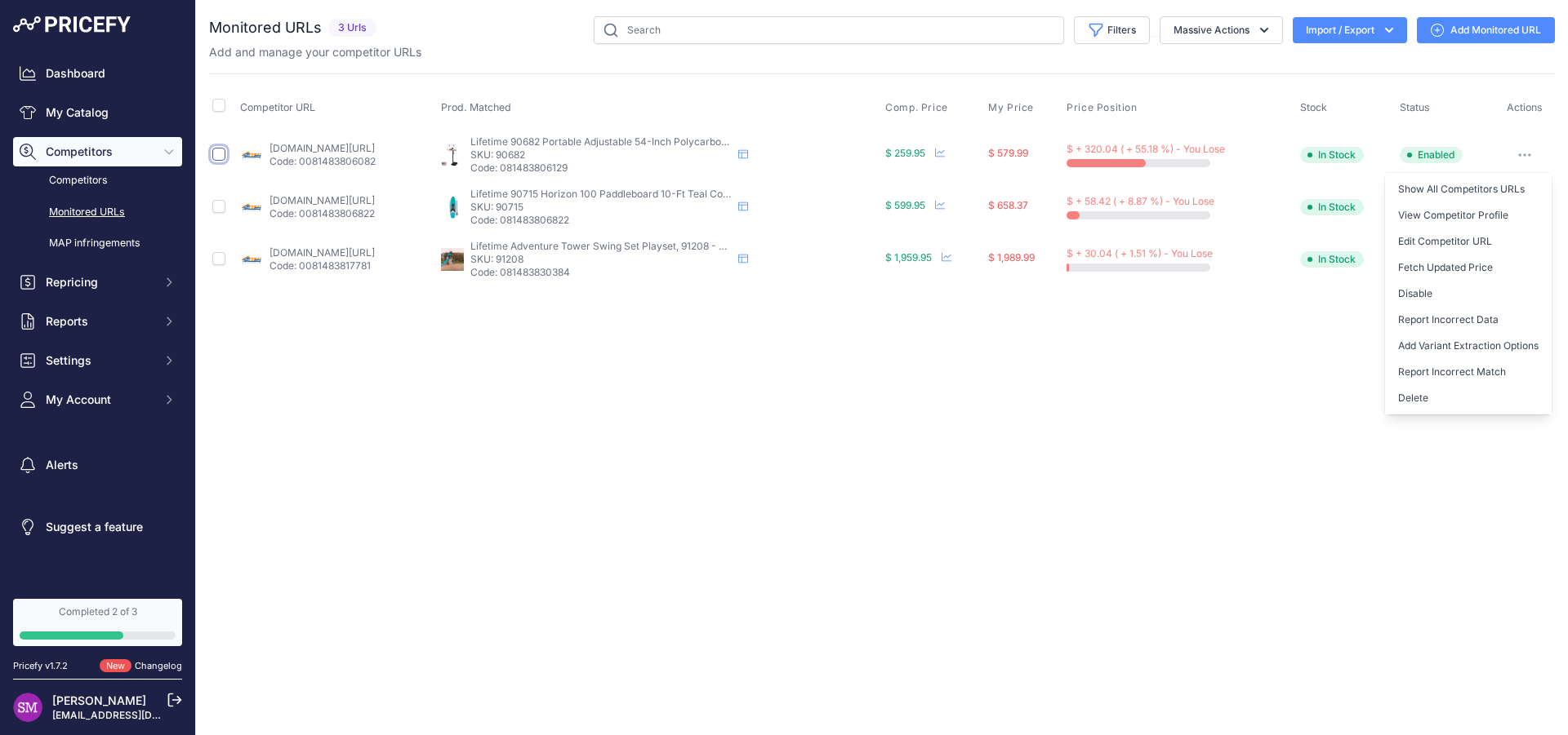
click at [221, 152] on input "checkbox" at bounding box center [219, 154] width 13 height 13
checkbox input "true"
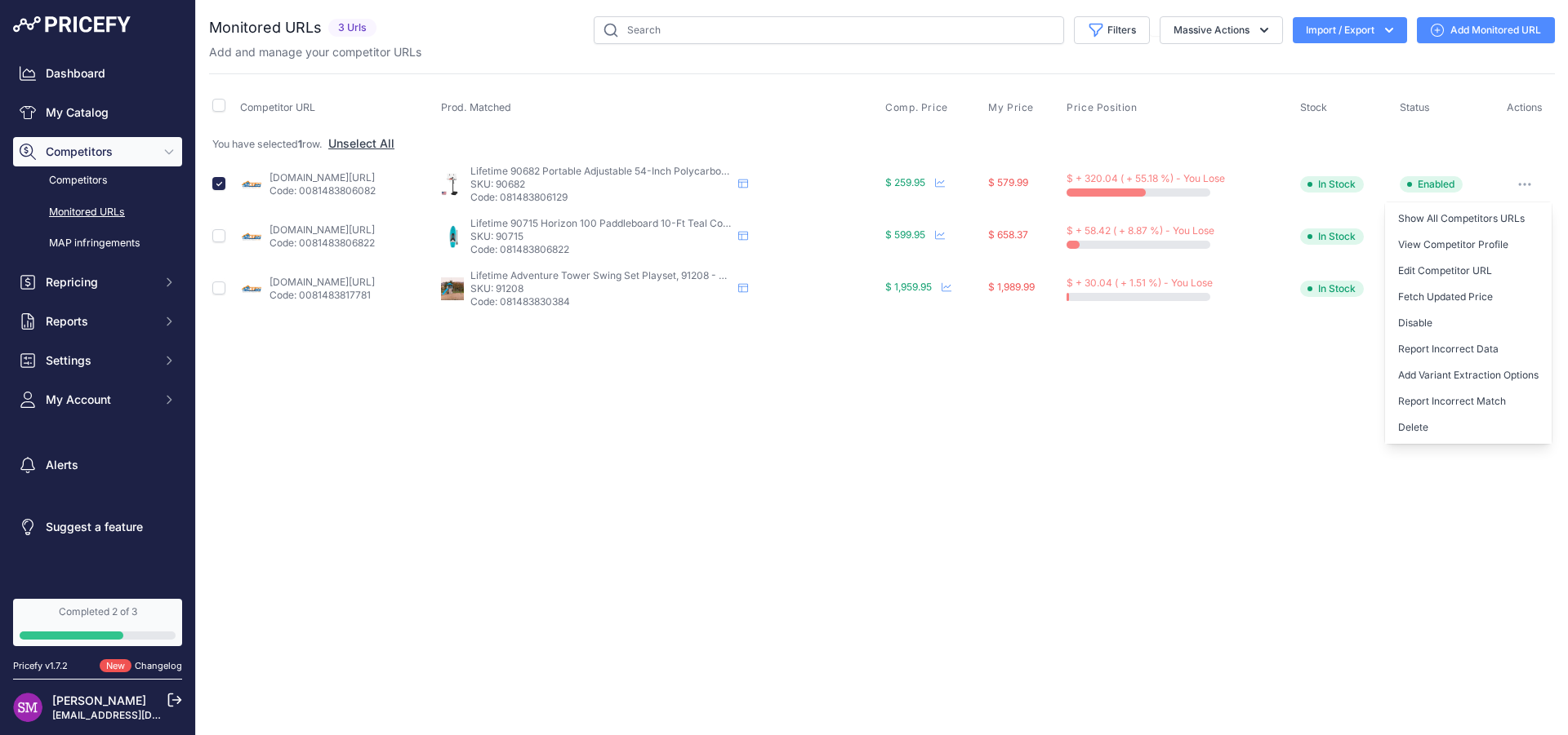
click at [335, 179] on link "kitsuperstore.com/in-ground-basketball-hoops/6746-lifetime-50-polycarbonate-adj…" at bounding box center [322, 178] width 106 height 13
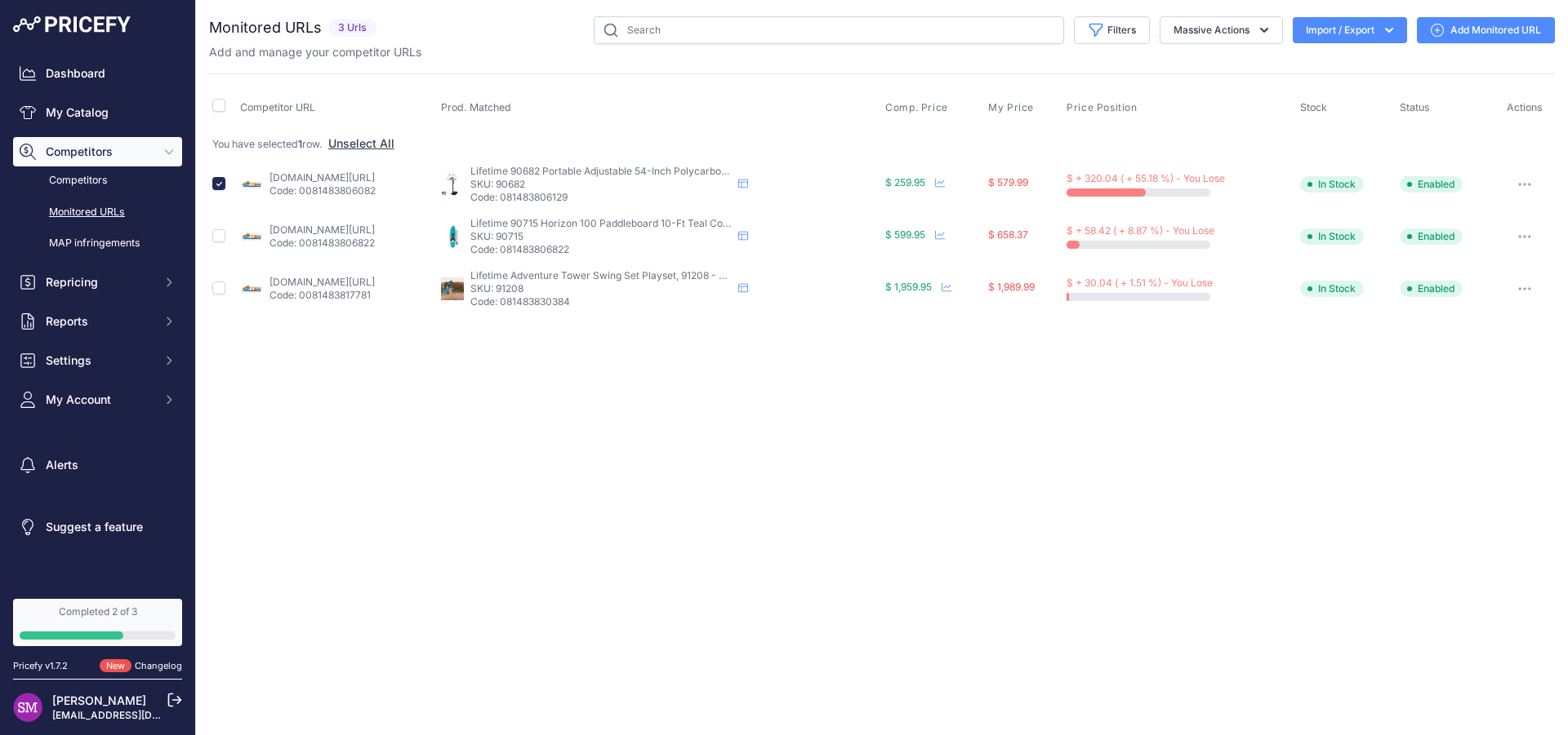
click at [1525, 184] on icon "button" at bounding box center [1524, 184] width 2 height 2
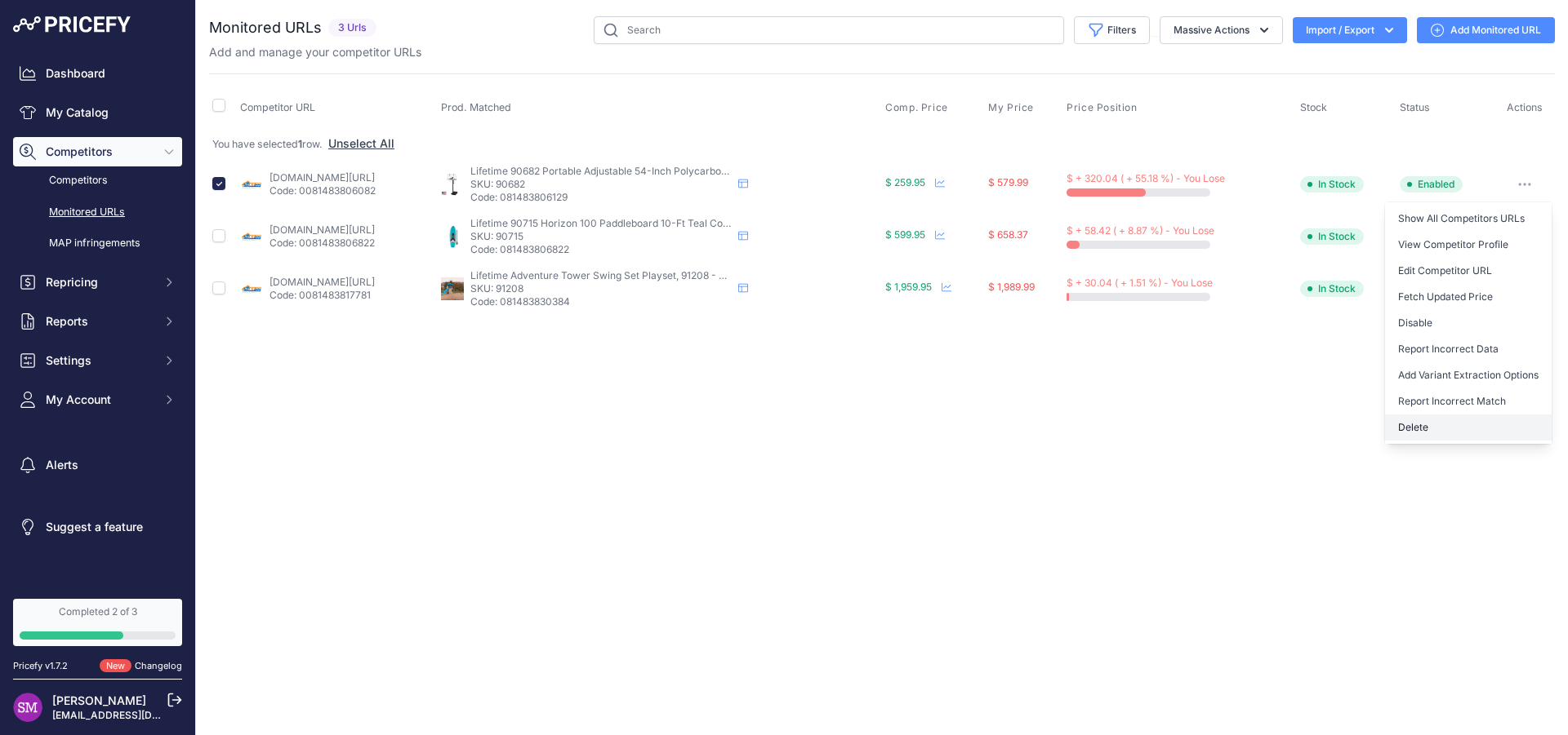
click at [1426, 422] on button "Delete" at bounding box center [1468, 427] width 167 height 26
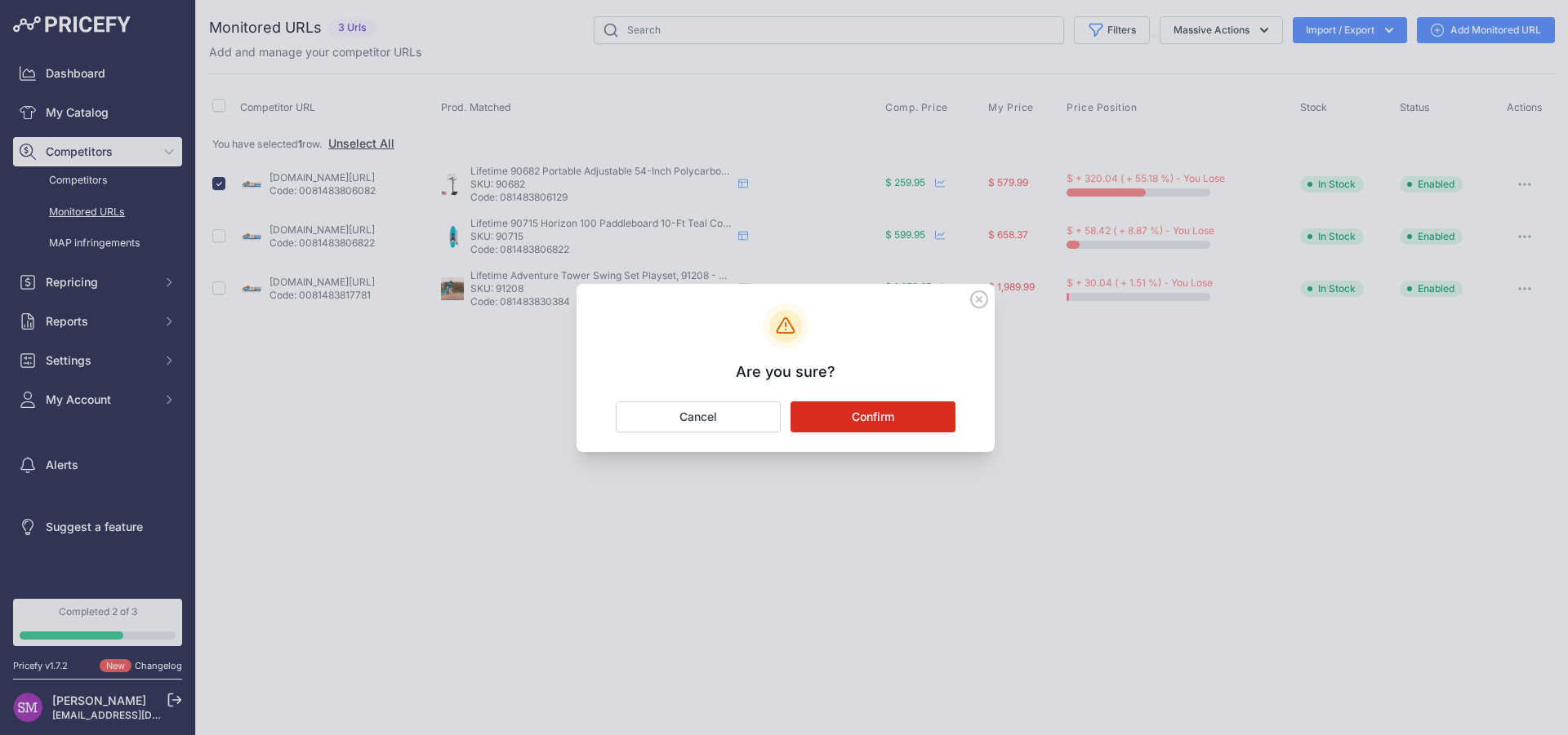
click at [863, 411] on button "Confirm" at bounding box center [873, 417] width 165 height 31
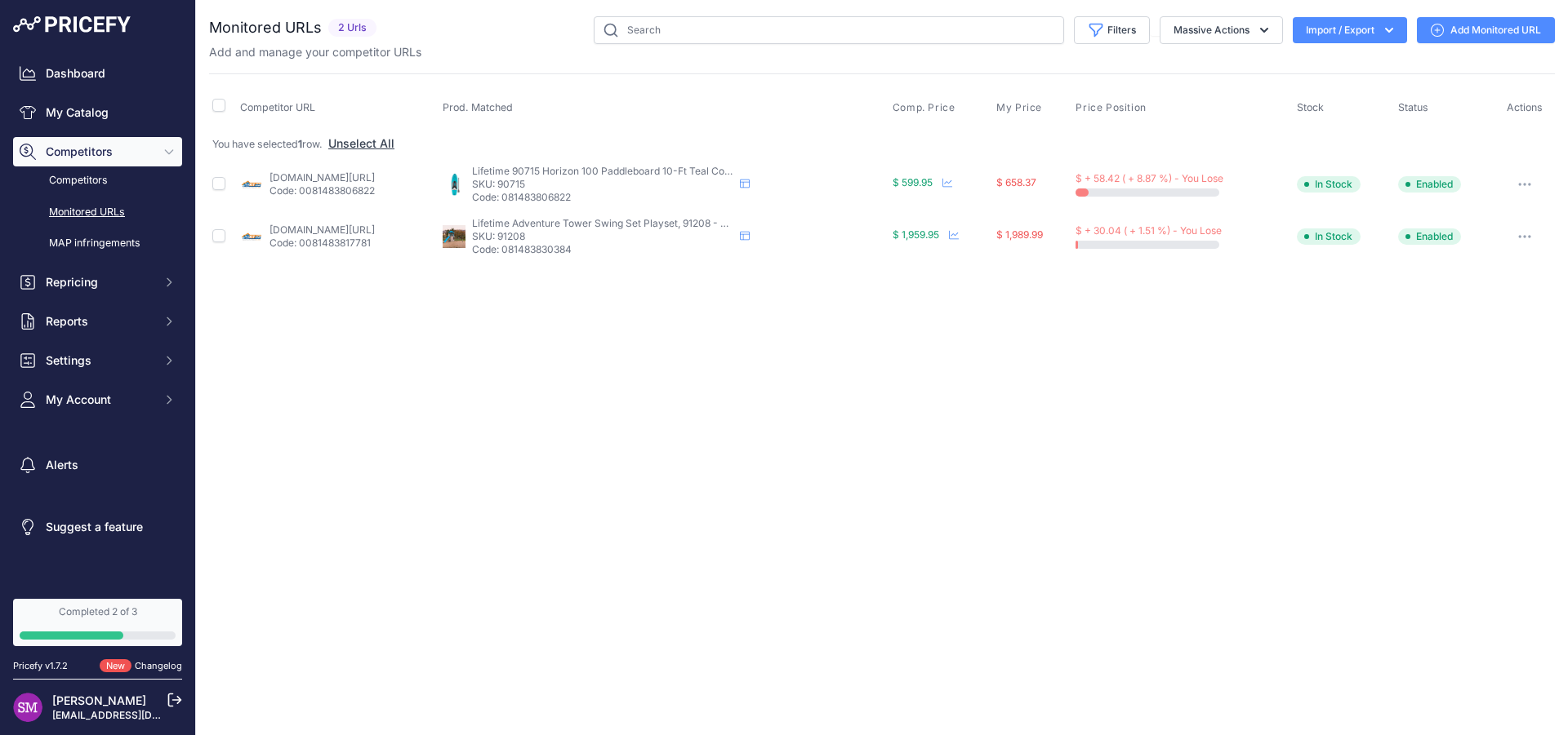
click at [375, 180] on link "[DOMAIN_NAME][URL]" at bounding box center [322, 178] width 106 height 13
click at [1036, 177] on span "$ 658.37" at bounding box center [1016, 182] width 40 height 13
click at [579, 179] on p "SKU: 90715" at bounding box center [603, 184] width 262 height 13
click at [572, 192] on p "Code: 081483806822" at bounding box center [603, 198] width 262 height 13
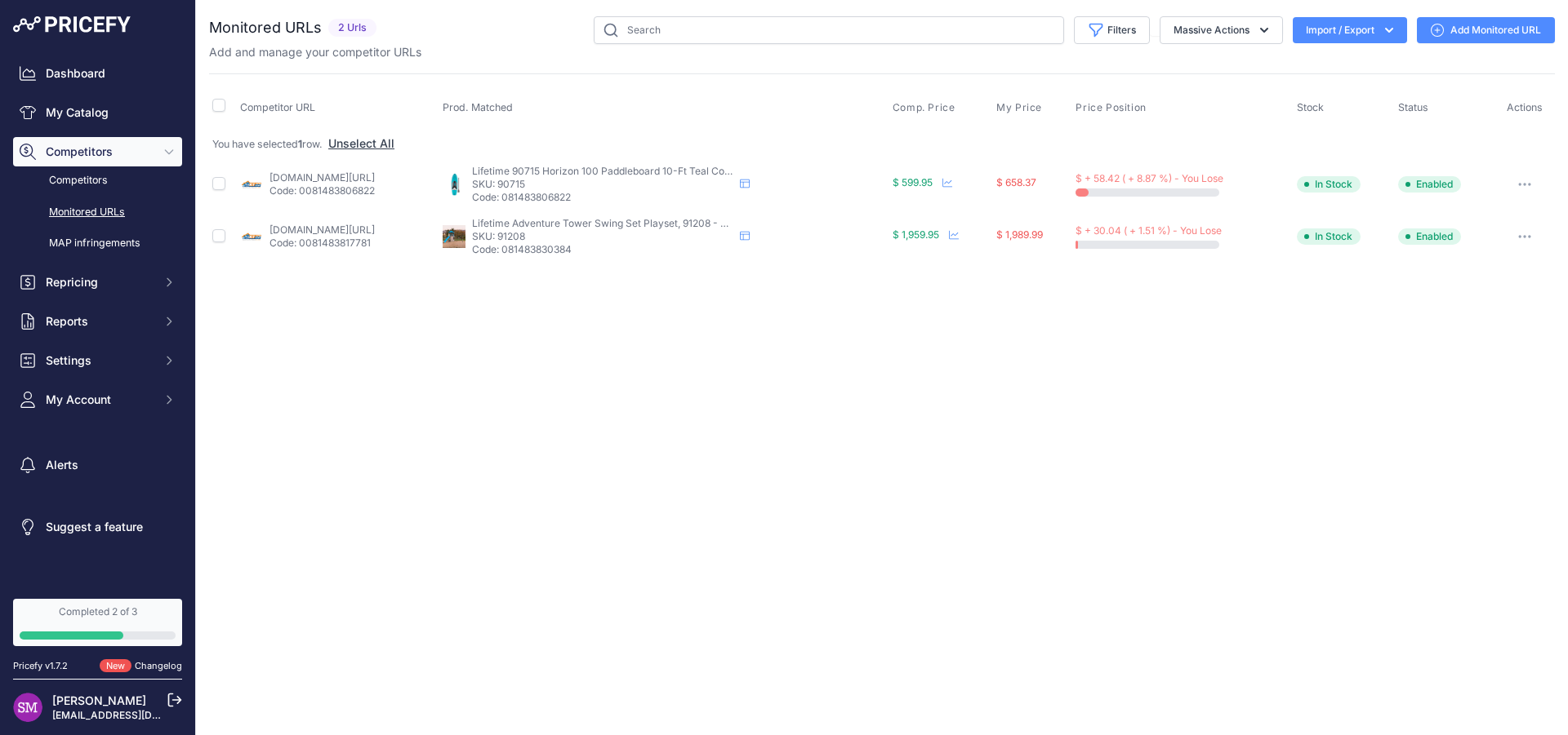
click at [1515, 187] on button "button" at bounding box center [1524, 184] width 33 height 23
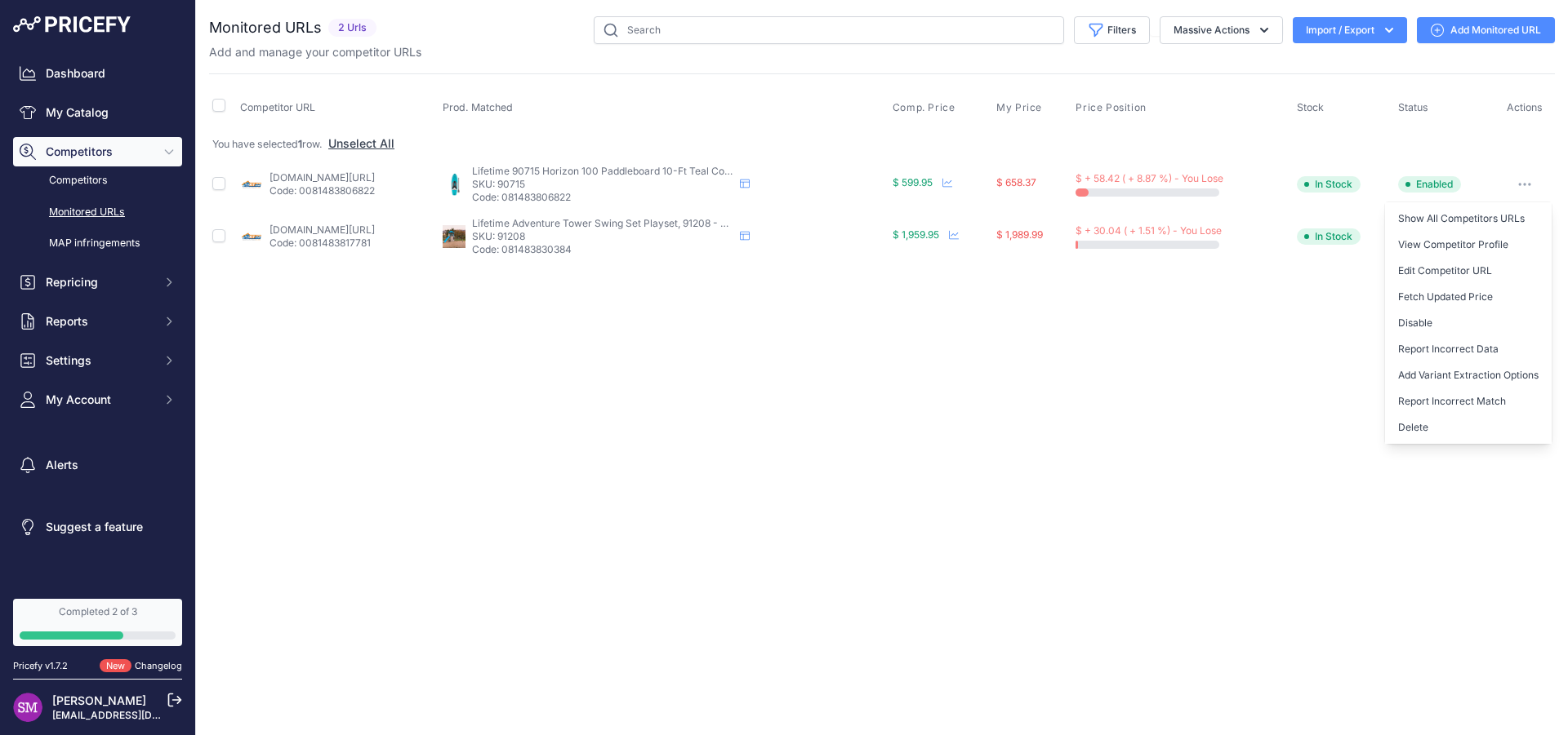
click at [923, 355] on div "Close You are not connected to the internet." at bounding box center [882, 367] width 1372 height 735
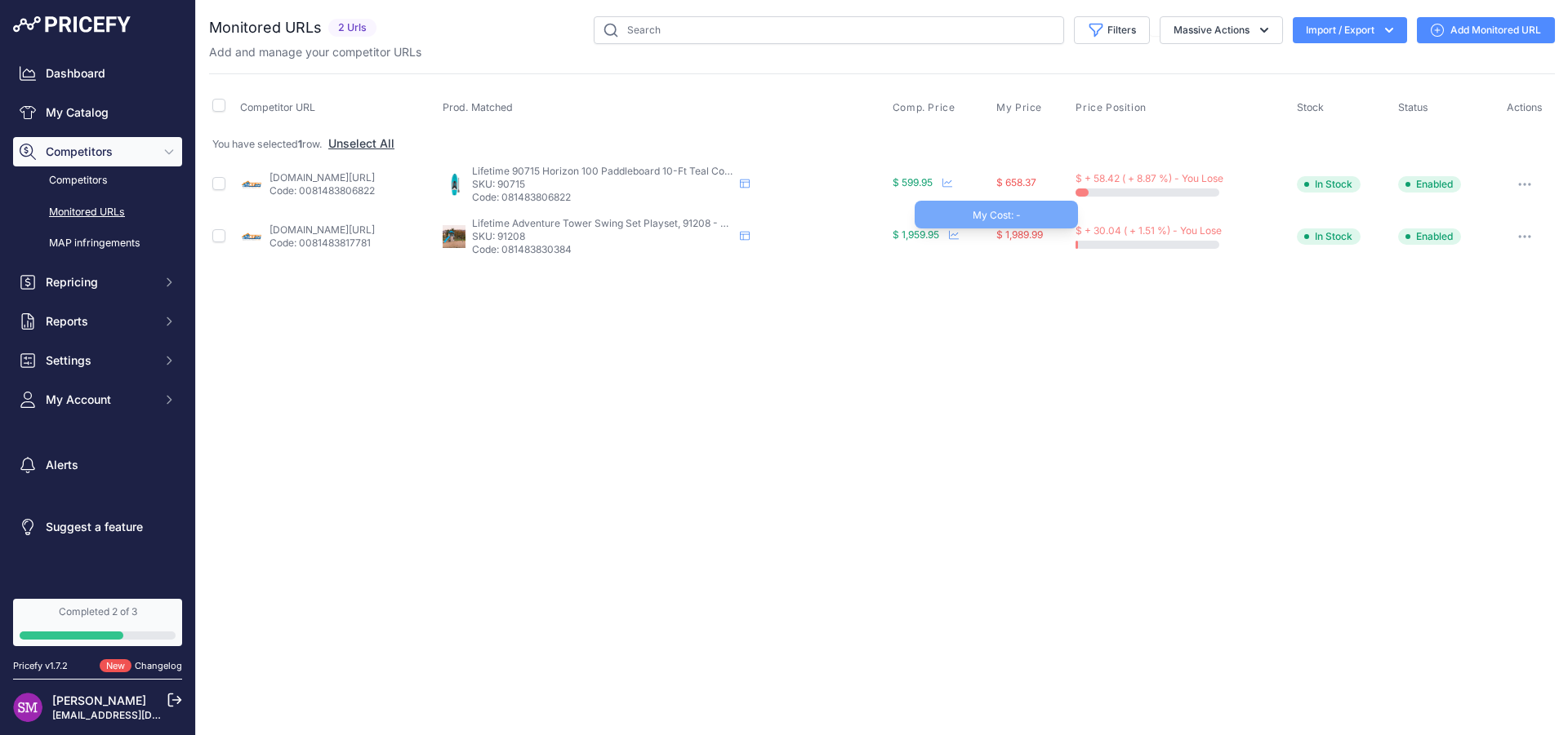
click at [1043, 235] on span "$ 1,989.99" at bounding box center [1020, 235] width 47 height 13
click at [1165, 235] on span "$ + 30.04 ( + 1.51 %) - You Lose" at bounding box center [1149, 230] width 146 height 13
click at [340, 230] on link "[DOMAIN_NAME][URL]" at bounding box center [322, 230] width 106 height 13
click at [1518, 236] on button "button" at bounding box center [1524, 236] width 33 height 23
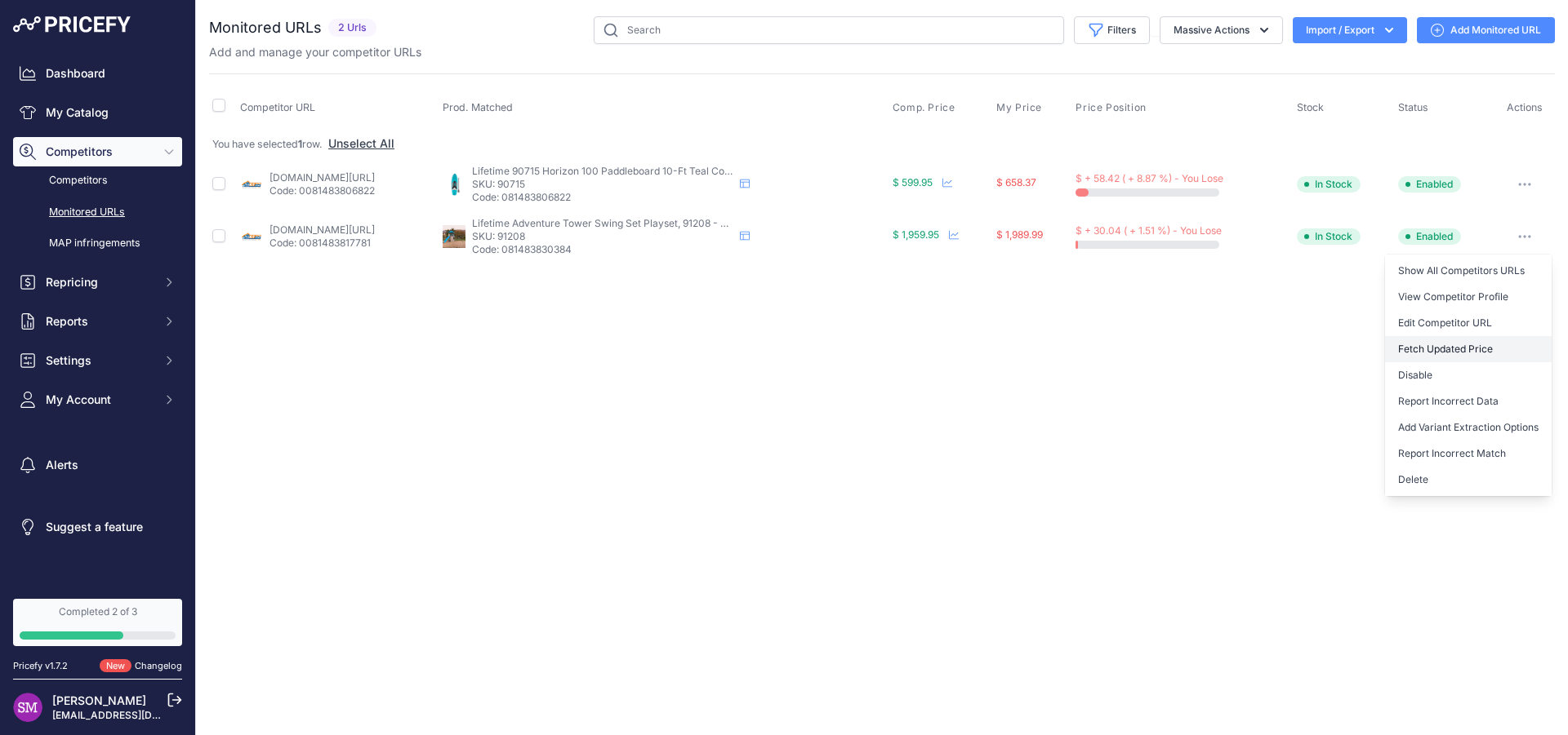
click at [1444, 352] on button "Fetch Updated Price" at bounding box center [1468, 349] width 167 height 26
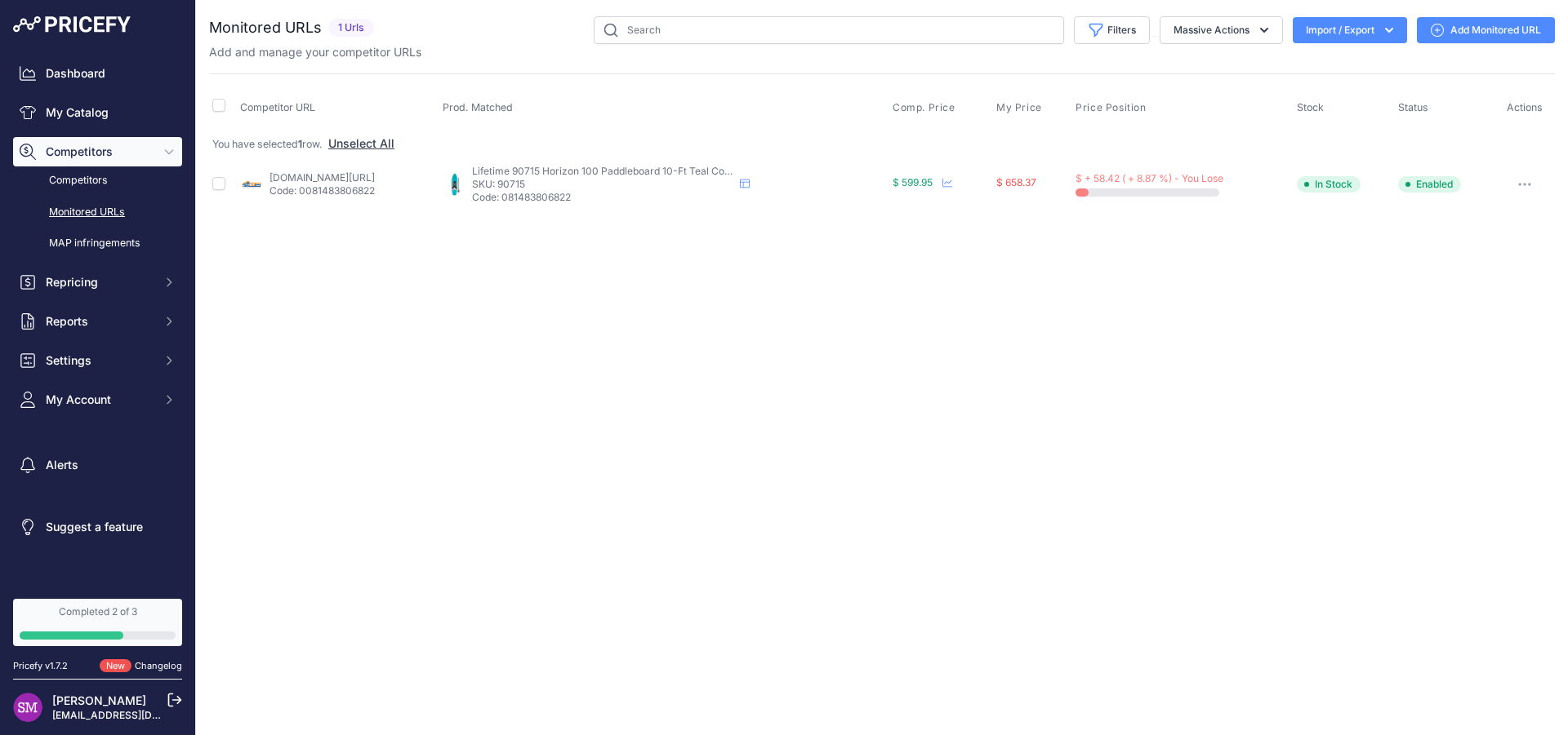
click at [950, 287] on div "Close You are not connected to the internet." at bounding box center [882, 367] width 1372 height 735
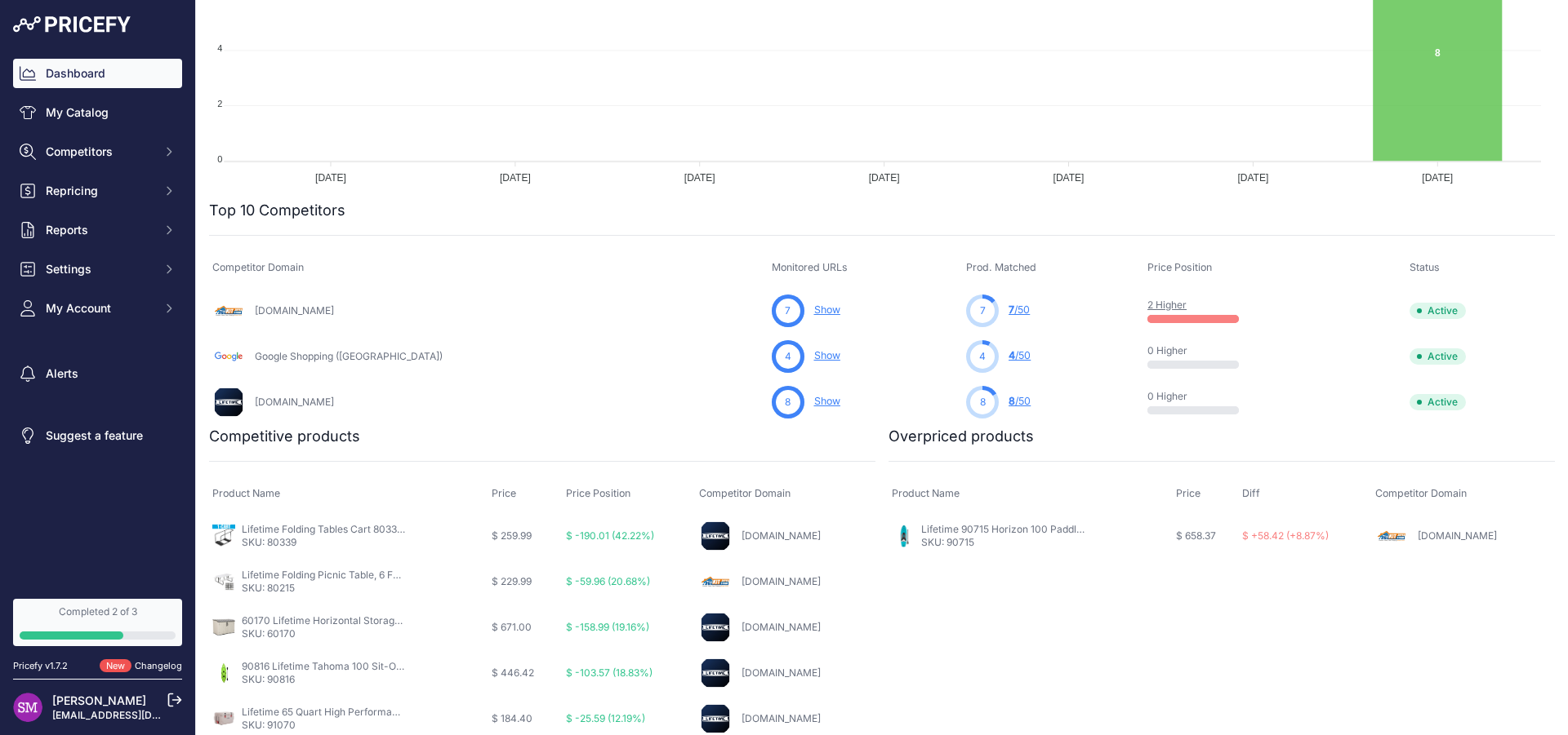
scroll to position [310, 0]
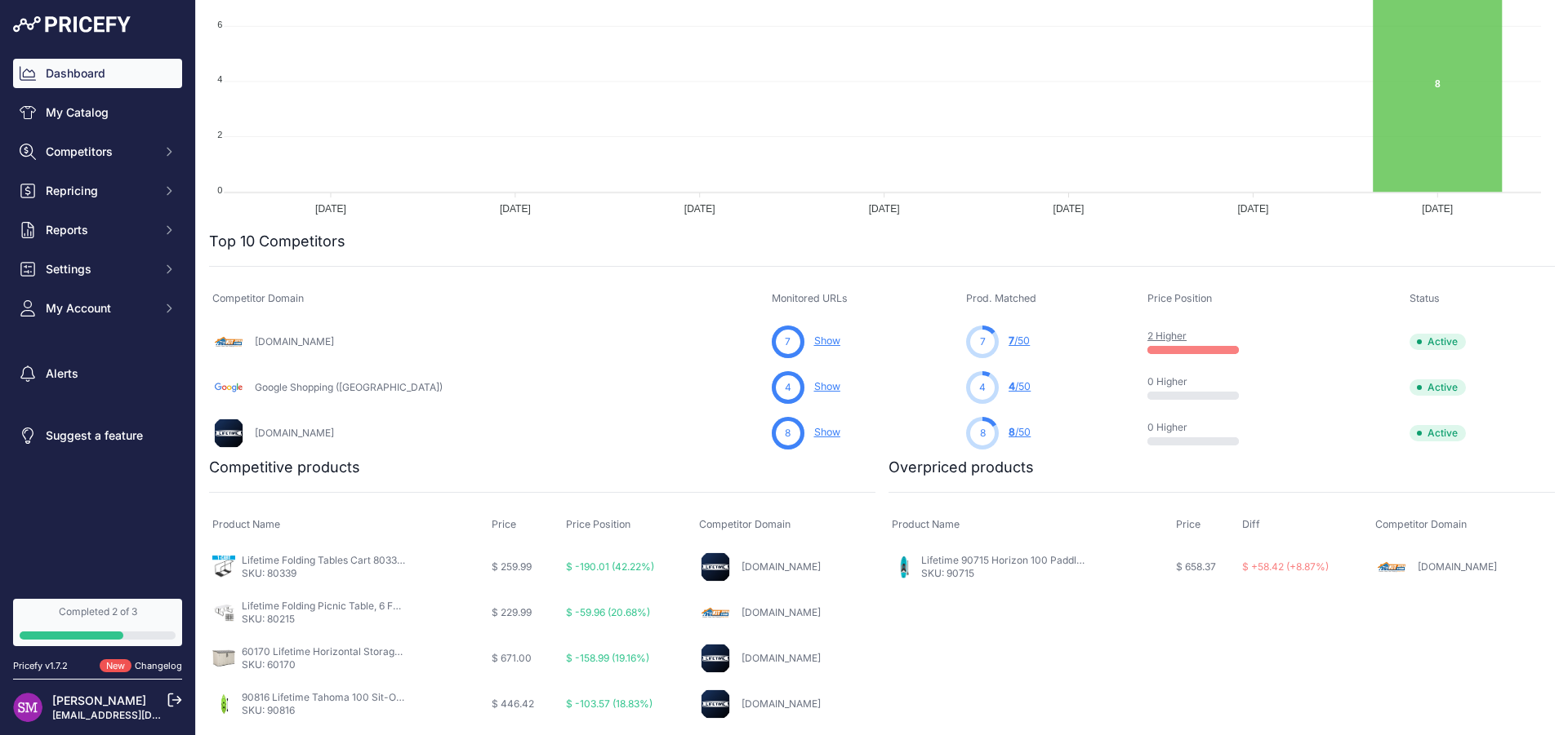
click at [270, 388] on link "Google Shopping (US)" at bounding box center [349, 387] width 188 height 13
click at [814, 391] on link "Show" at bounding box center [827, 386] width 26 height 13
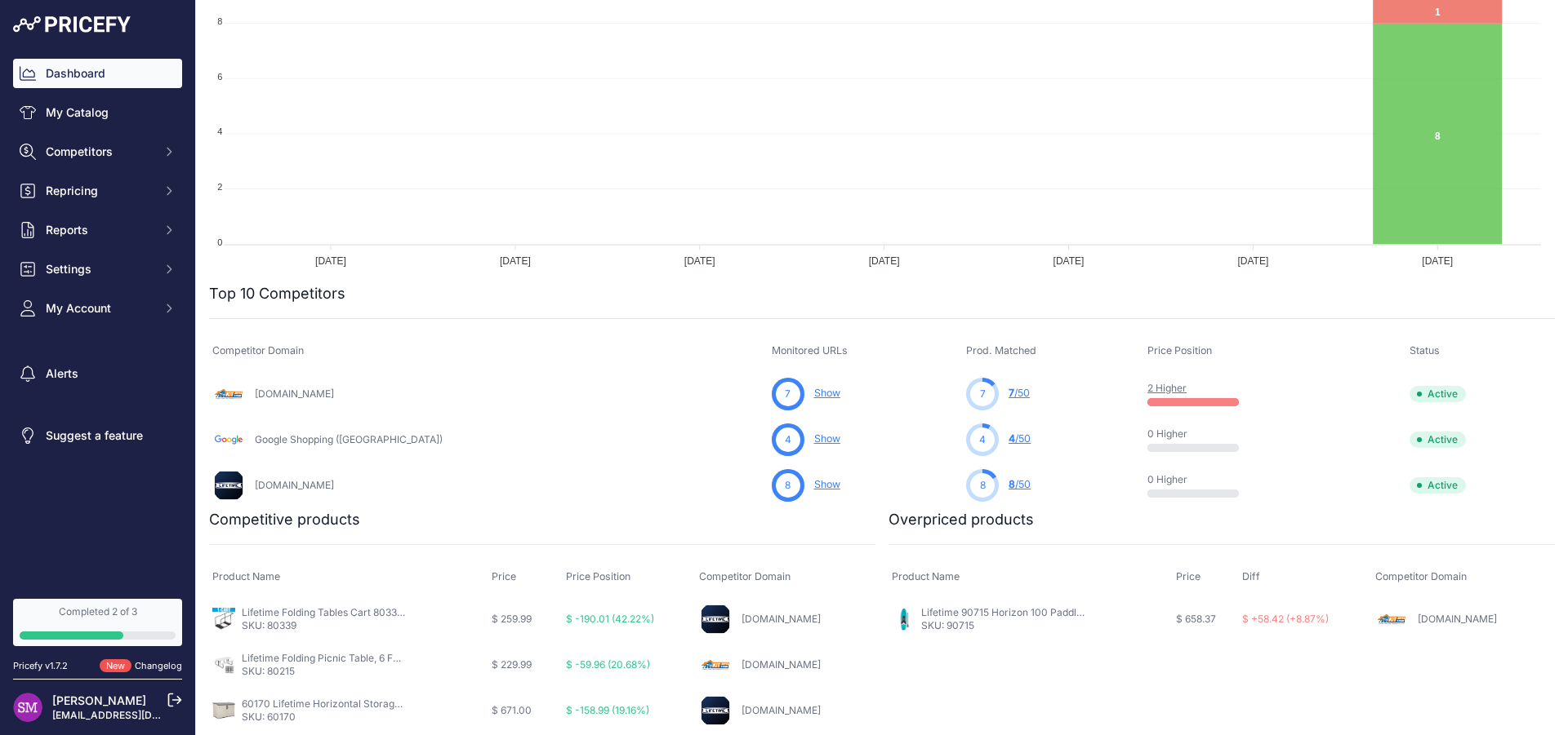
scroll to position [163, 0]
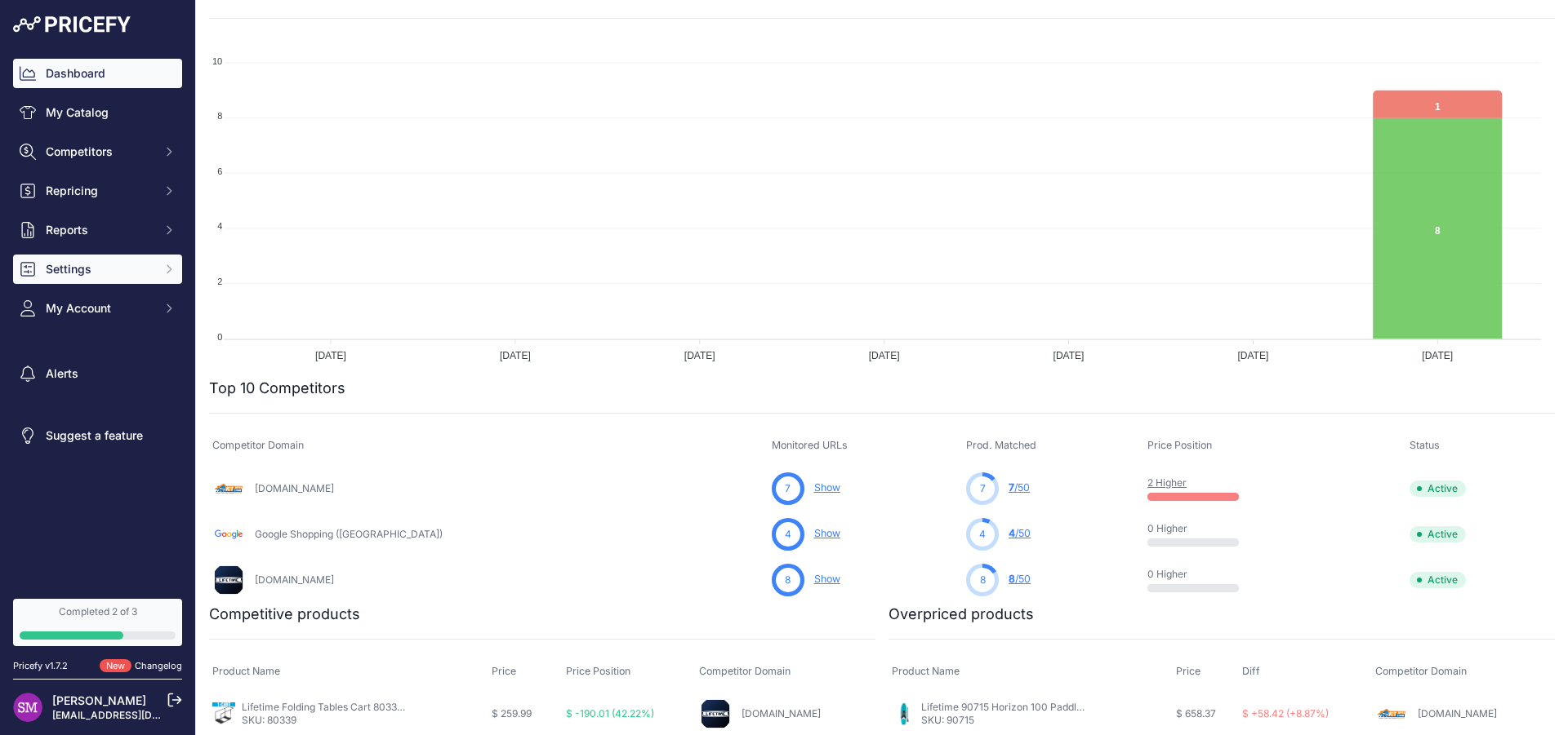
click at [78, 266] on span "Settings" at bounding box center [100, 269] width 107 height 16
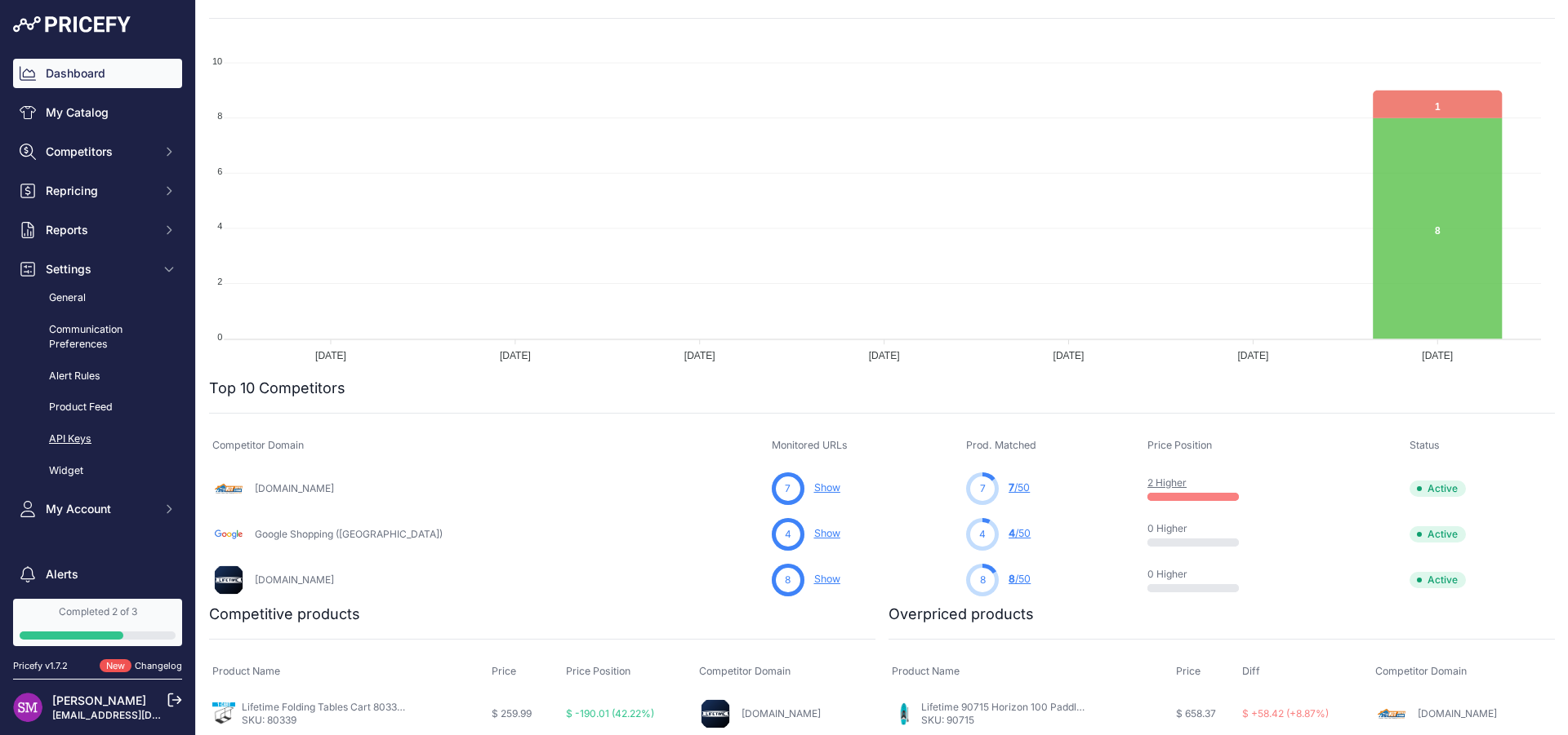
click at [65, 440] on link "API Keys" at bounding box center [98, 439] width 169 height 28
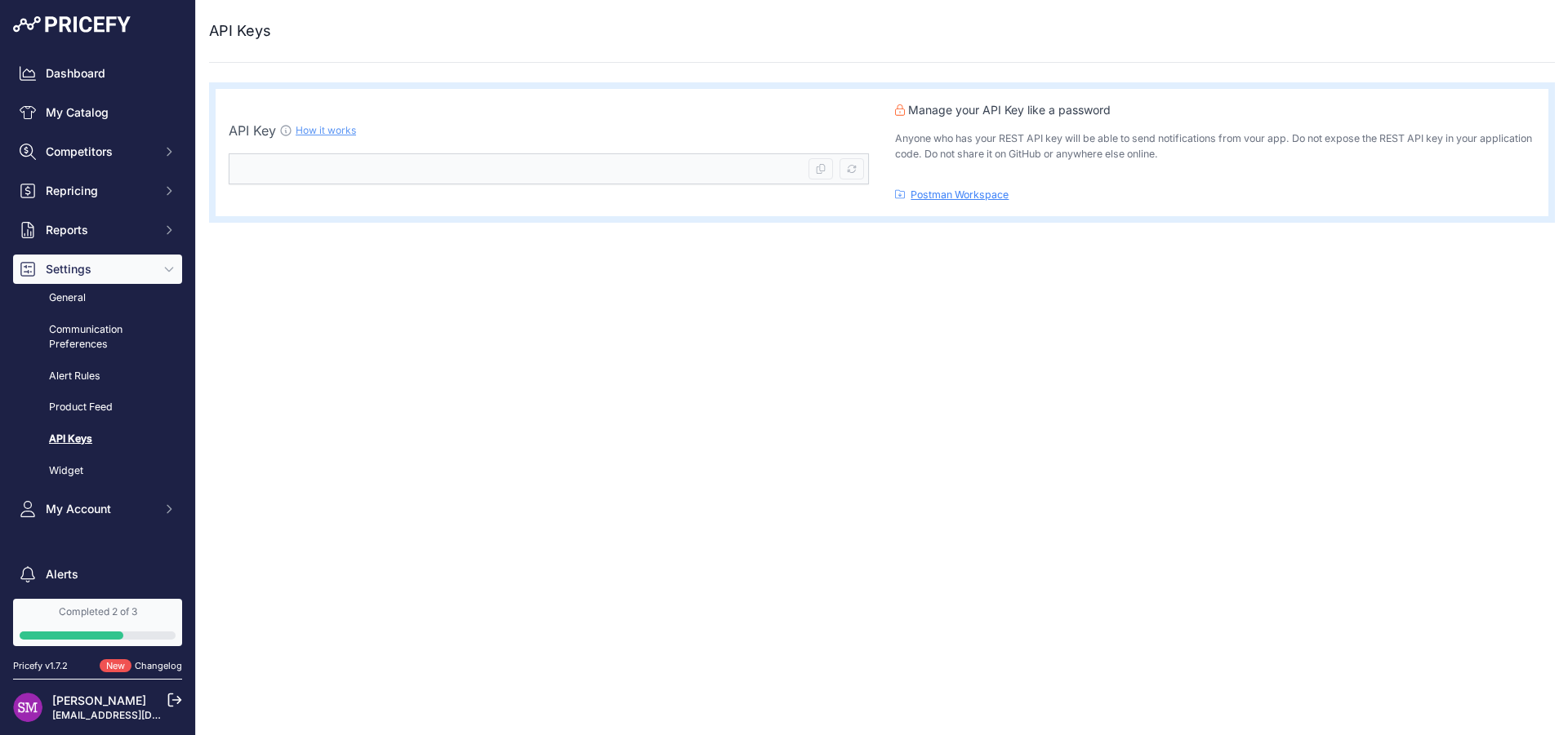
click at [323, 132] on link "How it works" at bounding box center [326, 130] width 60 height 13
click at [71, 108] on link "My Catalog" at bounding box center [98, 112] width 169 height 29
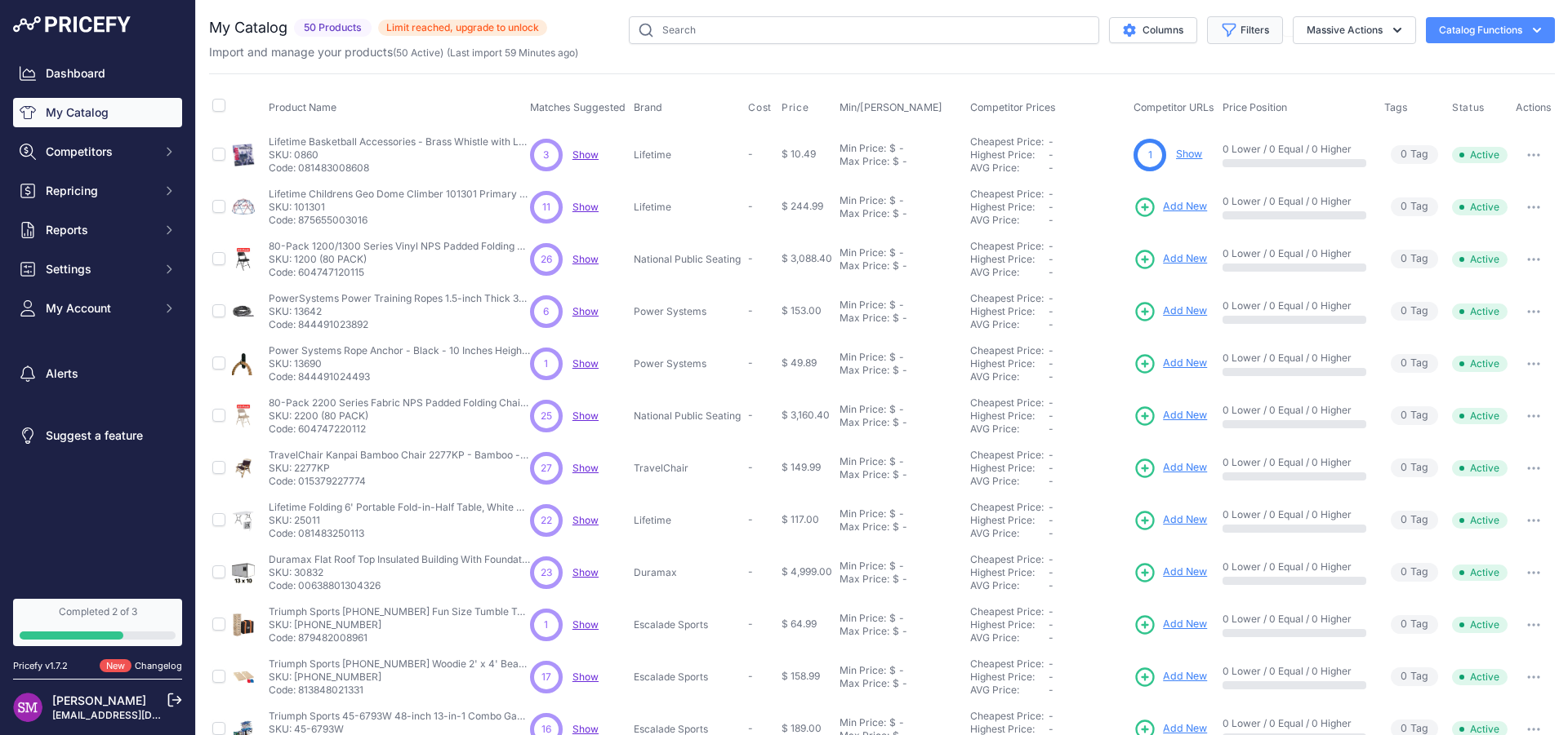
click at [1261, 31] on button "Filters" at bounding box center [1244, 29] width 76 height 28
click at [1113, 148] on select "Select an option Matched Unmatched" at bounding box center [1191, 161] width 157 height 28
click at [1113, 80] on select "All Status Only Enabled Only Disabled" at bounding box center [1191, 93] width 157 height 28
click at [1171, 99] on select "All Status Only Enabled Only Disabled" at bounding box center [1191, 93] width 157 height 28
click at [1113, 215] on select "Select an option Correll Duramax Escalade Sports Goalsetter Hathaway Lifetime N…" at bounding box center [1191, 229] width 157 height 28
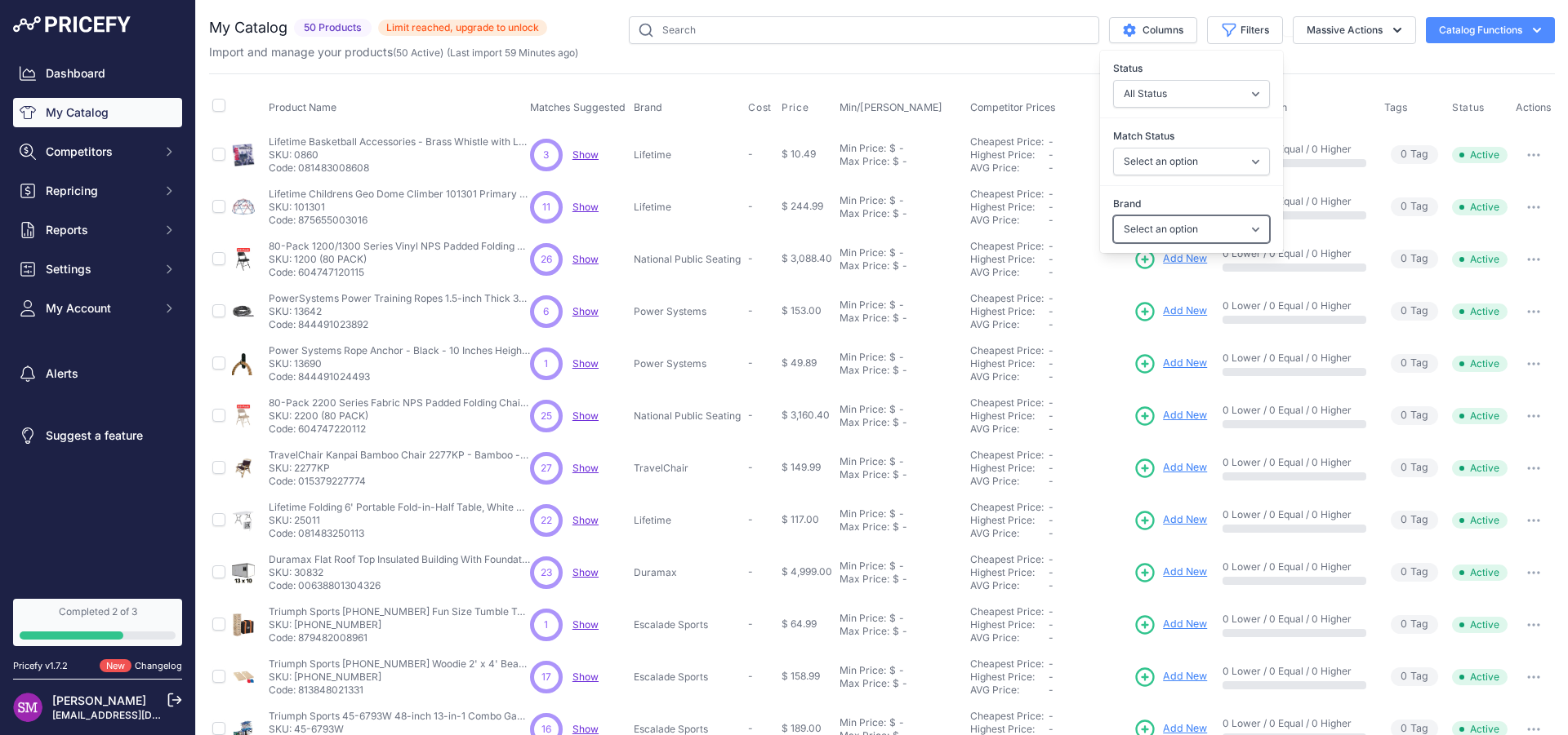
select select "Lifetime"
click option "Lifetime" at bounding box center [0, 0] width 0 height 0
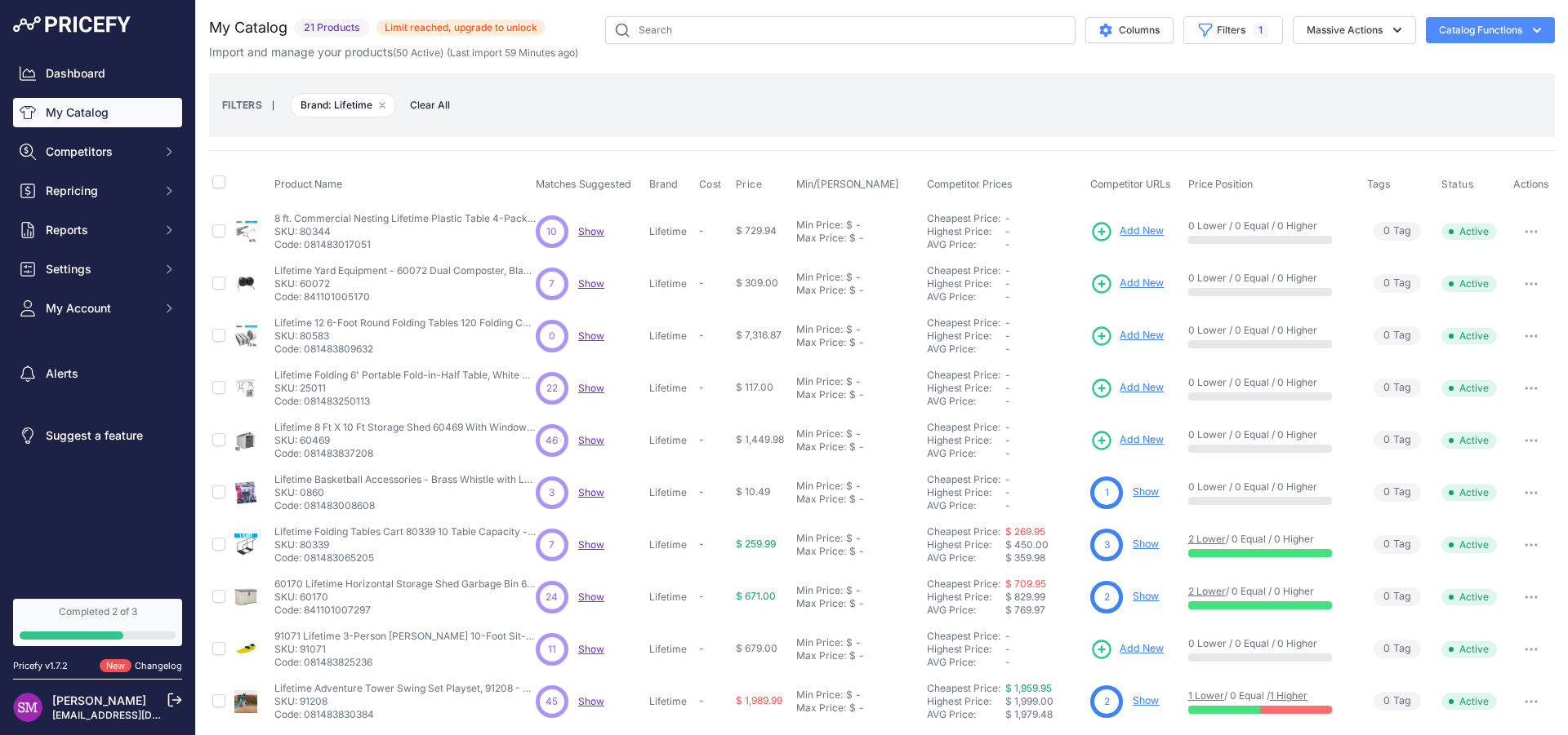
click at [1018, 101] on div "FILTERS | Brand: Lifetime Remove filter option Clear All" at bounding box center [882, 105] width 1320 height 44
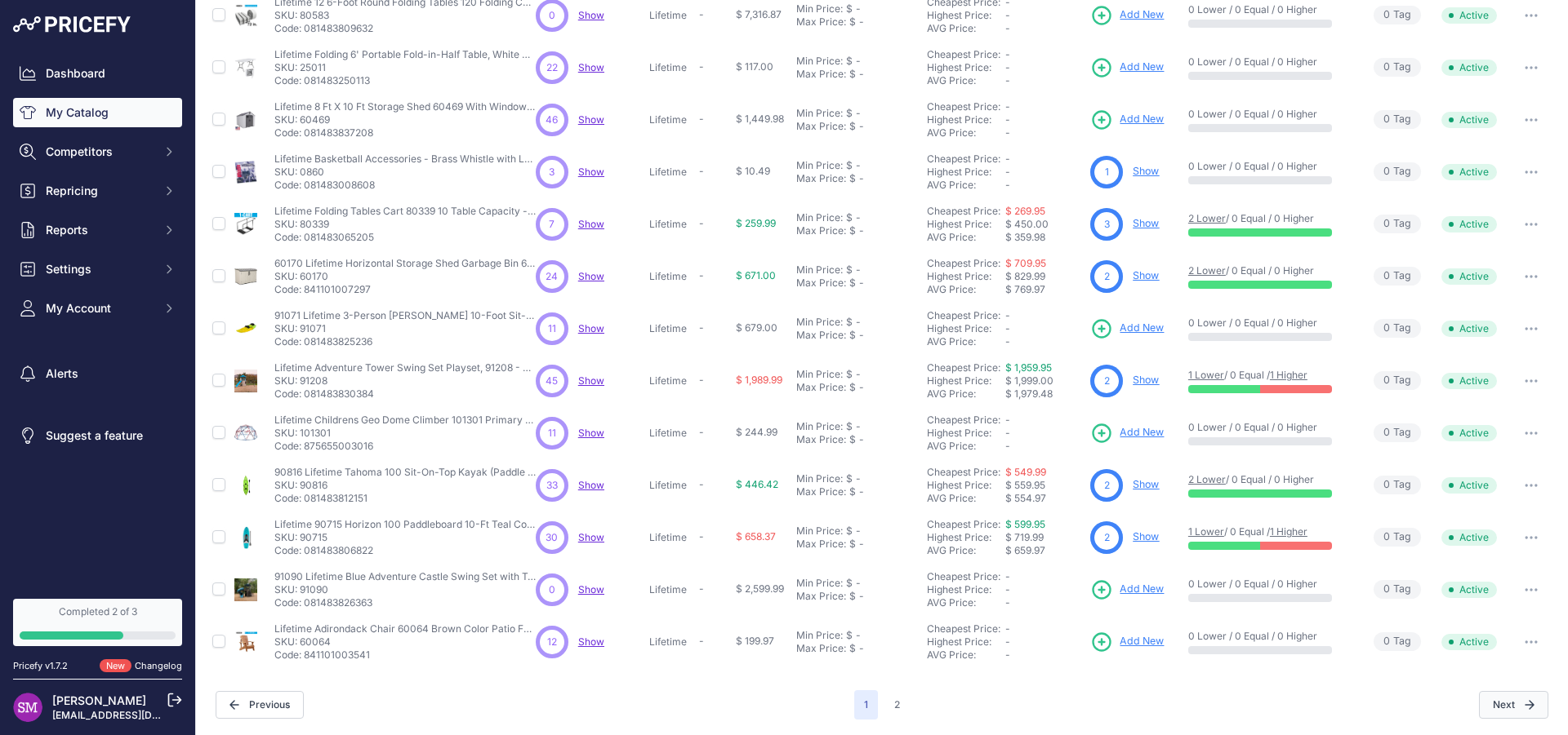
click at [1491, 703] on button "Next" at bounding box center [1513, 705] width 70 height 28
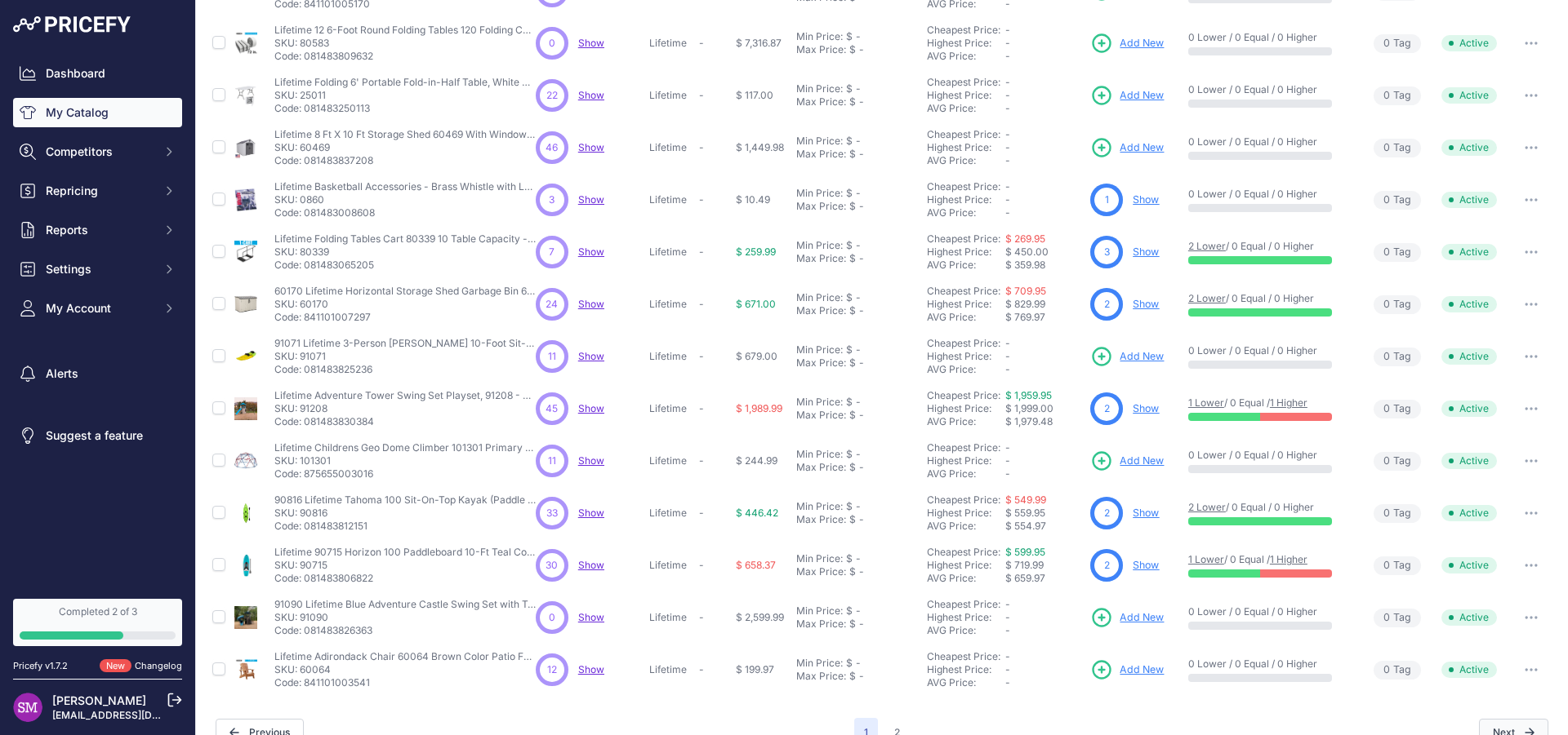
scroll to position [349, 0]
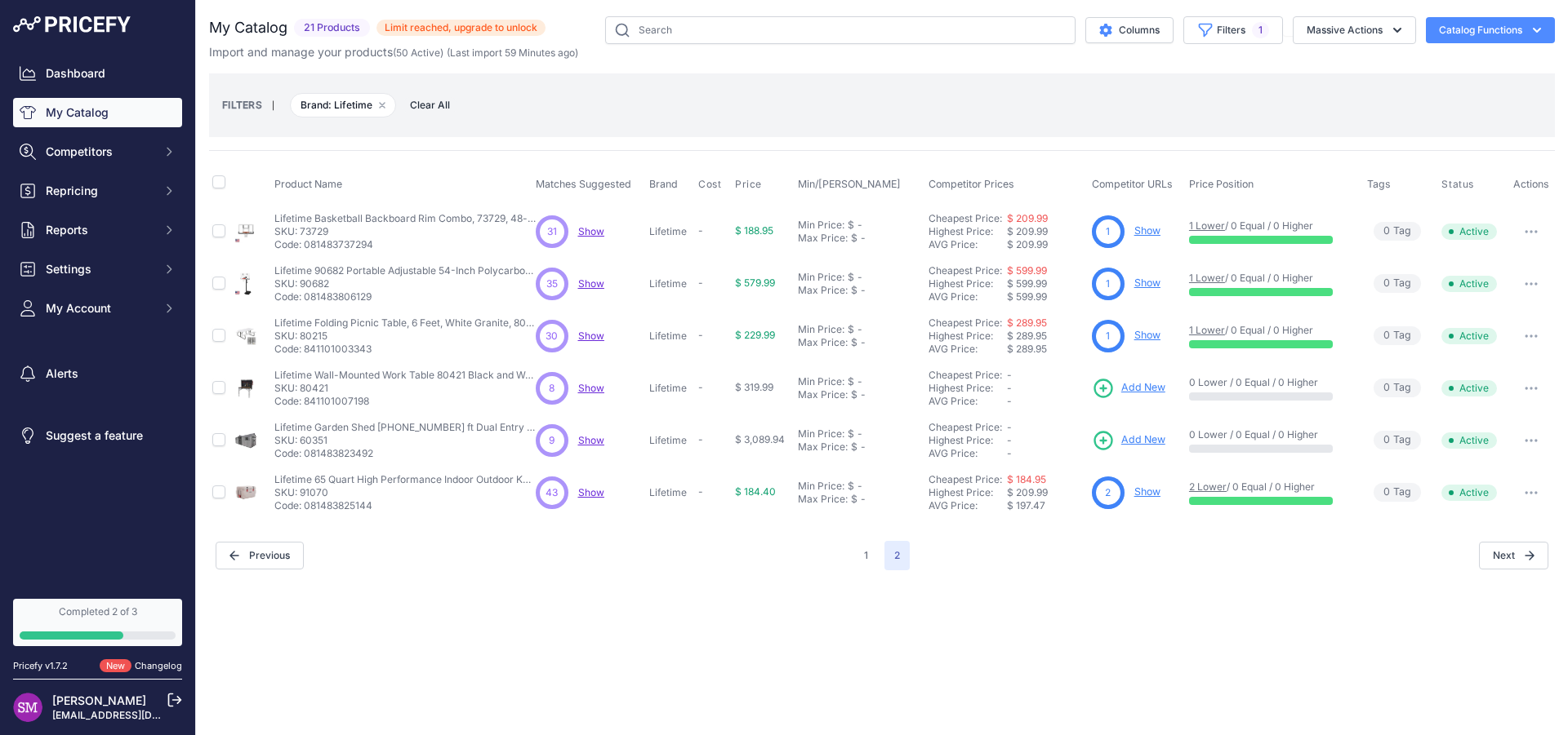
click at [1139, 443] on span "Add New" at bounding box center [1143, 440] width 44 height 16
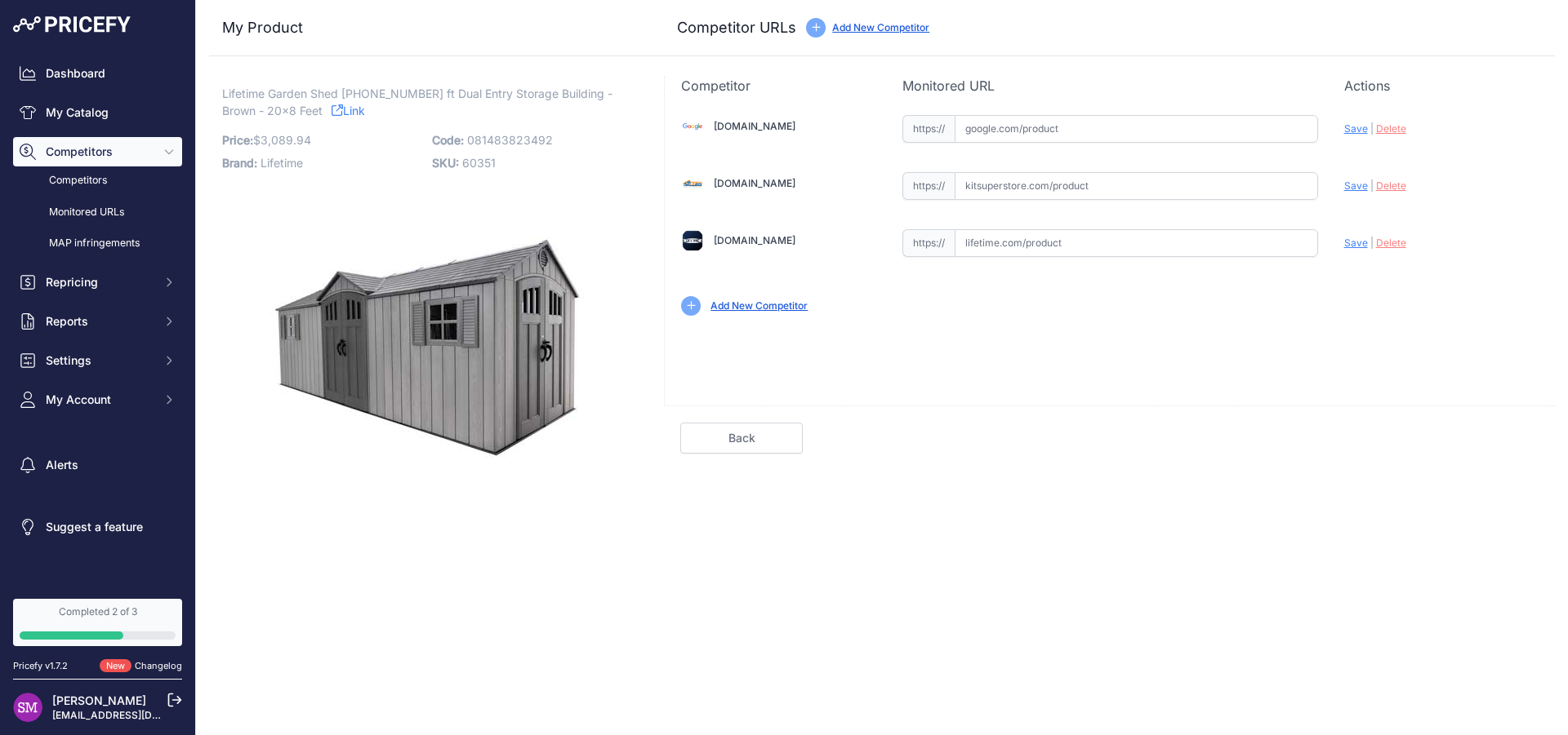
drag, startPoint x: 1130, startPoint y: 192, endPoint x: 888, endPoint y: 159, distance: 244.2
click at [955, 172] on input "text" at bounding box center [1136, 185] width 363 height 28
paste input "https://www.kitsuperstore.com/lifetime-sheds/7437-20x8-outdoor-storage-floor-li…"
type input "www.kitsuperstore.com/lifetime-sheds/7437-20x8-outdoor-storage-floor-light-brow…"
drag, startPoint x: 1092, startPoint y: 243, endPoint x: 849, endPoint y: 230, distance: 243.3
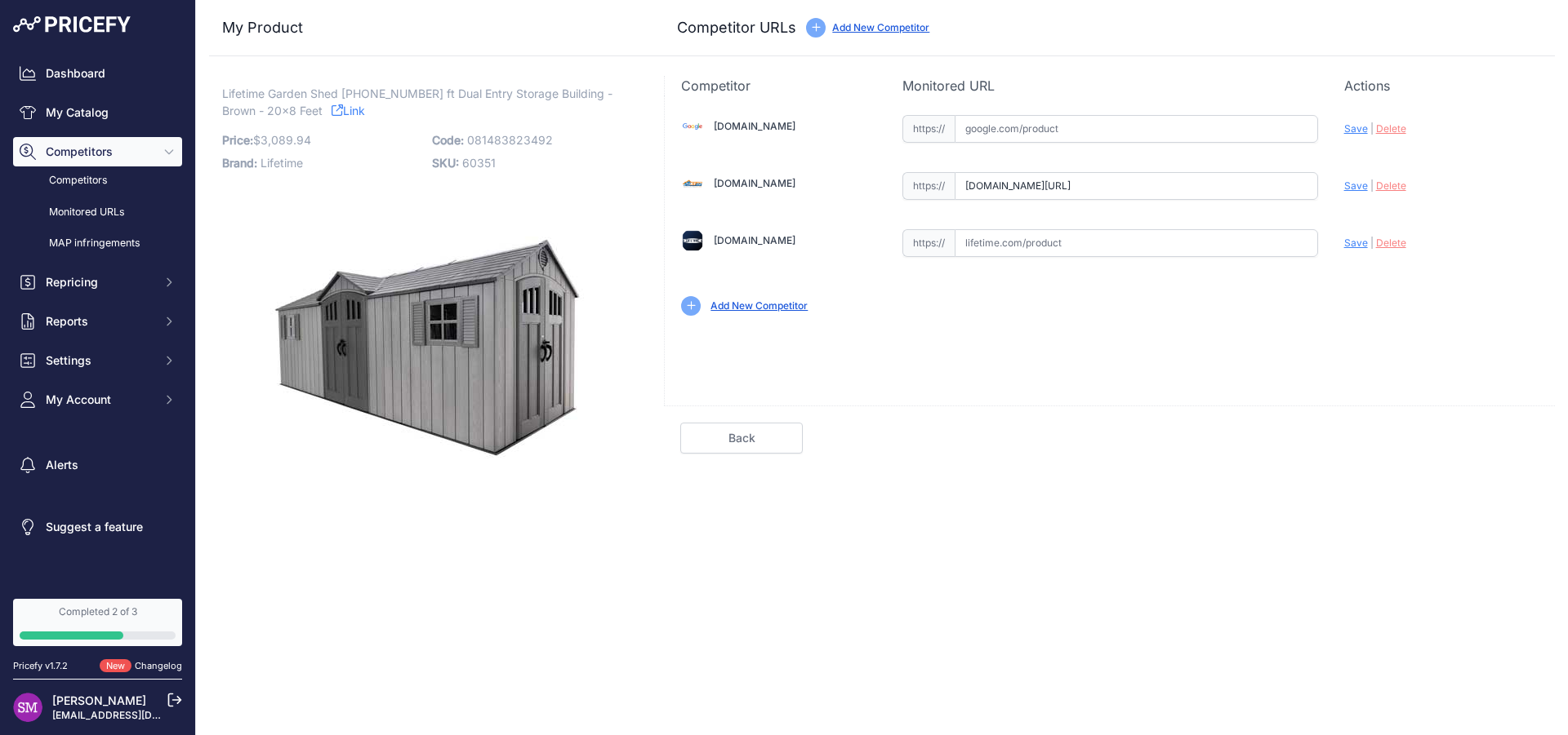
click at [955, 230] on input "text" at bounding box center [1136, 243] width 363 height 28
paste input "https://www.lifetime.com/lifetime-60351-20-ft-x-8-ft-outdoor-storage-shed"
drag, startPoint x: 989, startPoint y: 245, endPoint x: 870, endPoint y: 220, distance: 121.6
click at [955, 230] on input "https://www.lifetime.com/lifetime-60351-20-ft-x-8-ft-outdoor-storage-shed" at bounding box center [1136, 243] width 363 height 28
click at [1355, 243] on span "Save" at bounding box center [1356, 242] width 23 height 13
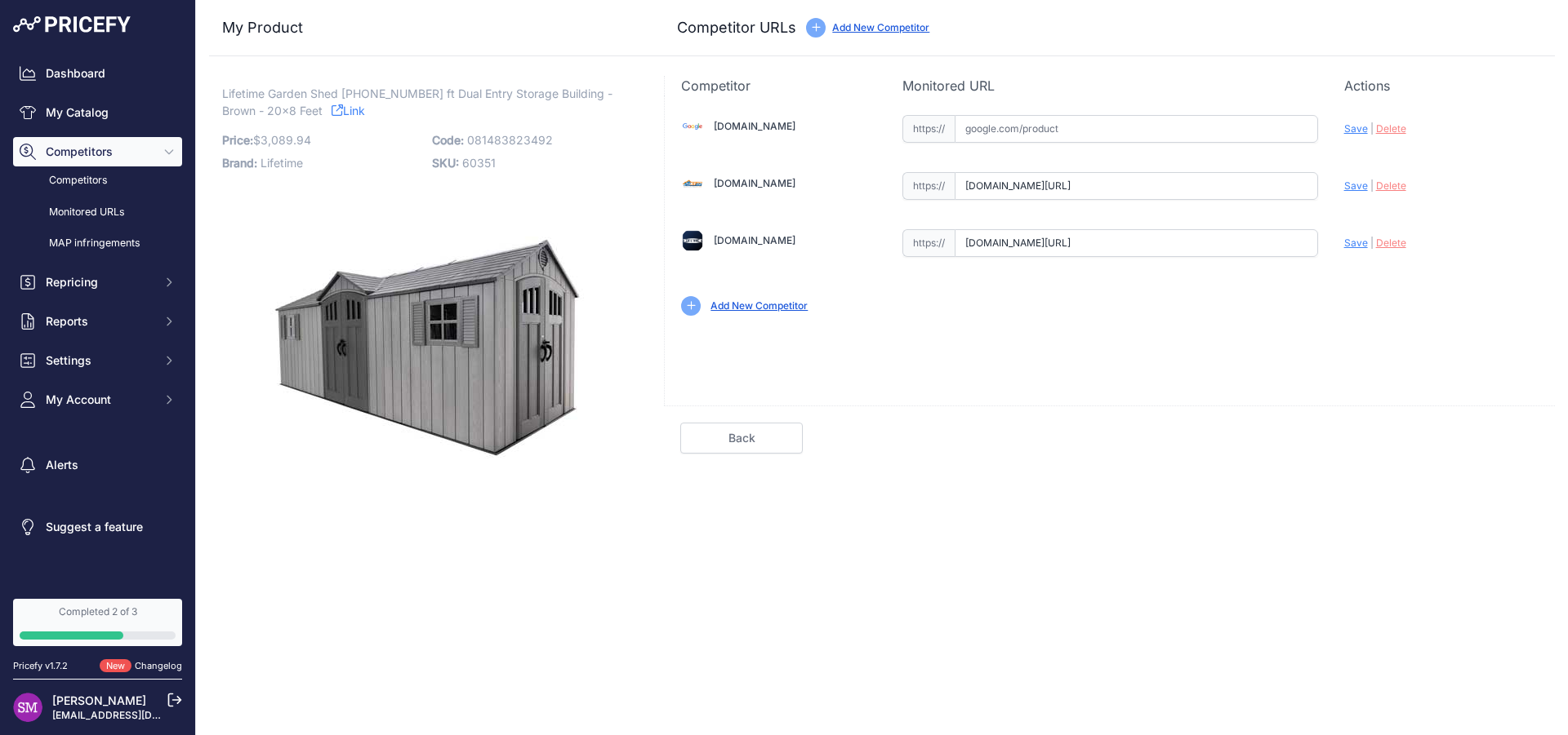
type input "https://www.lifetime.com/lifetime-60351-20-ft-x-8-ft-outdoor-storage-shed?priru…"
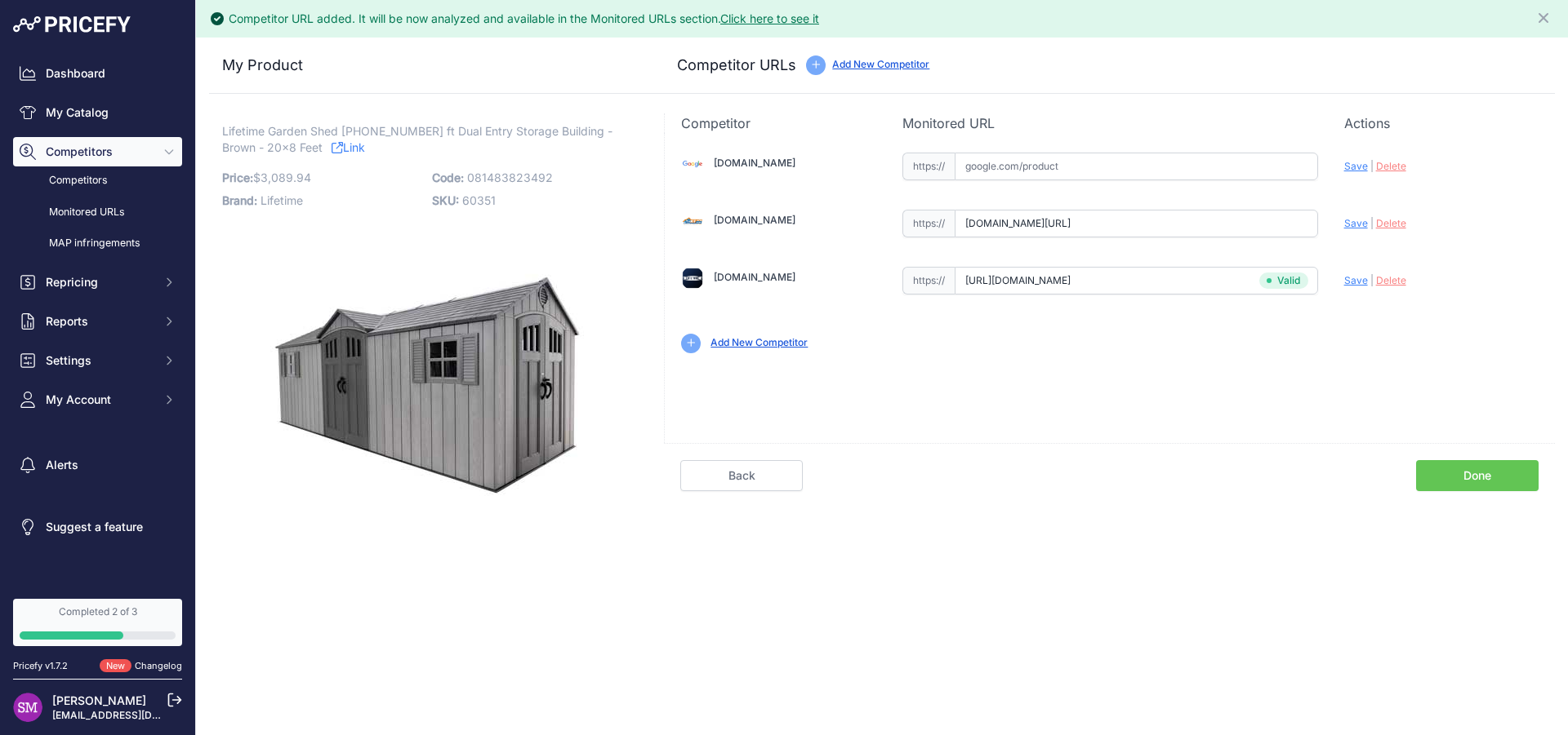
click at [1464, 478] on link "Done" at bounding box center [1477, 475] width 122 height 31
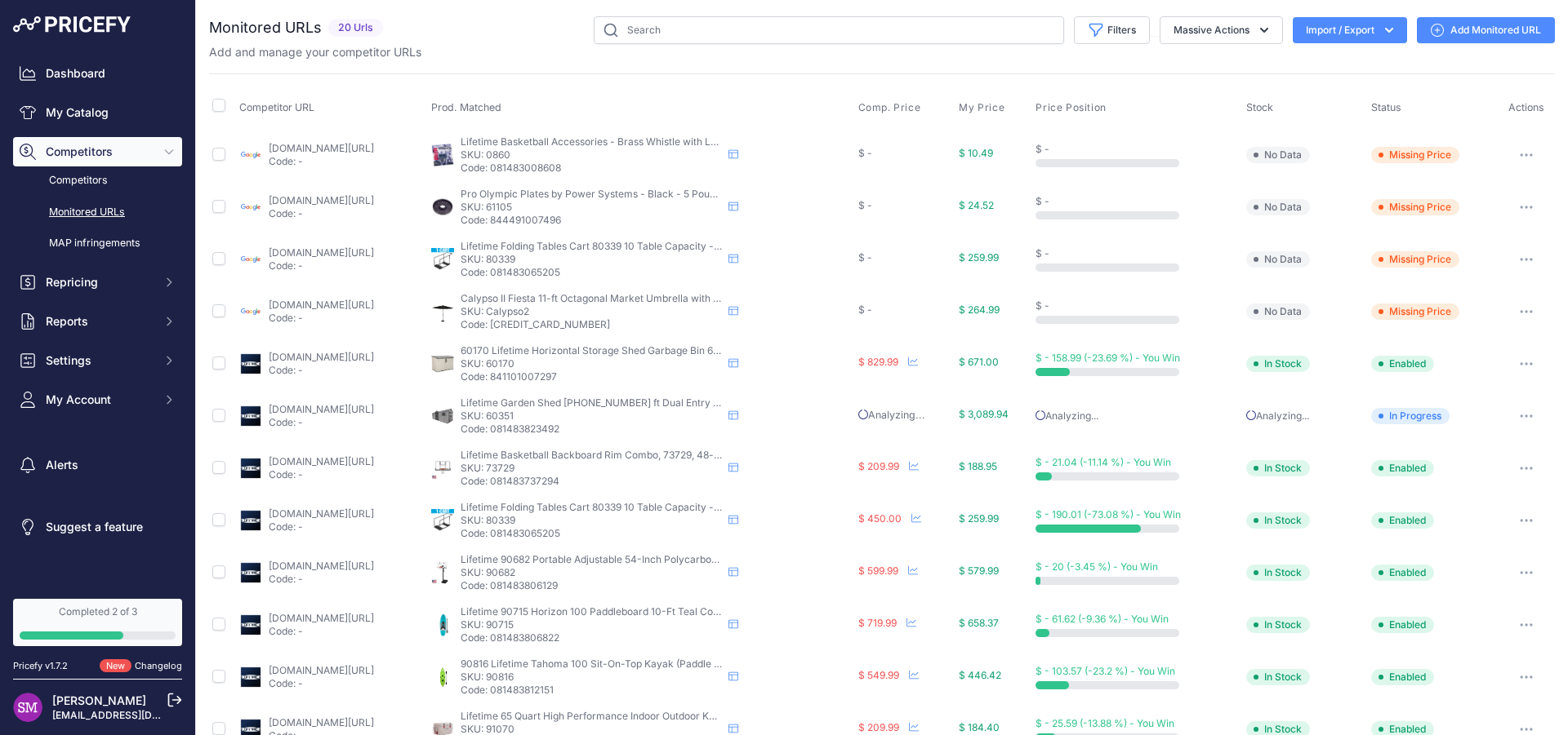
click at [1334, 29] on button "Import / Export" at bounding box center [1350, 29] width 114 height 26
click at [1330, 68] on span "Import" at bounding box center [1337, 65] width 30 height 13
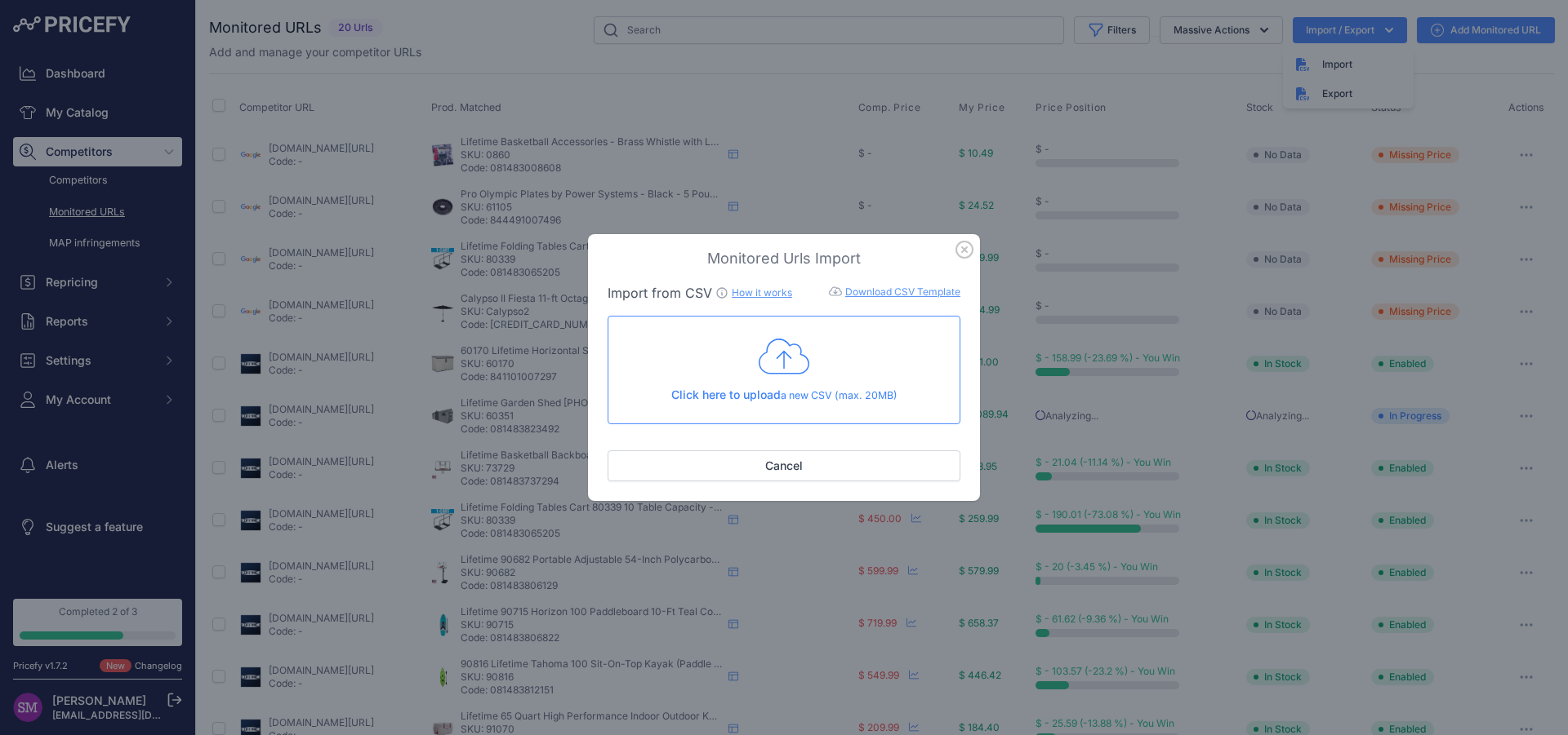
click at [971, 256] on icon "button" at bounding box center [963, 249] width 16 height 16
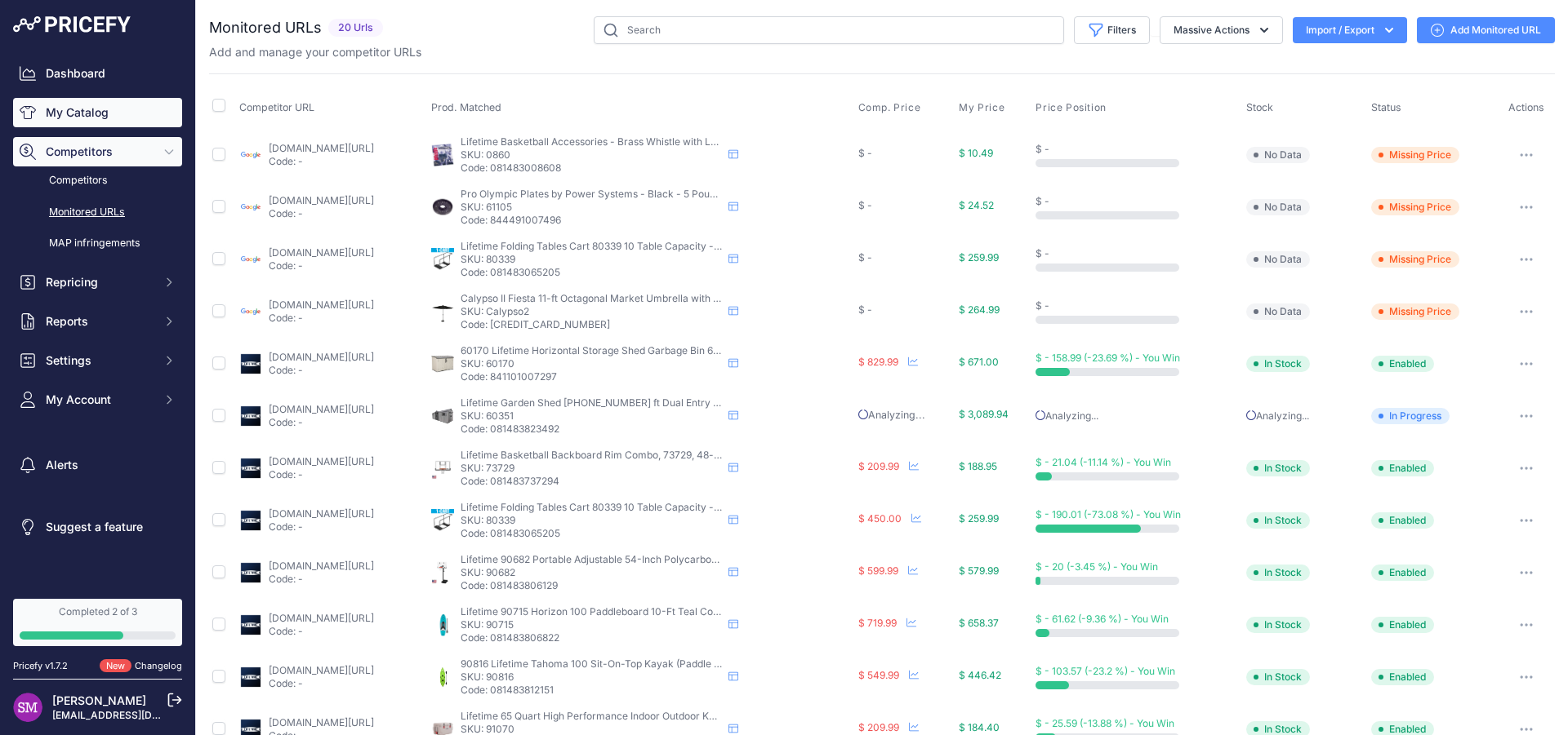
click at [99, 111] on link "My Catalog" at bounding box center [98, 112] width 169 height 29
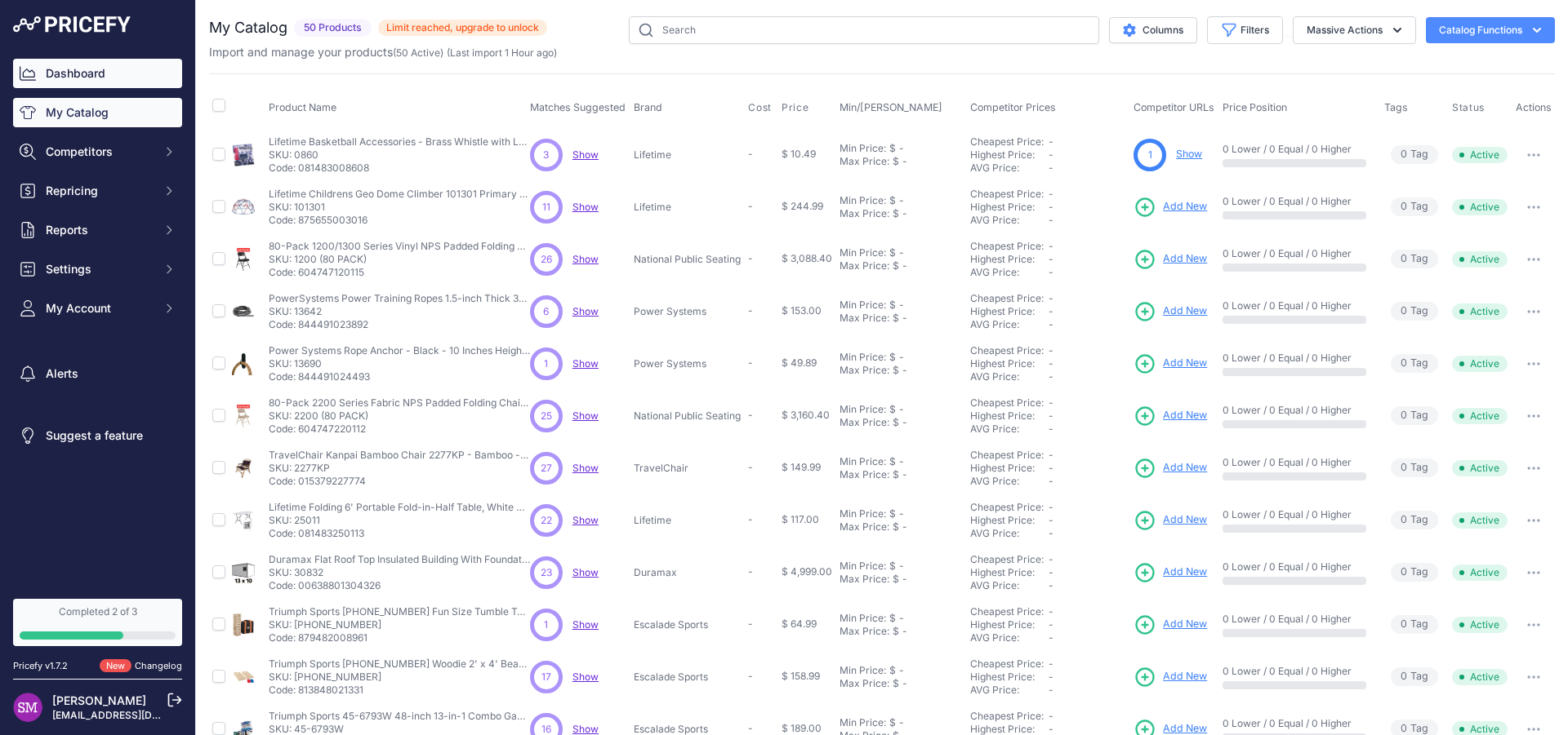
click at [108, 72] on link "Dashboard" at bounding box center [98, 73] width 169 height 29
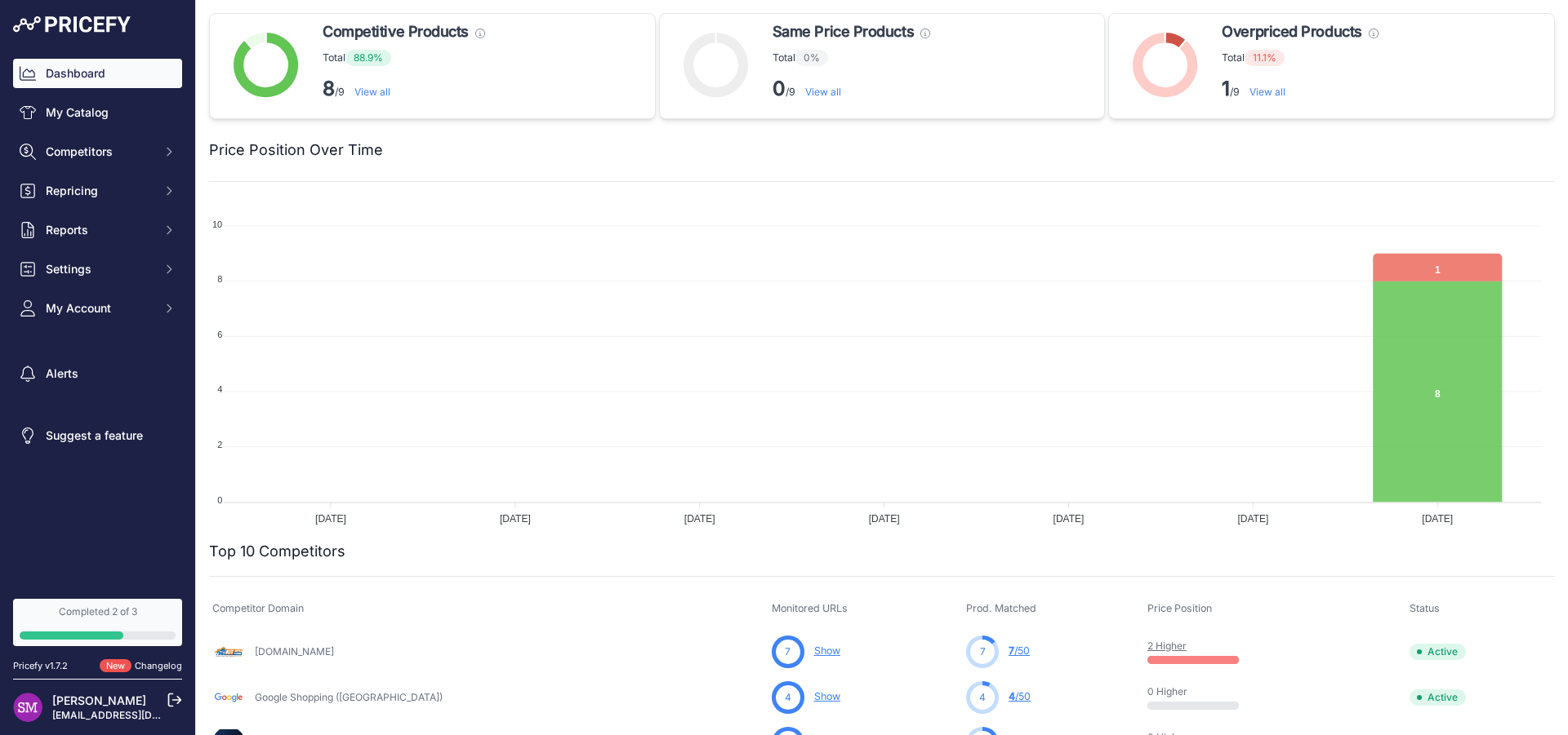
click at [1249, 91] on link "View all" at bounding box center [1267, 91] width 36 height 13
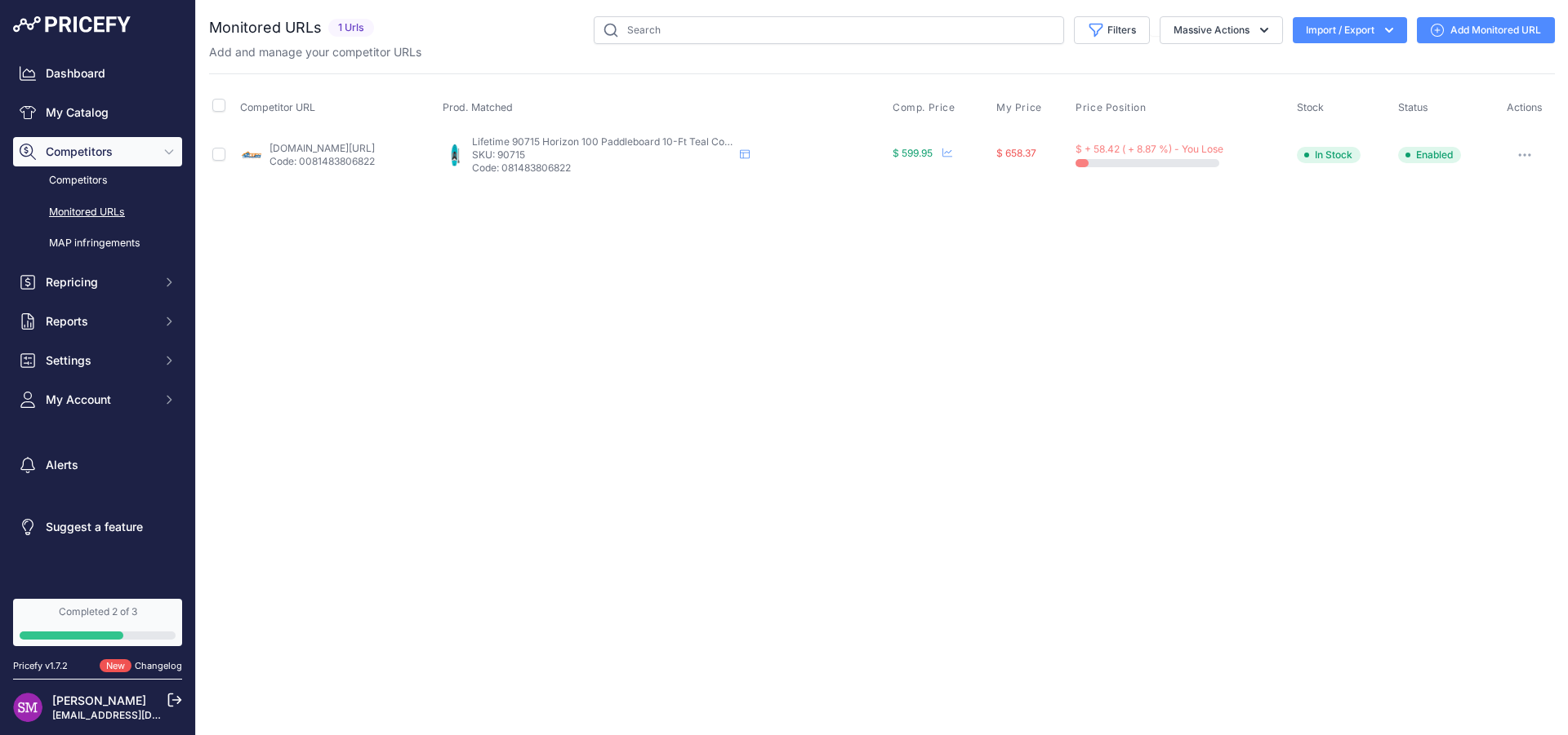
click at [1524, 148] on button "button" at bounding box center [1524, 154] width 33 height 23
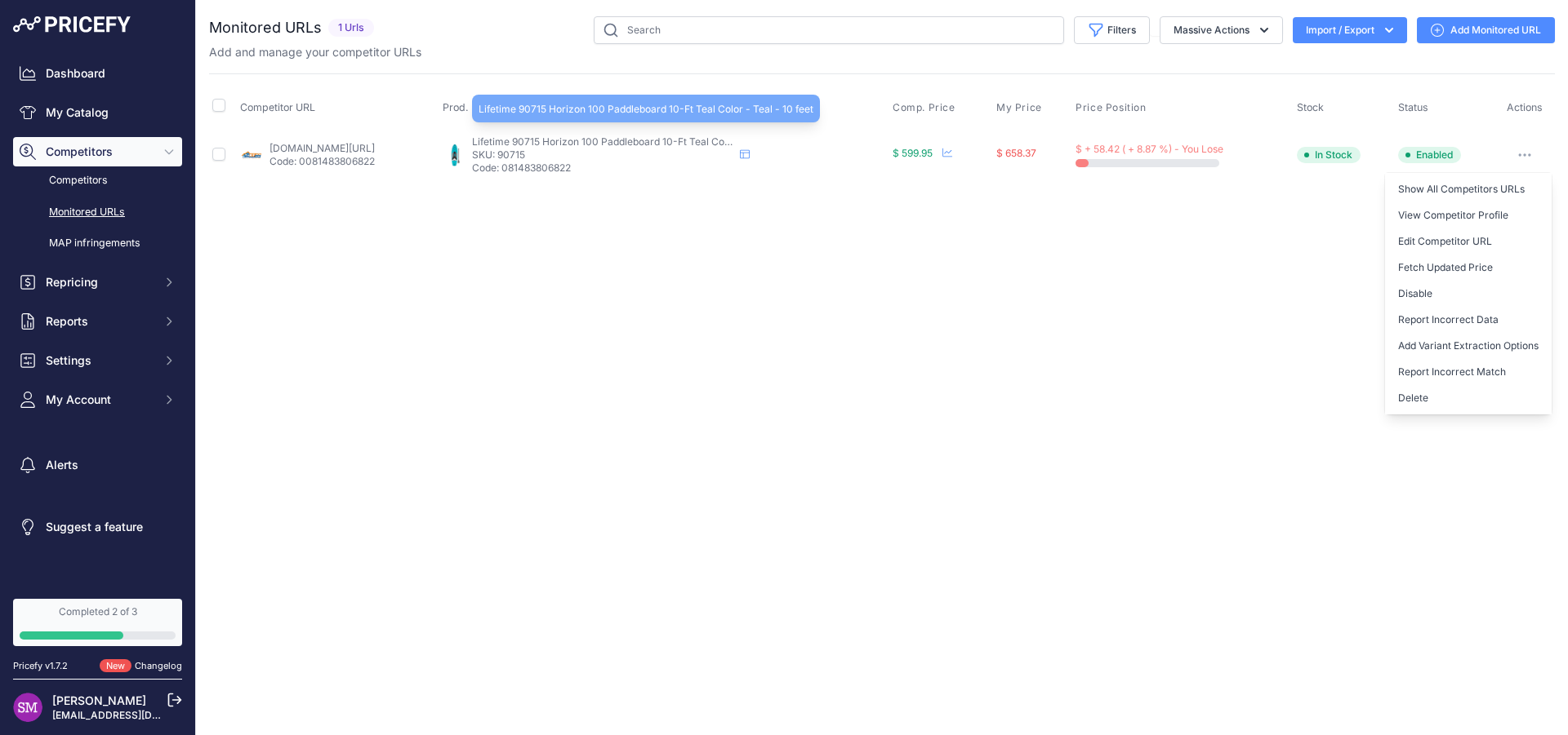
click at [636, 142] on span "Lifetime 90715 Horizon 100 Paddleboard 10-Ft Teal Color - Teal - 10 feet" at bounding box center [639, 142] width 335 height 13
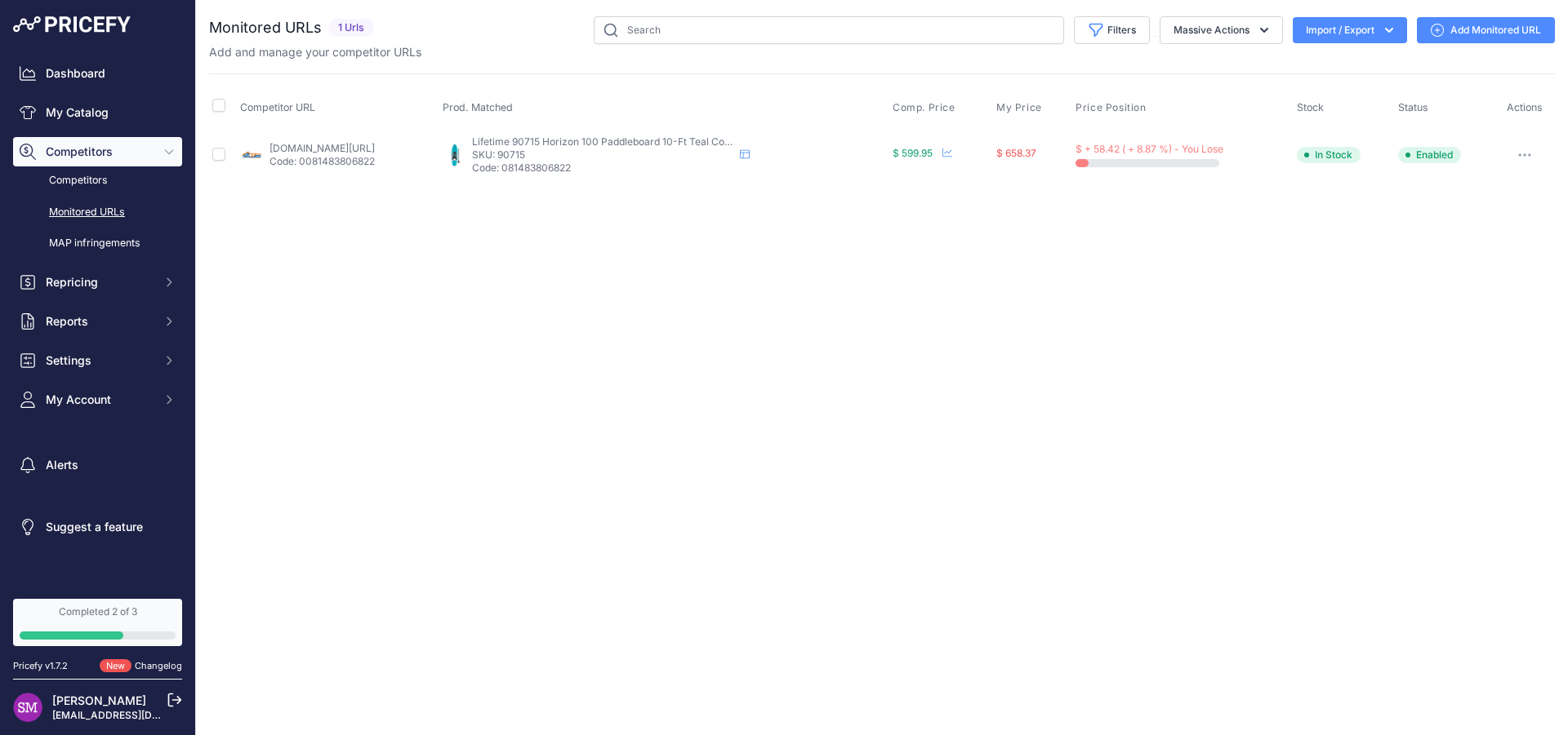
click at [592, 158] on p "SKU: 90715" at bounding box center [603, 155] width 262 height 13
click at [750, 157] on icon at bounding box center [745, 154] width 10 height 10
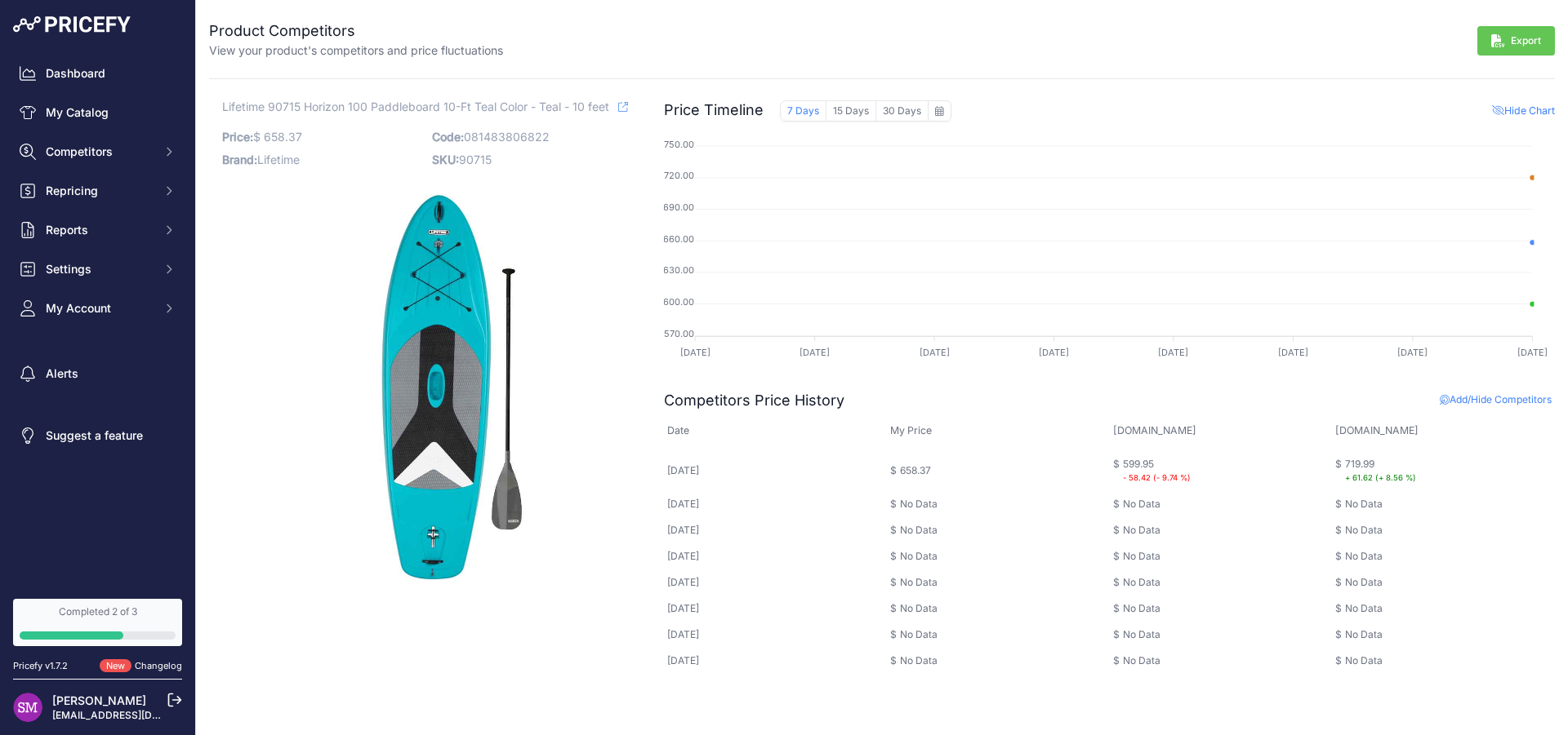
click at [273, 141] on p "Price: $ 658.37" at bounding box center [322, 137] width 200 height 23
click at [279, 170] on p "Brand: Lifetime" at bounding box center [322, 159] width 200 height 23
click at [308, 104] on span "Lifetime 90715 Horizon 100 Paddleboard 10-Ft Teal Color - Teal - 10 feet" at bounding box center [416, 106] width 387 height 20
click at [289, 109] on span "Lifetime 90715 Horizon 100 Paddleboard 10-Ft Teal Color - Teal - 10 feet" at bounding box center [416, 106] width 387 height 20
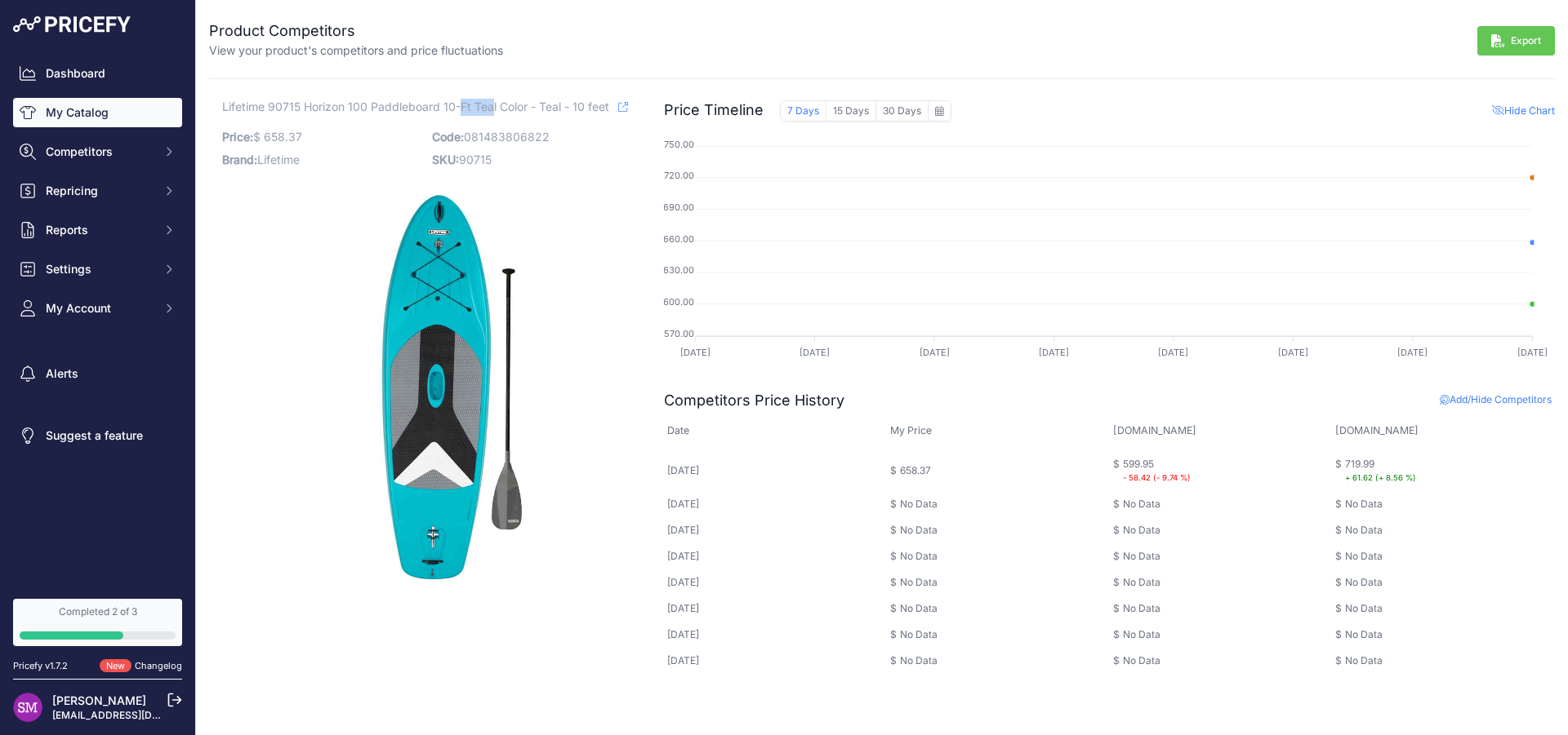
copy span "90715"
click at [65, 114] on link "My Catalog" at bounding box center [98, 112] width 169 height 29
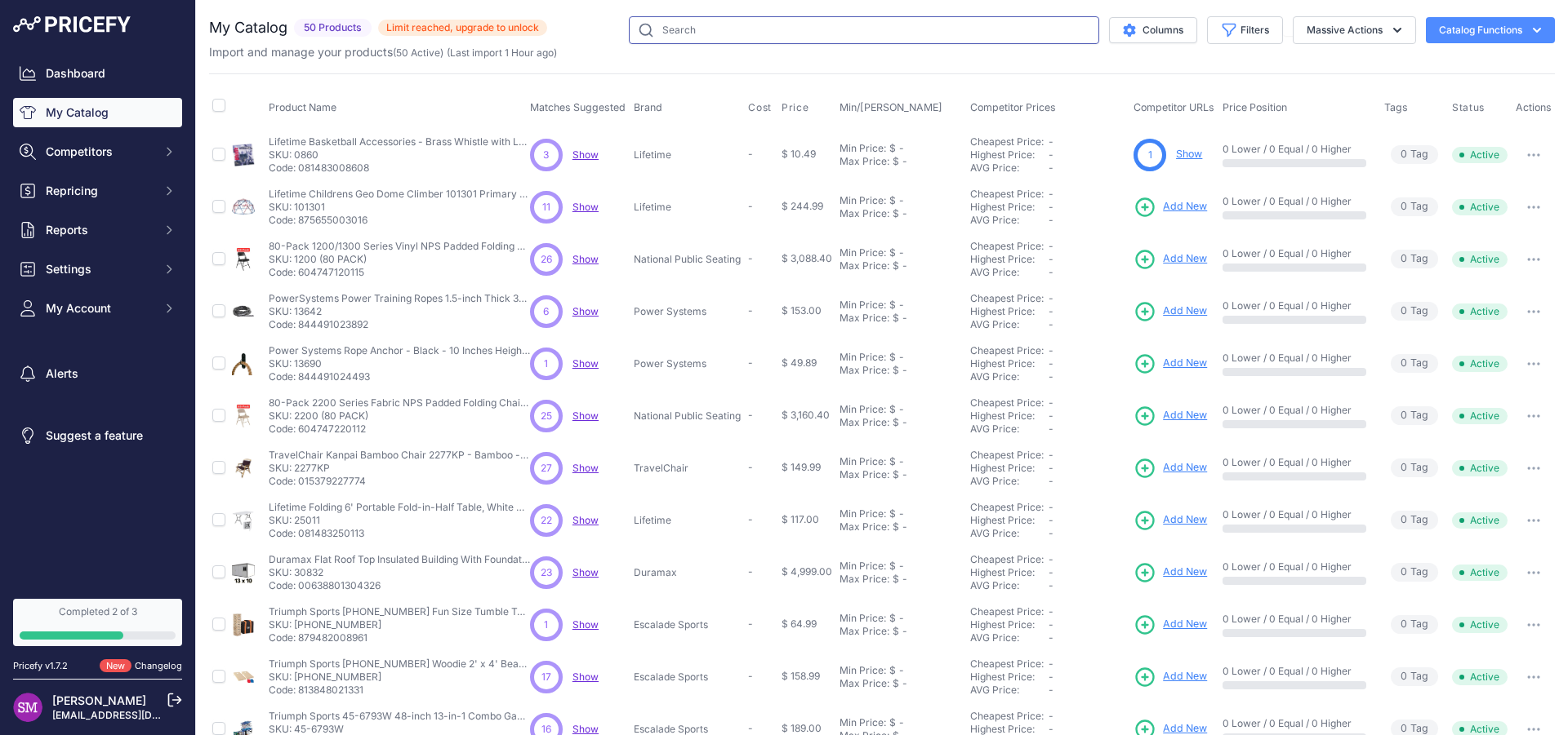
click at [659, 34] on input "text" at bounding box center [864, 29] width 470 height 28
paste input "90715"
click at [748, 157] on table "Product Name Matches Suggested Brand Cost" at bounding box center [881, 499] width 1346 height 826
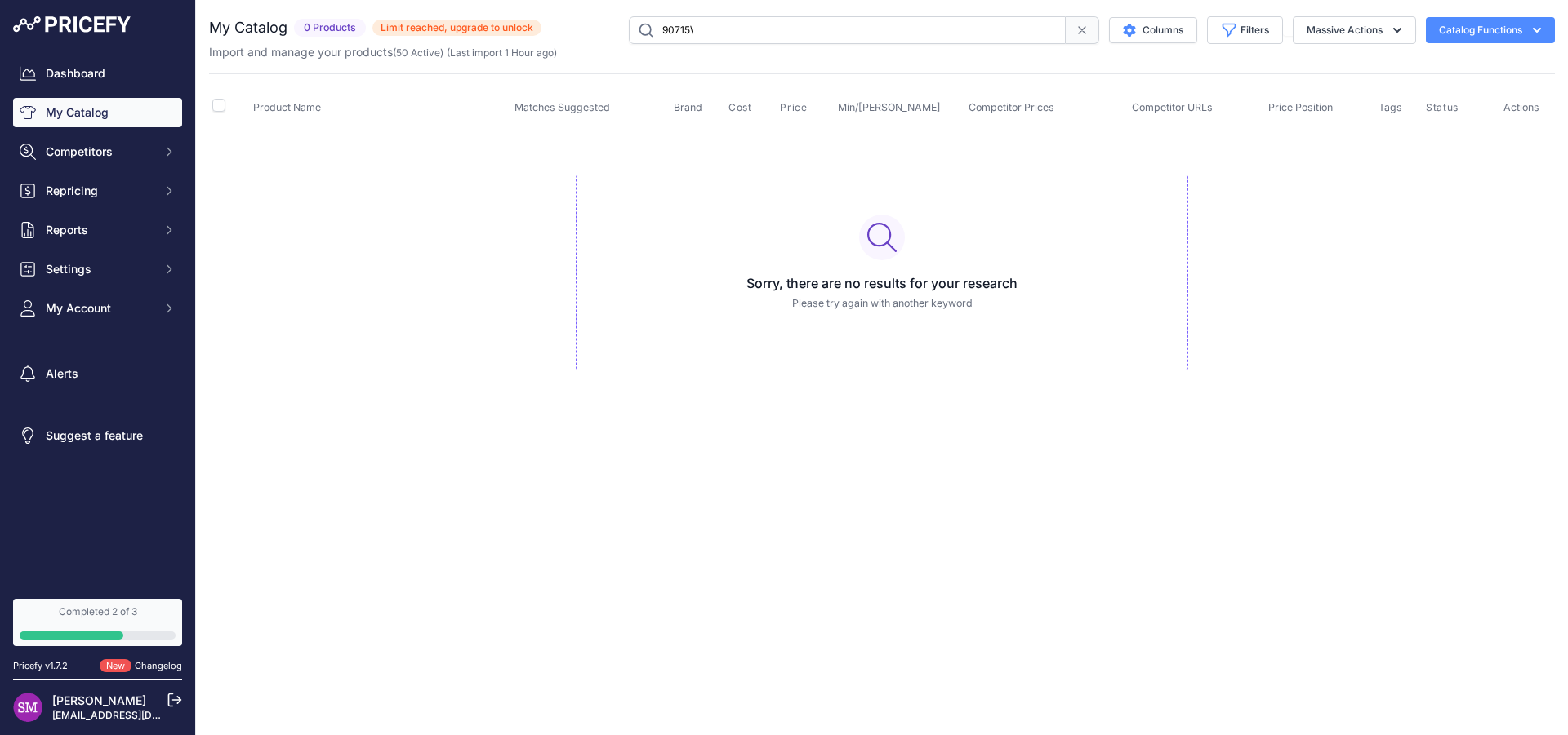
click at [714, 26] on input "90715\" at bounding box center [847, 29] width 437 height 28
type input "90715"
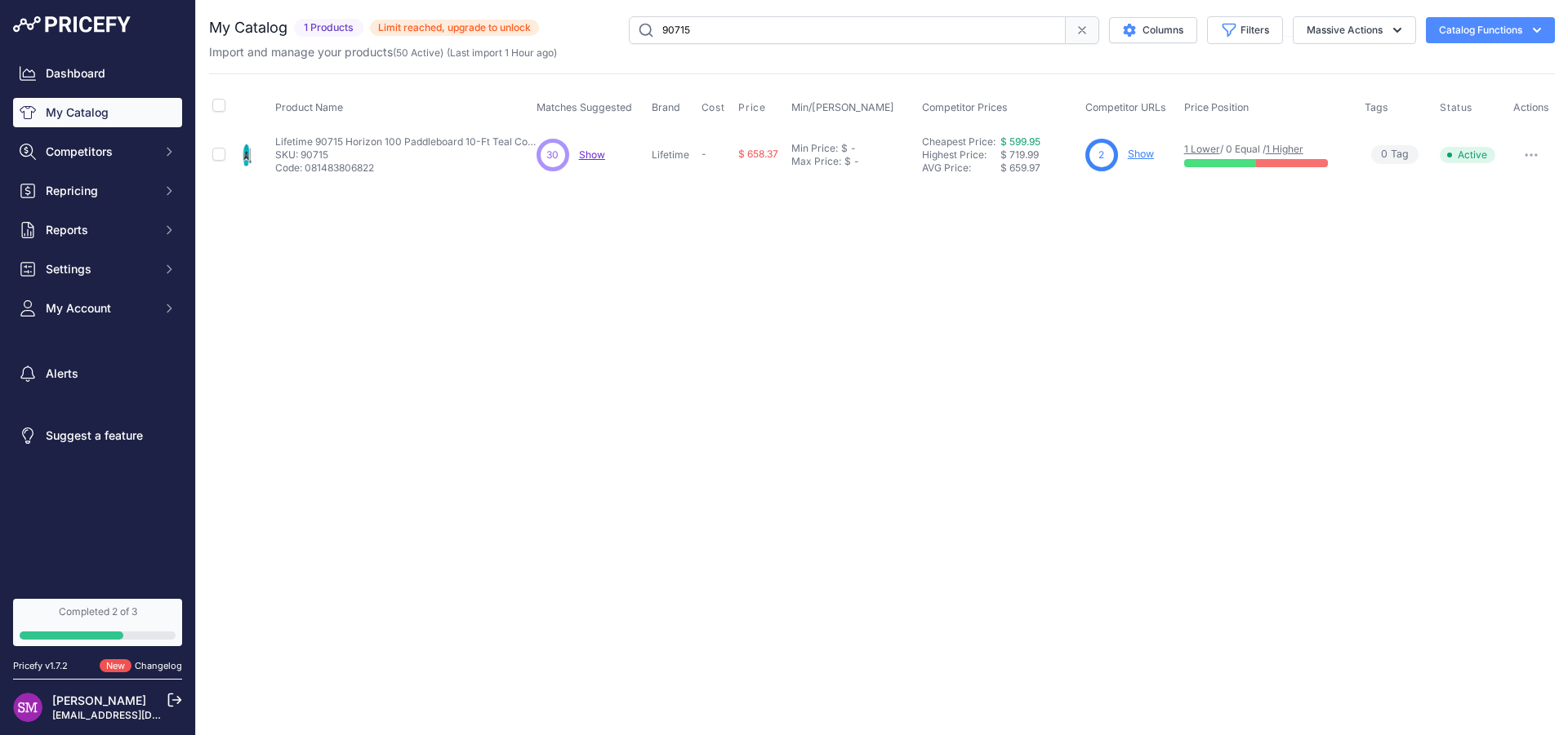
click at [700, 156] on td "-" at bounding box center [717, 154] width 38 height 53
click at [702, 152] on span "-" at bounding box center [704, 153] width 5 height 13
click at [1526, 147] on button "button" at bounding box center [1531, 154] width 33 height 23
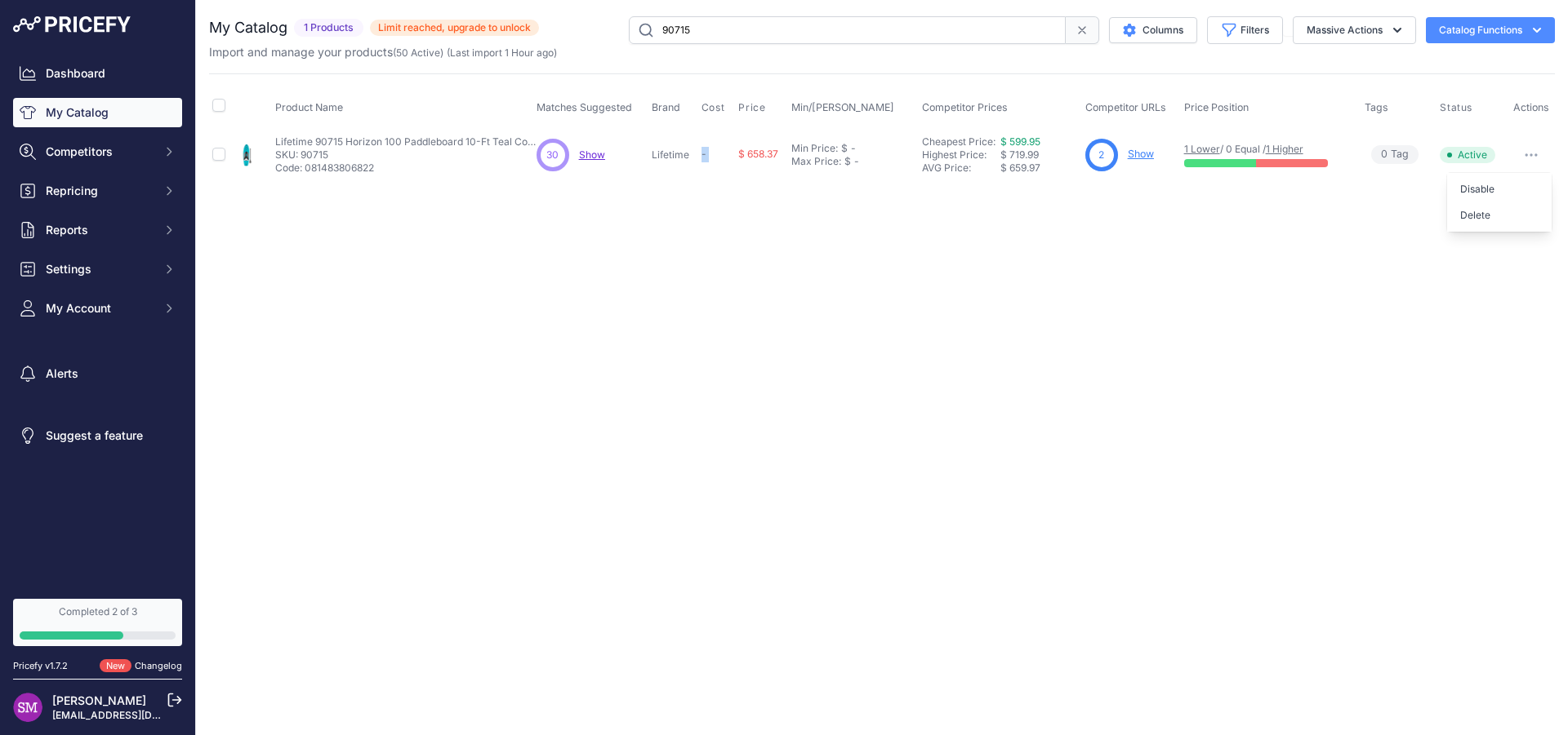
click at [1542, 30] on icon "button" at bounding box center [1536, 29] width 16 height 16
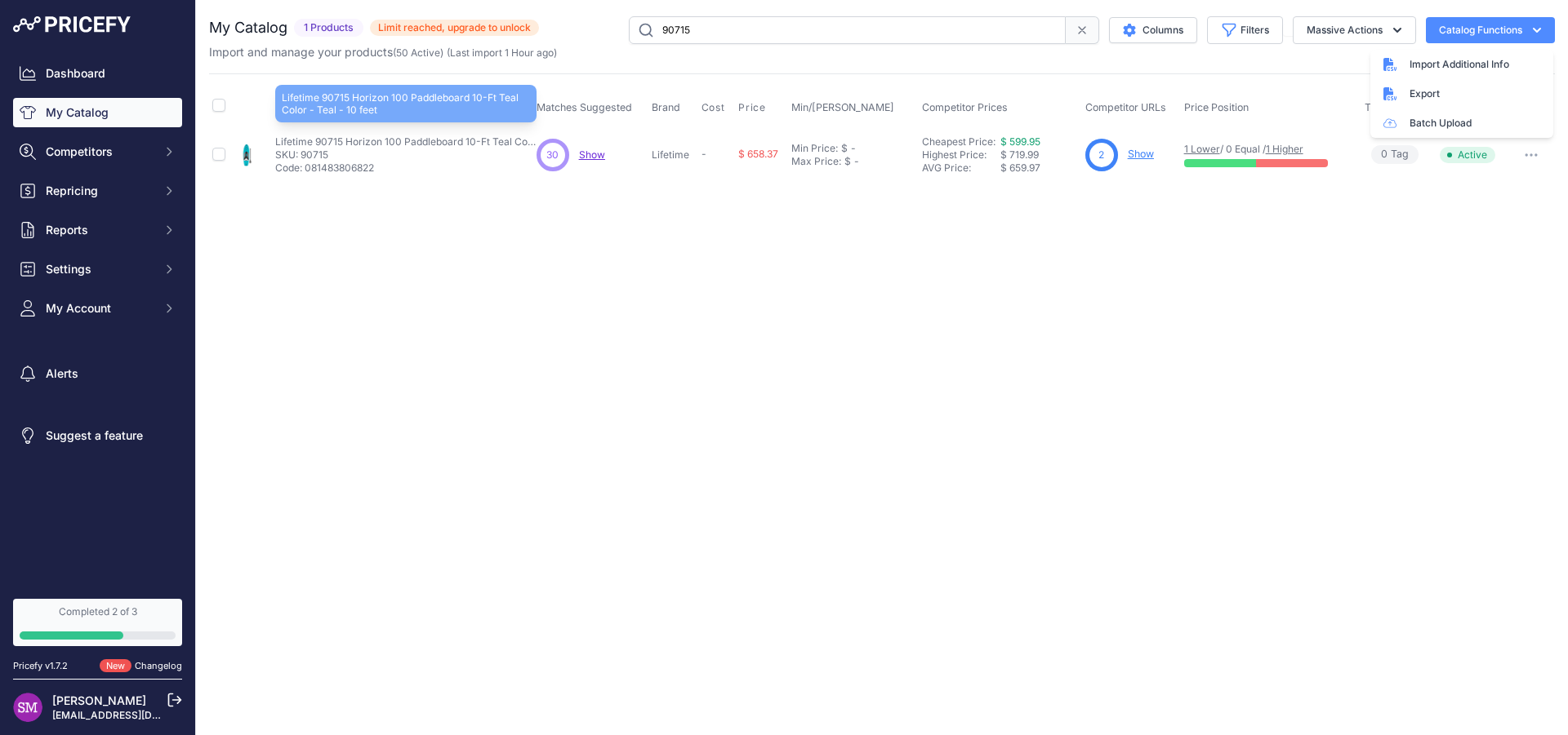
click at [293, 142] on p "Lifetime 90715 Horizon 100 Paddleboard 10-Ft Teal Color - Teal - 10 feet" at bounding box center [406, 142] width 262 height 13
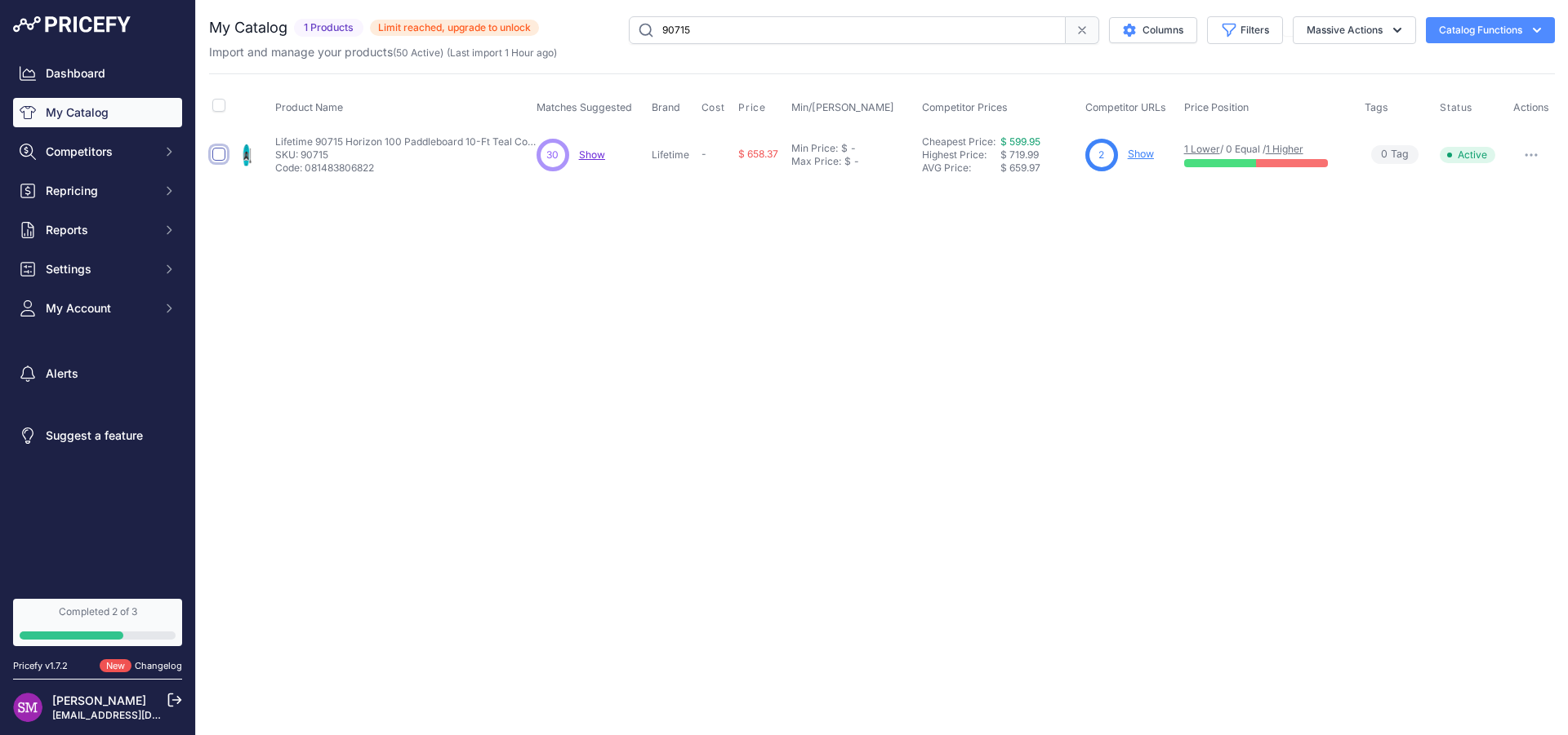
click at [221, 148] on input "checkbox" at bounding box center [219, 154] width 13 height 13
checkbox input "true"
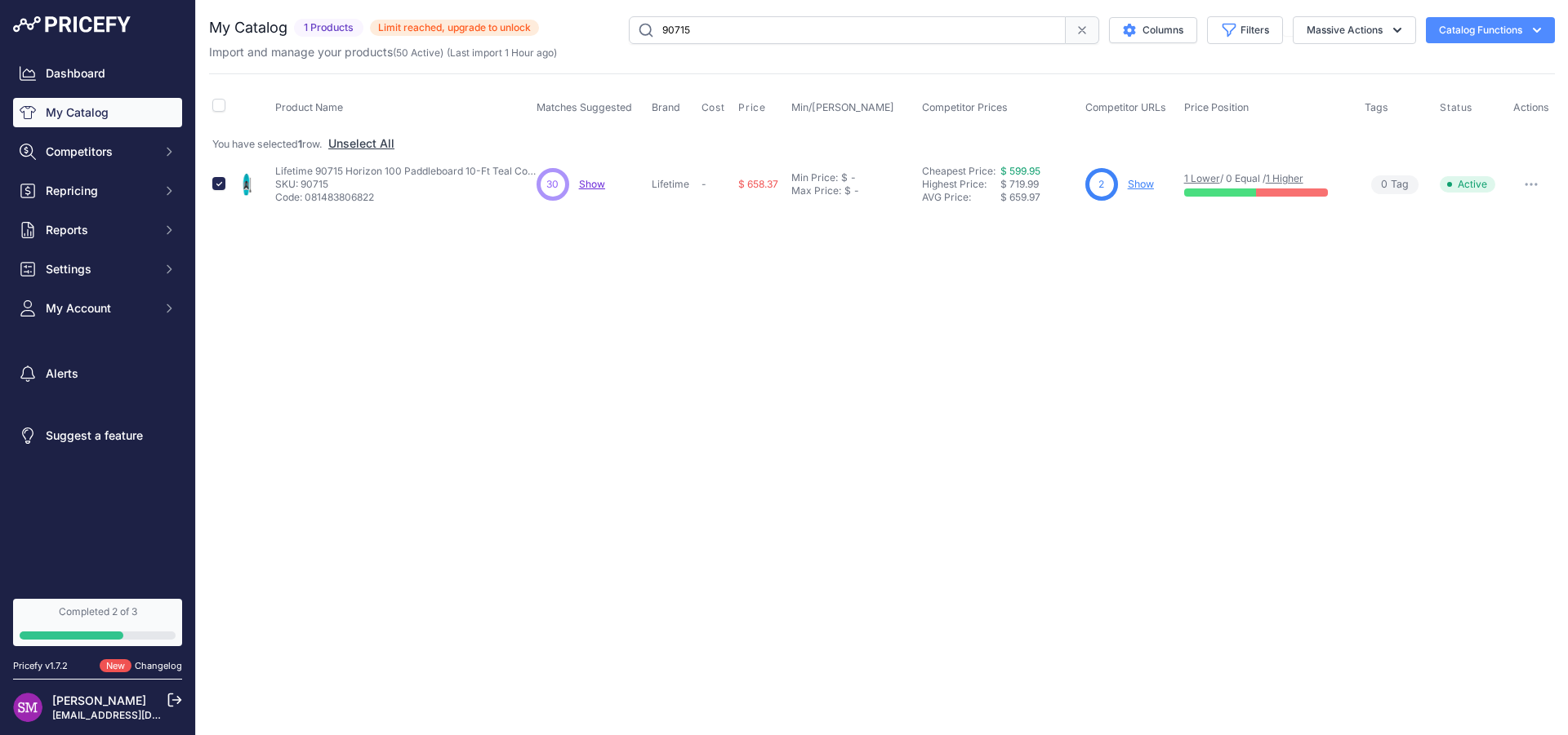
click at [702, 185] on span "-" at bounding box center [704, 184] width 5 height 13
click at [1532, 182] on button "button" at bounding box center [1531, 184] width 33 height 23
click at [1171, 272] on div "Close You are not connected to the internet. ​" at bounding box center [882, 367] width 1372 height 735
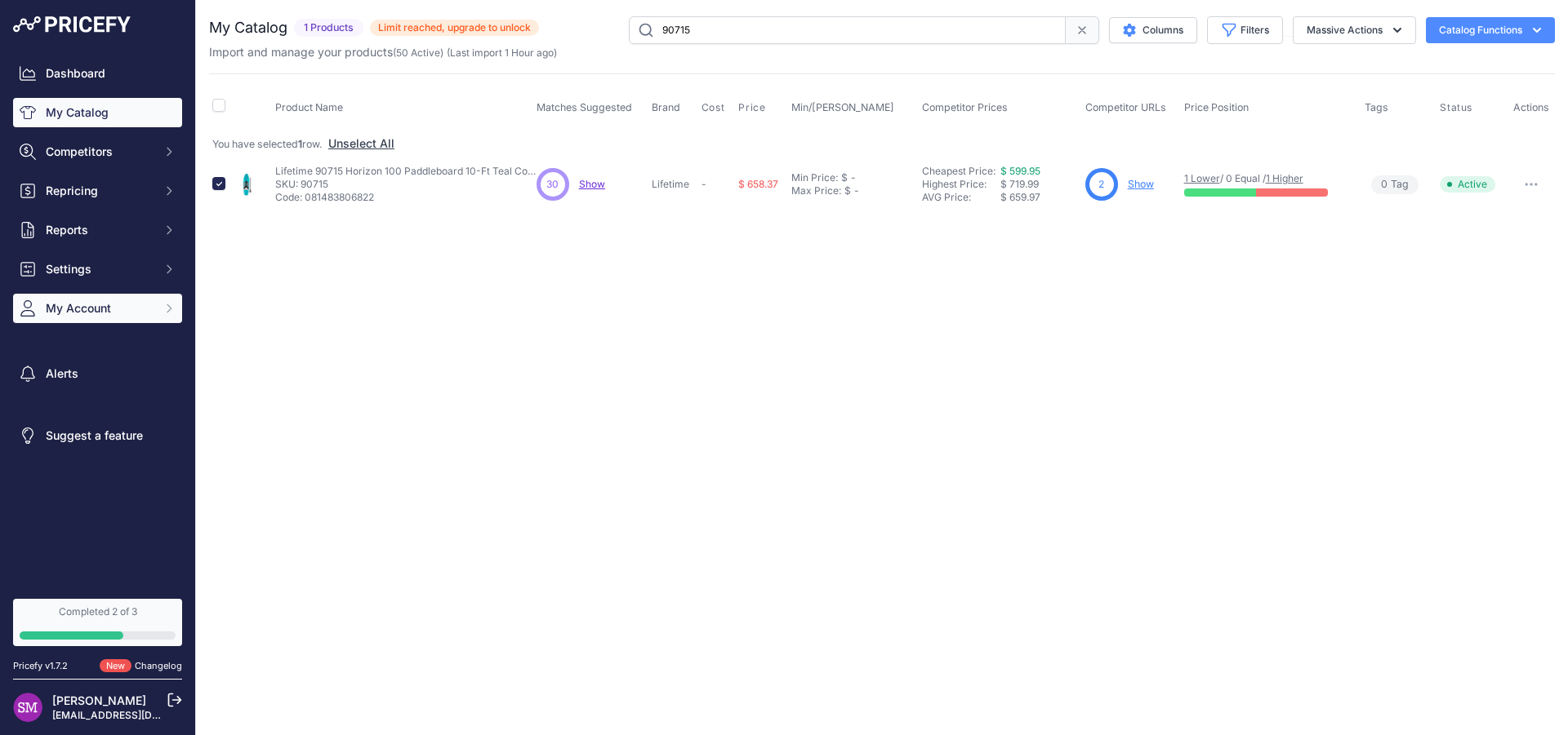
click at [138, 308] on span "My Account" at bounding box center [100, 308] width 107 height 16
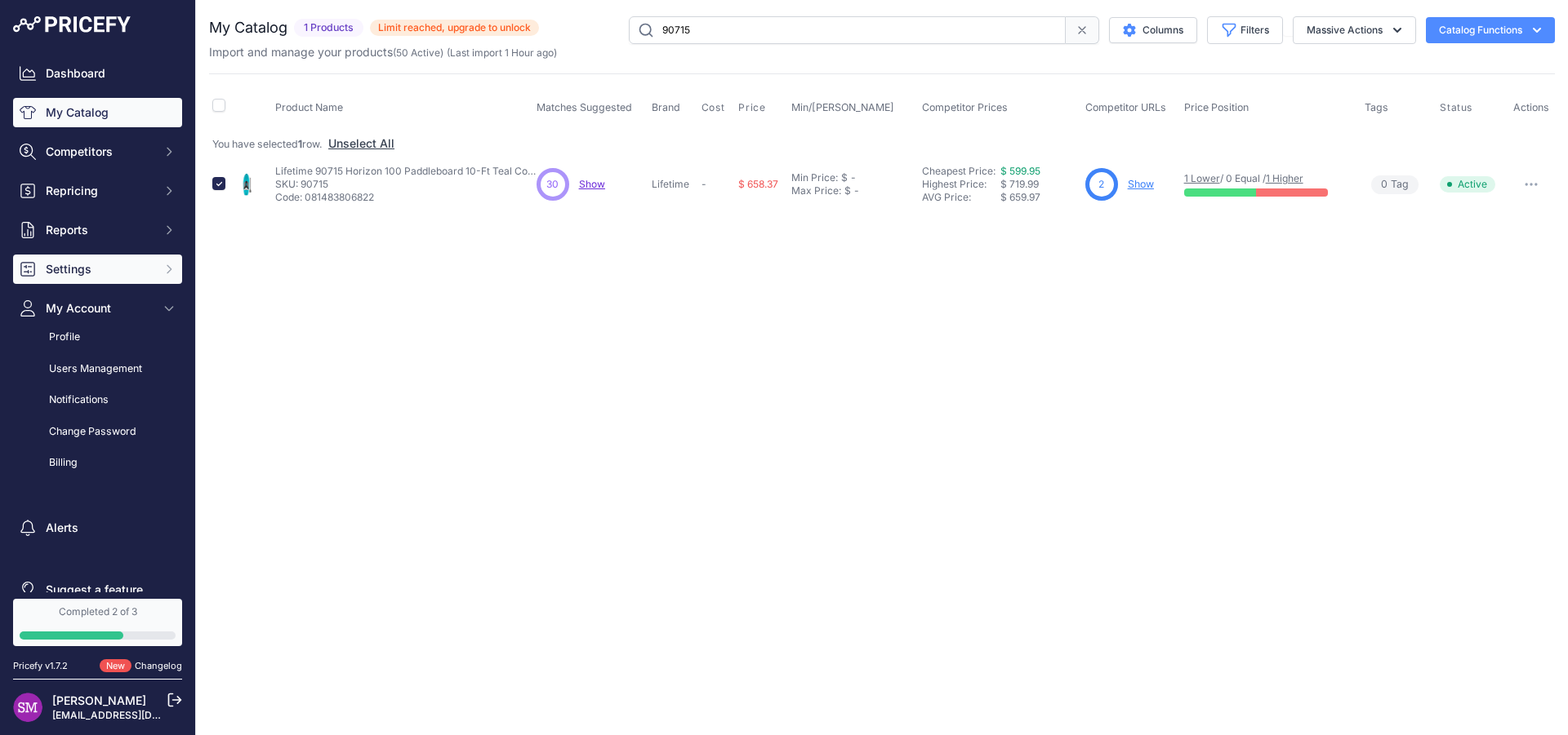
click at [163, 270] on icon "Sidebar" at bounding box center [169, 270] width 13 height 13
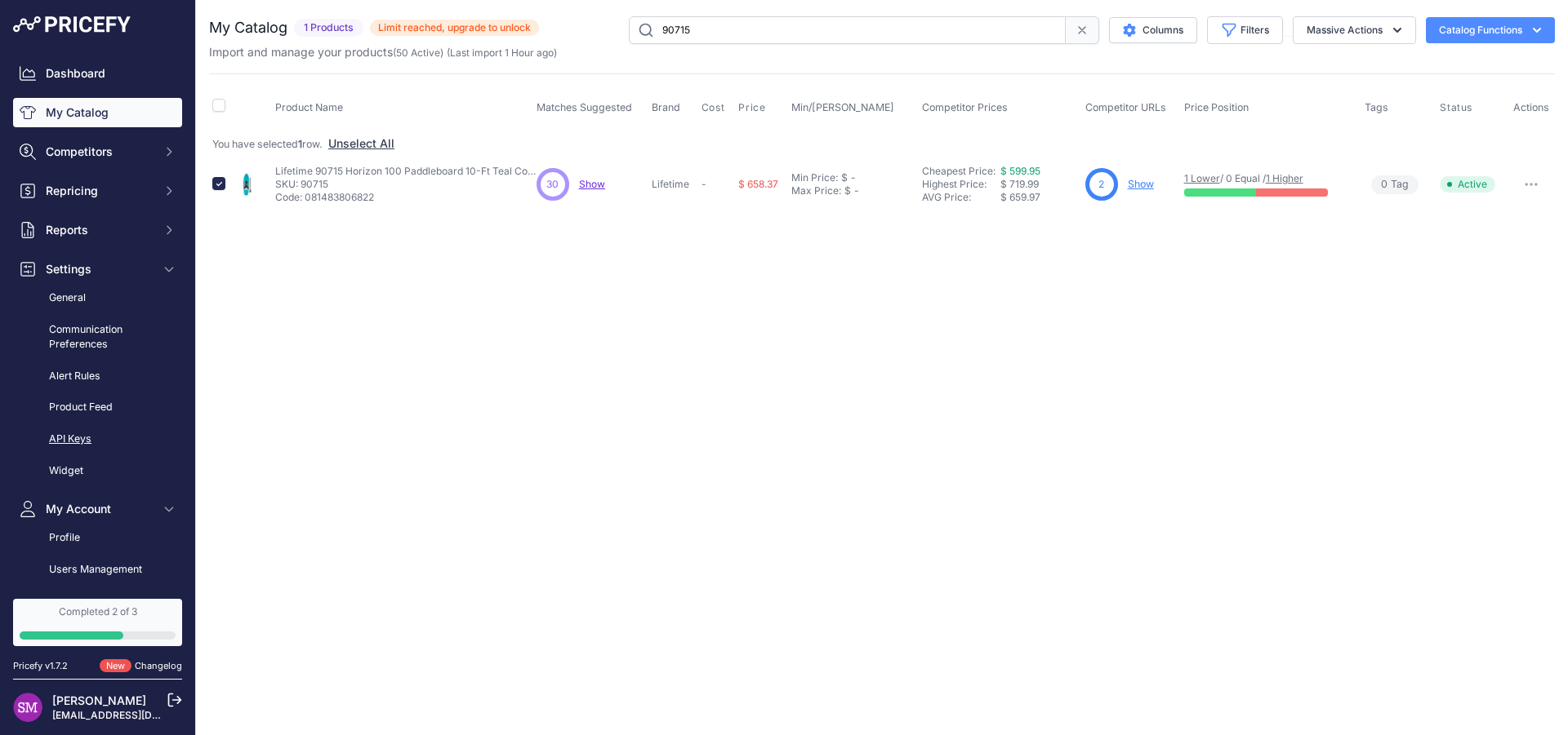
click at [68, 434] on link "API Keys" at bounding box center [98, 439] width 169 height 28
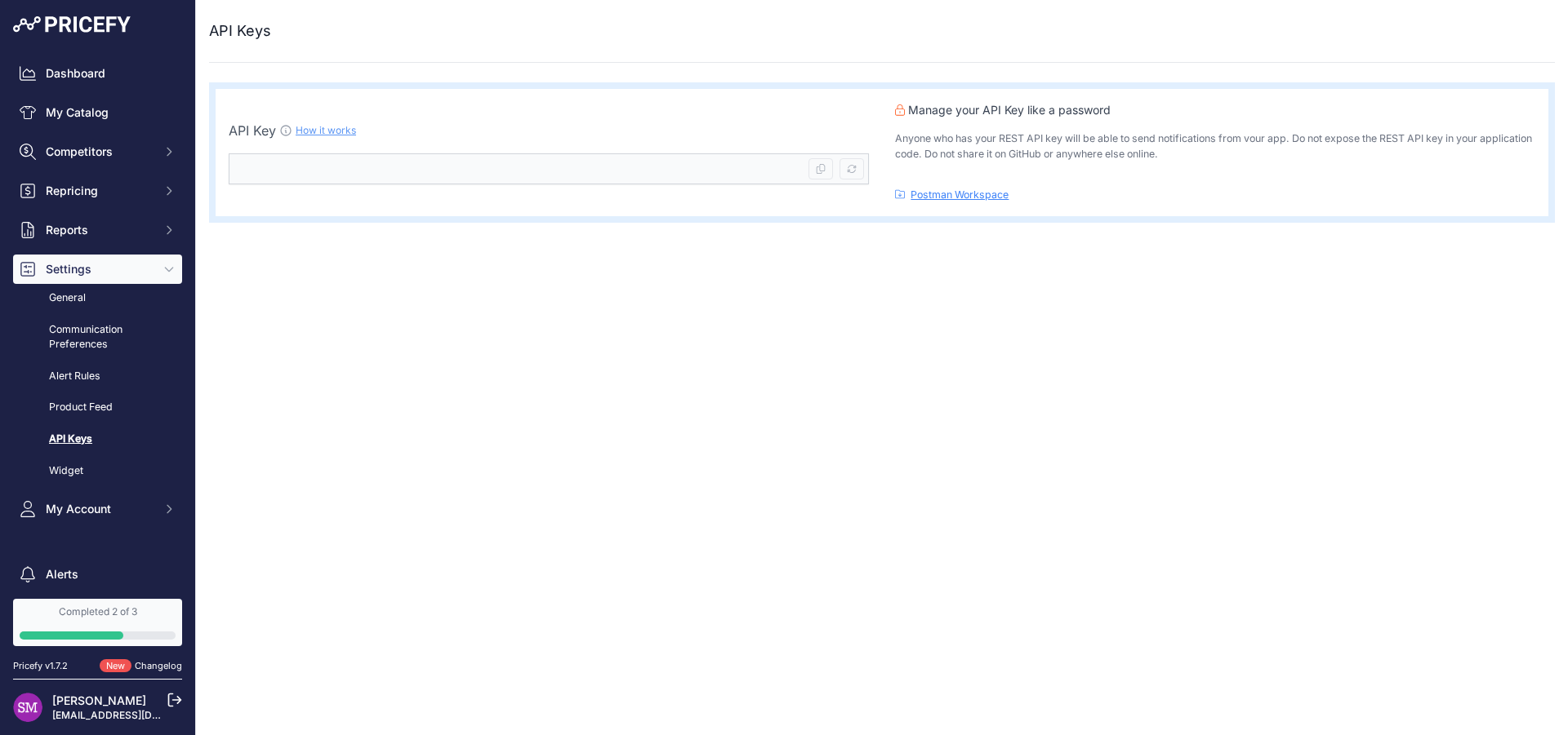
click at [339, 133] on link "How it works" at bounding box center [326, 130] width 60 height 13
click at [1005, 155] on p "Anyone who has your REST API key will be able to send notifications from vour a…" at bounding box center [1215, 147] width 641 height 30
click at [830, 169] on kbd at bounding box center [820, 168] width 24 height 21
click at [825, 173] on icon at bounding box center [821, 169] width 10 height 10
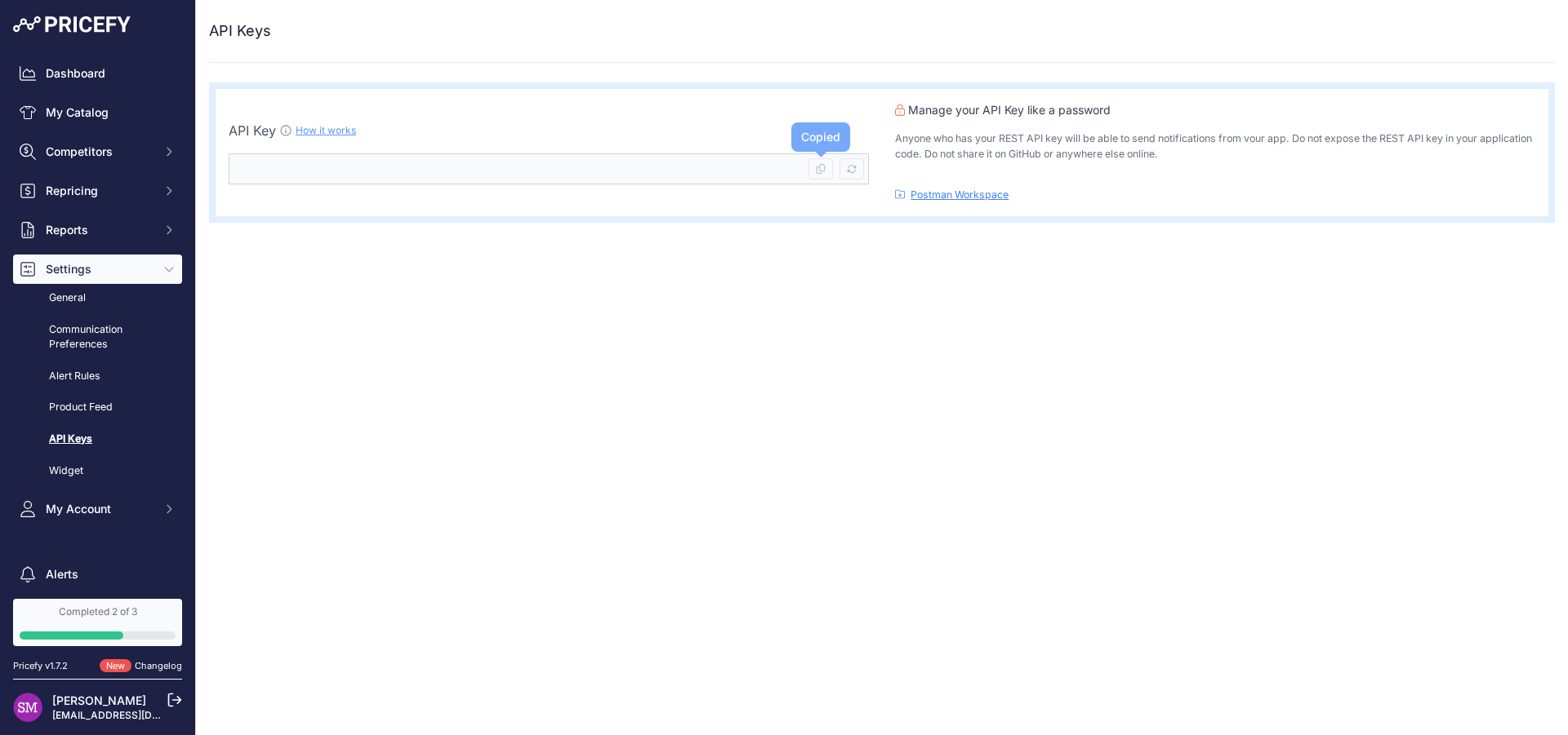
click at [818, 173] on kbd at bounding box center [820, 168] width 24 height 21
click at [163, 513] on icon "Sidebar" at bounding box center [169, 510] width 13 height 13
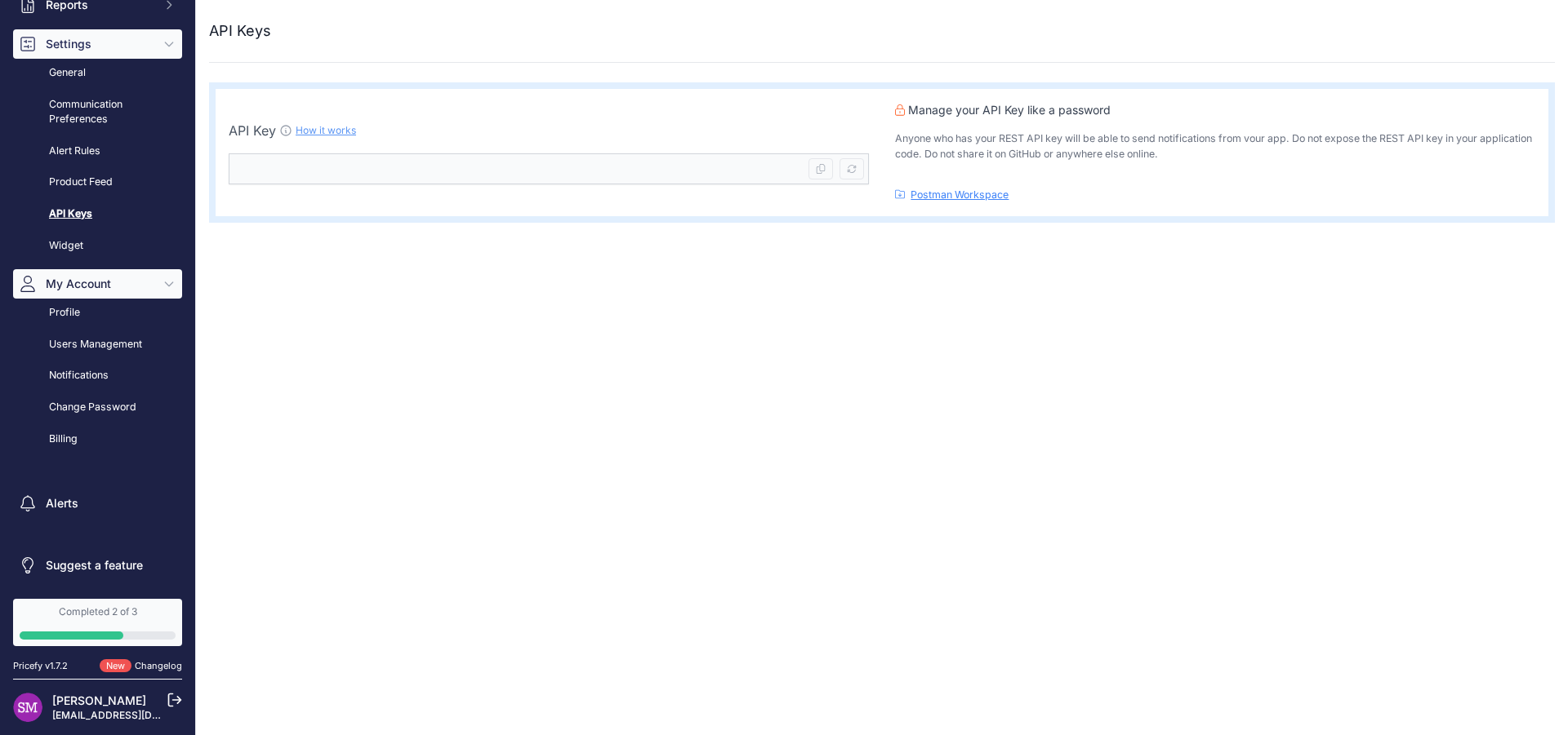
scroll to position [226, 0]
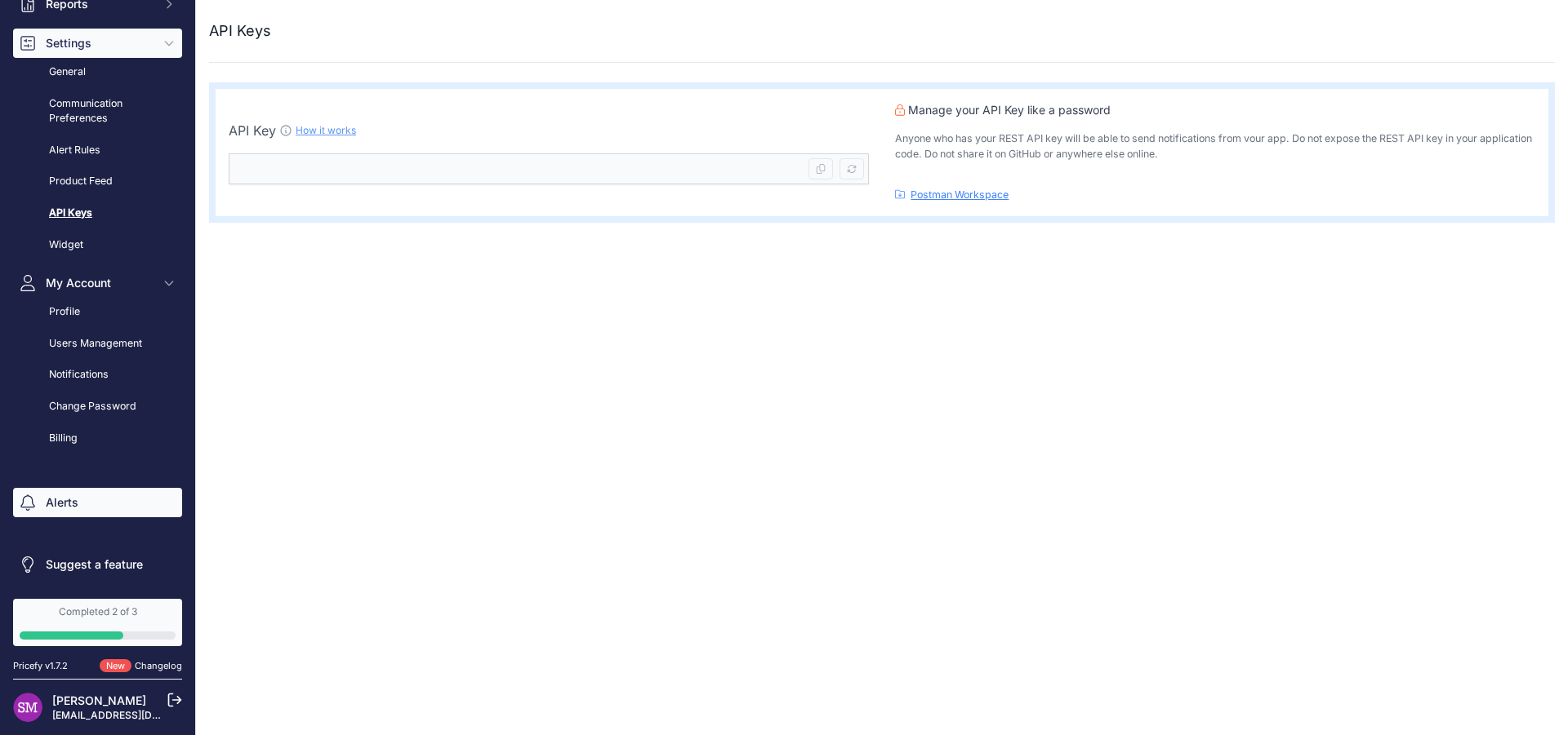
click at [118, 515] on link "Alerts" at bounding box center [98, 502] width 169 height 29
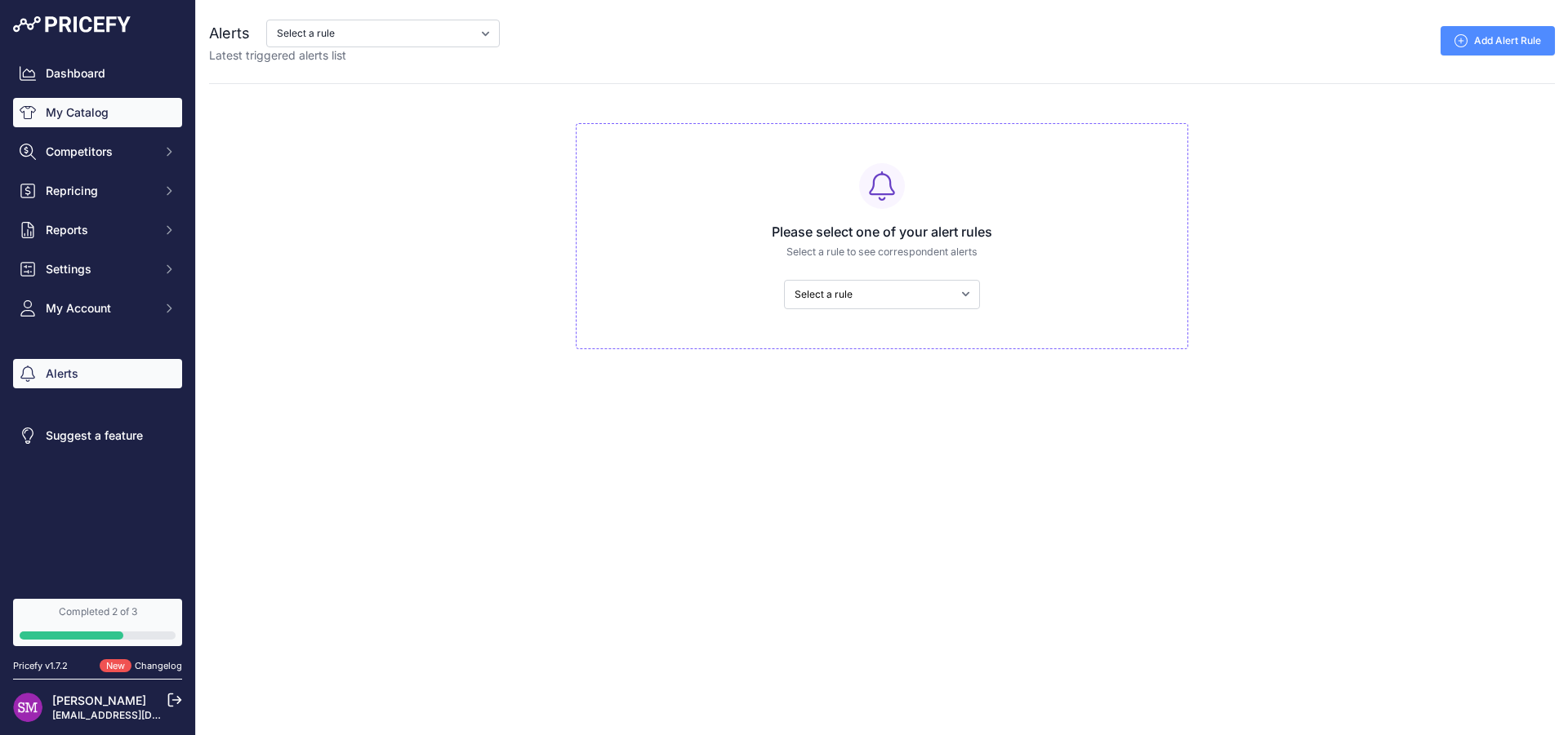
click at [57, 111] on link "My Catalog" at bounding box center [98, 112] width 169 height 29
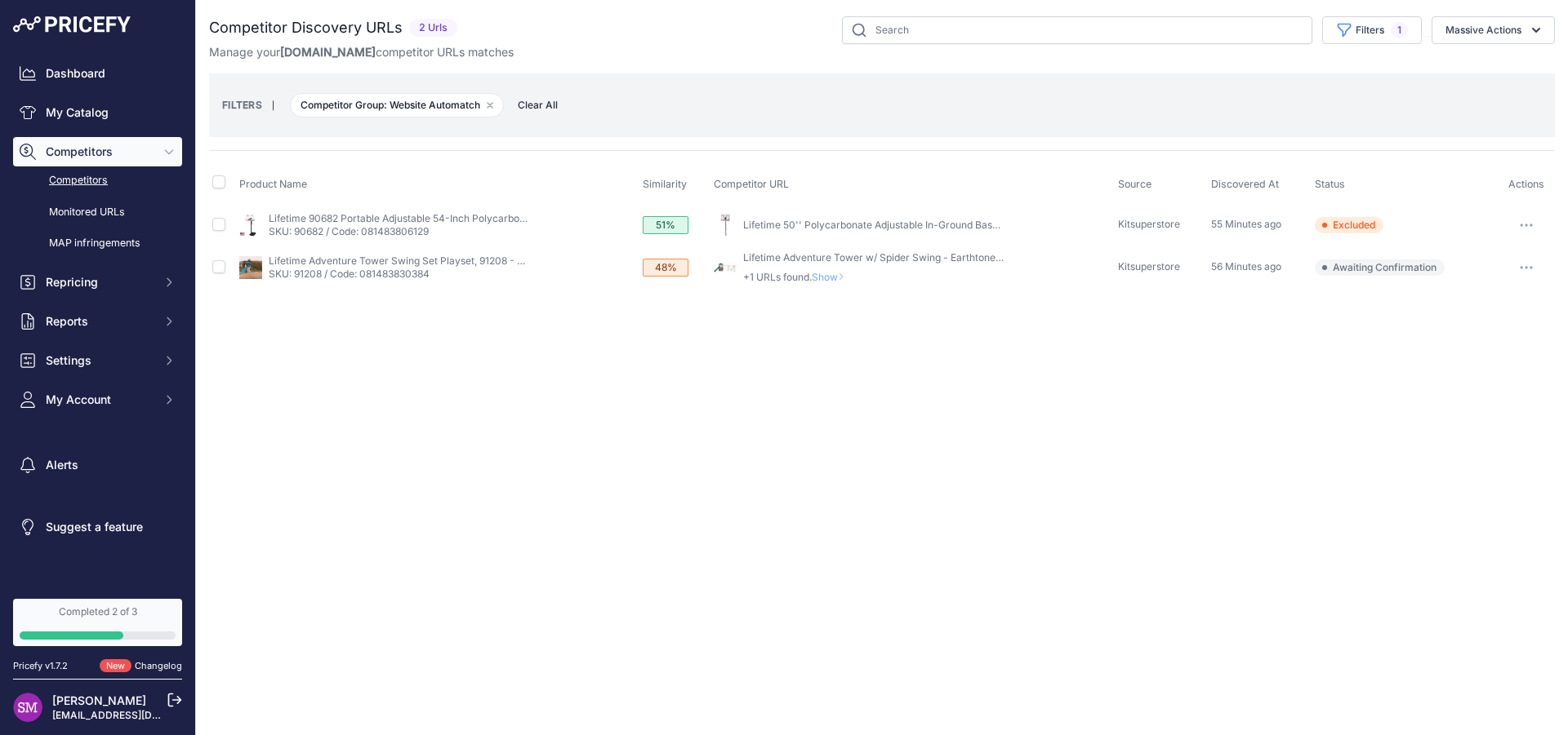
click at [844, 277] on icon at bounding box center [841, 277] width 7 height 10
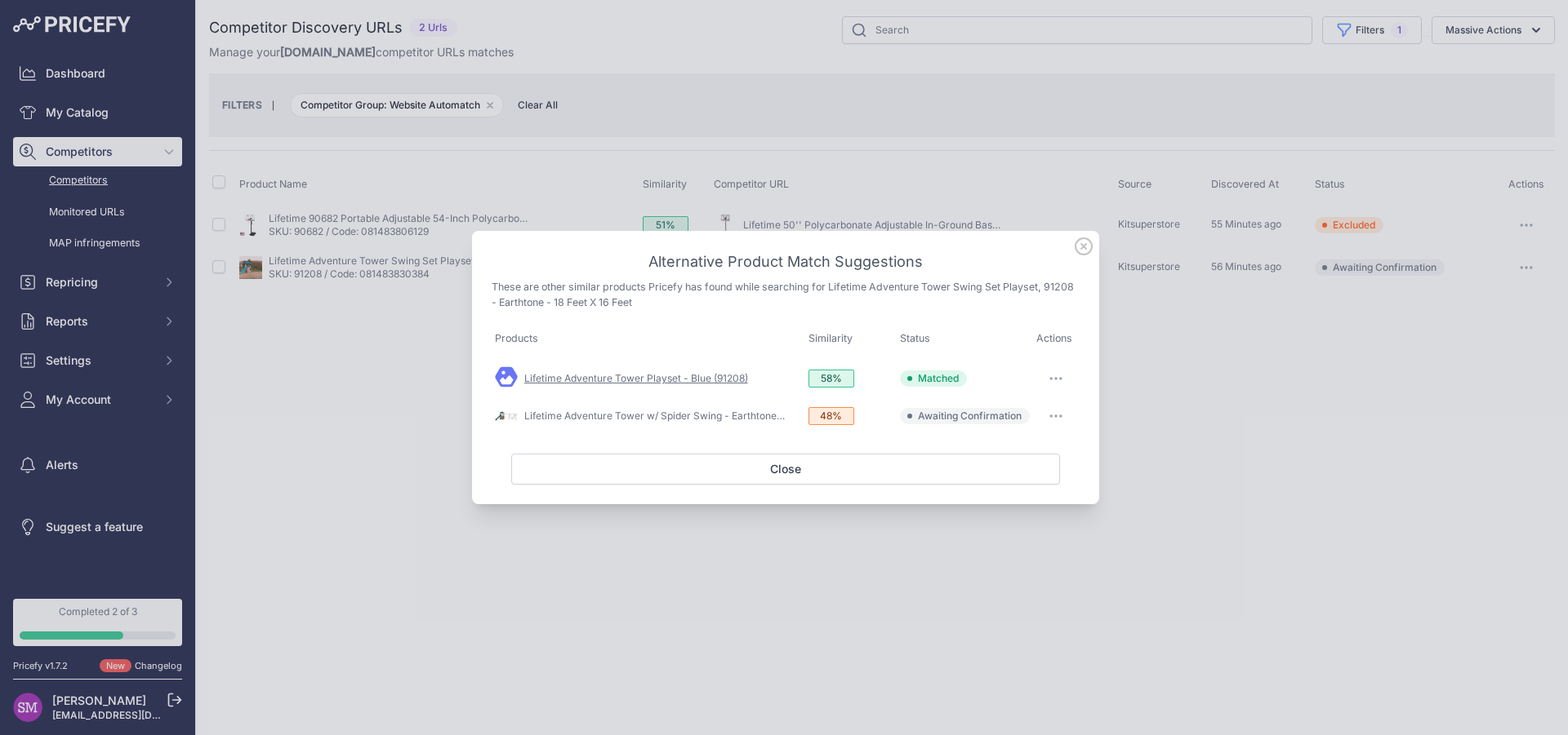
click at [640, 383] on link "Lifetime Adventure Tower Playset - Blue (91208)" at bounding box center [636, 378] width 224 height 13
click at [751, 417] on link "Lifetime Adventure Tower w/ Spider Swing - Earthtone (91201)" at bounding box center [667, 416] width 288 height 13
click at [1063, 373] on button "button" at bounding box center [1056, 378] width 33 height 23
click at [1086, 246] on icon at bounding box center [1083, 246] width 18 height 18
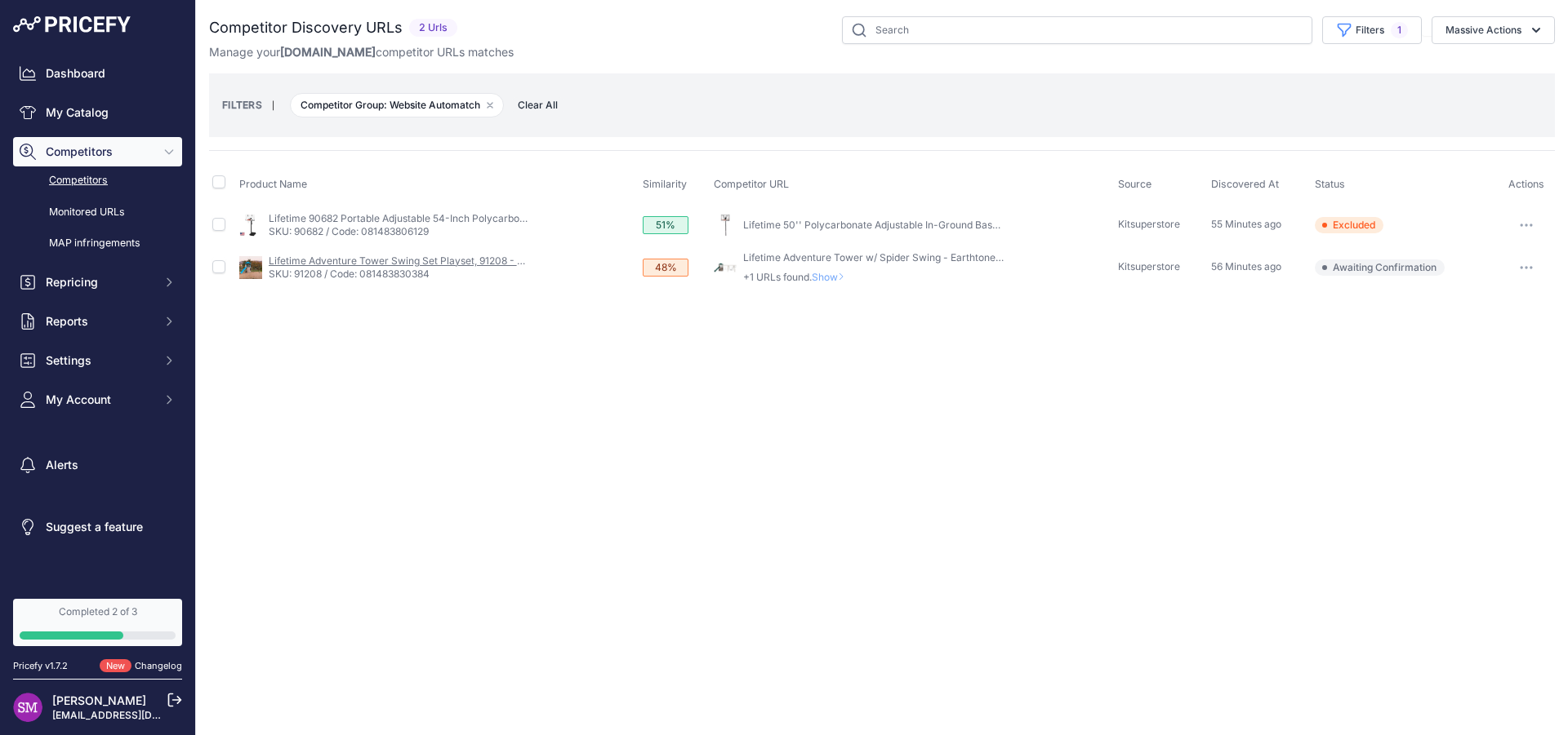
click at [428, 263] on link "Lifetime Adventure Tower Swing Set Playset, 91208 - Earthtone - 18 Feet X 16 Fe…" at bounding box center [458, 261] width 380 height 13
click at [842, 276] on span "Show" at bounding box center [831, 277] width 39 height 13
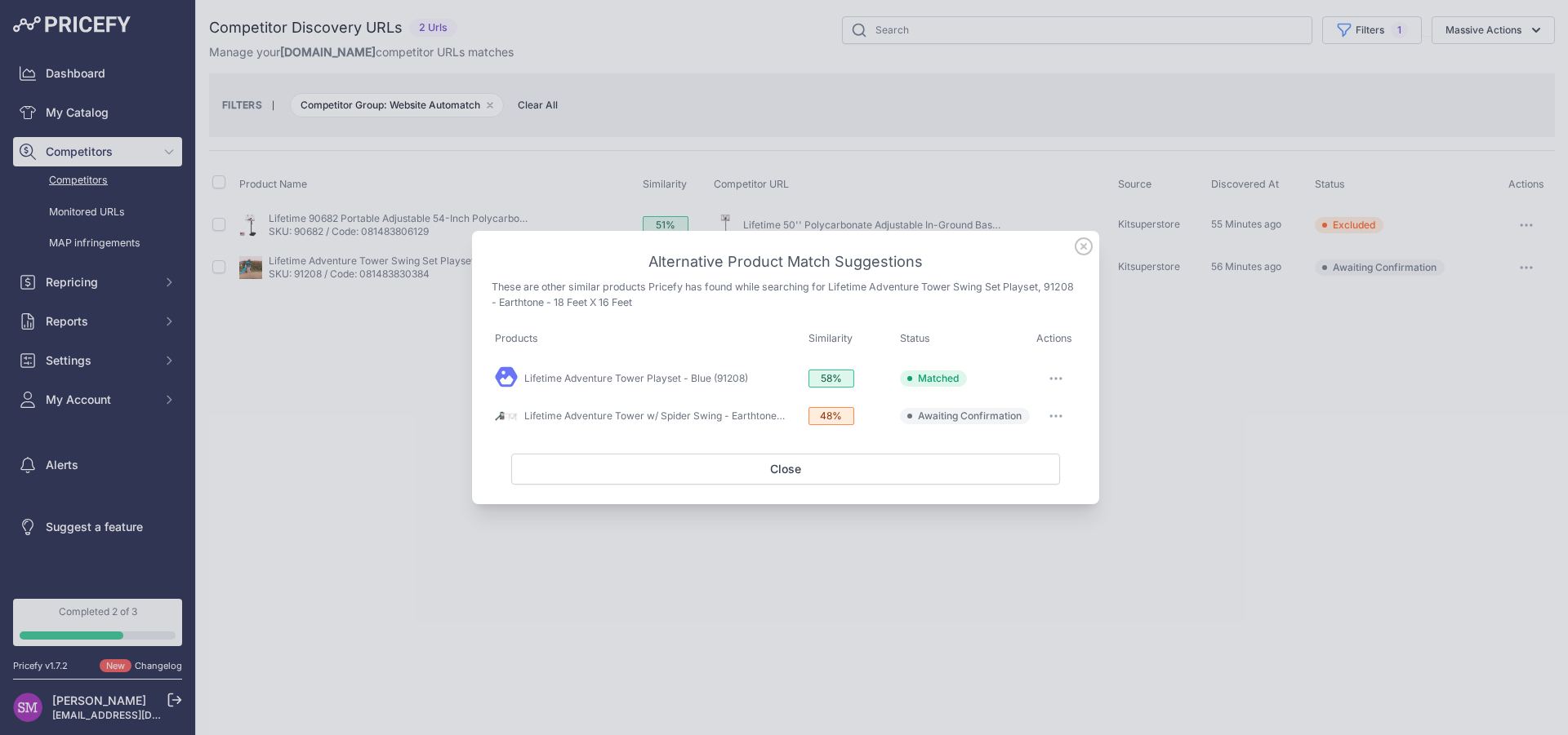
click at [1060, 417] on icon "button" at bounding box center [1056, 417] width 13 height 3
click at [1032, 479] on span "Exclude match" at bounding box center [1020, 483] width 69 height 13
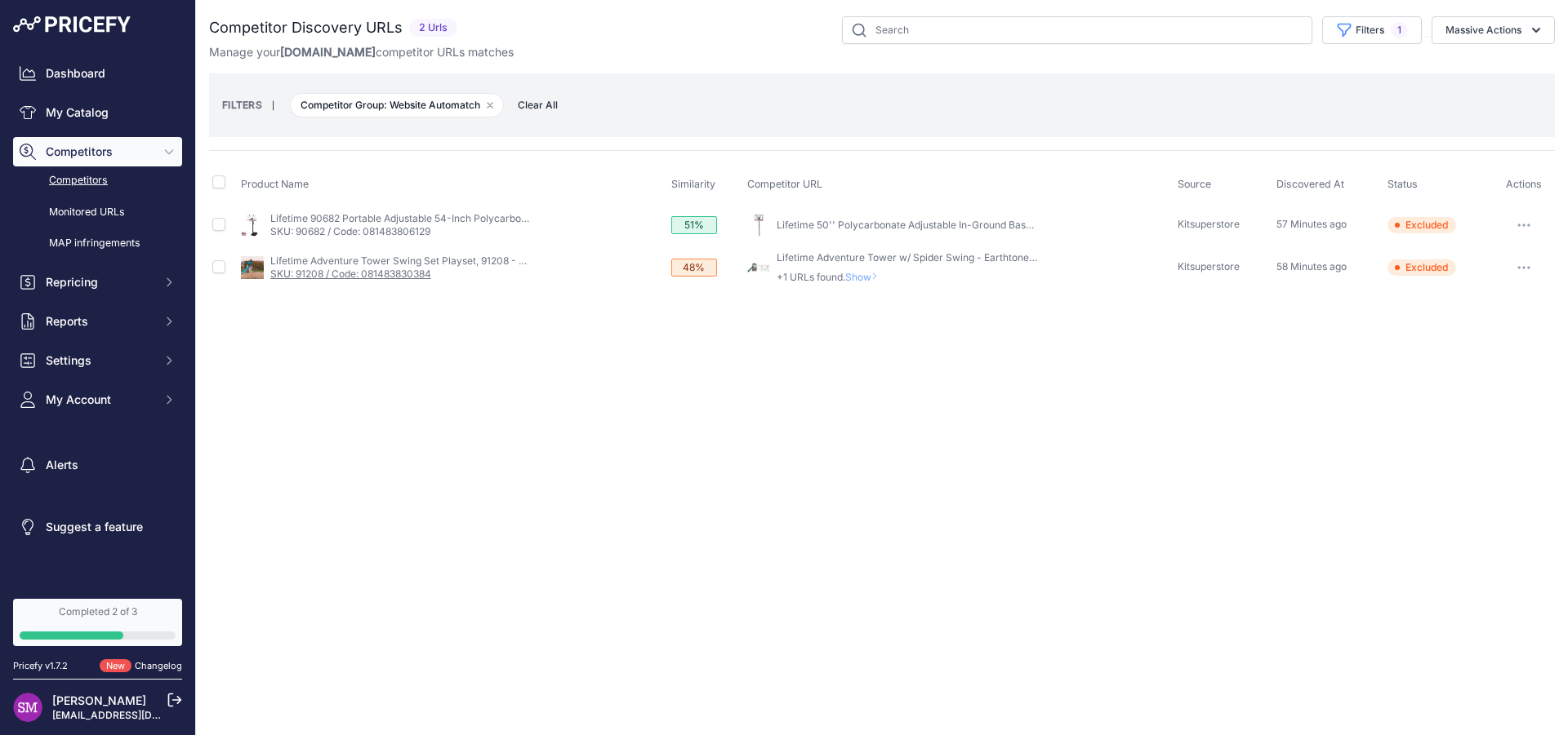
click at [311, 271] on link "SKU: 91208 / Code: 081483830384" at bounding box center [350, 273] width 161 height 13
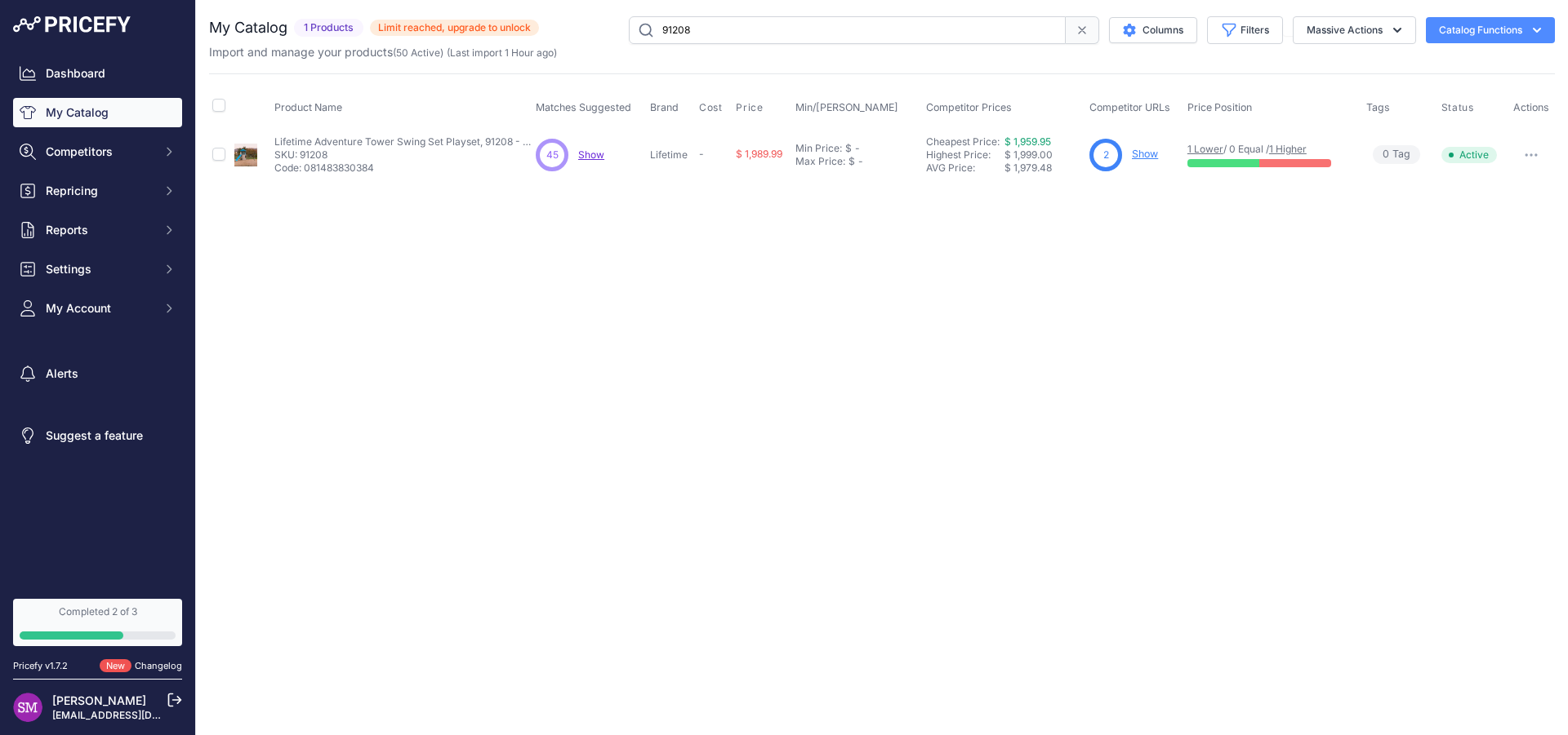
click at [1529, 152] on button "button" at bounding box center [1531, 154] width 33 height 23
click at [1141, 154] on link "Show" at bounding box center [1145, 153] width 26 height 13
